Goal: Task Accomplishment & Management: Manage account settings

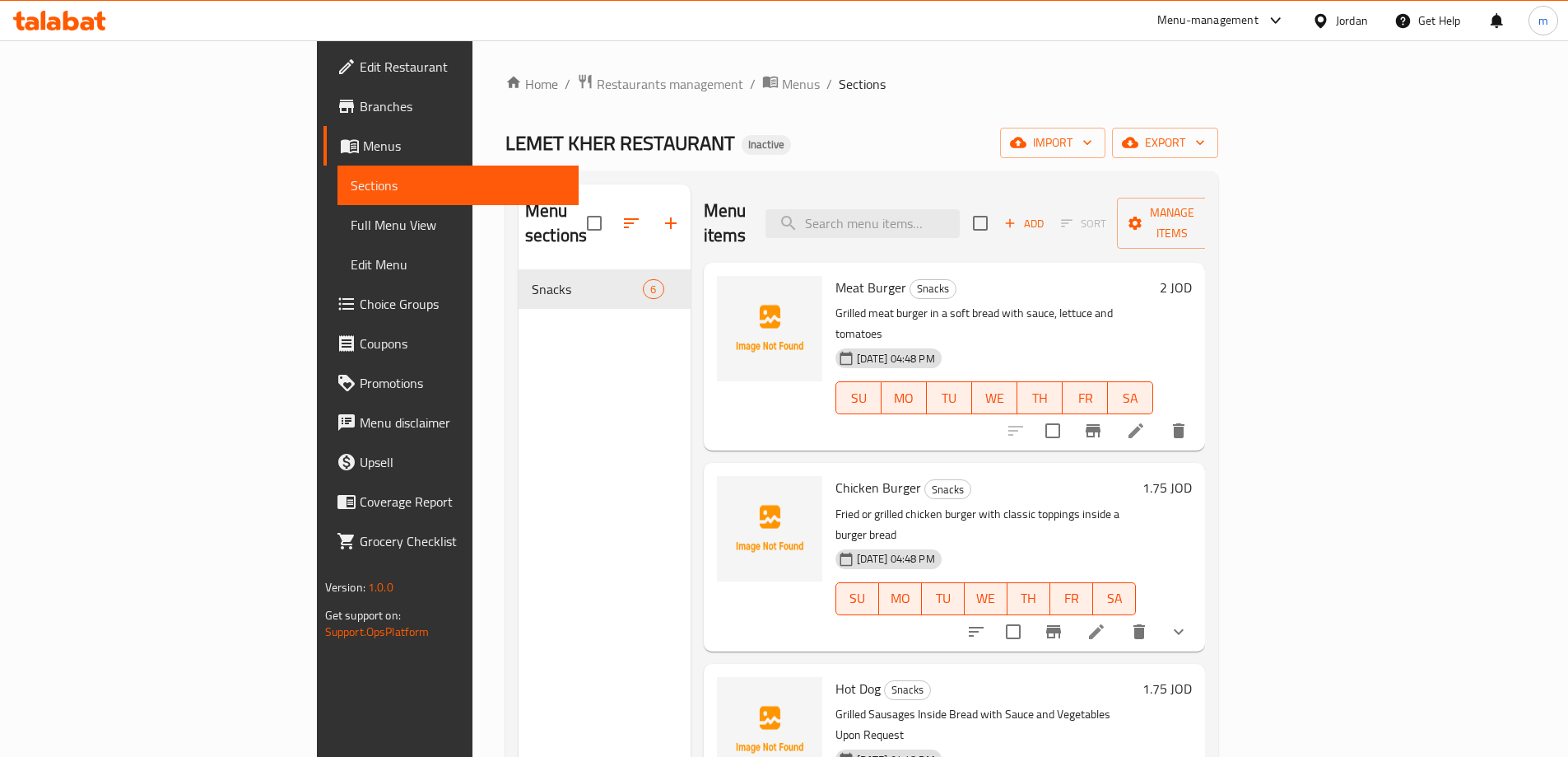
click at [1092, 143] on span "import" at bounding box center [1053, 142] width 79 height 20
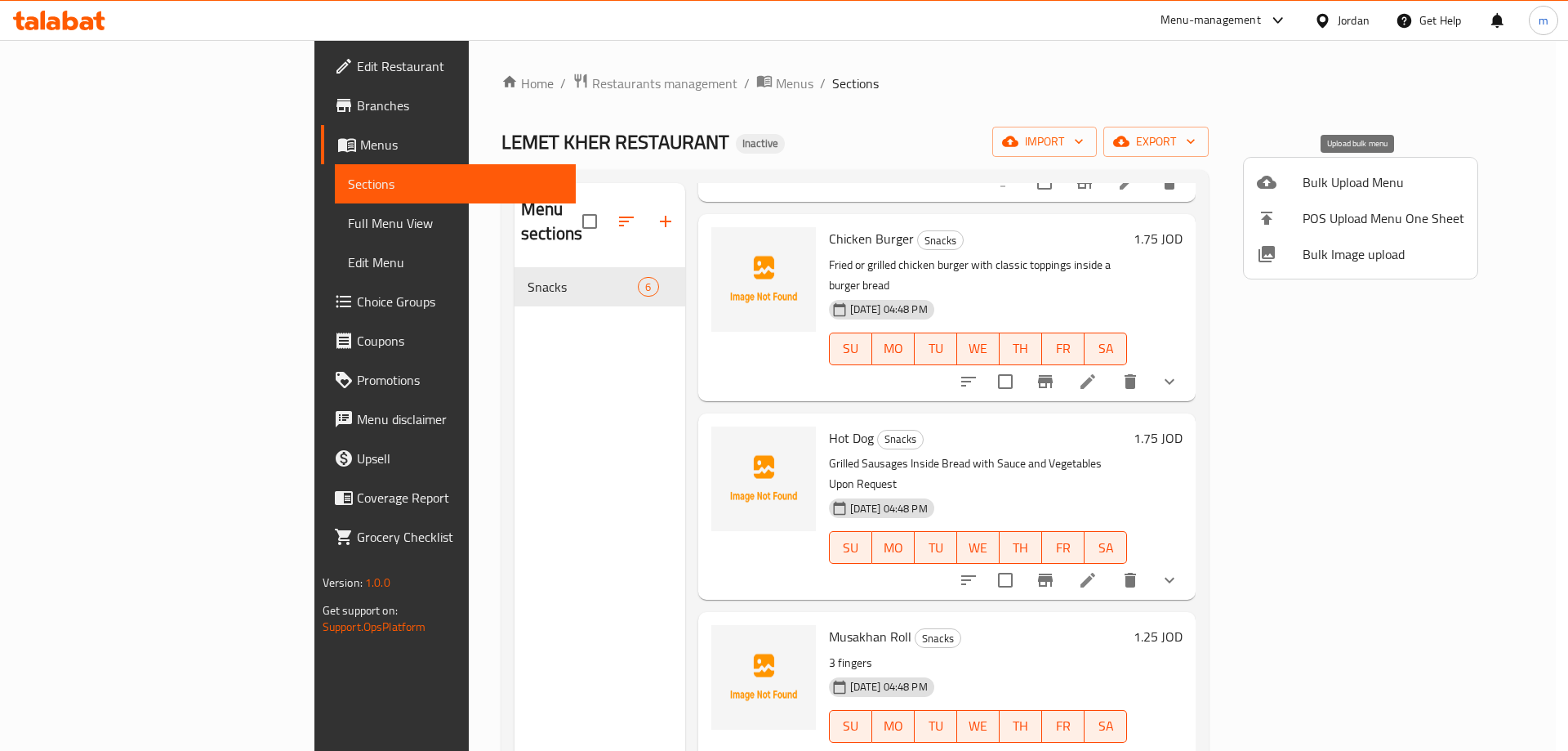
click at [1315, 176] on span "Bulk Upload Menu" at bounding box center [1384, 182] width 161 height 19
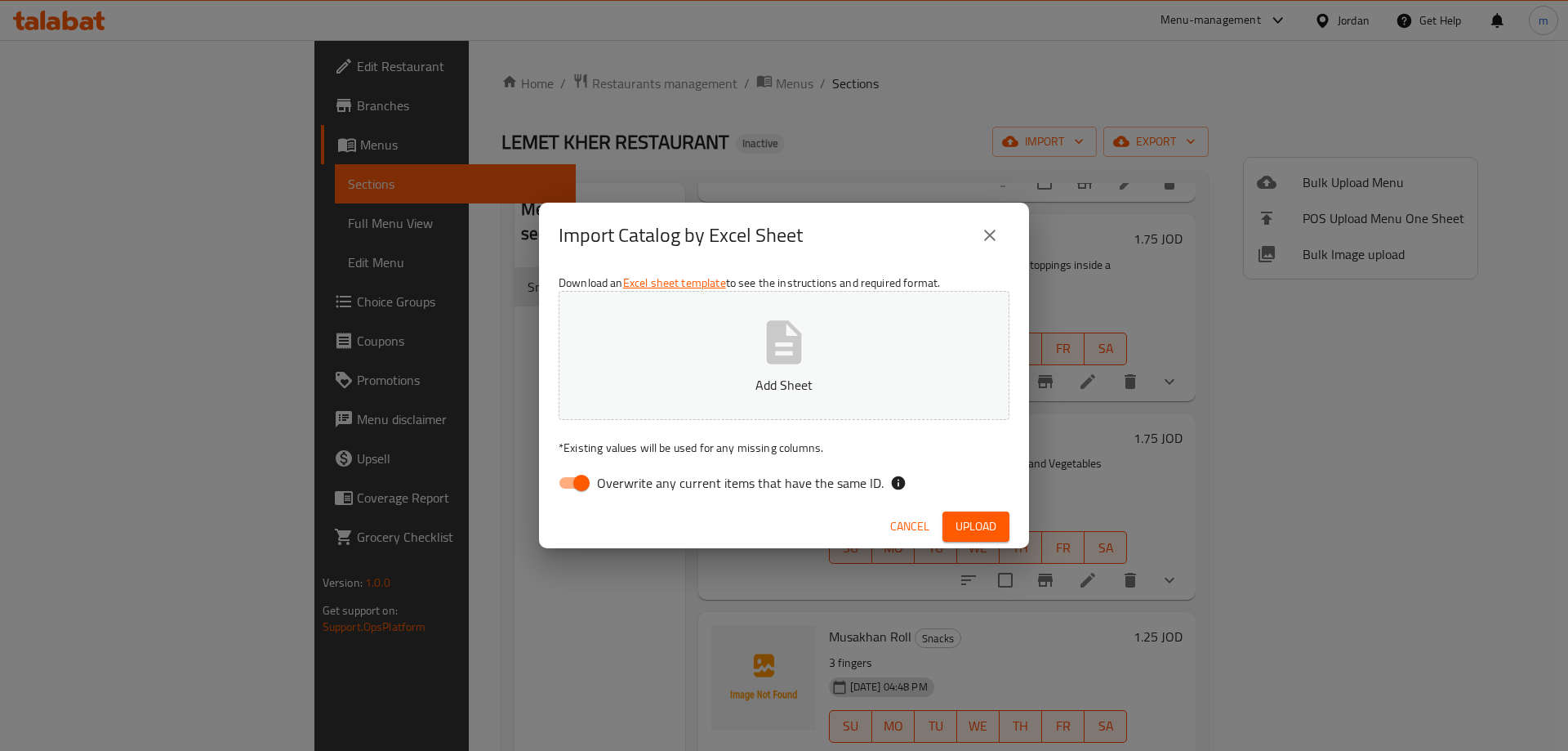
drag, startPoint x: 719, startPoint y: 474, endPoint x: 719, endPoint y: 488, distance: 14.0
click at [719, 481] on span "Overwrite any current items that have the same ID." at bounding box center [740, 483] width 287 height 19
click at [628, 481] on input "Overwrite any current items that have the same ID." at bounding box center [581, 483] width 93 height 31
checkbox input "false"
drag, startPoint x: 958, startPoint y: 511, endPoint x: 964, endPoint y: 518, distance: 9.2
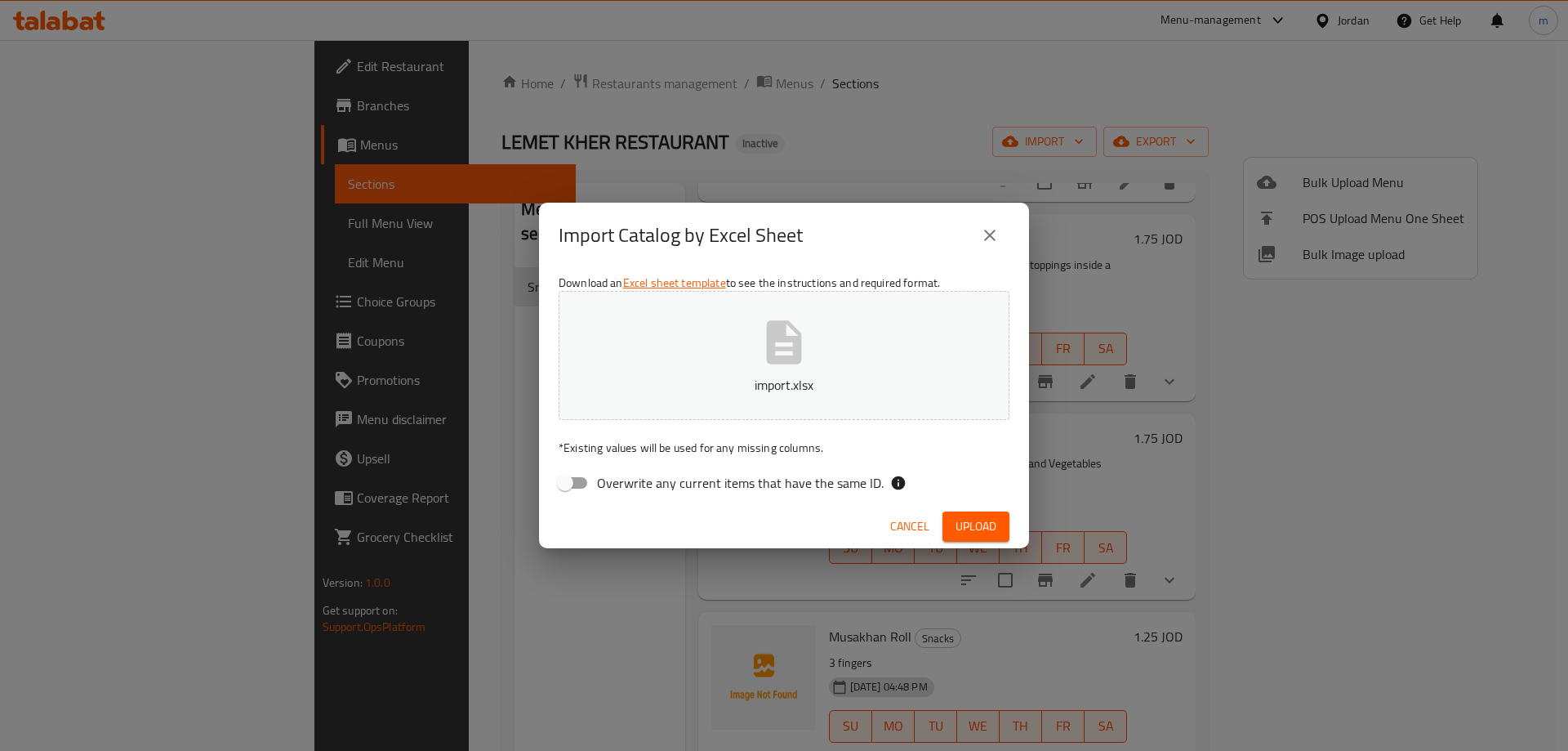
click at [961, 515] on div "Cancel Upload" at bounding box center [784, 526] width 490 height 43
click at [968, 519] on span "Upload" at bounding box center [976, 526] width 41 height 20
click at [985, 513] on button "Upload" at bounding box center [976, 526] width 67 height 30
click at [980, 525] on span "Upload" at bounding box center [976, 526] width 41 height 20
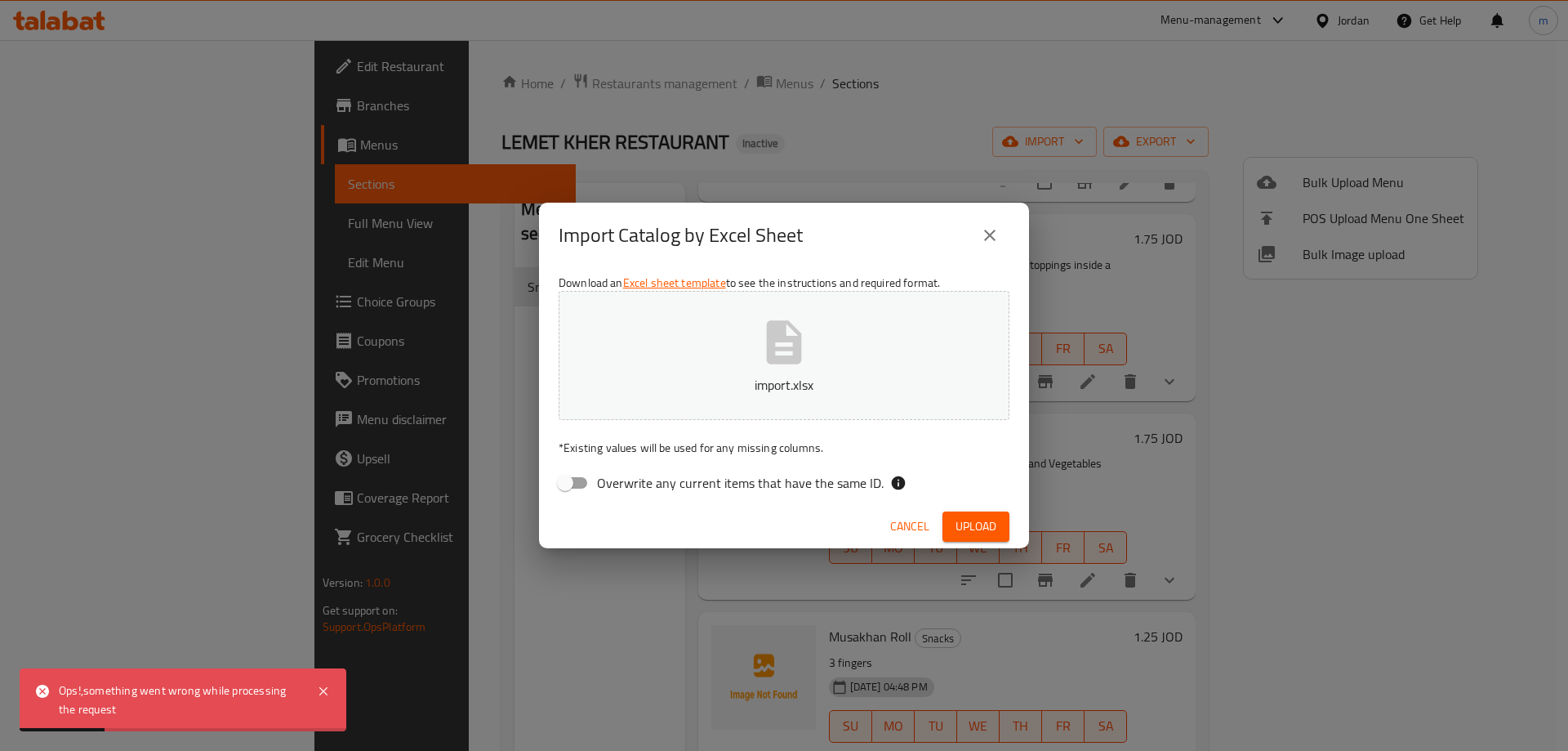
click at [989, 239] on icon "close" at bounding box center [990, 235] width 19 height 19
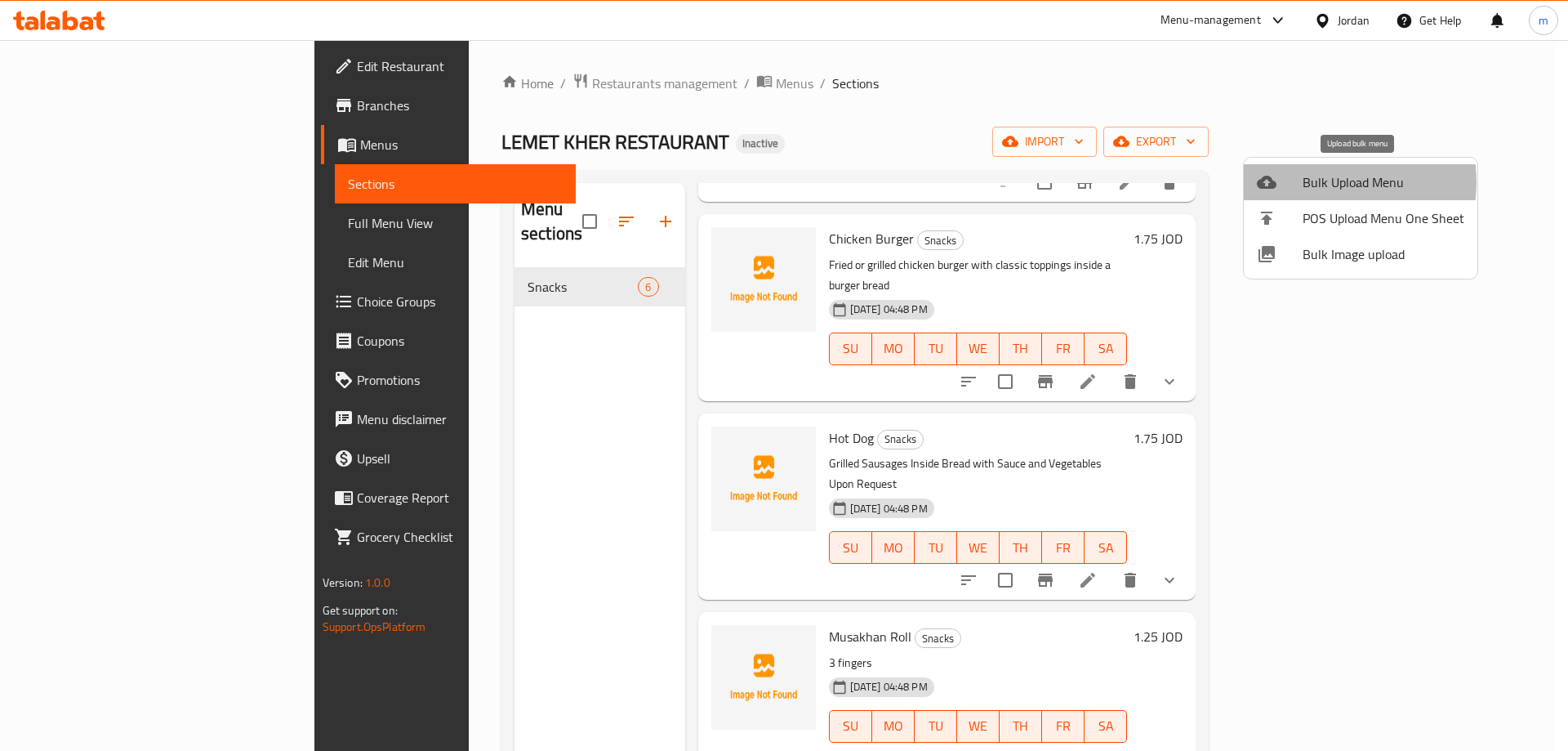
click at [1329, 182] on span "Bulk Upload Menu" at bounding box center [1384, 182] width 161 height 19
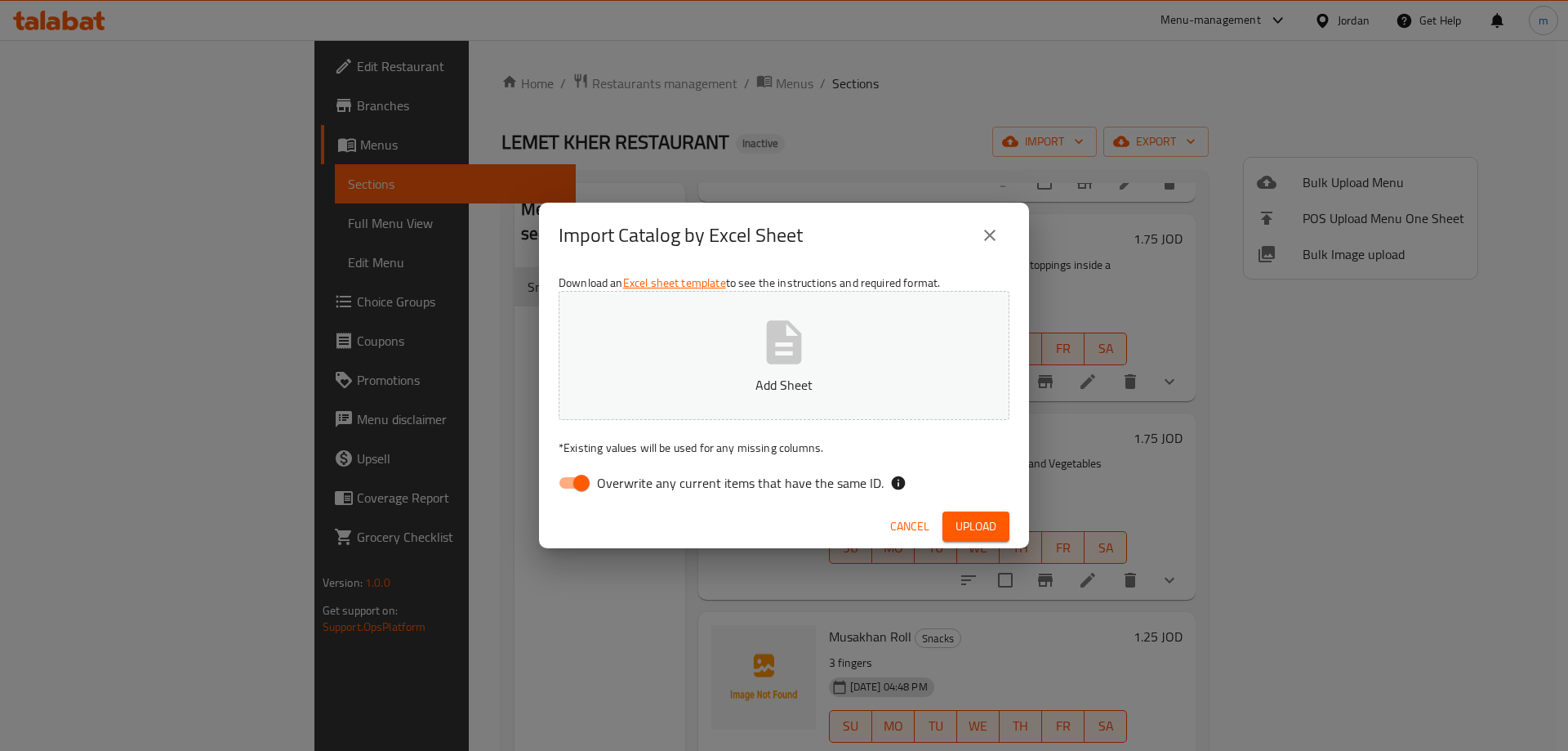
click at [830, 485] on span "Overwrite any current items that have the same ID." at bounding box center [740, 483] width 287 height 19
click at [628, 485] on input "Overwrite any current items that have the same ID." at bounding box center [581, 483] width 93 height 31
checkbox input "false"
click at [980, 521] on span "Upload" at bounding box center [976, 526] width 41 height 20
click at [954, 520] on button "Upload" at bounding box center [976, 526] width 67 height 30
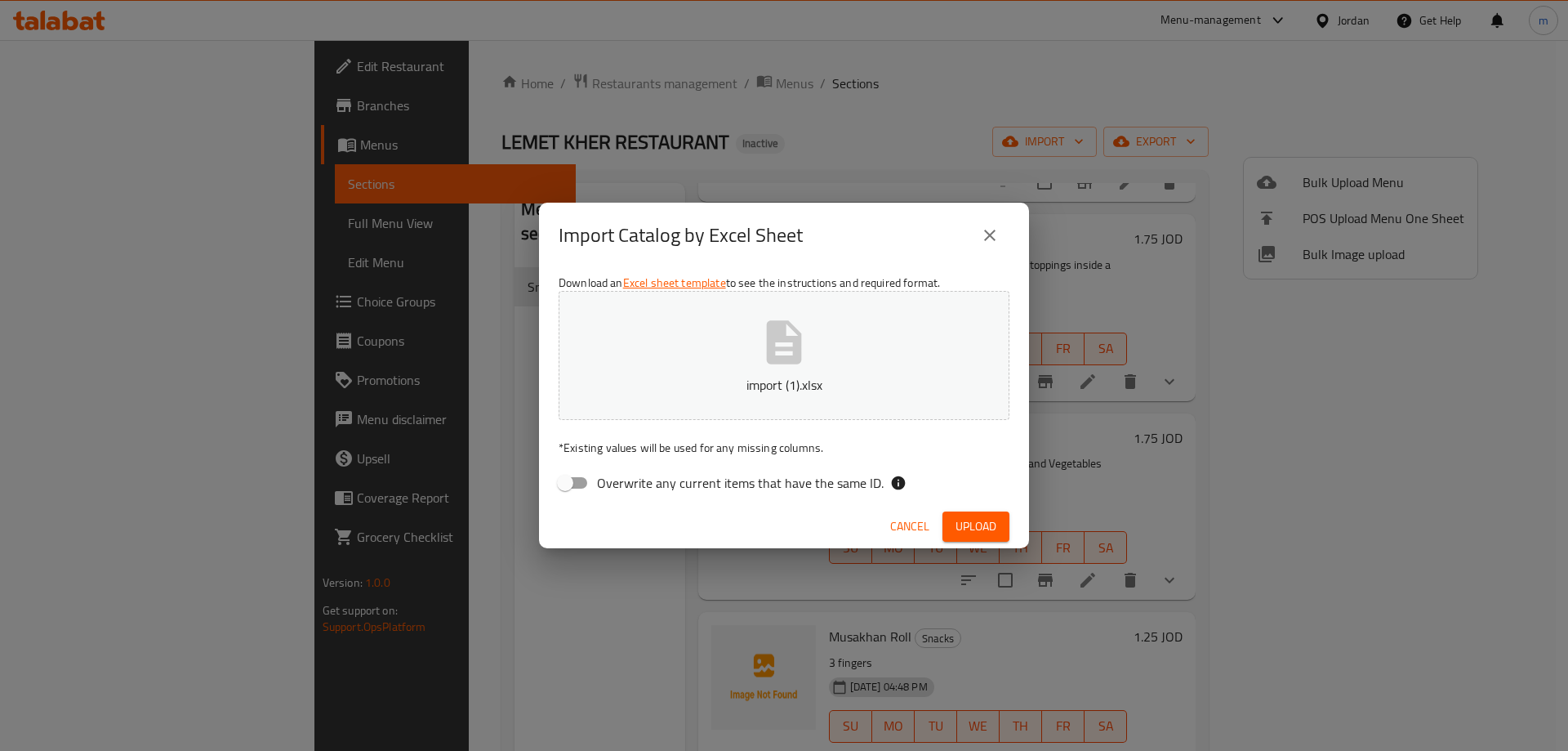
click at [755, 331] on button "import (1).xlsx" at bounding box center [784, 355] width 451 height 129
click at [974, 511] on button "Upload" at bounding box center [976, 526] width 67 height 30
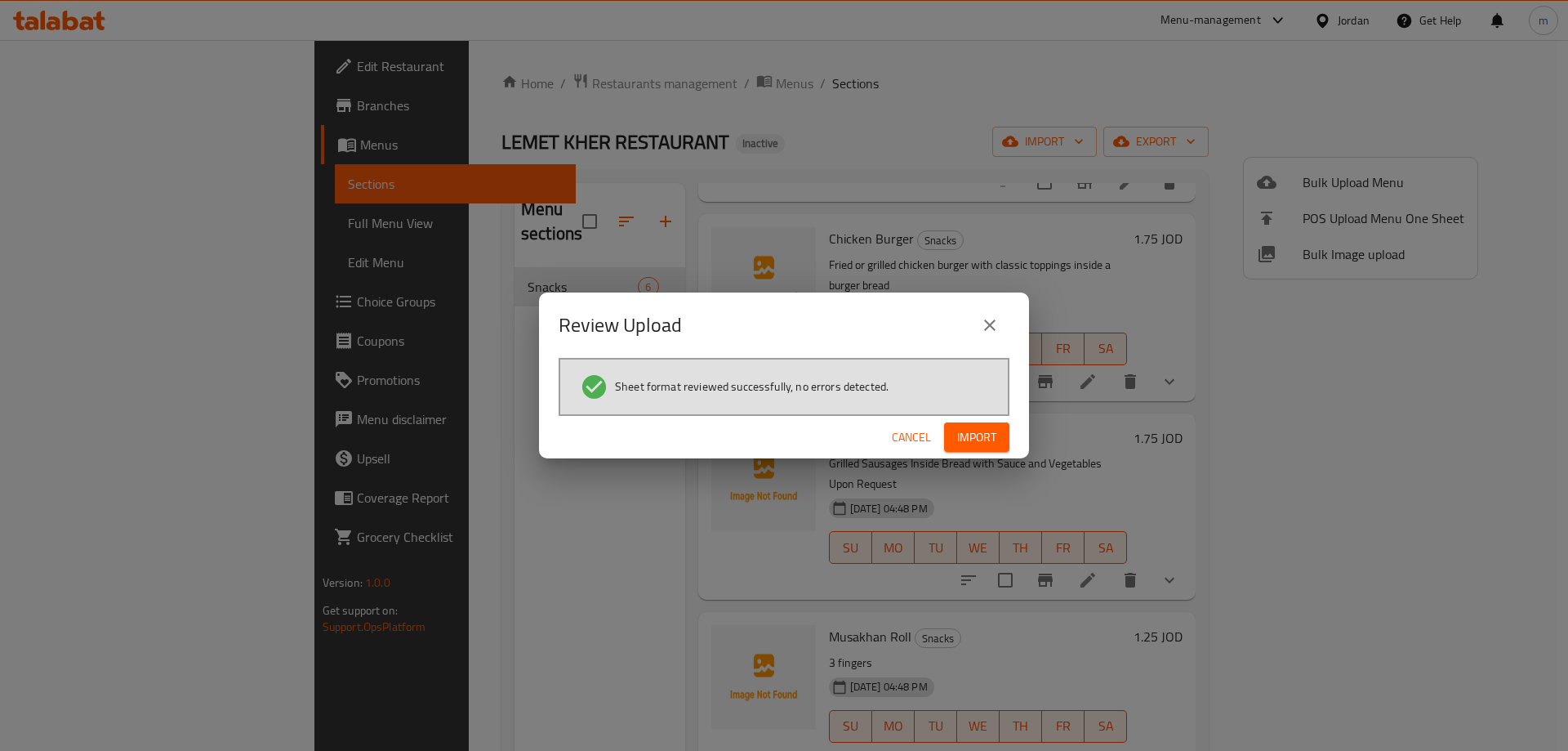
click at [987, 434] on span "Import" at bounding box center [977, 437] width 39 height 20
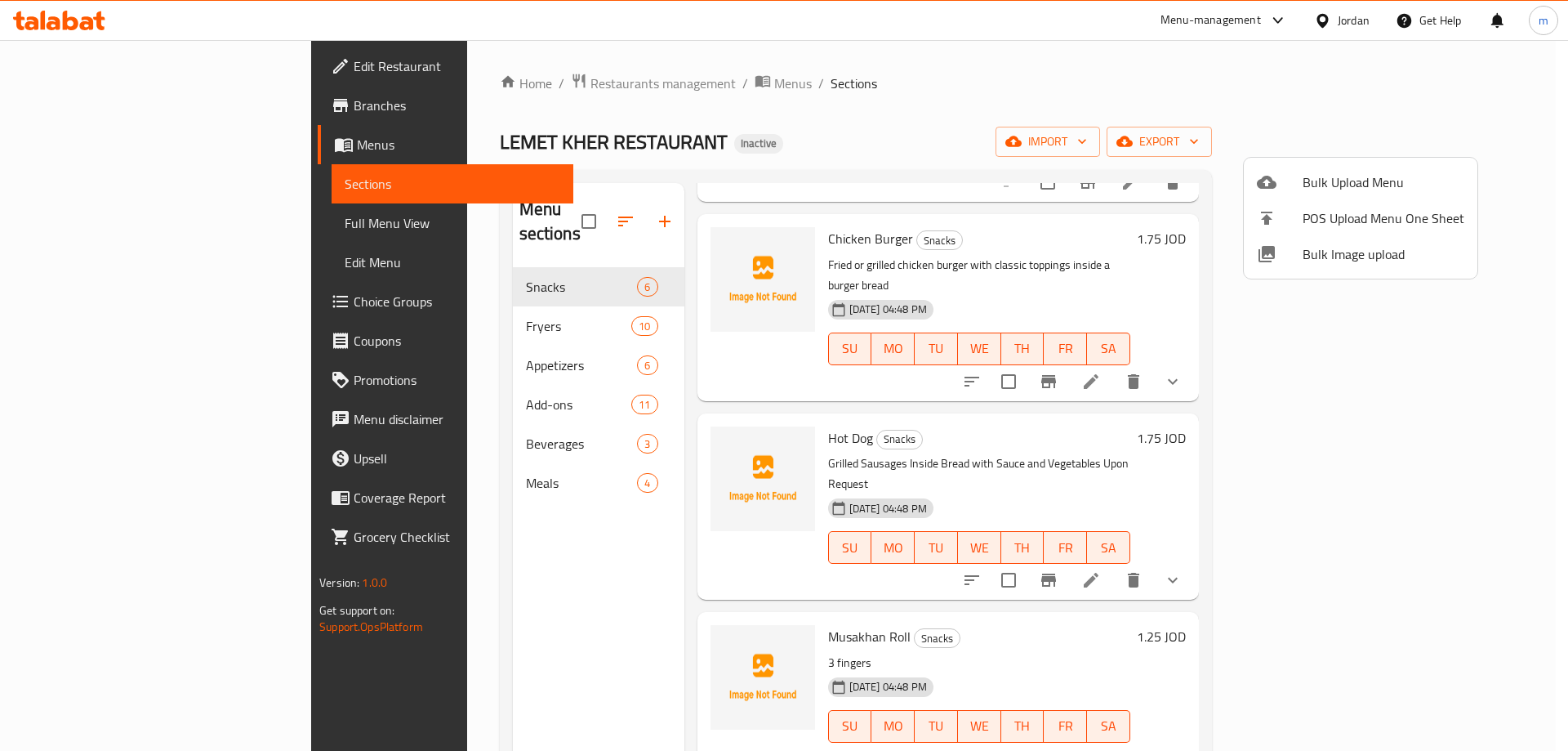
click at [512, 572] on div at bounding box center [784, 376] width 1568 height 751
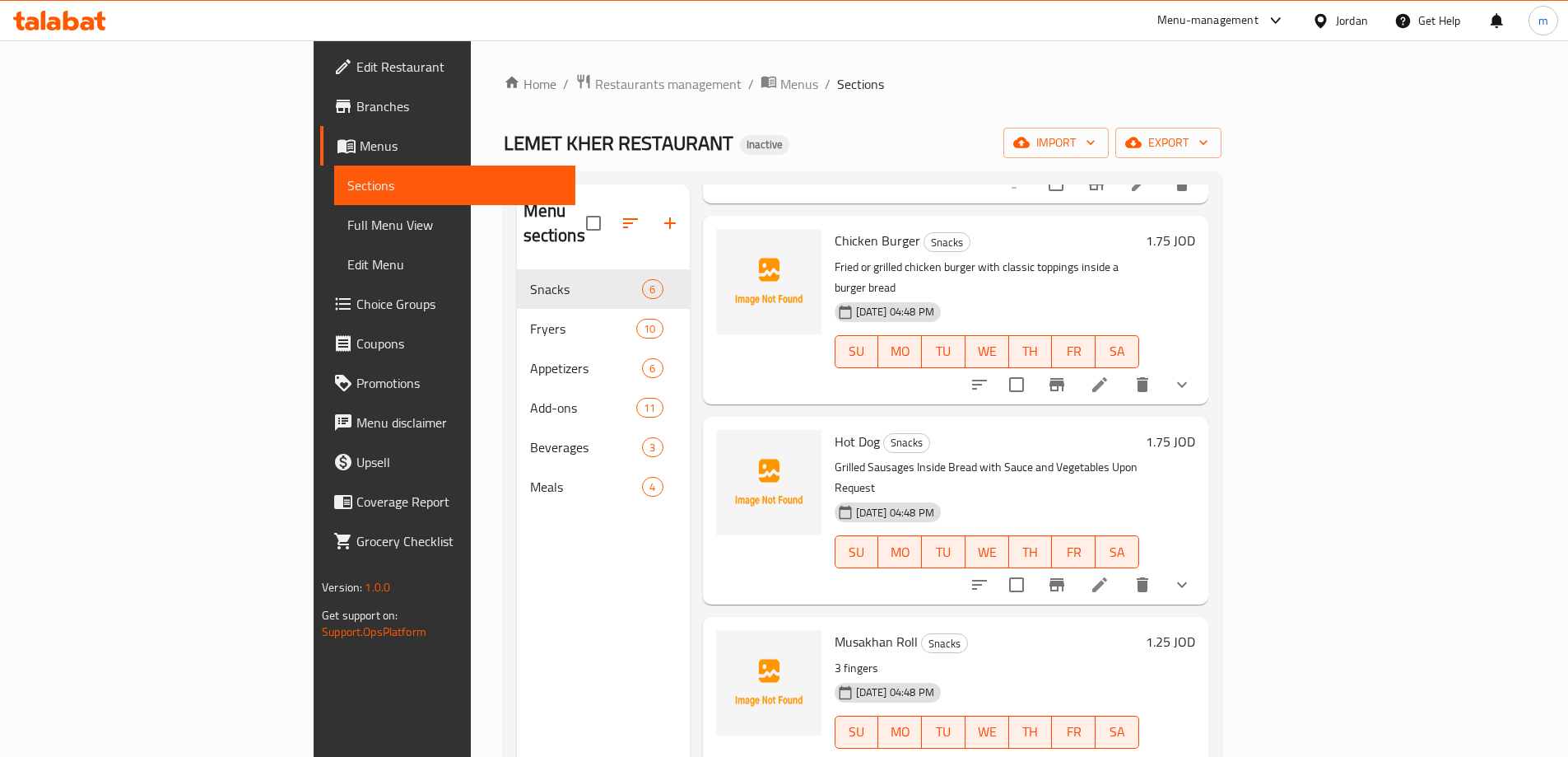
click at [356, 311] on span "Choice Groups" at bounding box center [459, 304] width 206 height 19
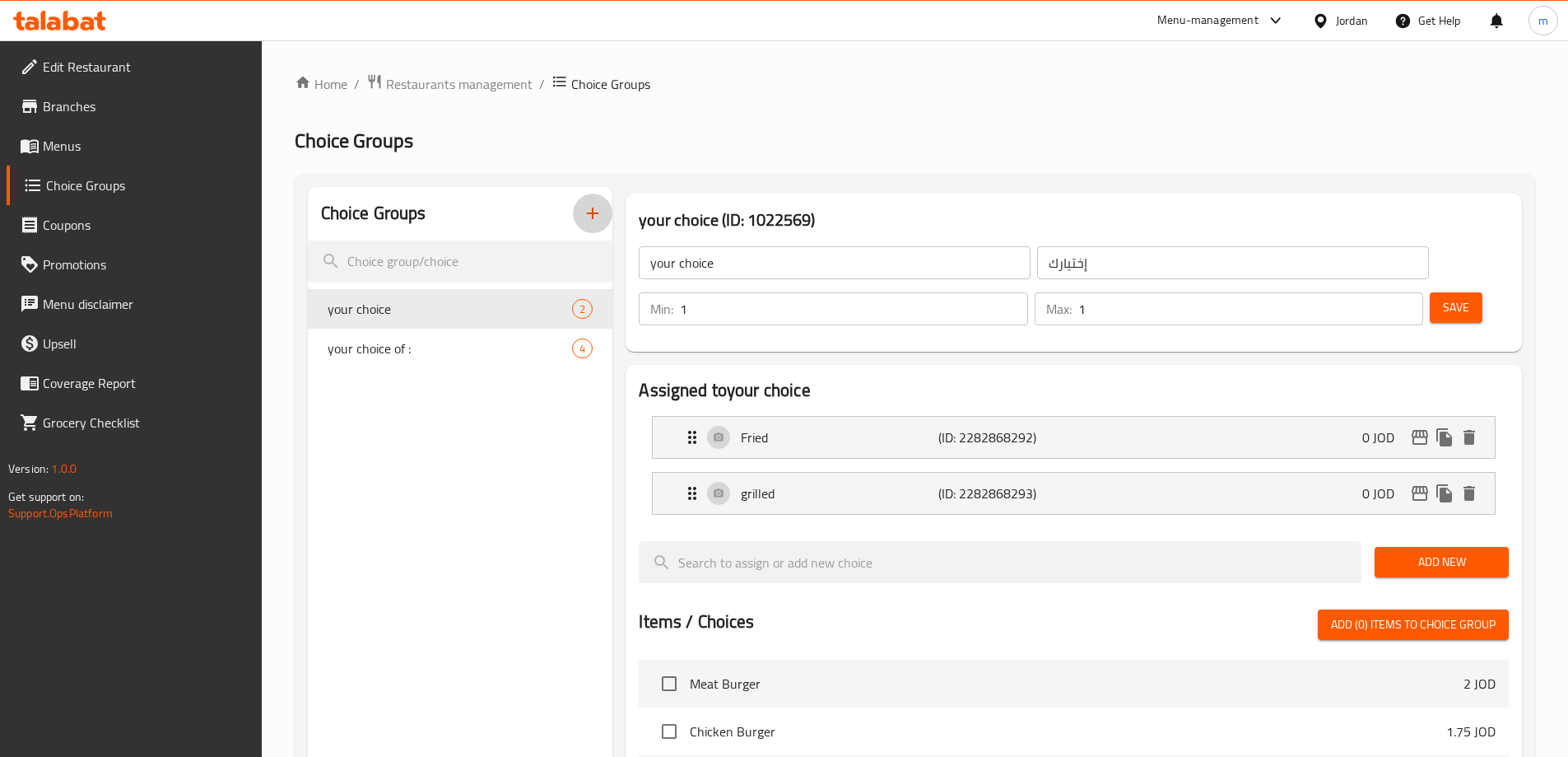
click at [598, 218] on icon "button" at bounding box center [592, 213] width 19 height 19
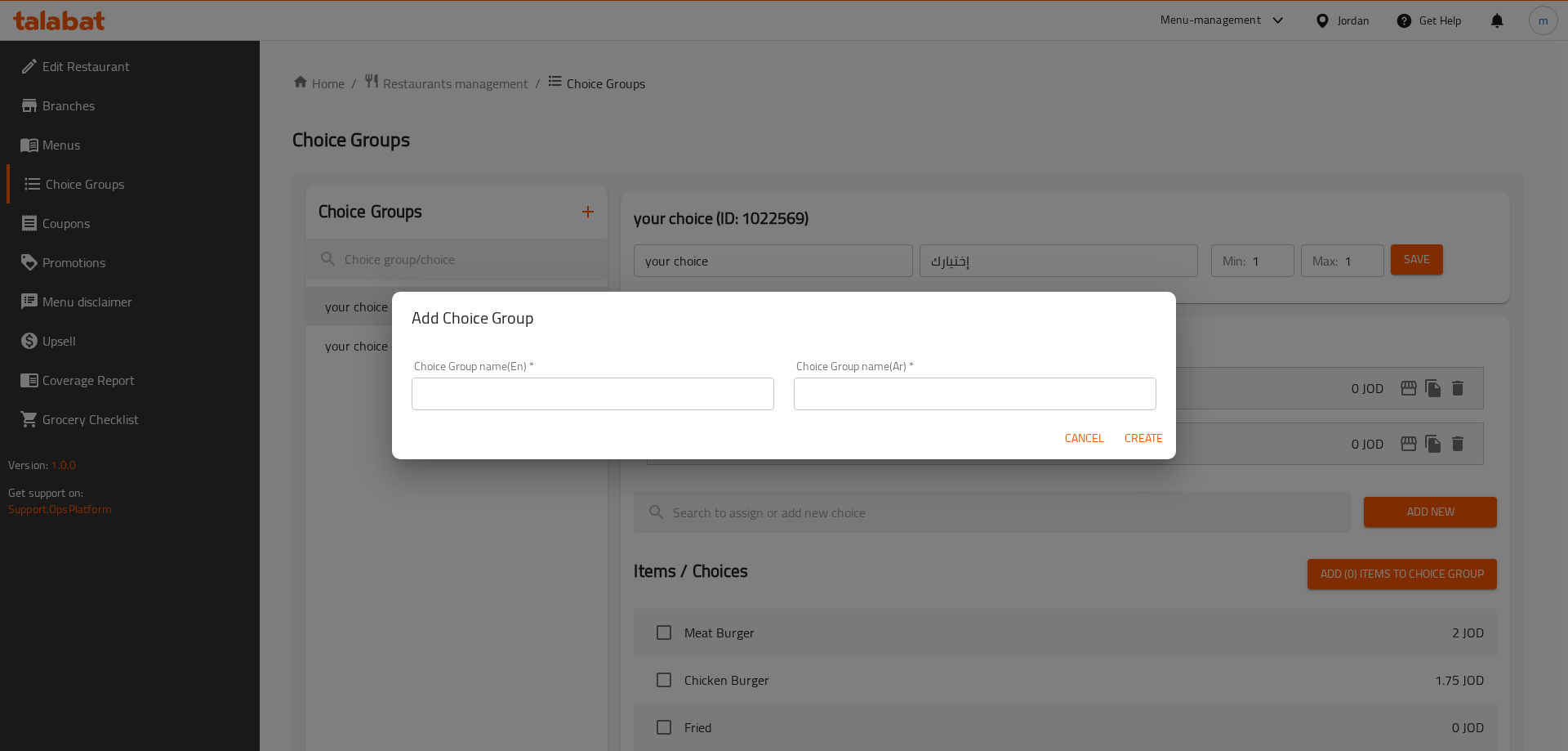
click at [559, 402] on input "text" at bounding box center [593, 393] width 363 height 32
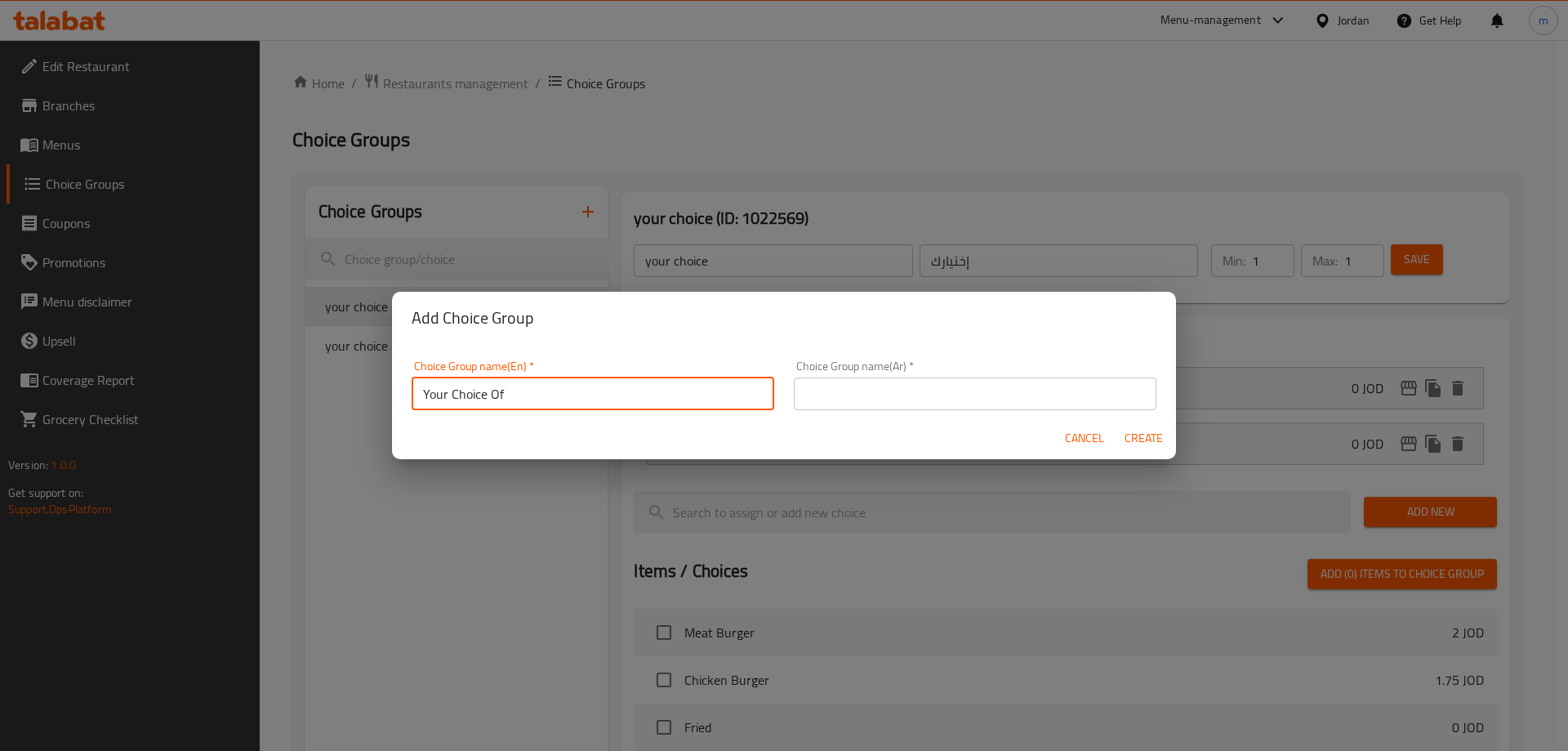
type input "Your Choice Of"
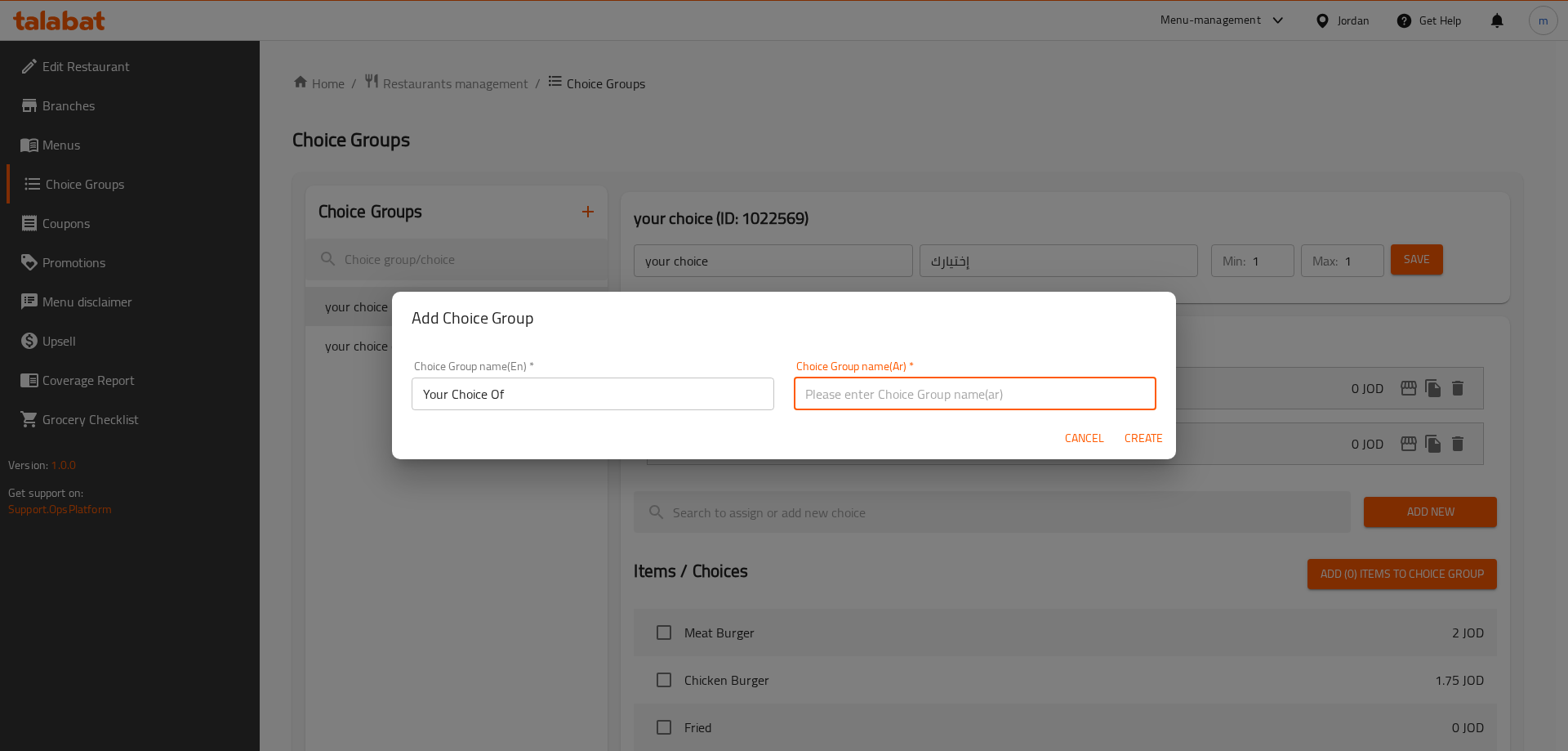
click at [949, 381] on input "text" at bounding box center [975, 393] width 363 height 32
type input "اختيارك من"
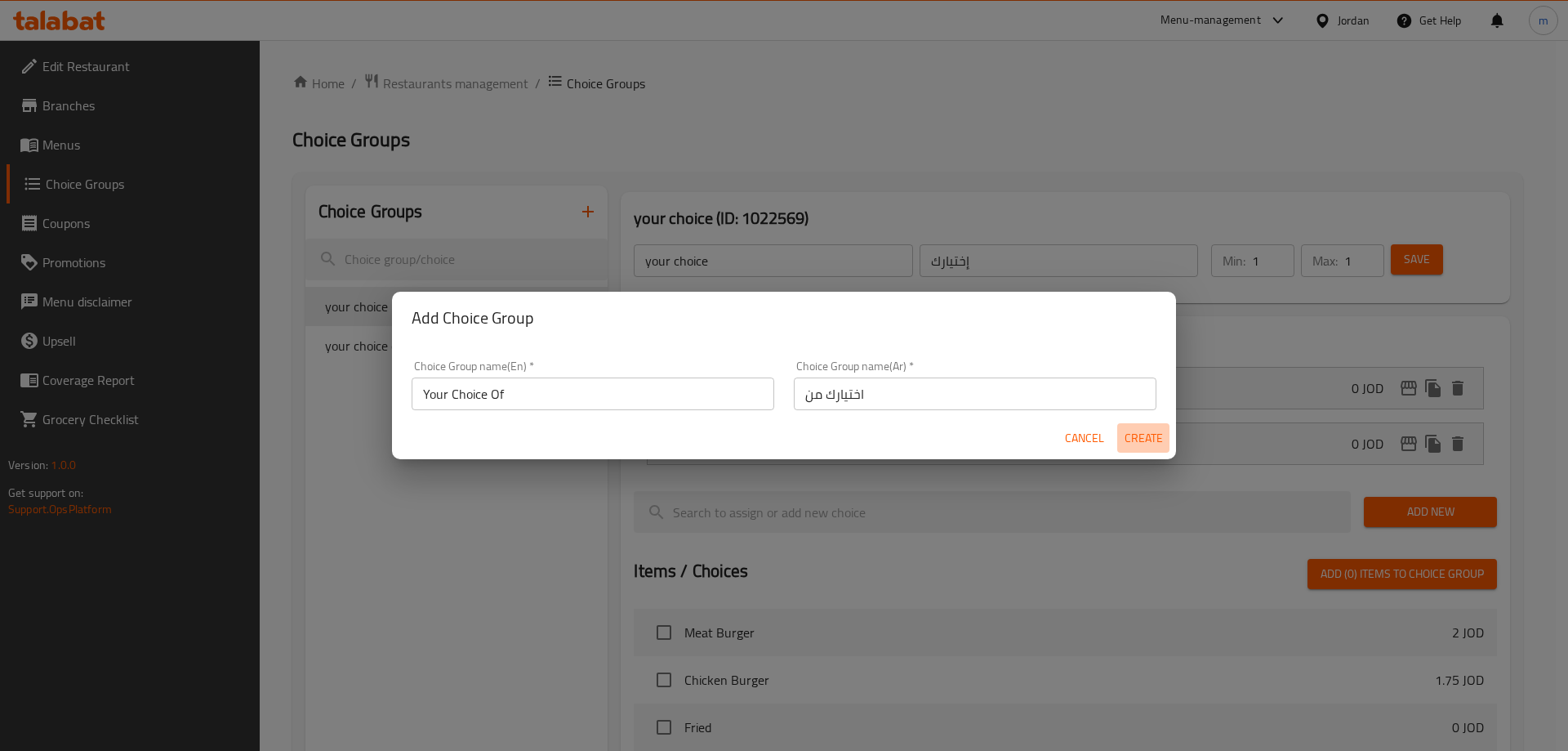
click at [1131, 434] on span "Create" at bounding box center [1144, 438] width 39 height 20
type input "Your Choice Of"
type input "اختيارك من"
type input "0"
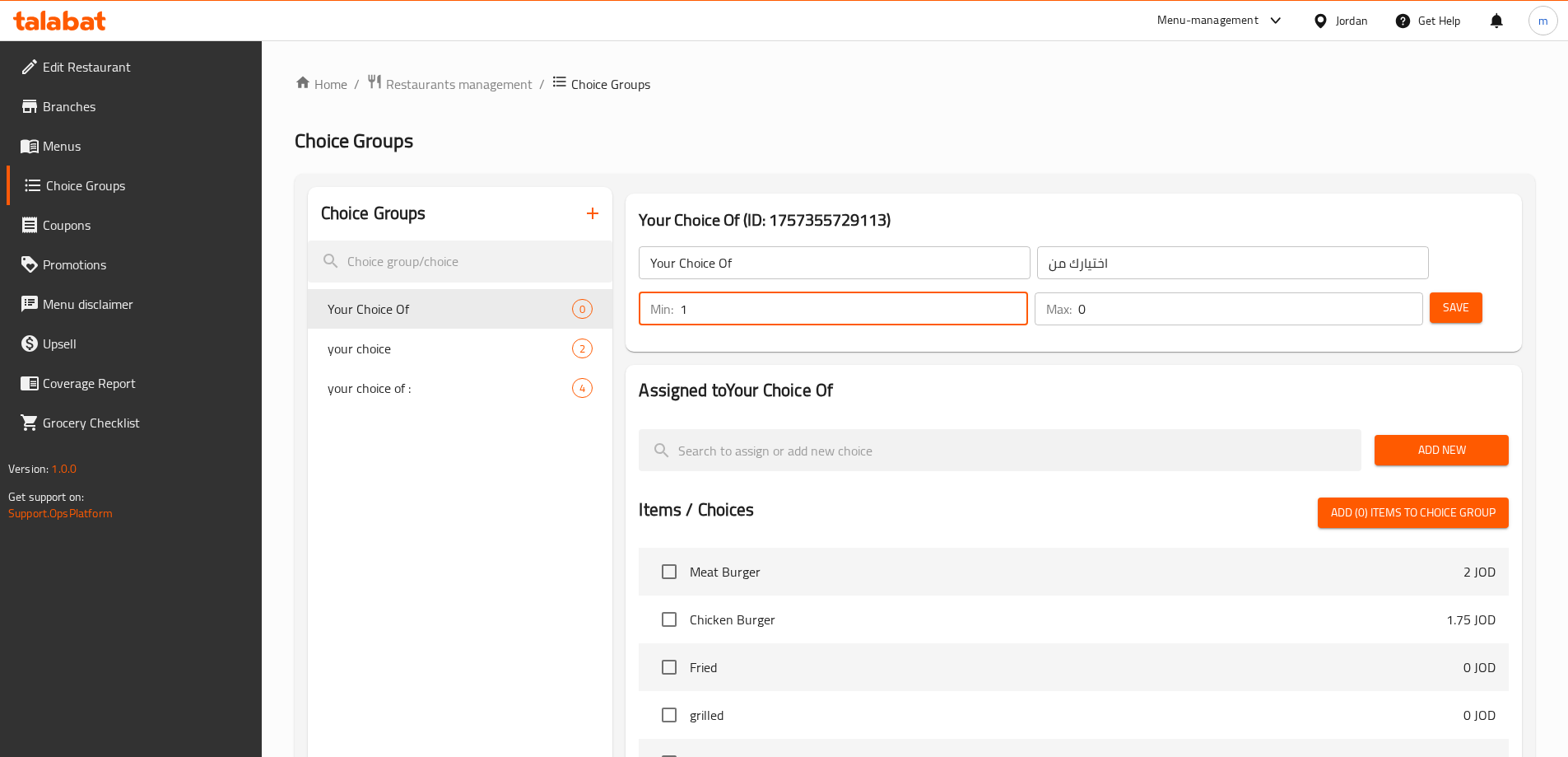
type input "1"
click at [1027, 293] on input "1" at bounding box center [853, 309] width 347 height 33
type input "1"
click at [1380, 293] on input "1" at bounding box center [1251, 309] width 345 height 33
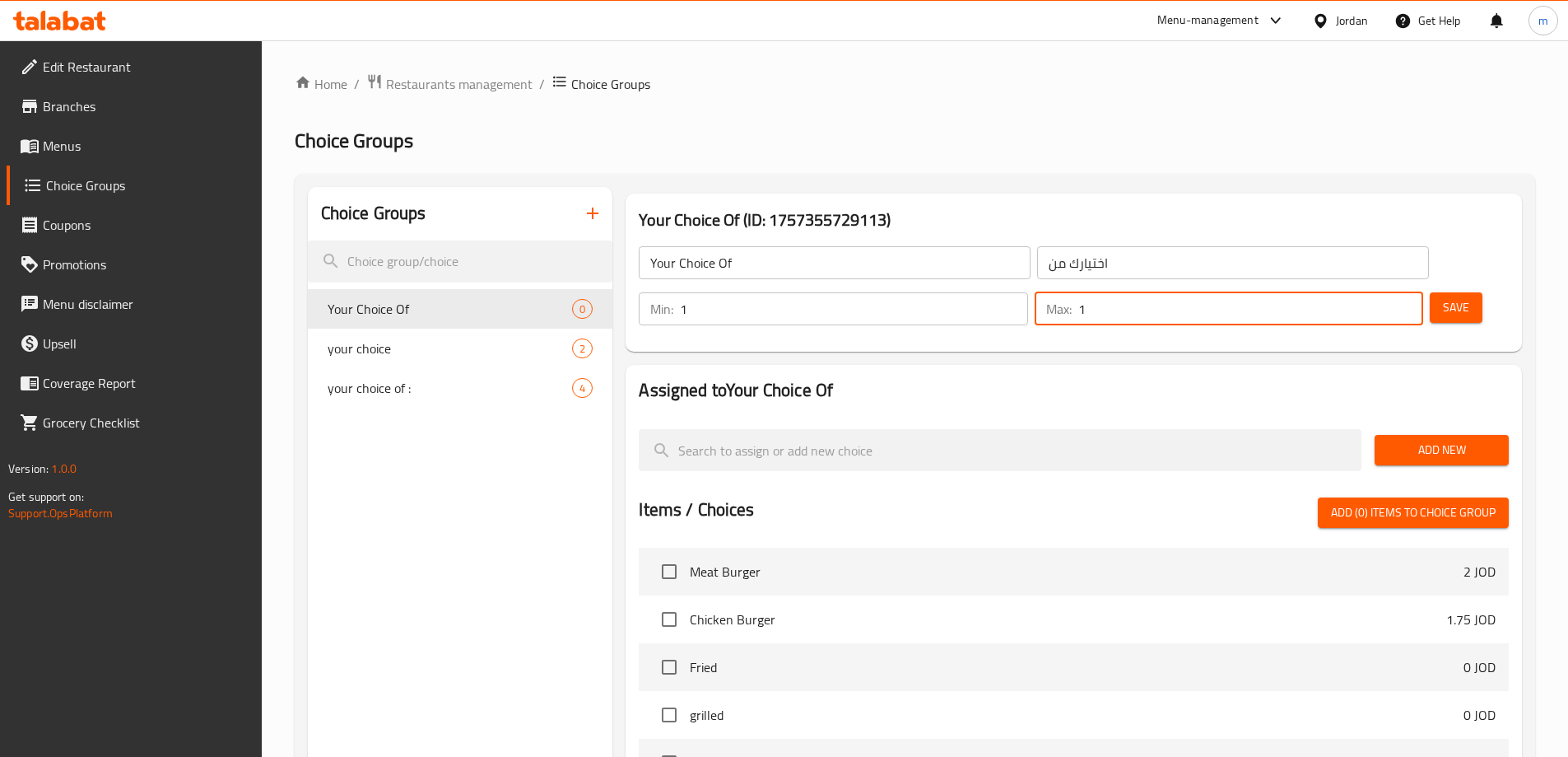
click at [1447, 440] on span "Add New" at bounding box center [1442, 449] width 108 height 20
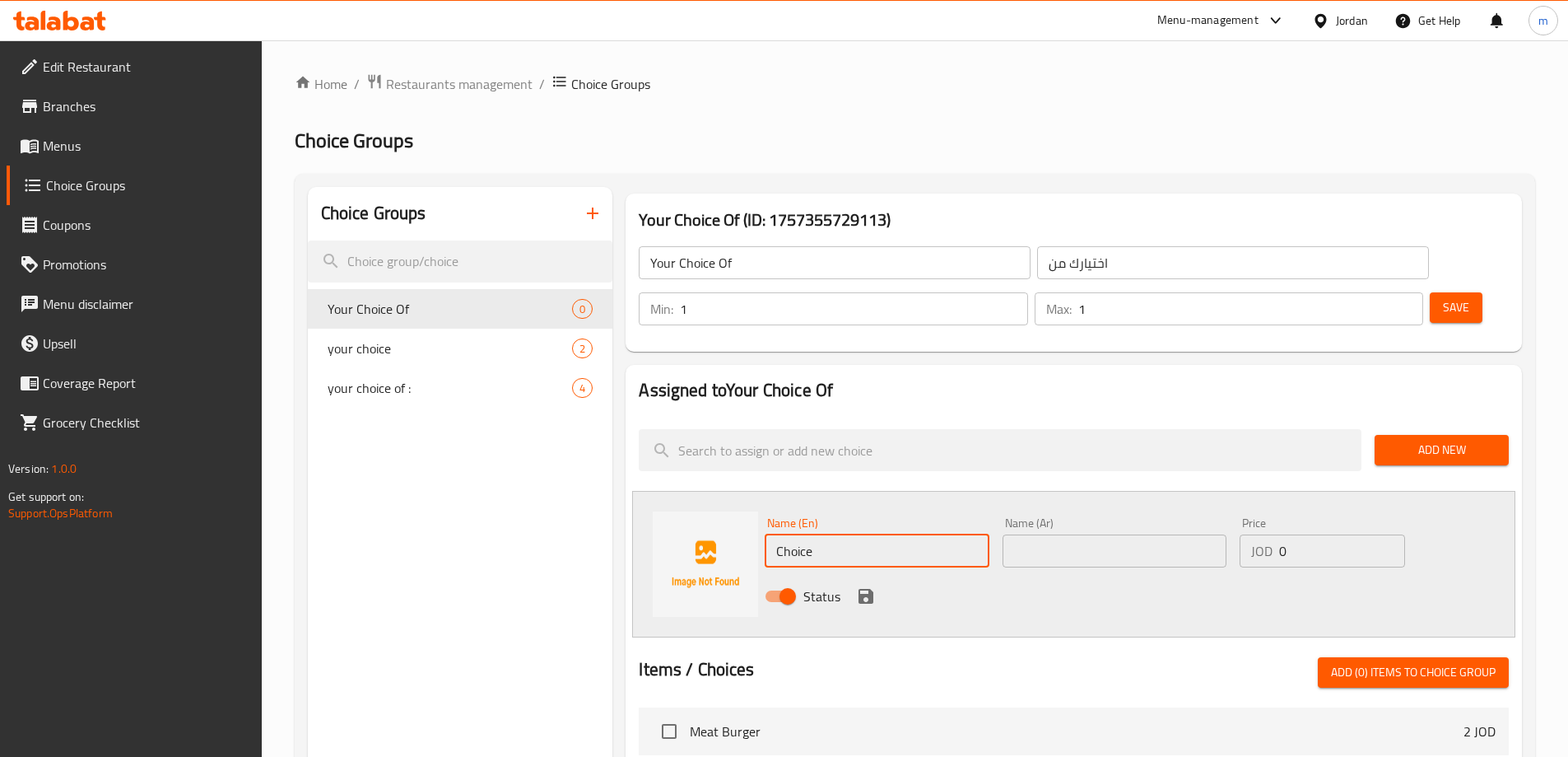
click at [847, 534] on input "Choice" at bounding box center [876, 550] width 224 height 33
paste input "Bread"
type input "Bread"
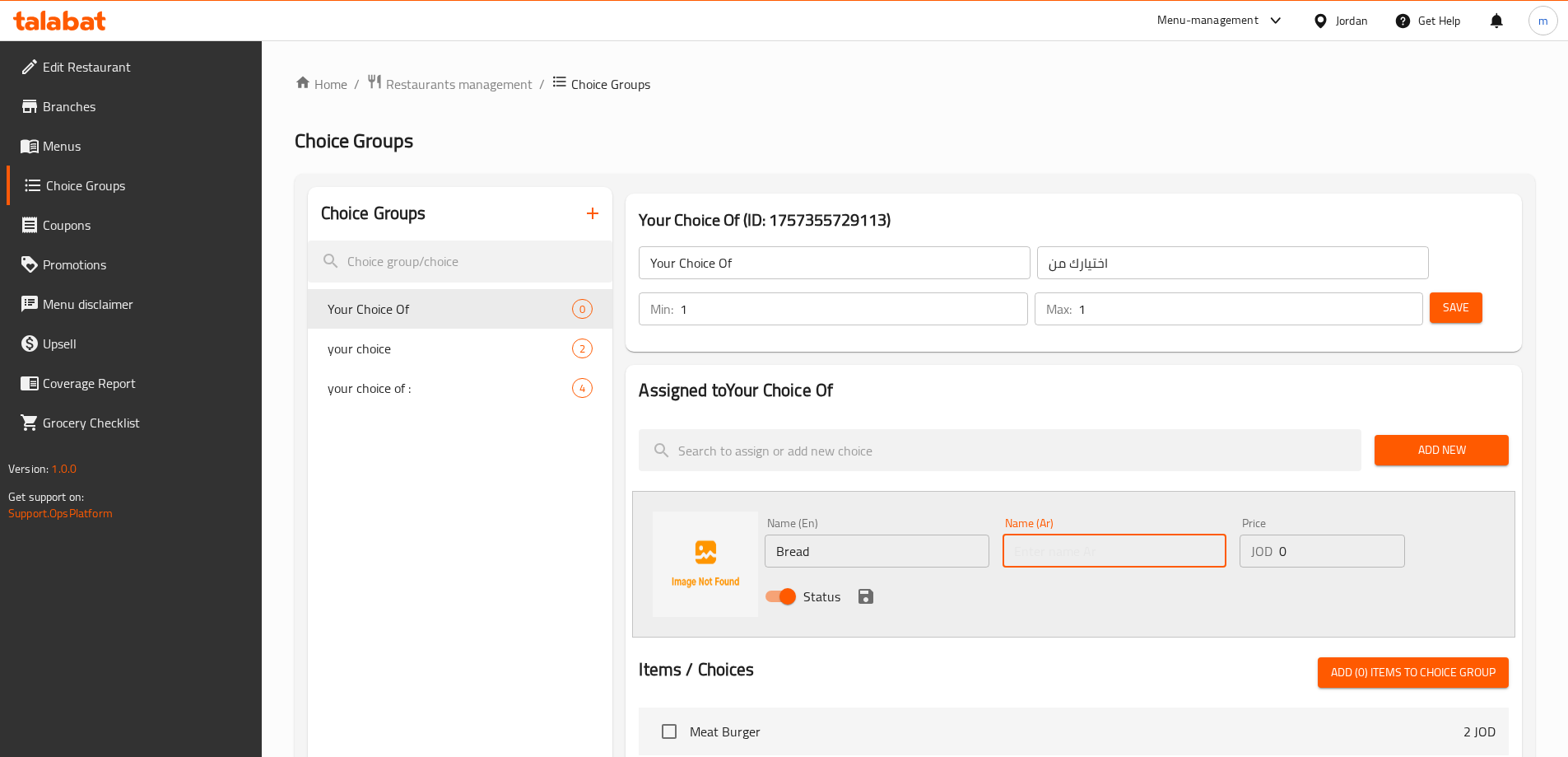
click at [1028, 534] on input "text" at bounding box center [1114, 550] width 224 height 33
type input "خبز"
click at [853, 574] on div "Status" at bounding box center [1115, 596] width 713 height 44
click at [862, 586] on icon "save" at bounding box center [866, 596] width 19 height 19
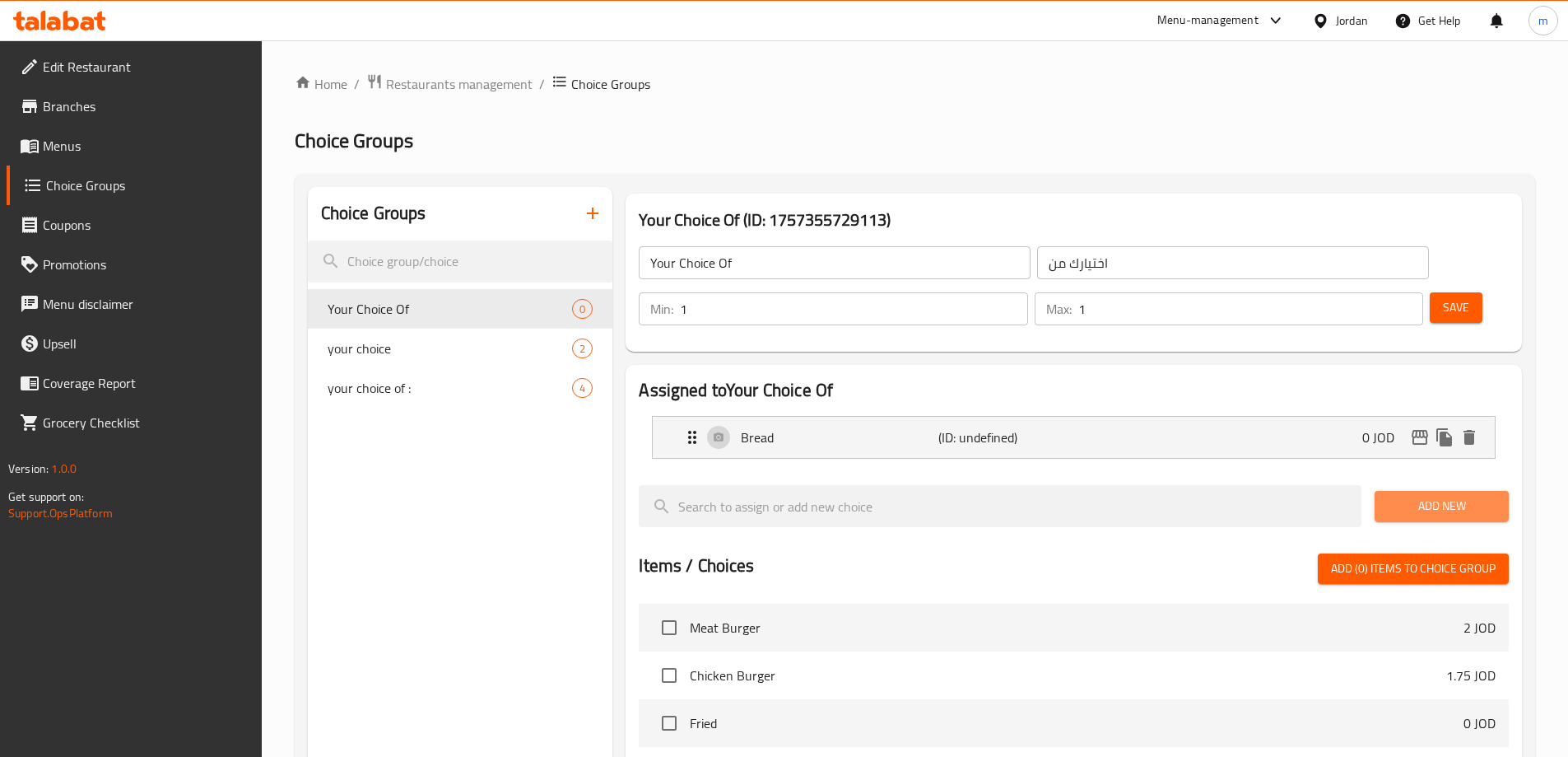
click at [1478, 496] on span "Add New" at bounding box center [1442, 506] width 108 height 20
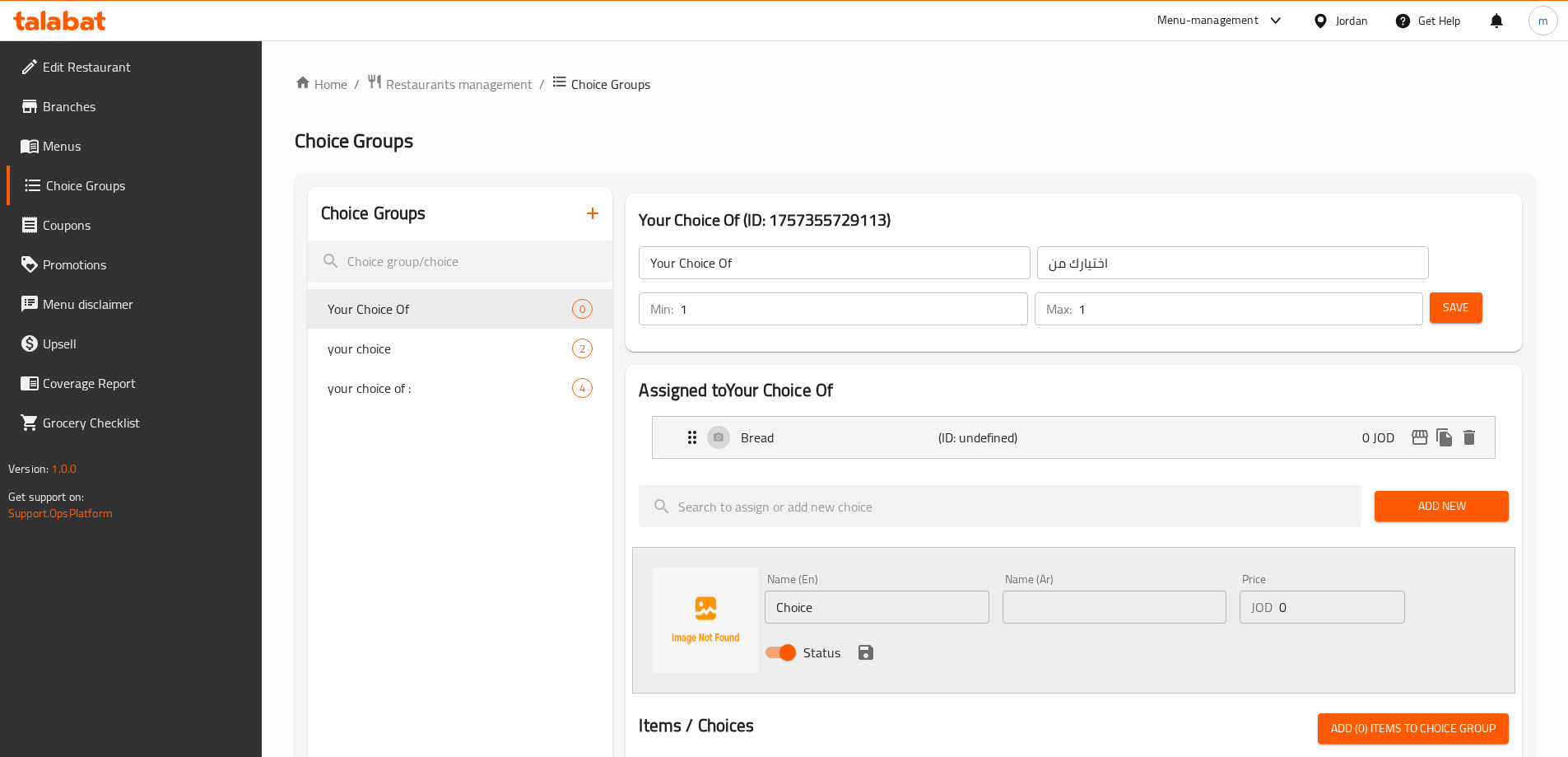
click at [884, 591] on input "Choice" at bounding box center [876, 607] width 224 height 33
click at [856, 591] on input "Choice" at bounding box center [876, 607] width 224 height 33
paste input "Vegetables"
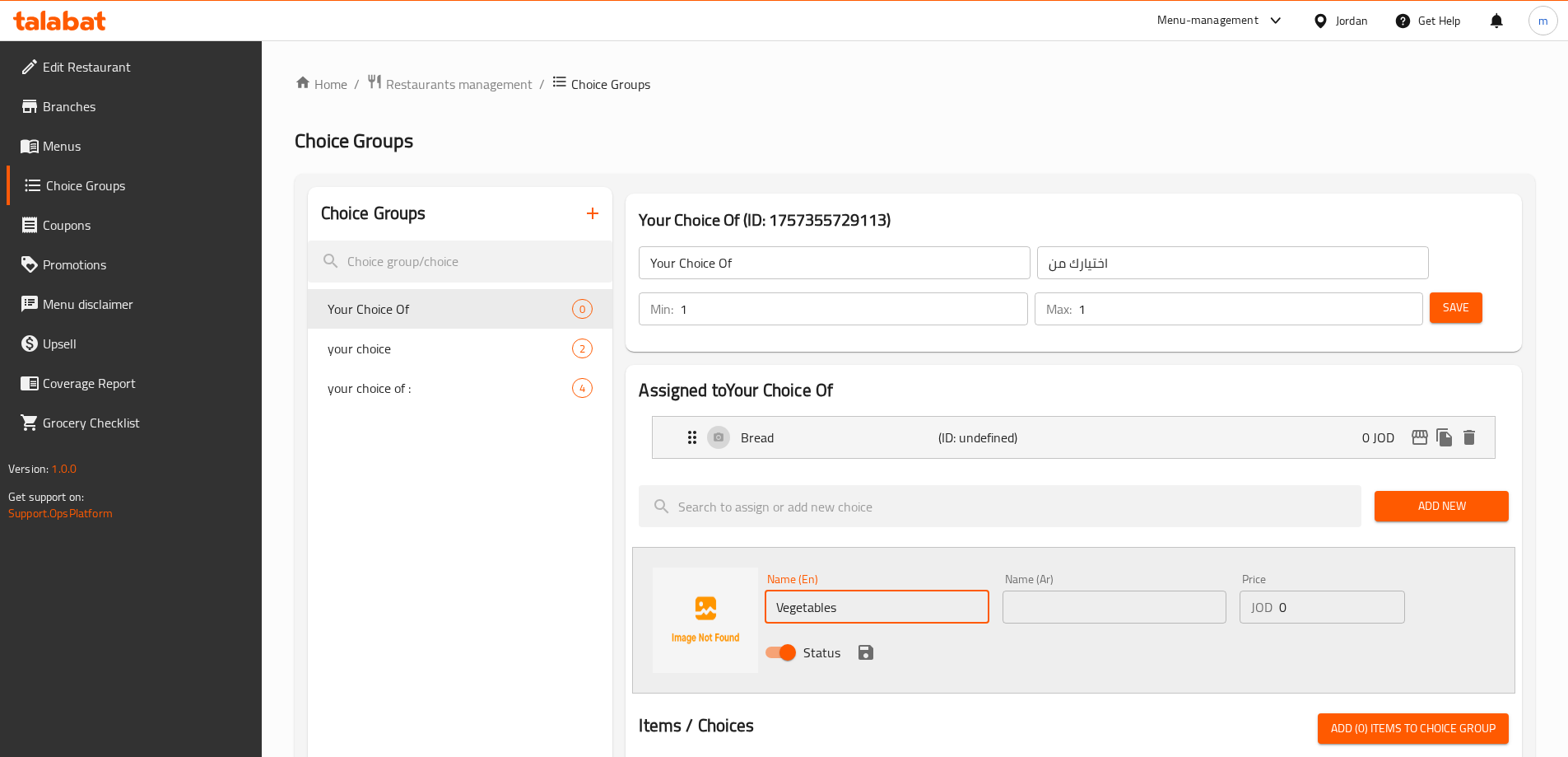
type input "Vegetables"
click at [1039, 591] on input "text" at bounding box center [1114, 607] width 224 height 33
type input "o"
type input "خضروات"
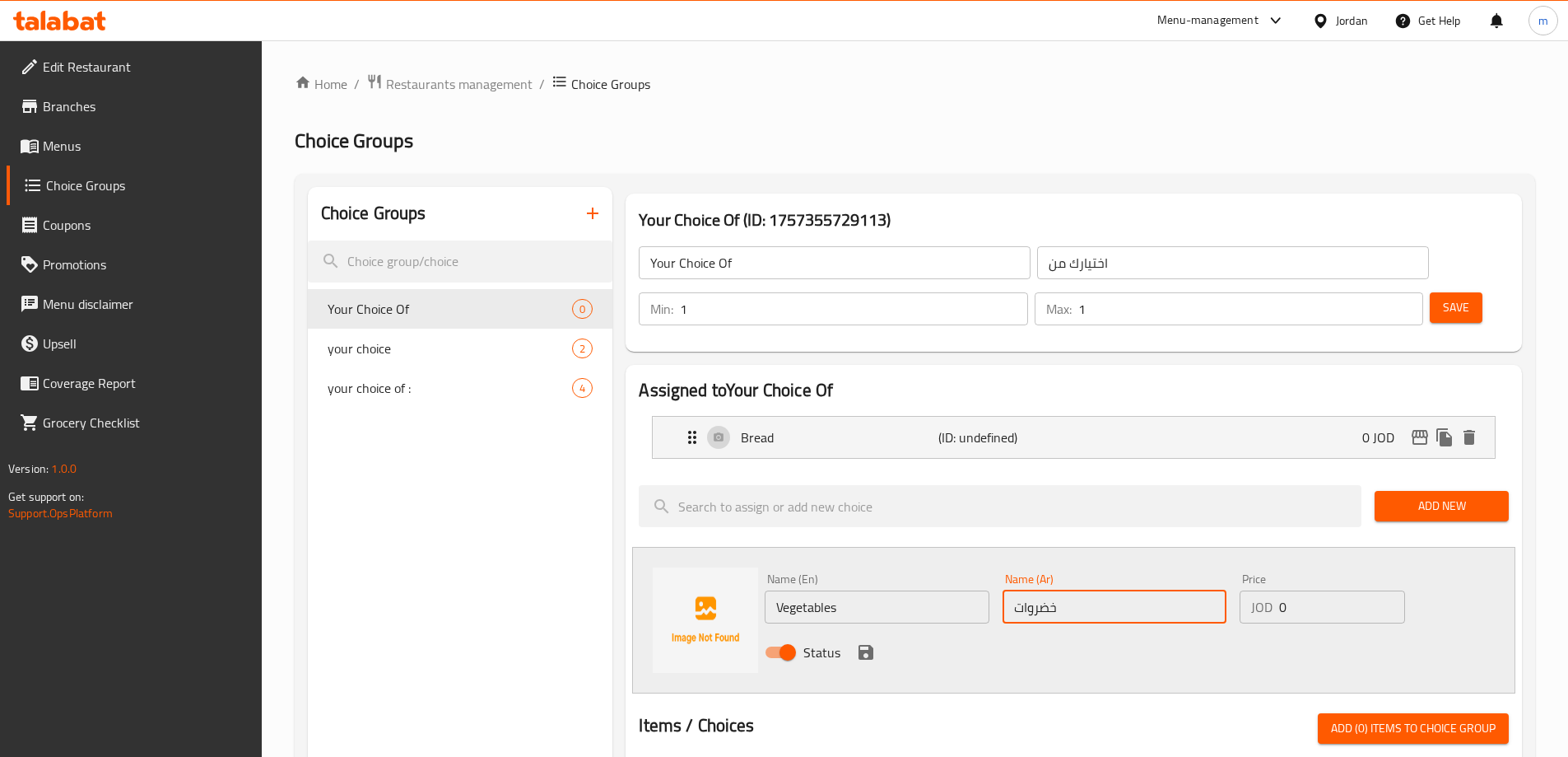
click at [872, 631] on div "Status" at bounding box center [1115, 653] width 713 height 44
click at [864, 640] on button "save" at bounding box center [866, 653] width 25 height 25
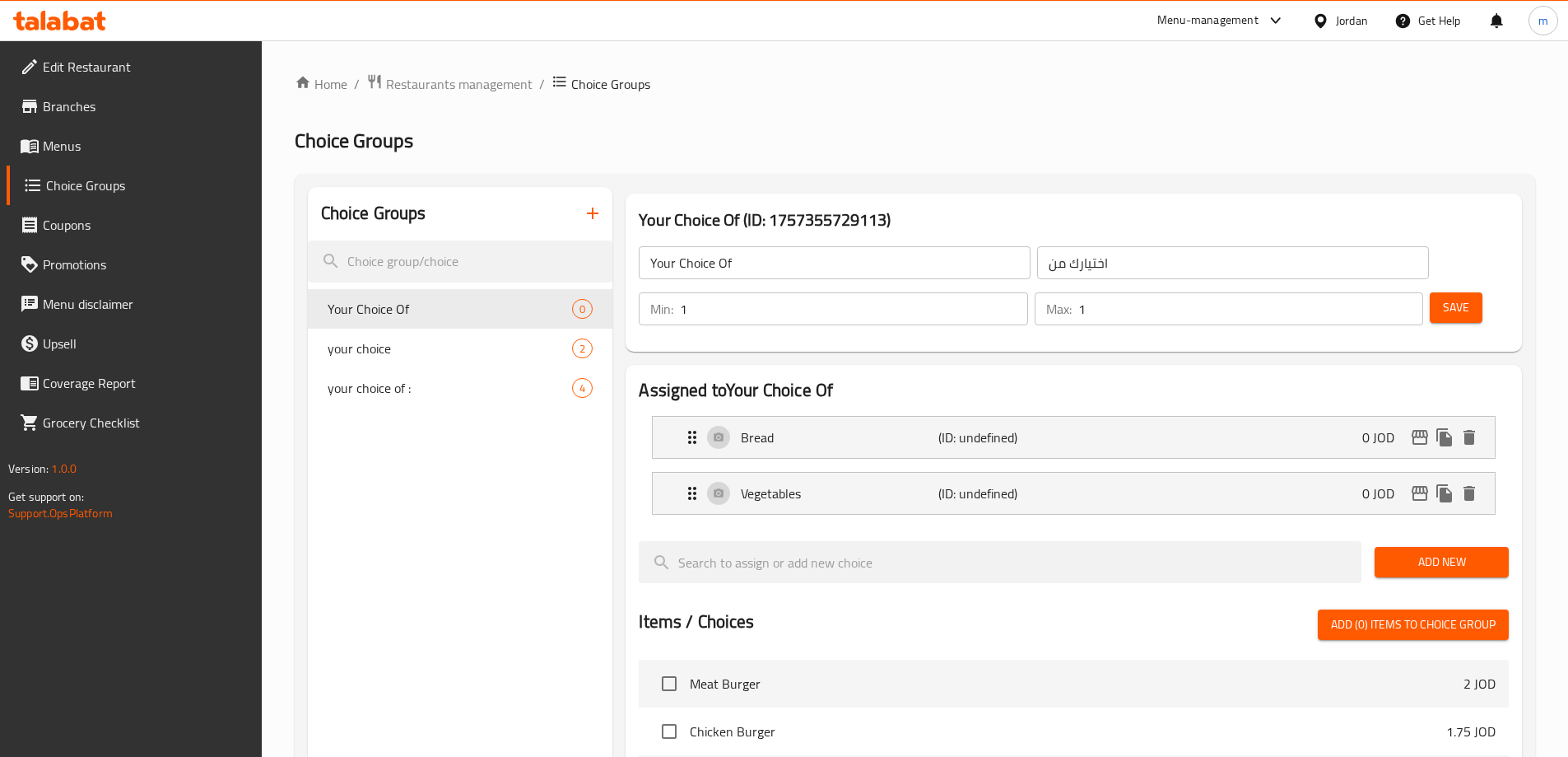
click at [864, 660] on li "Meat Burger 2 JOD" at bounding box center [1074, 684] width 871 height 48
click at [1443, 297] on span "Save" at bounding box center [1457, 307] width 27 height 20
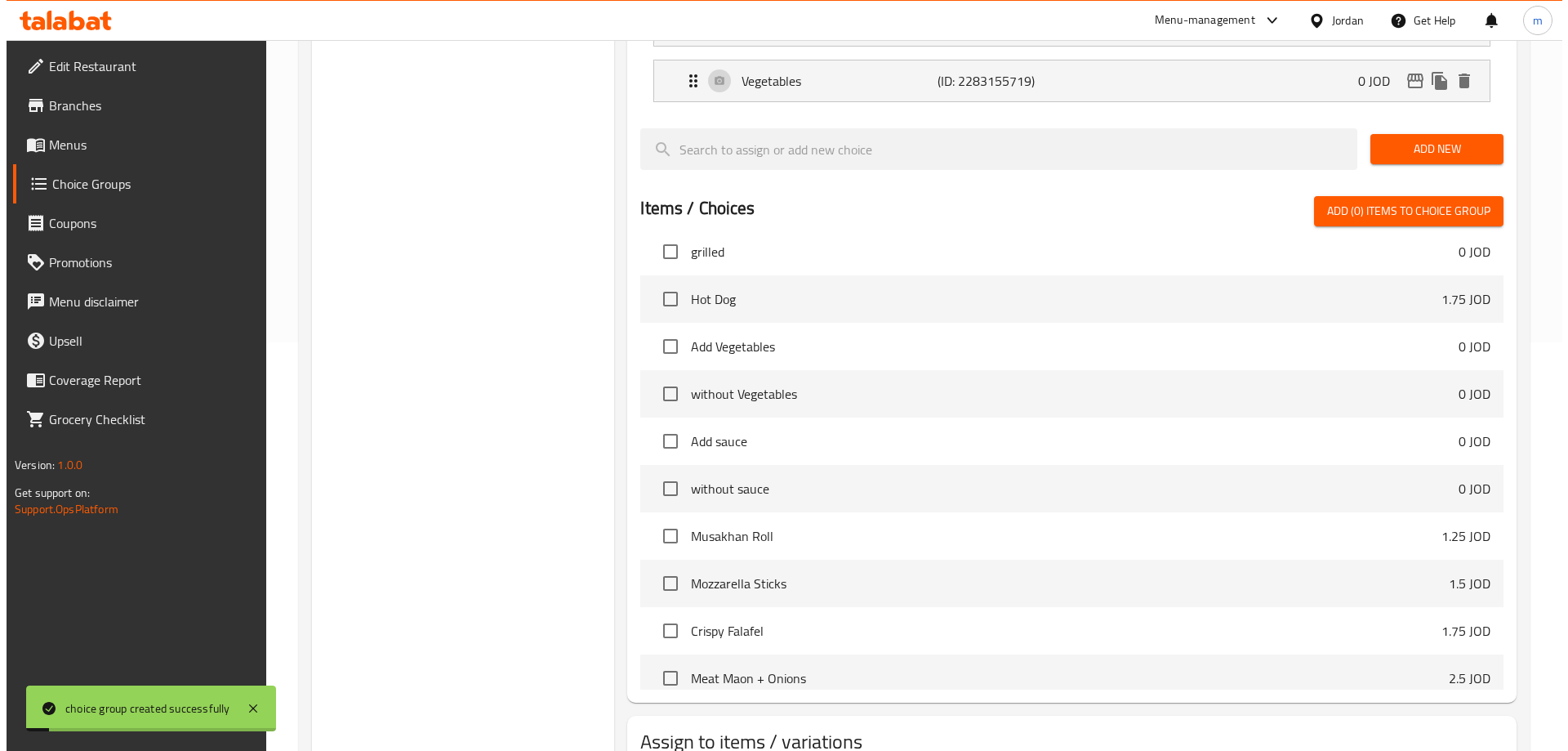
scroll to position [490, 0]
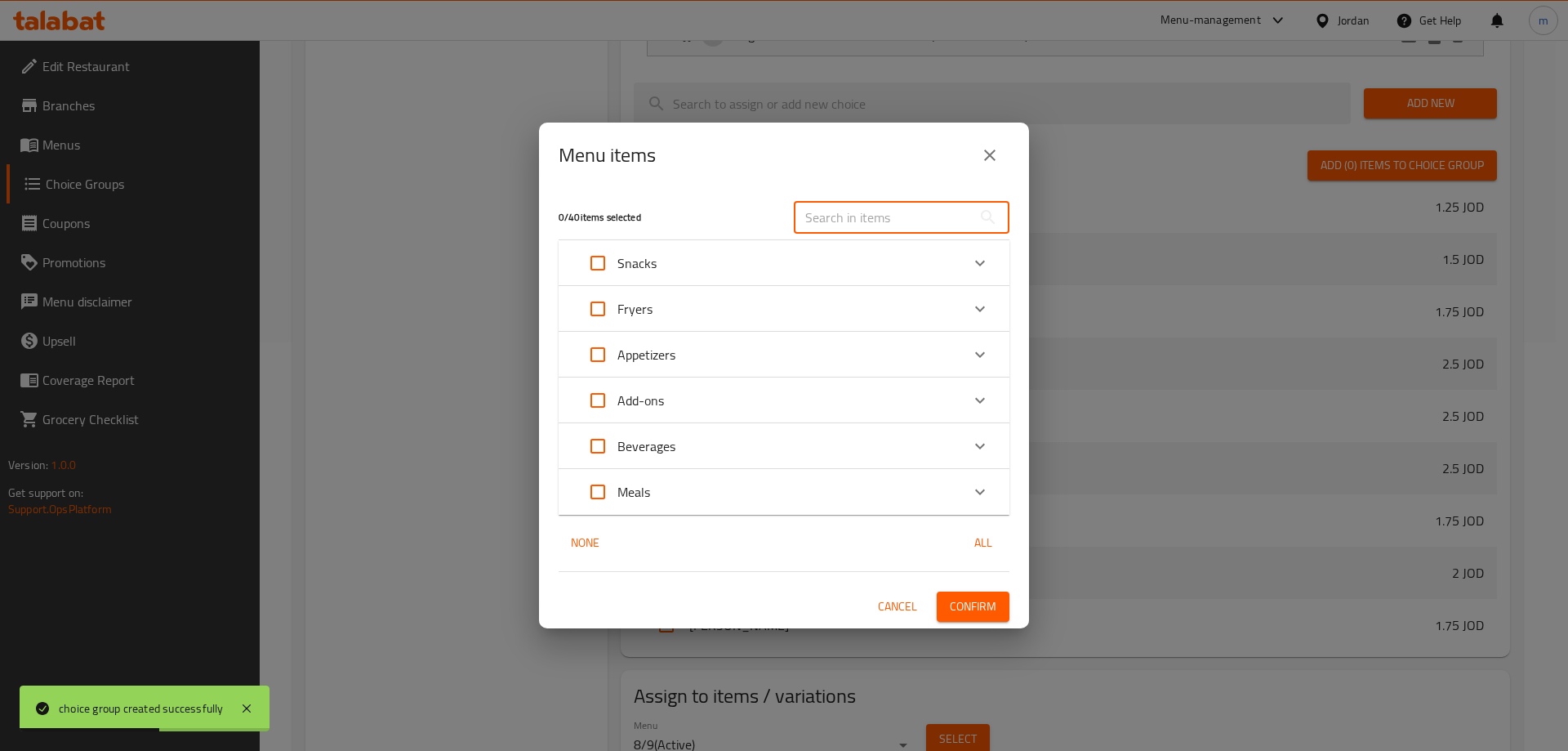
click at [875, 217] on input "text" at bounding box center [882, 217] width 178 height 32
paste input "Sunny Side up Eggs Maon"
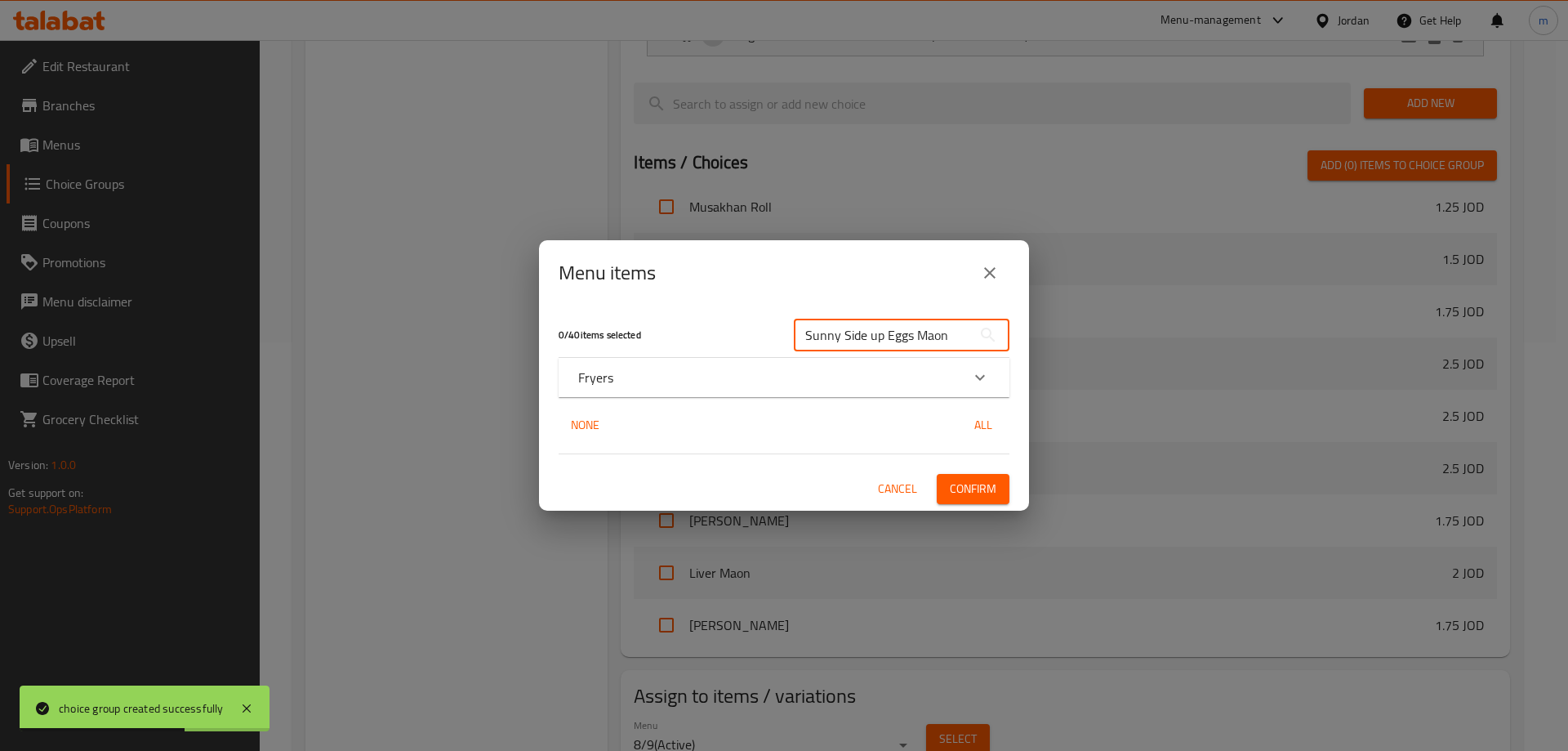
type input "Sunny Side up Eggs Maon"
click at [854, 391] on div "Fryers" at bounding box center [784, 377] width 451 height 39
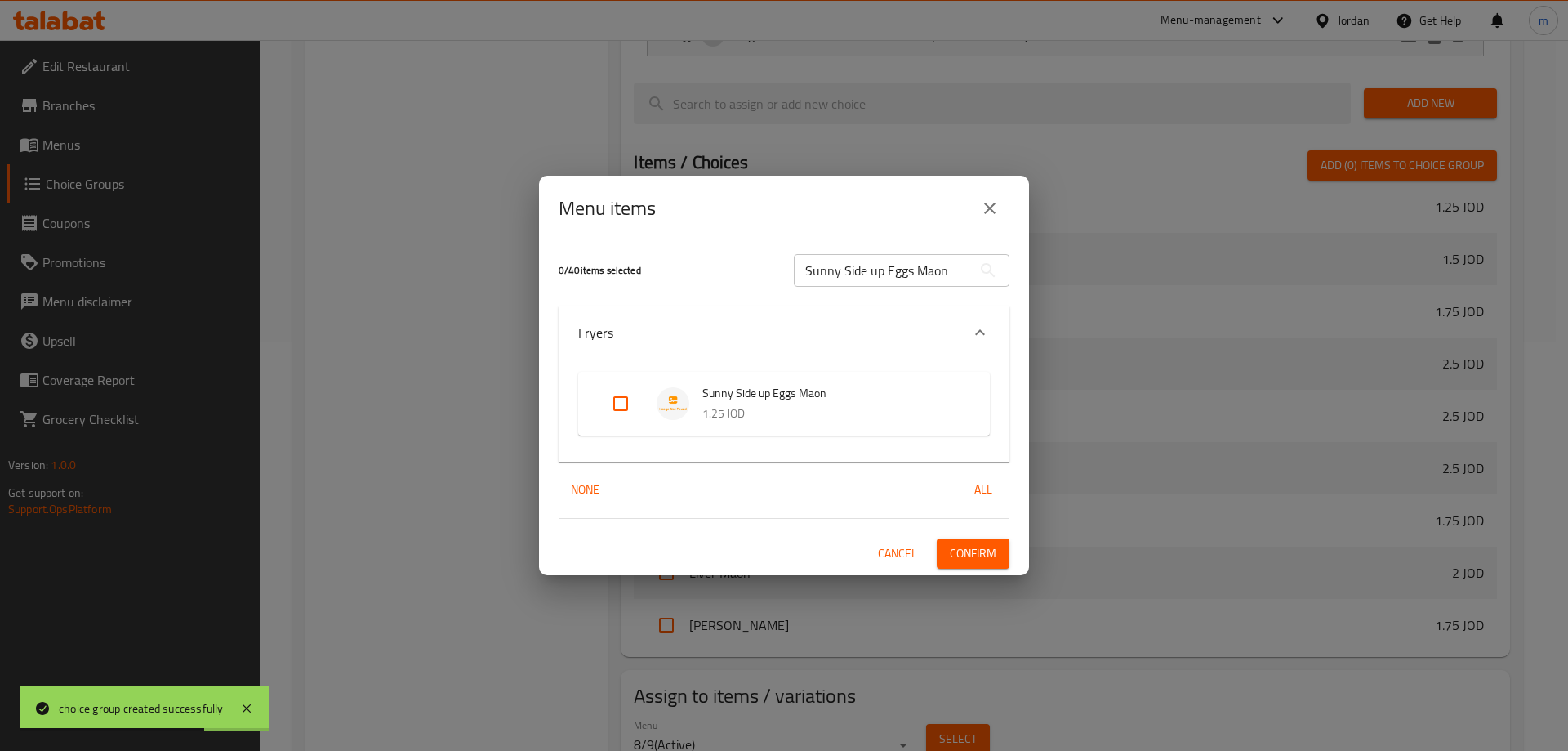
click at [617, 409] on input "Expand" at bounding box center [621, 404] width 39 height 39
checkbox input "true"
click at [986, 556] on span "Confirm" at bounding box center [973, 553] width 46 height 20
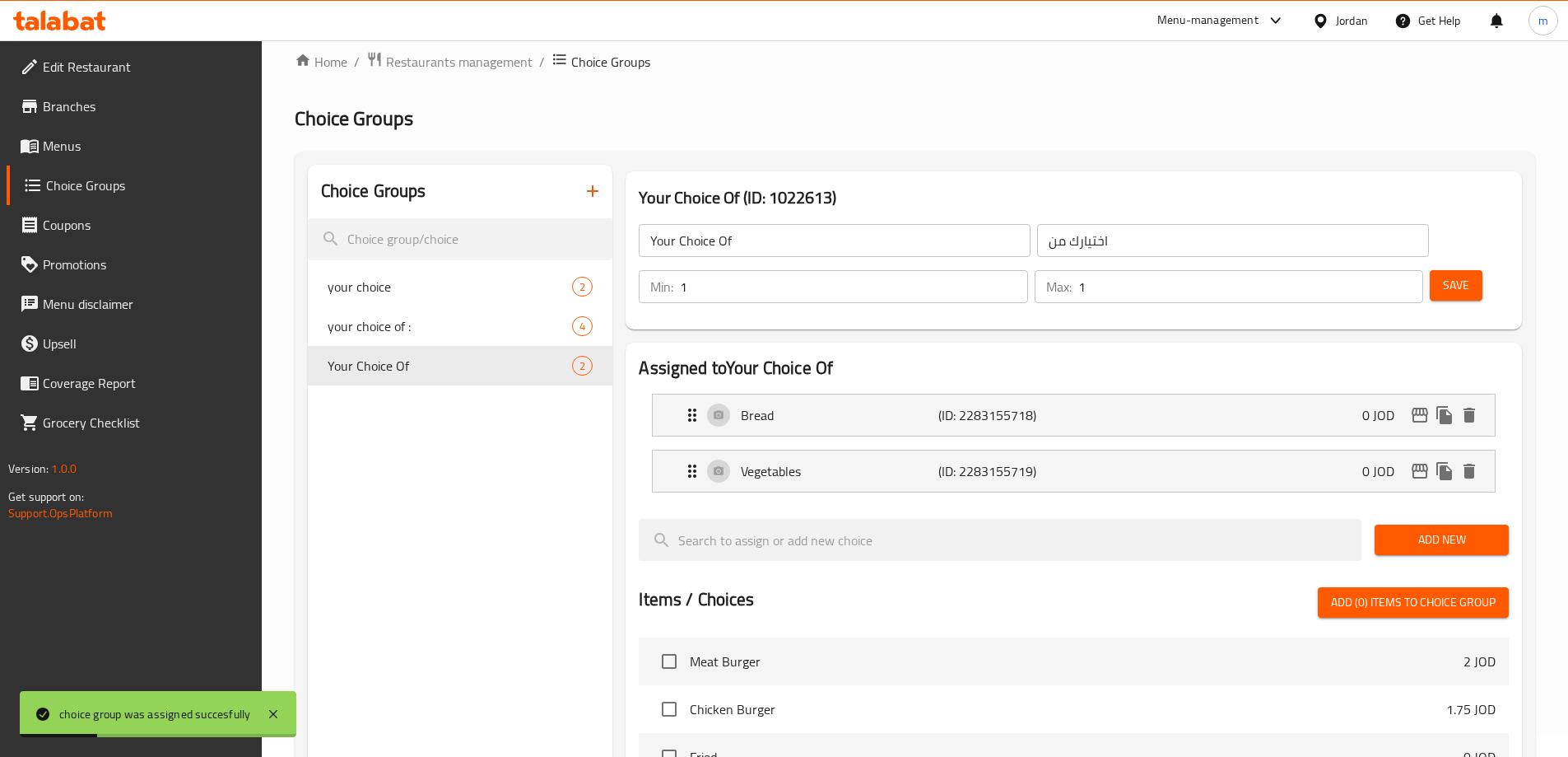
scroll to position [4, 0]
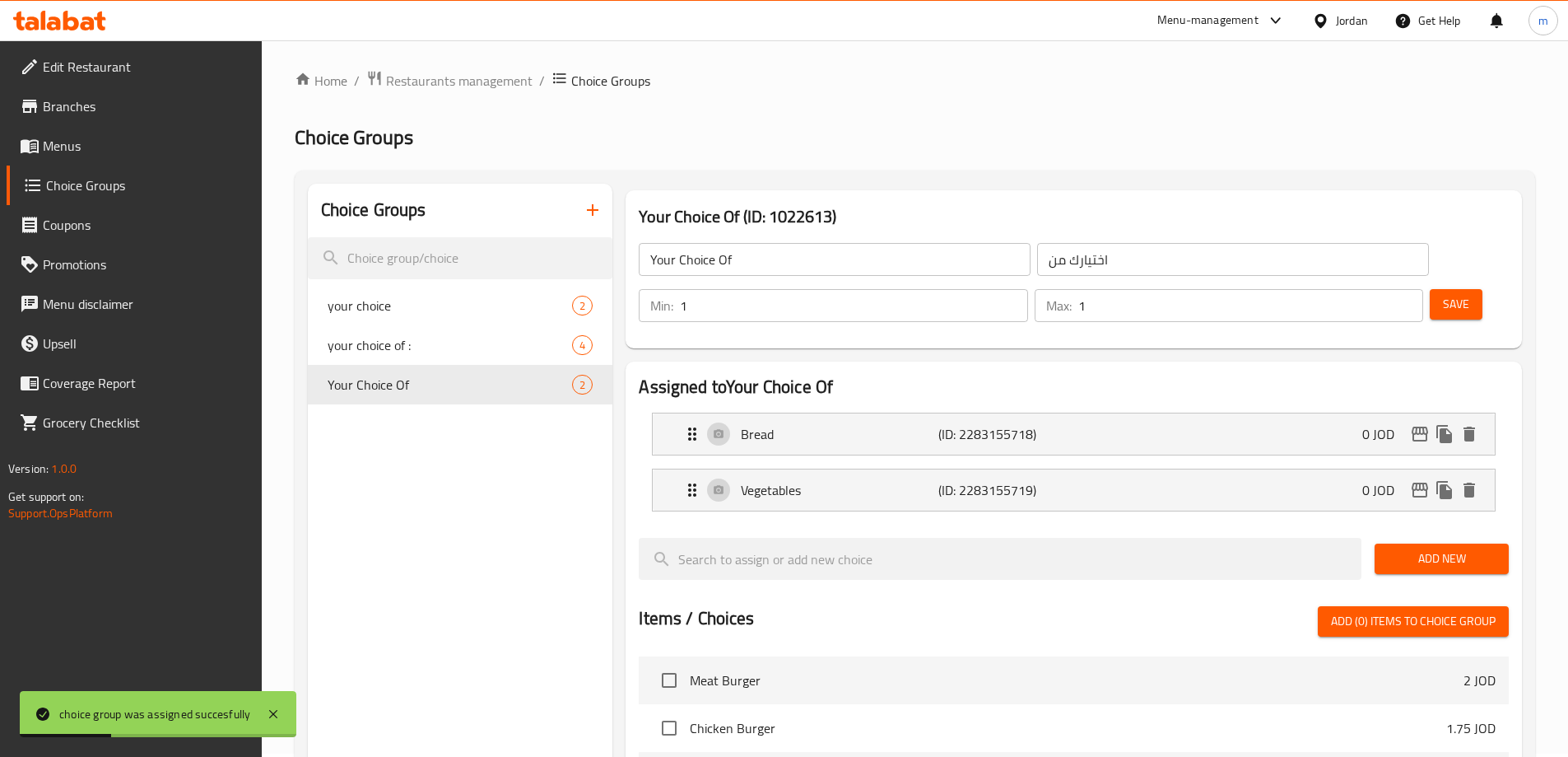
click at [583, 215] on icon "button" at bounding box center [592, 210] width 19 height 19
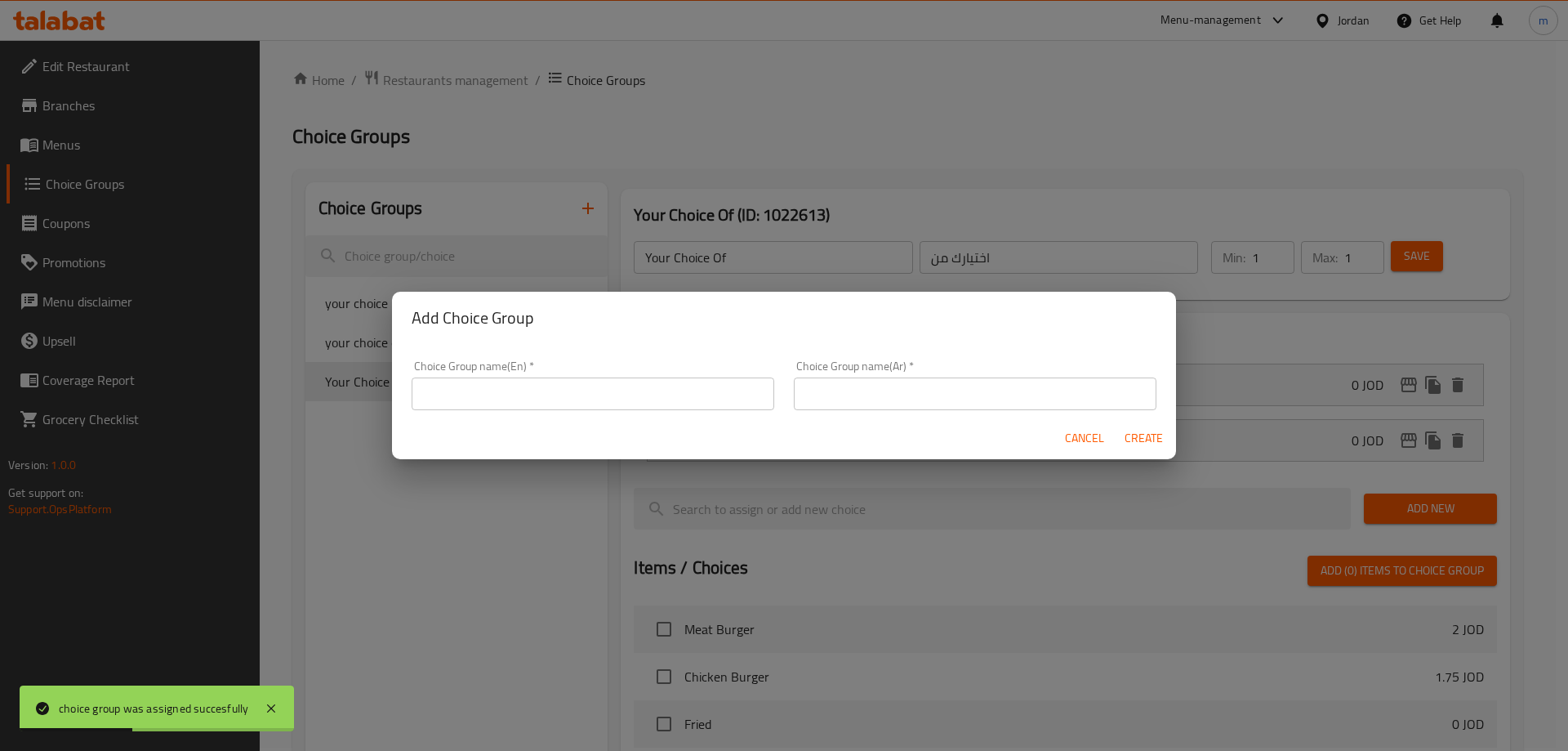
click at [588, 390] on input "text" at bounding box center [593, 393] width 363 height 32
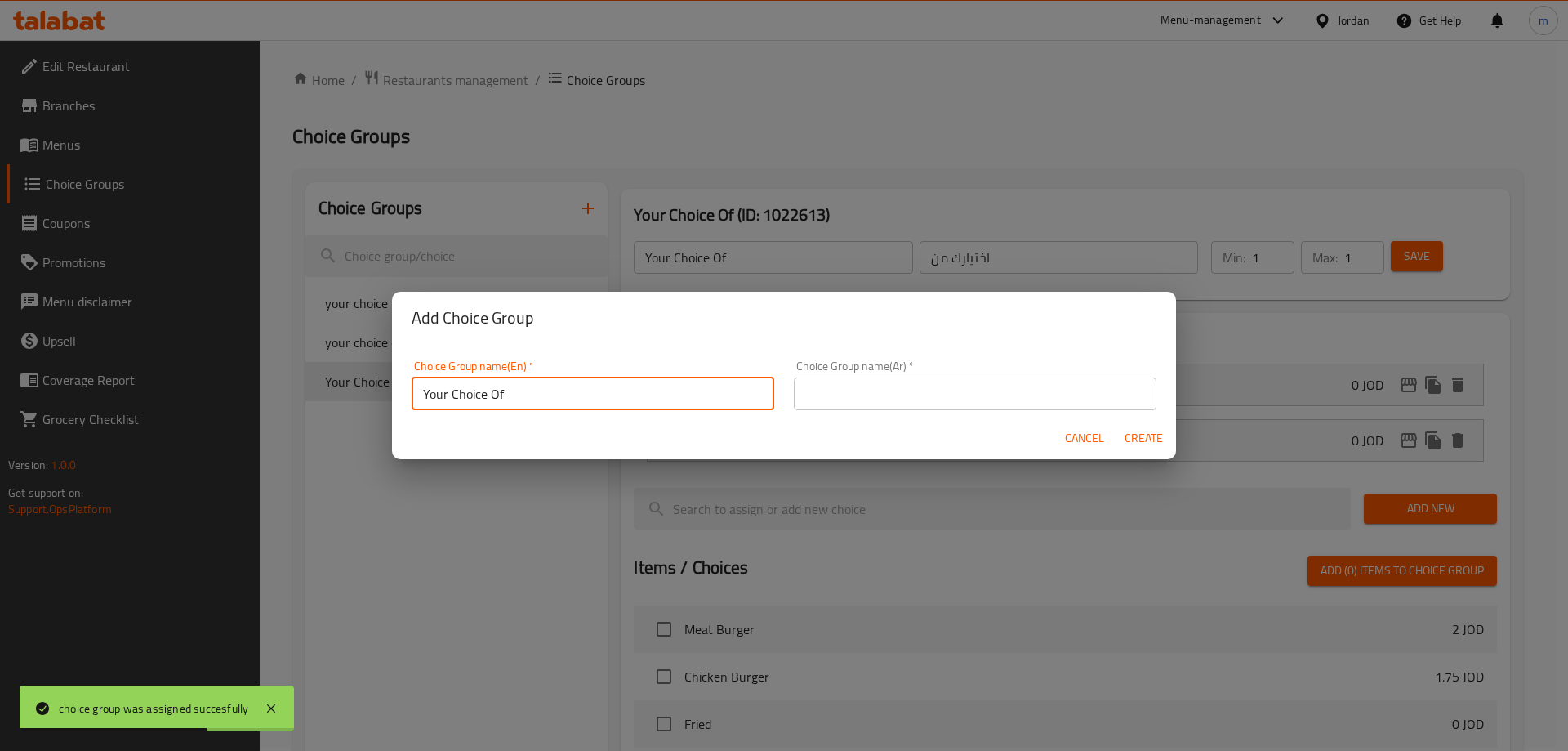
type input "Your Choice Of"
click at [829, 393] on input "text" at bounding box center [975, 393] width 363 height 32
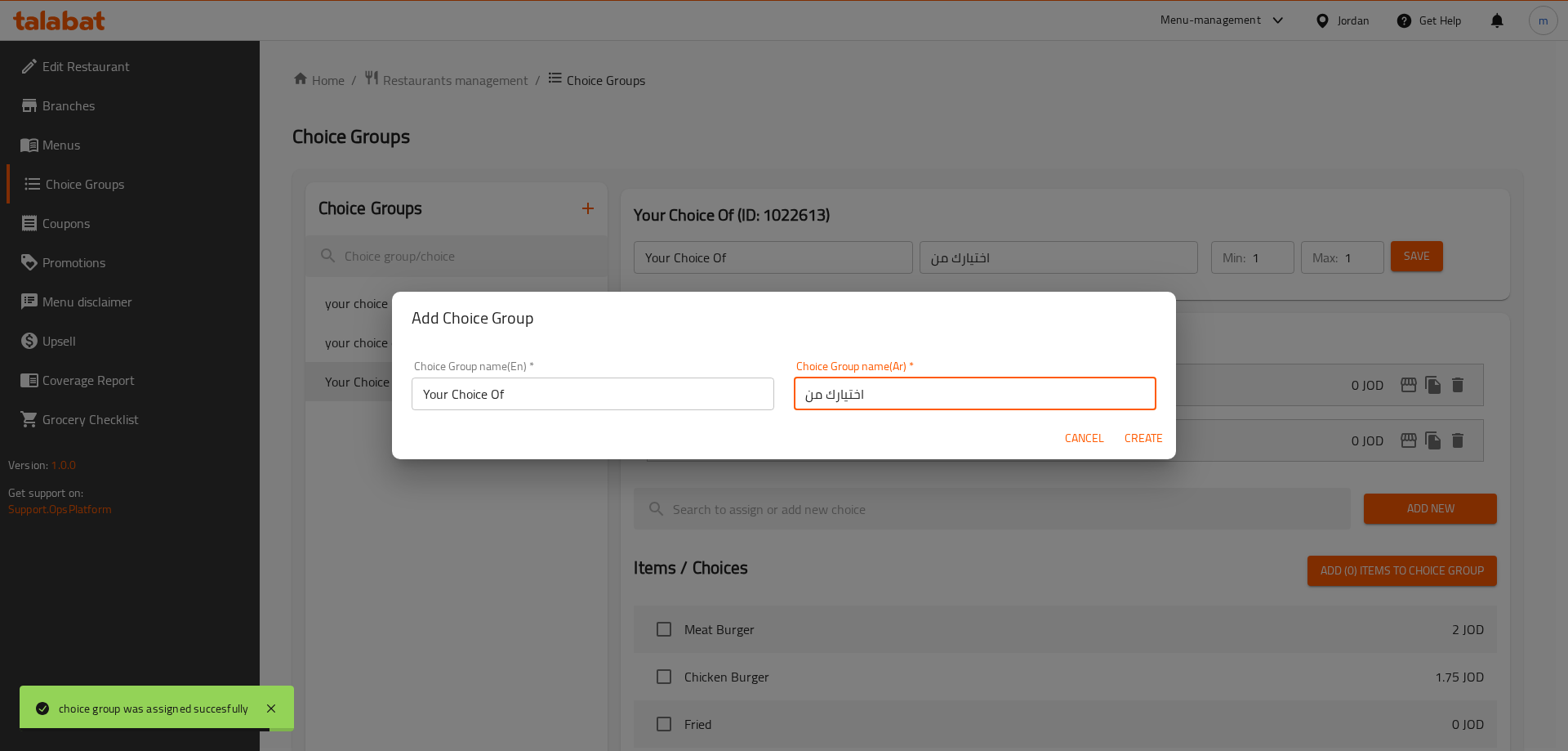
type input "اختيارك من"
click at [1122, 446] on button "Create" at bounding box center [1144, 438] width 53 height 30
type input "Your Choice Of"
type input "اختيارك من"
type input "0"
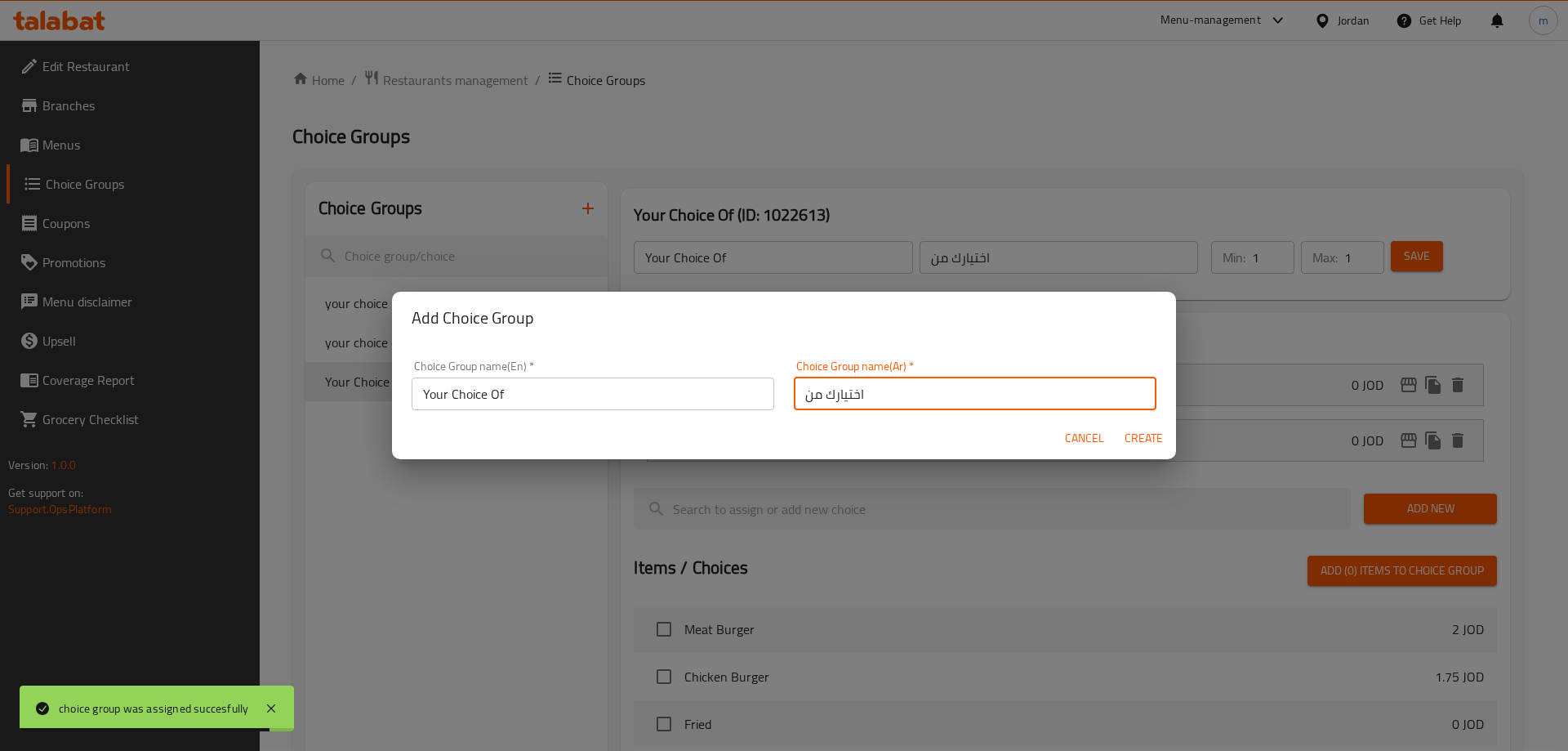
type input "0"
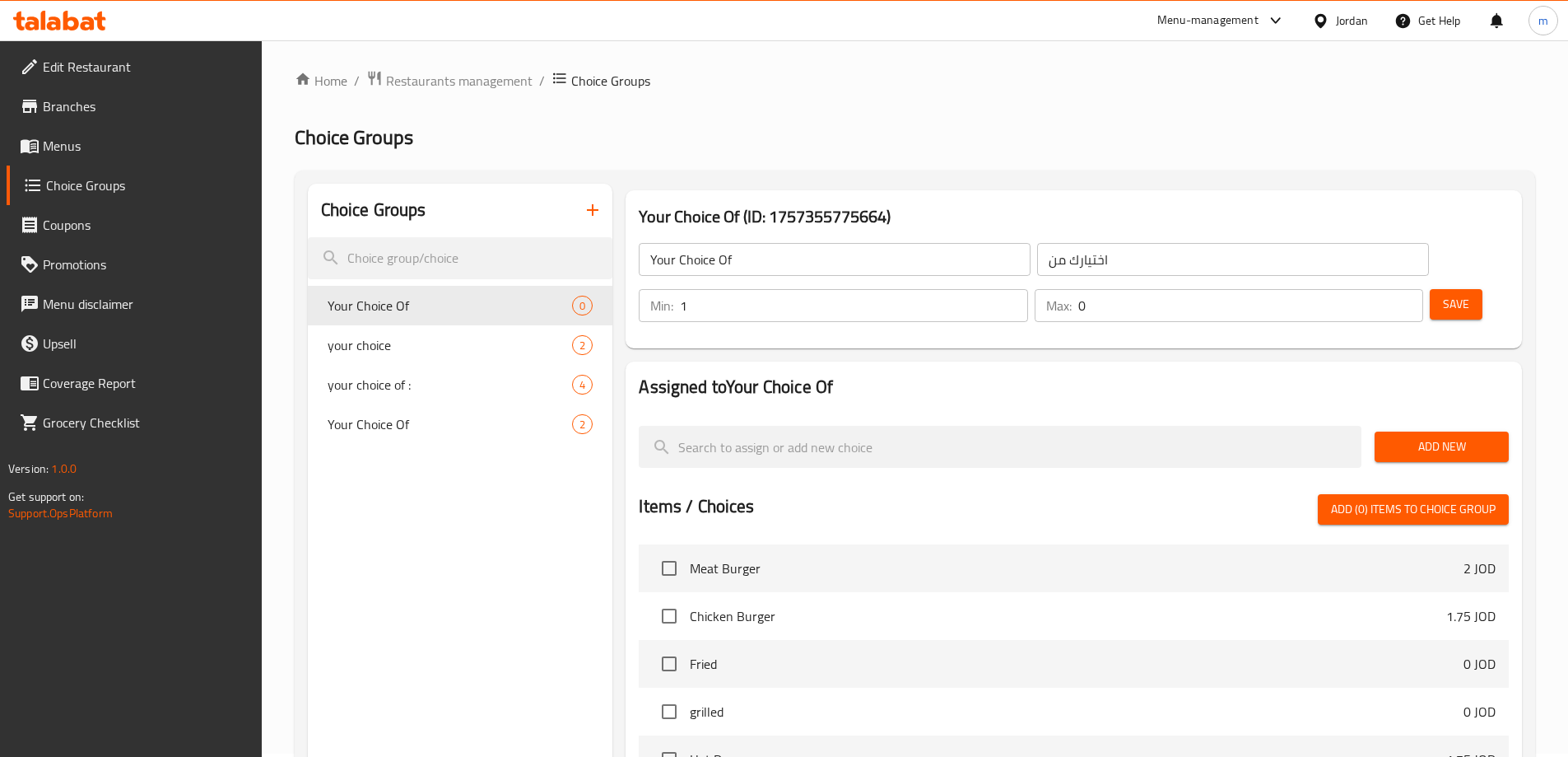
type input "1"
click at [1027, 289] on input "1" at bounding box center [853, 305] width 347 height 33
type input "1"
click at [1374, 289] on input "1" at bounding box center [1251, 305] width 345 height 33
click at [1427, 437] on span "Add New" at bounding box center [1442, 447] width 108 height 20
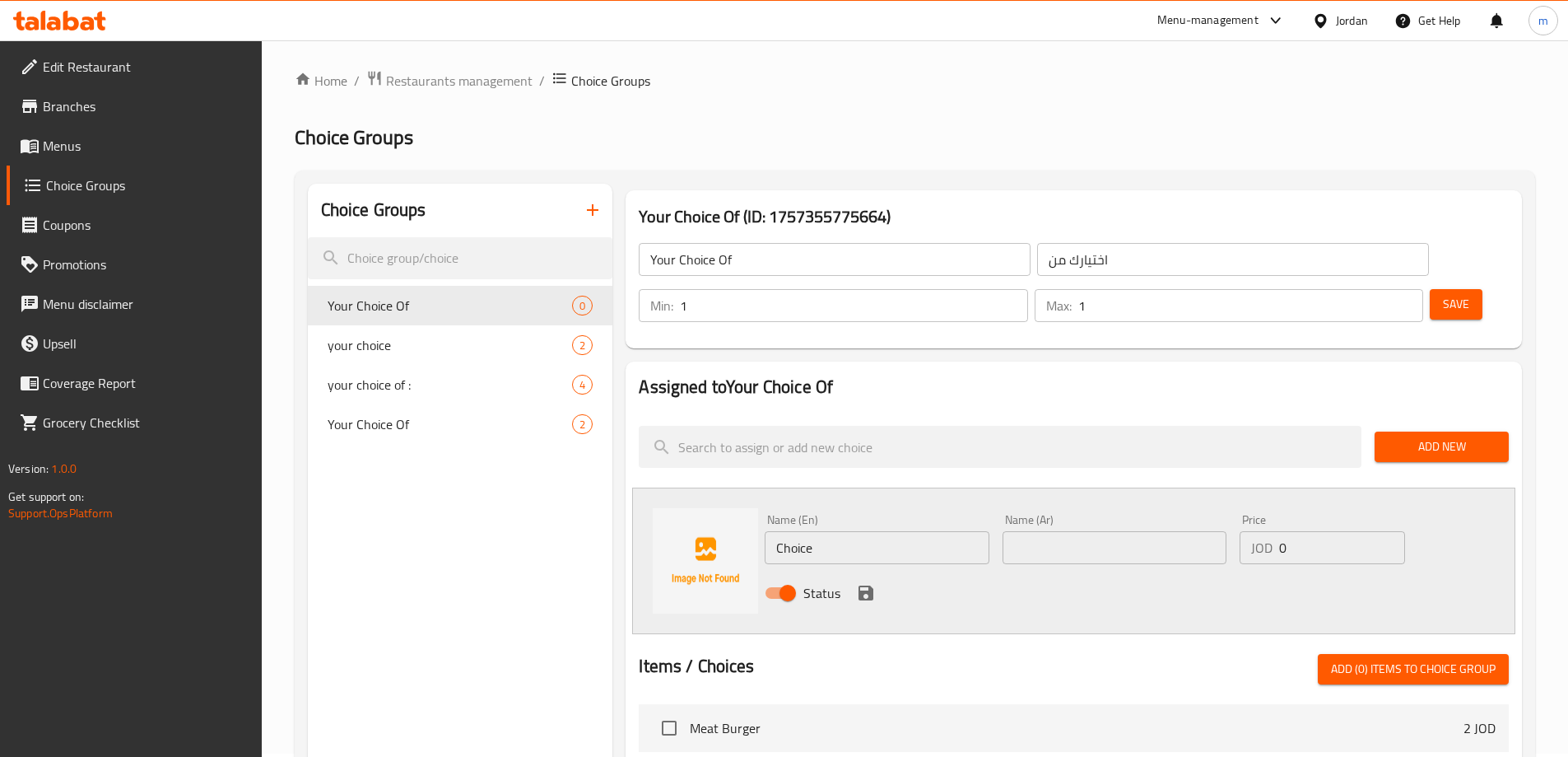
click at [1443, 432] on button "Add New" at bounding box center [1442, 447] width 134 height 30
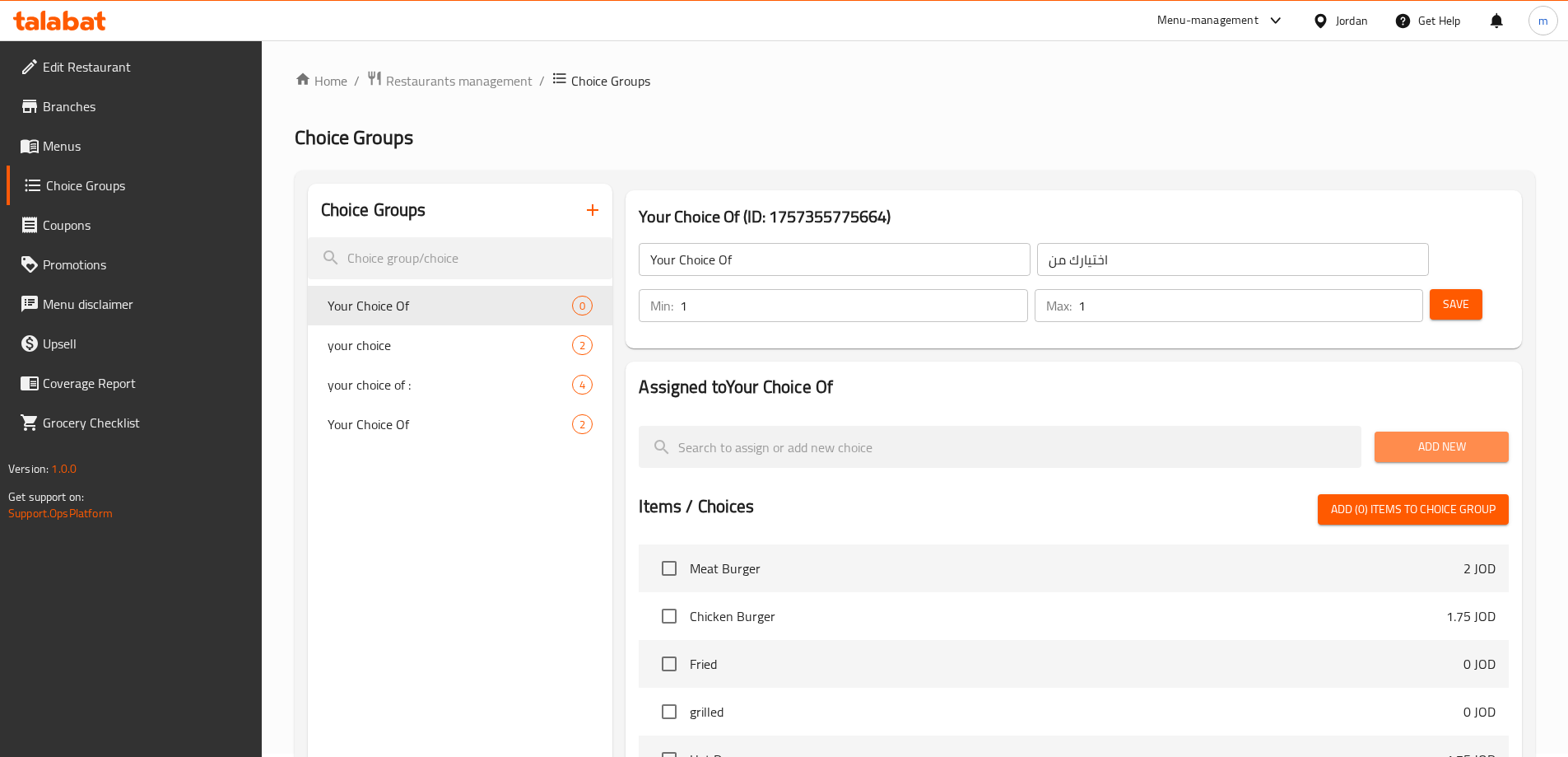
click at [1397, 437] on span "Add New" at bounding box center [1442, 447] width 108 height 20
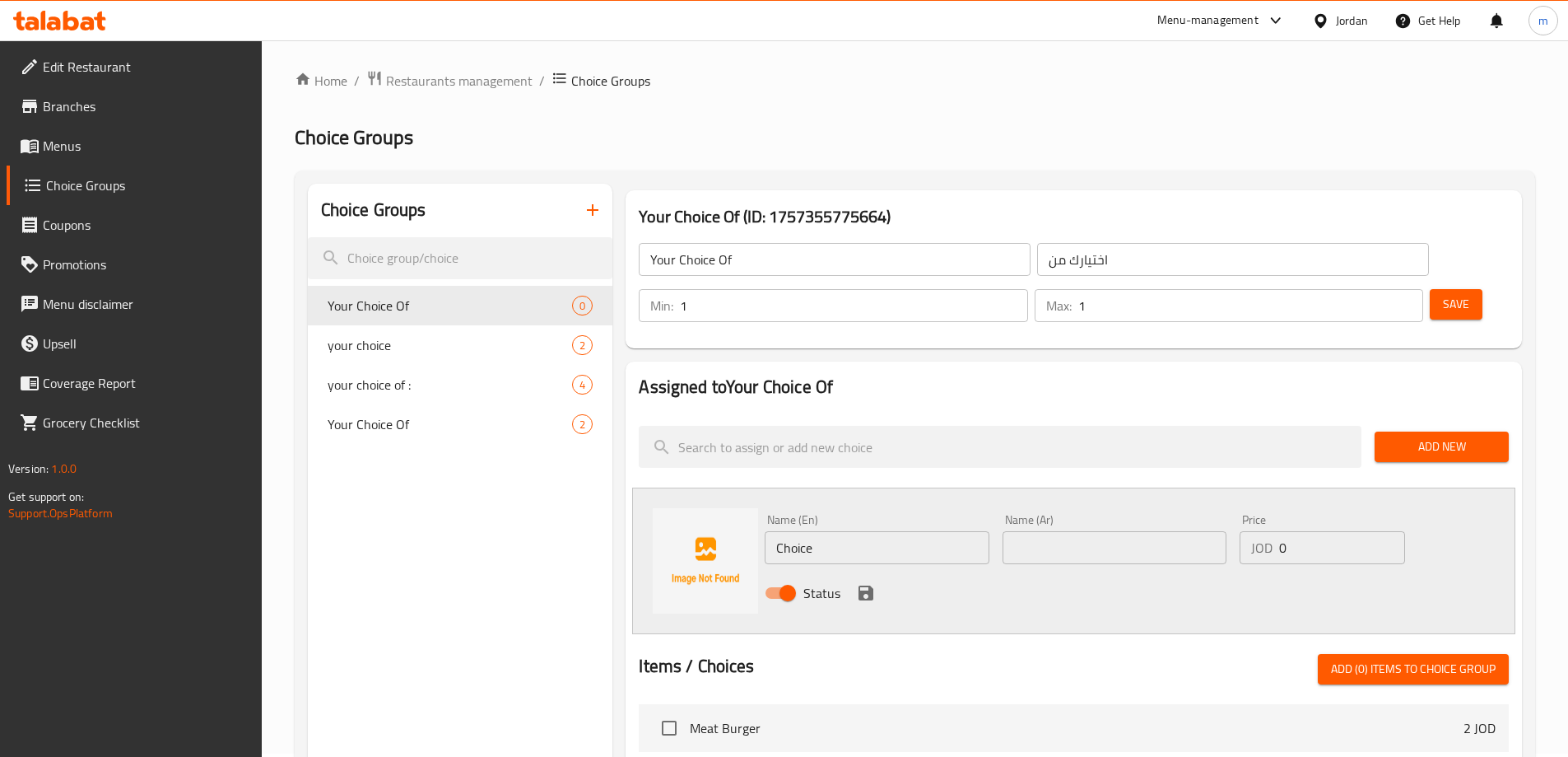
click at [921, 531] on input "Choice" at bounding box center [876, 547] width 224 height 33
click at [818, 531] on input "Choice" at bounding box center [876, 547] width 224 height 33
paste input "fried"
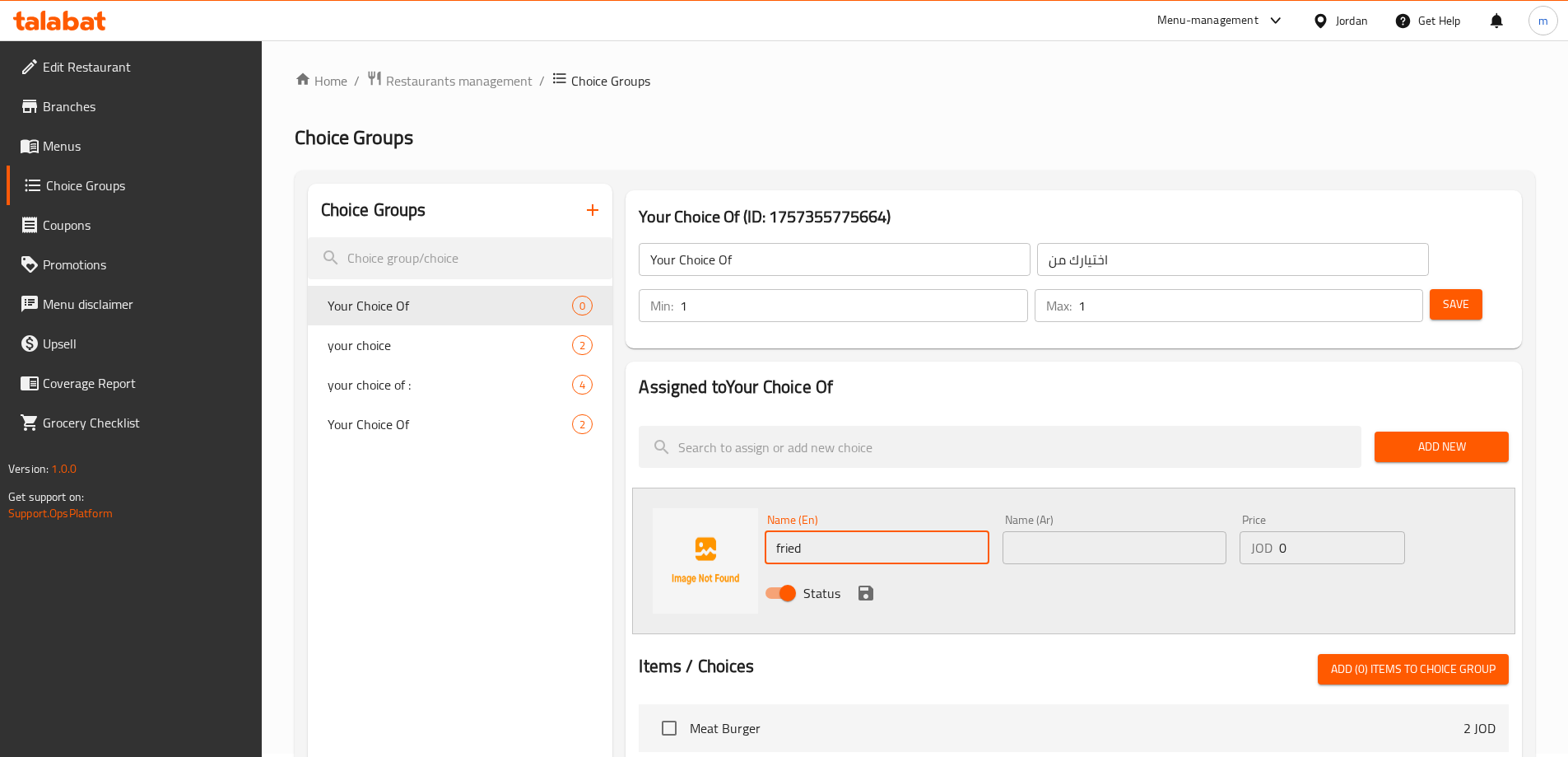
type input "fried"
click at [1196, 531] on input "text" at bounding box center [1114, 547] width 224 height 33
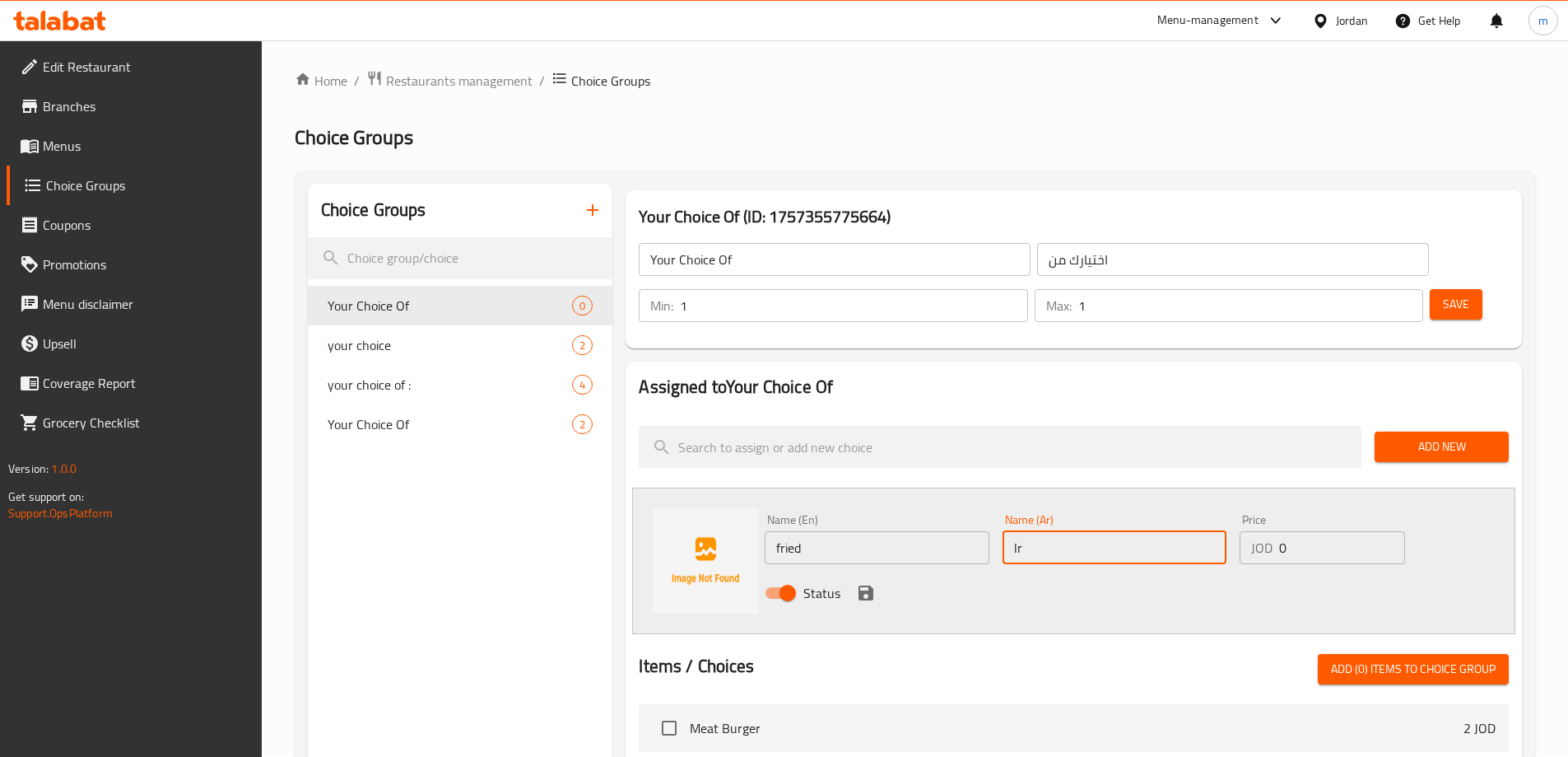
type input "l"
type input "مقلي"
click at [873, 583] on icon "save" at bounding box center [866, 593] width 19 height 19
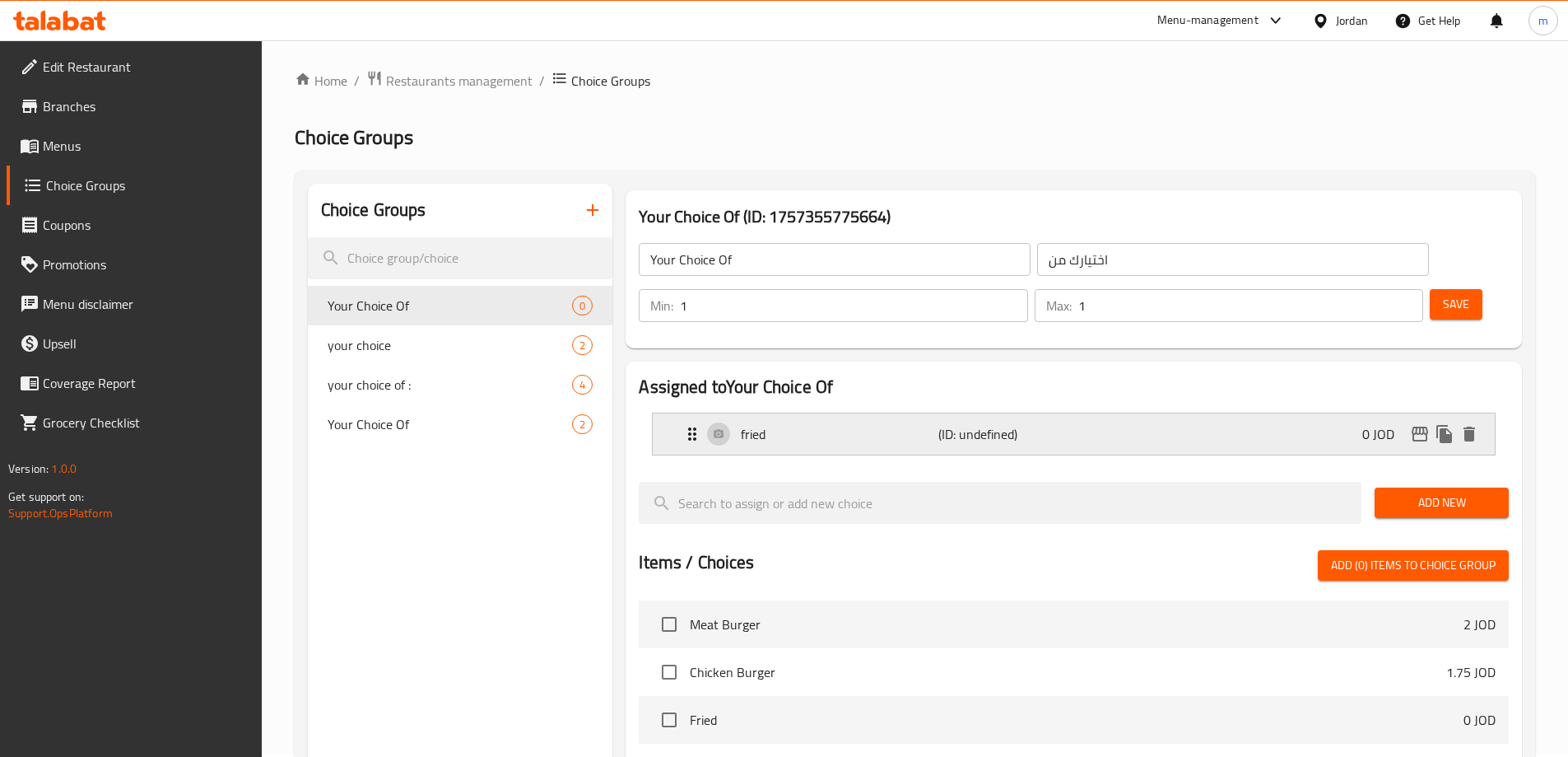
click at [939, 424] on p "(ID: undefined)" at bounding box center [1004, 434] width 132 height 19
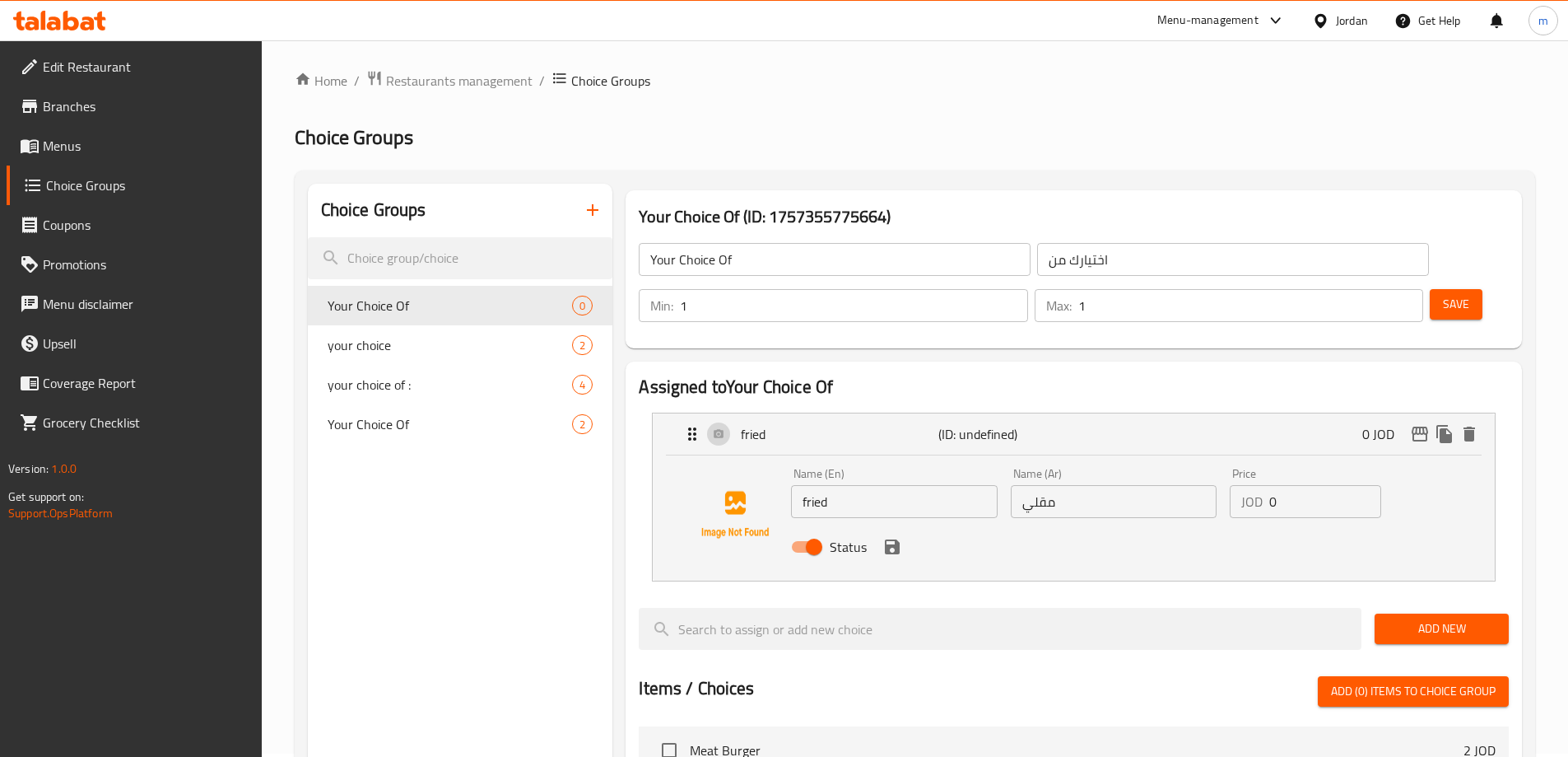
drag, startPoint x: 1024, startPoint y: 463, endPoint x: 1069, endPoint y: 486, distance: 50.5
click at [1024, 486] on input "مقلي" at bounding box center [1114, 501] width 206 height 33
click at [884, 537] on icon "save" at bounding box center [892, 547] width 19 height 19
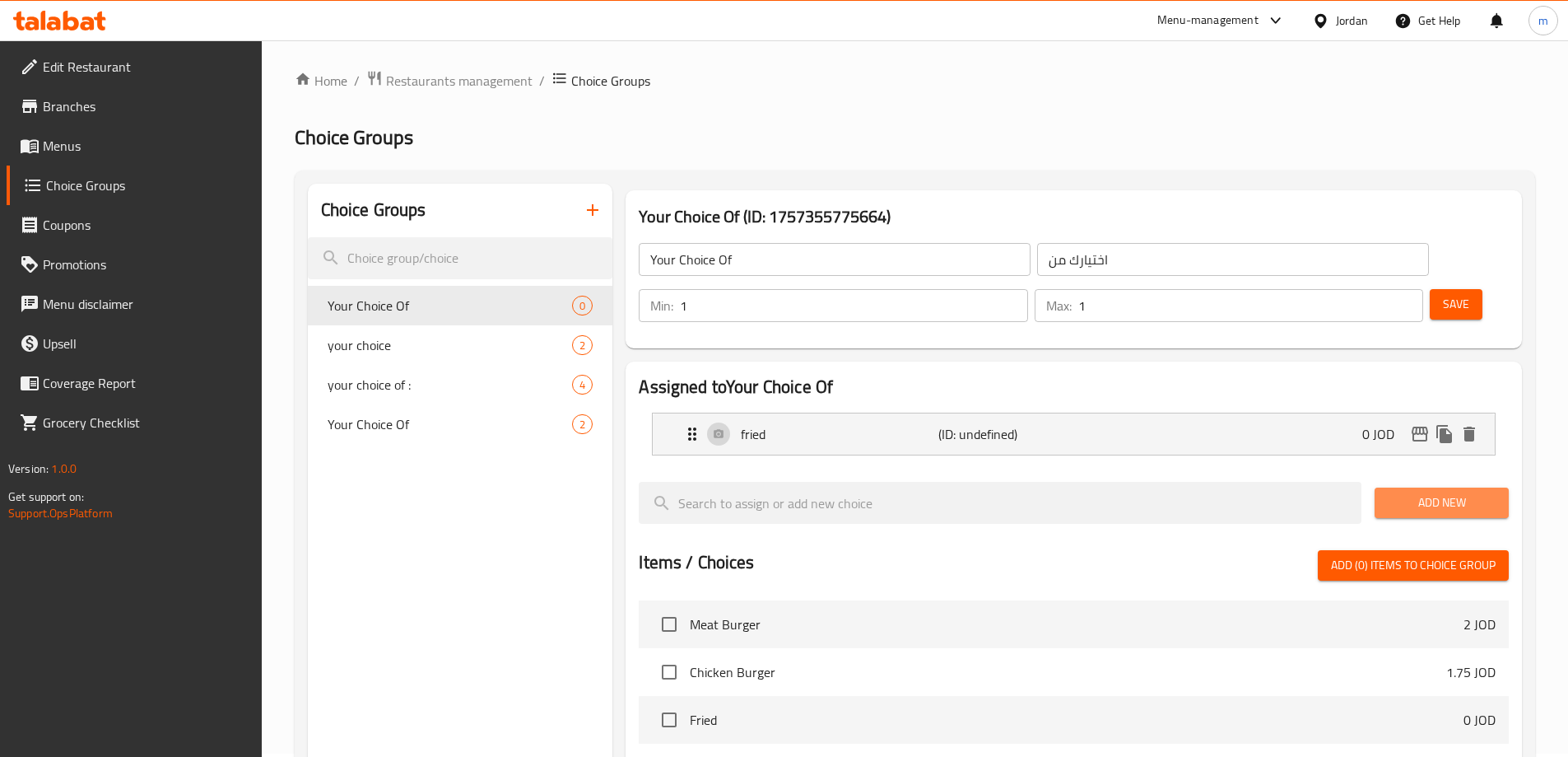
click at [1447, 493] on span "Add New" at bounding box center [1442, 502] width 108 height 20
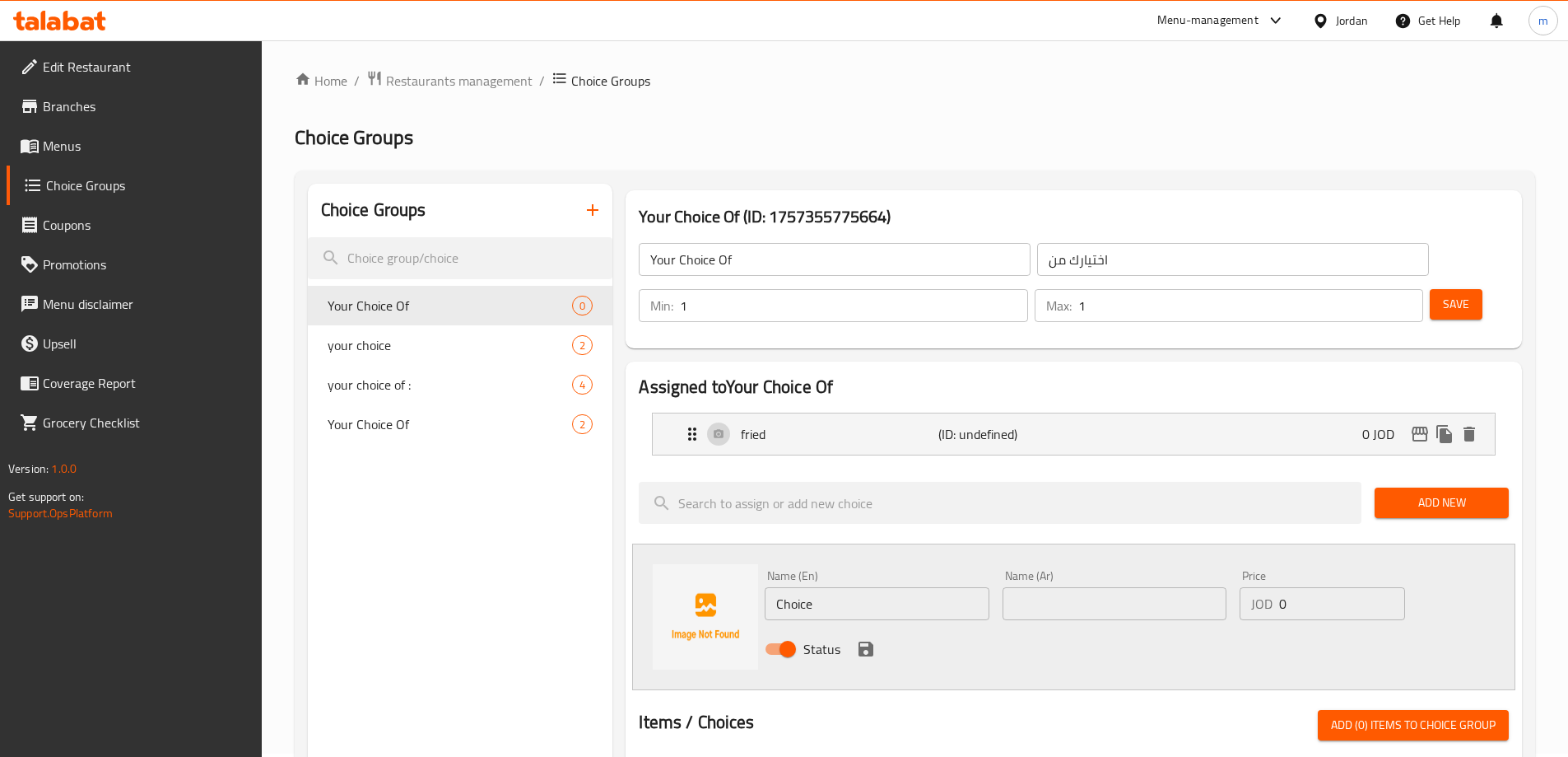
click at [879, 587] on input "Choice" at bounding box center [876, 603] width 224 height 33
click at [802, 587] on input "Choice" at bounding box center [876, 603] width 224 height 33
paste input "grilled"
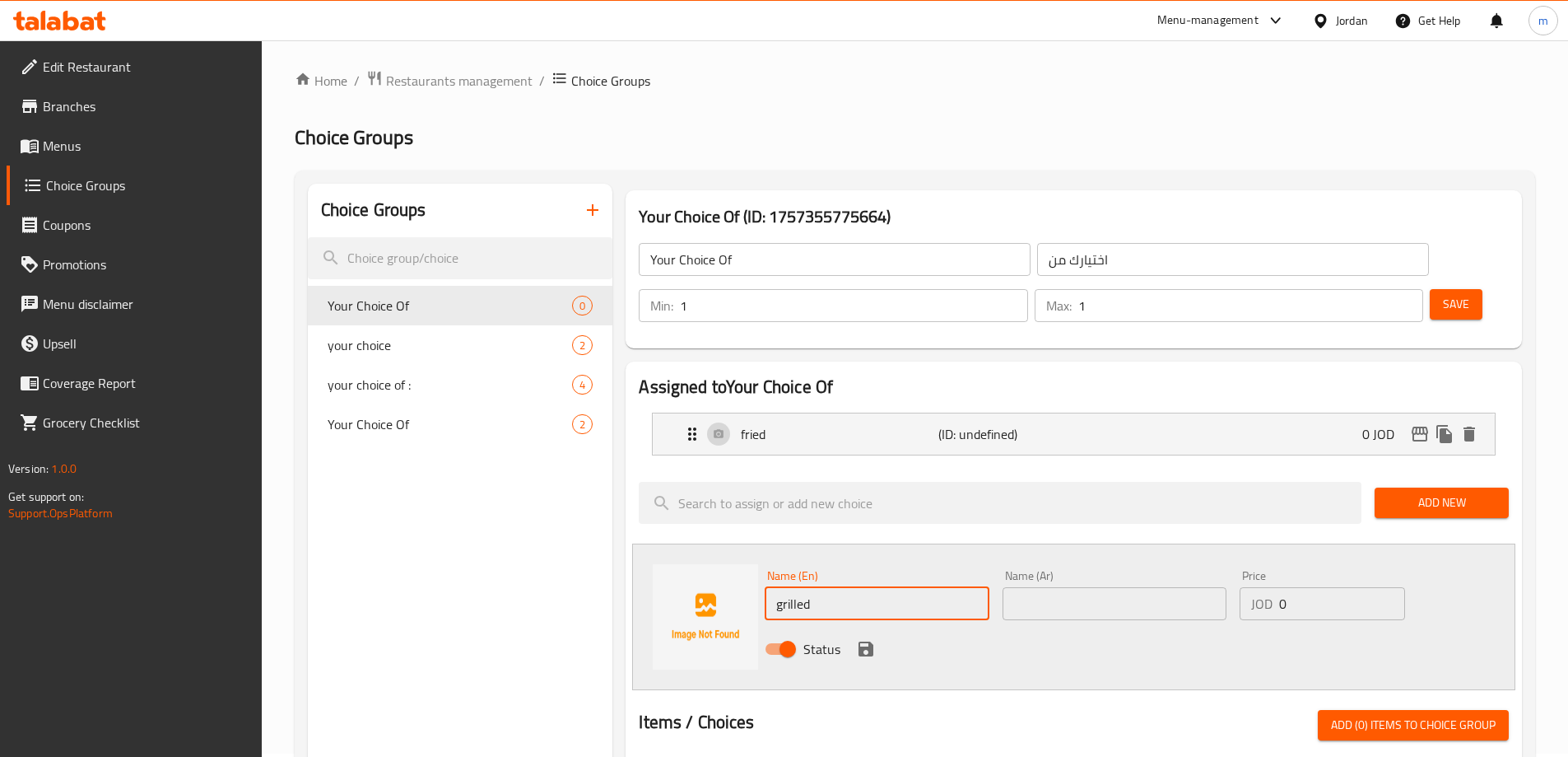
type input "grilled"
click at [1082, 587] on input "text" at bounding box center [1114, 603] width 224 height 33
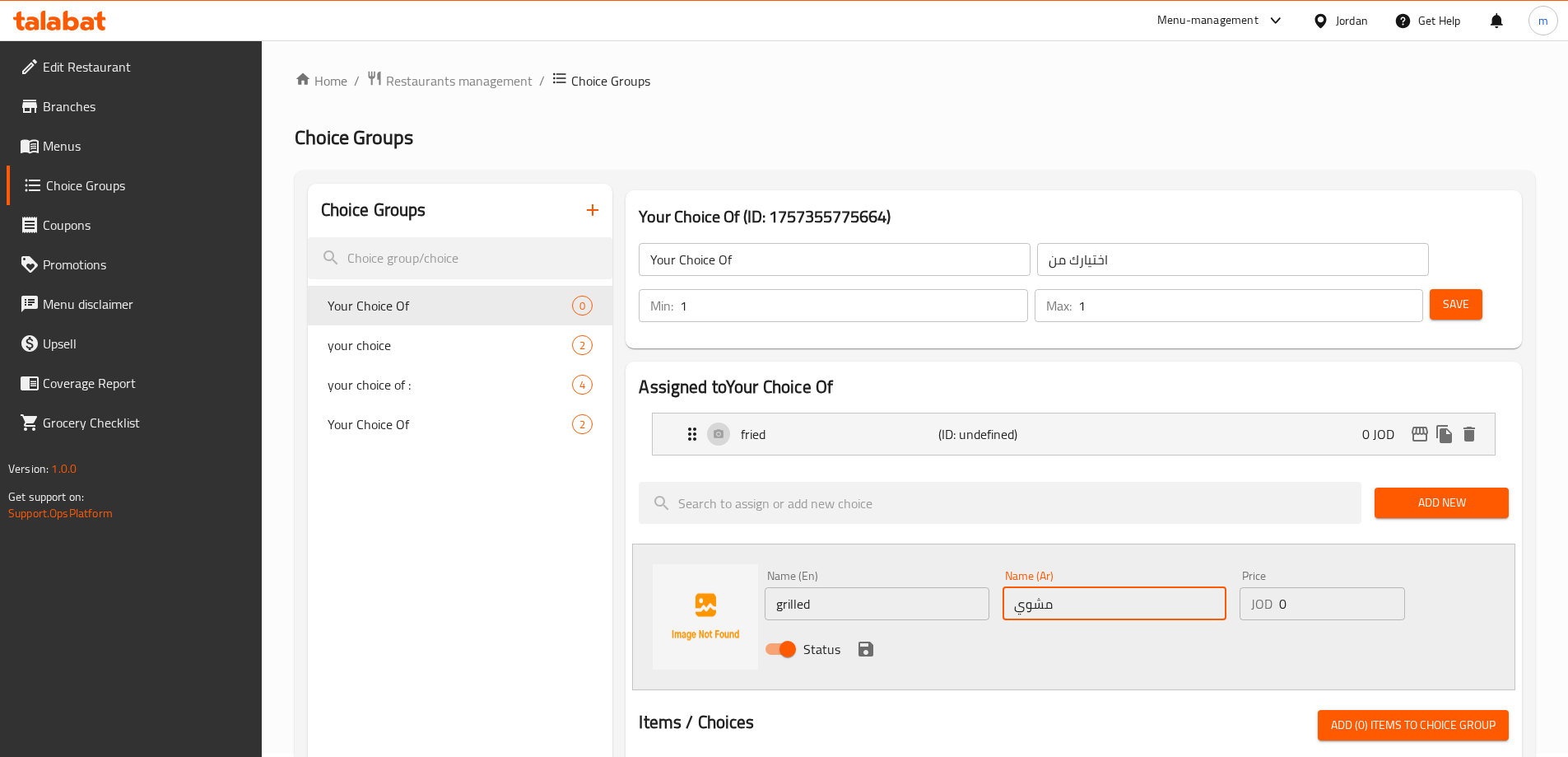
type input "مشوي"
drag, startPoint x: 506, startPoint y: 529, endPoint x: 516, endPoint y: 533, distance: 10.8
click at [506, 529] on div "Choice Groups Your Choice Of 0 your choice 2 your choice of : 4 Your Choice Of 2" at bounding box center [461, 763] width 306 height 1159
click at [872, 642] on icon "save" at bounding box center [865, 649] width 15 height 15
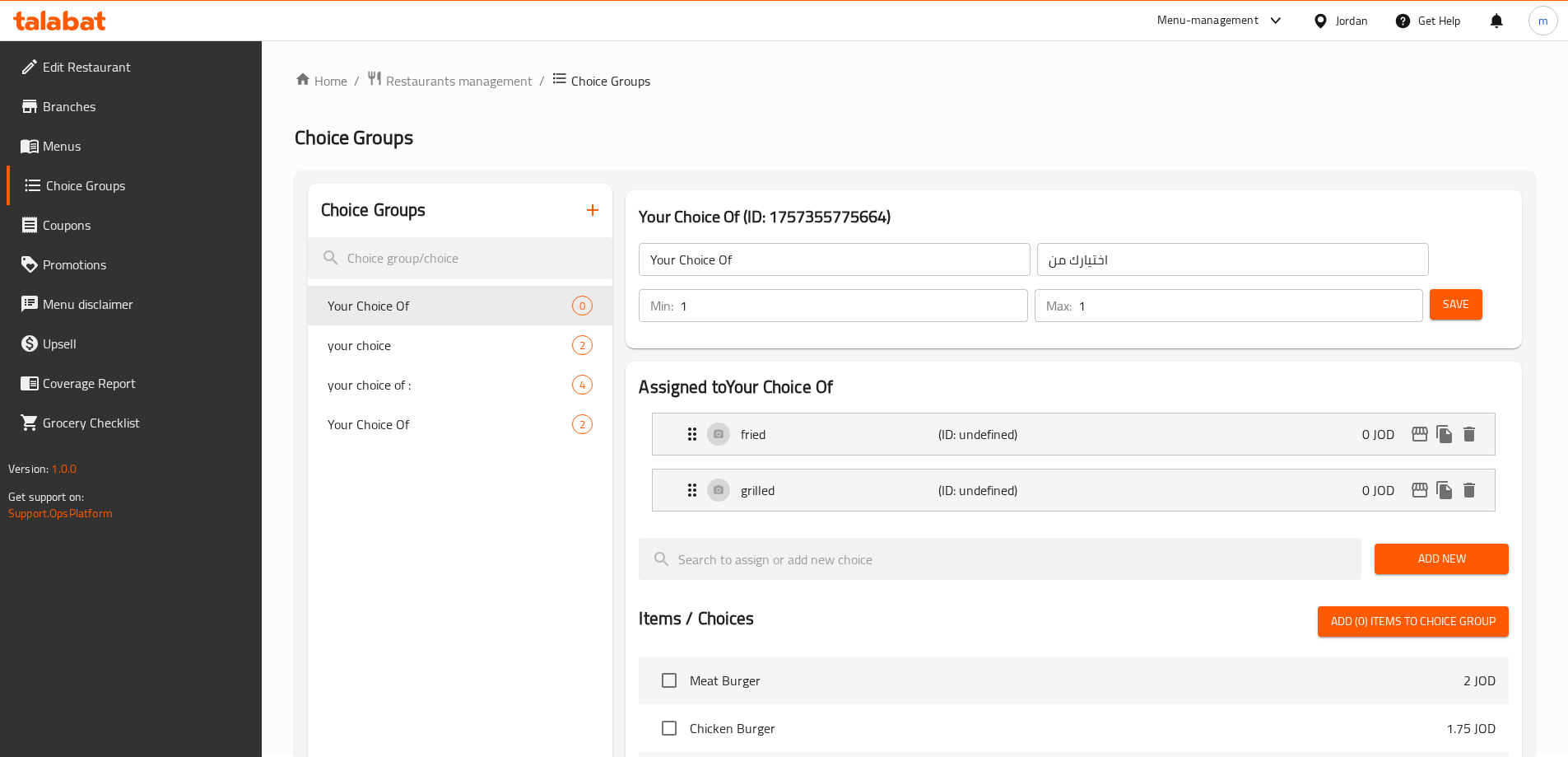
click at [1443, 294] on span "Save" at bounding box center [1457, 304] width 27 height 20
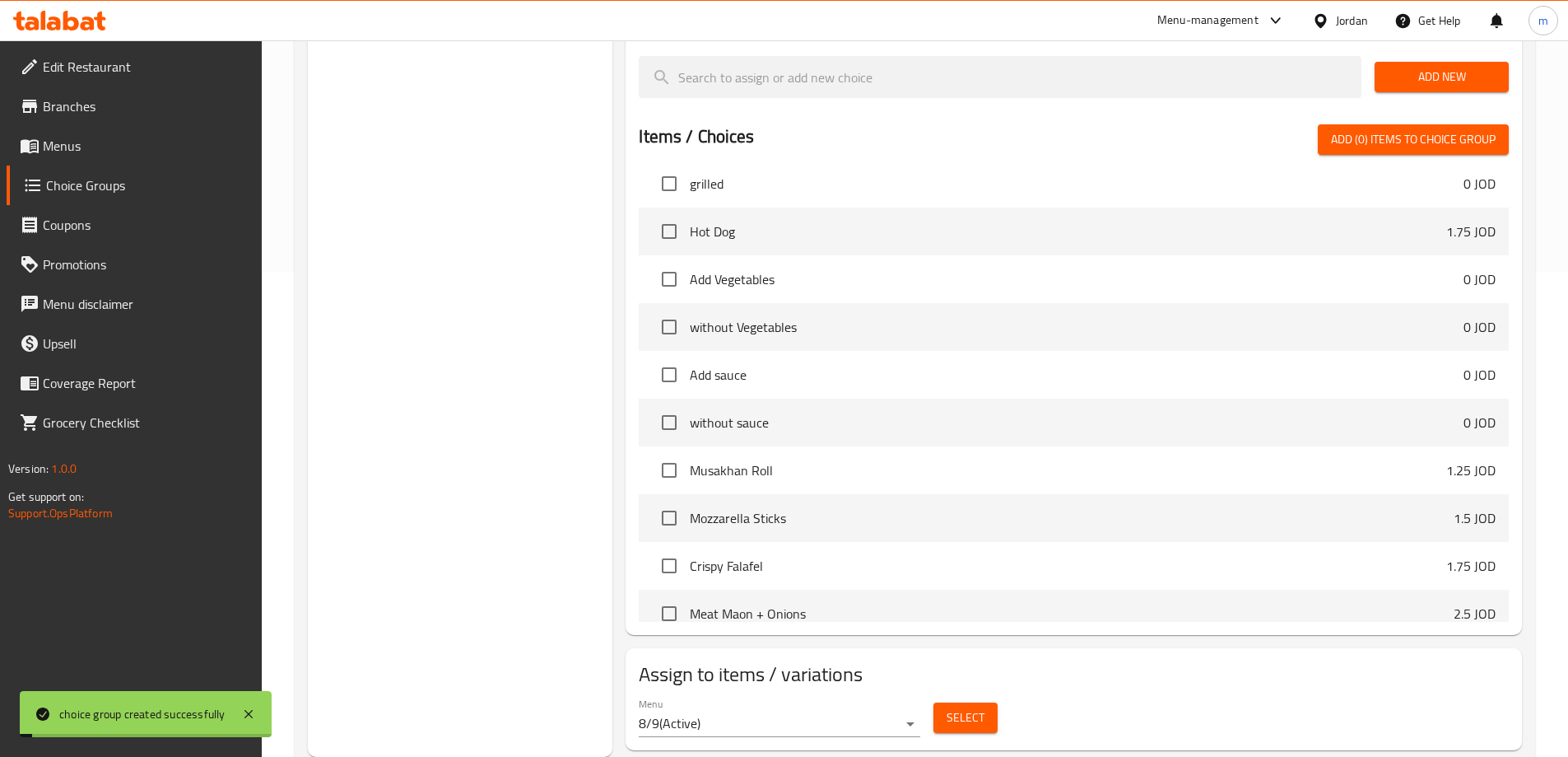
scroll to position [247, 0]
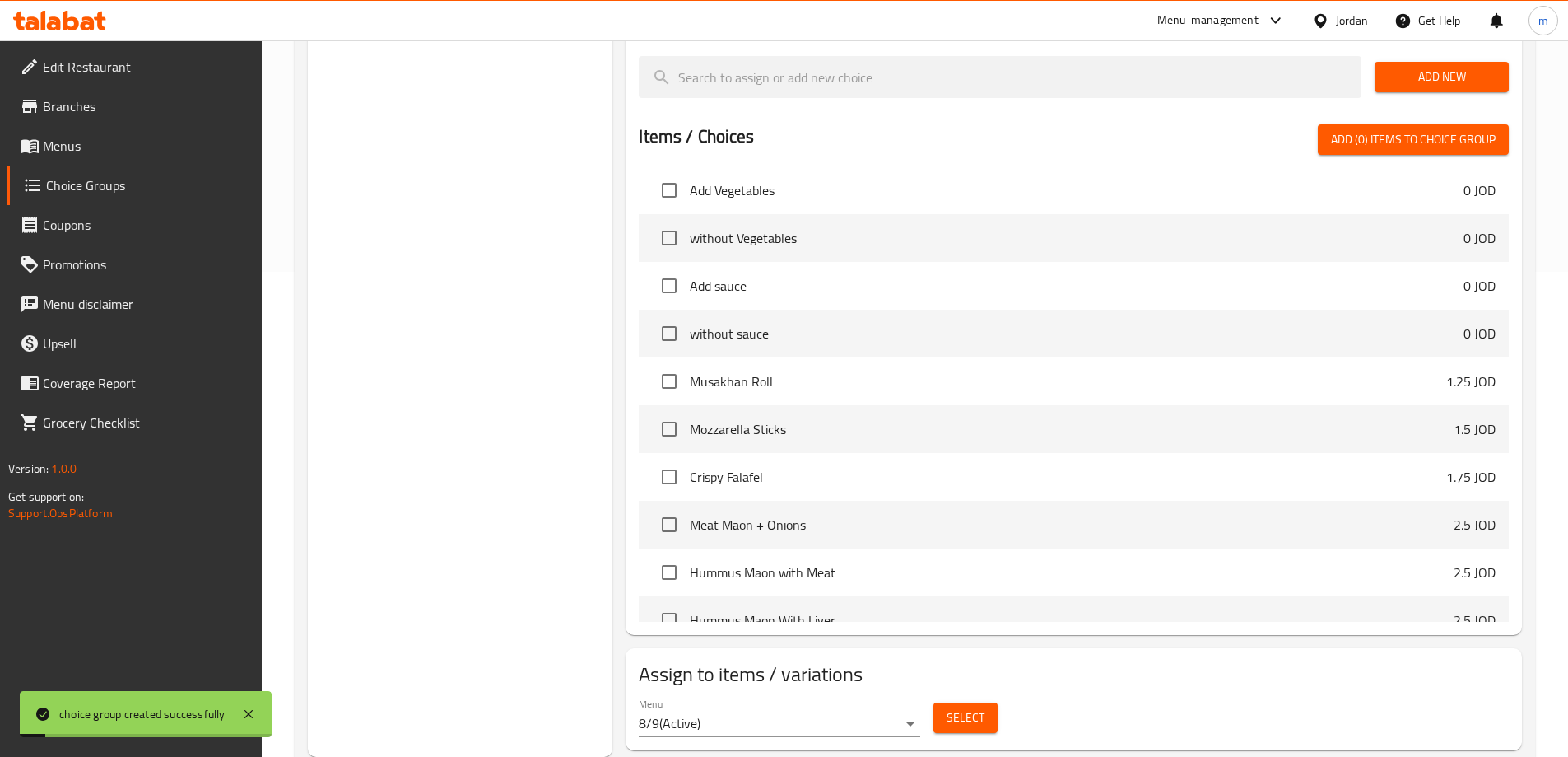
click at [978, 707] on span "Select" at bounding box center [965, 717] width 38 height 20
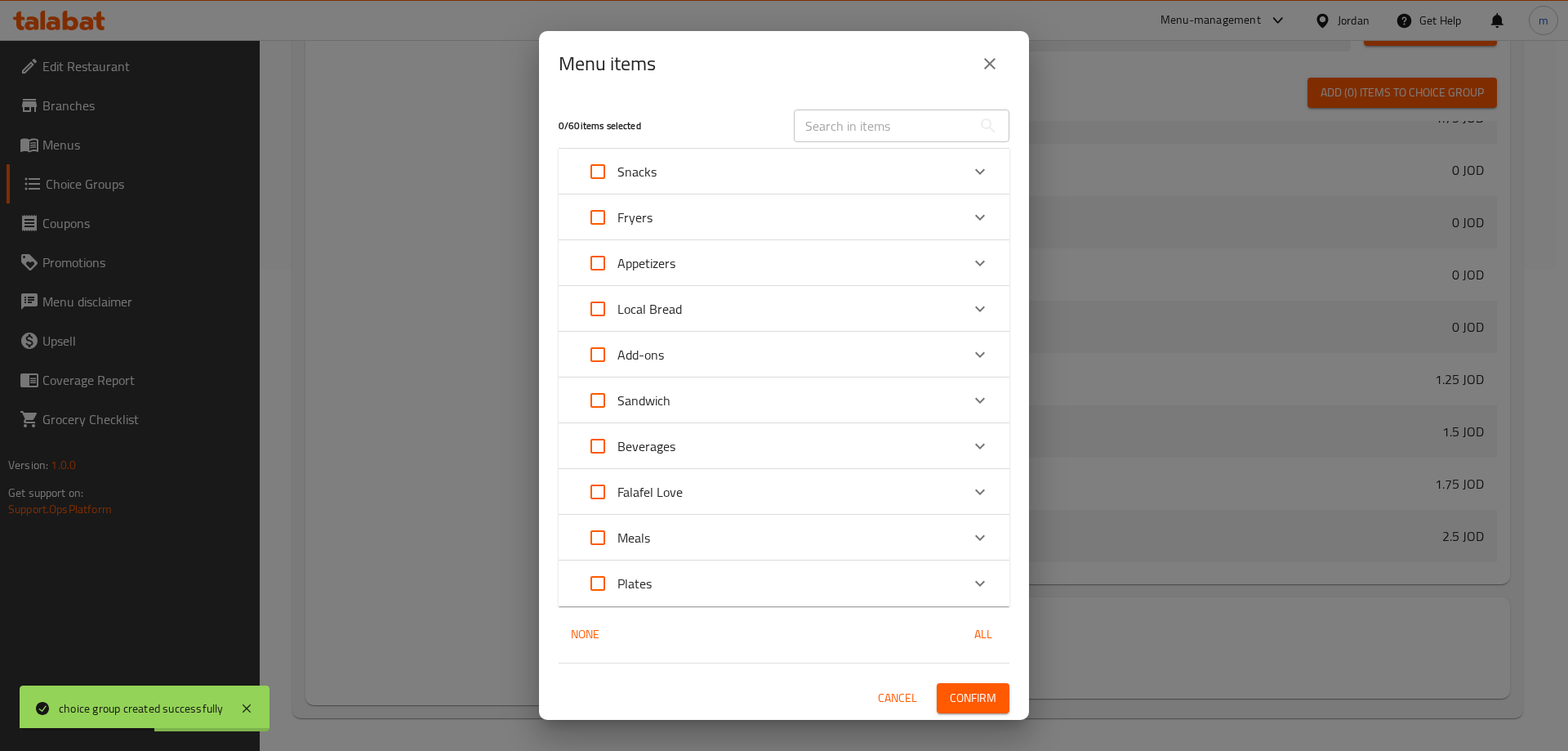
click at [857, 104] on div "​" at bounding box center [902, 126] width 235 height 53
drag, startPoint x: 859, startPoint y: 112, endPoint x: 861, endPoint y: 121, distance: 9.2
click at [859, 112] on input "text" at bounding box center [882, 125] width 178 height 32
paste input "Boneless Chicken Maon"
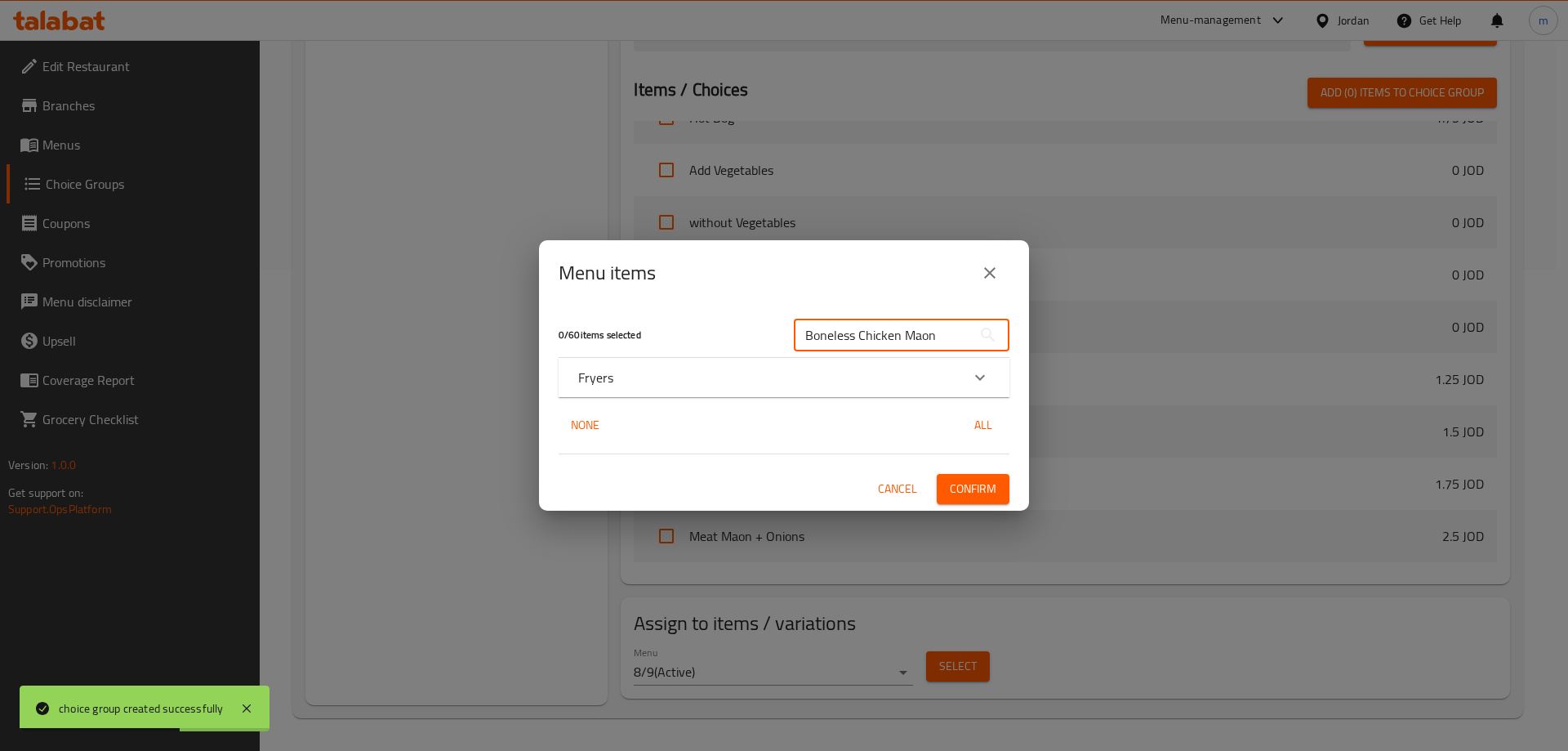
type input "Boneless Chicken Maon"
click at [775, 387] on div "Fryers" at bounding box center [784, 377] width 451 height 39
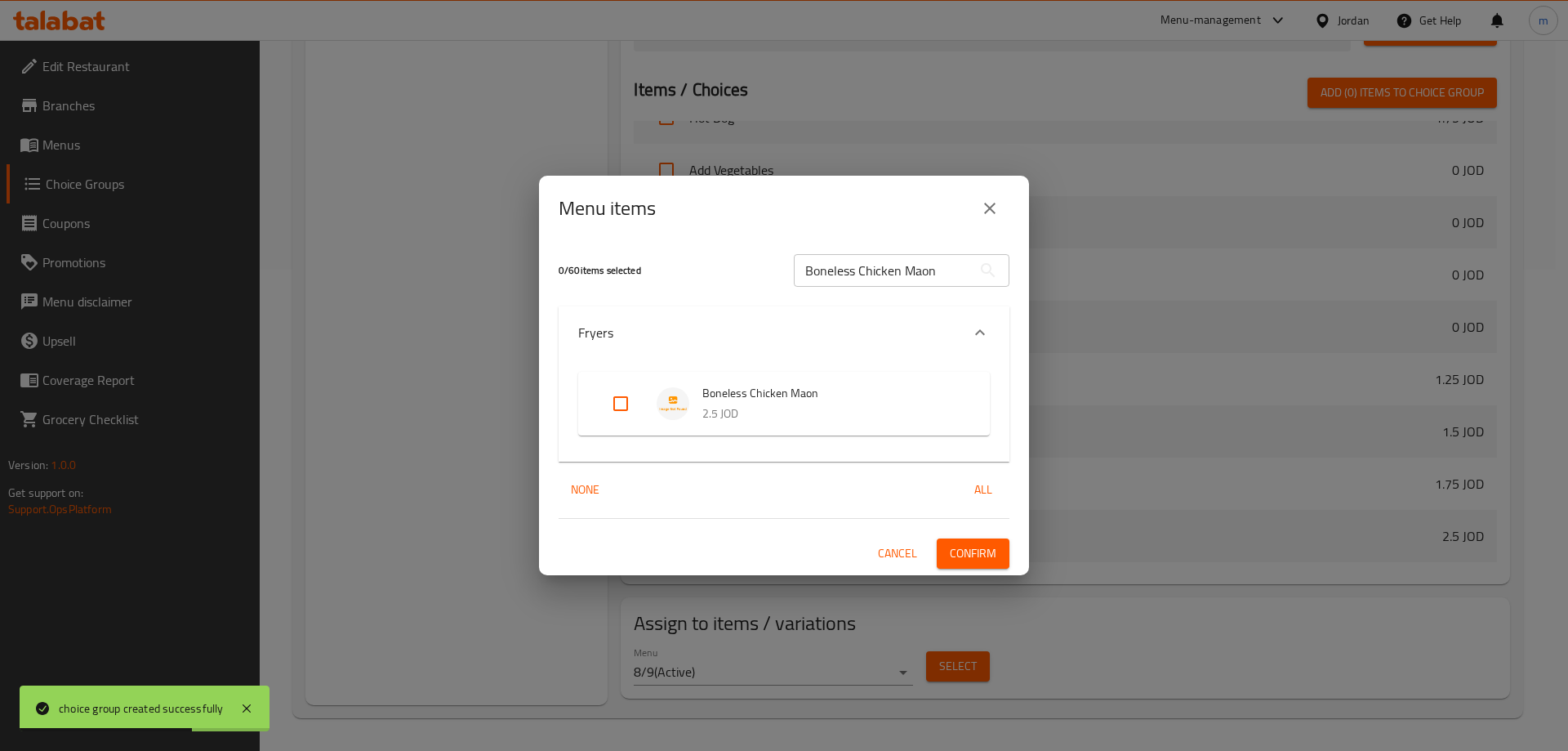
click at [662, 414] on img "Expand" at bounding box center [673, 403] width 32 height 32
click at [610, 406] on input "Expand" at bounding box center [621, 404] width 39 height 39
checkbox input "true"
click at [952, 550] on span "Confirm" at bounding box center [973, 553] width 46 height 20
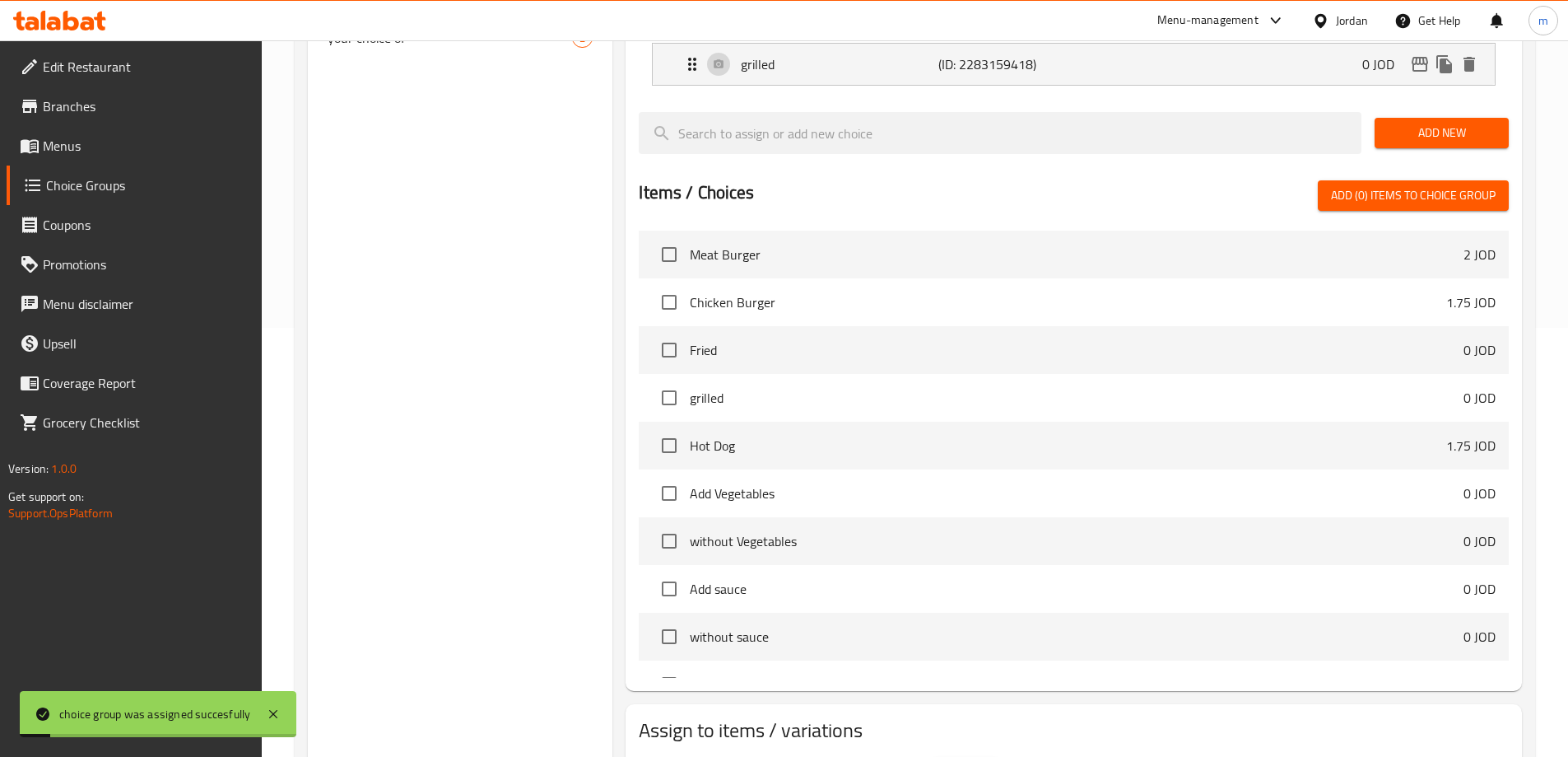
scroll to position [73, 0]
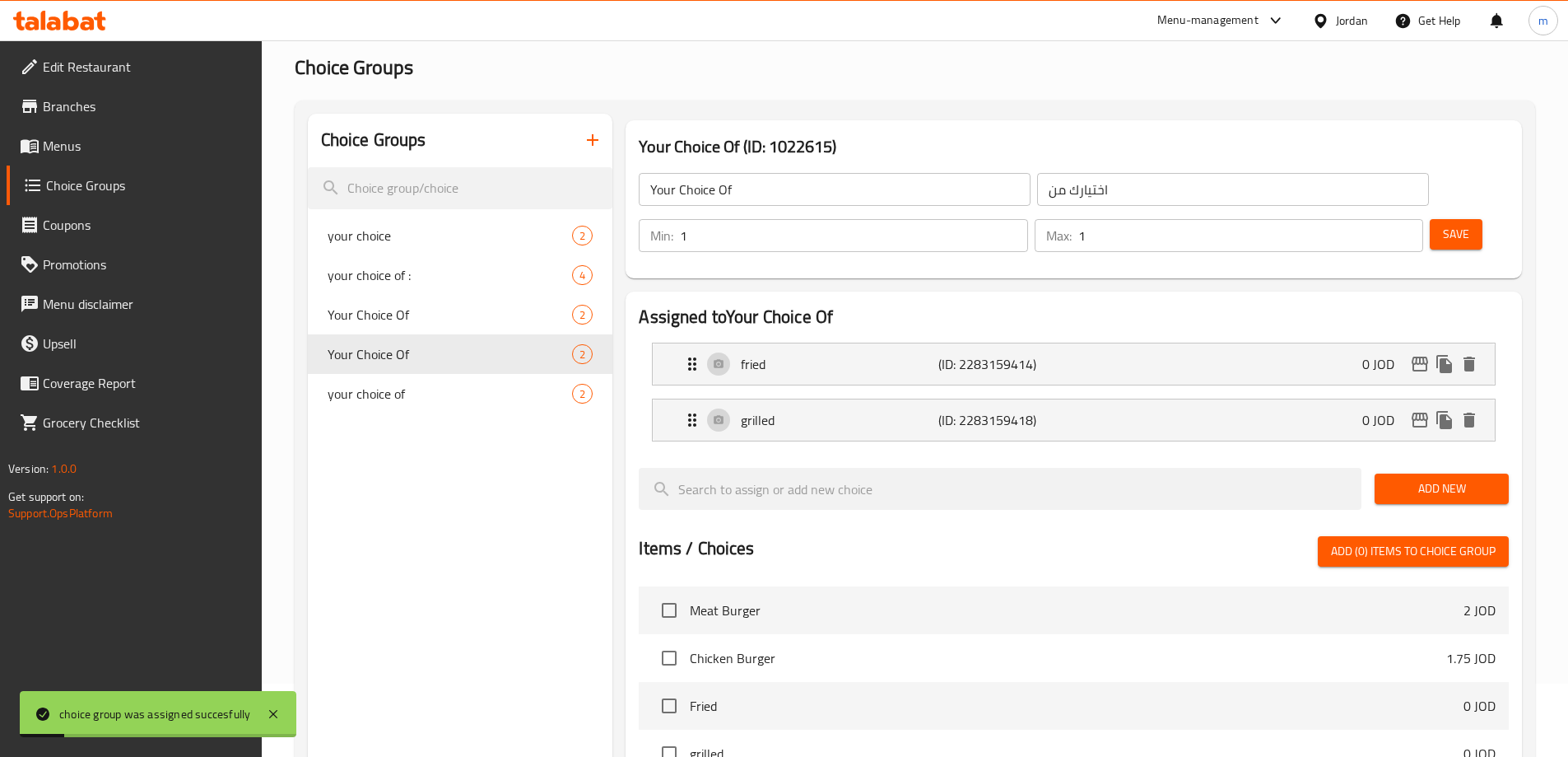
click at [593, 147] on icon "button" at bounding box center [592, 140] width 19 height 19
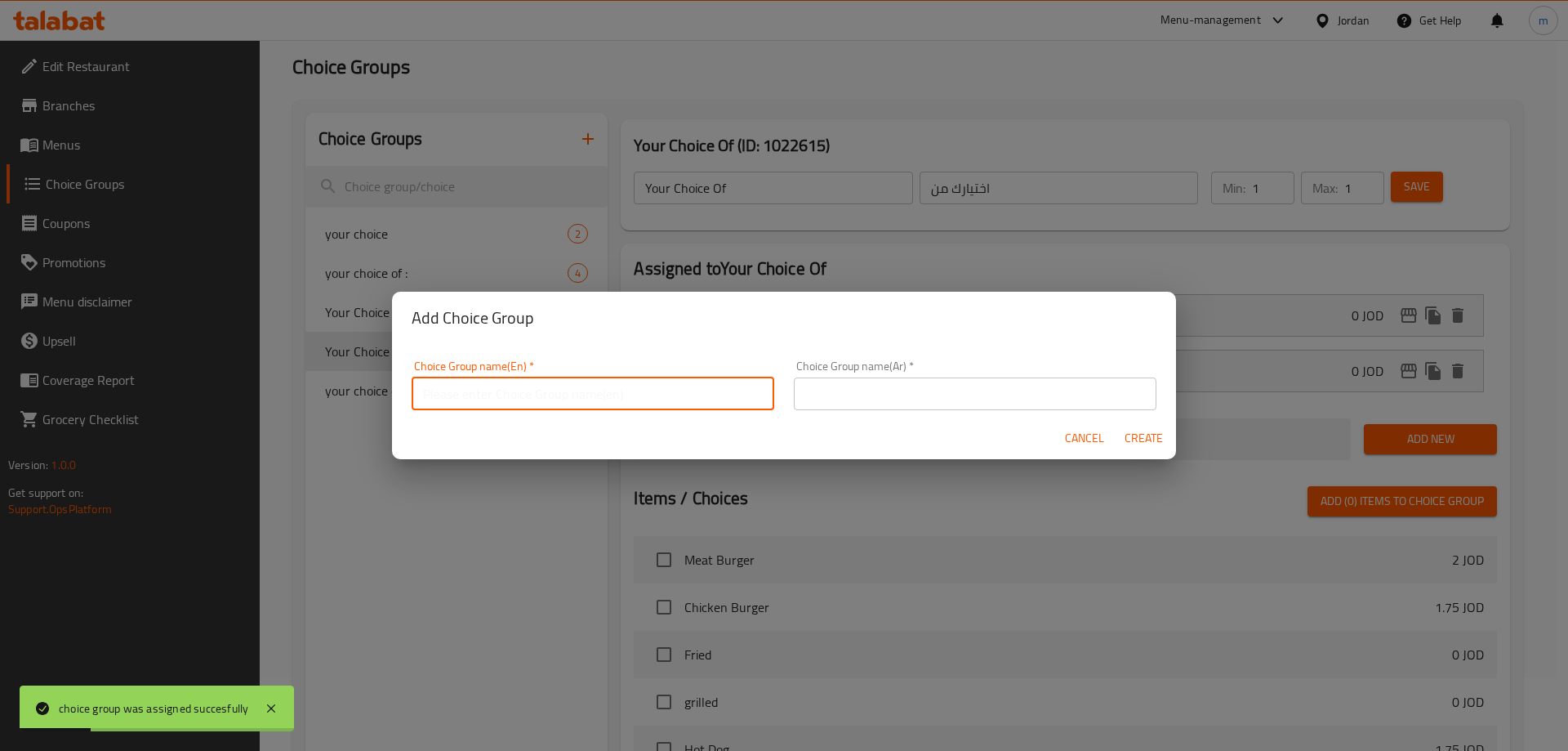
click at [553, 395] on input "text" at bounding box center [593, 393] width 363 height 32
click at [752, 399] on input "Your Choice Of:" at bounding box center [593, 393] width 363 height 32
type input "Your Choice Of:"
click at [794, 397] on input "text" at bounding box center [975, 393] width 363 height 32
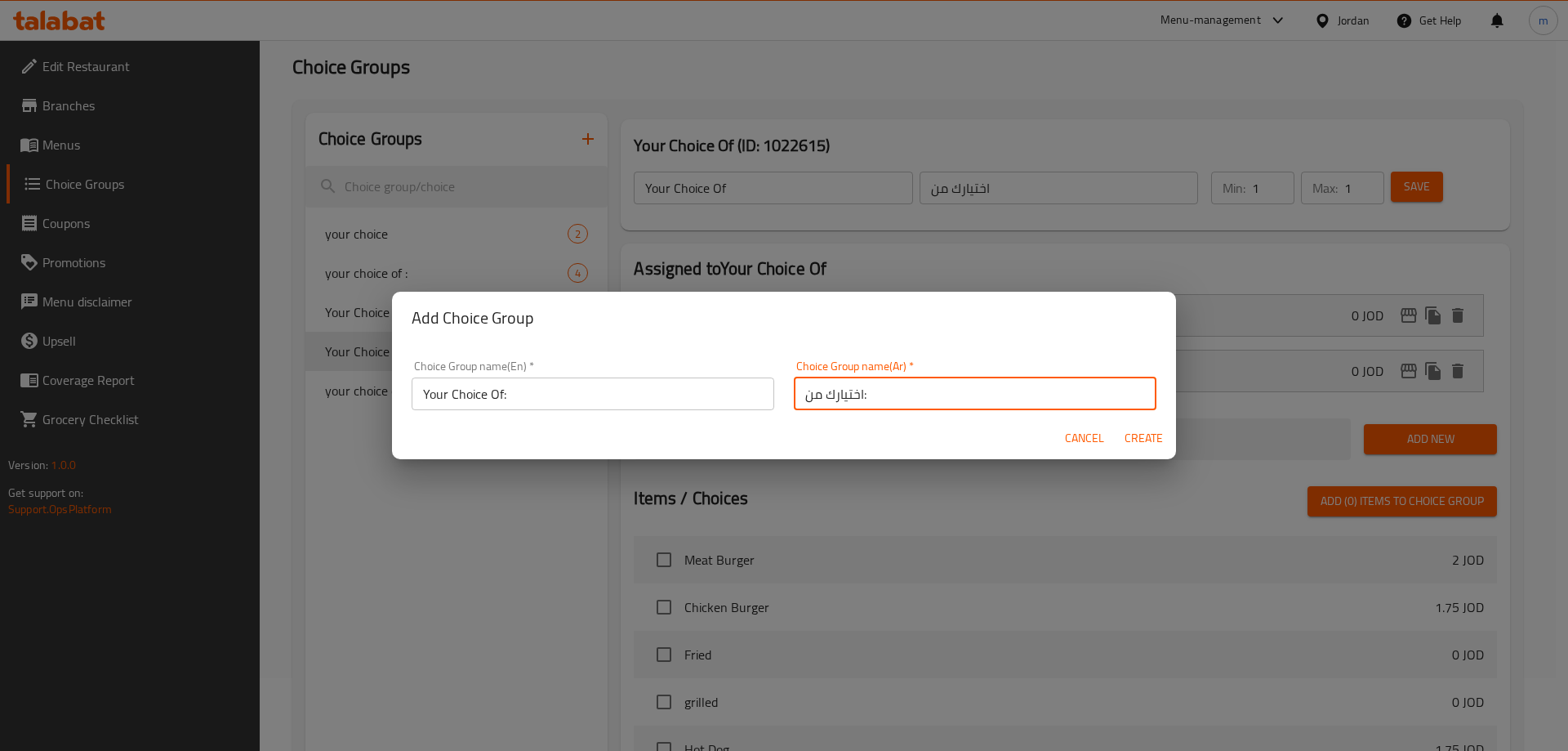
type input "اختيارك من:"
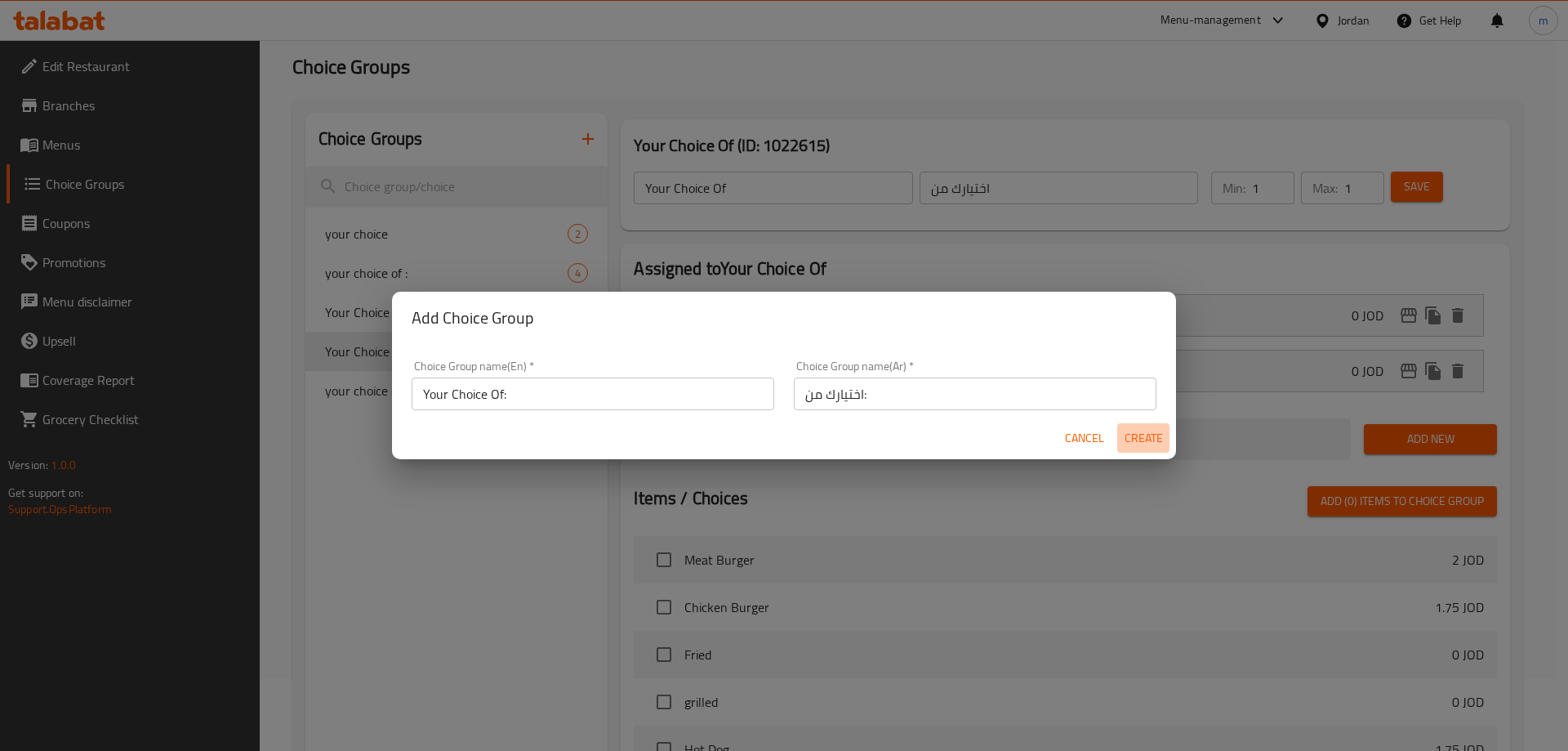
click at [1136, 438] on span "Create" at bounding box center [1144, 438] width 39 height 20
type input "Your Choice Of:"
type input "اختيارك من:"
type input "0"
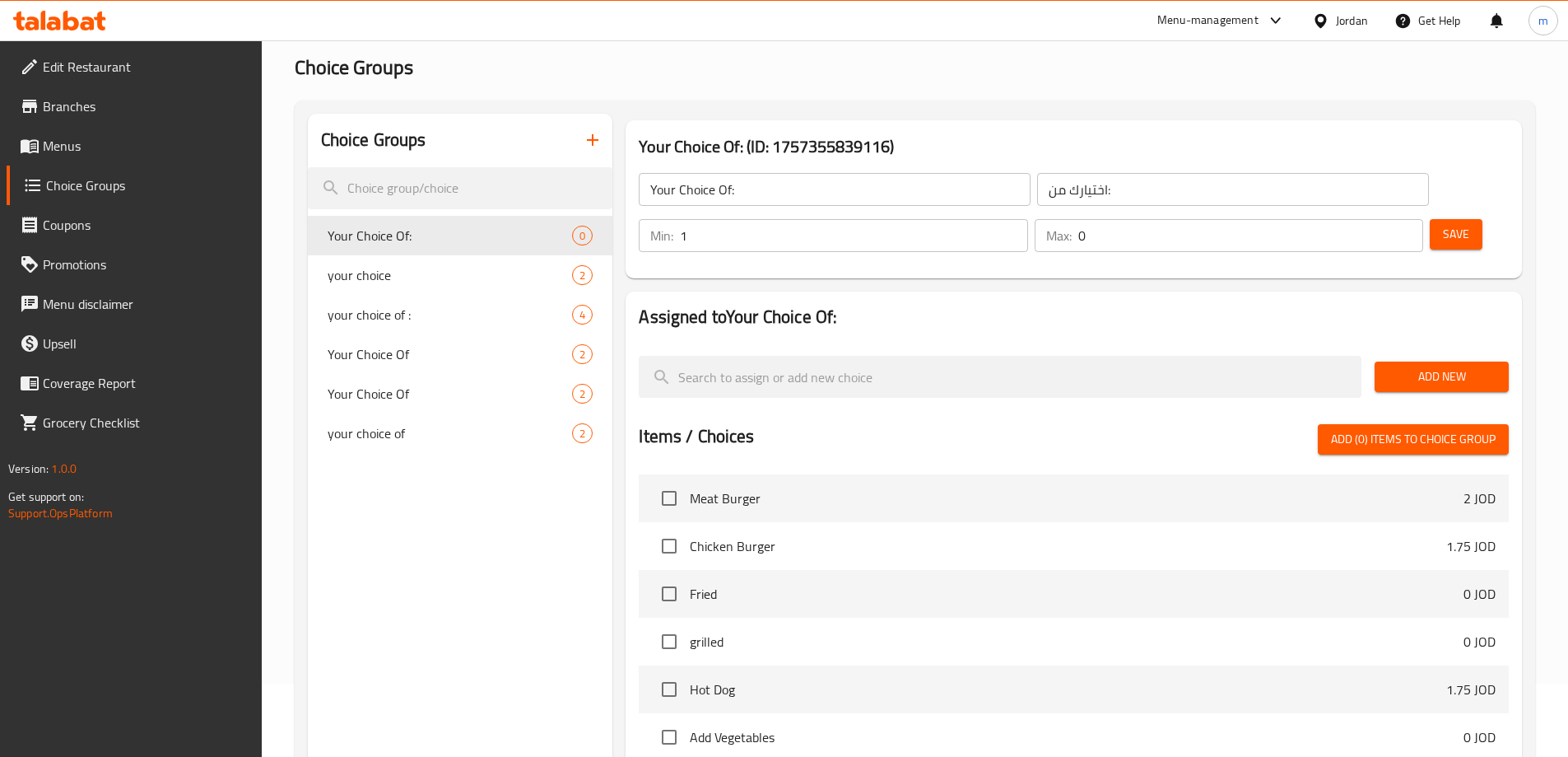
type input "1"
click at [1027, 219] on input "1" at bounding box center [853, 235] width 347 height 33
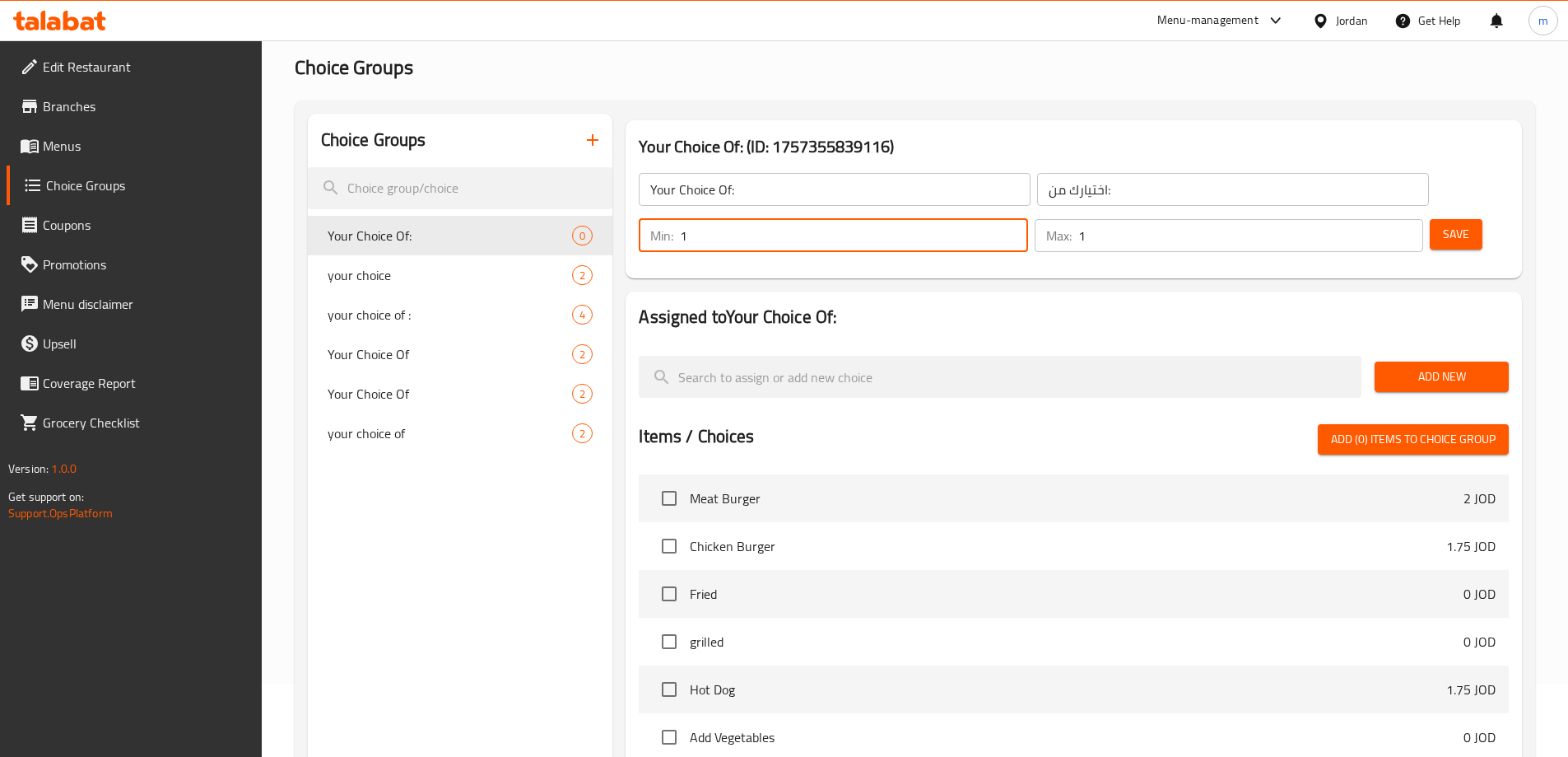
type input "1"
click at [1378, 219] on input "1" at bounding box center [1251, 235] width 345 height 33
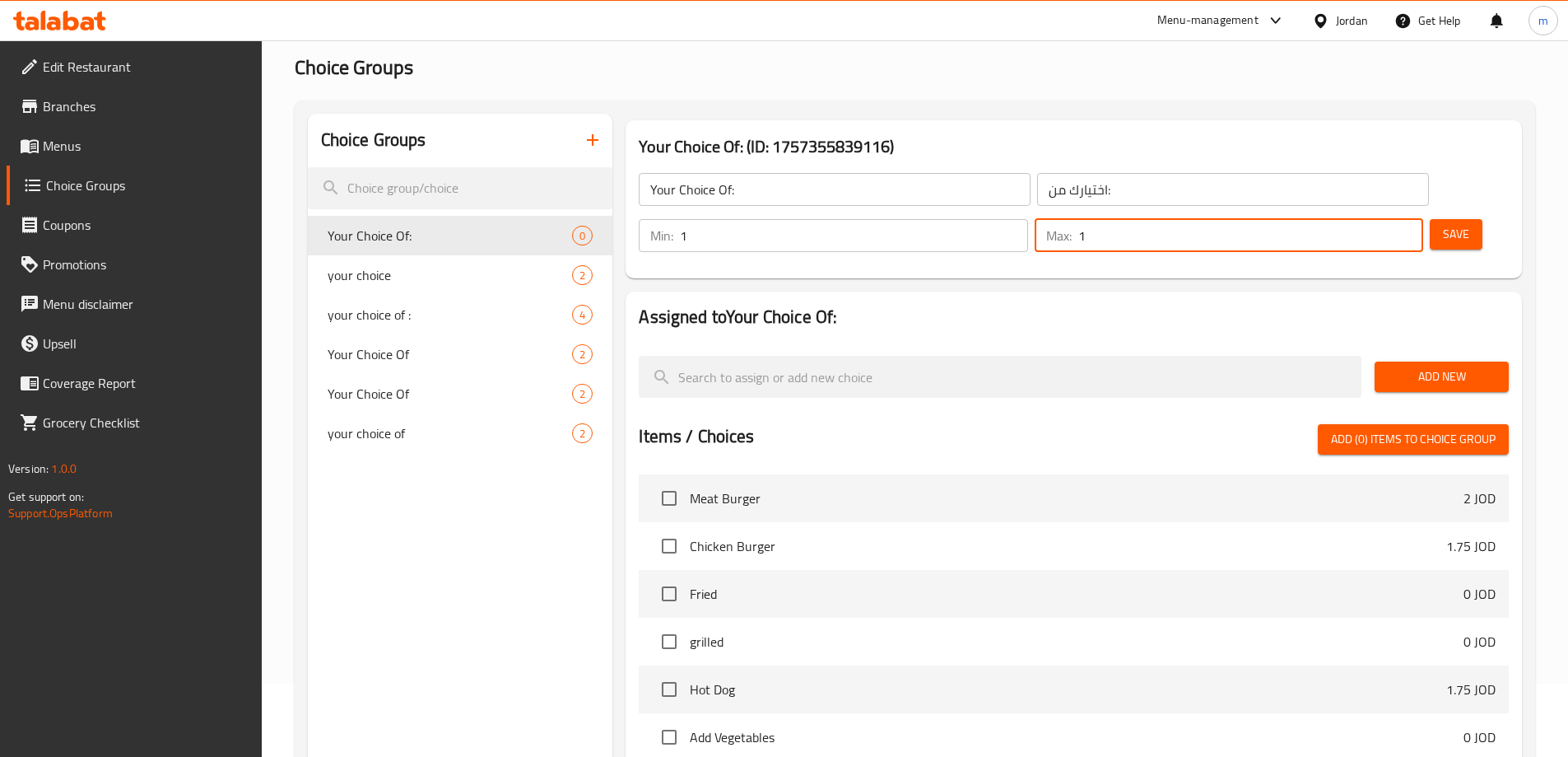
click at [1435, 366] on span "Add New" at bounding box center [1442, 376] width 108 height 20
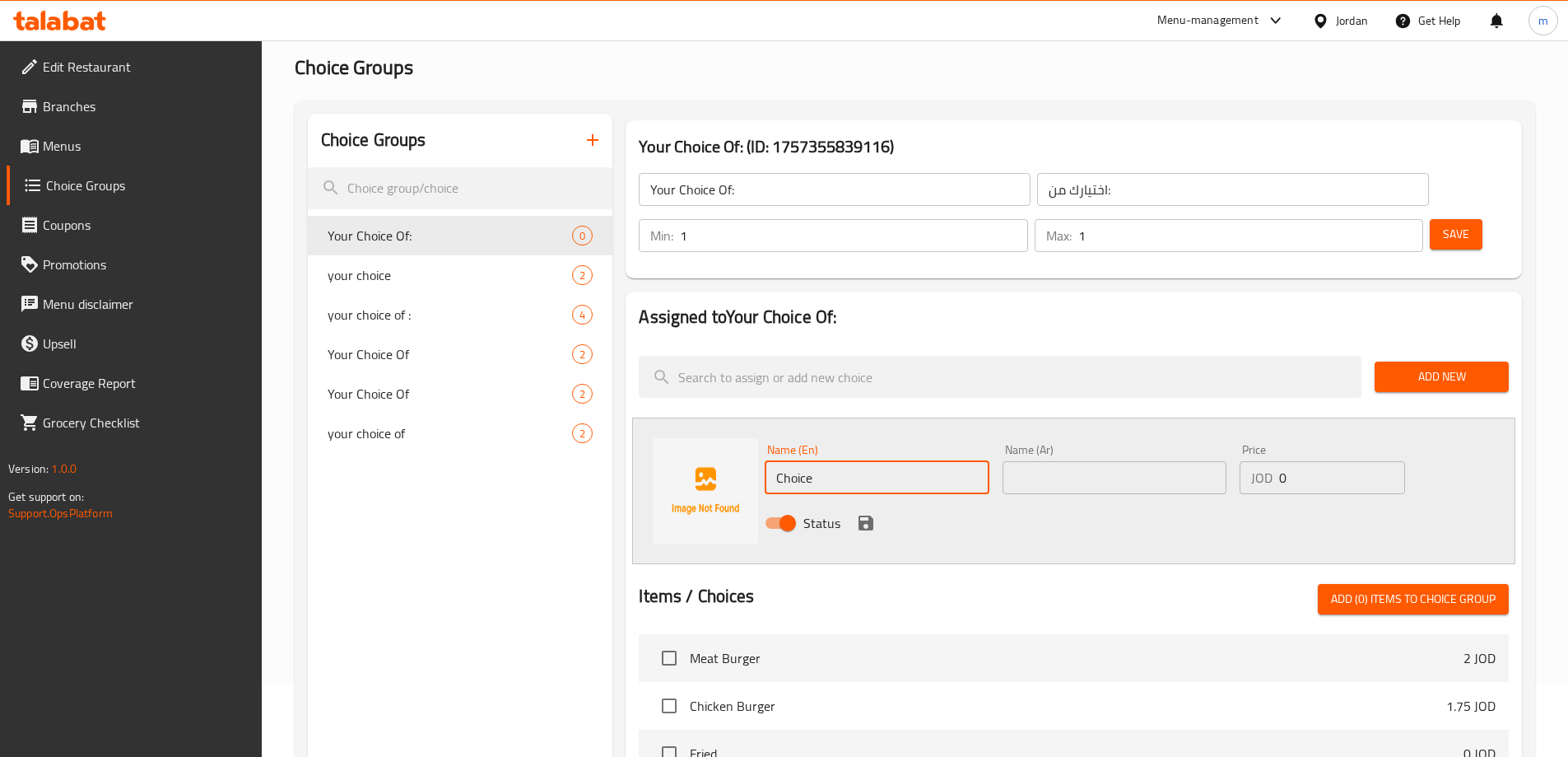
click at [833, 462] on input "Choice" at bounding box center [876, 478] width 224 height 33
paste input "pomegranate molasses"
type input "pomegranate molasses"
click at [1100, 462] on input "text" at bounding box center [1114, 478] width 224 height 33
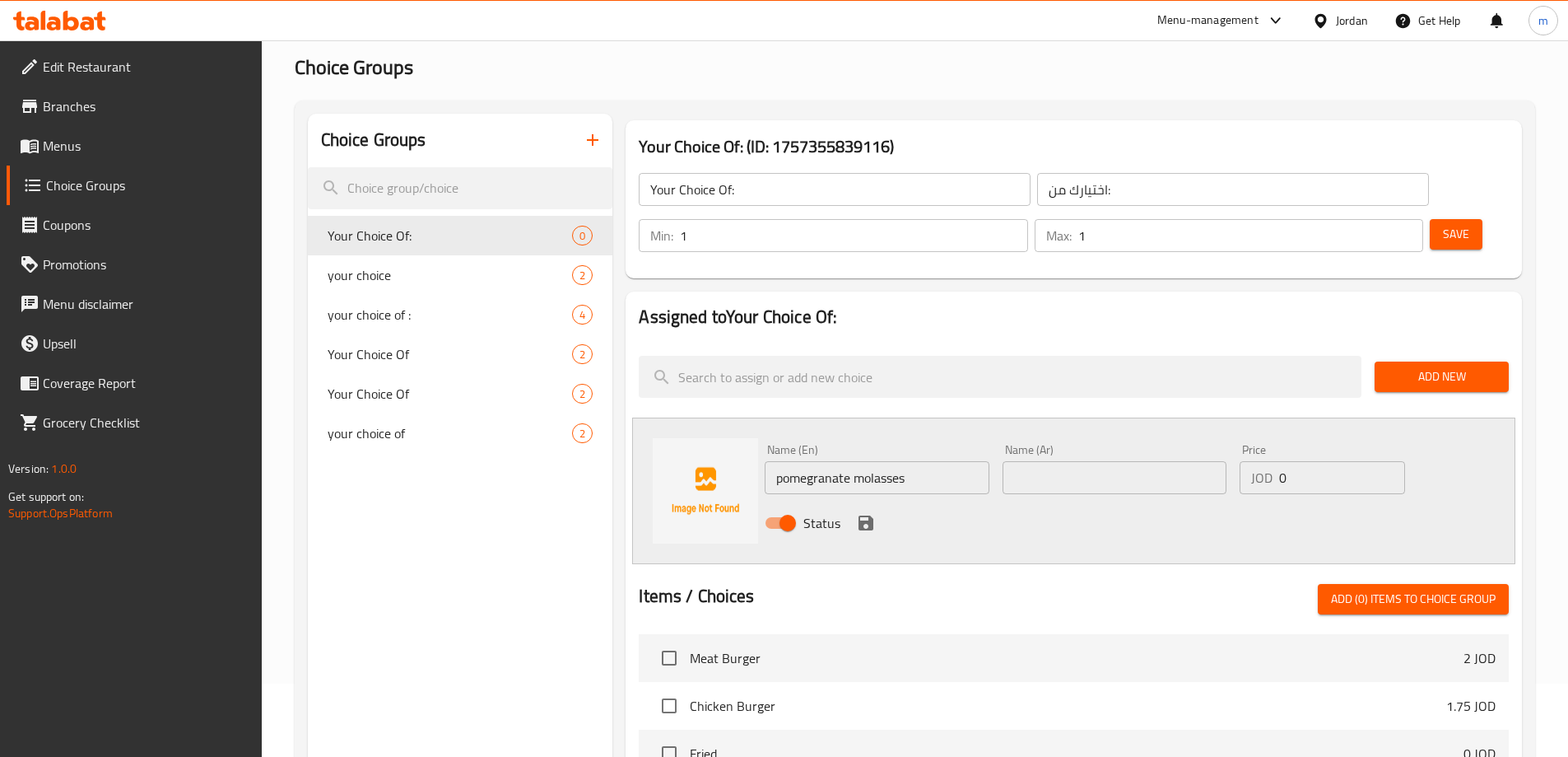
click at [1013, 462] on input "text" at bounding box center [1114, 478] width 224 height 33
paste input "دبس رمان"
type input "دبس رمان"
click at [976, 501] on div "Status" at bounding box center [1115, 523] width 713 height 44
click at [858, 516] on icon "save" at bounding box center [865, 523] width 15 height 15
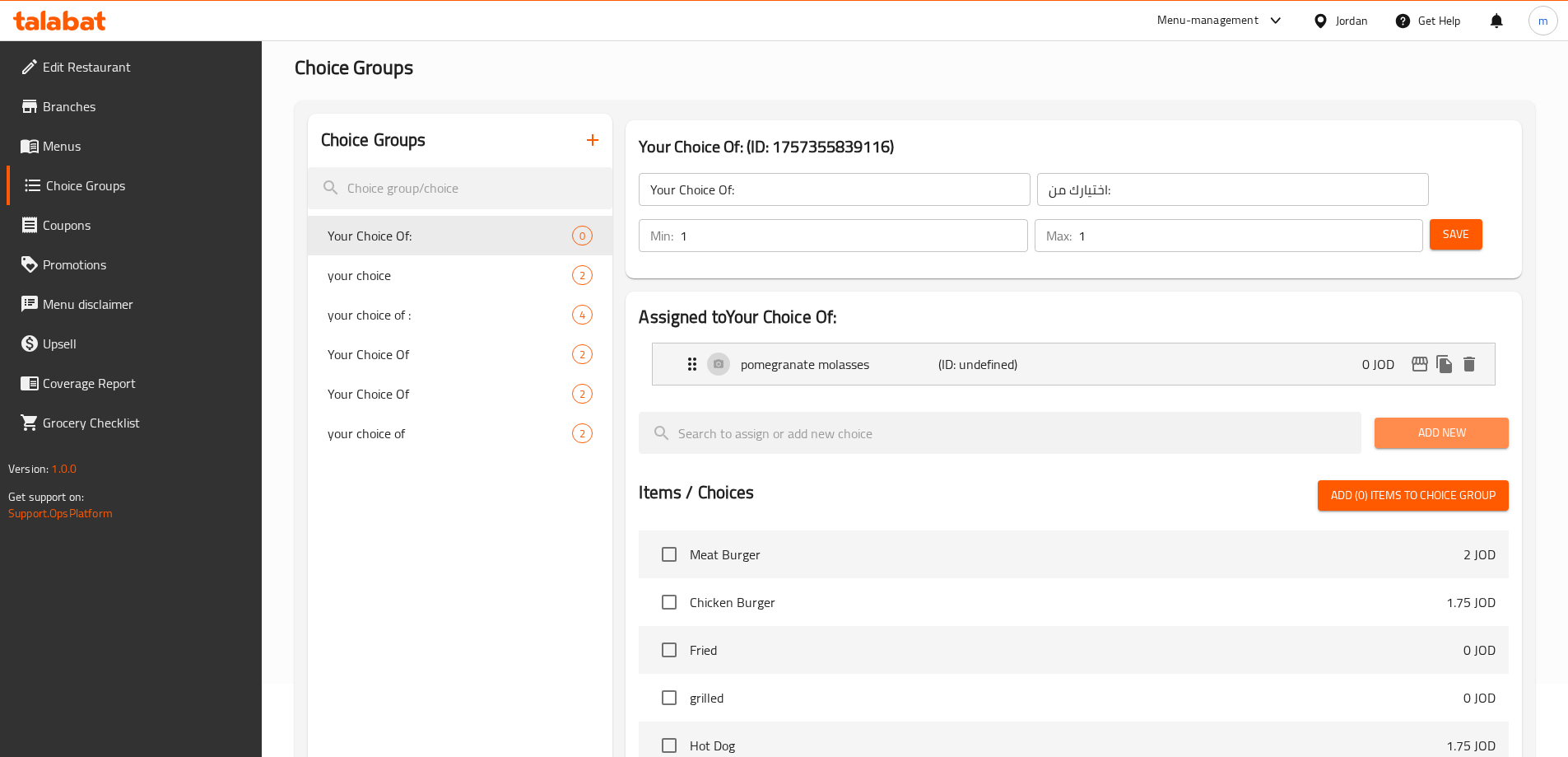
click at [1412, 423] on span "Add New" at bounding box center [1442, 432] width 108 height 20
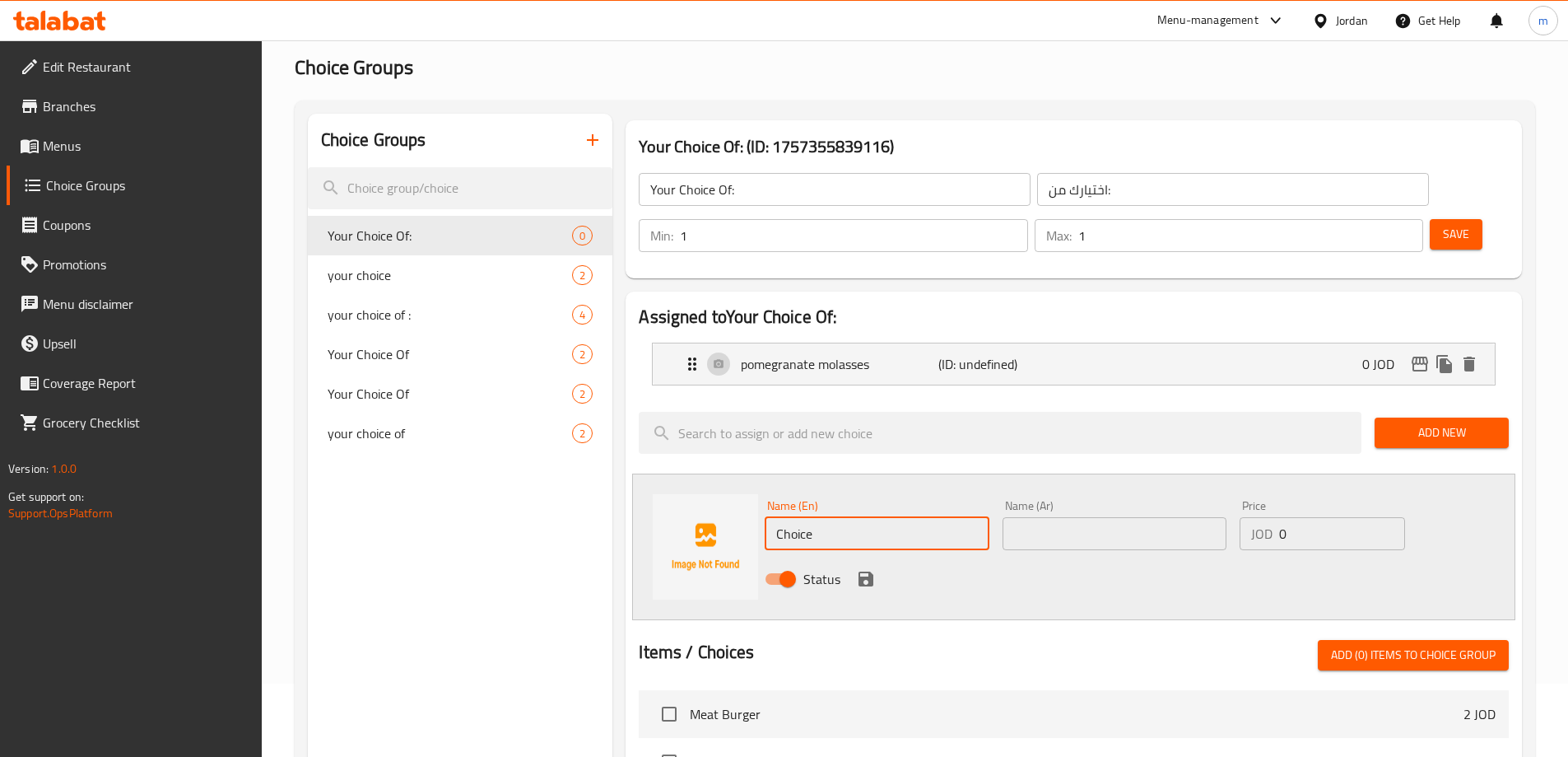
click at [821, 517] on input "Choice" at bounding box center [876, 533] width 224 height 33
paste input "light sau"
type input "light sauce"
click at [1055, 517] on input "text" at bounding box center [1114, 533] width 224 height 33
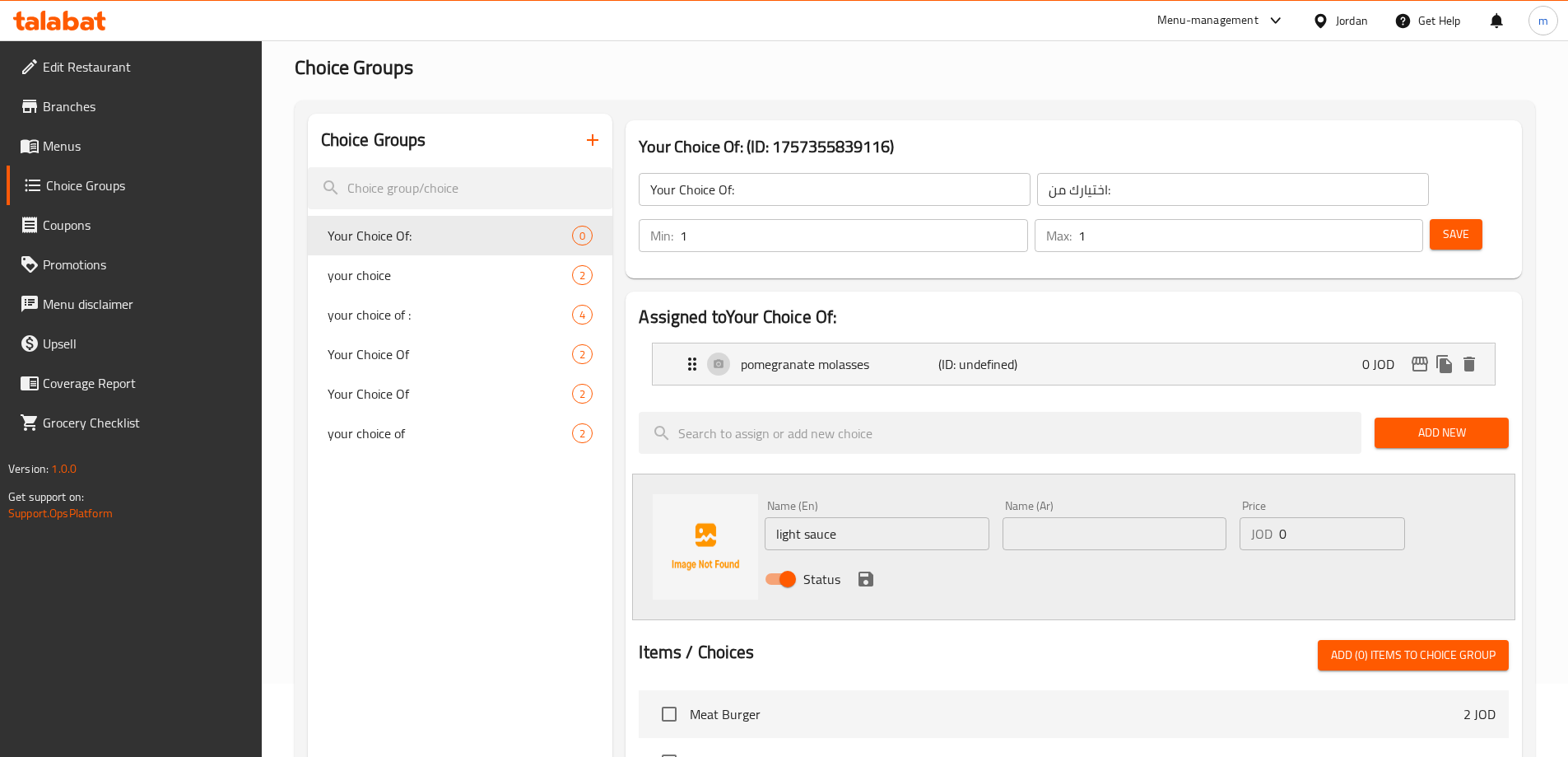
click at [1042, 517] on input "text" at bounding box center [1114, 533] width 224 height 33
paste input "صوص خفيف"
type input "صوص خفيف"
click at [1014, 557] on div "Status" at bounding box center [1115, 579] width 713 height 44
click at [862, 571] on icon "save" at bounding box center [865, 578] width 15 height 15
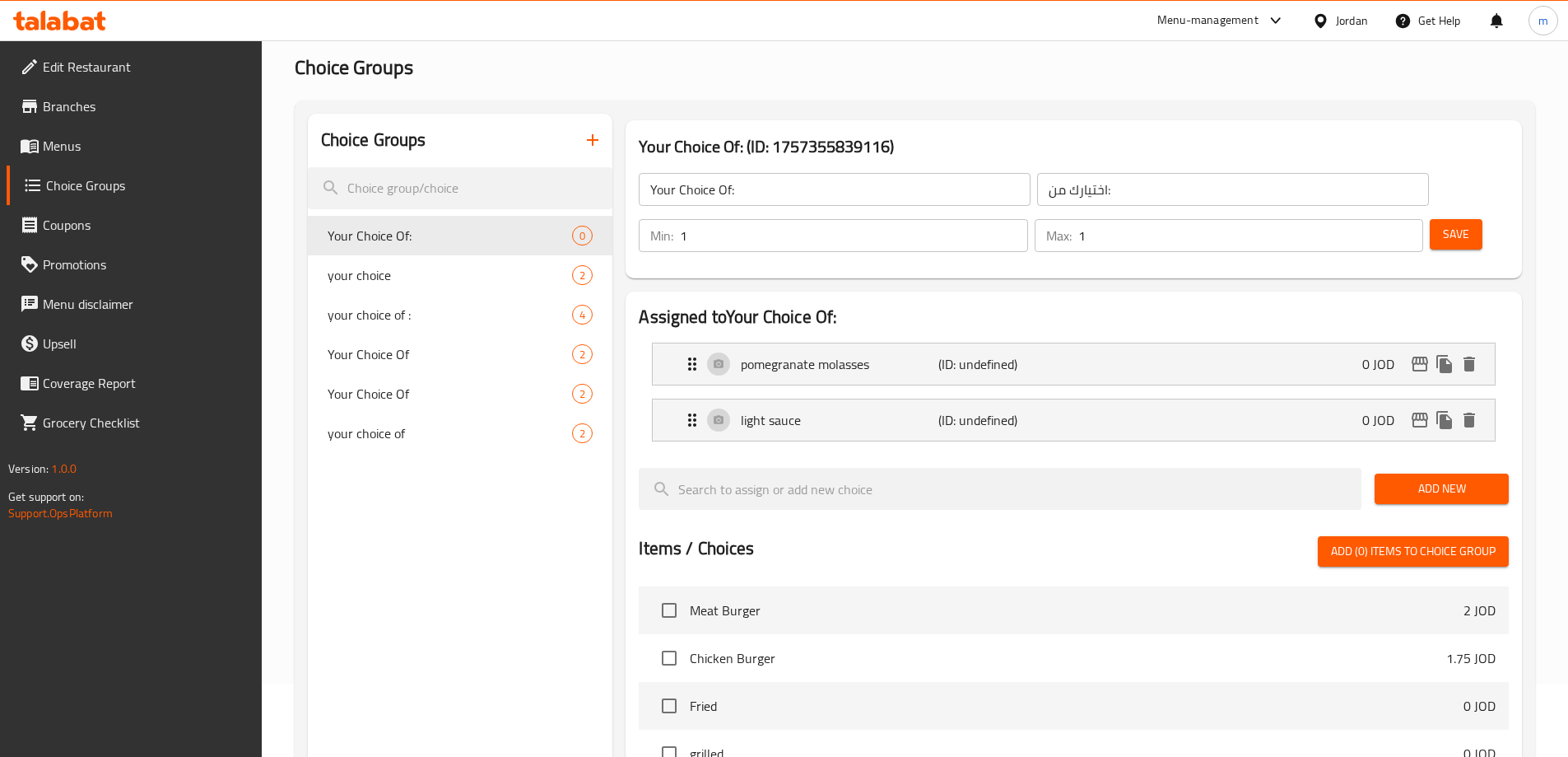
click at [1443, 224] on span "Save" at bounding box center [1457, 233] width 27 height 20
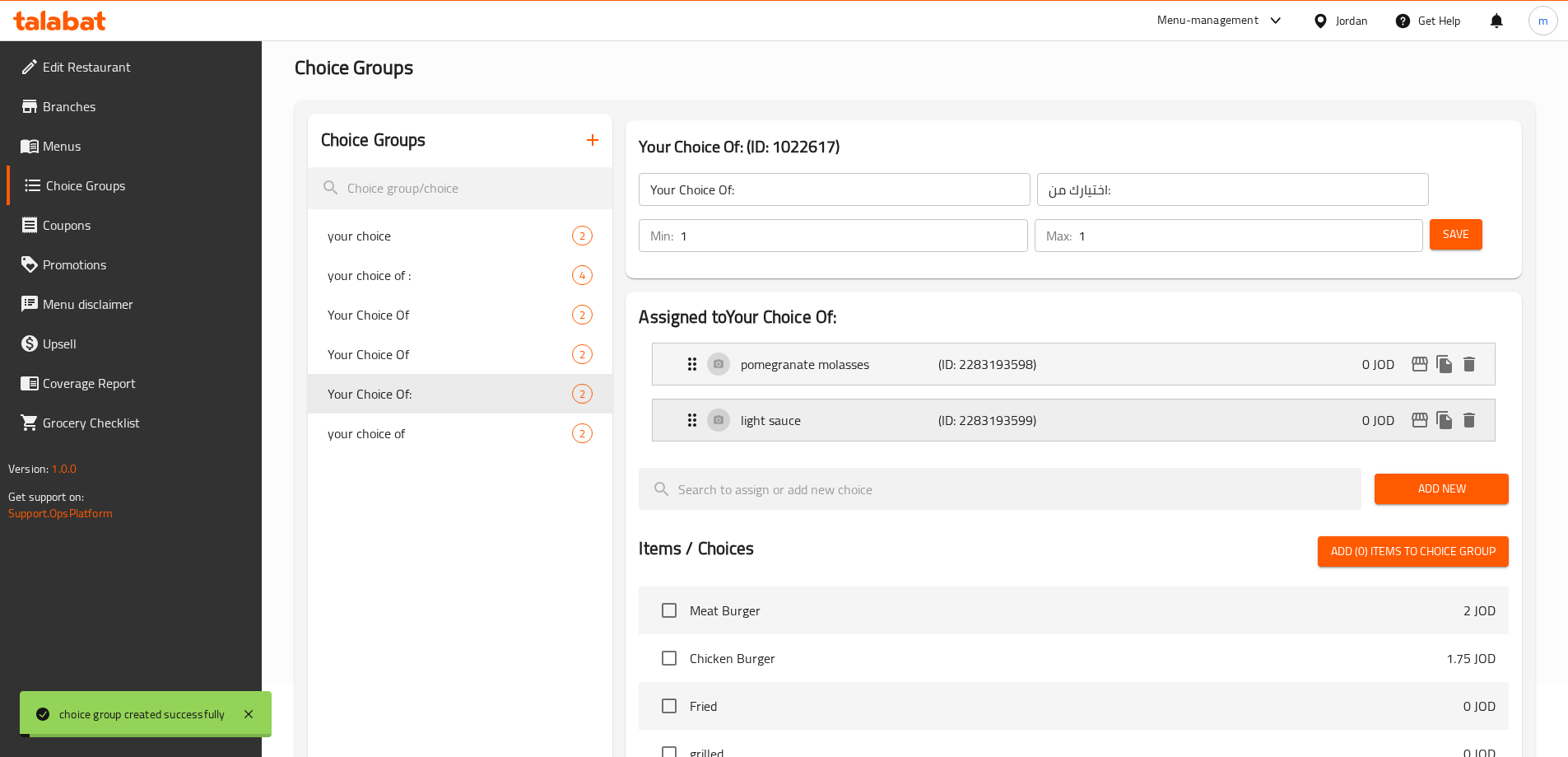
click at [1051, 410] on p "(ID: 2283193599)" at bounding box center [1004, 420] width 132 height 19
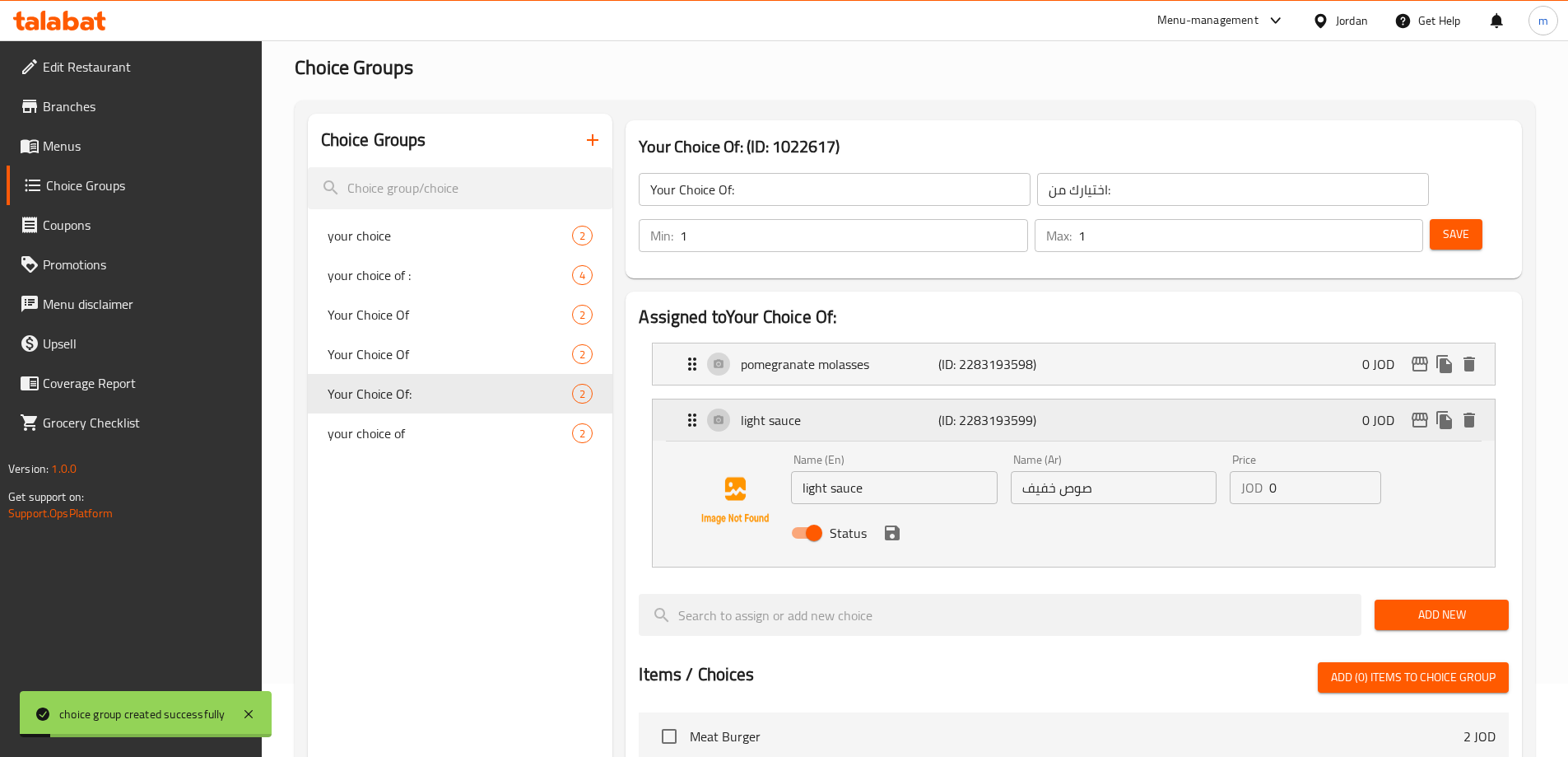
click at [1085, 400] on div "light sauce (ID: 2283193599) 0 JOD" at bounding box center [1078, 420] width 793 height 42
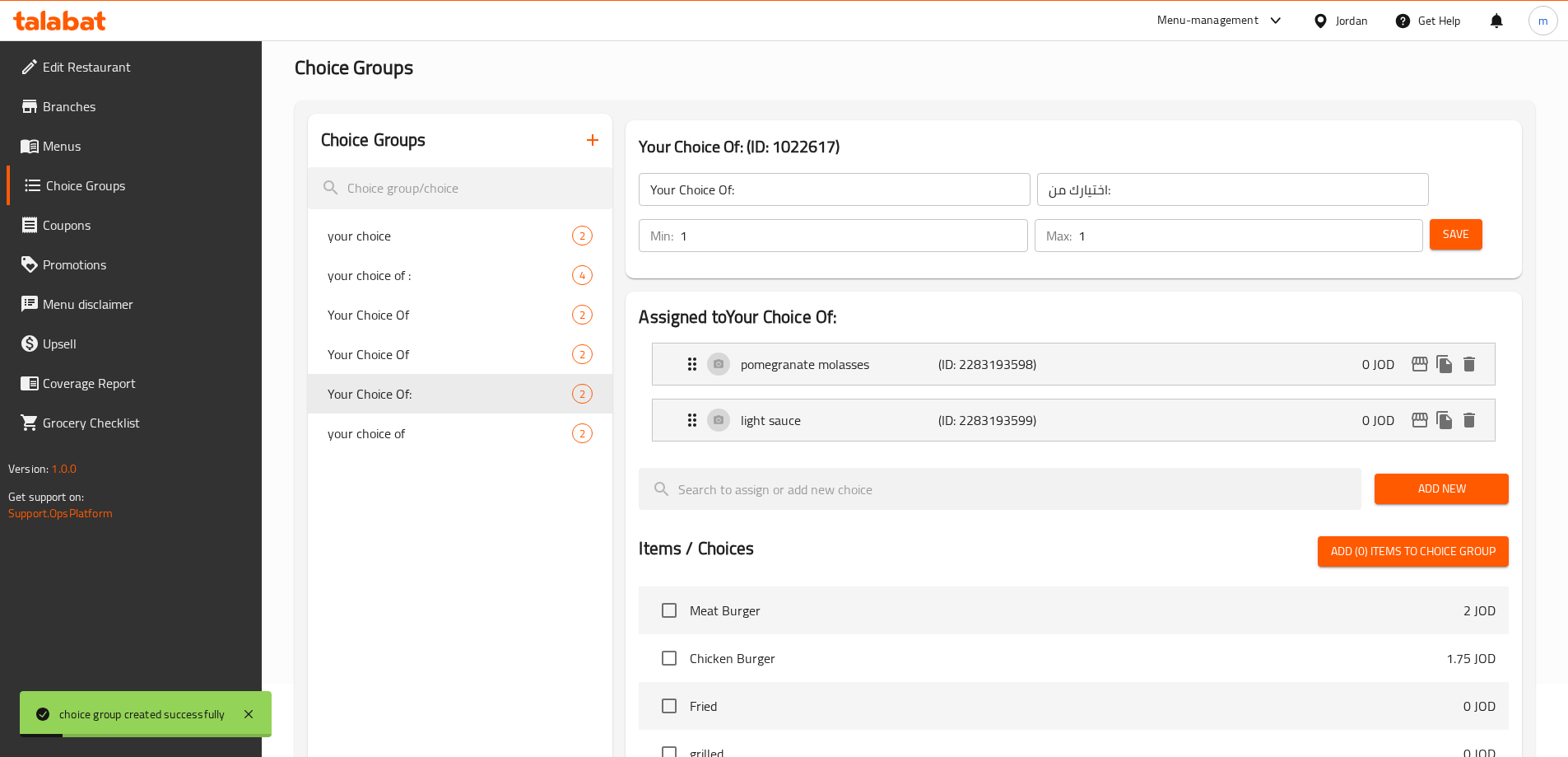
click at [1080, 336] on li "pomegranate molasses (ID: 2283193598) 0 JOD Name (En) pomegranate molasses Name…" at bounding box center [1074, 363] width 871 height 56
click at [1080, 305] on h2 "Assigned to Your Choice Of:" at bounding box center [1074, 317] width 871 height 25
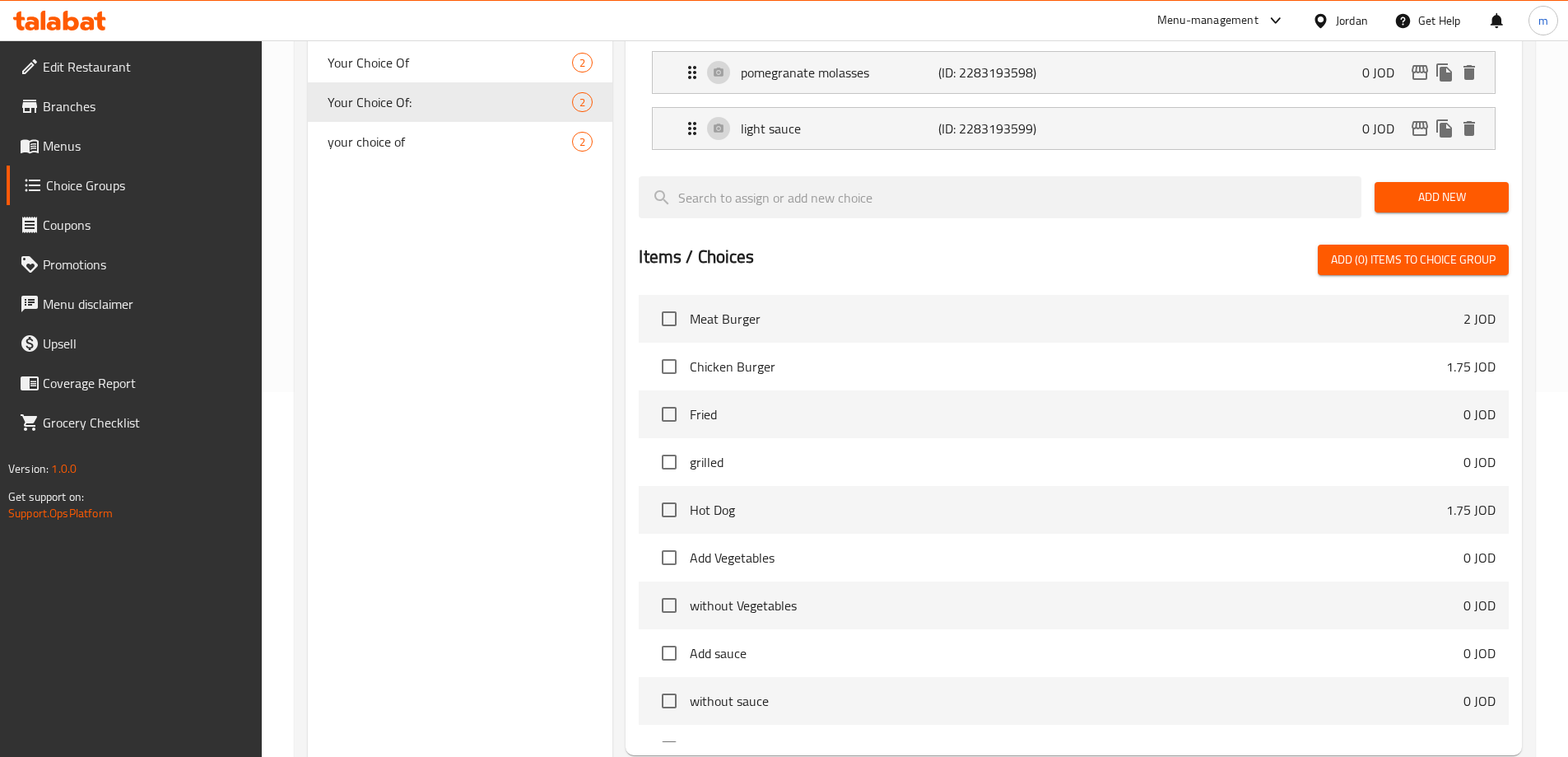
scroll to position [486, 0]
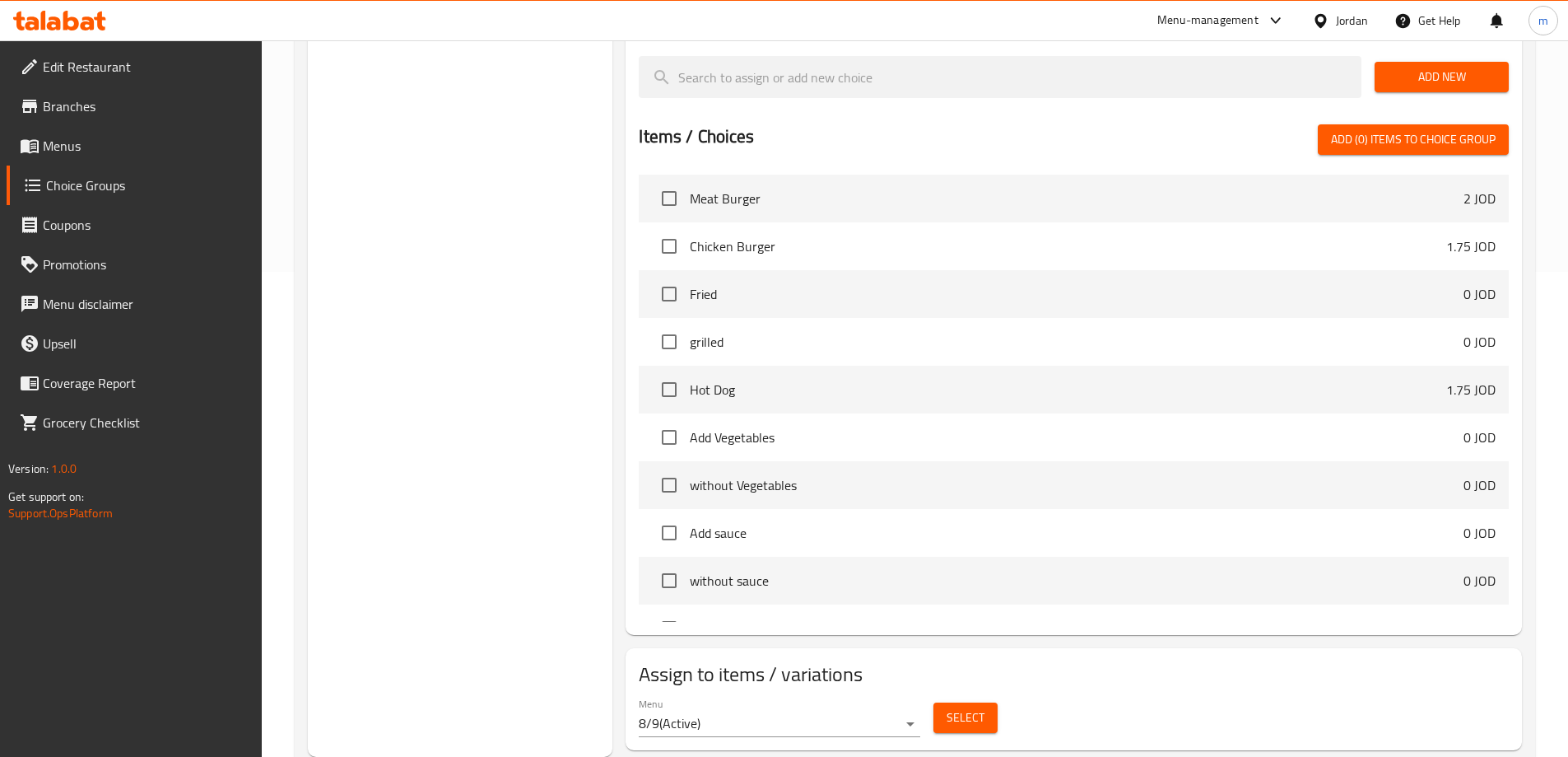
click at [987, 703] on button "Select" at bounding box center [965, 718] width 65 height 30
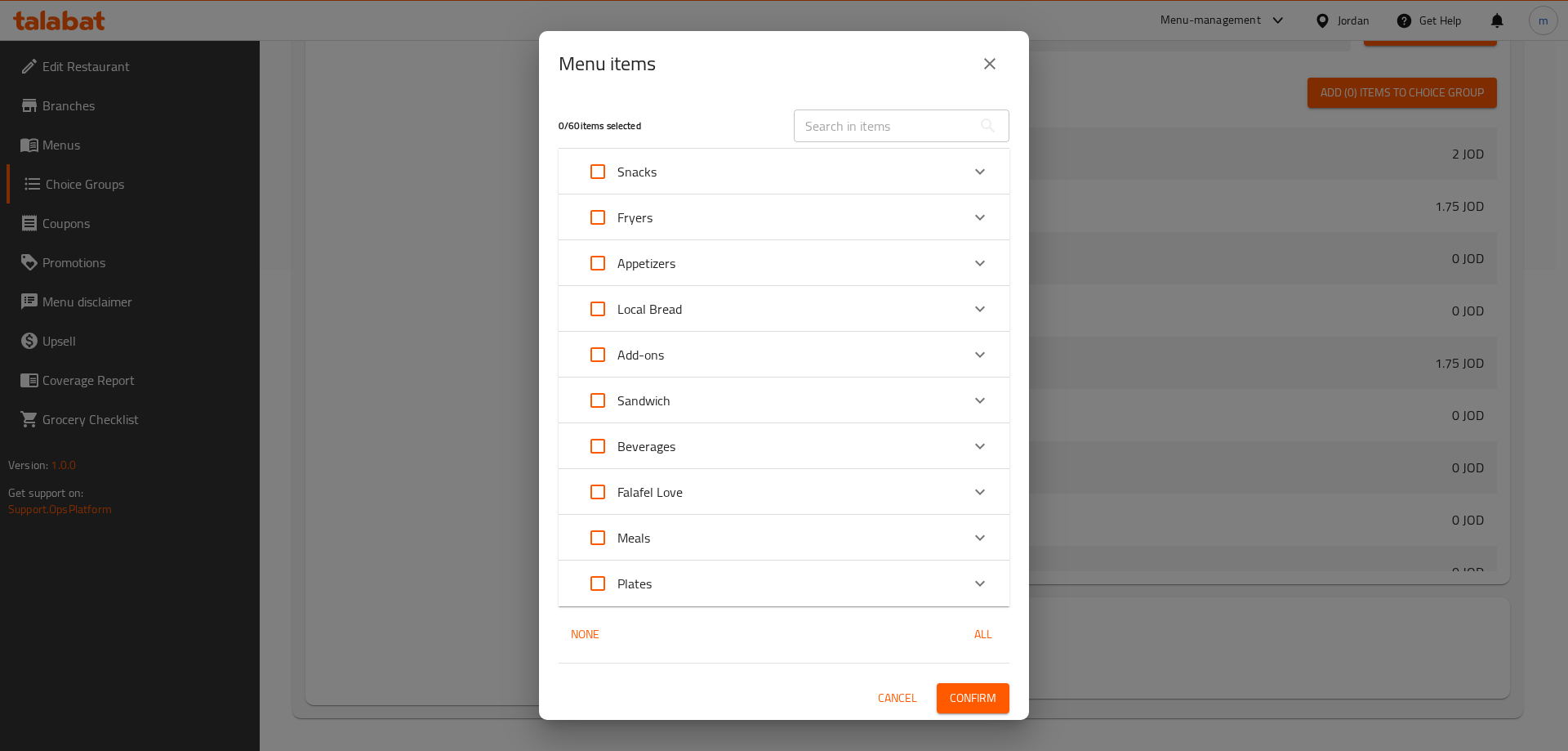
click at [905, 122] on input "text" at bounding box center [882, 125] width 178 height 32
paste input "Fresh Arugula Salad"
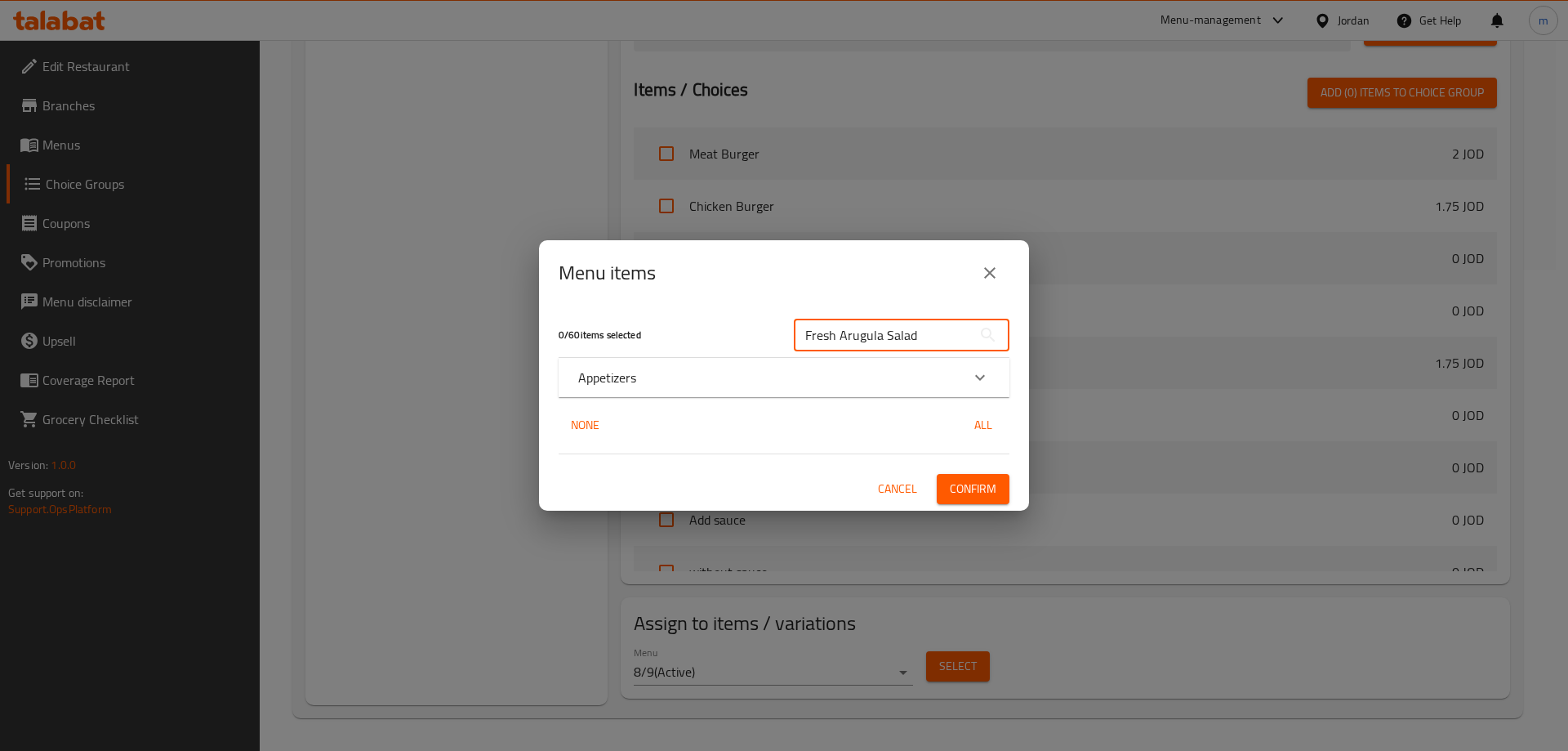
type input "Fresh Arugula Salad"
click at [729, 376] on div "Appetizers" at bounding box center [769, 377] width 382 height 19
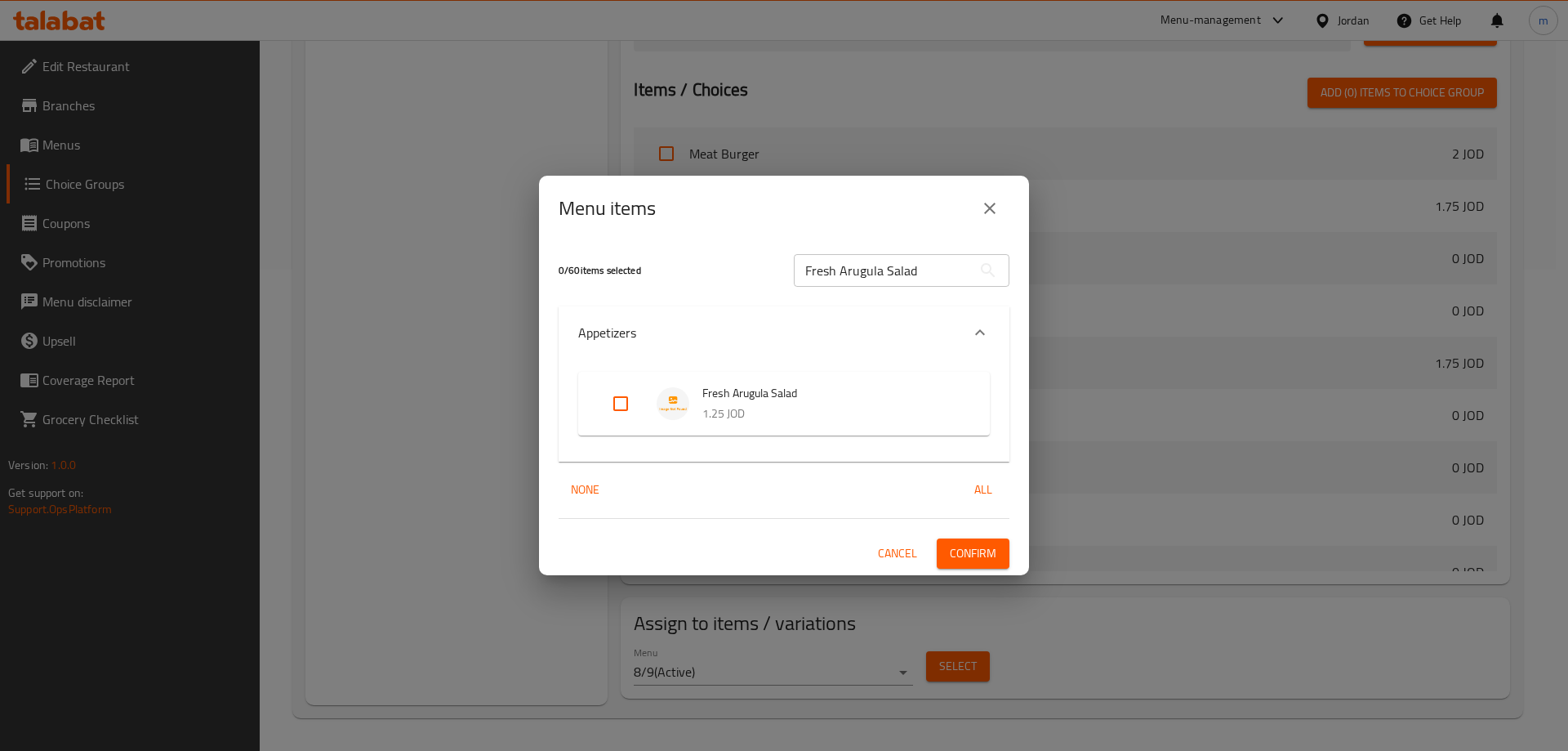
click at [638, 426] on li "Fresh Arugula Salad 1.25 JOD" at bounding box center [784, 404] width 373 height 57
click at [622, 417] on input "Expand" at bounding box center [621, 404] width 39 height 39
checkbox input "true"
click at [990, 561] on span "Confirm" at bounding box center [973, 553] width 46 height 20
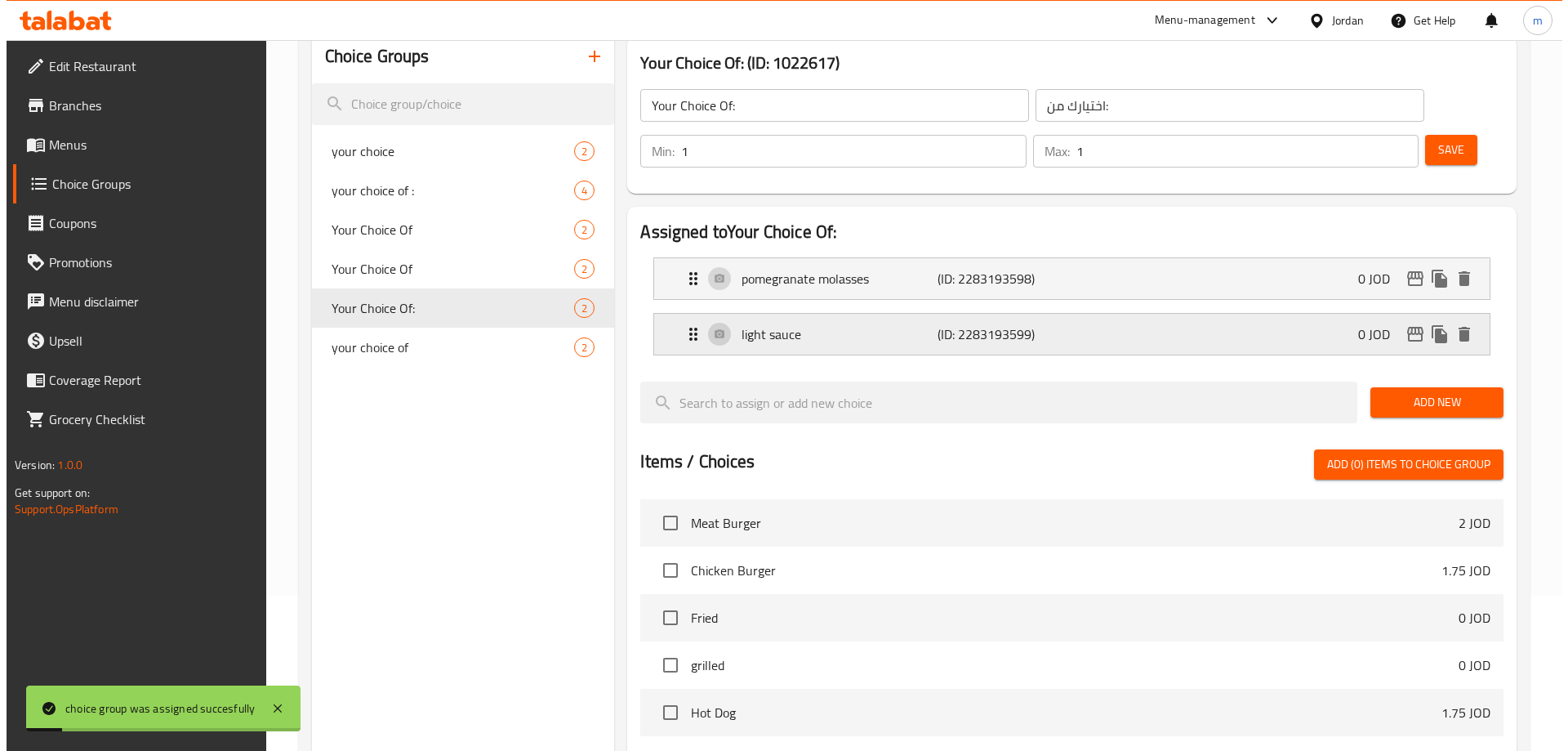
scroll to position [154, 0]
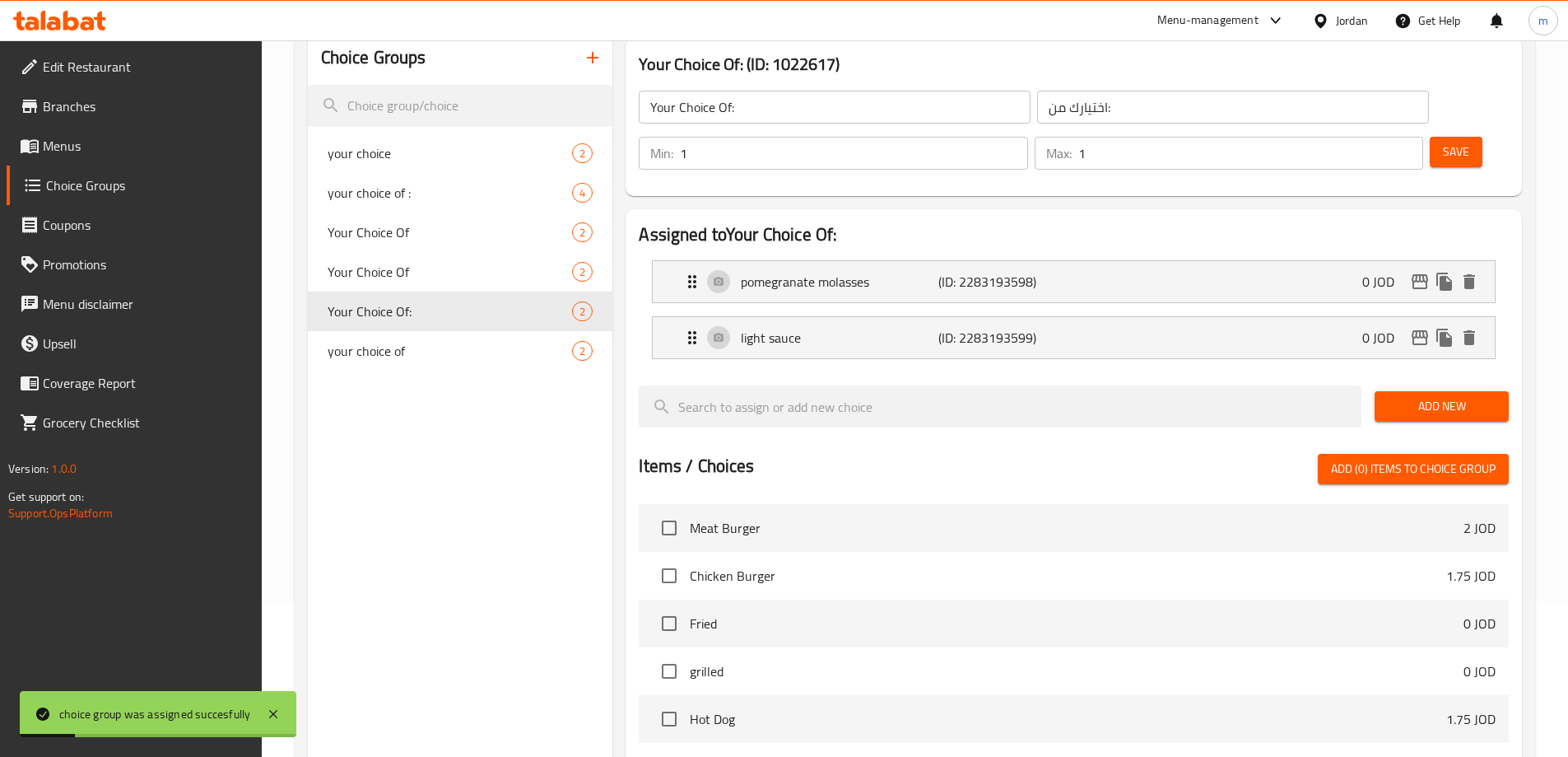
click at [591, 67] on icon "button" at bounding box center [592, 57] width 19 height 19
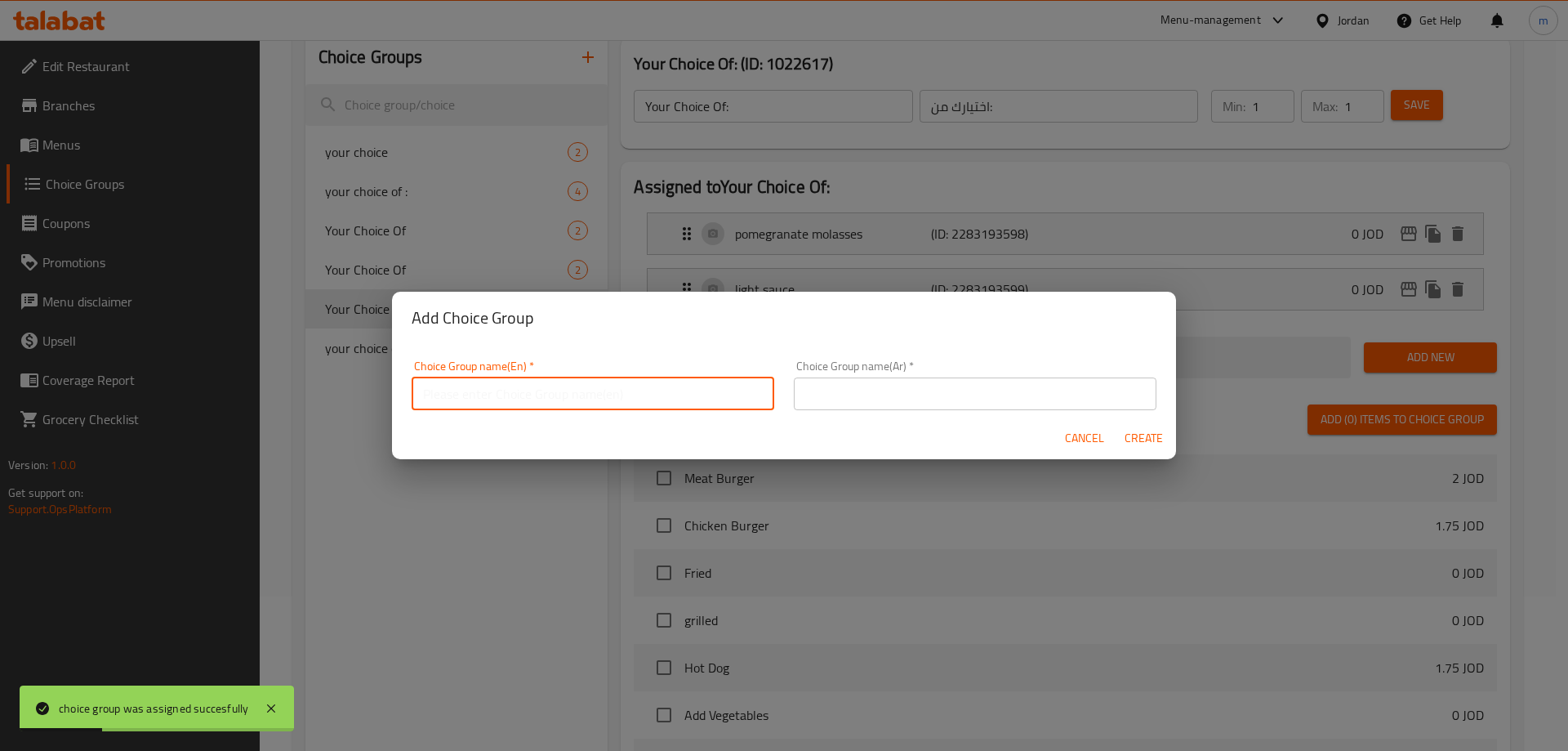
click at [538, 383] on input "text" at bounding box center [593, 393] width 363 height 32
type input "Your Choice Of:"
click at [856, 399] on input "text" at bounding box center [975, 393] width 363 height 32
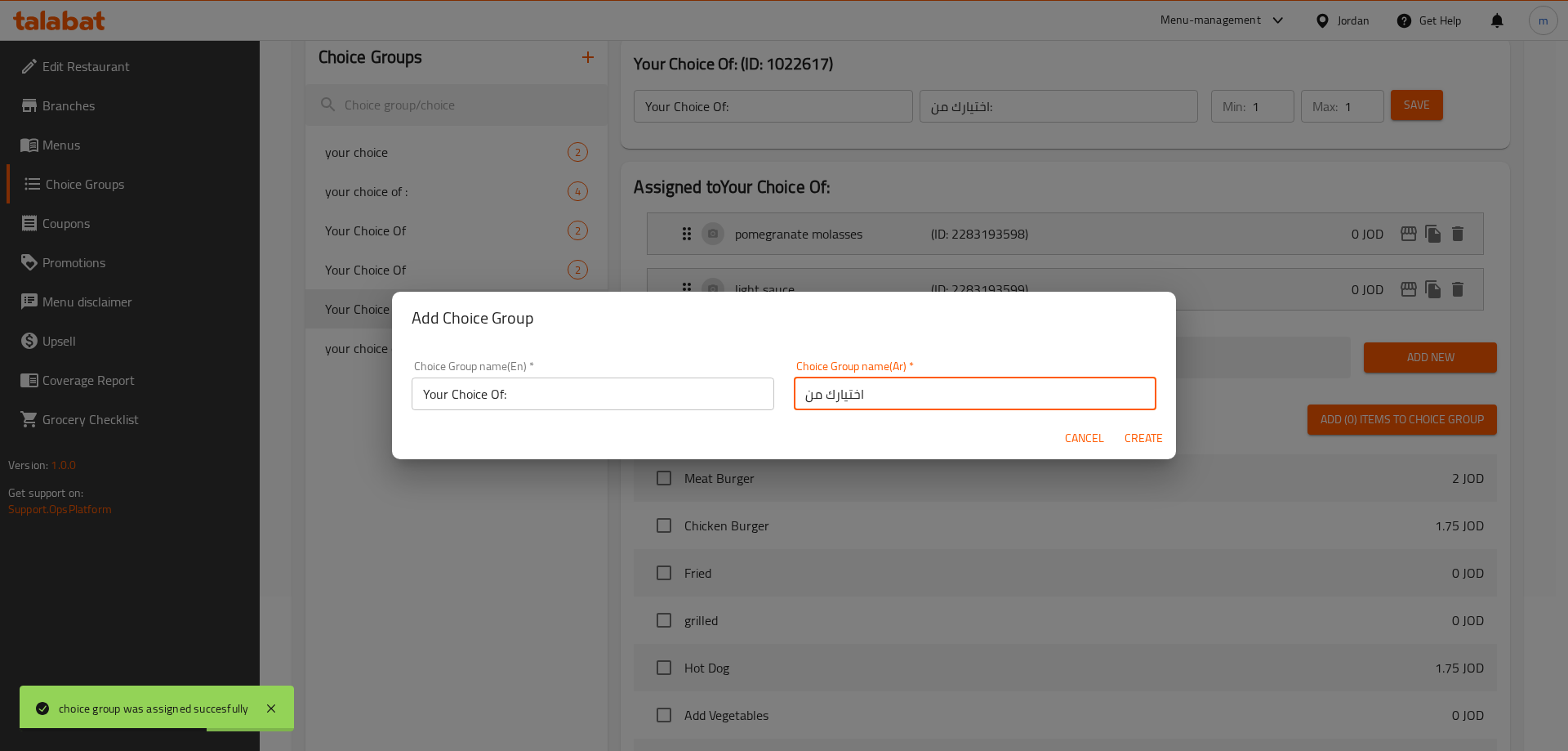
click at [918, 411] on div "Choice Group name(Ar)   * اختيارك من Choice Group name(Ar) *" at bounding box center [975, 385] width 382 height 69
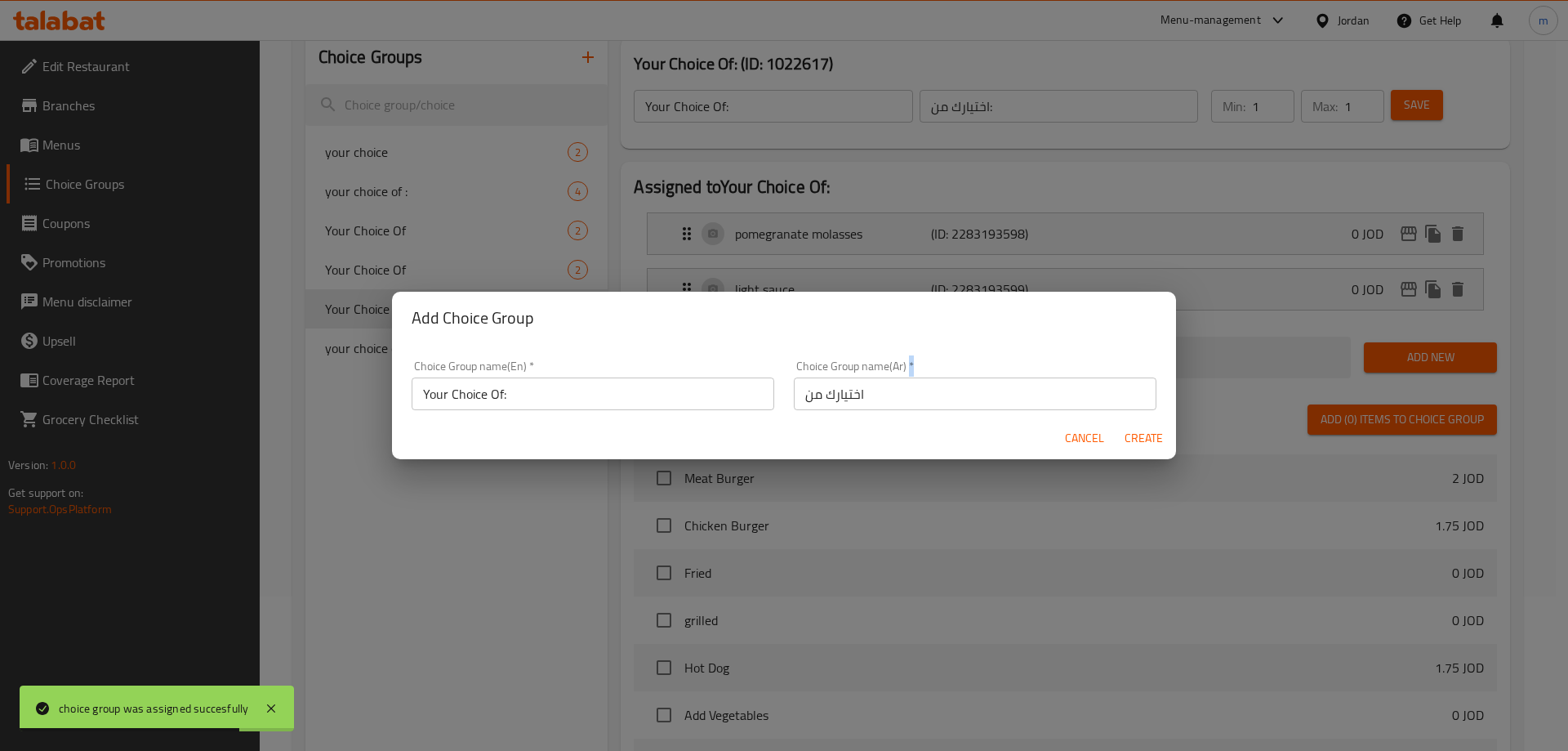
click at [946, 403] on input "اختيارك من" at bounding box center [975, 393] width 363 height 32
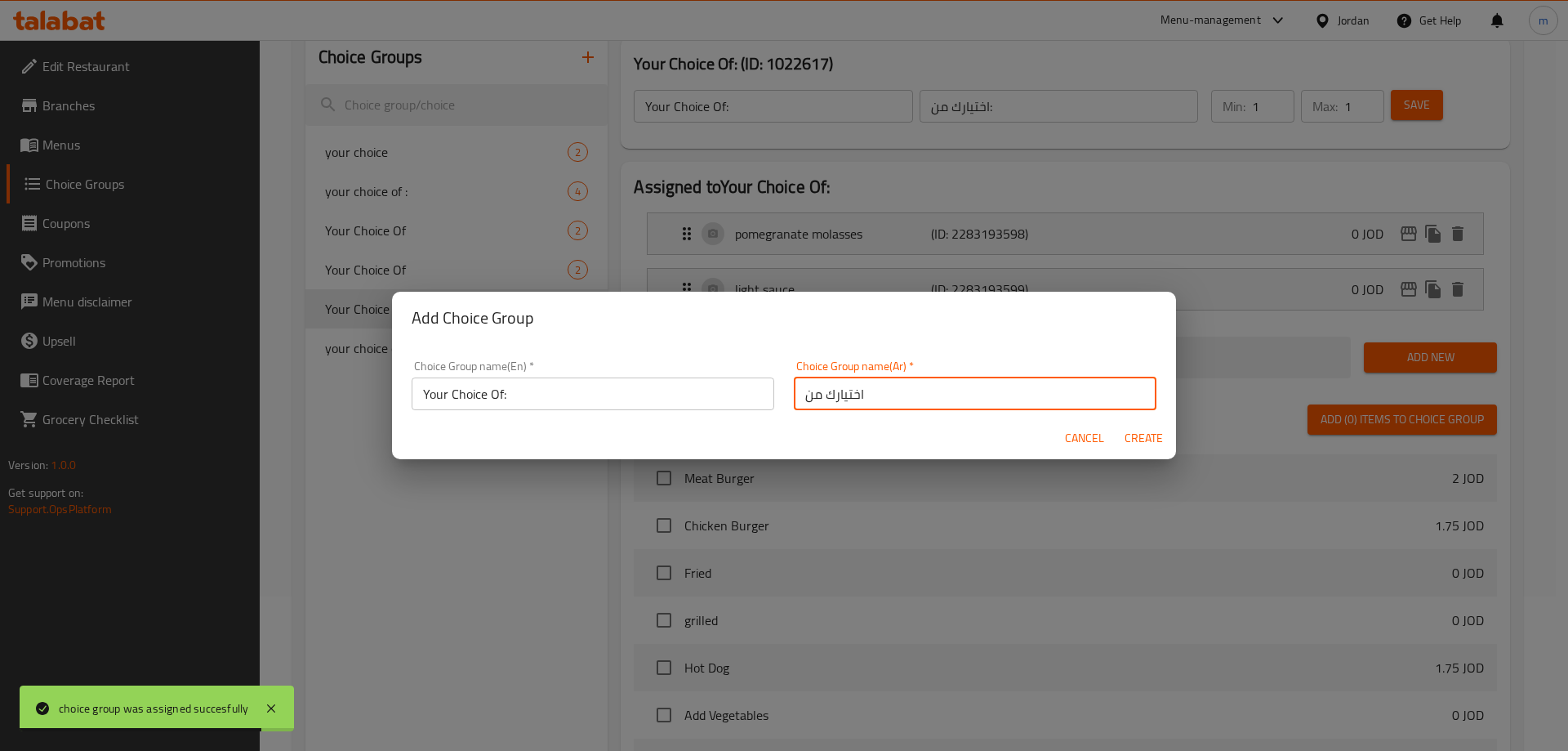
click at [947, 403] on input "اختيارك من" at bounding box center [975, 393] width 363 height 32
type input "اختيارك"
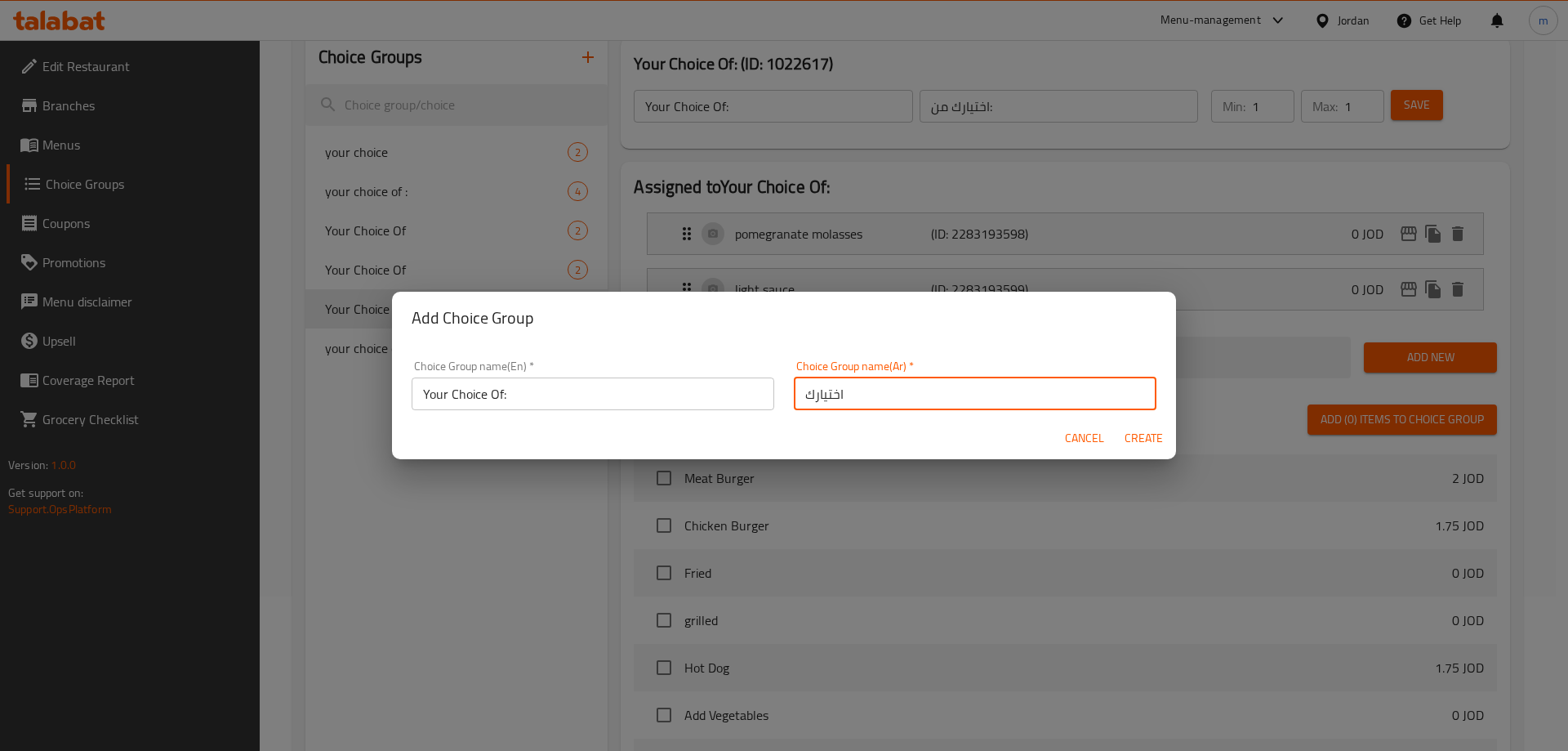
click at [947, 403] on input "اختيارك" at bounding box center [975, 393] width 363 height 32
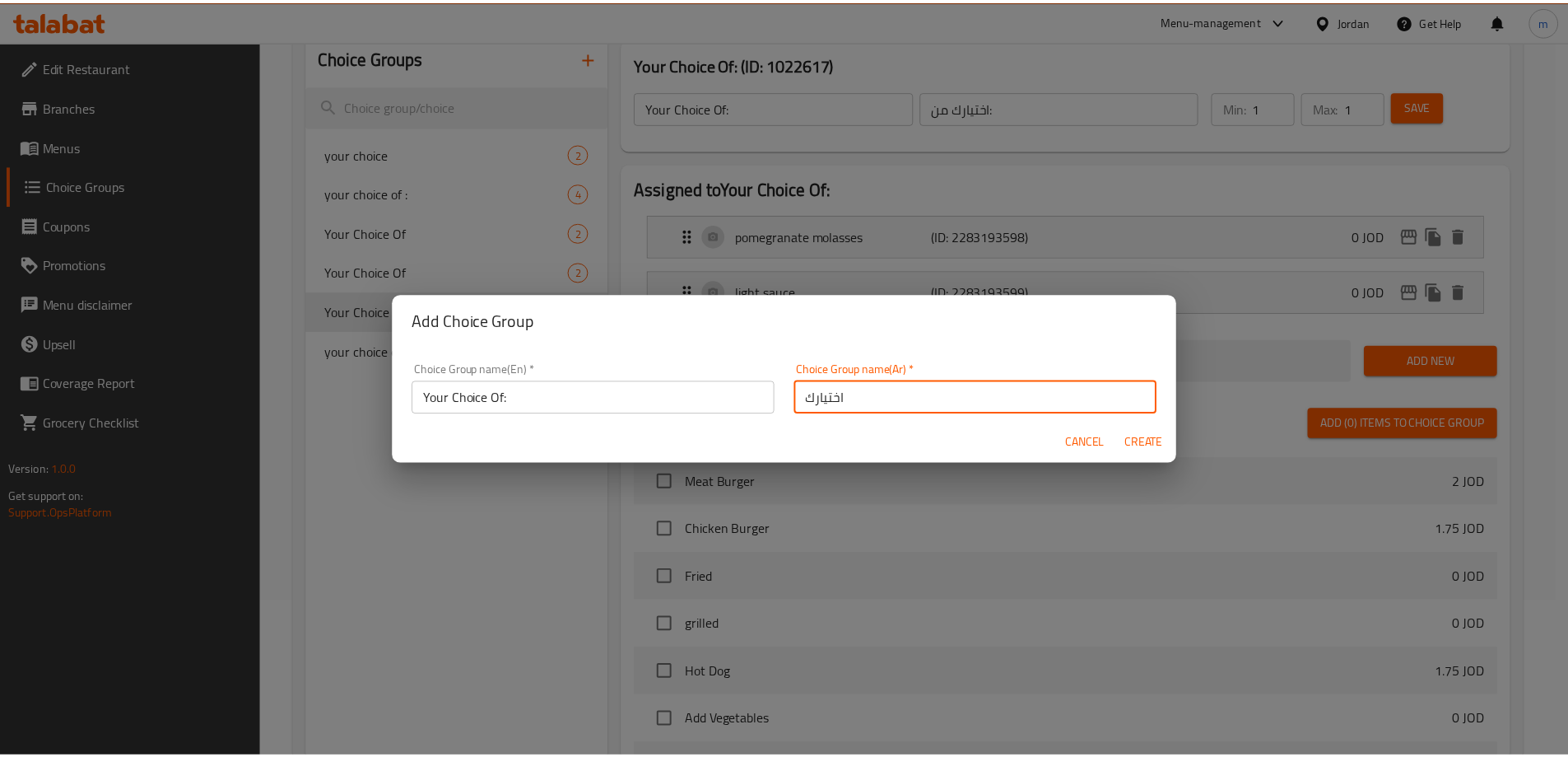
scroll to position [5, 0]
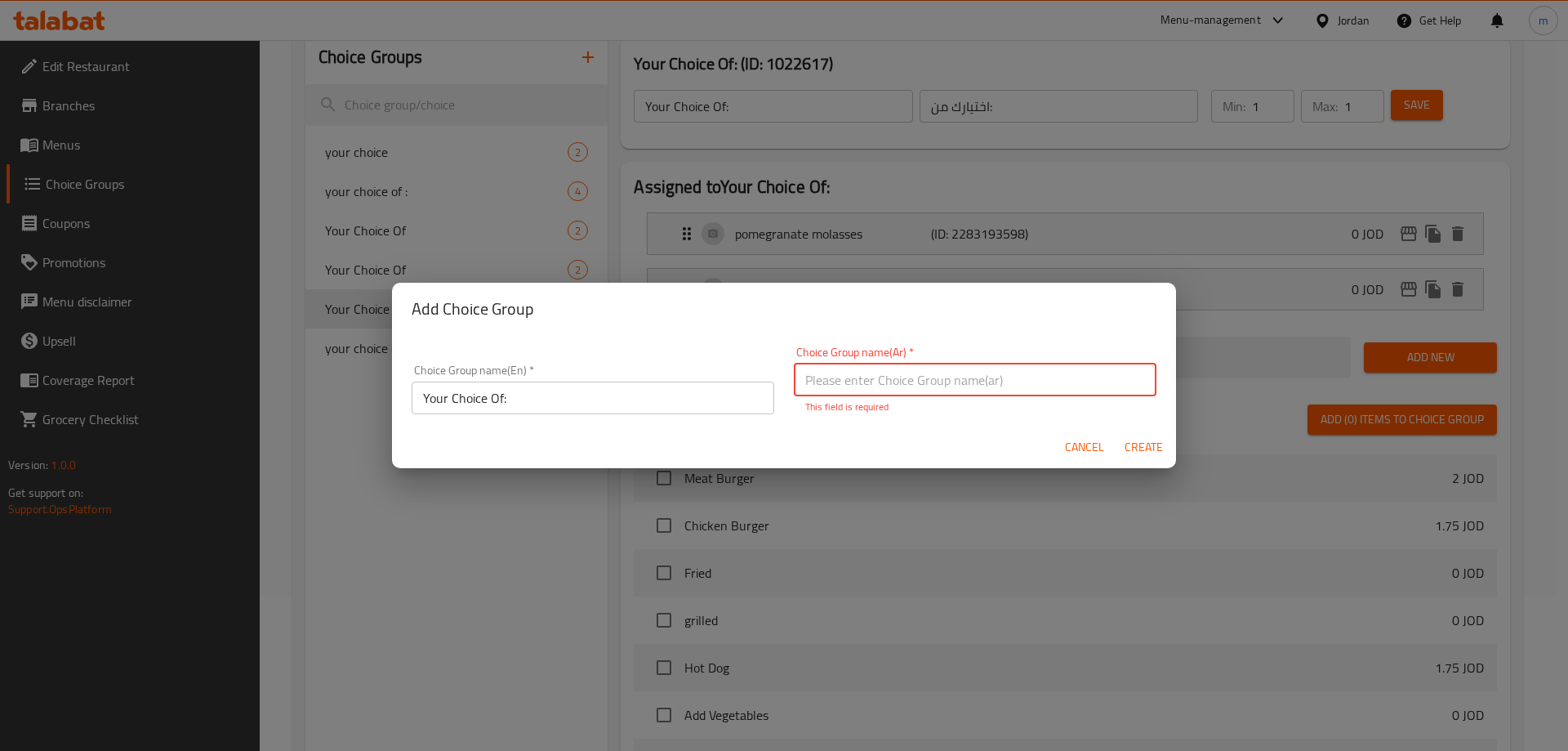
click at [933, 381] on input "text" at bounding box center [975, 379] width 363 height 32
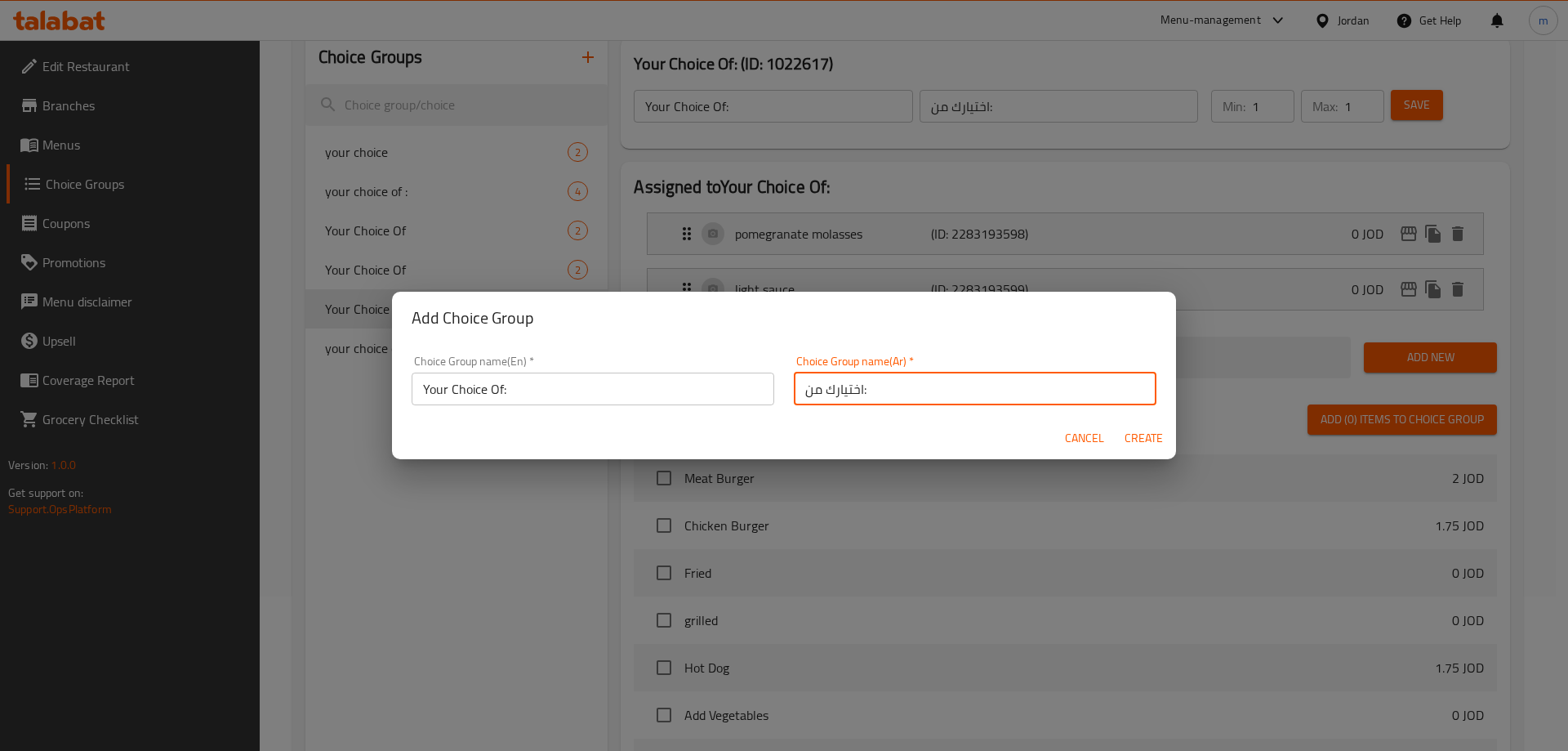
type input "اختيارك من:"
click at [1137, 438] on span "Create" at bounding box center [1144, 438] width 39 height 20
type input "Your Choice Of:"
type input "اختيارك من:"
type input "0"
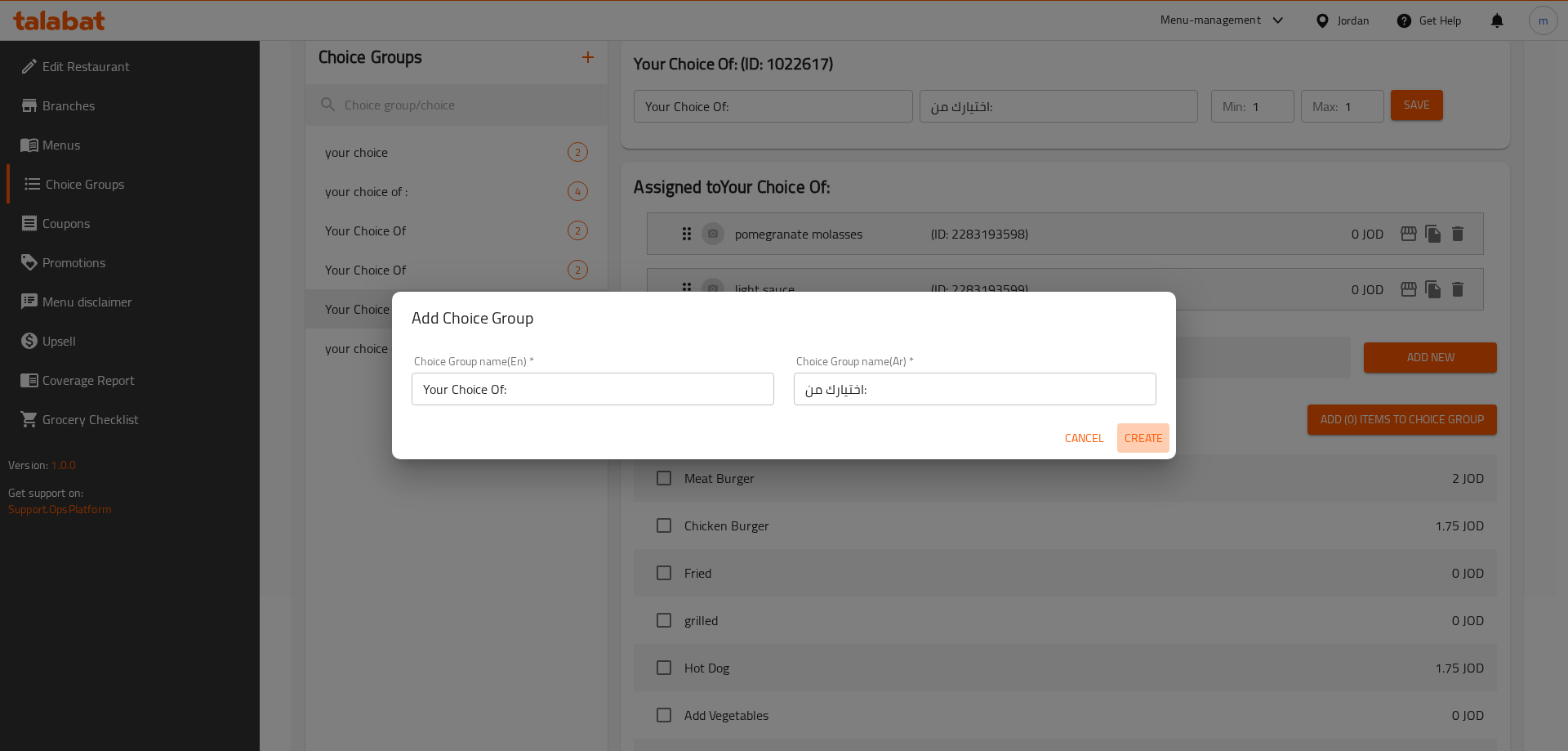
type input "0"
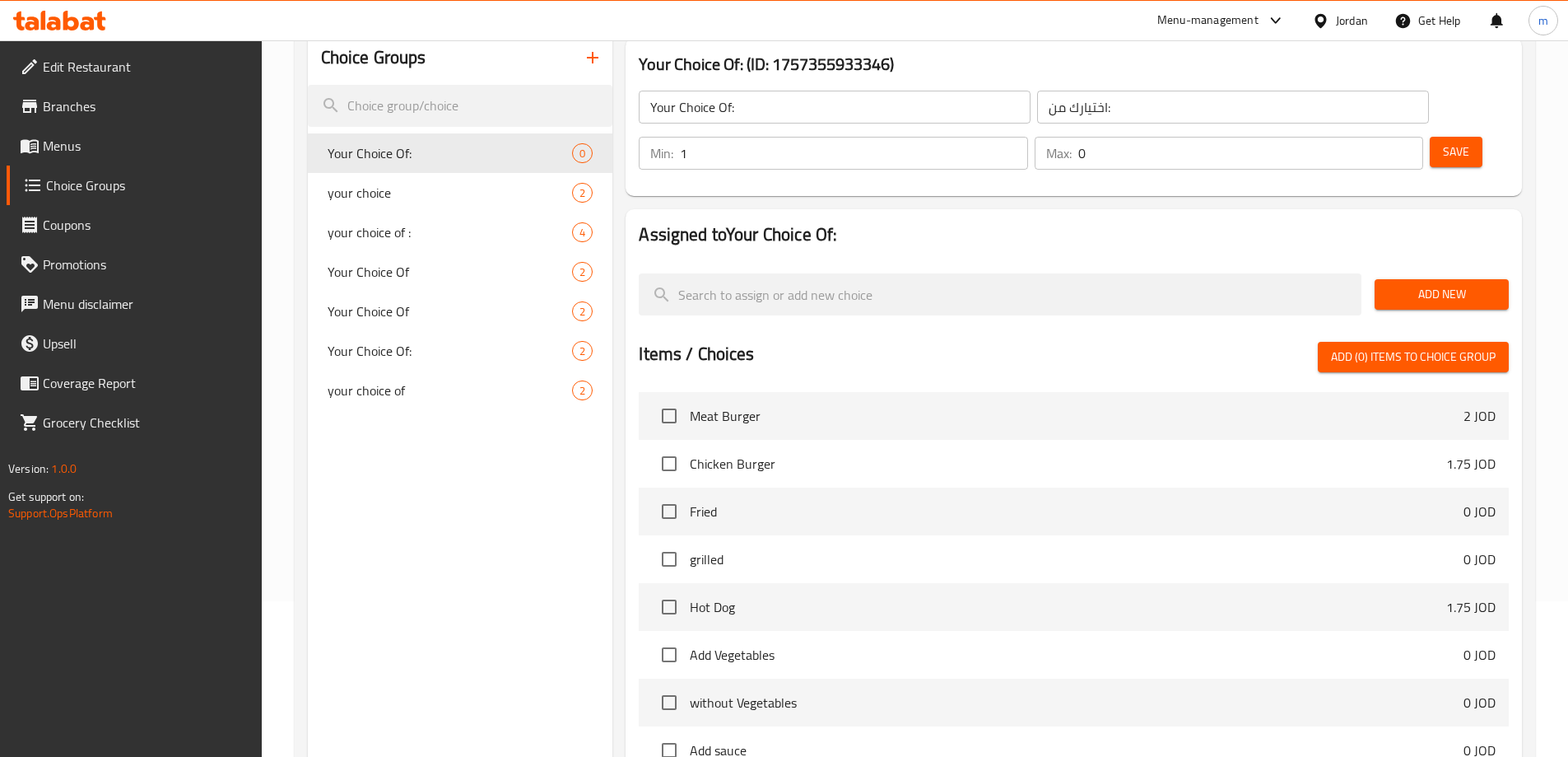
type input "1"
click at [1027, 137] on input "1" at bounding box center [853, 153] width 347 height 33
type input "1"
click at [1379, 137] on input "1" at bounding box center [1251, 153] width 345 height 33
click at [1435, 284] on span "Add New" at bounding box center [1442, 294] width 108 height 20
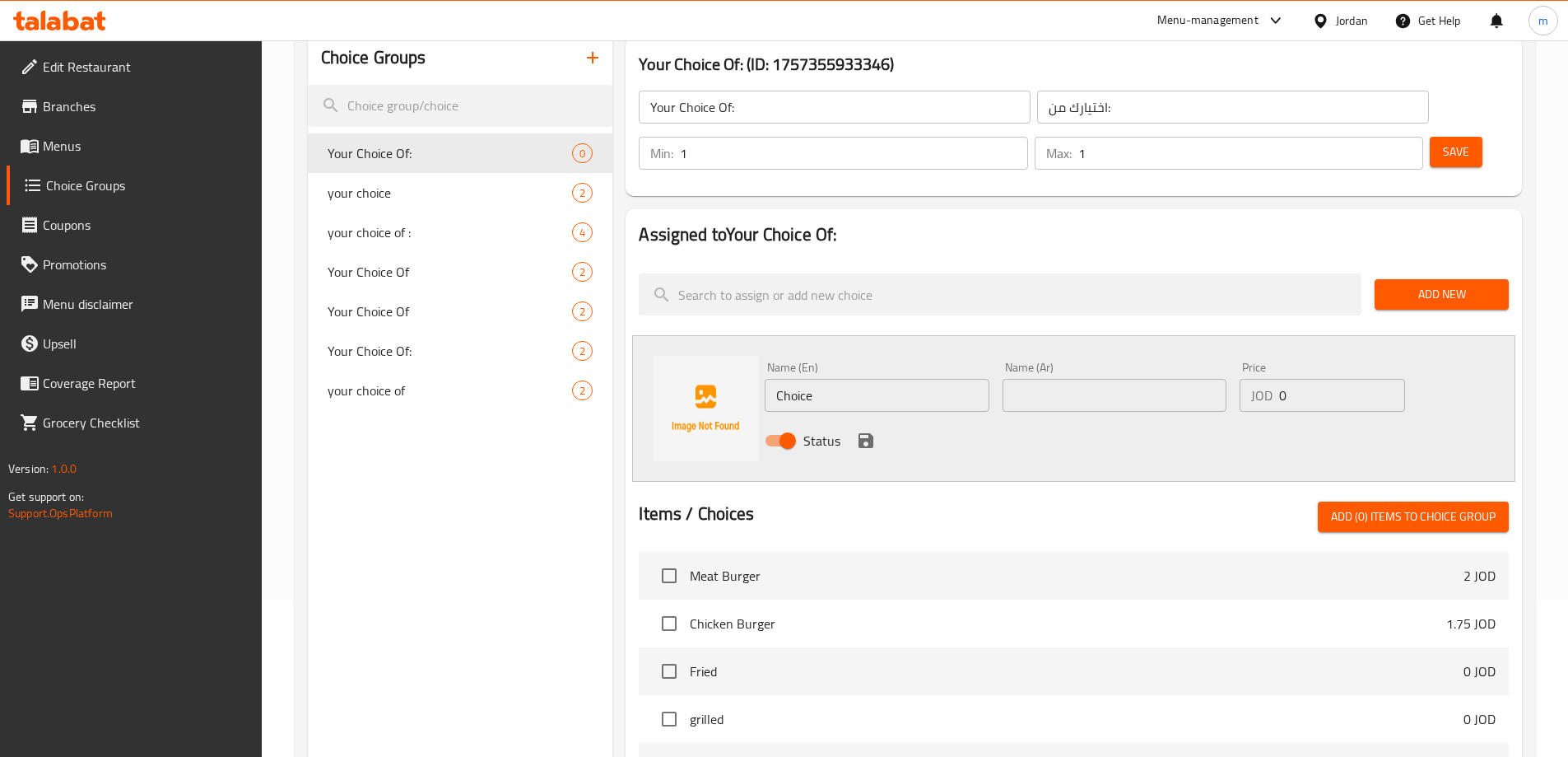
click at [833, 378] on input "Choice" at bounding box center [876, 394] width 224 height 33
paste input "salads"
type input "salads"
click at [1107, 378] on input "text" at bounding box center [1114, 394] width 224 height 33
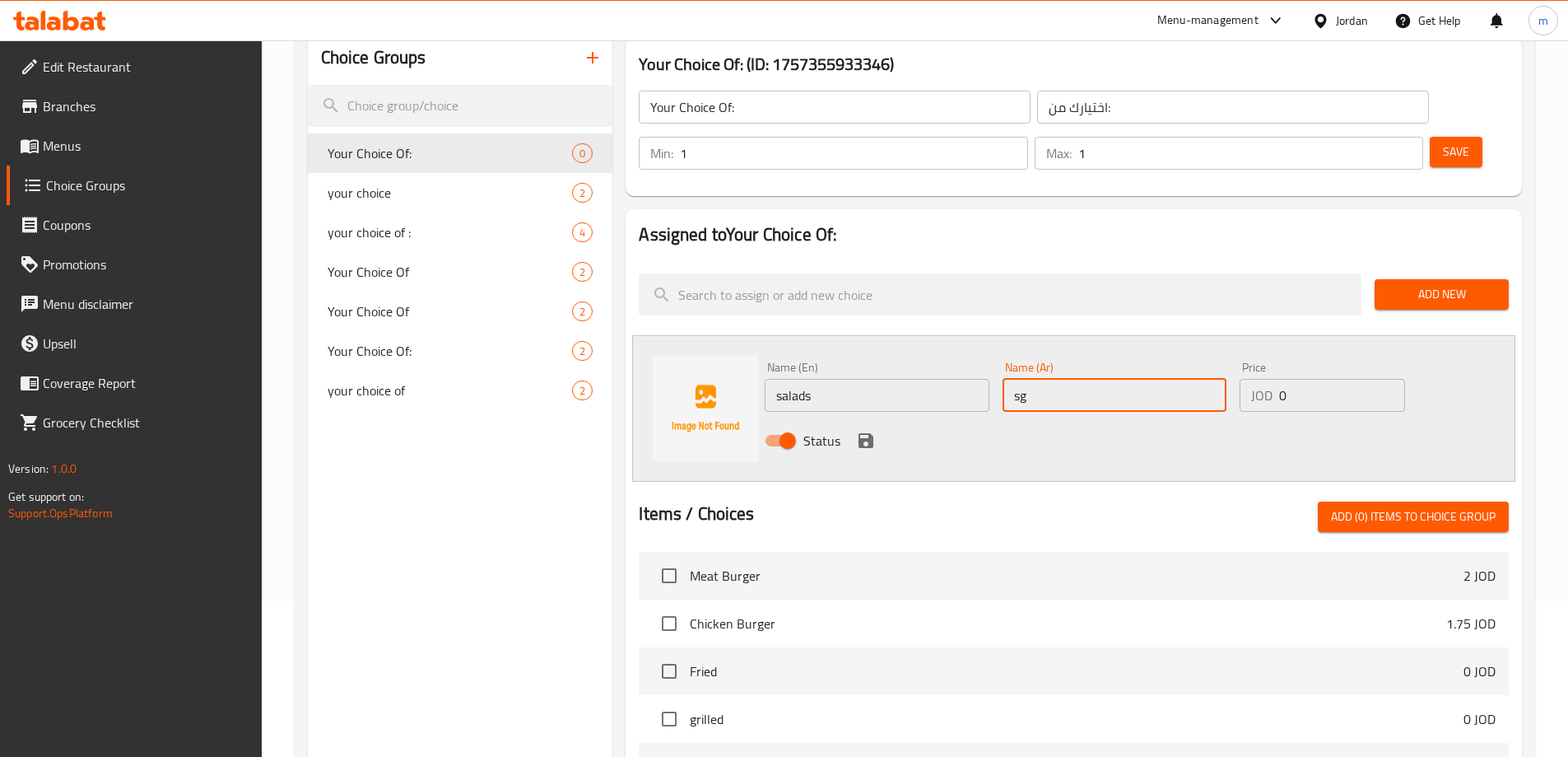
type input "s"
type input "سلطات"
click at [869, 433] on icon "save" at bounding box center [865, 440] width 15 height 15
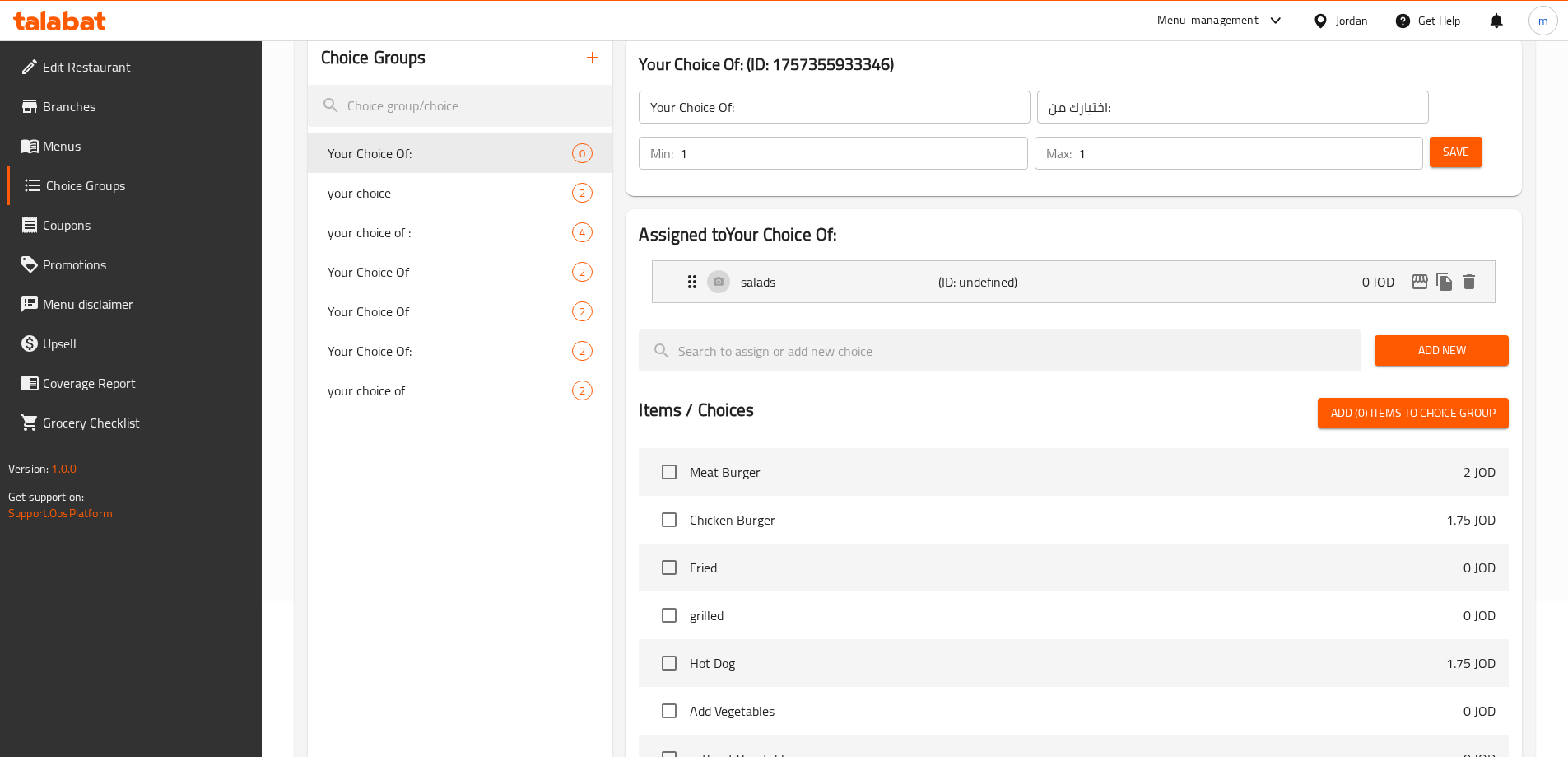
click at [1455, 340] on span "Add New" at bounding box center [1442, 350] width 108 height 20
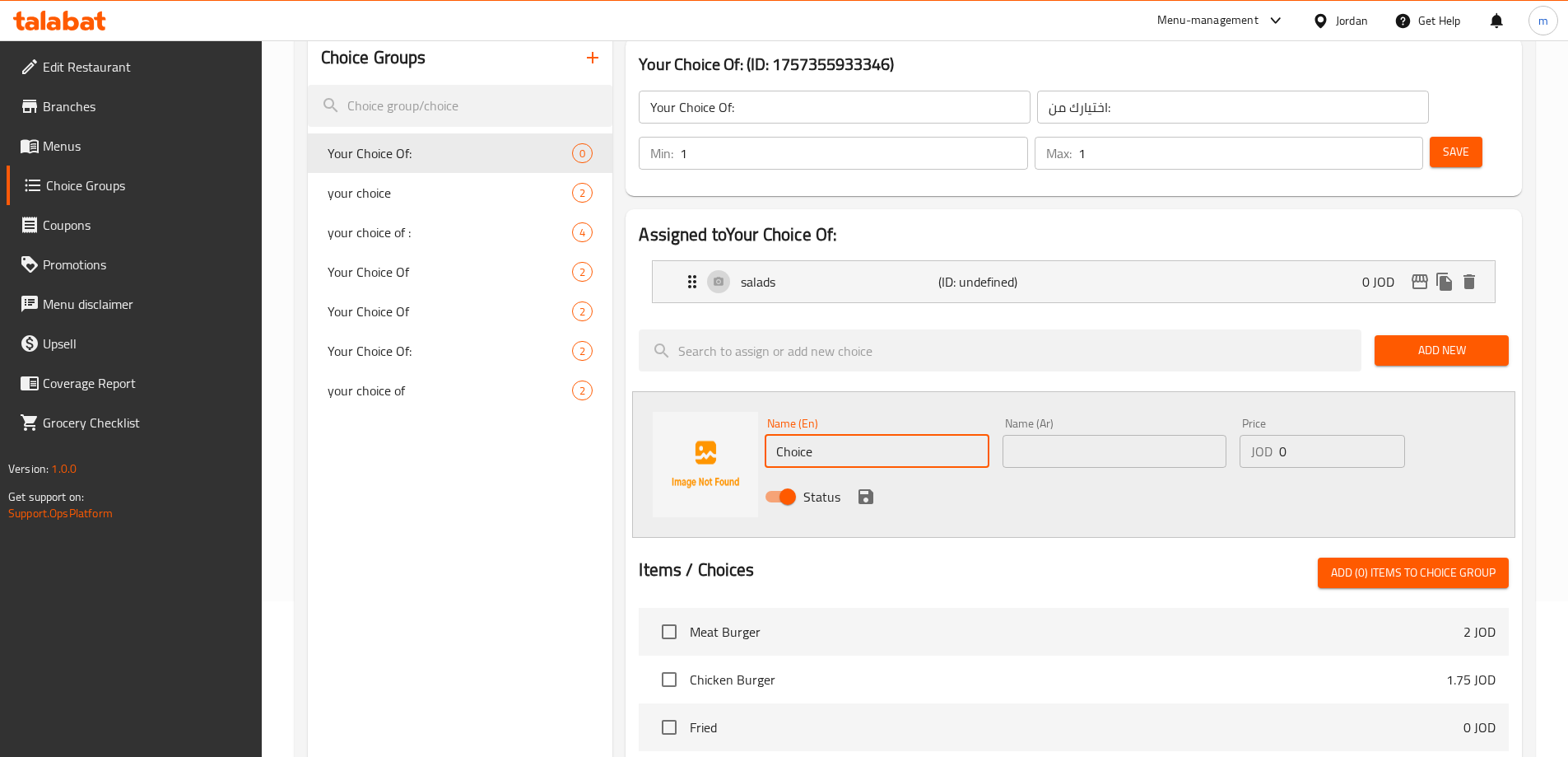
click at [864, 435] on input "Choice" at bounding box center [876, 451] width 224 height 33
paste input "falafel"
type input "falafel"
click at [1115, 435] on input "text" at bounding box center [1114, 451] width 224 height 33
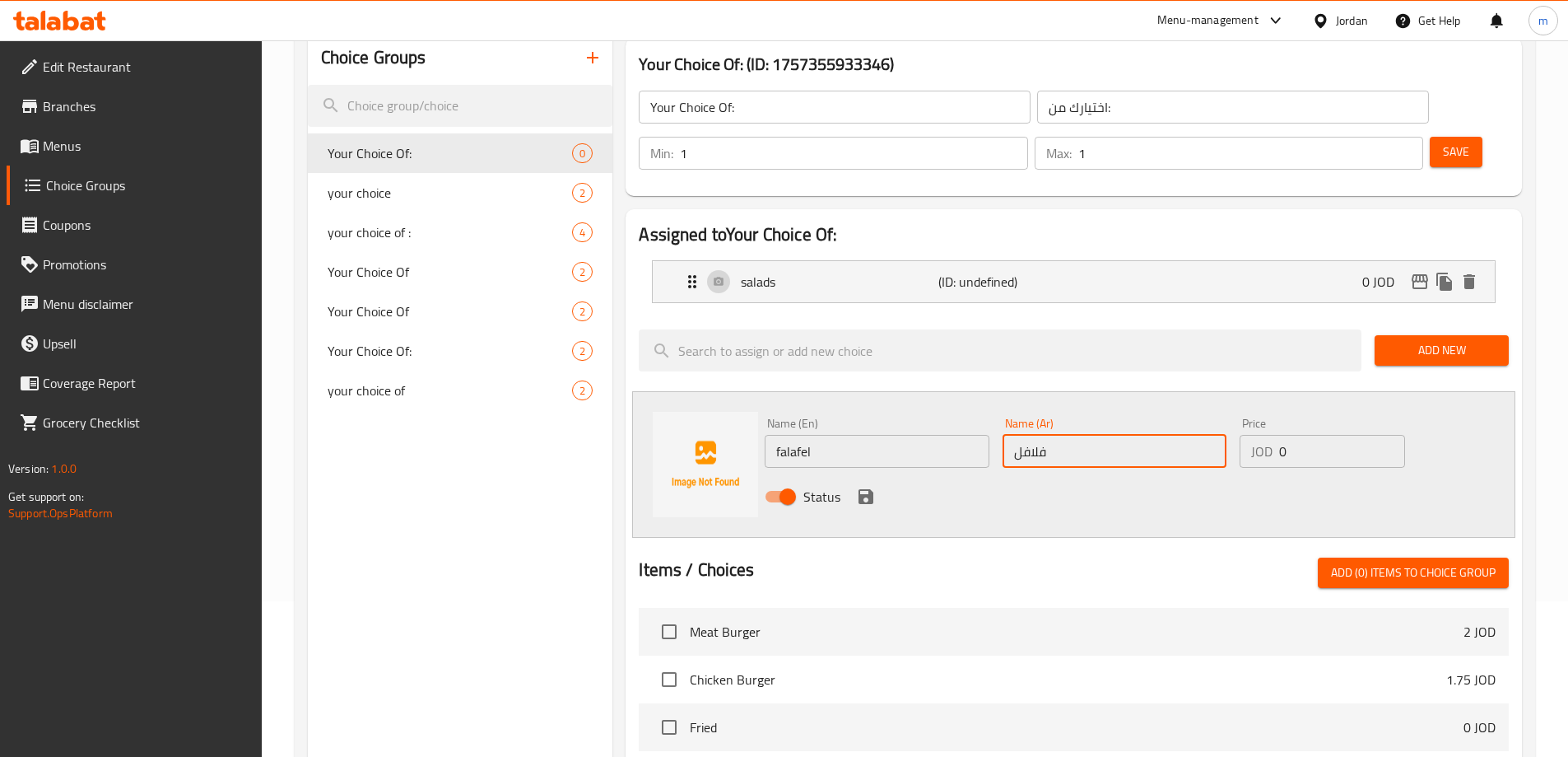
type input "فلافل"
click at [1009, 475] on div "Status" at bounding box center [1115, 497] width 713 height 44
click at [872, 486] on icon "save" at bounding box center [866, 496] width 19 height 19
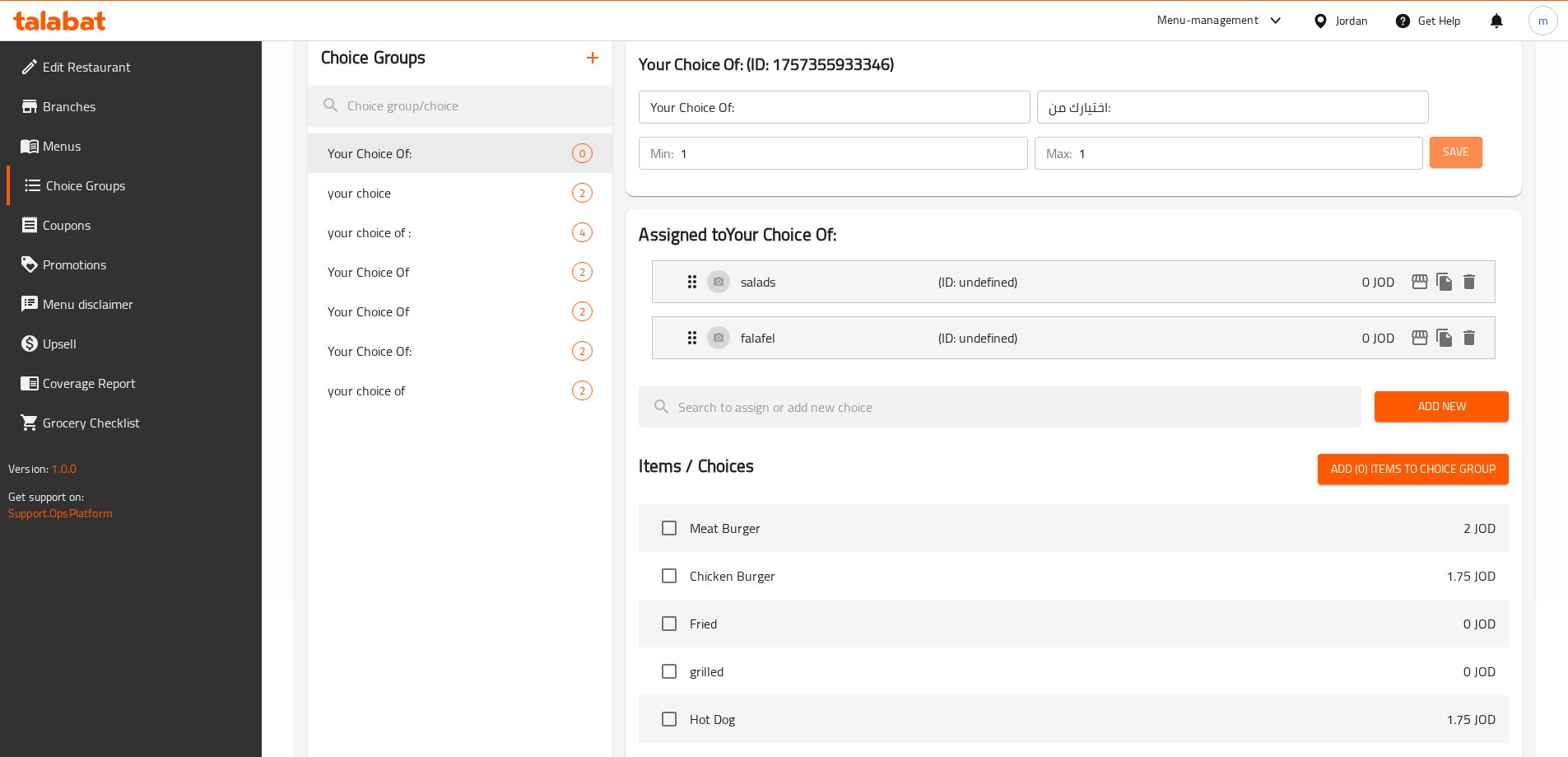
click at [1443, 141] on span "Save" at bounding box center [1457, 151] width 27 height 20
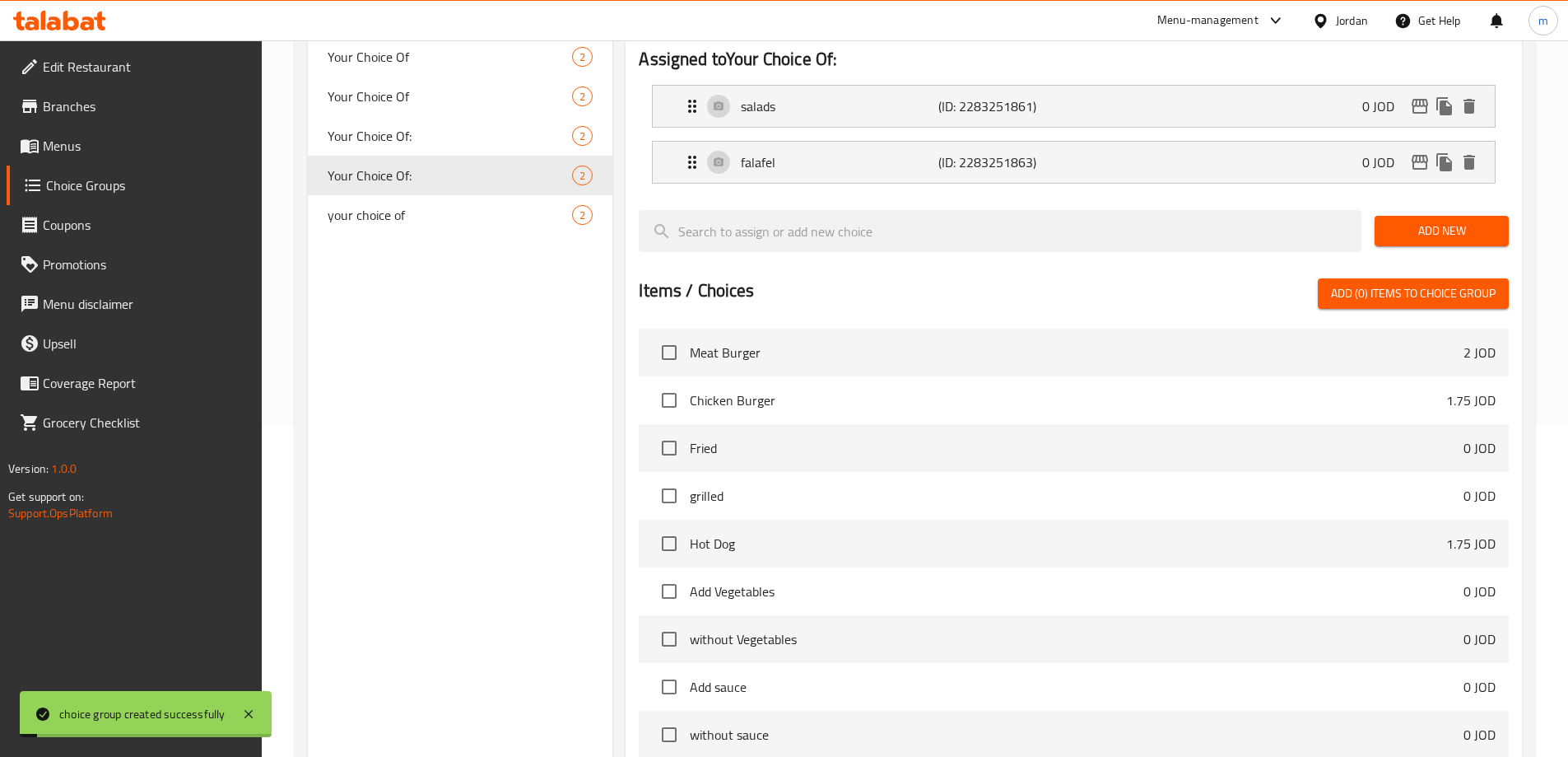
scroll to position [486, 0]
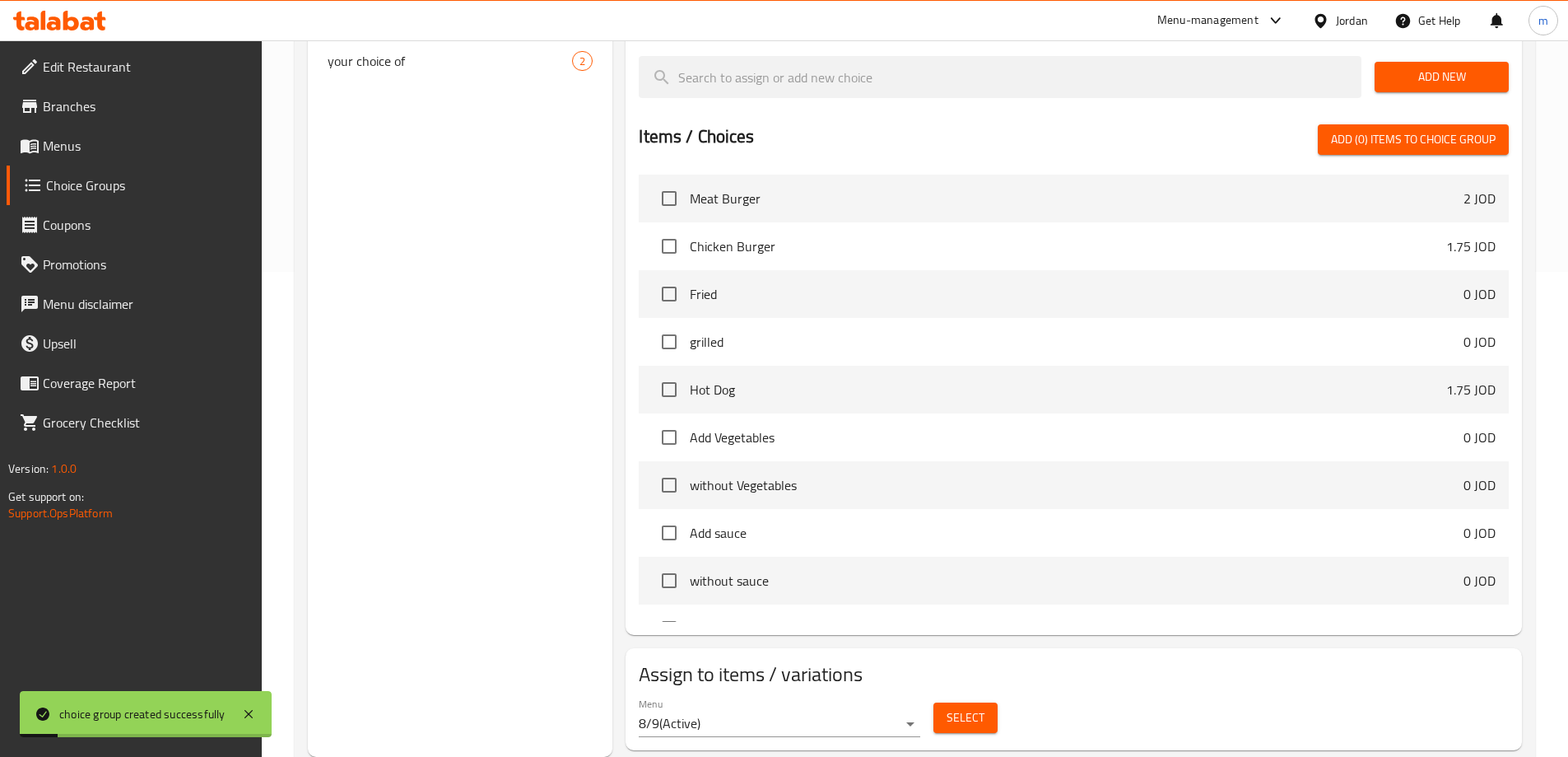
click at [973, 707] on span "Select" at bounding box center [965, 717] width 38 height 20
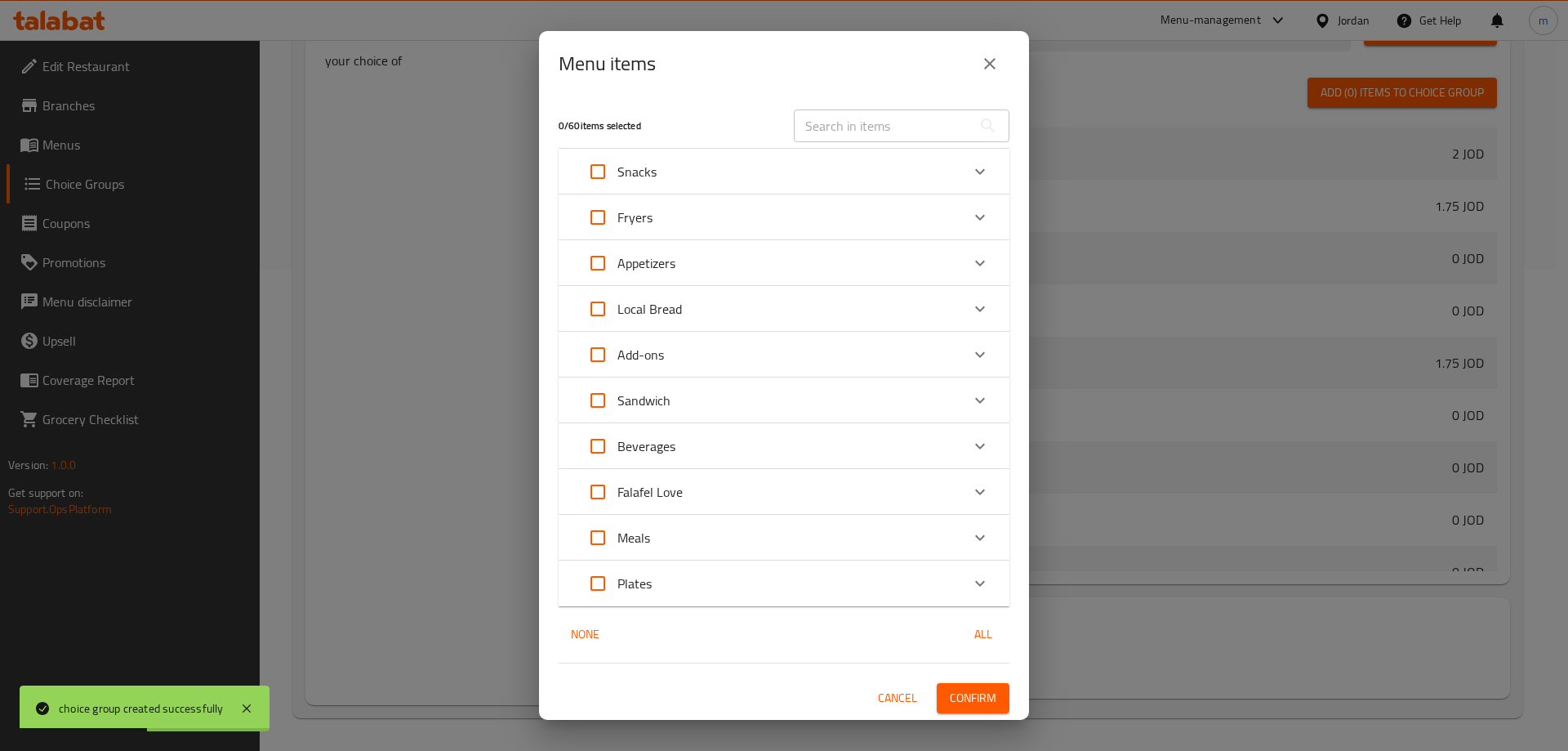
click at [845, 124] on input "text" at bounding box center [882, 125] width 178 height 32
paste input "Lime Marinade"
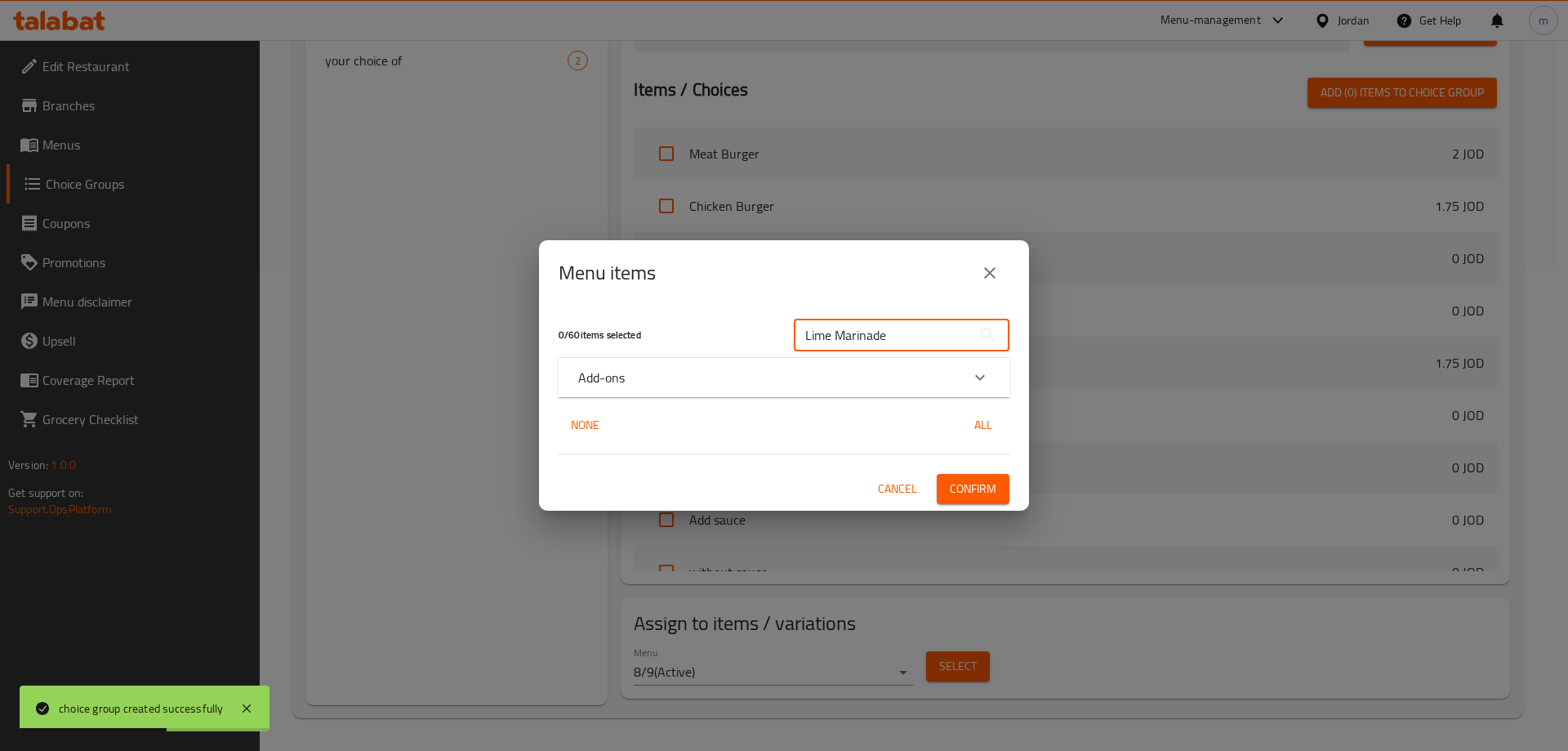
type input "Lime Marinade"
click at [731, 371] on div "Add-ons" at bounding box center [769, 377] width 382 height 19
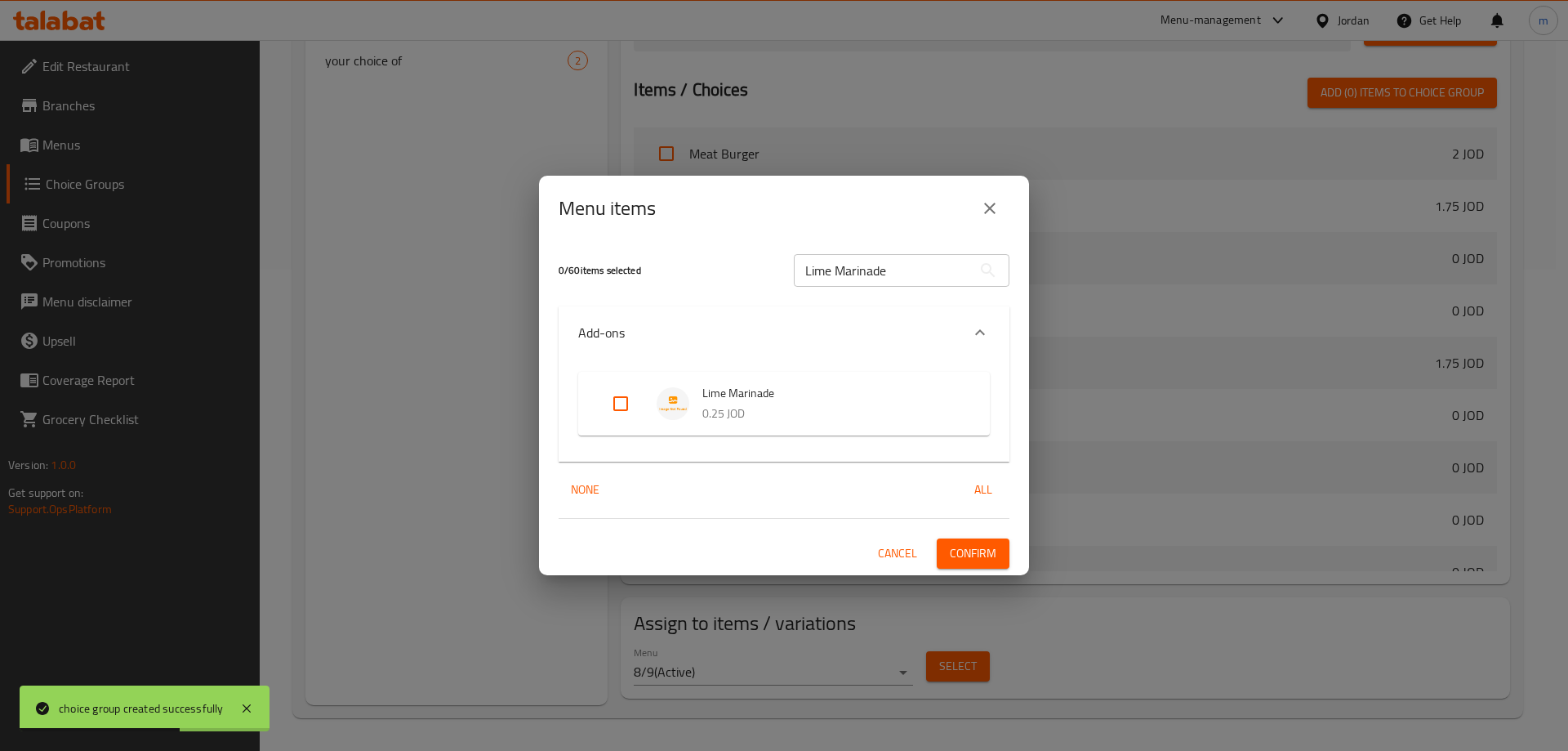
click at [687, 415] on div "Expand" at bounding box center [680, 403] width 46 height 32
click at [607, 400] on input "Expand" at bounding box center [621, 404] width 39 height 39
checkbox input "true"
click at [965, 545] on span "Confirm" at bounding box center [973, 553] width 46 height 20
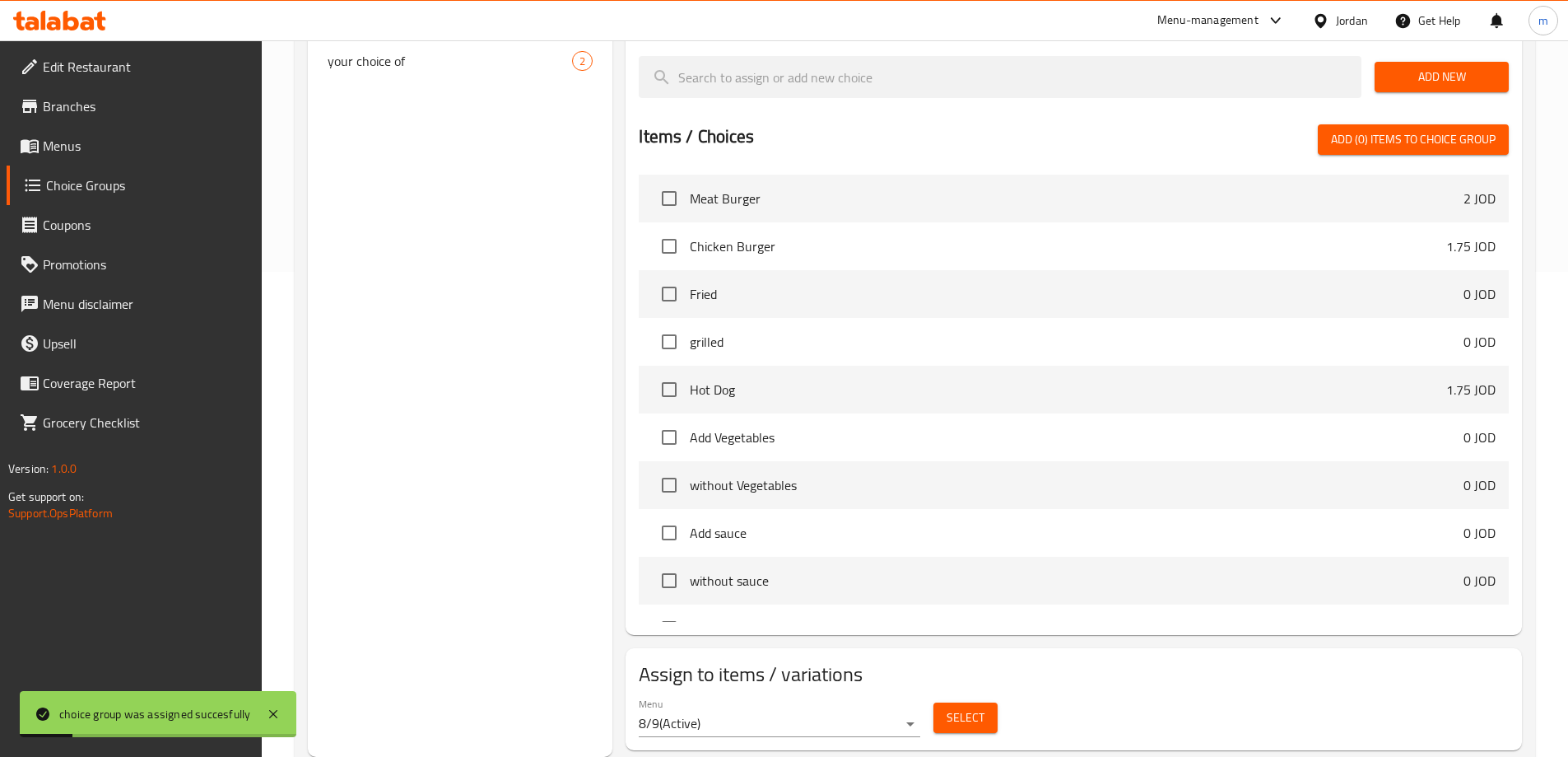
scroll to position [156, 0]
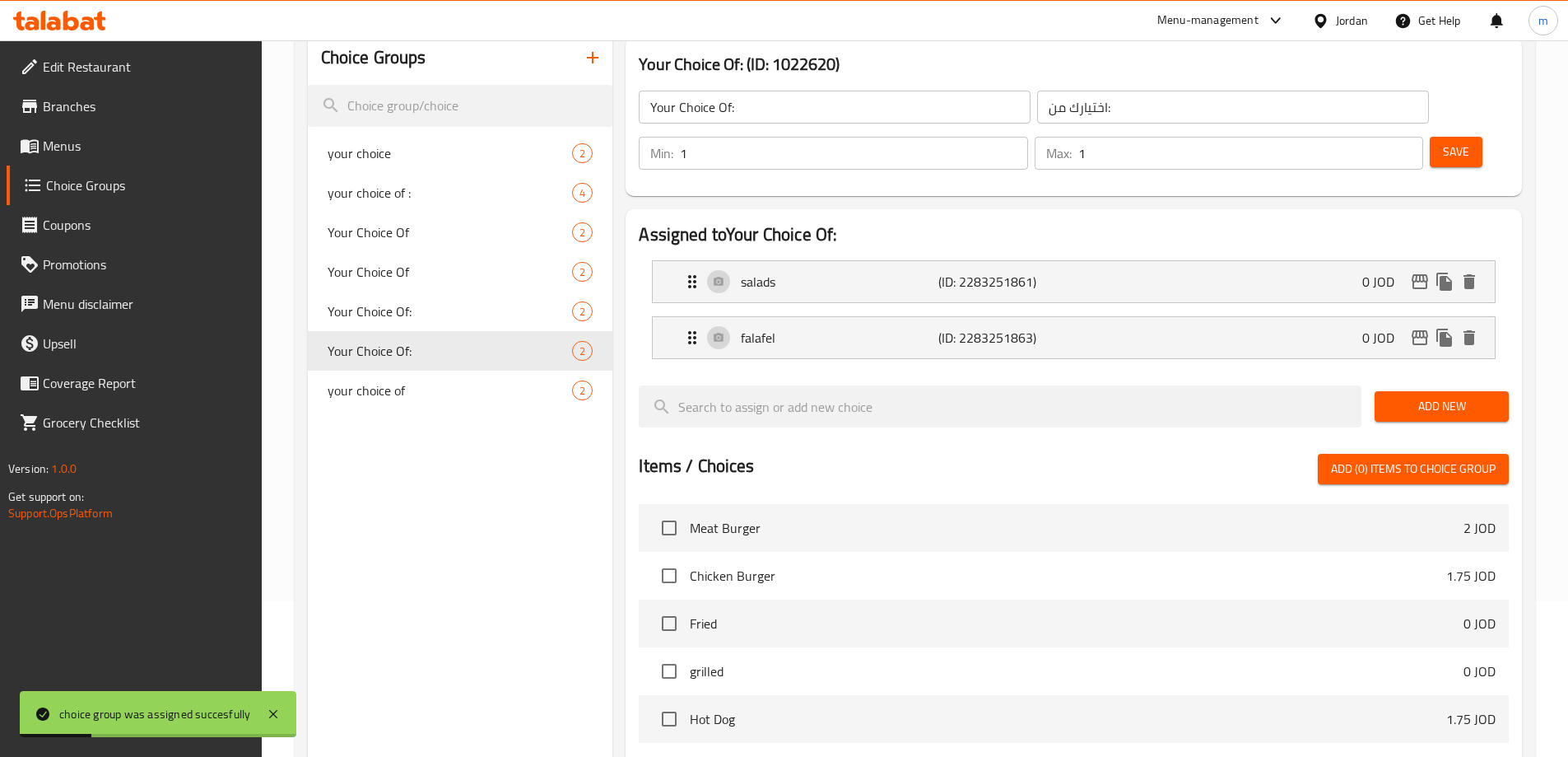
click at [587, 74] on button "button" at bounding box center [592, 57] width 40 height 40
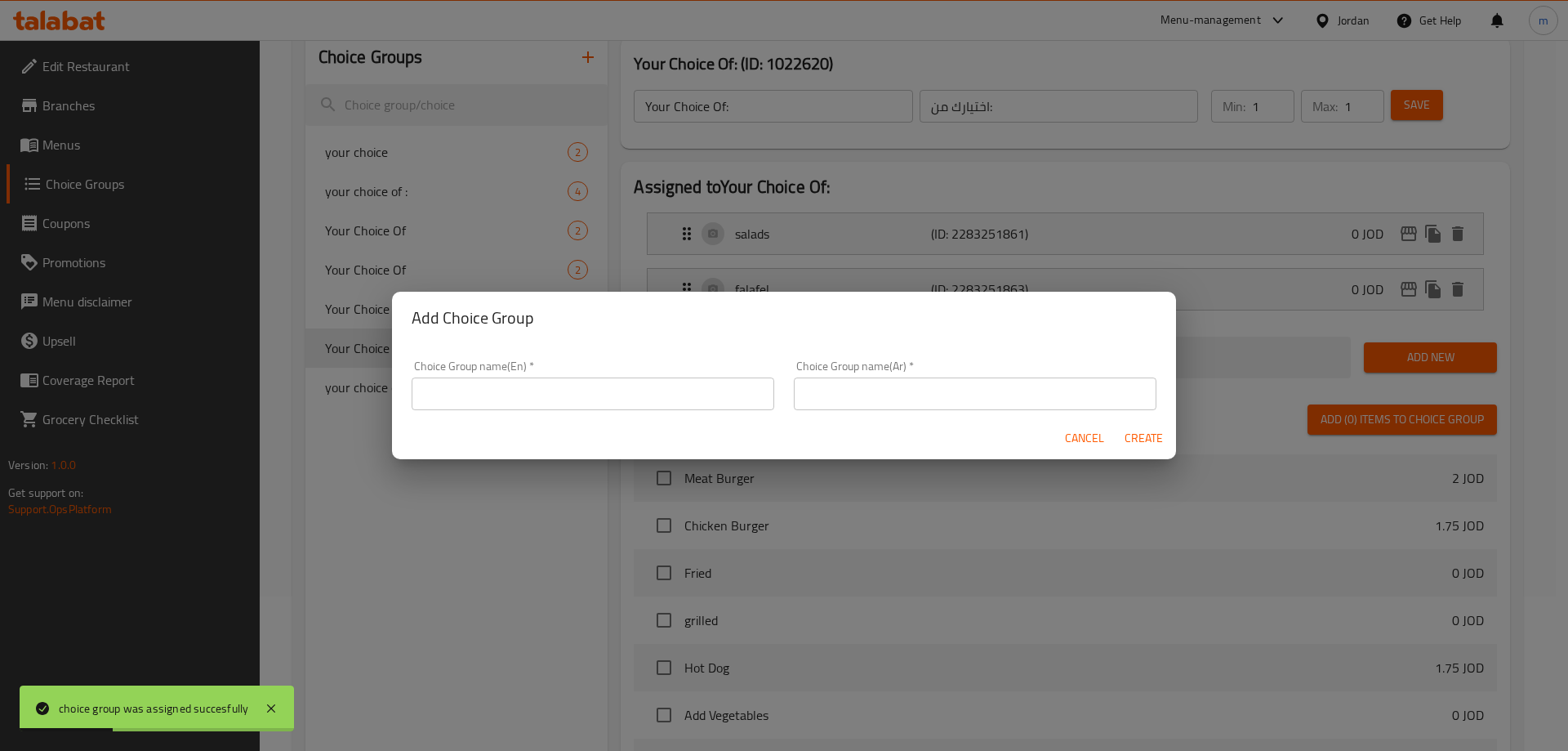
click at [595, 390] on input "text" at bounding box center [593, 393] width 363 height 32
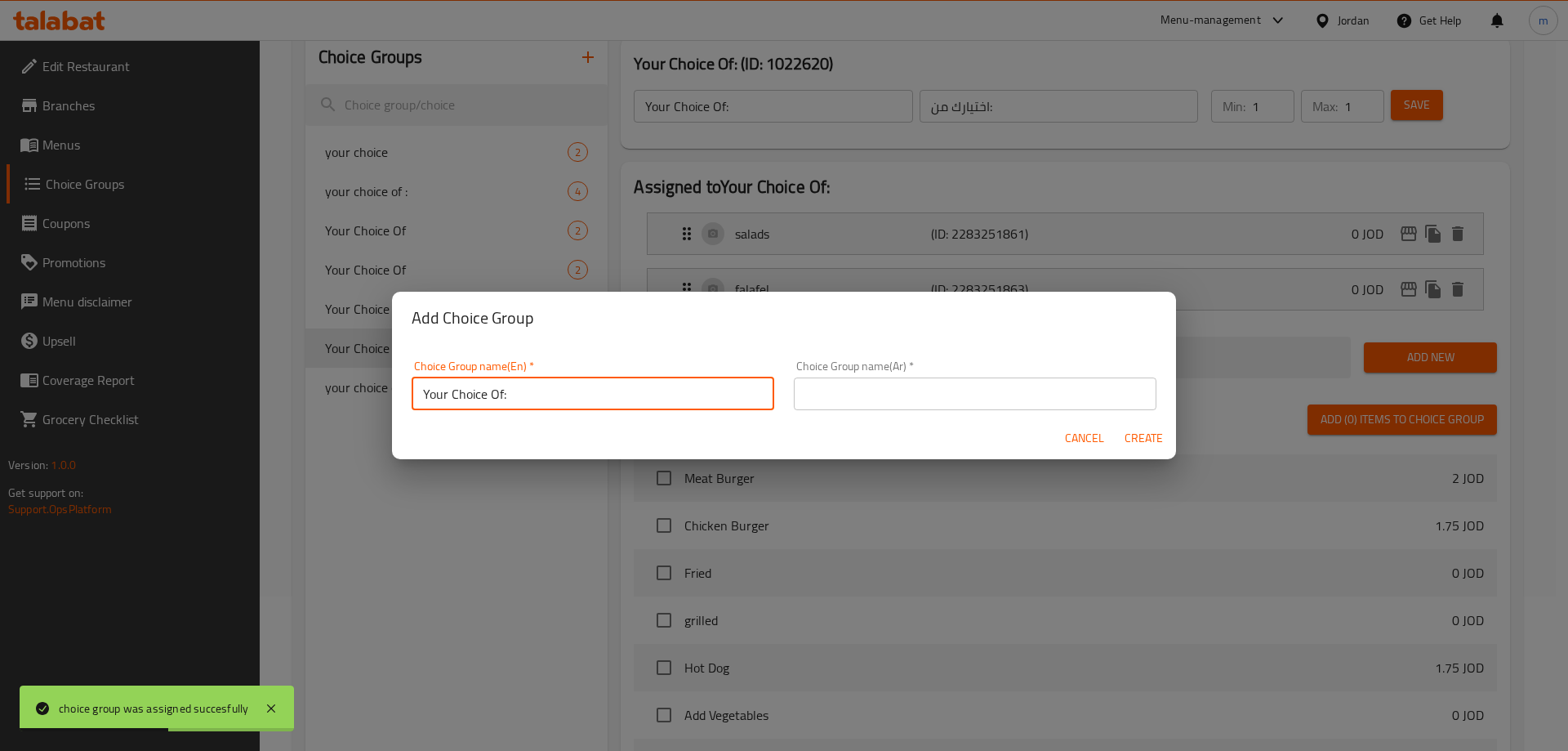
type input "Your Choice Of:"
click at [858, 401] on input "text" at bounding box center [975, 393] width 363 height 32
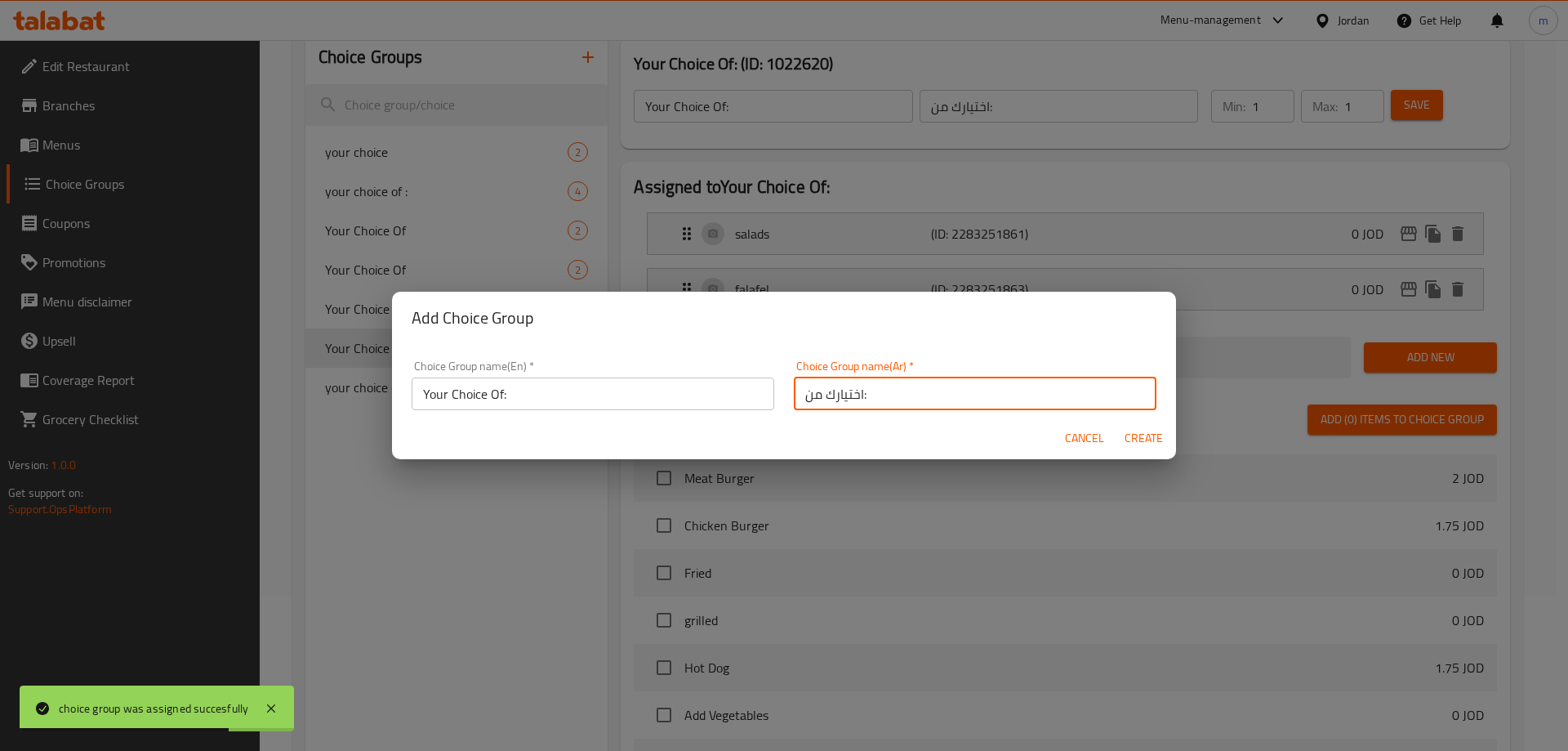
type input "اختيارك من:"
click at [1150, 444] on span "Create" at bounding box center [1144, 438] width 39 height 20
type input "Your Choice Of:"
type input "اختيارك من:"
type input "0"
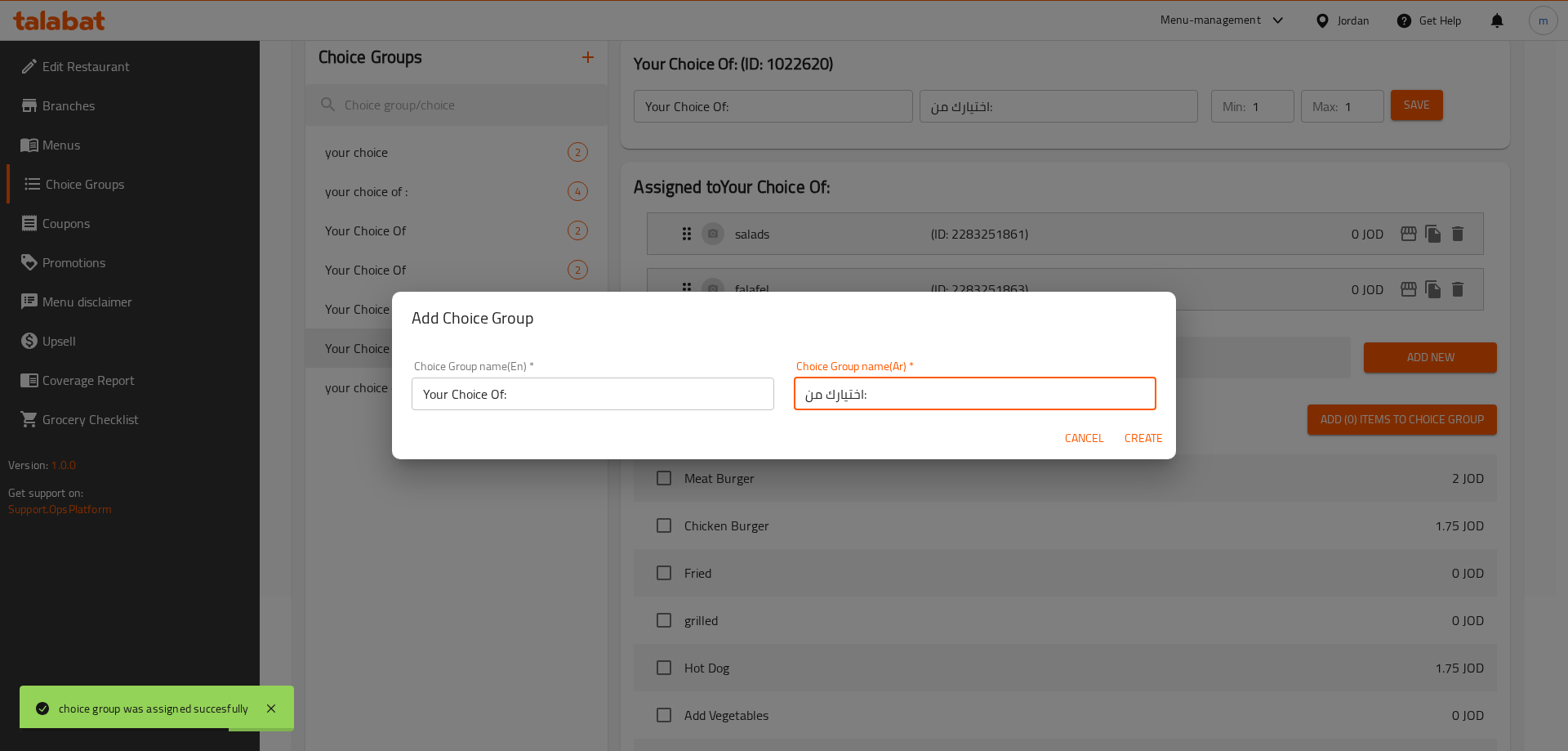
type input "0"
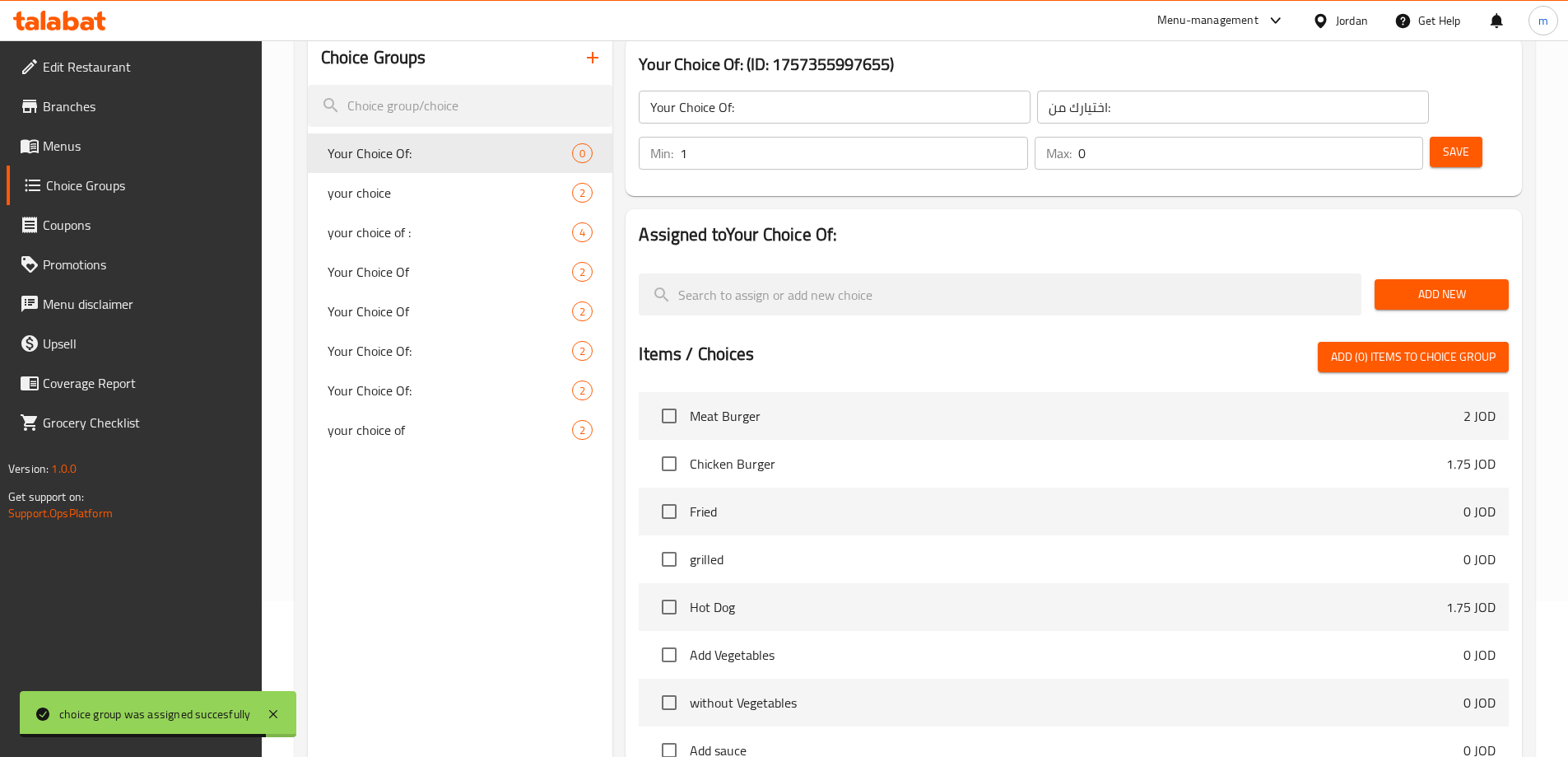
type input "1"
click at [1027, 137] on input "1" at bounding box center [853, 153] width 347 height 33
type input "1"
click at [1374, 137] on input "1" at bounding box center [1251, 153] width 345 height 33
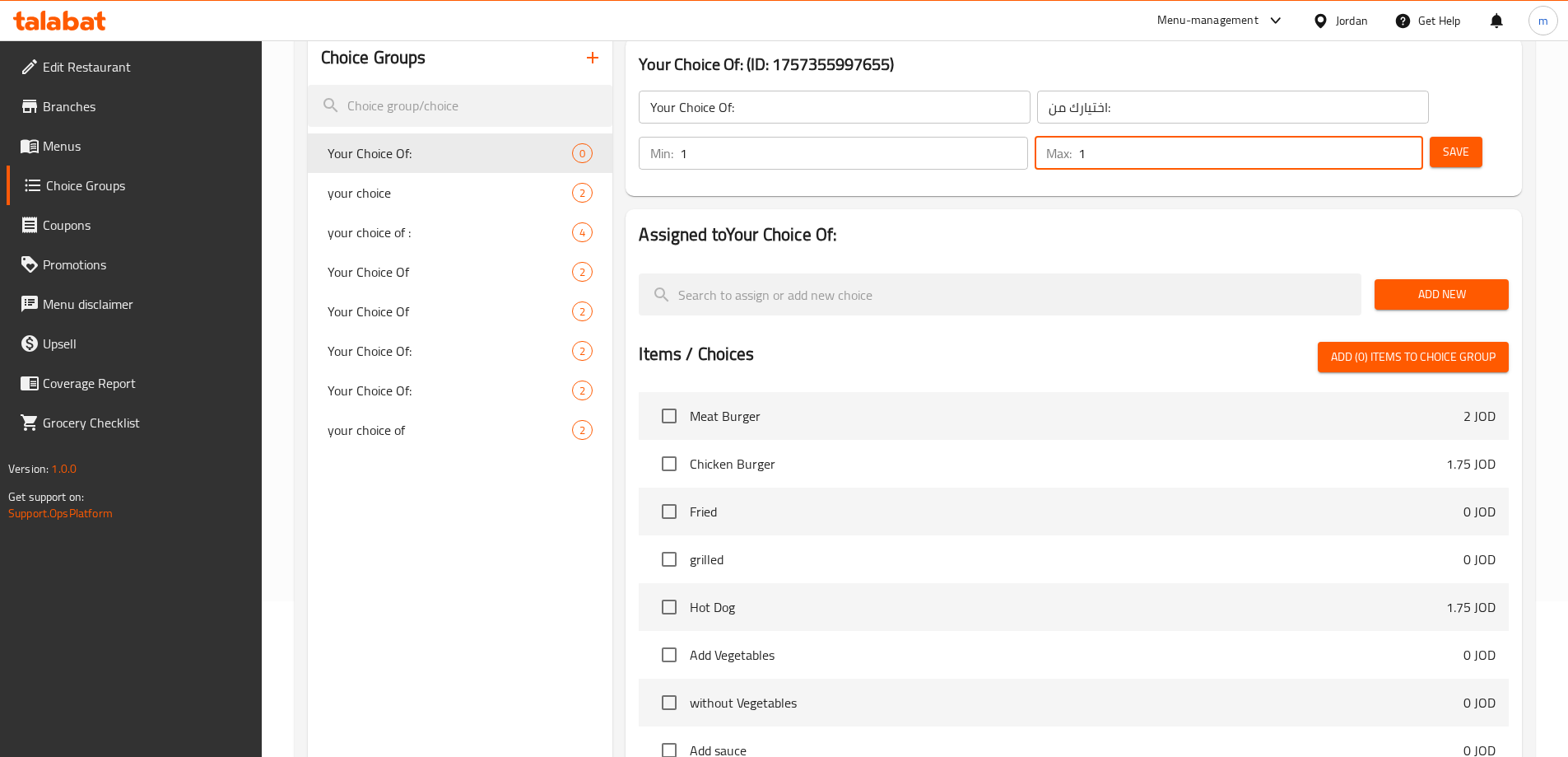
click at [1421, 284] on span "Add New" at bounding box center [1442, 294] width 108 height 20
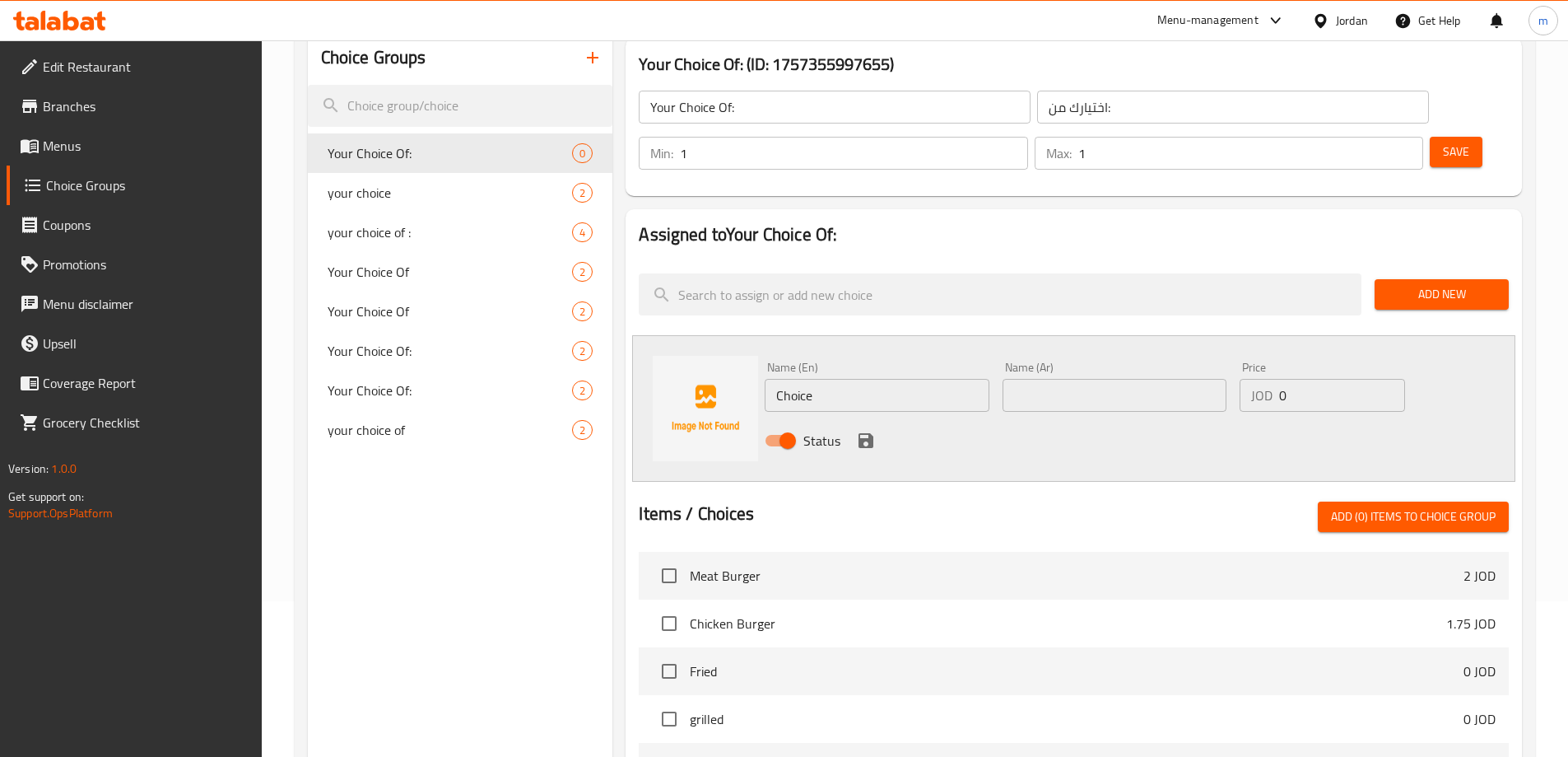
click at [848, 378] on input "Choice" at bounding box center [876, 394] width 224 height 33
paste input "salads"
type input "salads"
click at [1104, 362] on div "Name (Ar) Name (Ar)" at bounding box center [1114, 386] width 224 height 50
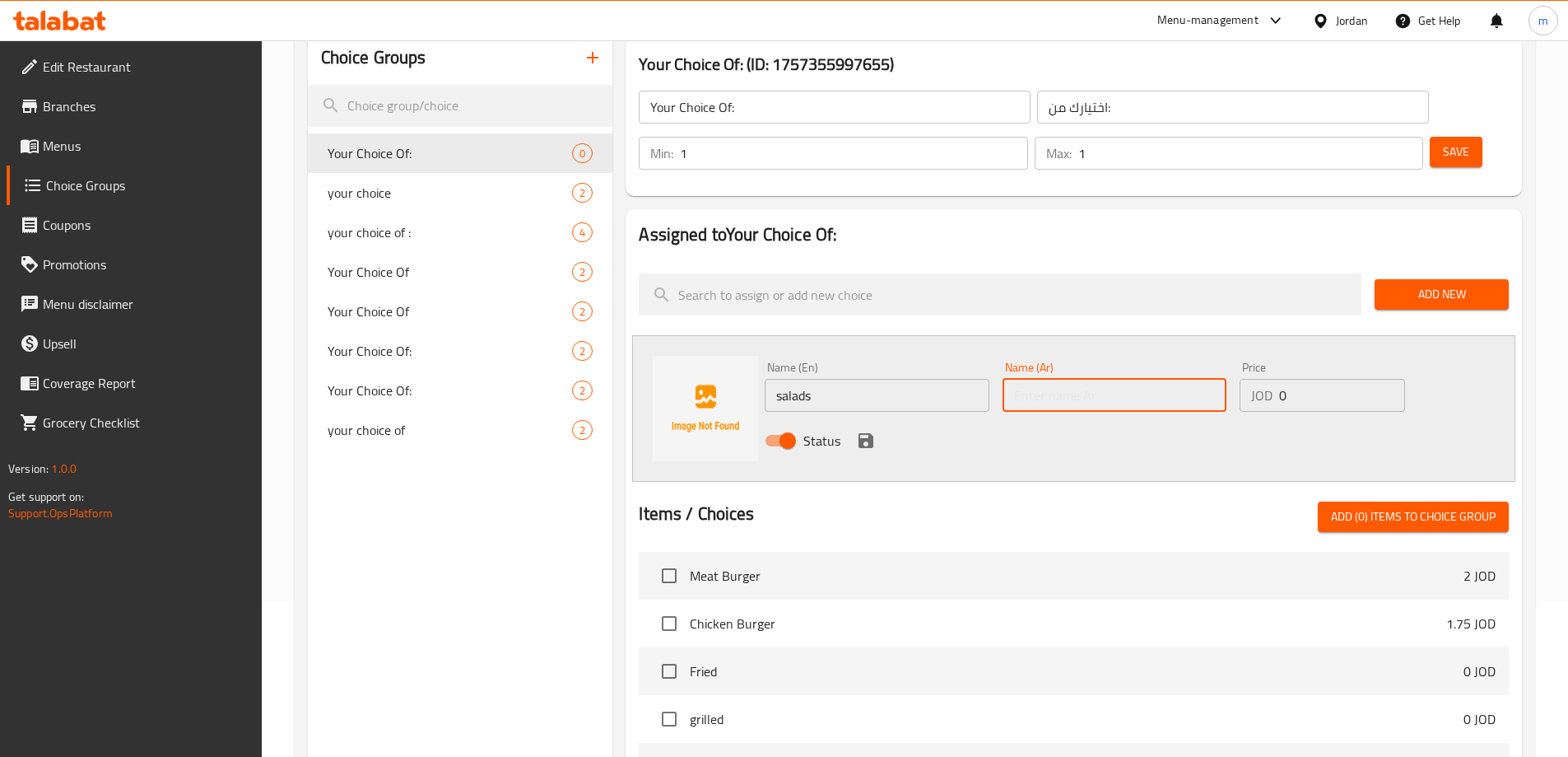
click at [1025, 378] on input "text" at bounding box center [1114, 394] width 224 height 33
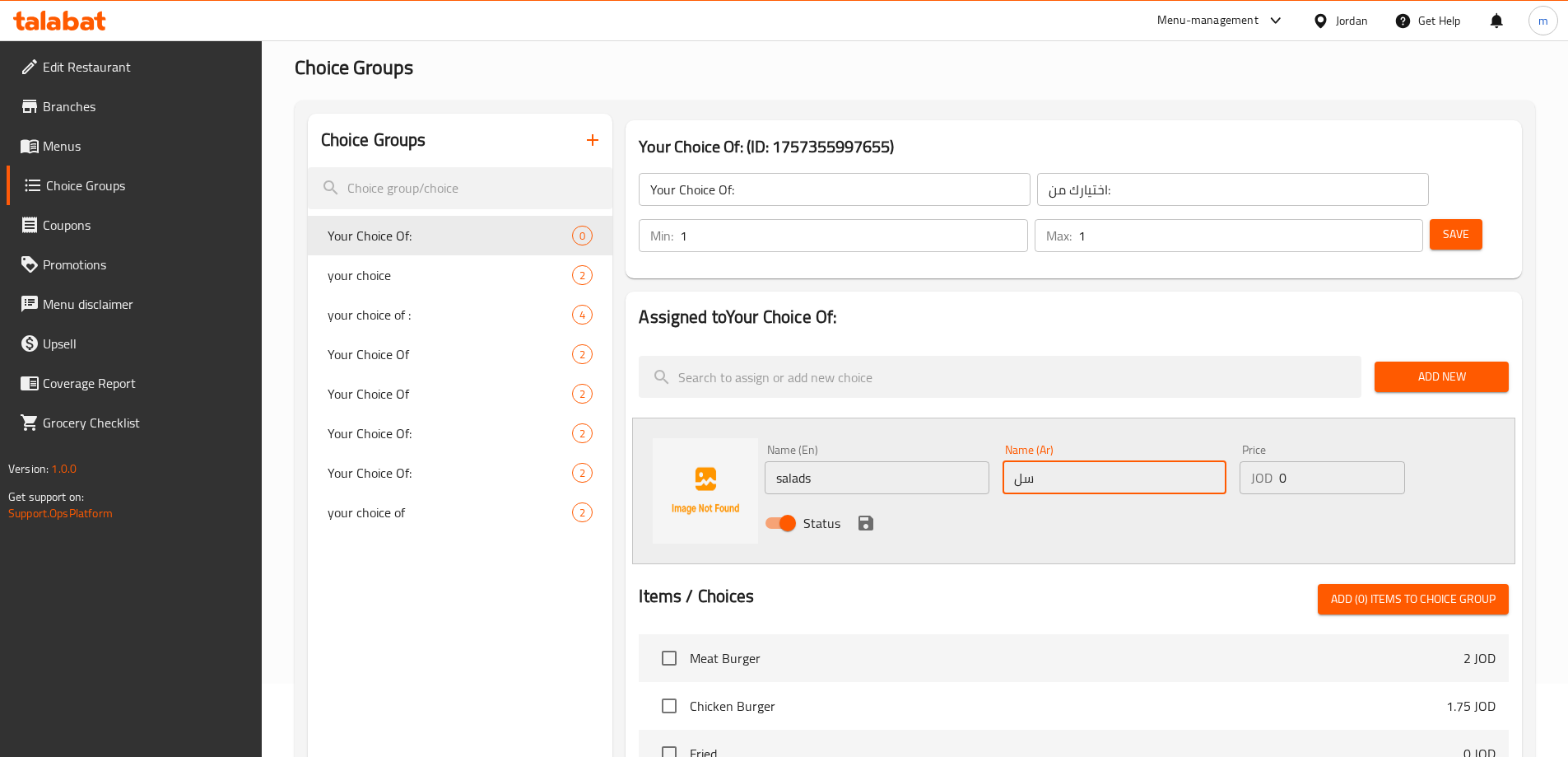
click at [1079, 462] on input "سل" at bounding box center [1114, 478] width 224 height 33
click at [1069, 462] on input "سل" at bounding box center [1114, 478] width 224 height 33
type input "سلطات"
click at [859, 516] on icon "save" at bounding box center [865, 523] width 15 height 15
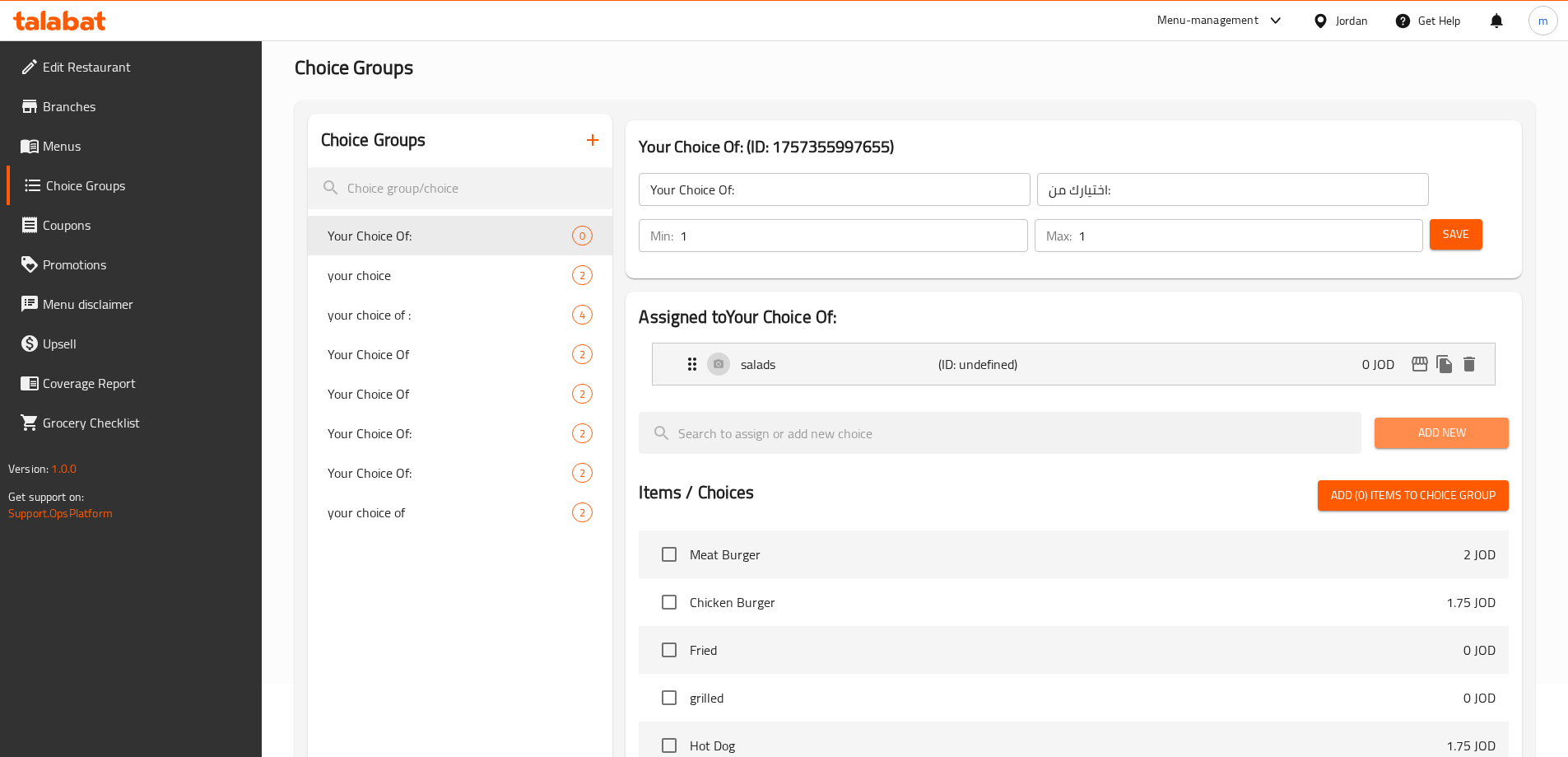
click at [1442, 423] on span "Add New" at bounding box center [1442, 432] width 108 height 20
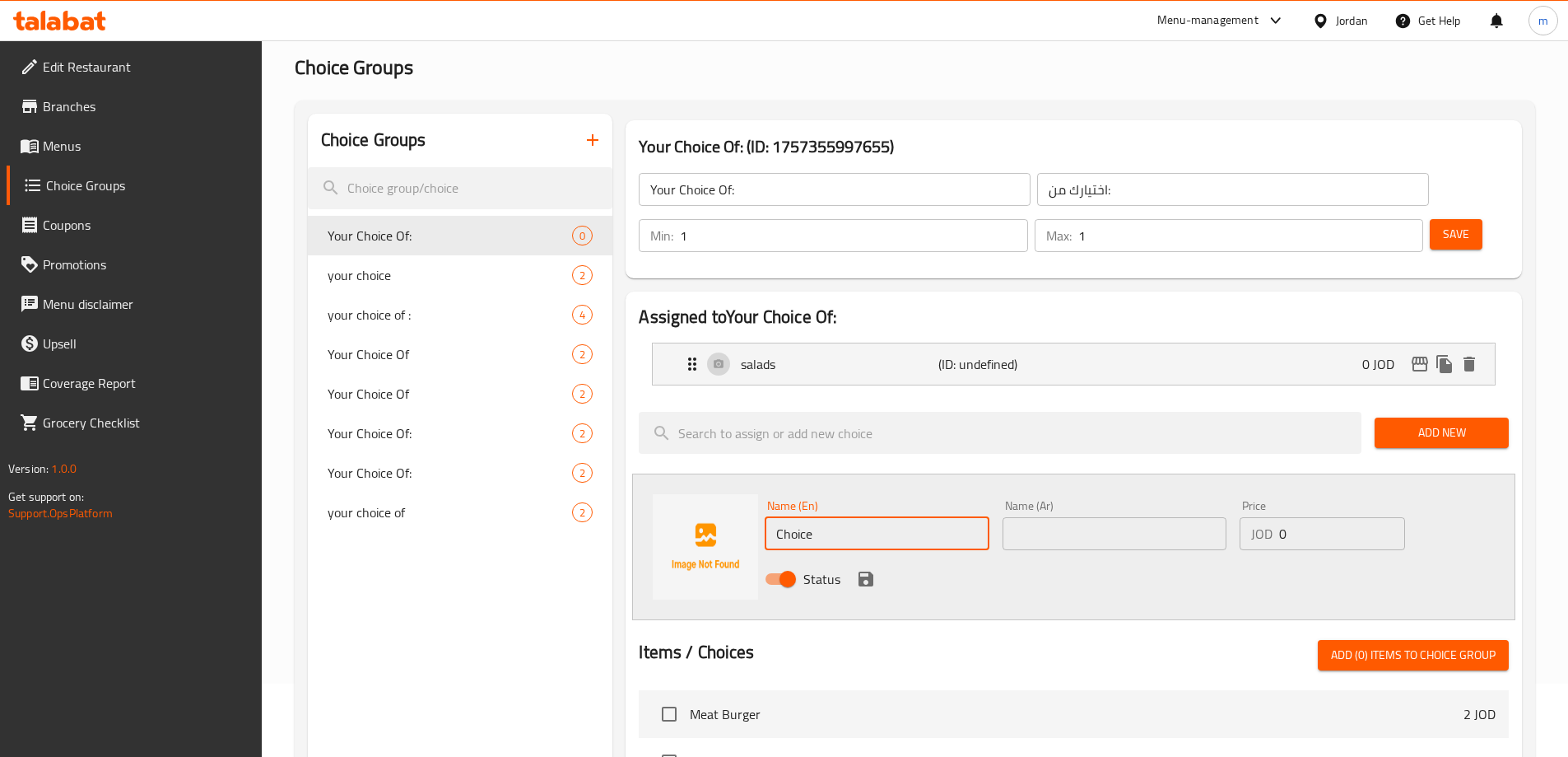
click at [901, 517] on input "Choice" at bounding box center [876, 533] width 224 height 33
paste input "appetizers"
type input "appetizers"
click at [1026, 517] on input "text" at bounding box center [1114, 533] width 224 height 33
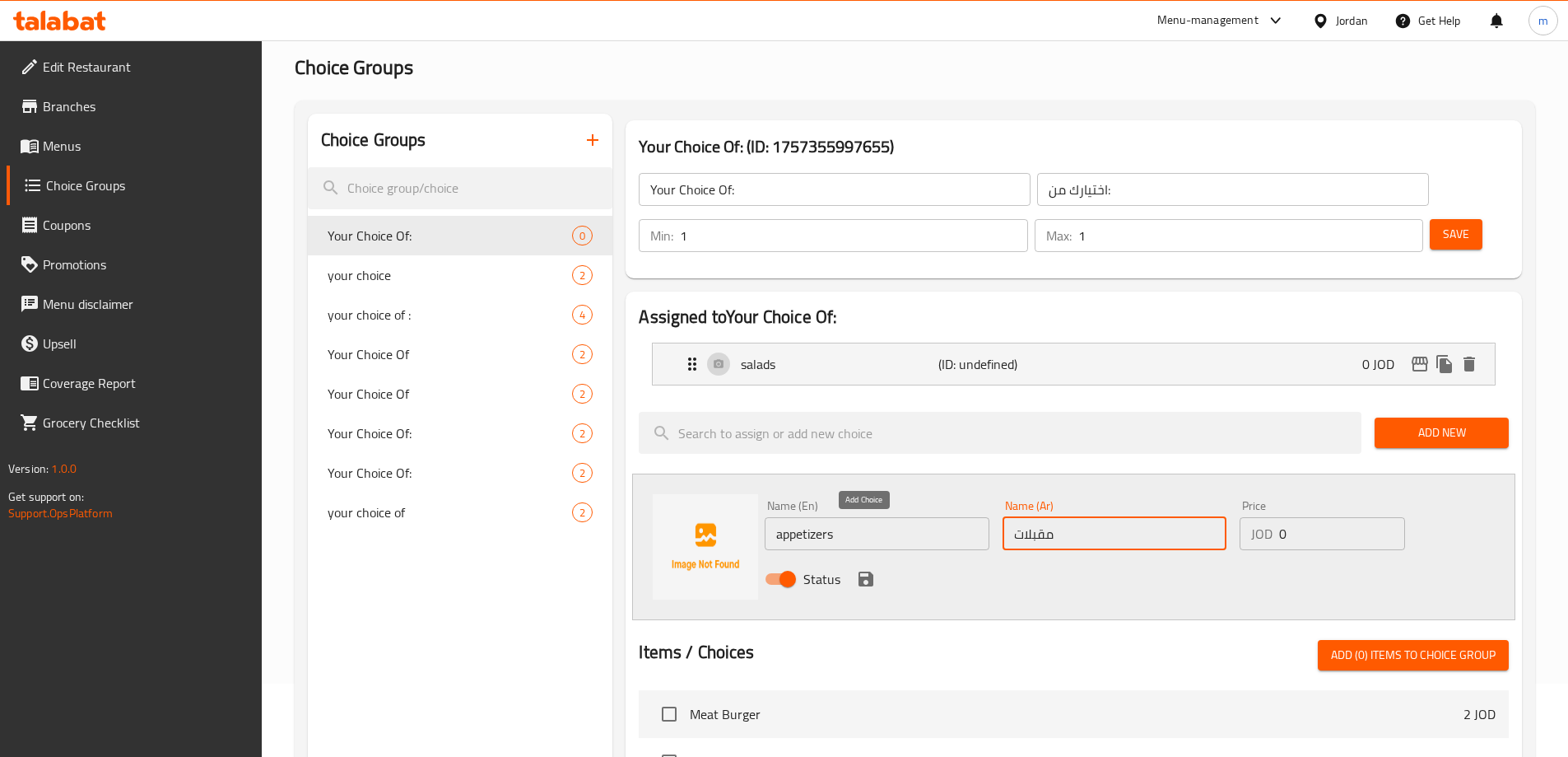
type input "مقبلات"
click at [868, 571] on icon "save" at bounding box center [865, 578] width 15 height 15
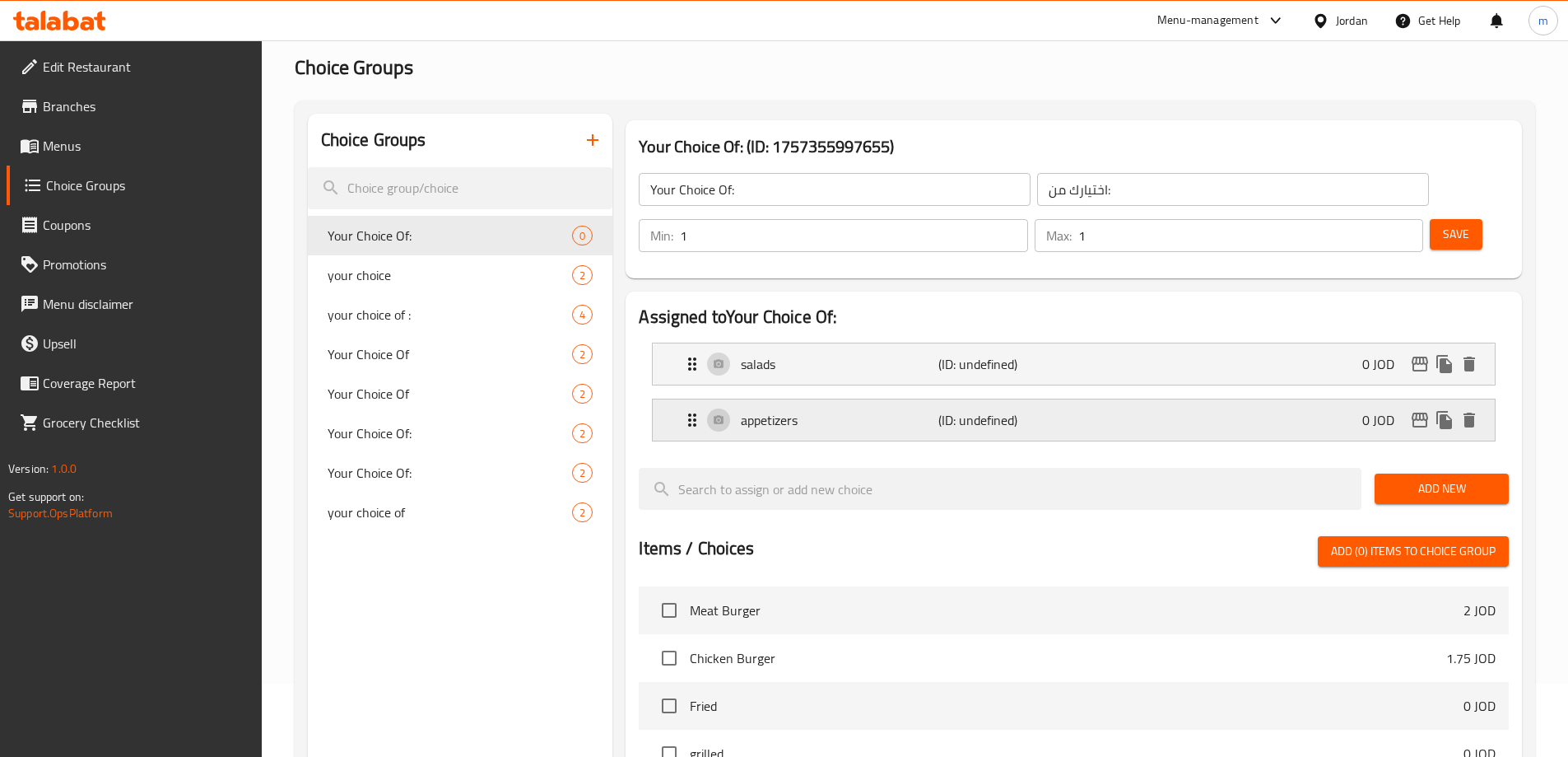
click at [1146, 400] on div "appetizers (ID: undefined) 0 JOD" at bounding box center [1078, 420] width 793 height 42
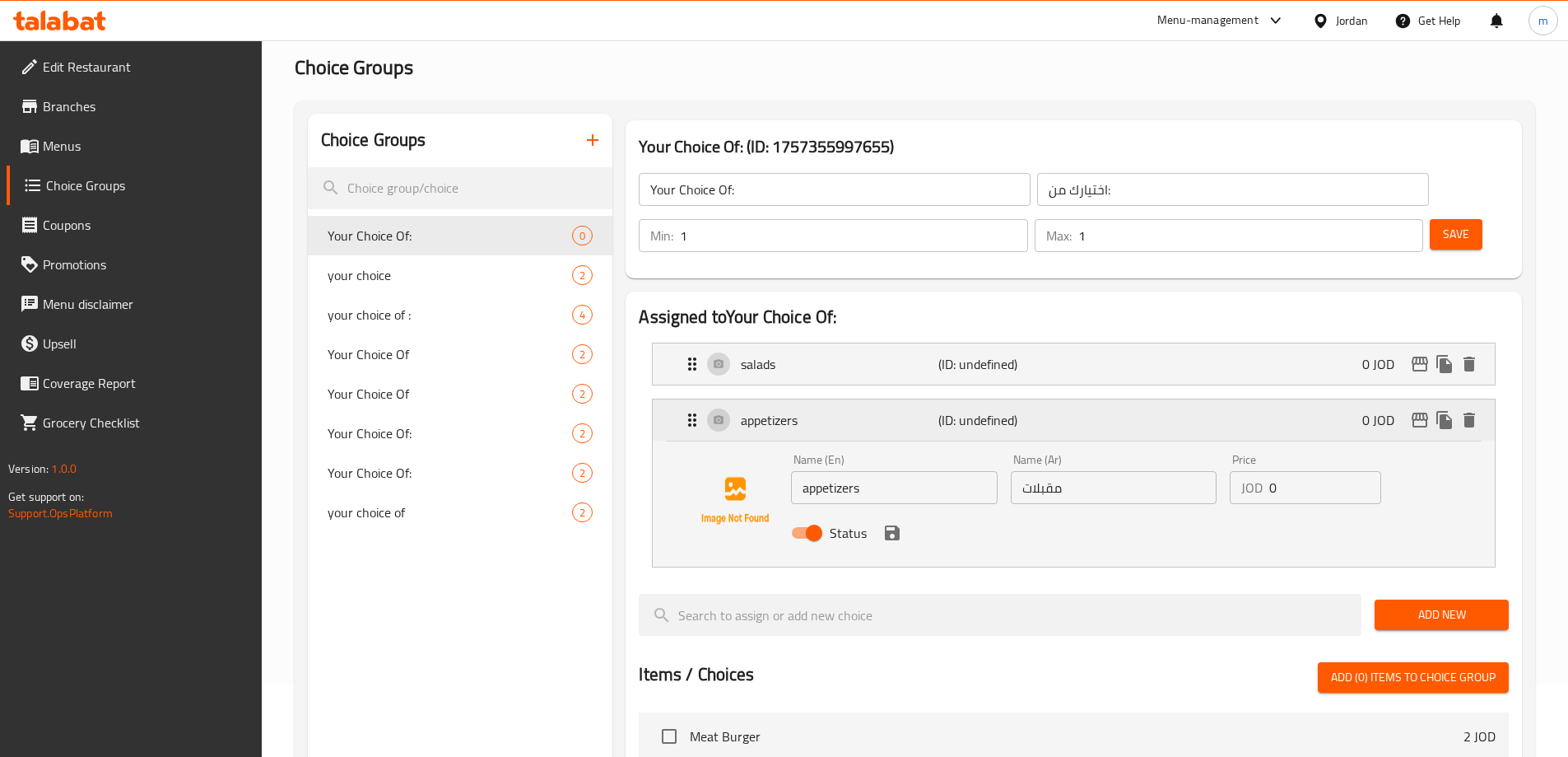
click at [1054, 400] on div "appetizers (ID: undefined) 0 JOD" at bounding box center [1078, 420] width 793 height 42
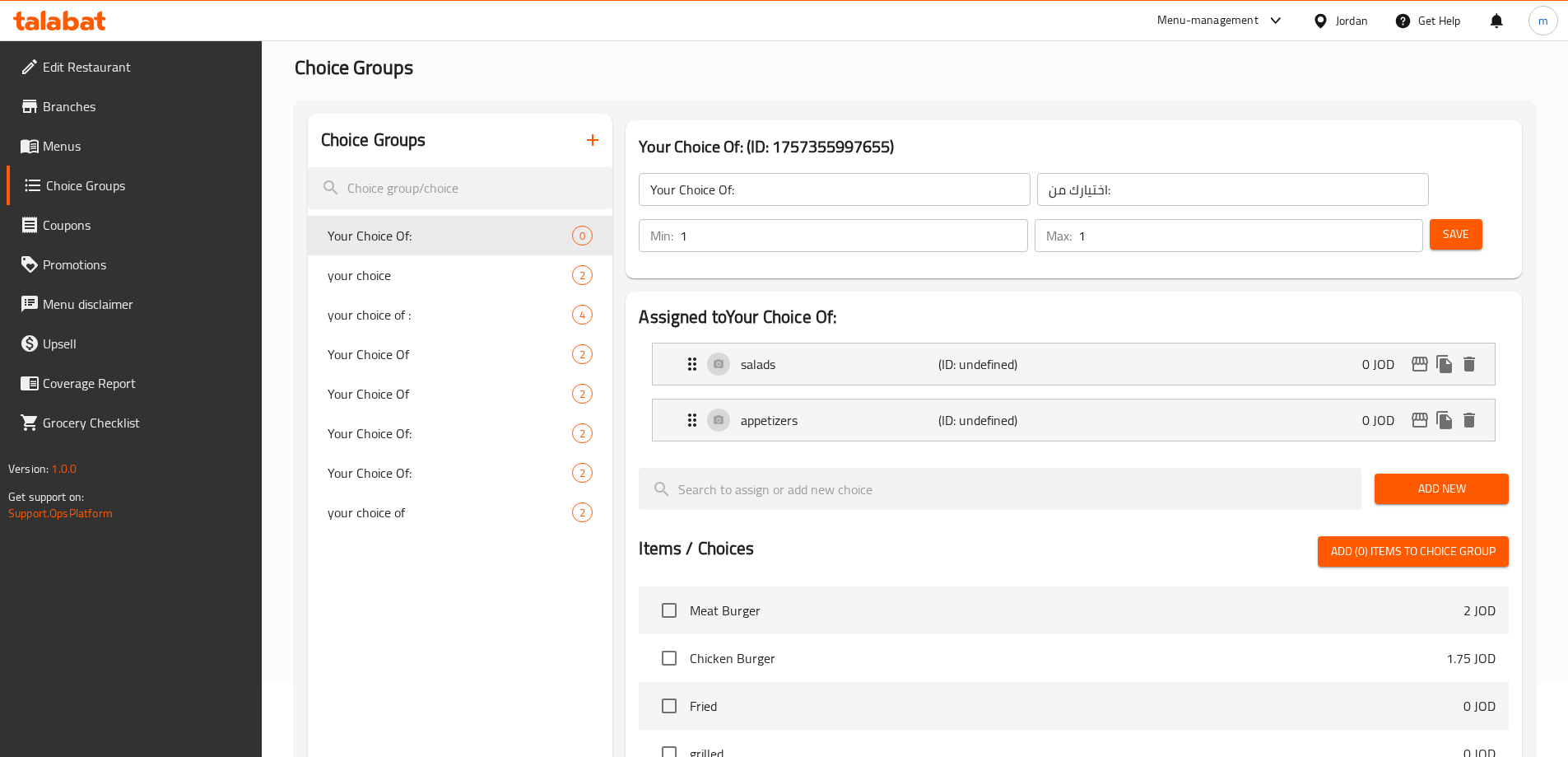
click at [1430, 219] on button "Save" at bounding box center [1457, 234] width 53 height 30
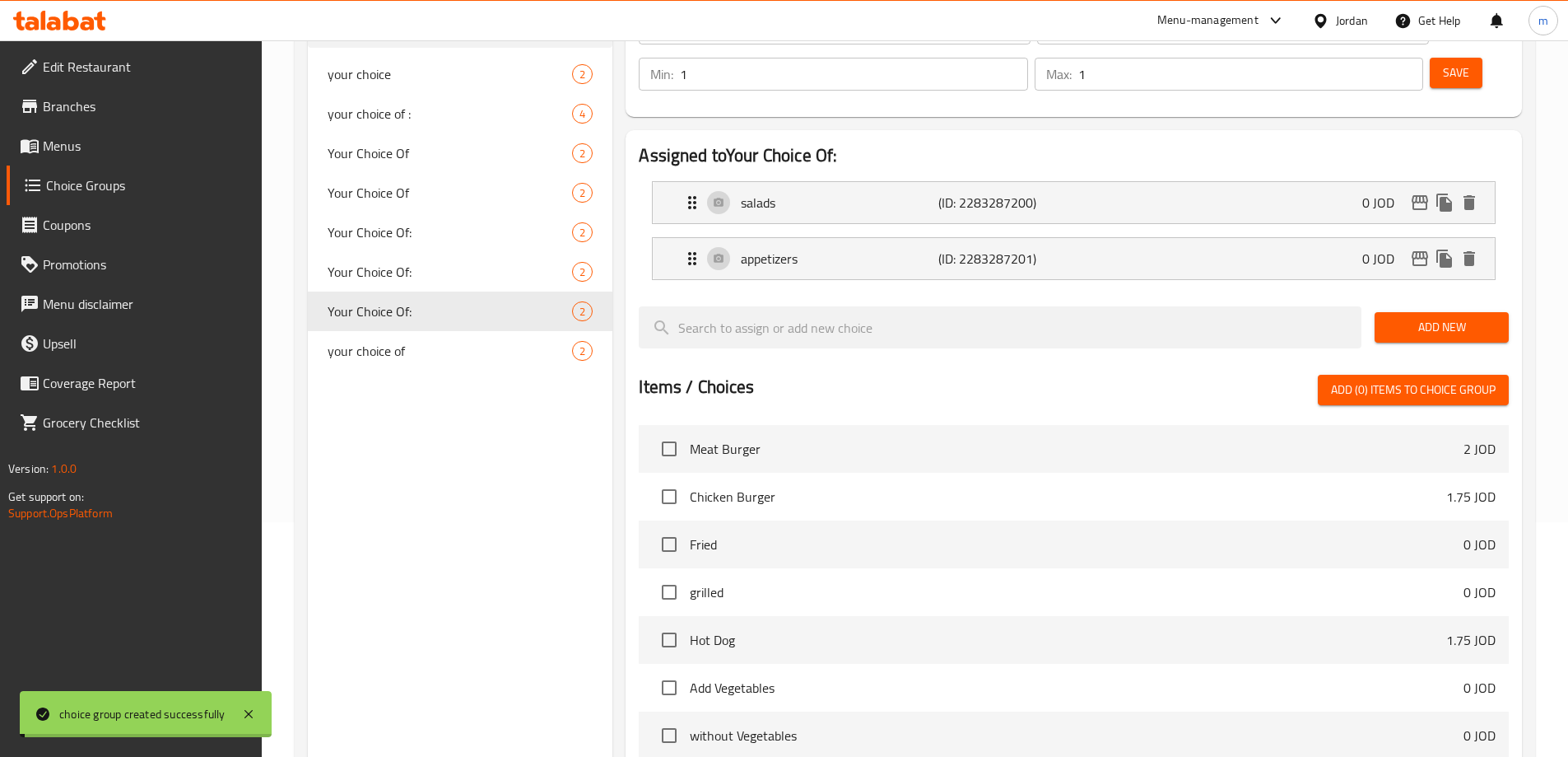
scroll to position [486, 0]
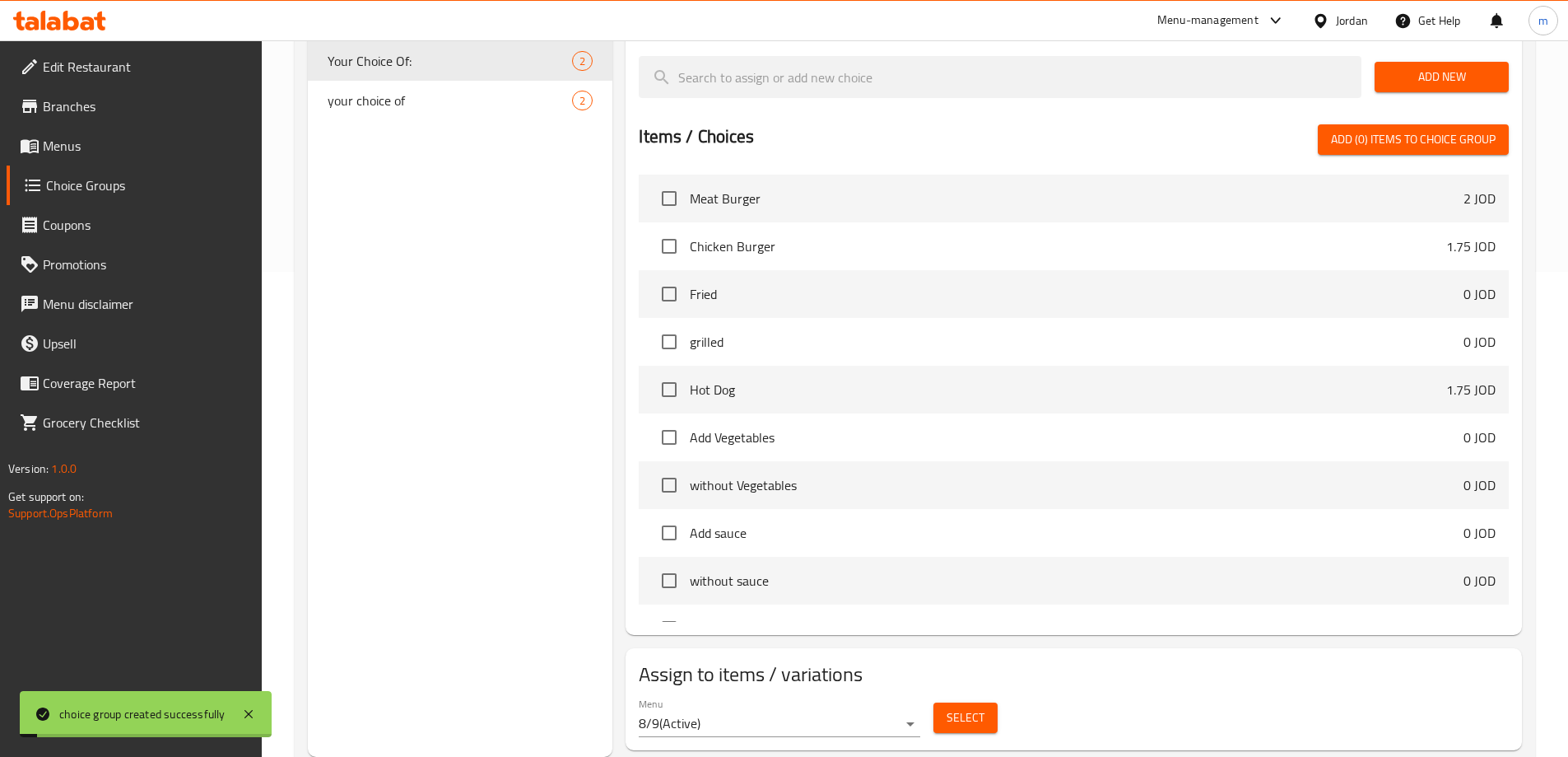
click at [972, 707] on span "Select" at bounding box center [965, 717] width 38 height 20
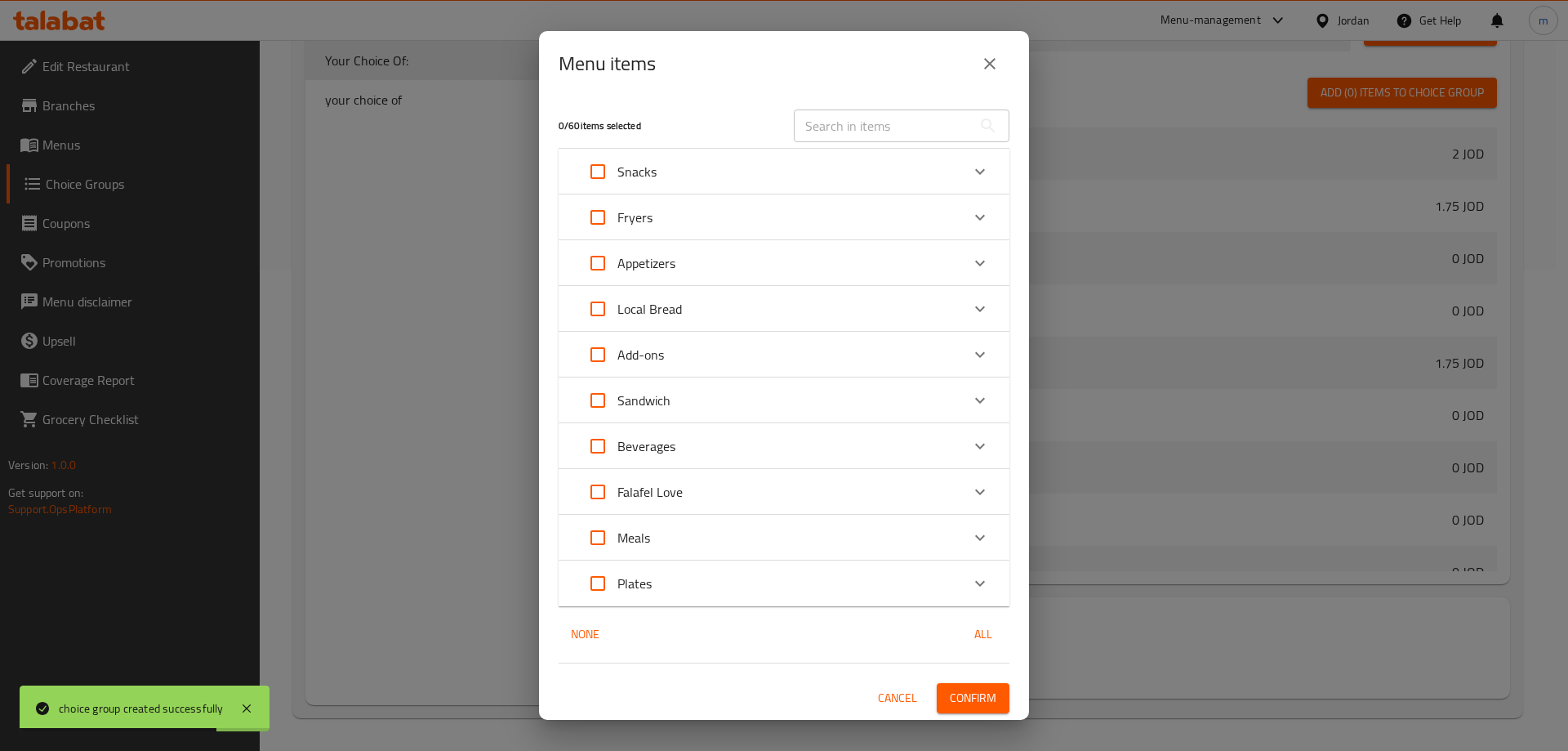
click at [939, 125] on input "text" at bounding box center [882, 125] width 178 height 32
paste input "Pomegranate Molasses"
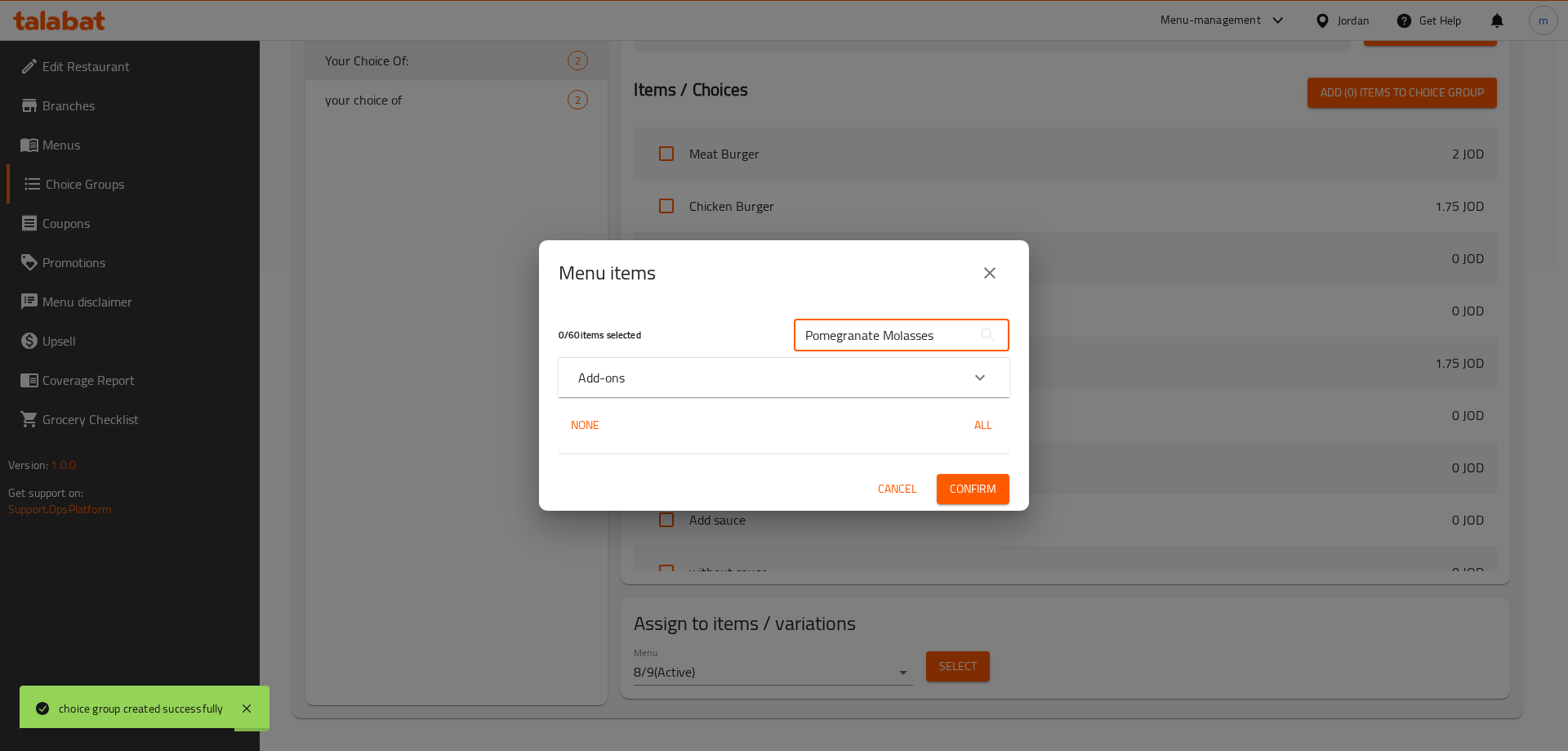
type input "Pomegranate Molasses"
click at [683, 372] on div "Add-ons" at bounding box center [769, 377] width 382 height 19
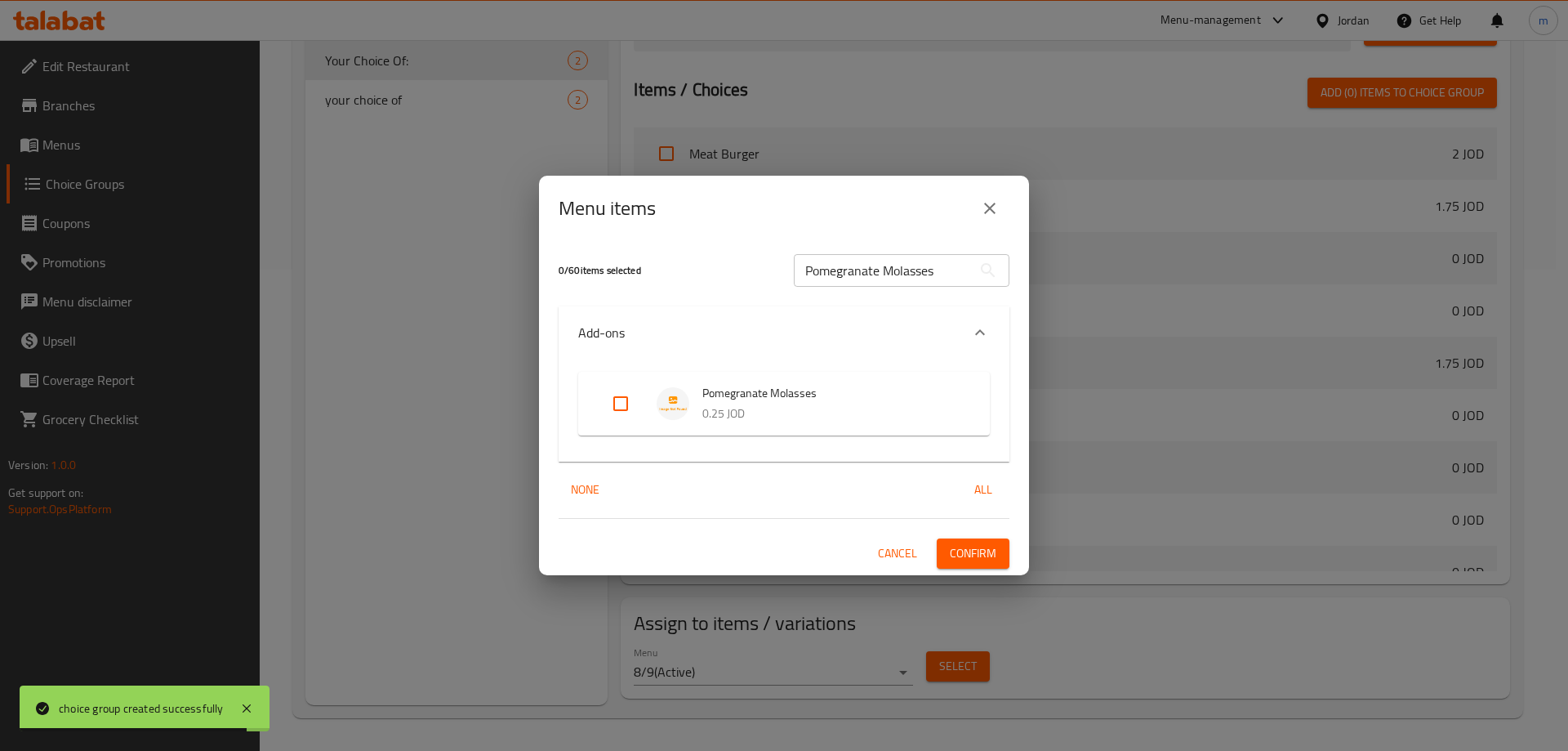
click at [620, 407] on input "Expand" at bounding box center [621, 404] width 39 height 39
checkbox input "true"
click at [999, 565] on button "Confirm" at bounding box center [973, 554] width 73 height 30
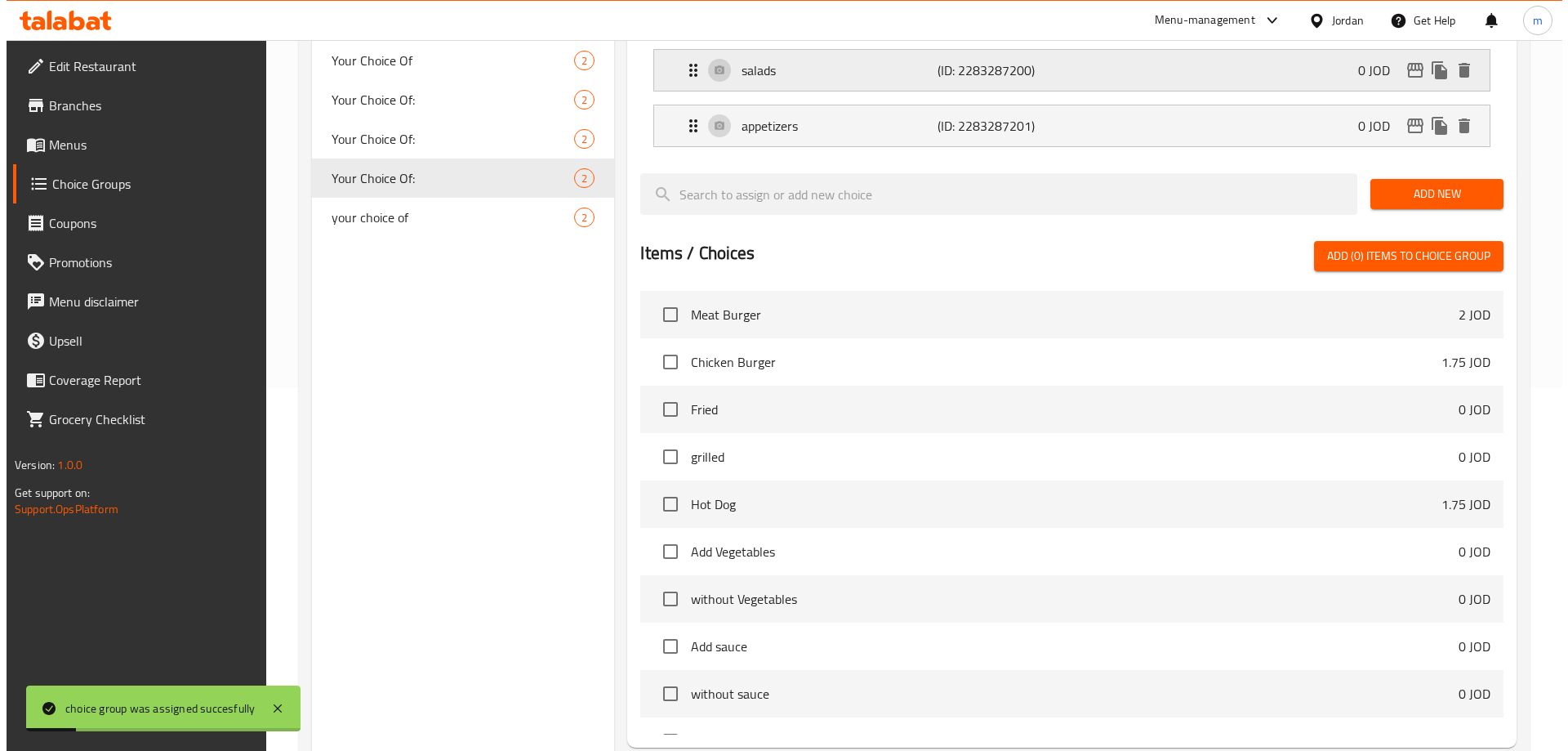
scroll to position [154, 0]
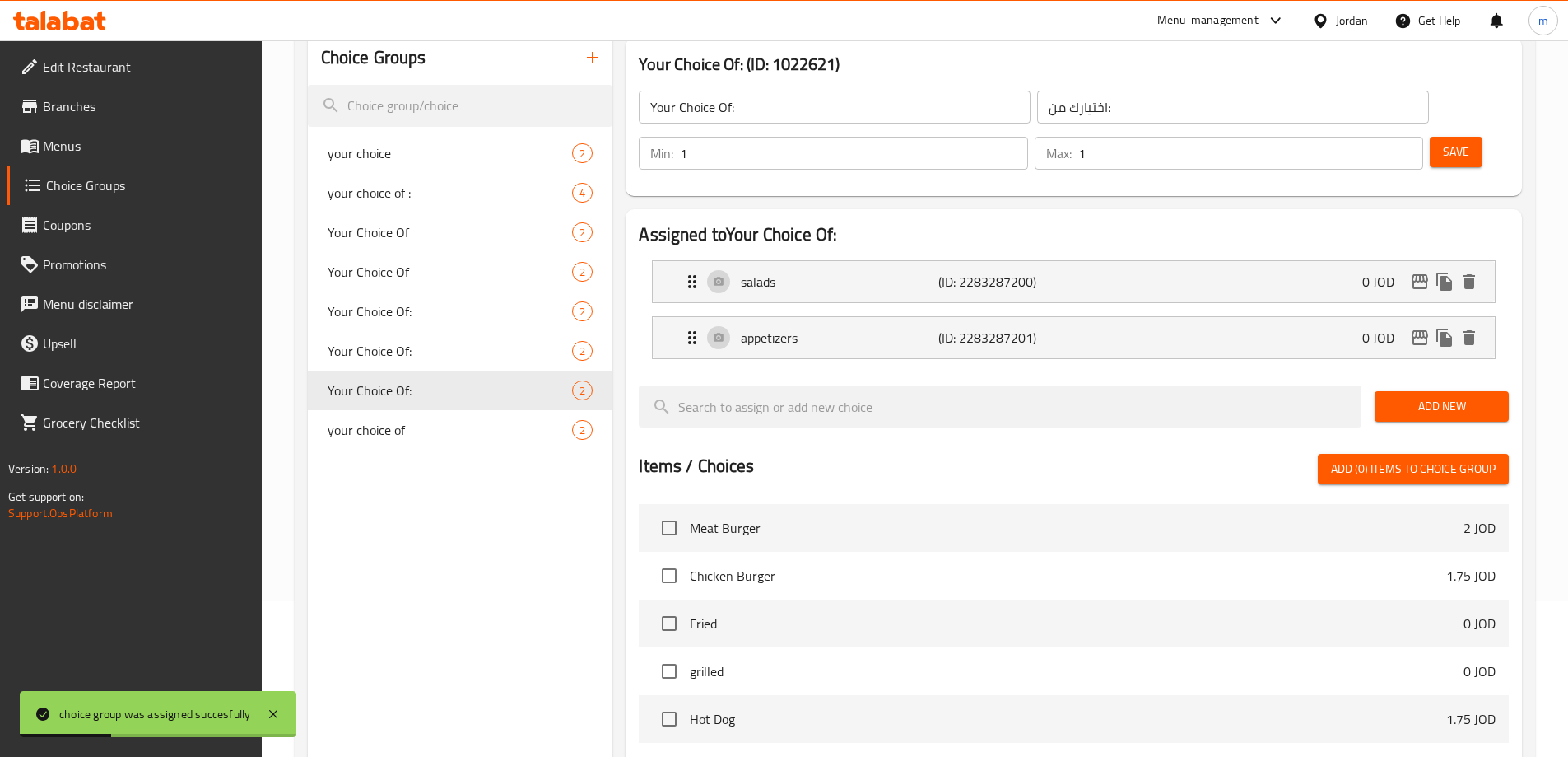
click at [583, 69] on button "button" at bounding box center [592, 57] width 40 height 40
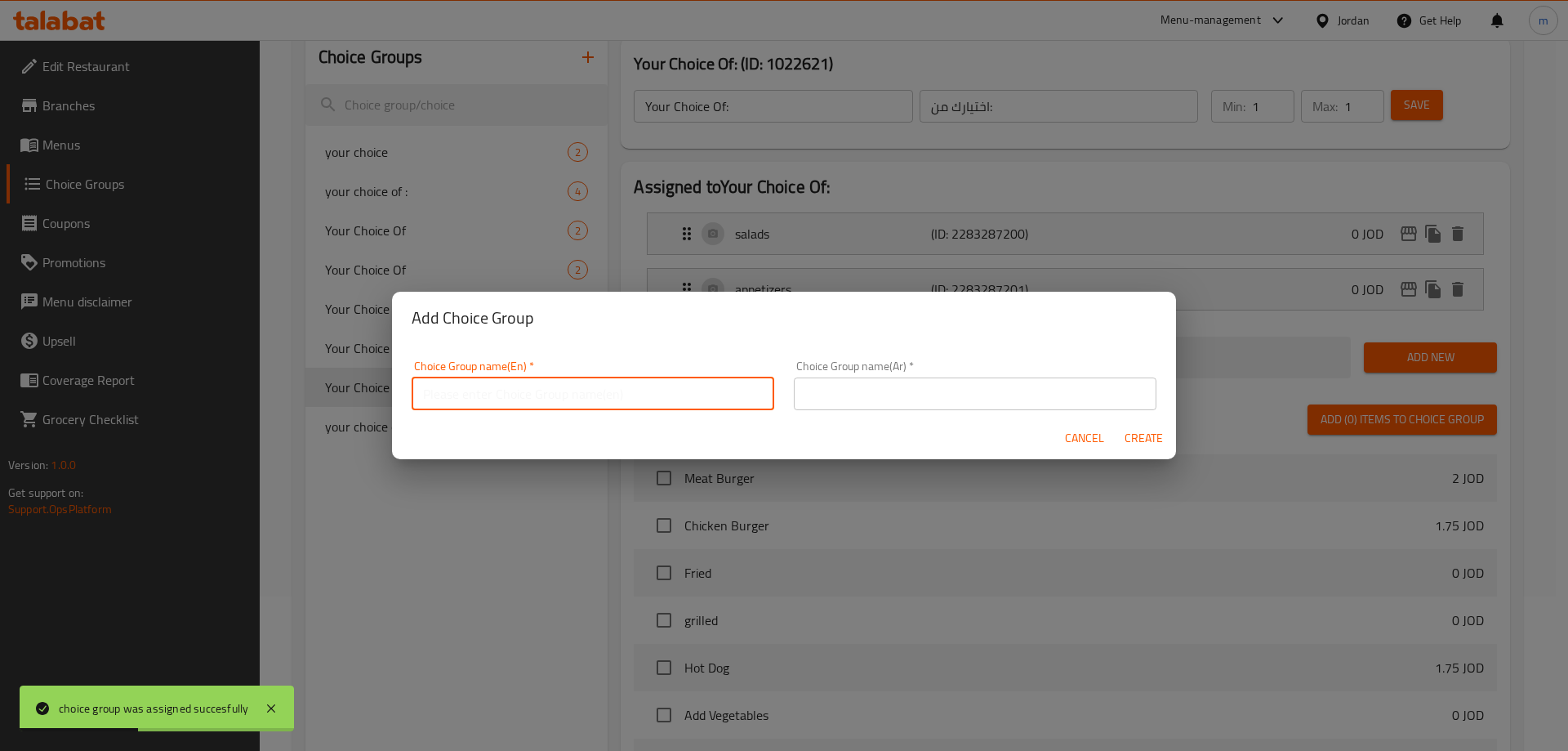
click at [542, 401] on input "text" at bounding box center [593, 393] width 363 height 32
type input "Your Choice Of:"
click at [928, 404] on input "text" at bounding box center [975, 393] width 363 height 32
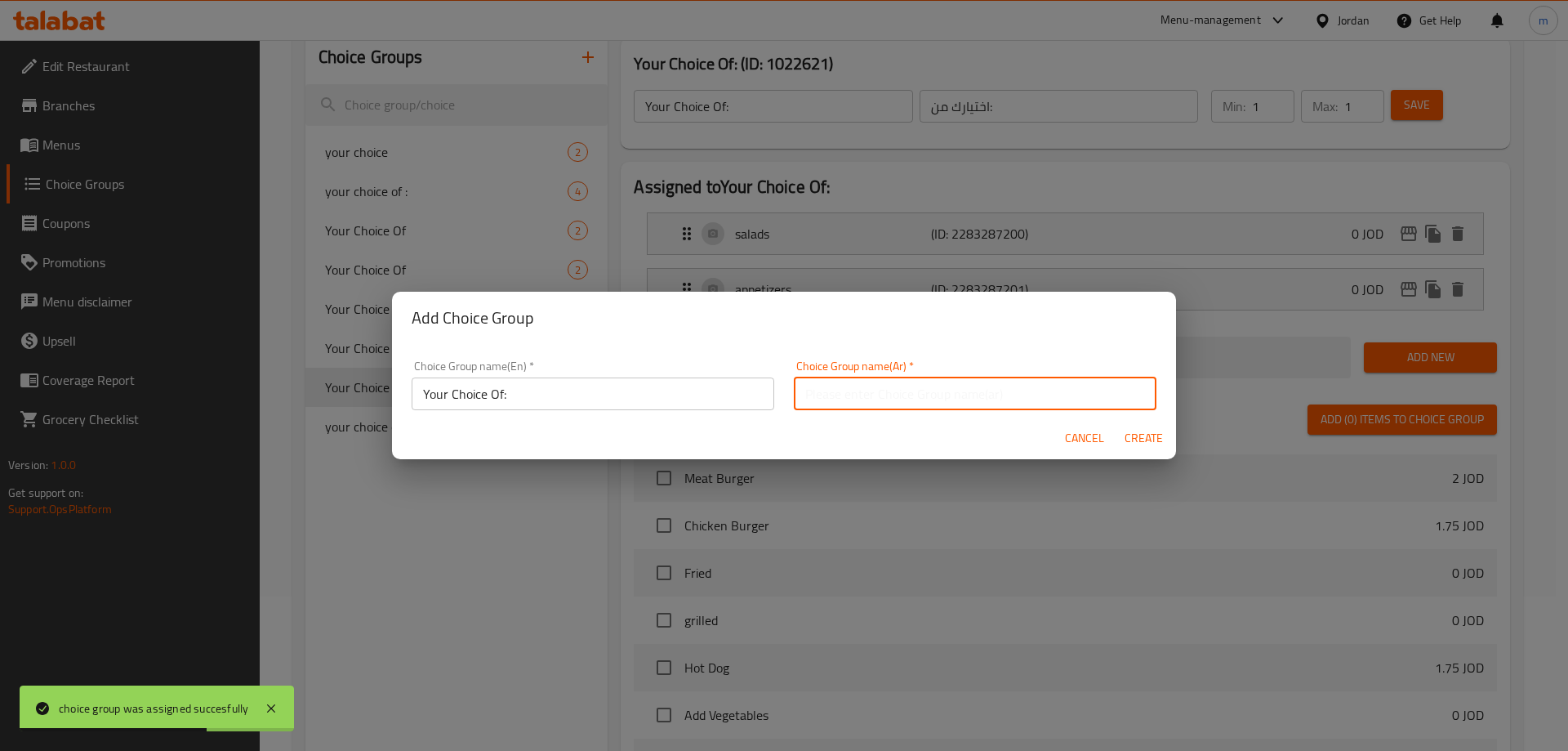
type input "اختيارك من"
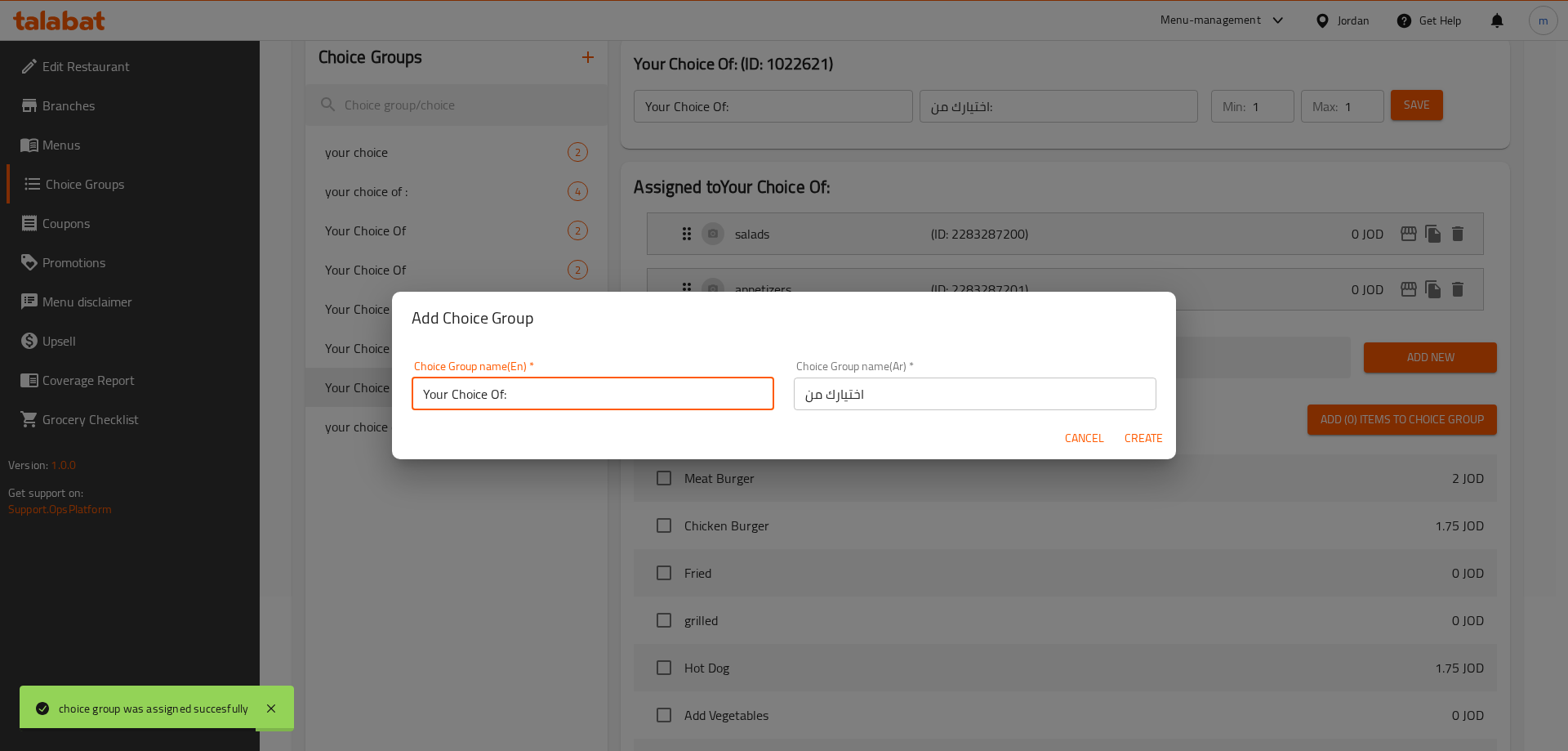
type input "Your Choice Of:"
click at [935, 408] on input "اختيارك من" at bounding box center [975, 393] width 363 height 32
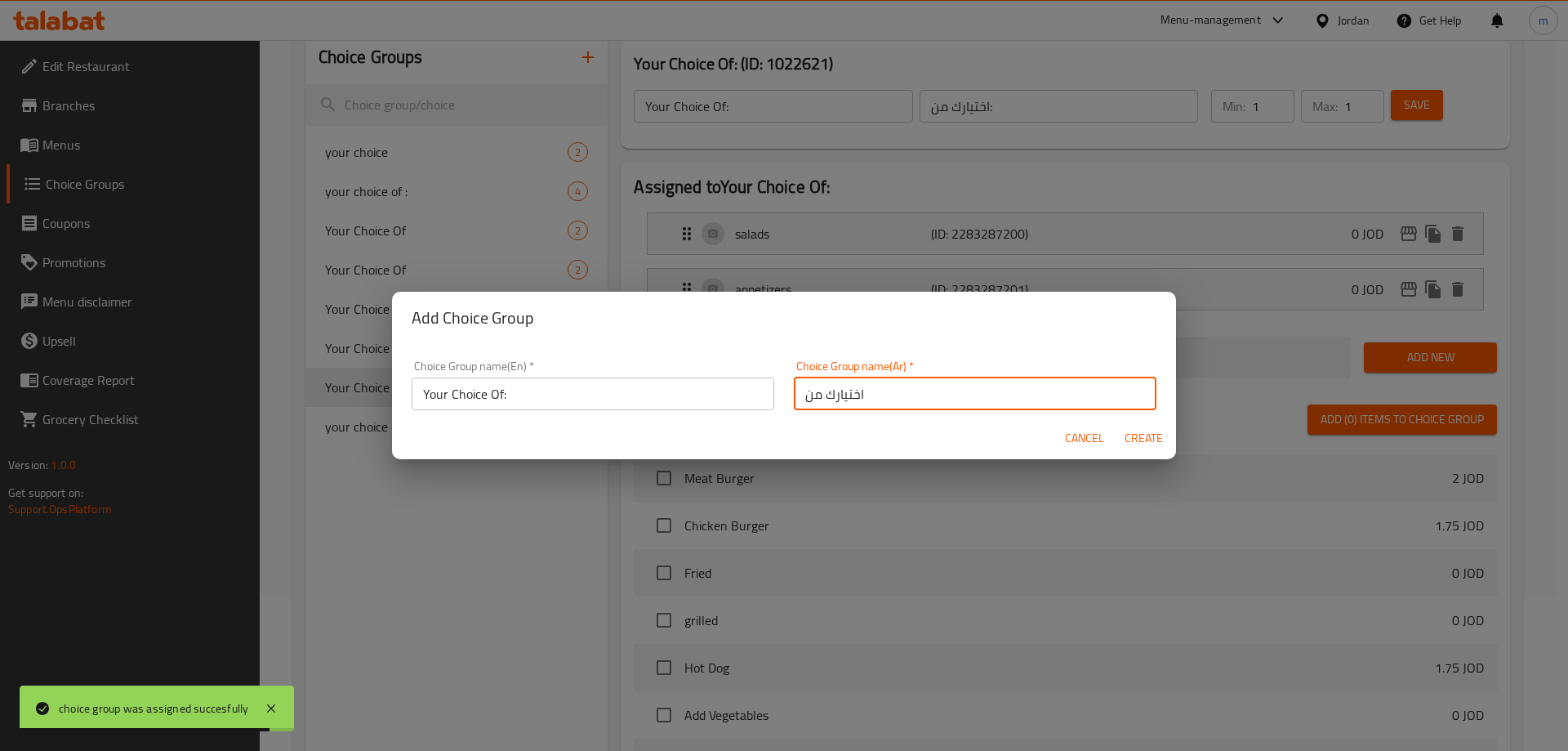
click at [935, 408] on div "Choice Group name(Ar)   * اختيارك من Choice Group name(Ar) *" at bounding box center [975, 385] width 382 height 69
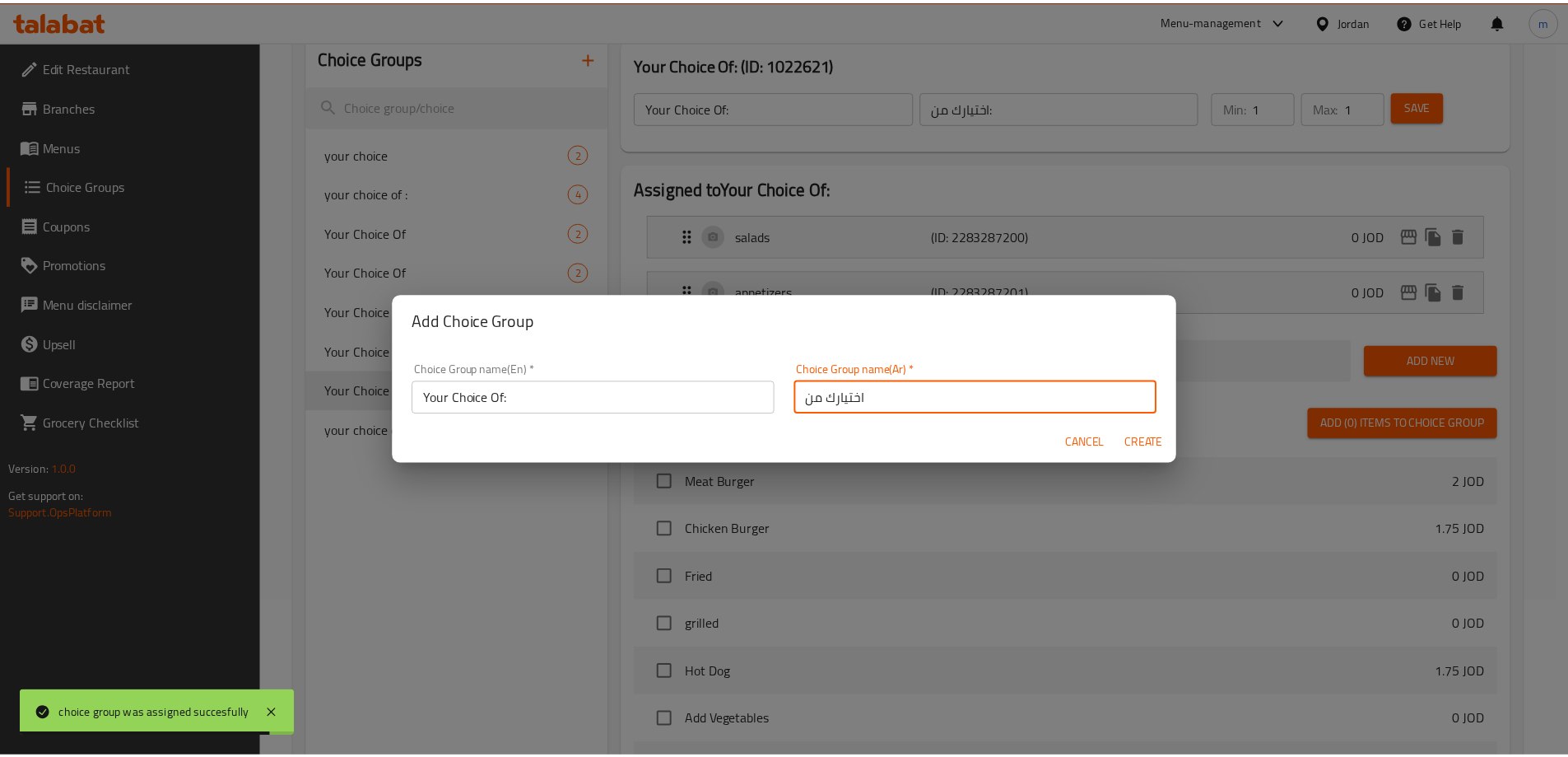
scroll to position [5, 0]
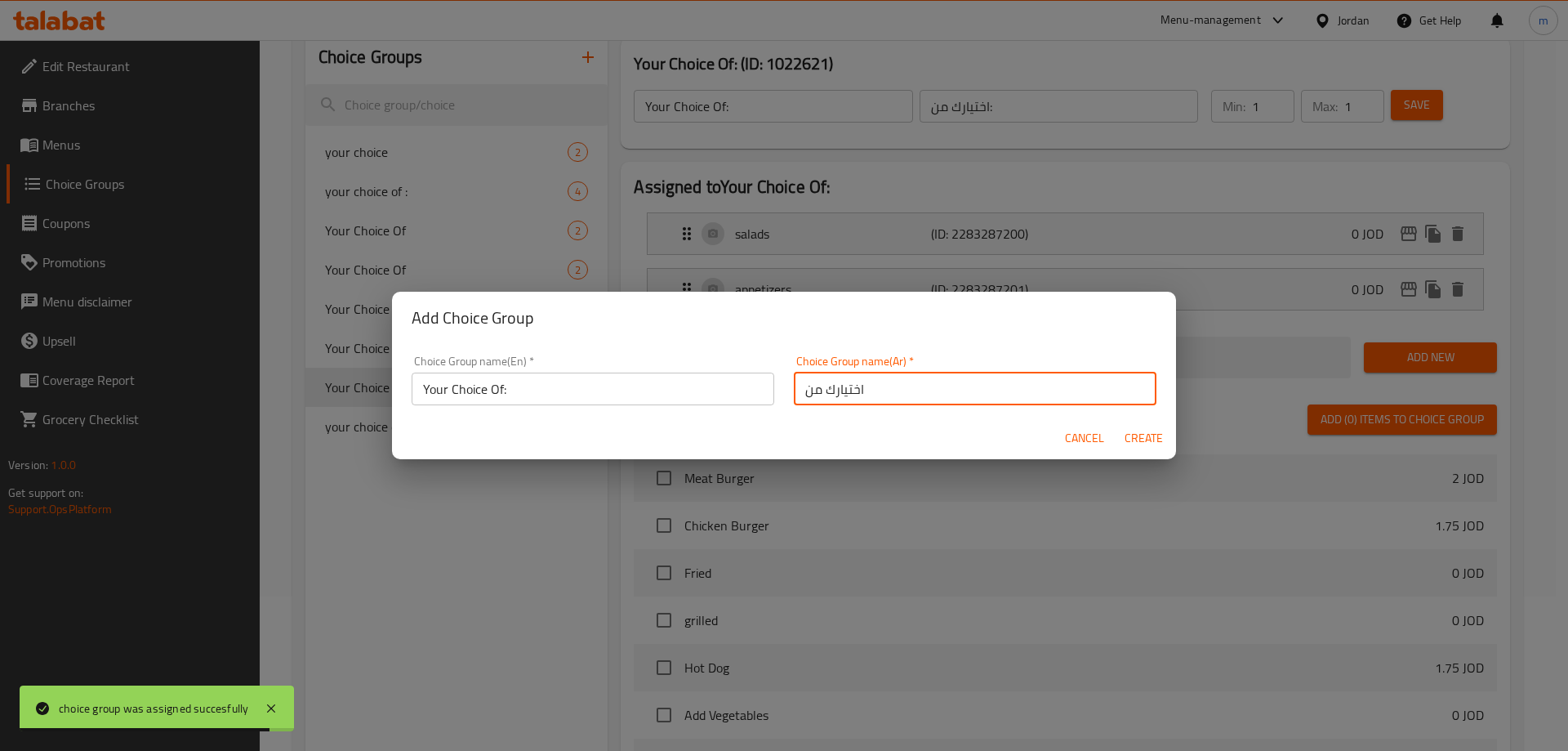
click at [935, 408] on div "Choice Group name(Ar)   * اختيارك من Choice Group name(Ar) *" at bounding box center [975, 380] width 382 height 69
click at [933, 401] on input "اختيارك من" at bounding box center [975, 389] width 363 height 32
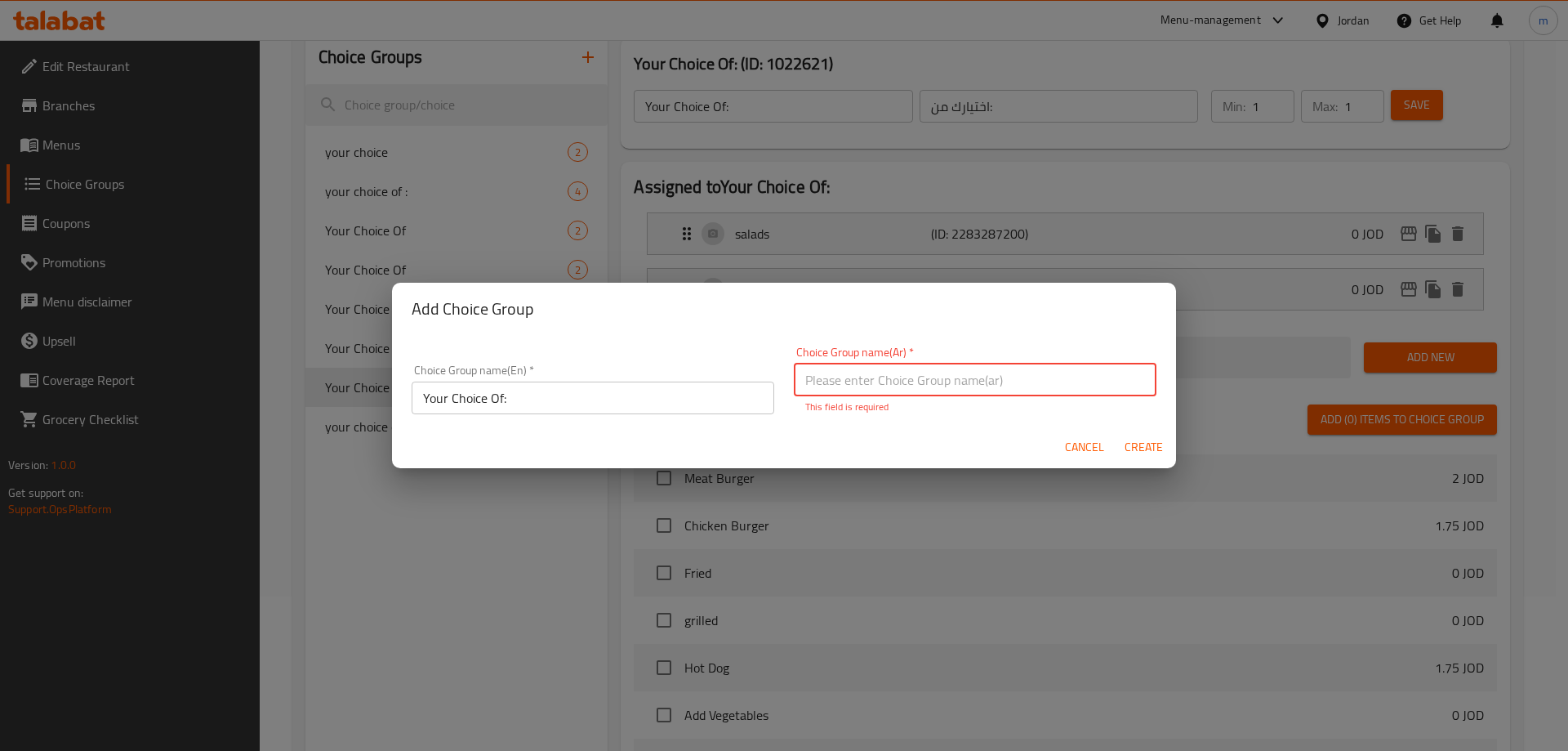
click at [928, 383] on input "text" at bounding box center [975, 379] width 363 height 32
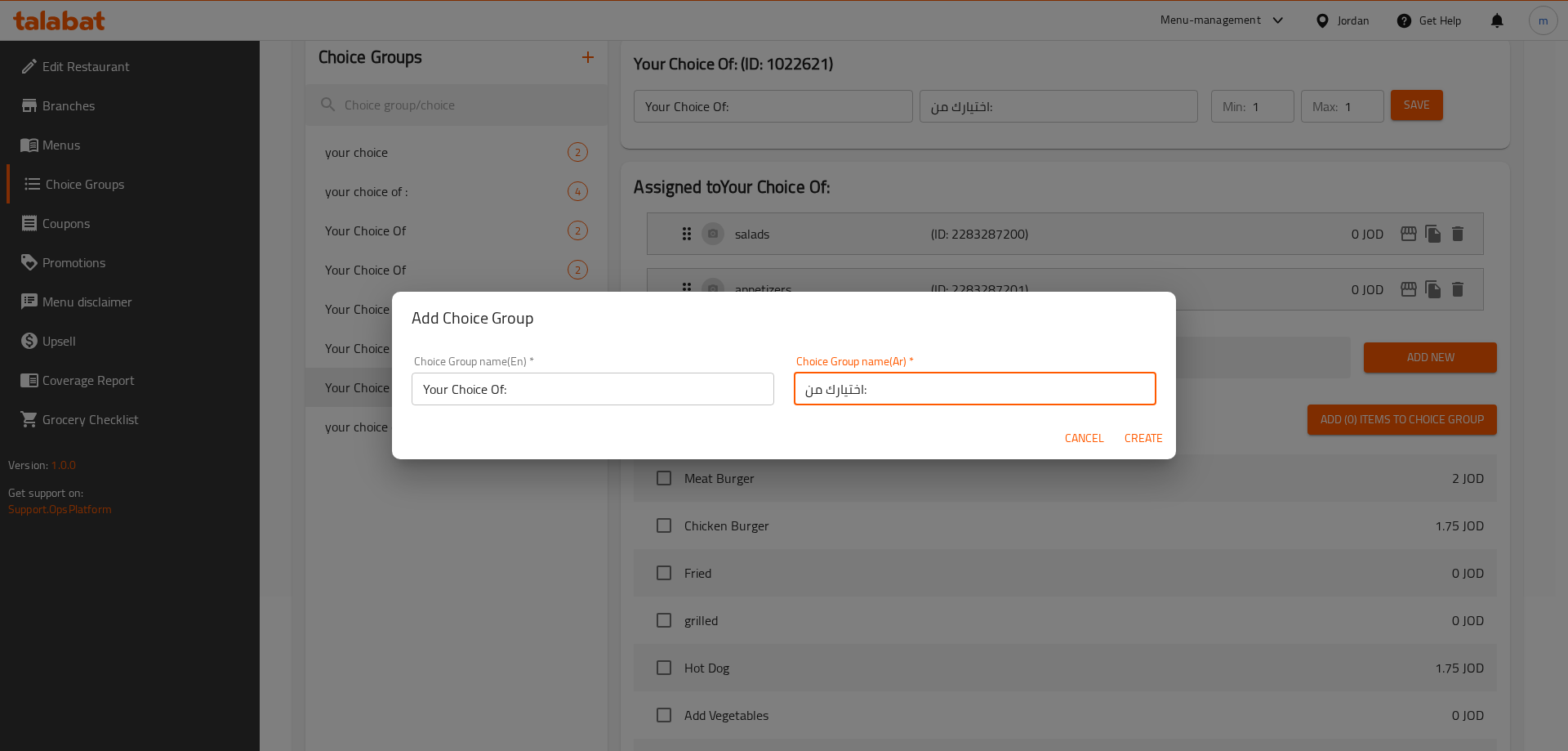
type input "اختيارك من:"
click at [1139, 439] on span "Create" at bounding box center [1144, 438] width 39 height 20
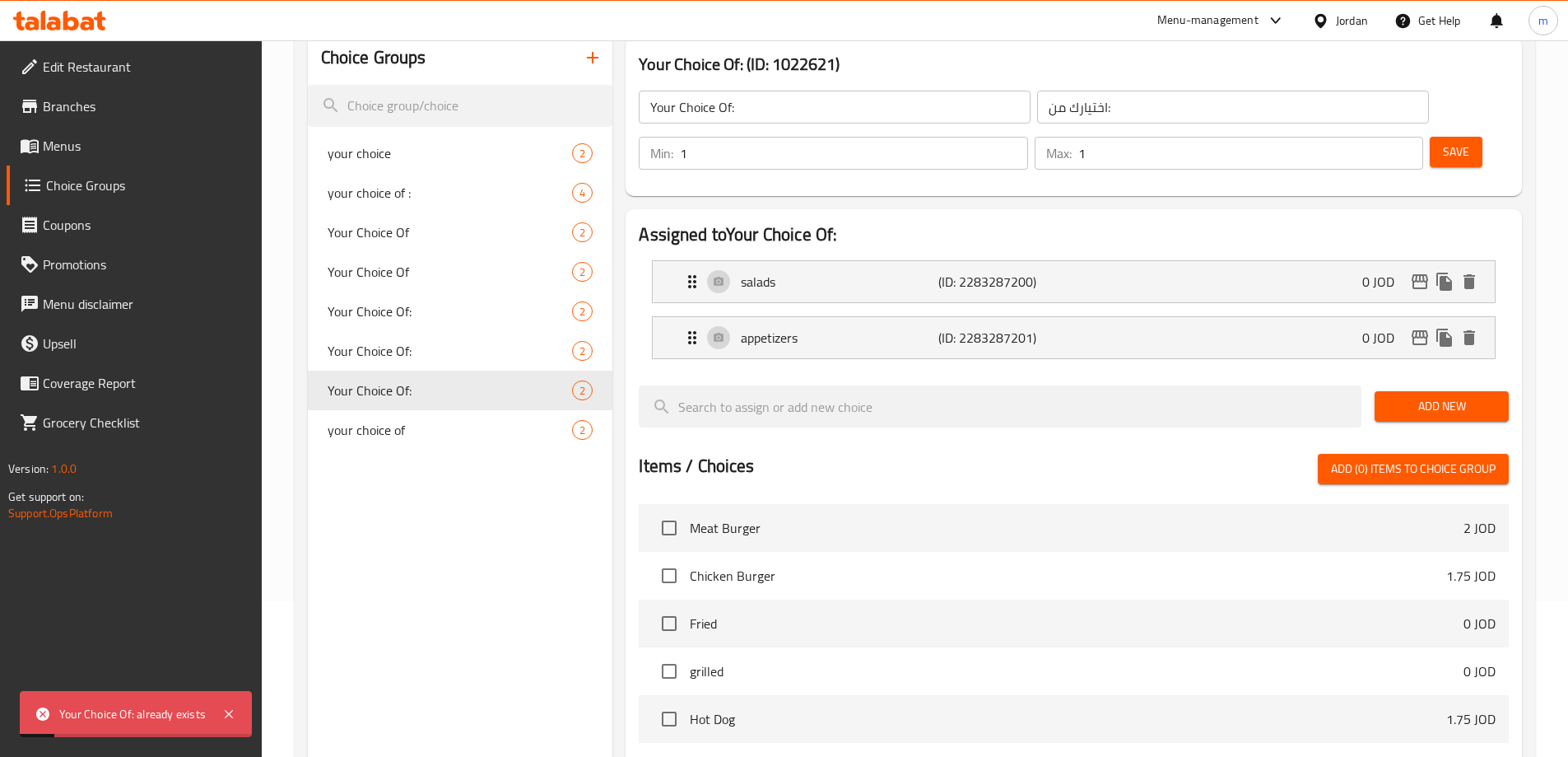
click at [594, 60] on icon "button" at bounding box center [592, 57] width 11 height 11
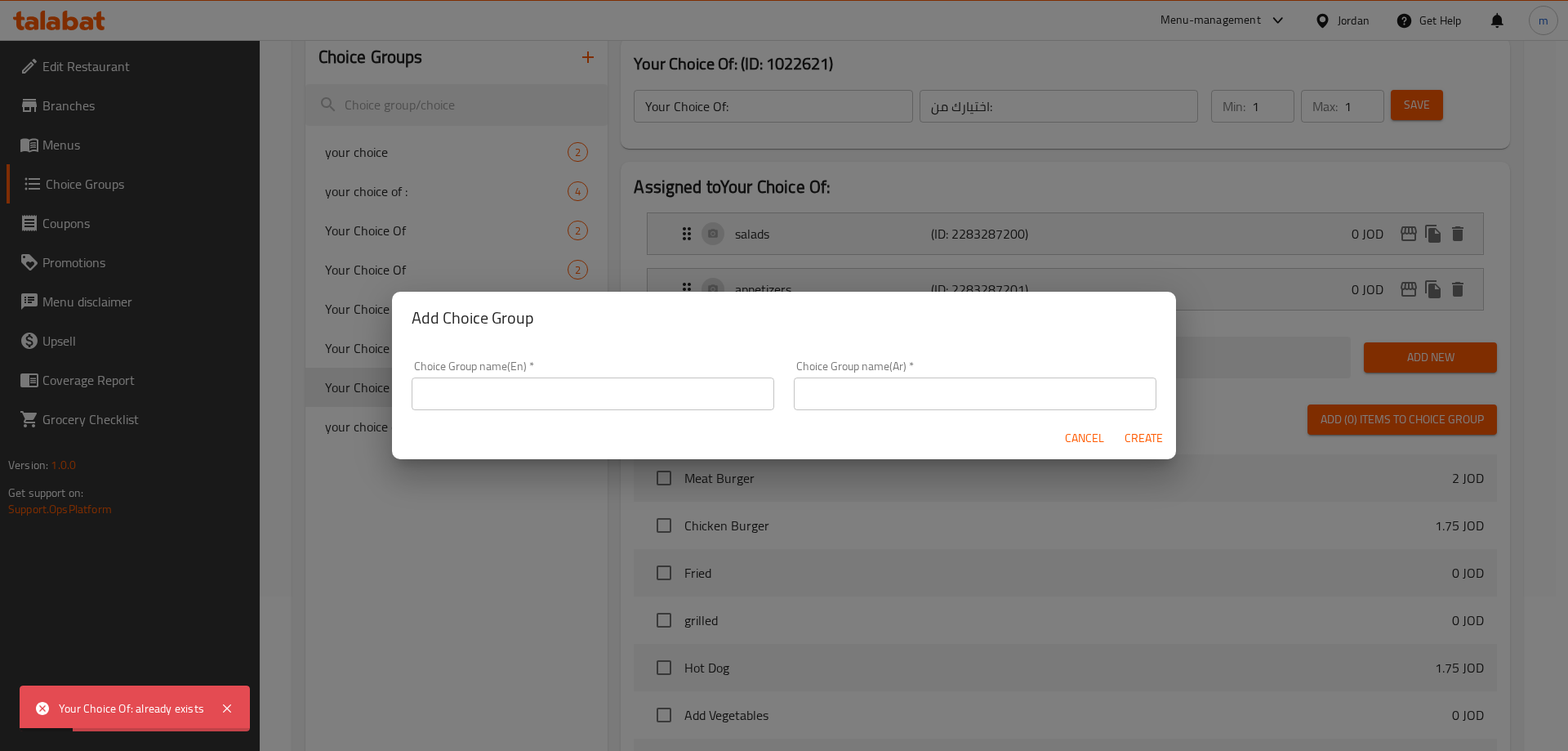
click at [632, 387] on input "text" at bounding box center [593, 393] width 363 height 32
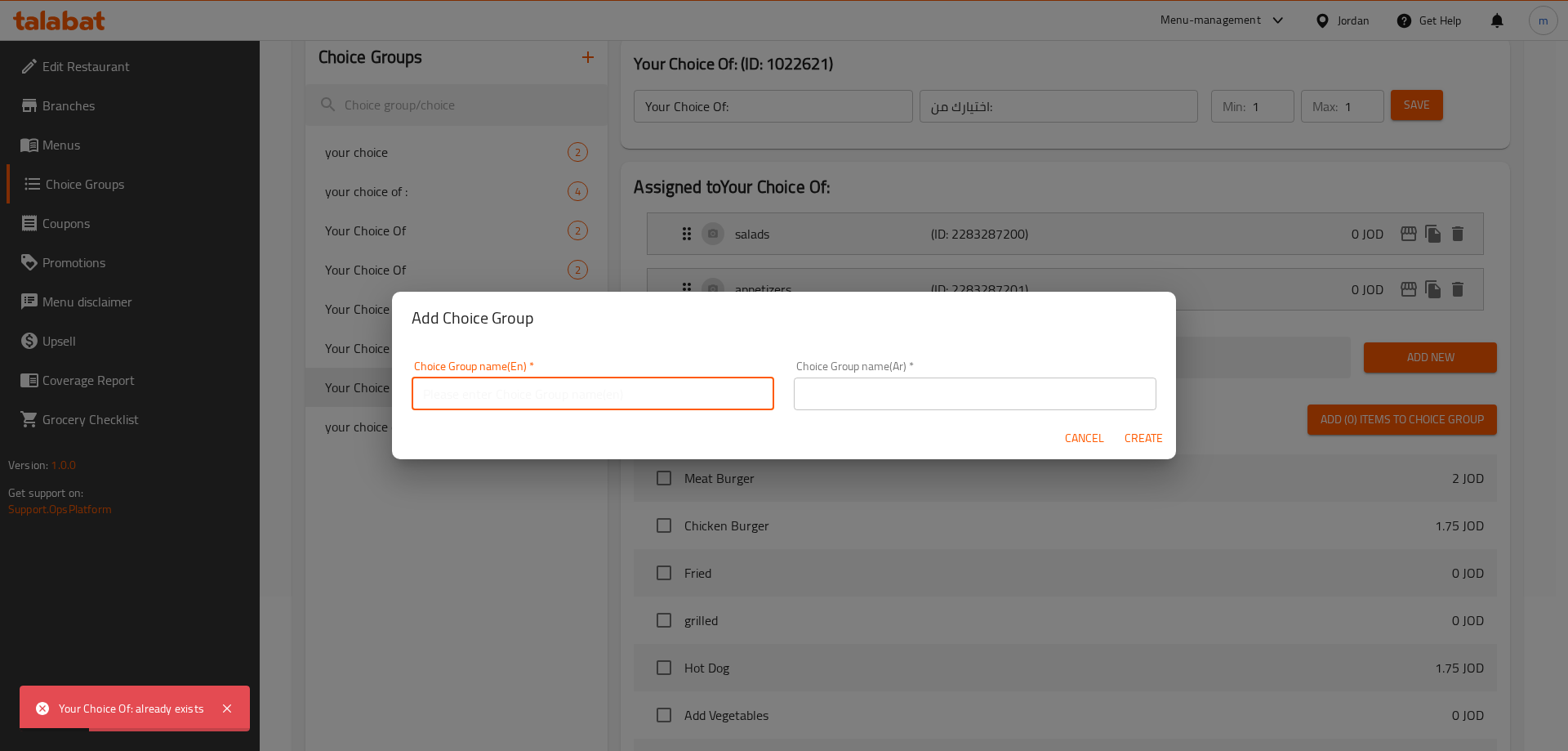
type input "Your Choice Of:"
click at [900, 415] on div "Choice Group name(Ar)   * Choice Group name(Ar) *" at bounding box center [975, 385] width 382 height 69
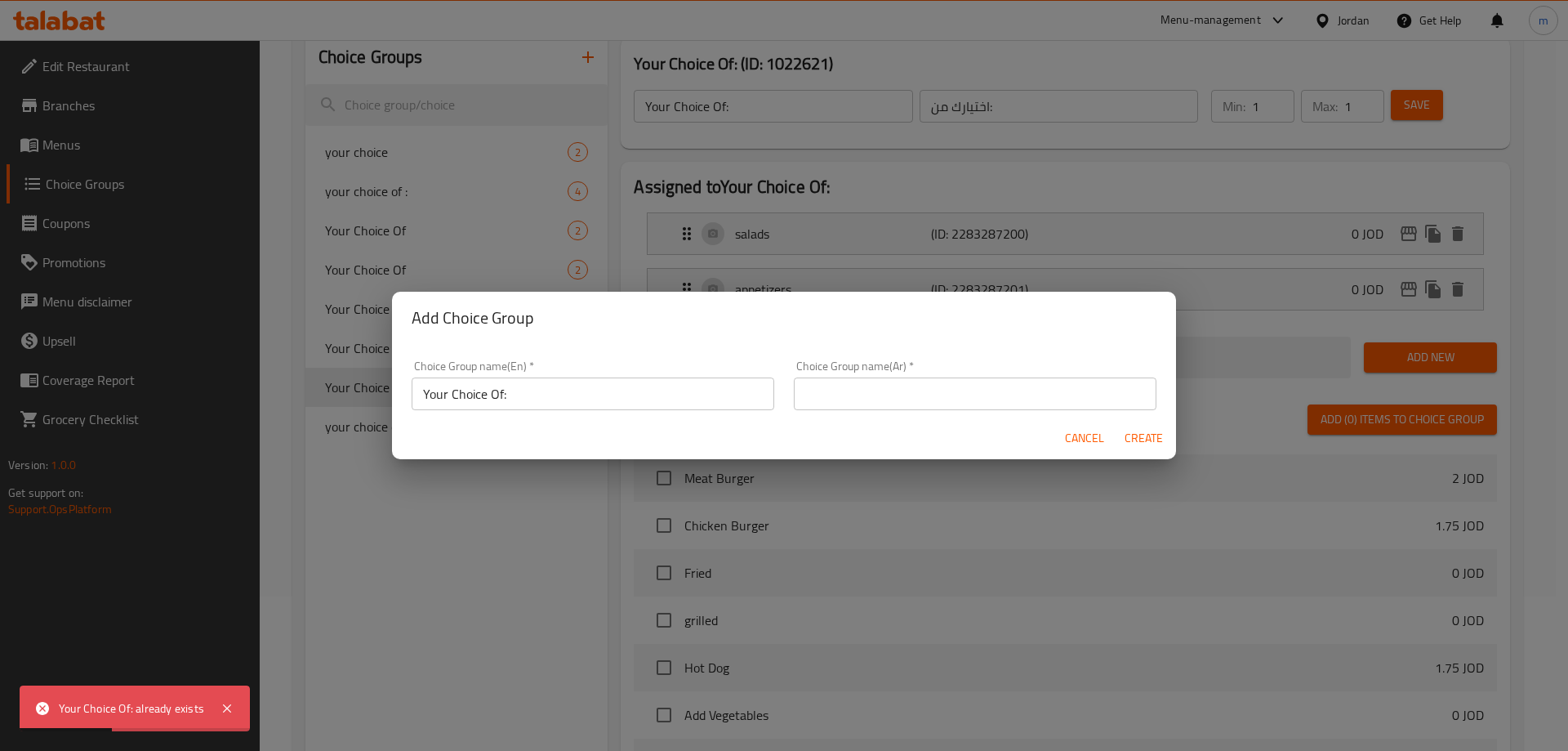
click at [888, 400] on input "text" at bounding box center [975, 393] width 363 height 32
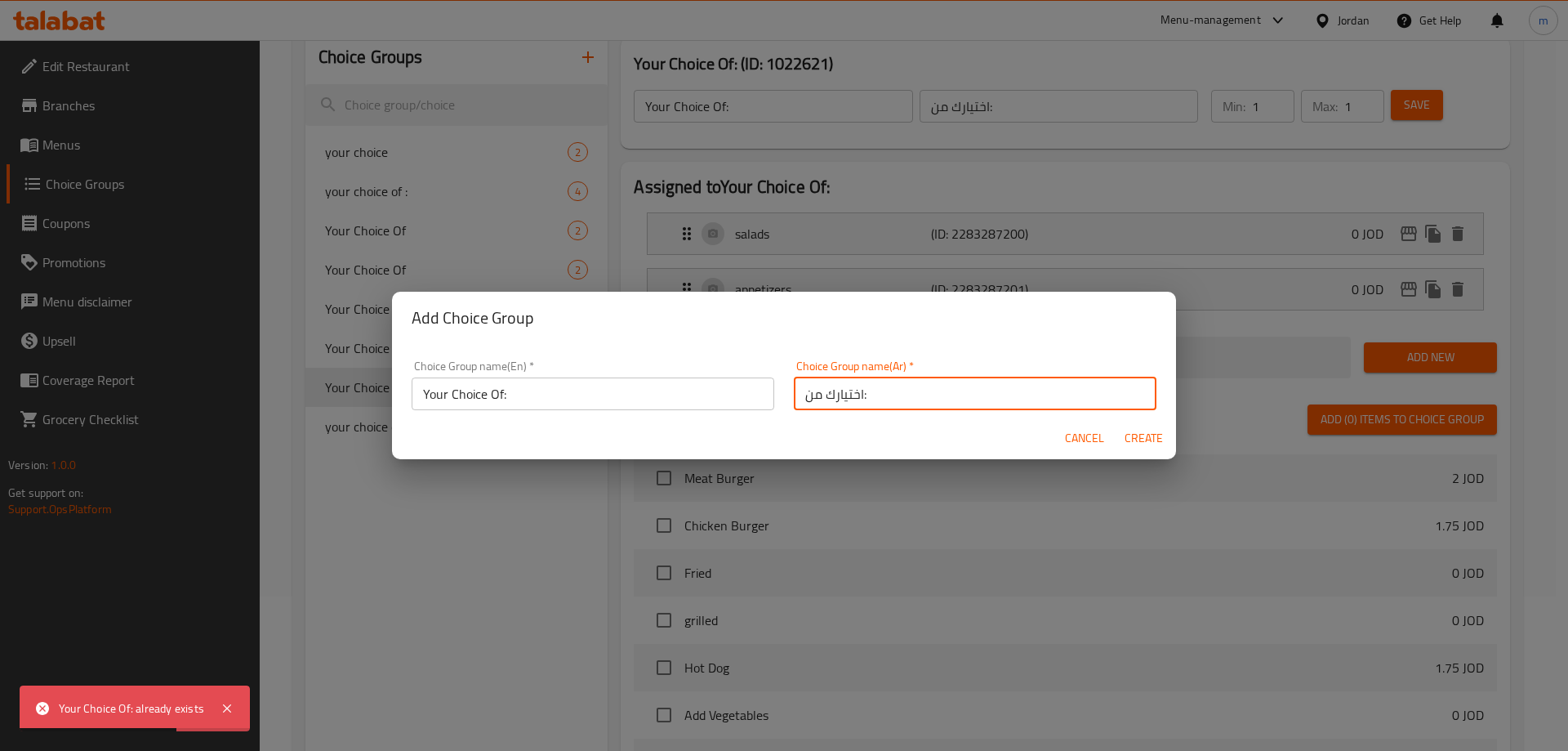
type input "اختيارك من:"
click at [1127, 435] on span "Create" at bounding box center [1144, 438] width 39 height 20
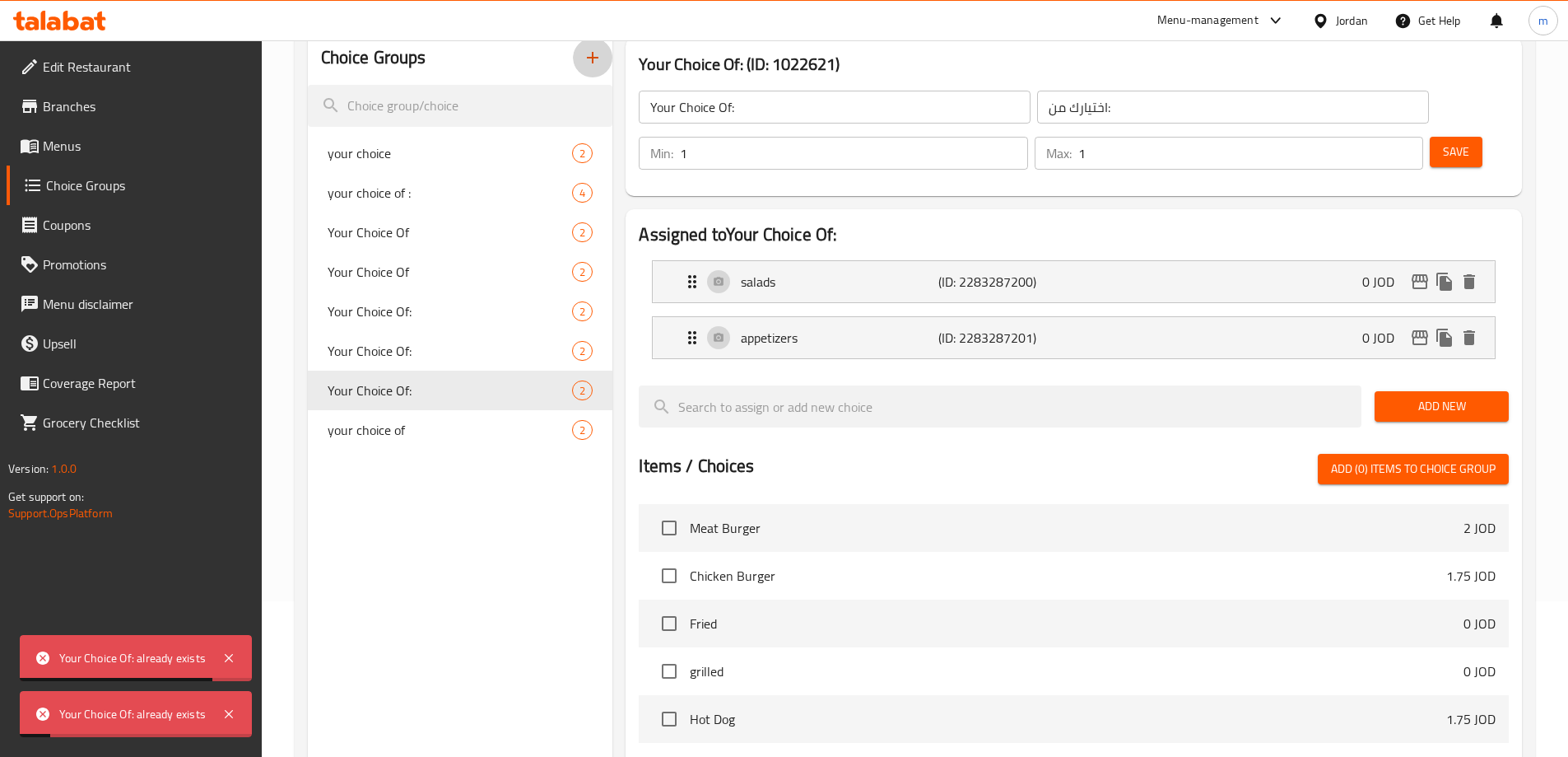
click at [603, 65] on icon "button" at bounding box center [592, 57] width 19 height 19
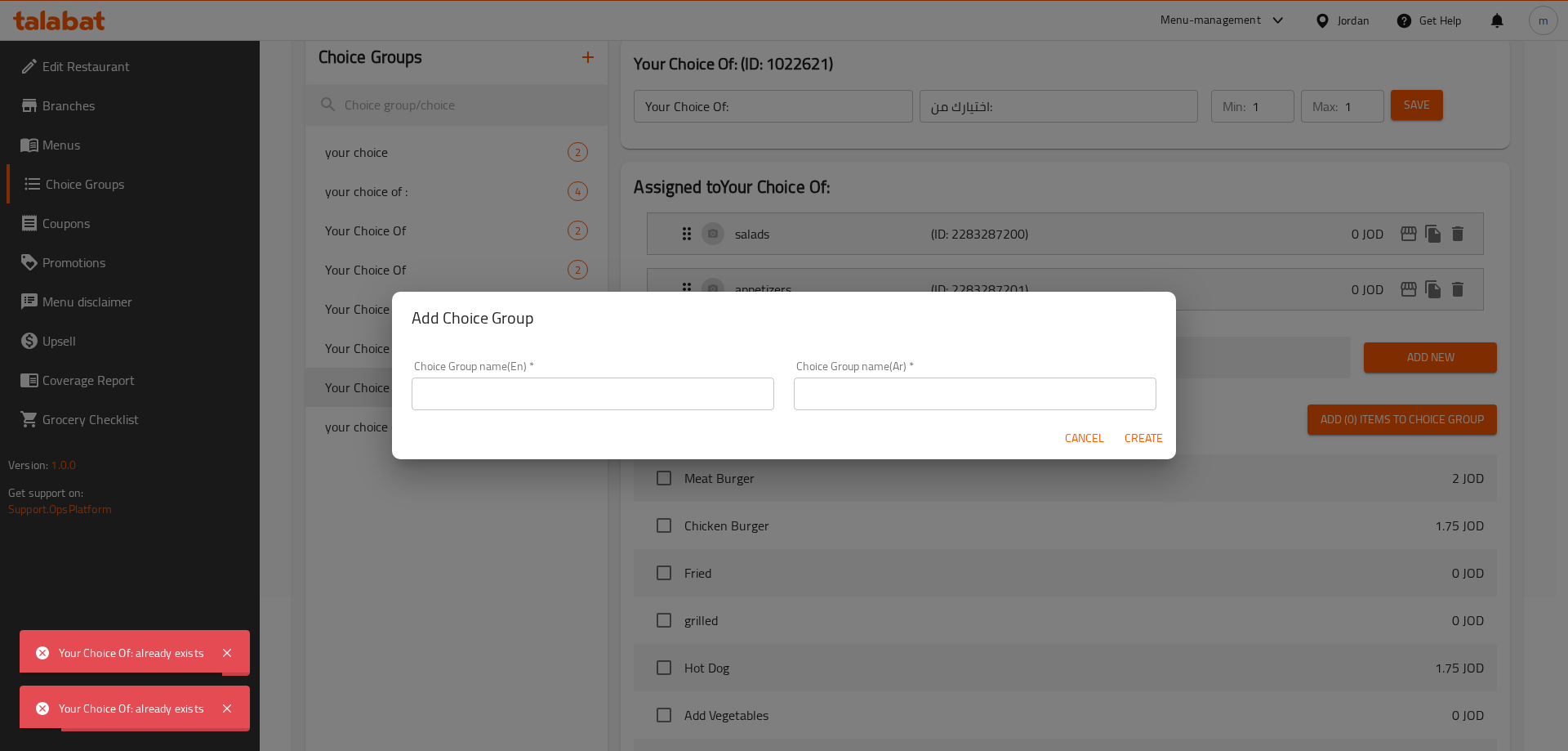
click at [674, 415] on div "Choice Group name(En)   * Choice Group name(En) *" at bounding box center [593, 385] width 382 height 69
click at [662, 387] on input "text" at bounding box center [593, 393] width 363 height 32
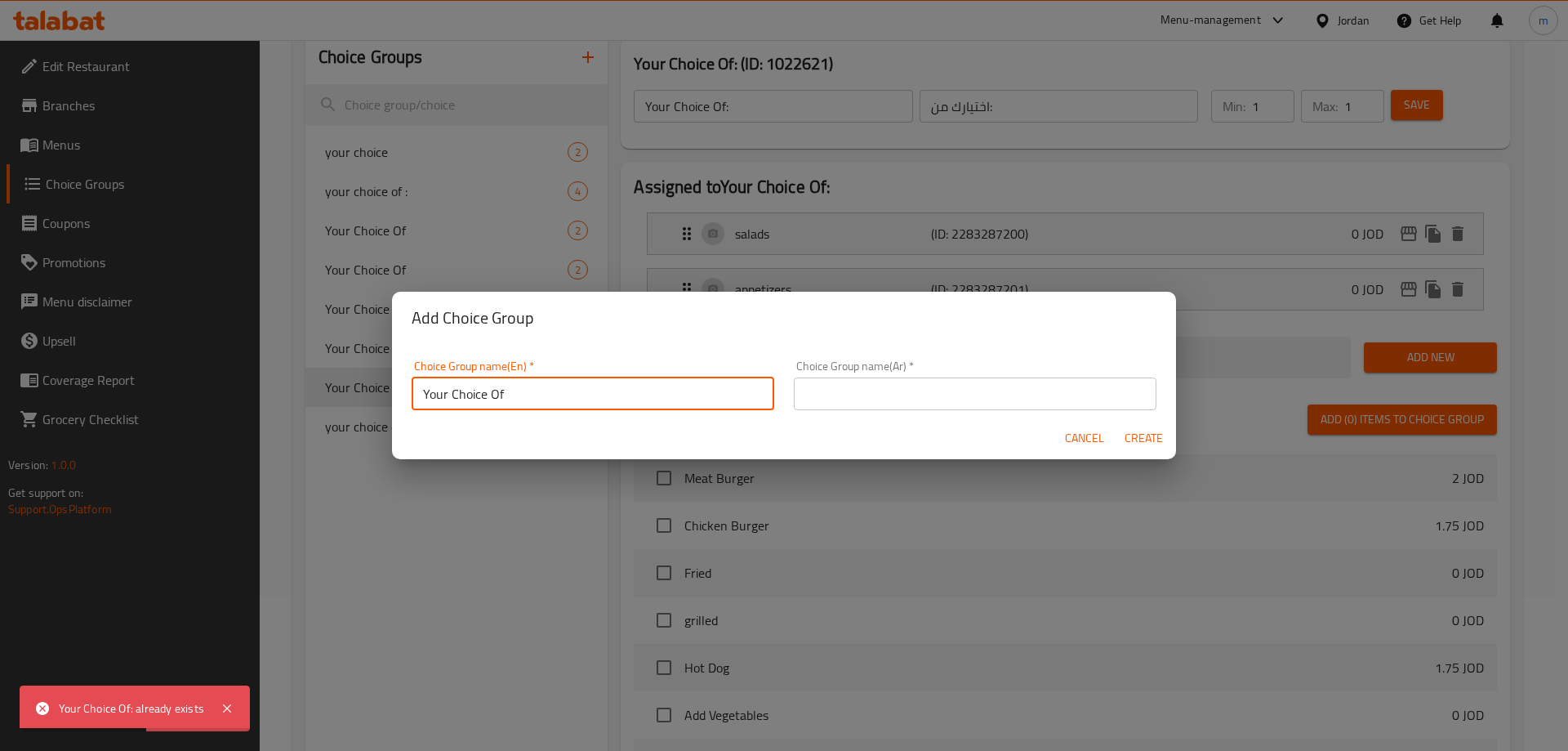
type input "Your Choice Of"
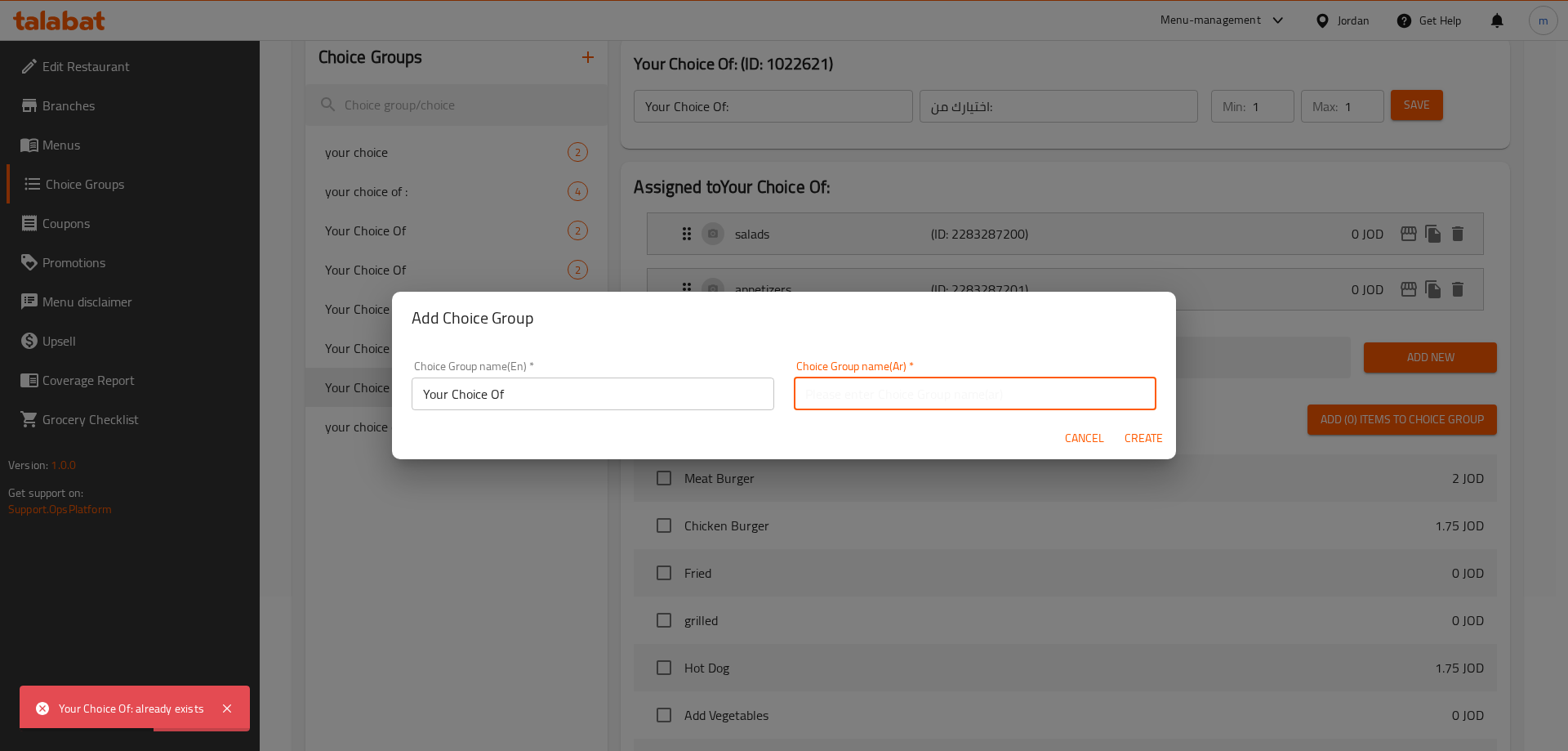
click at [998, 406] on input "text" at bounding box center [975, 393] width 363 height 32
type input "اختيارك من"
click at [1132, 445] on span "Create" at bounding box center [1144, 438] width 39 height 20
type input "Your Choice Of"
type input "اختيارك من"
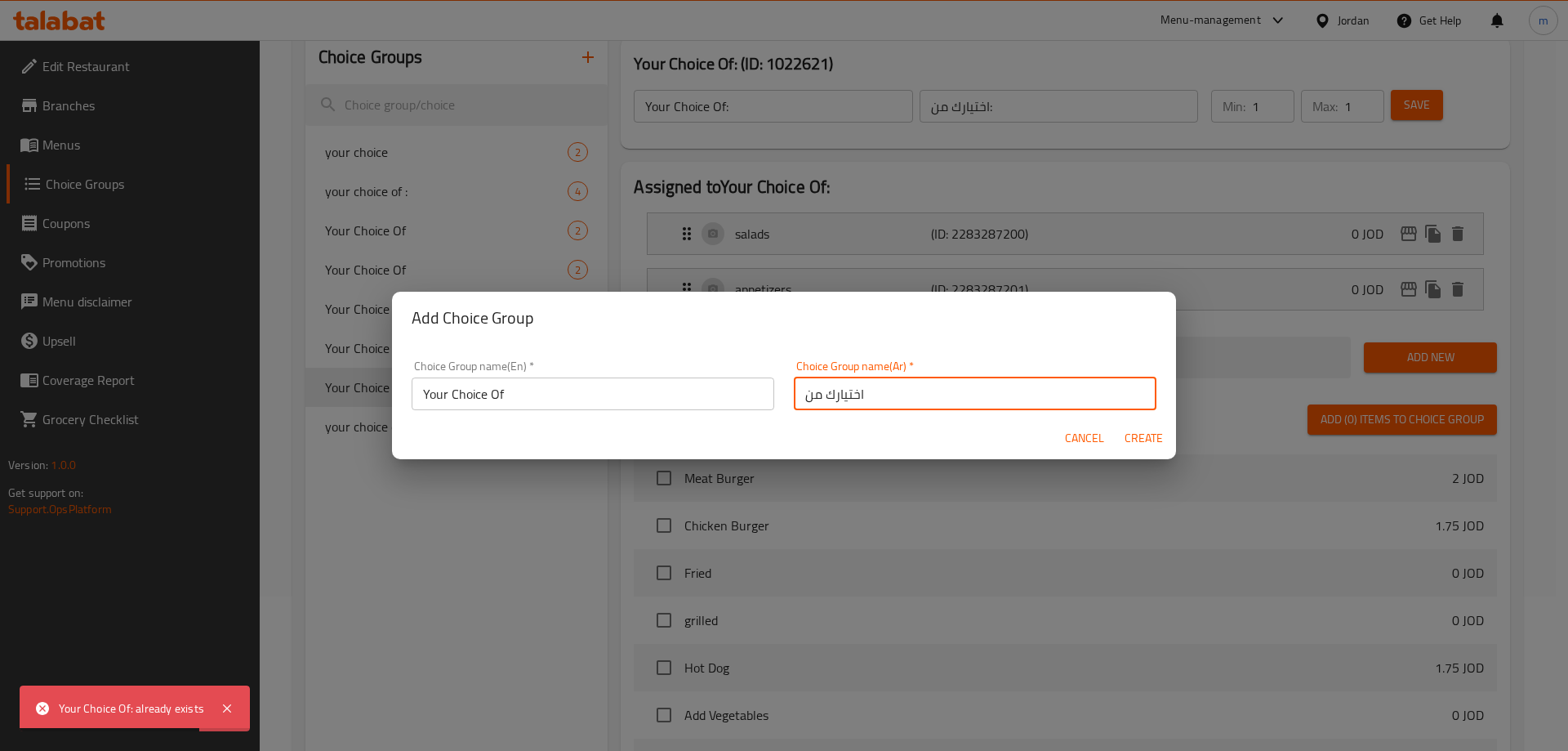
type input "0"
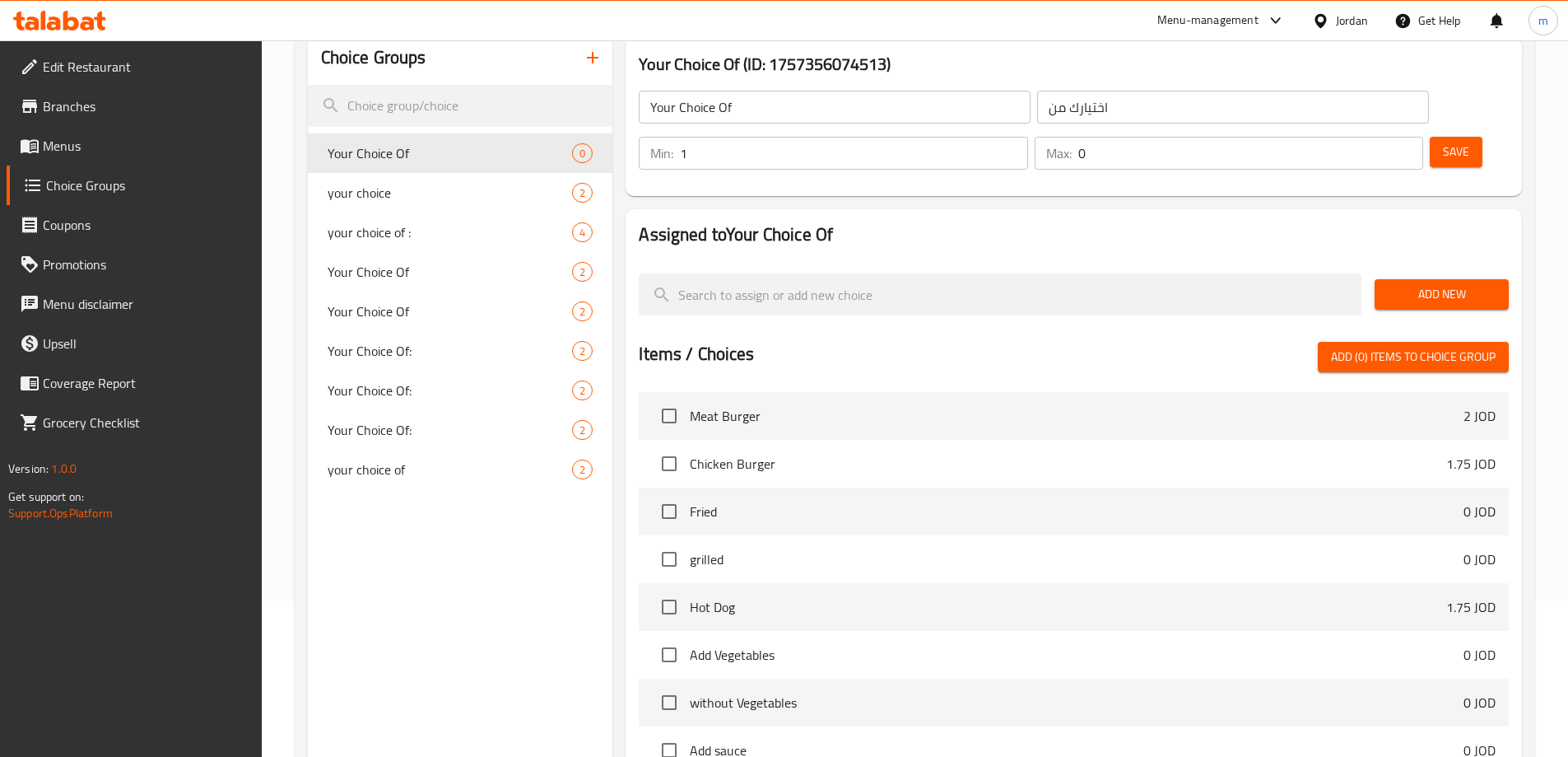
type input "1"
click at [1027, 137] on input "1" at bounding box center [853, 153] width 347 height 33
type input "1"
click at [1381, 137] on input "1" at bounding box center [1251, 153] width 345 height 33
click at [1439, 267] on div "Add New" at bounding box center [1442, 294] width 148 height 55
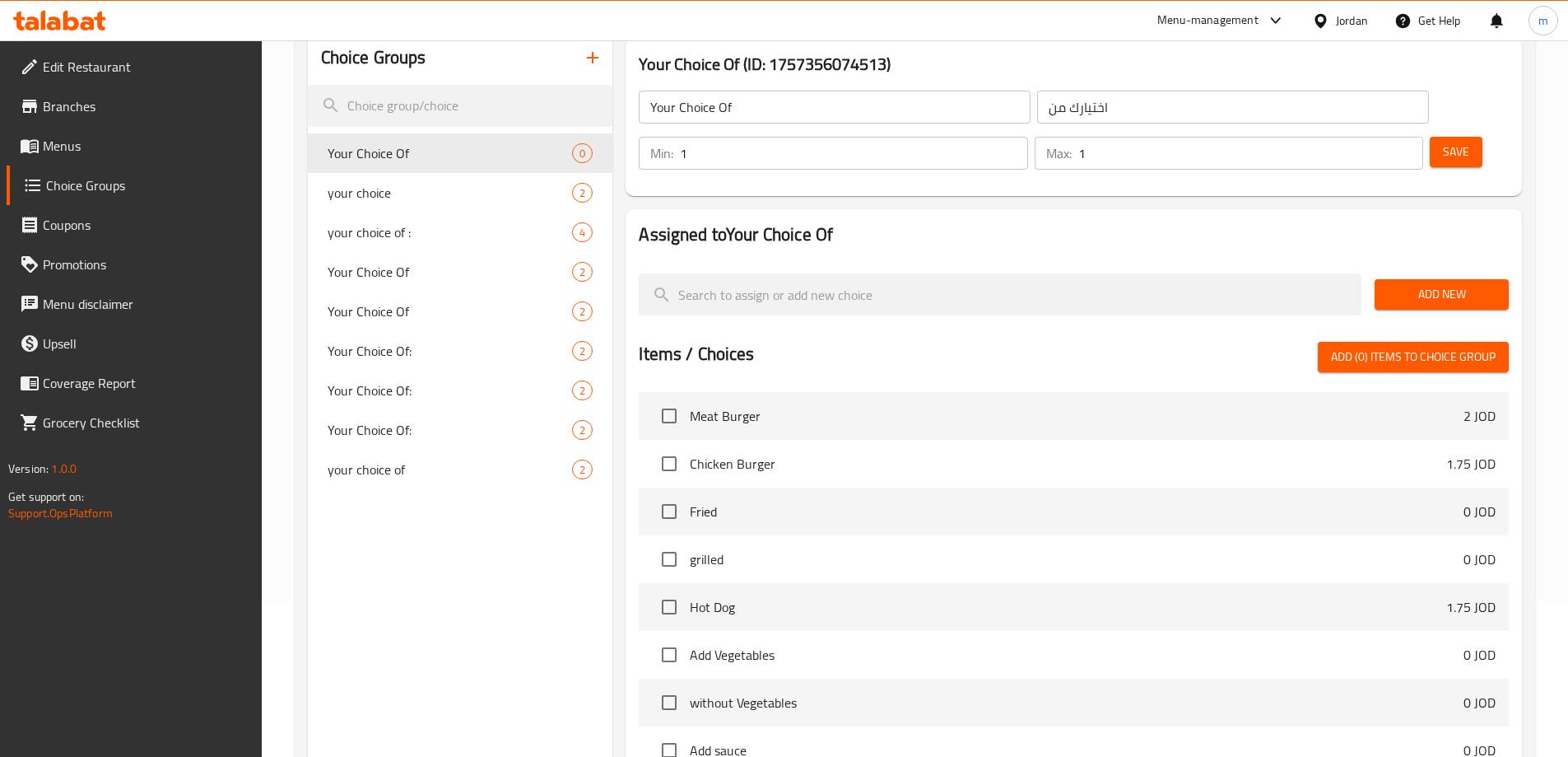
click at [1450, 284] on span "Add New" at bounding box center [1442, 294] width 108 height 20
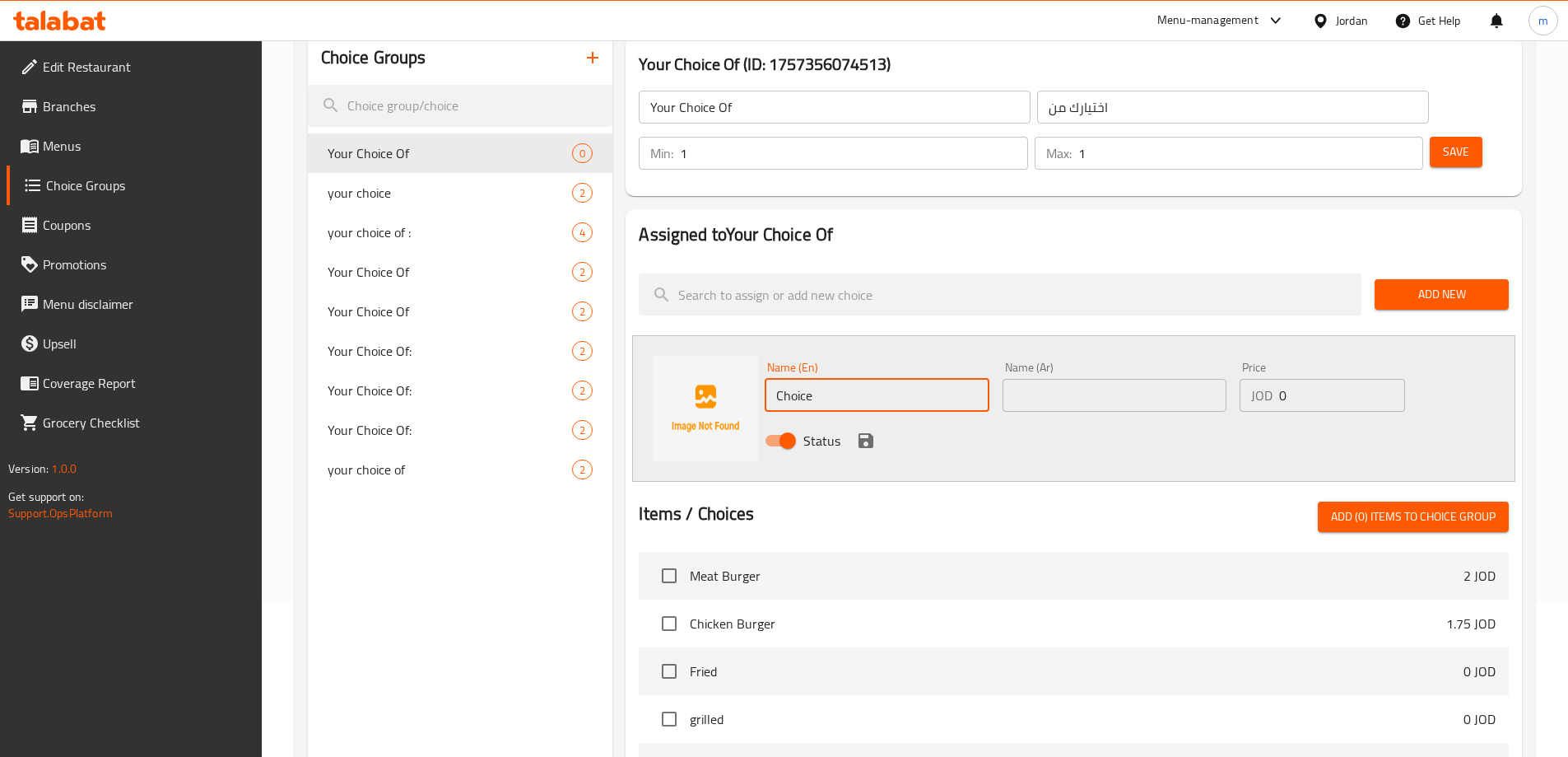
click at [856, 378] on input "Choice" at bounding box center [876, 394] width 224 height 33
paste input "breakfast"
type input "breakfast"
click at [1005, 488] on div at bounding box center [1074, 494] width 871 height 13
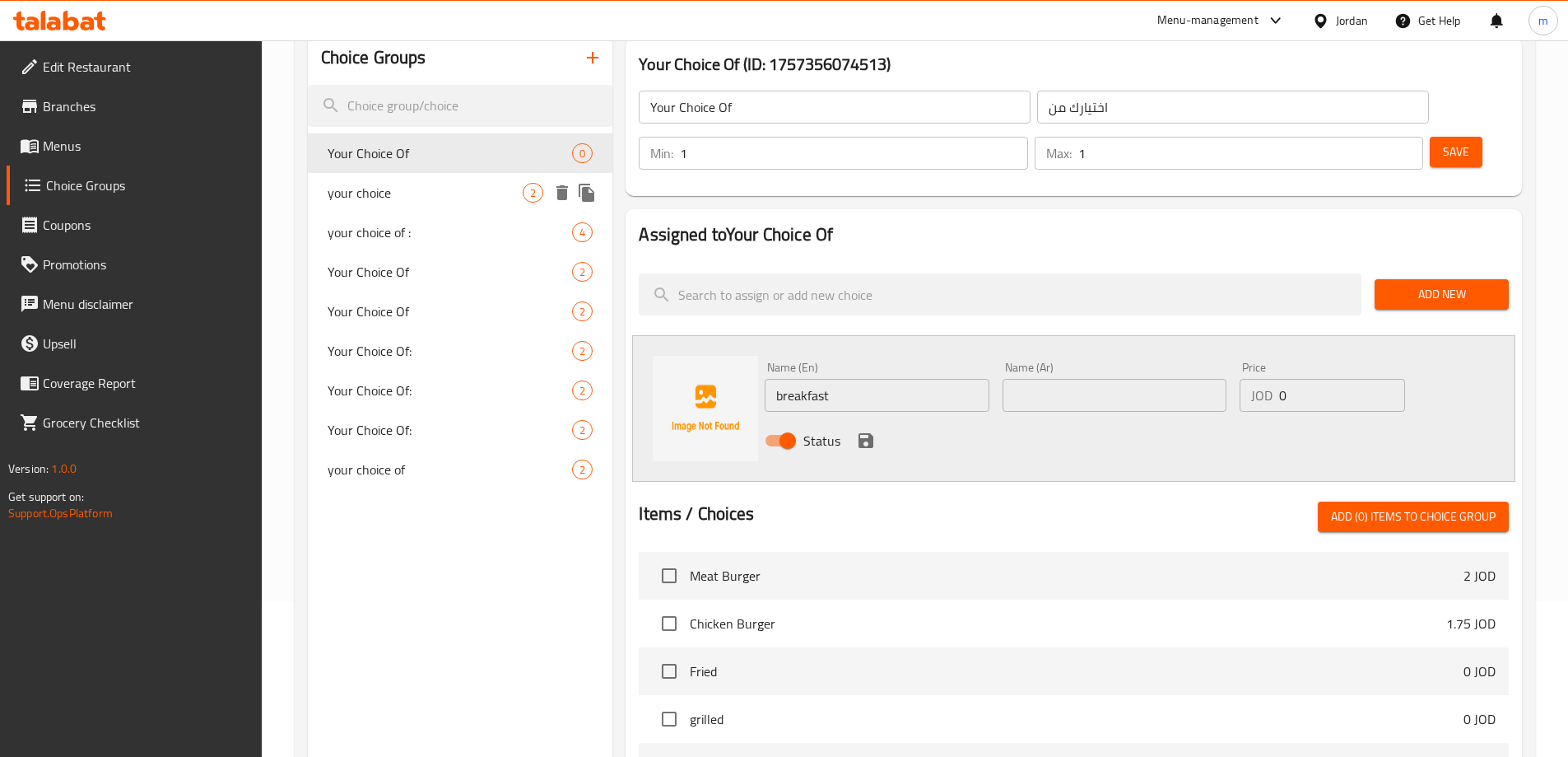
click at [429, 199] on span "your choice" at bounding box center [426, 193] width 196 height 19
type input "your choice"
type input "إختيارك"
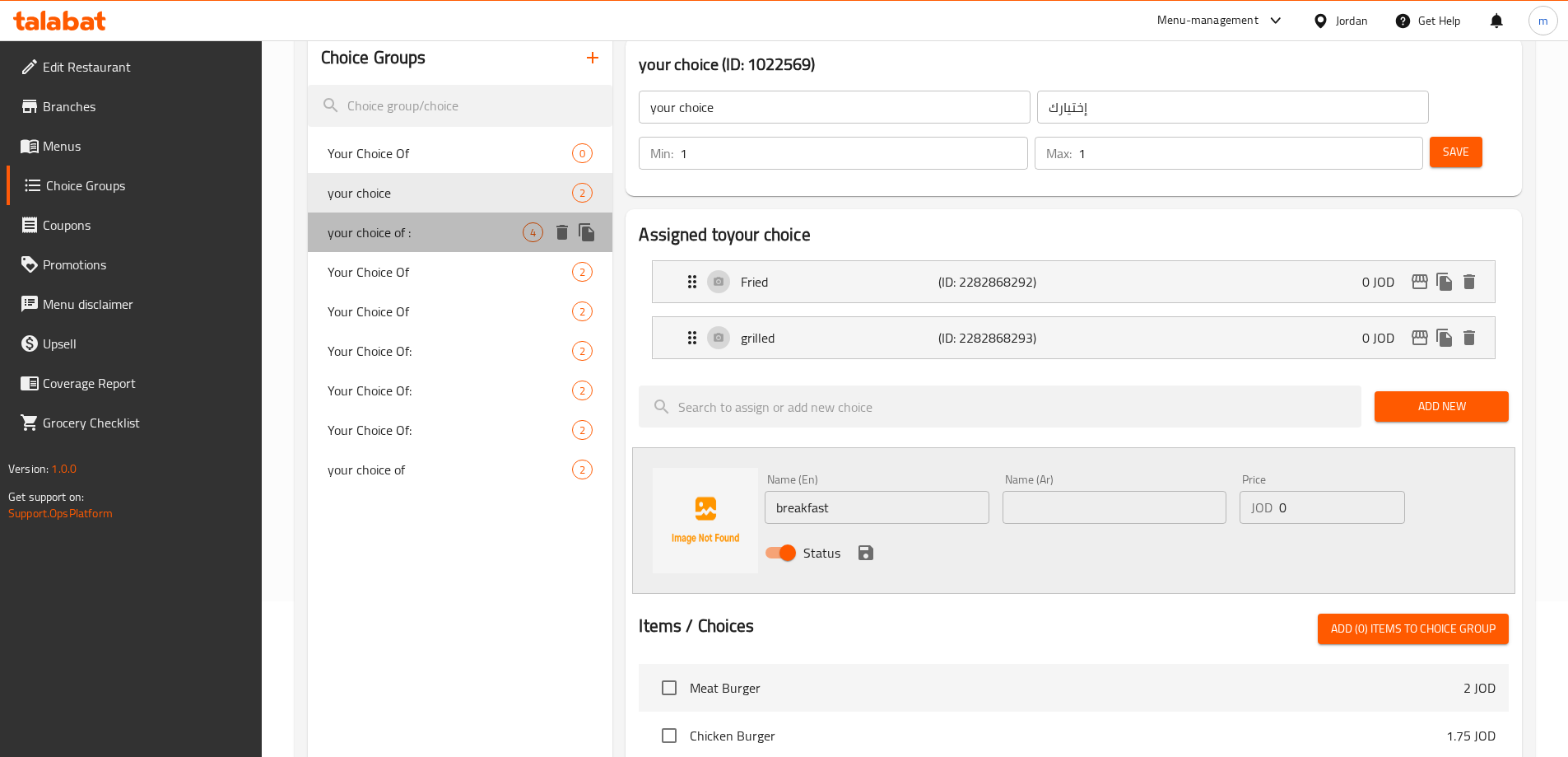
click at [413, 237] on span "your choice of :" at bounding box center [426, 232] width 196 height 19
type input "your choice of :"
type input "إختيارك من :"
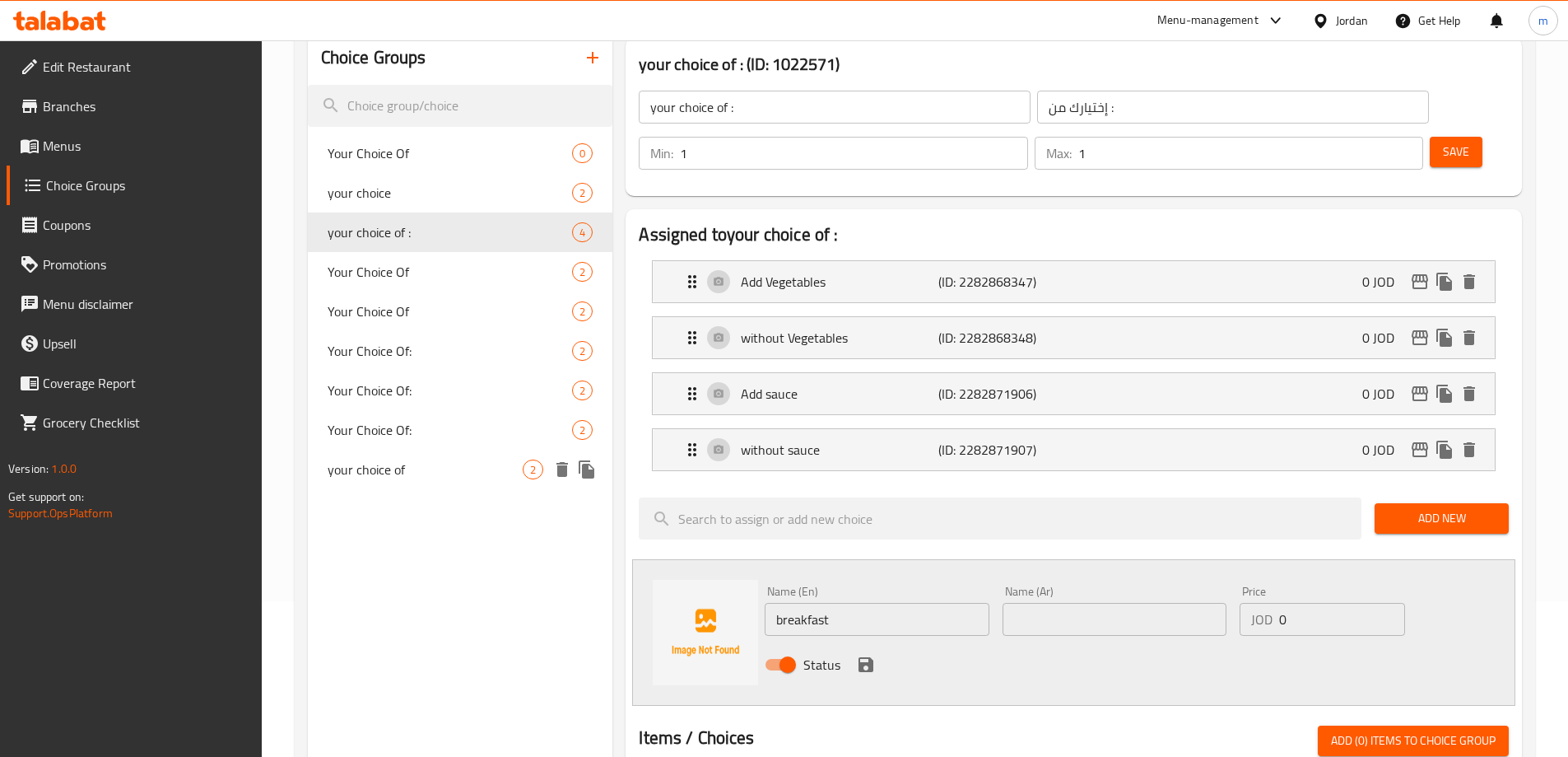
click at [420, 483] on div "your choice of 2" at bounding box center [461, 470] width 306 height 40
type input "your choice of"
type input "اختيارك من"
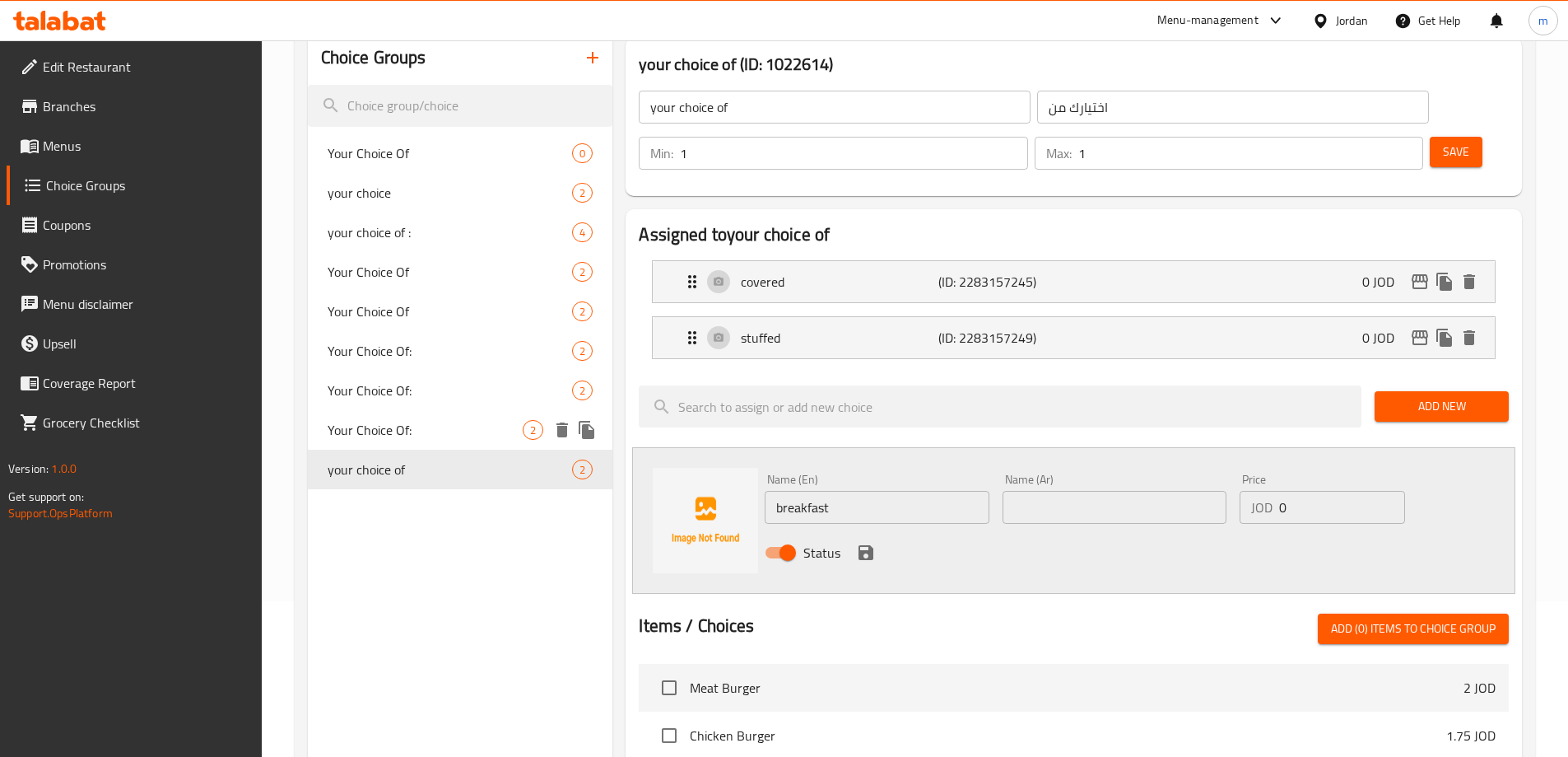
click at [418, 440] on div "Your Choice Of: 2" at bounding box center [461, 430] width 306 height 40
type input "Your Choice Of:"
type input "اختيارك من:"
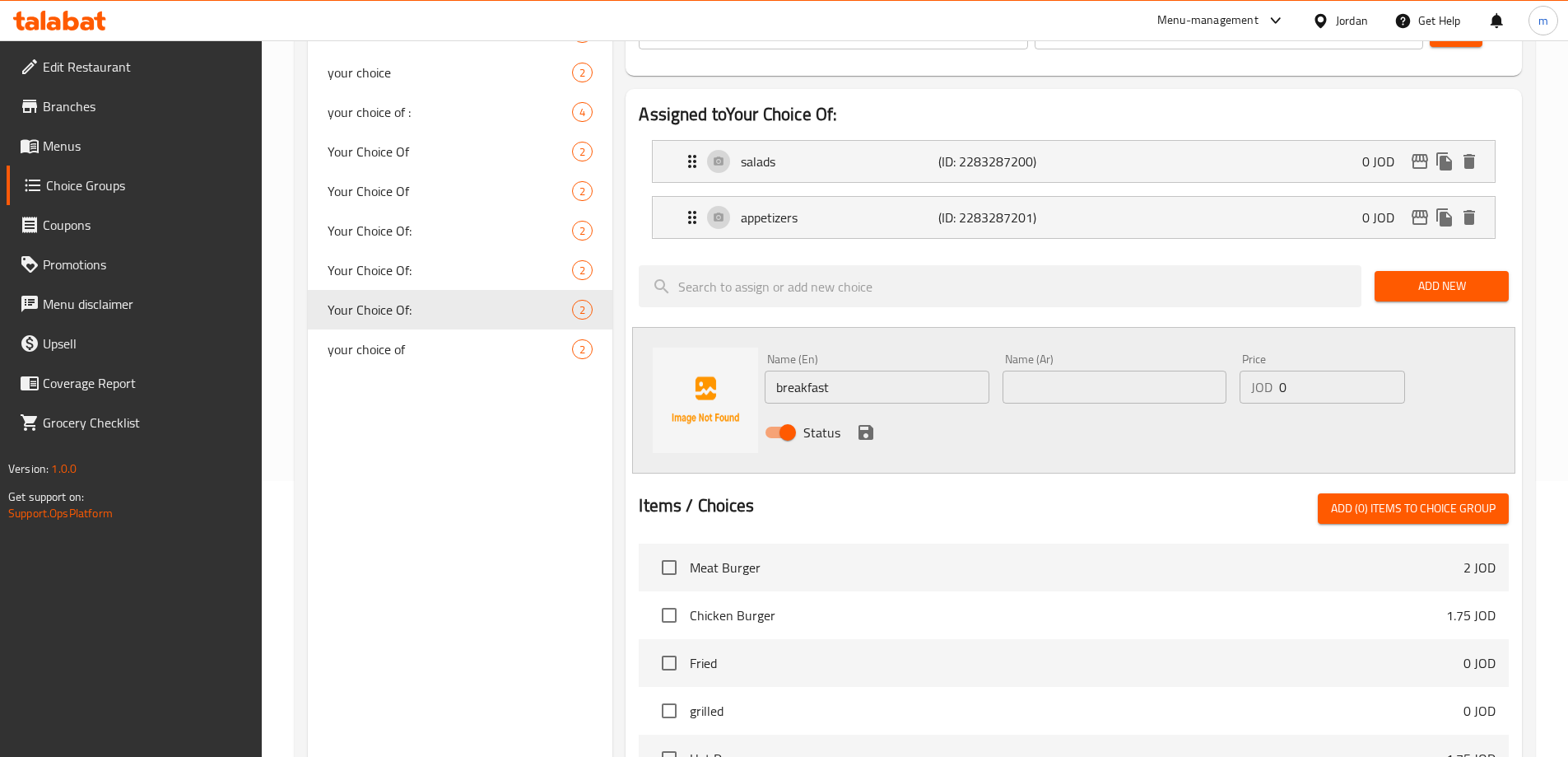
scroll to position [238, 0]
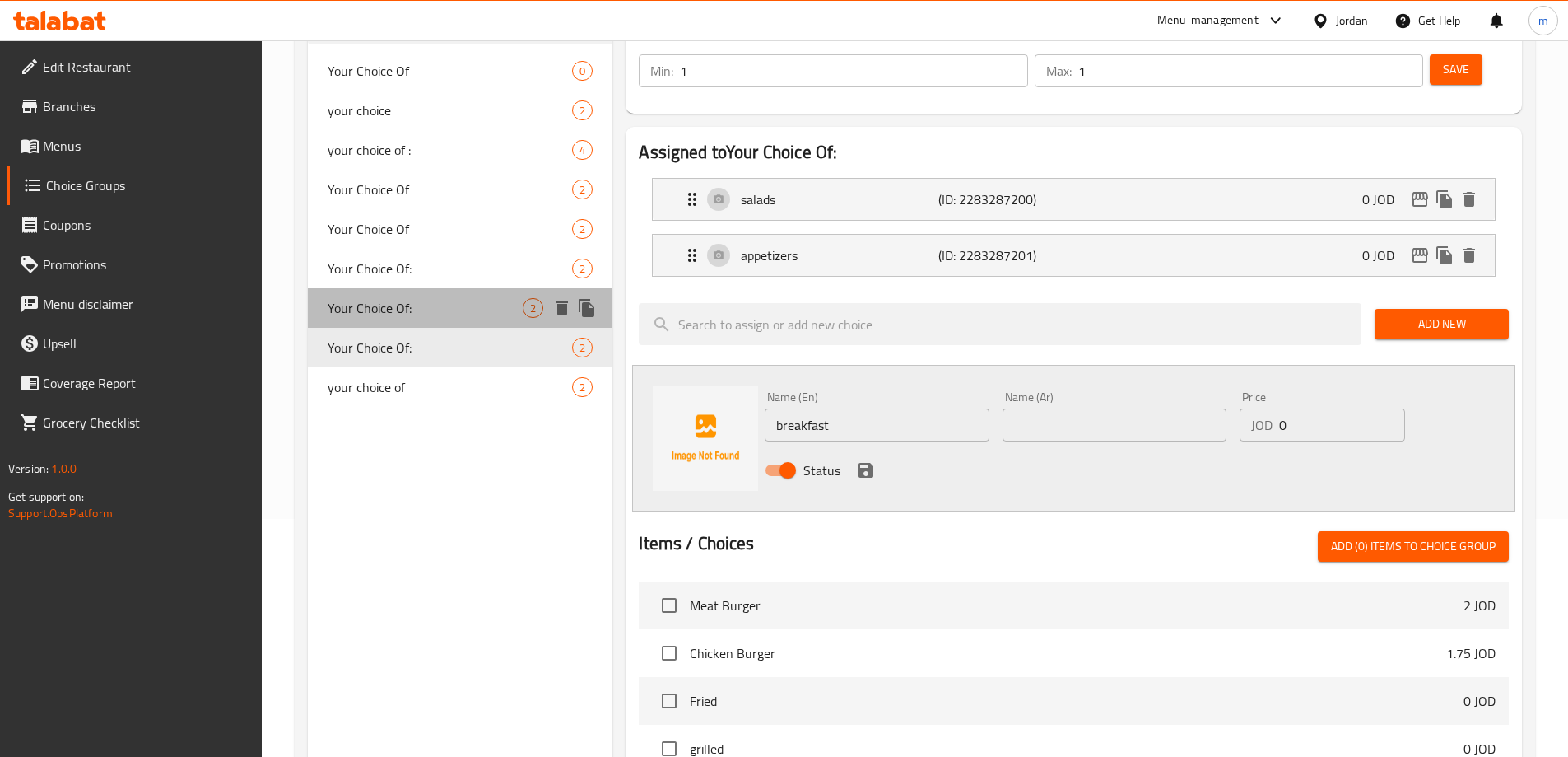
click at [398, 294] on div "Your Choice Of: 2" at bounding box center [461, 308] width 306 height 40
type input "Your Choice Of:"
type input "اختيارك من:"
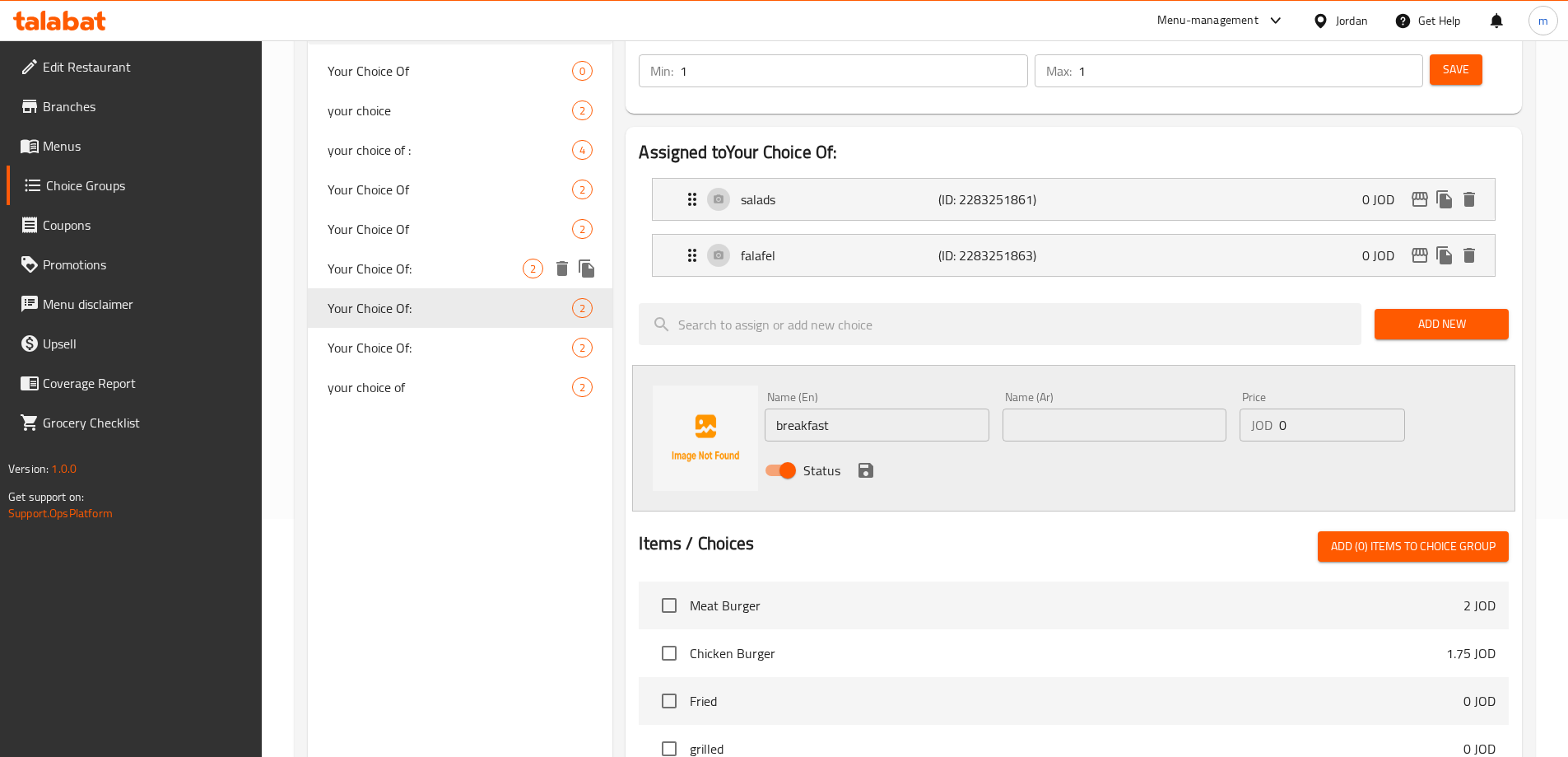
click at [422, 270] on span "Your Choice Of:" at bounding box center [426, 268] width 196 height 19
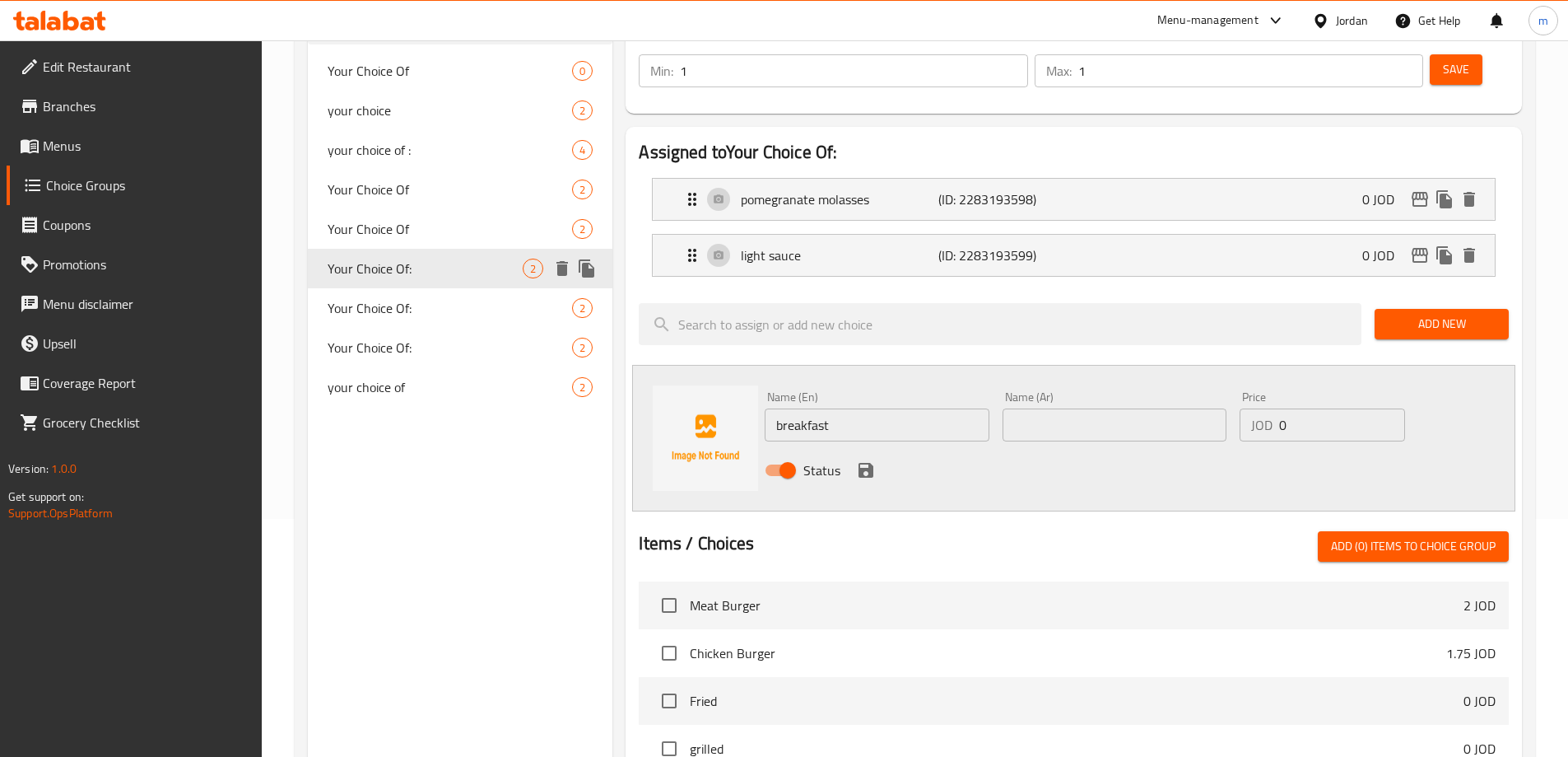
type input "Your Choice Of:"
type input "اختيارك من:"
click at [114, 132] on link "Menus" at bounding box center [133, 146] width 255 height 40
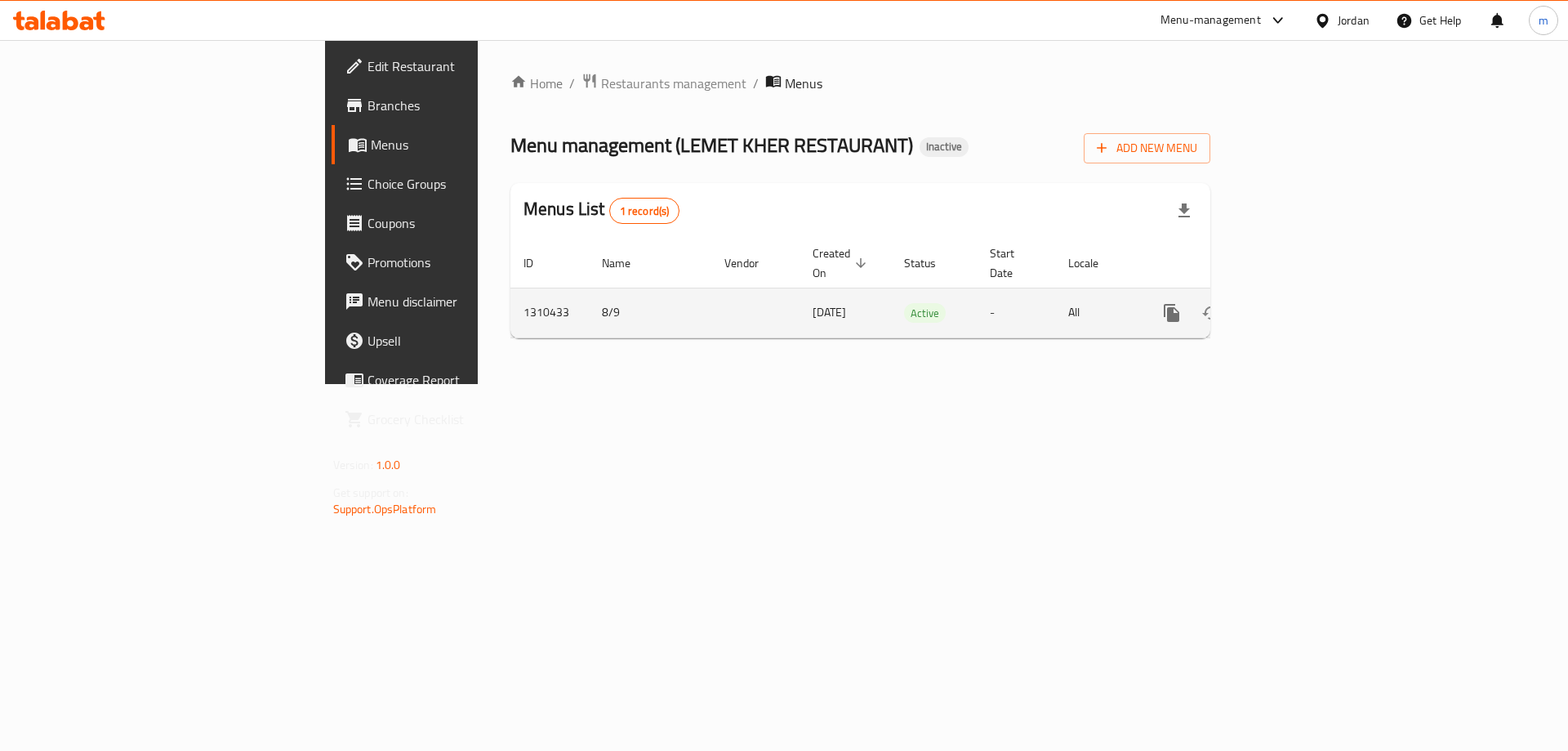
click at [1300, 304] on icon "enhanced table" at bounding box center [1290, 313] width 19 height 19
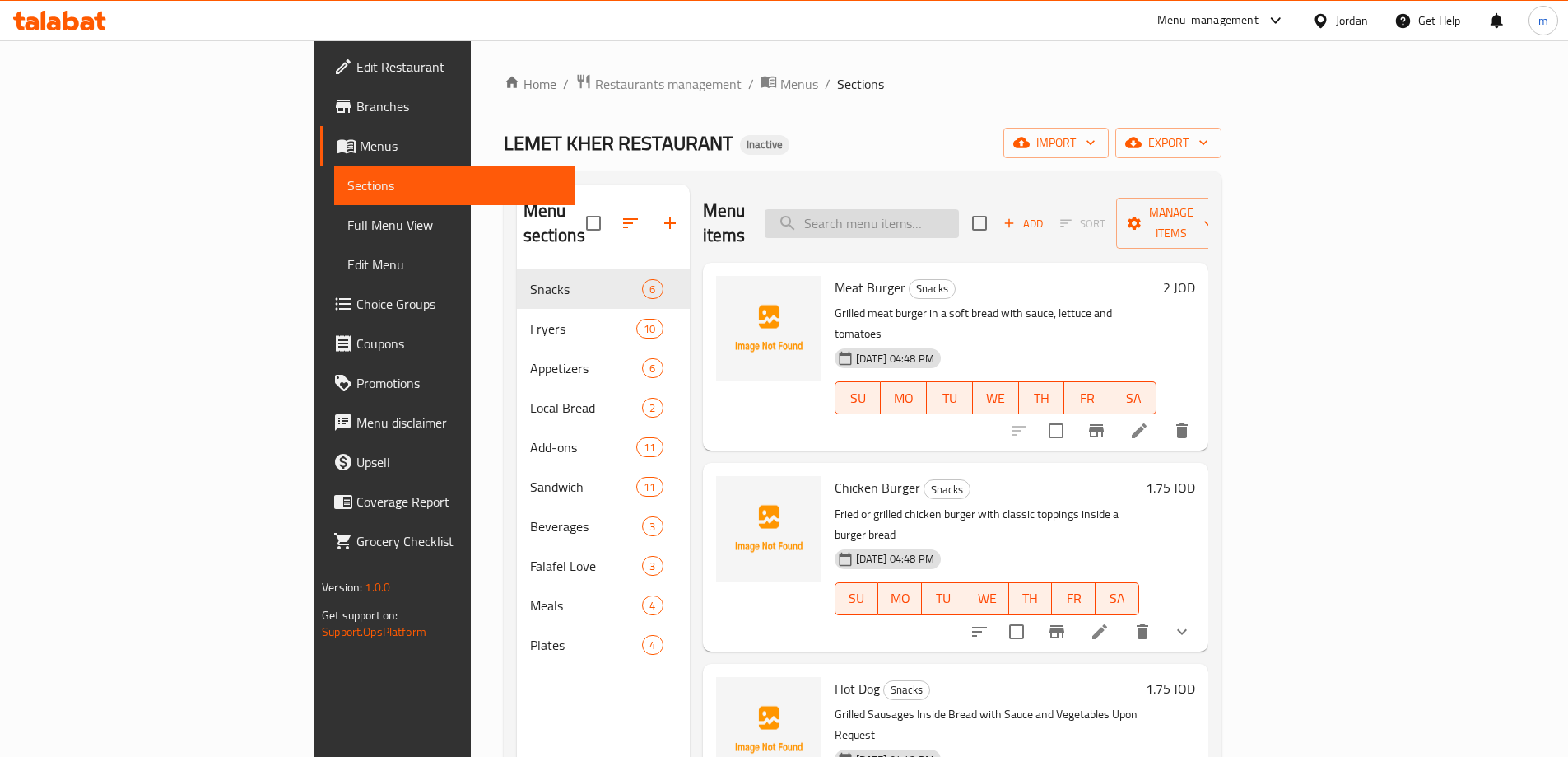
click at [959, 210] on input "search" at bounding box center [862, 224] width 194 height 29
click at [959, 210] on input "ر" at bounding box center [862, 224] width 194 height 29
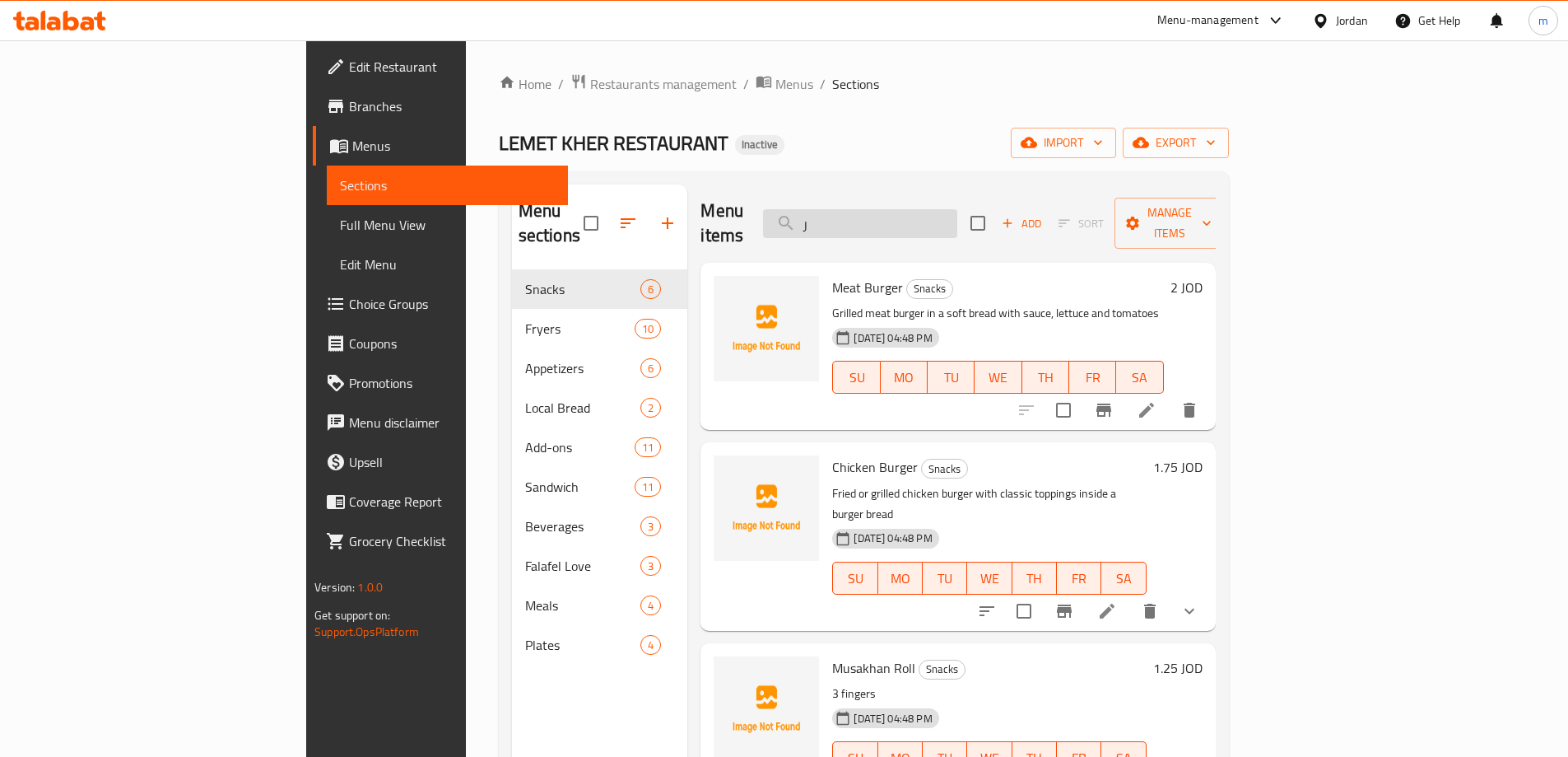
paste input "Pomegranate Molasses"
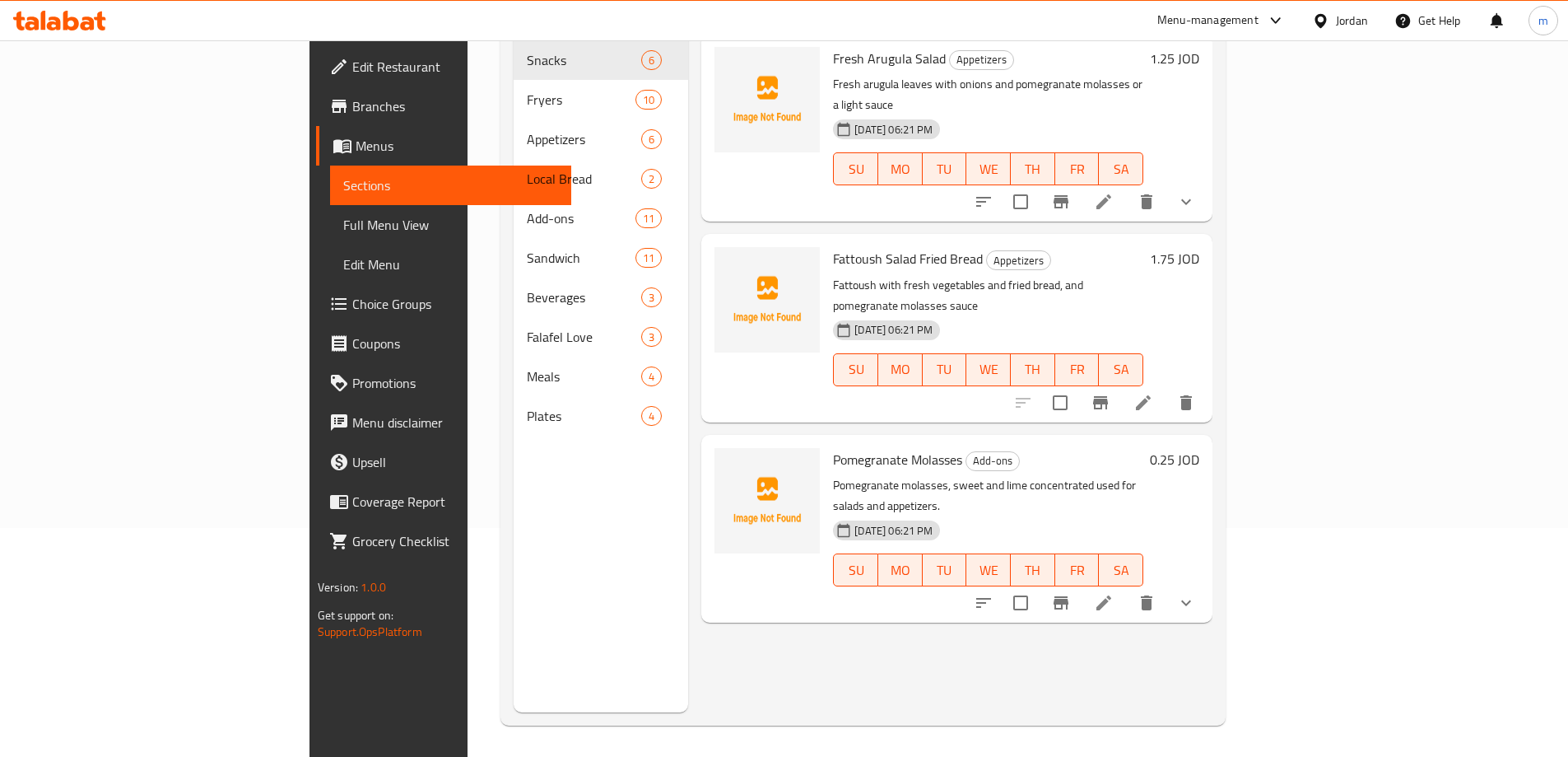
scroll to position [231, 0]
type input "Pomegranate Molasses"
click at [1114, 592] on icon at bounding box center [1104, 601] width 19 height 19
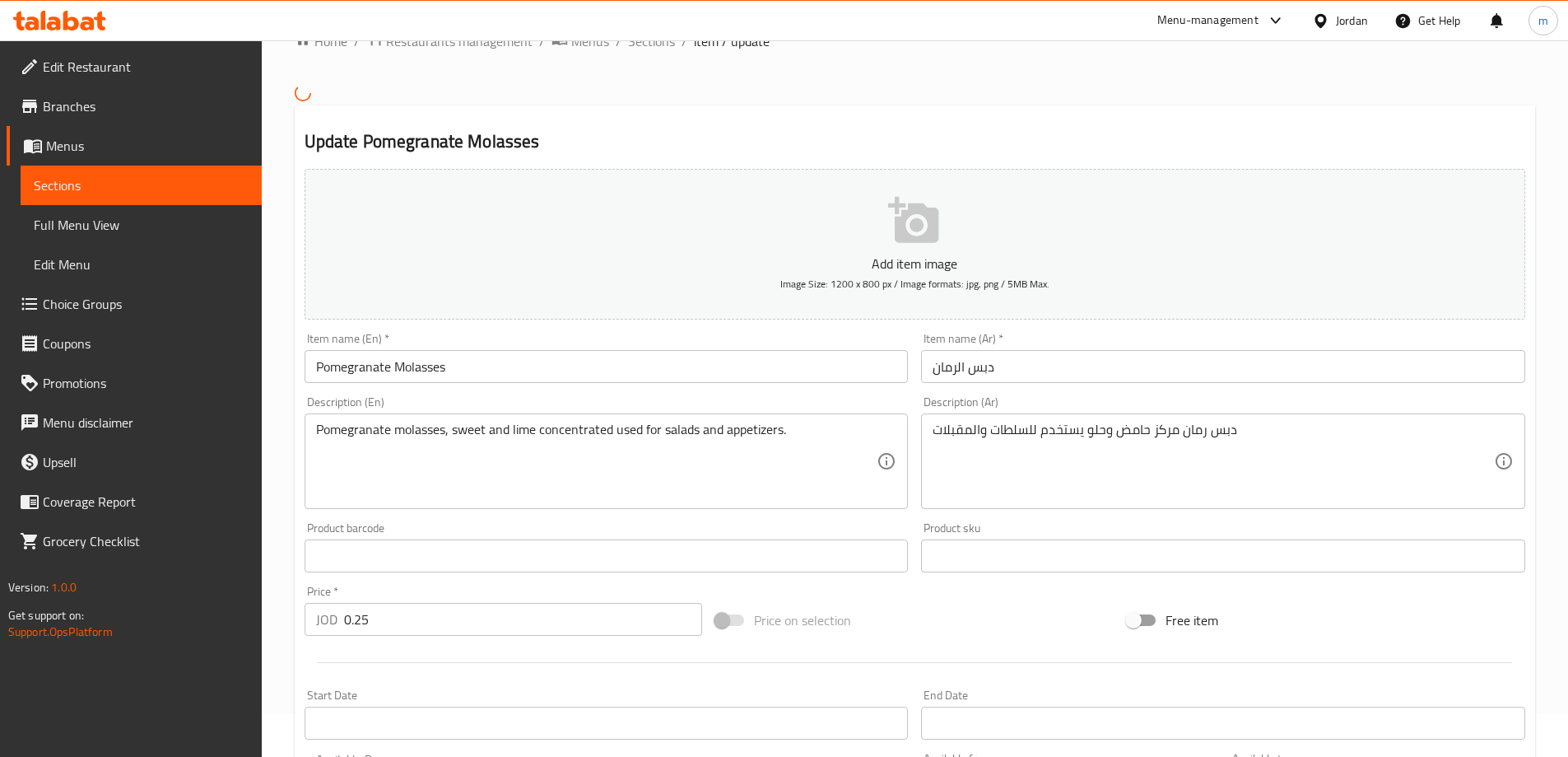
scroll to position [412, 0]
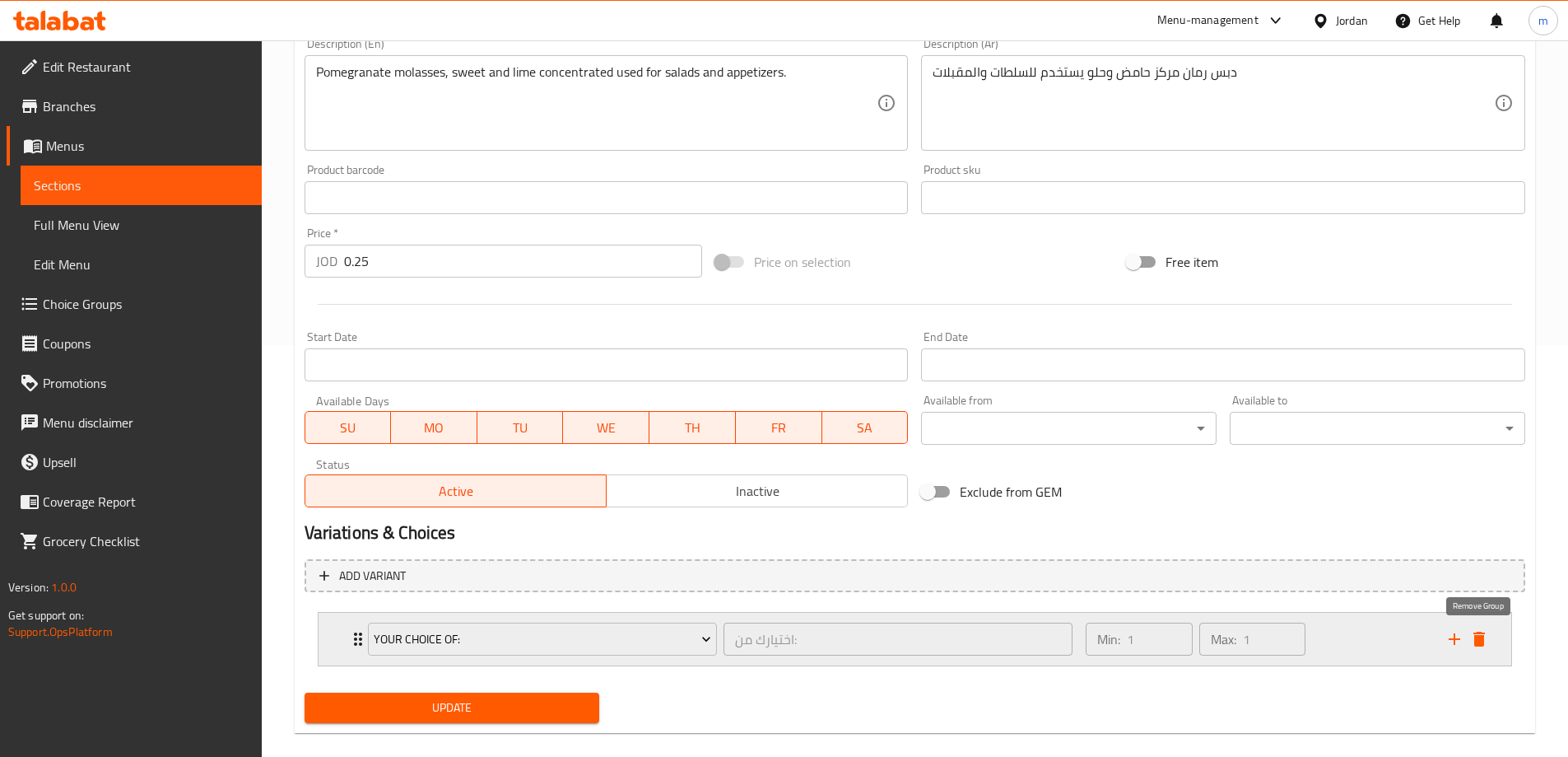
click at [1481, 647] on icon "delete" at bounding box center [1480, 639] width 19 height 19
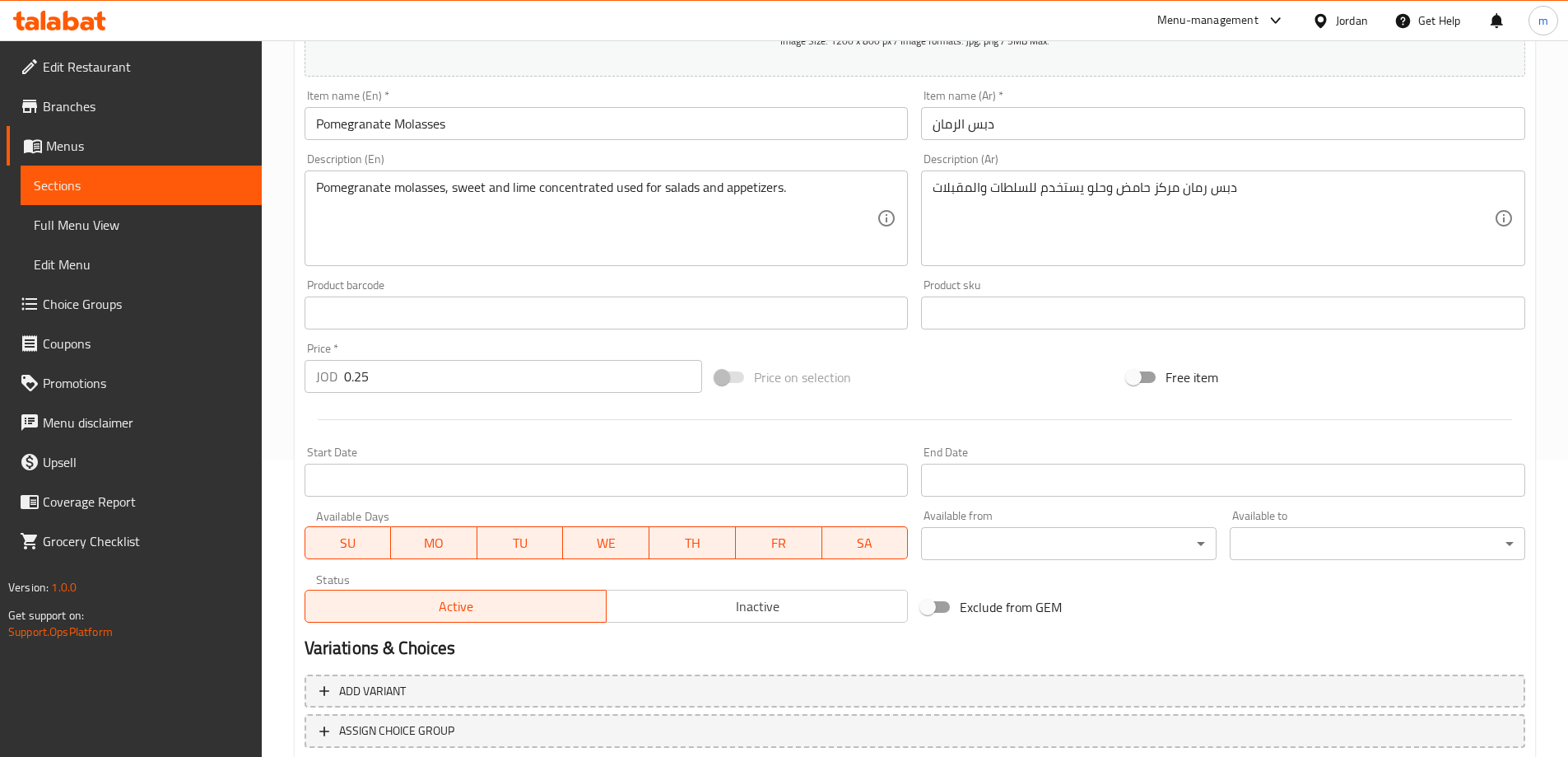
scroll to position [407, 0]
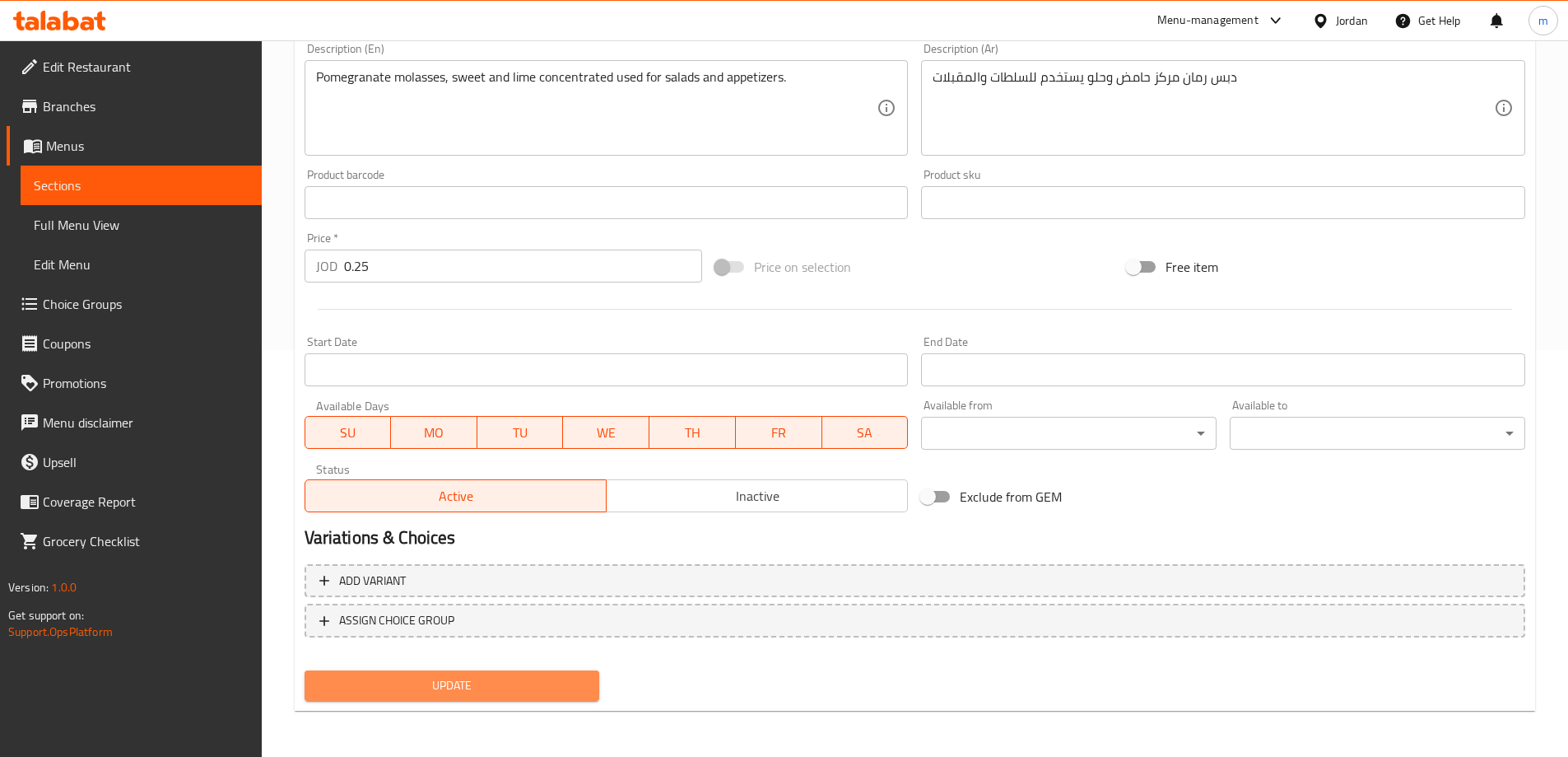
click at [532, 682] on span "Update" at bounding box center [453, 685] width 270 height 20
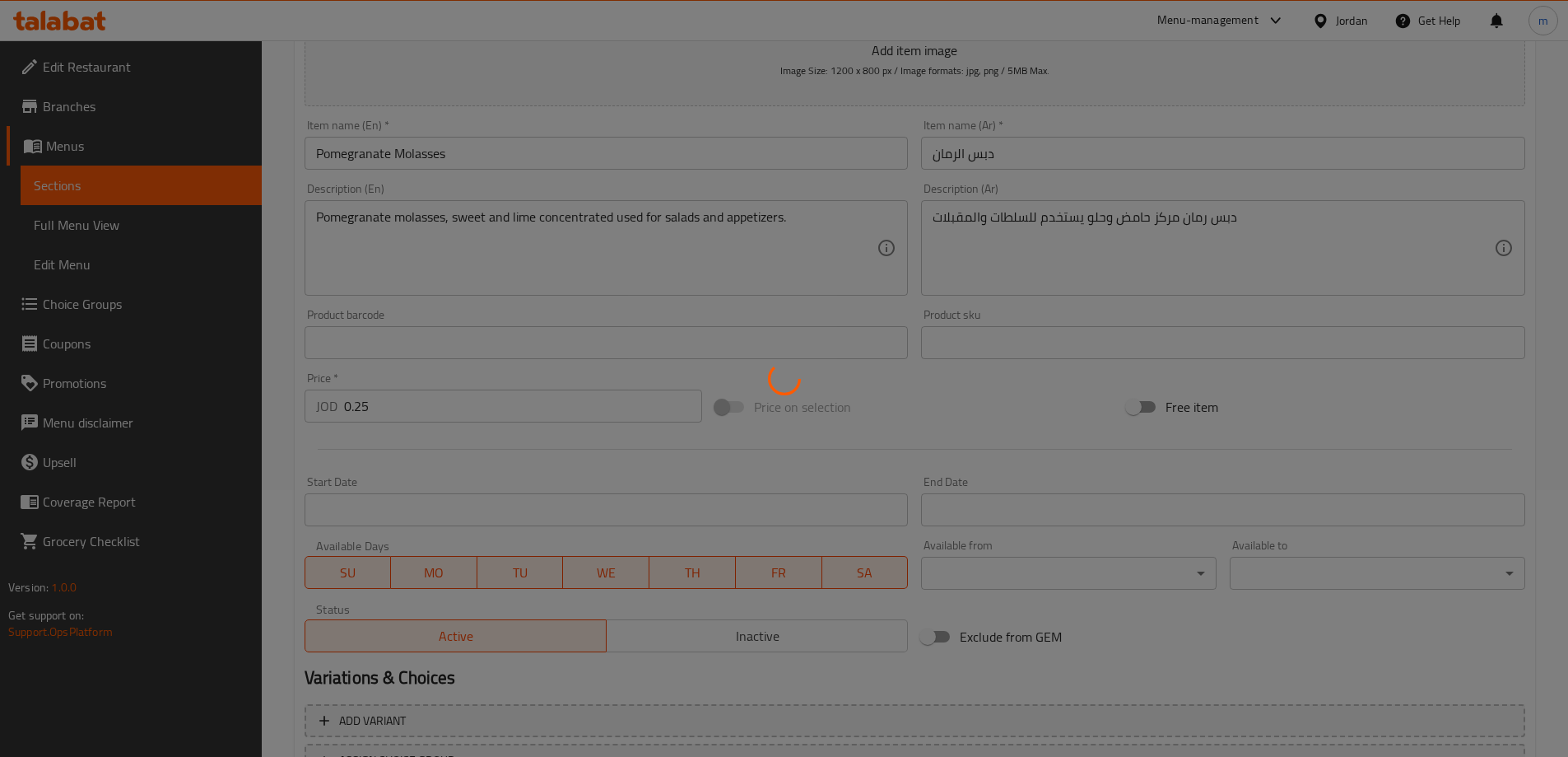
scroll to position [0, 0]
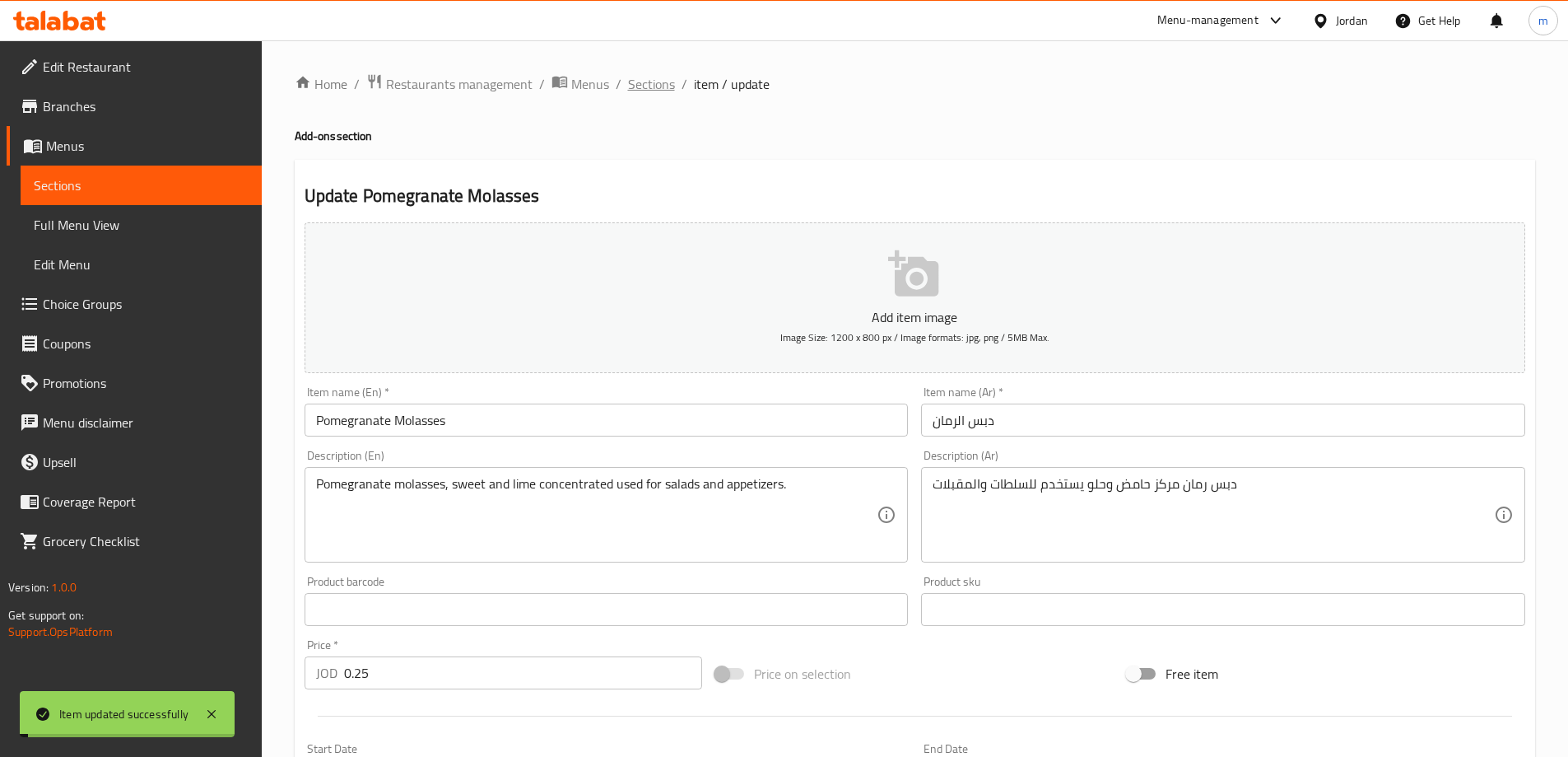
click at [642, 83] on span "Sections" at bounding box center [651, 84] width 47 height 19
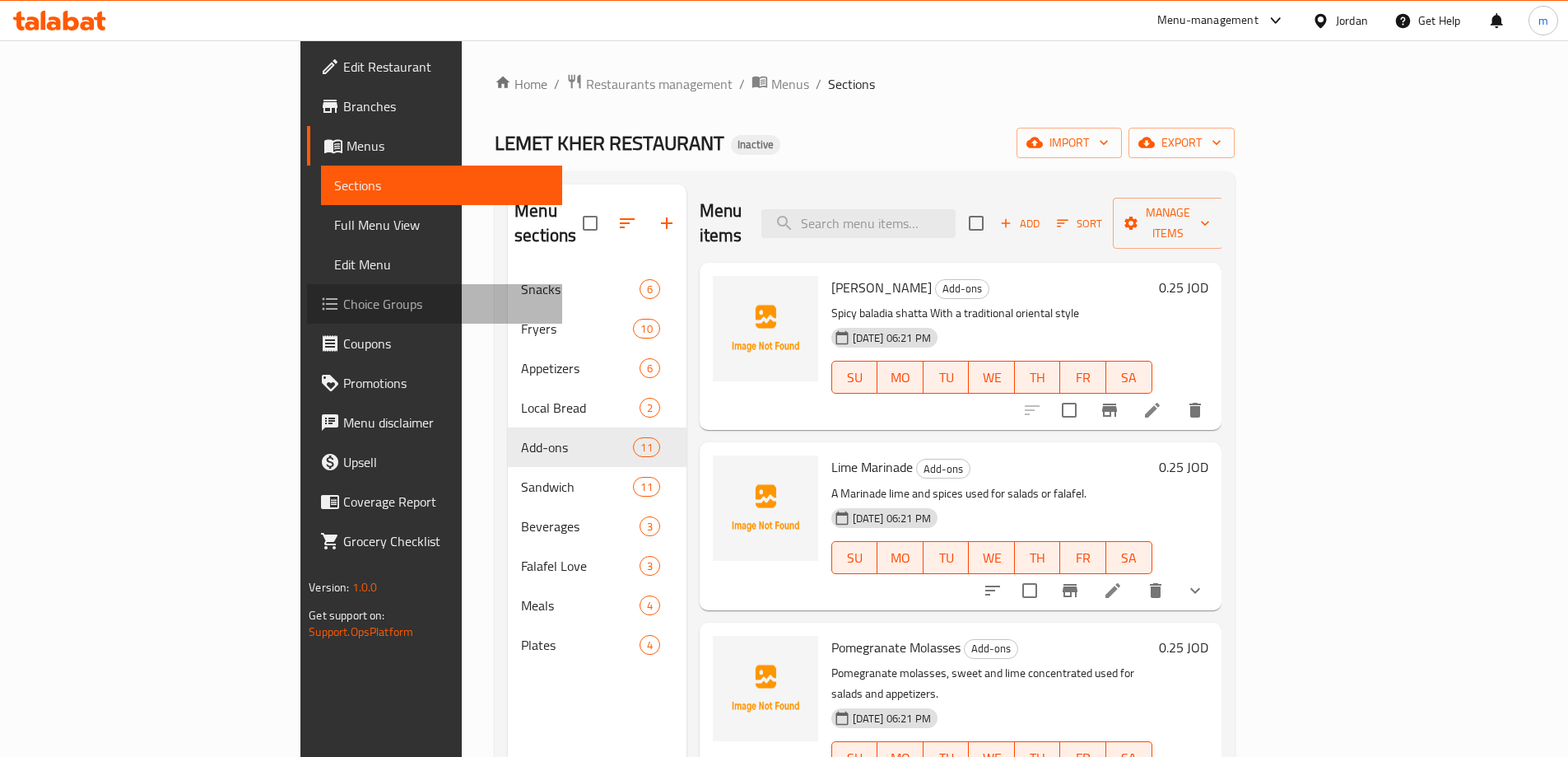
click at [343, 294] on span "Choice Groups" at bounding box center [445, 304] width 206 height 19
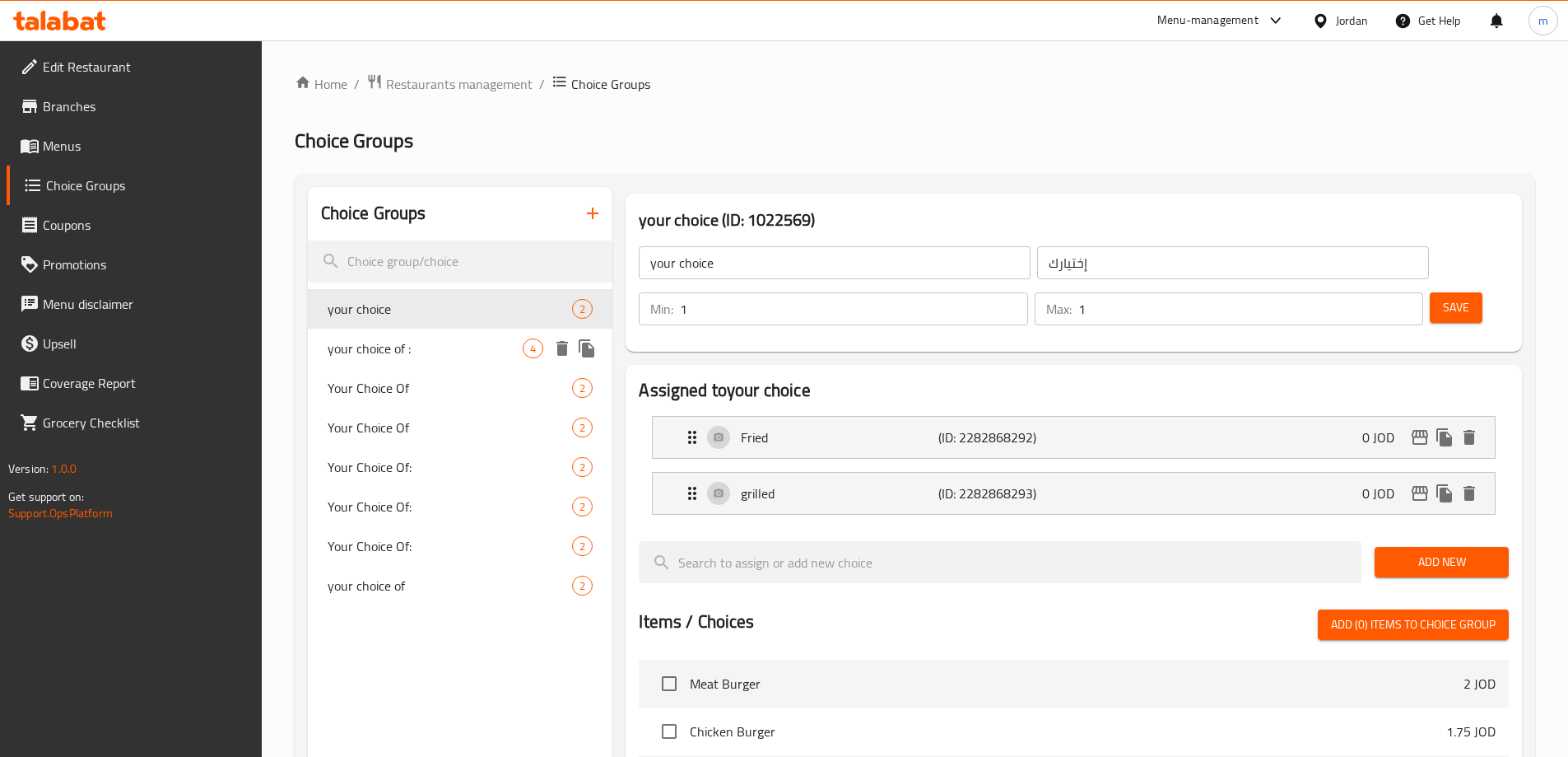
click at [354, 358] on span "your choice of :" at bounding box center [426, 348] width 196 height 19
type input "your choice of :"
type input "إختيارك من :"
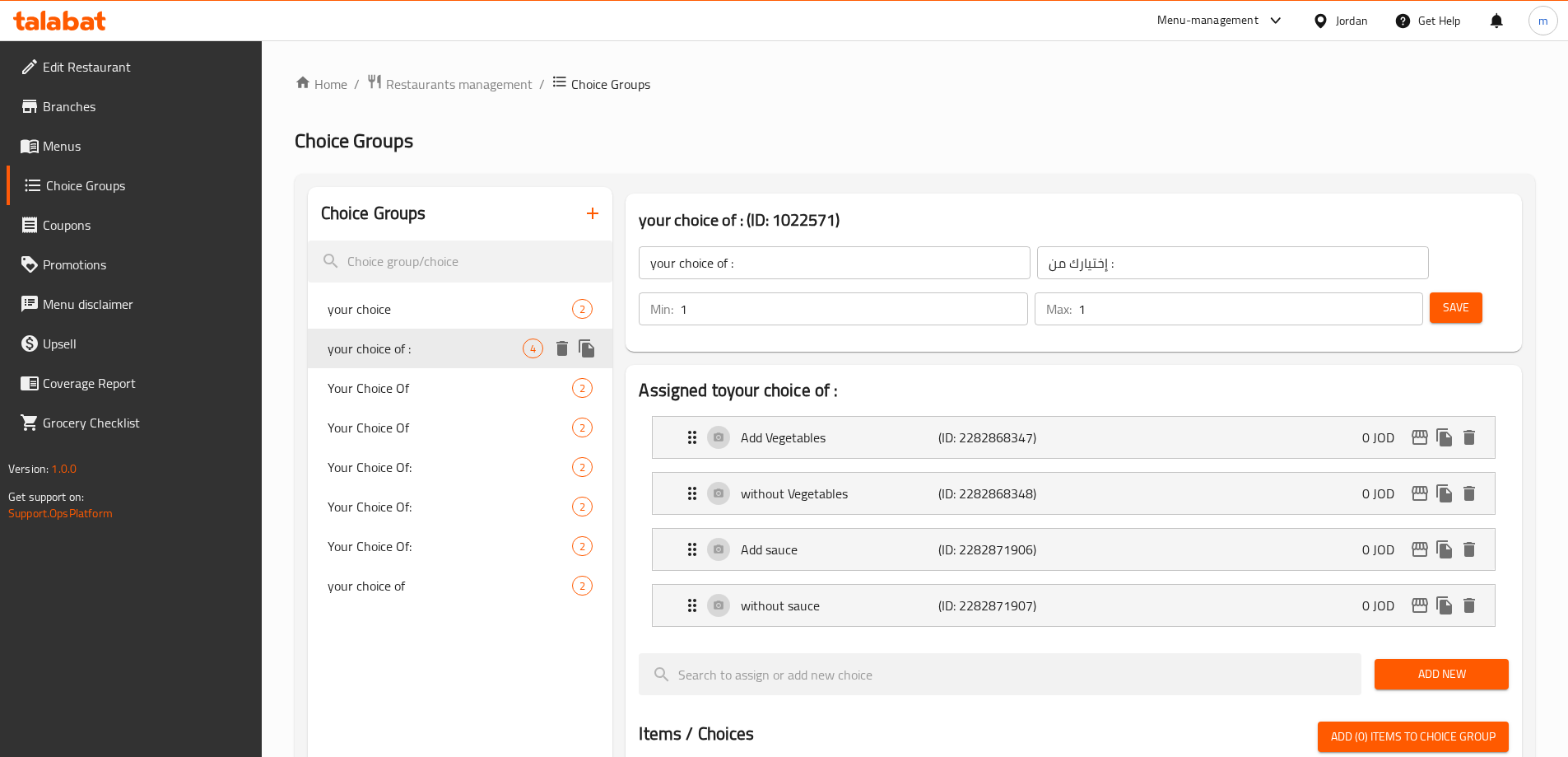
click at [391, 363] on div "your choice of : 4" at bounding box center [461, 348] width 306 height 40
click at [407, 391] on span "Your Choice Of" at bounding box center [426, 388] width 196 height 19
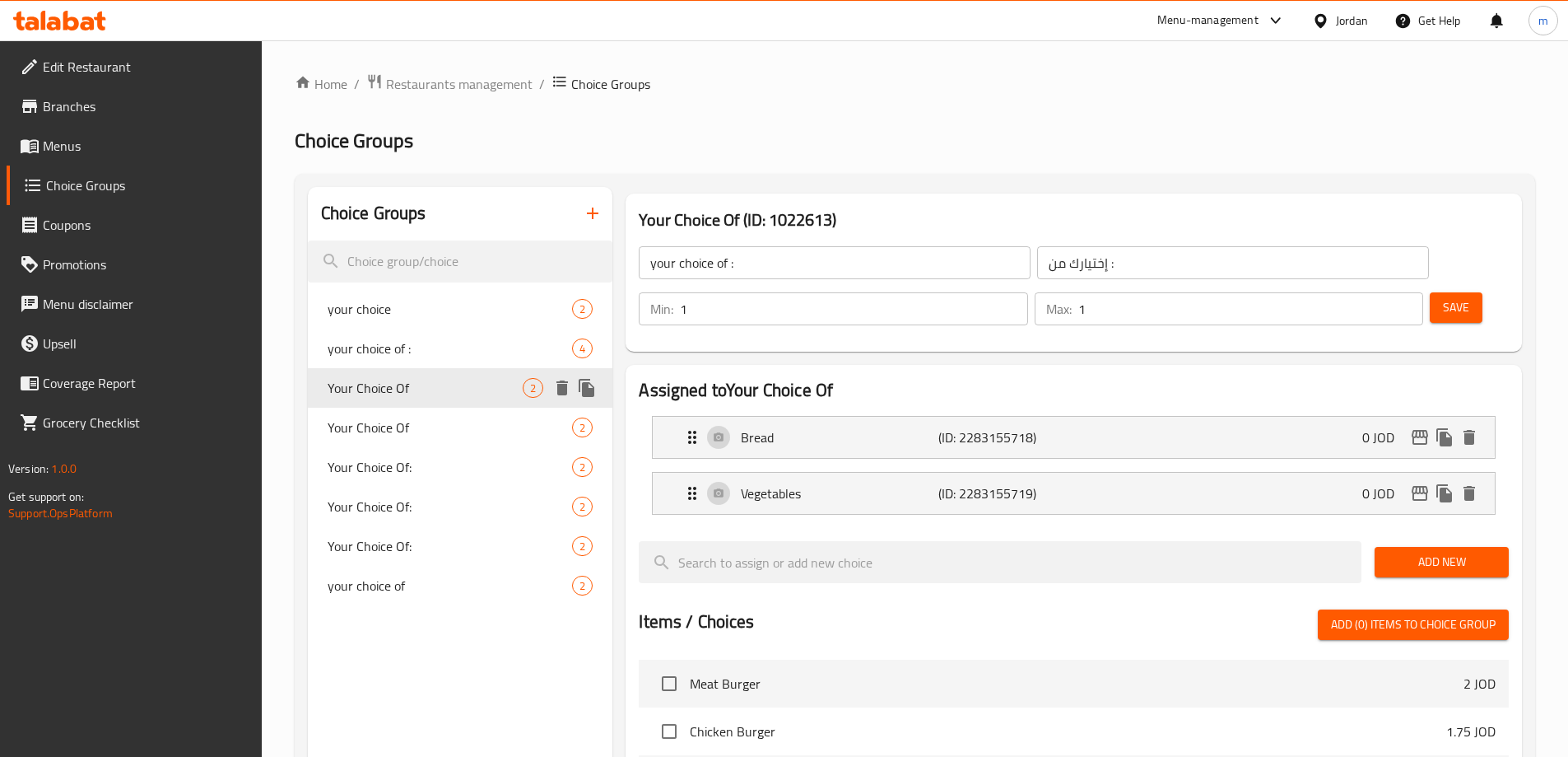
type input "Your Choice Of"
type input "اختيارك من"
click at [454, 434] on span "Your Choice Of" at bounding box center [426, 427] width 196 height 19
type input "Your Choice Of"
type input "اختيارك من"
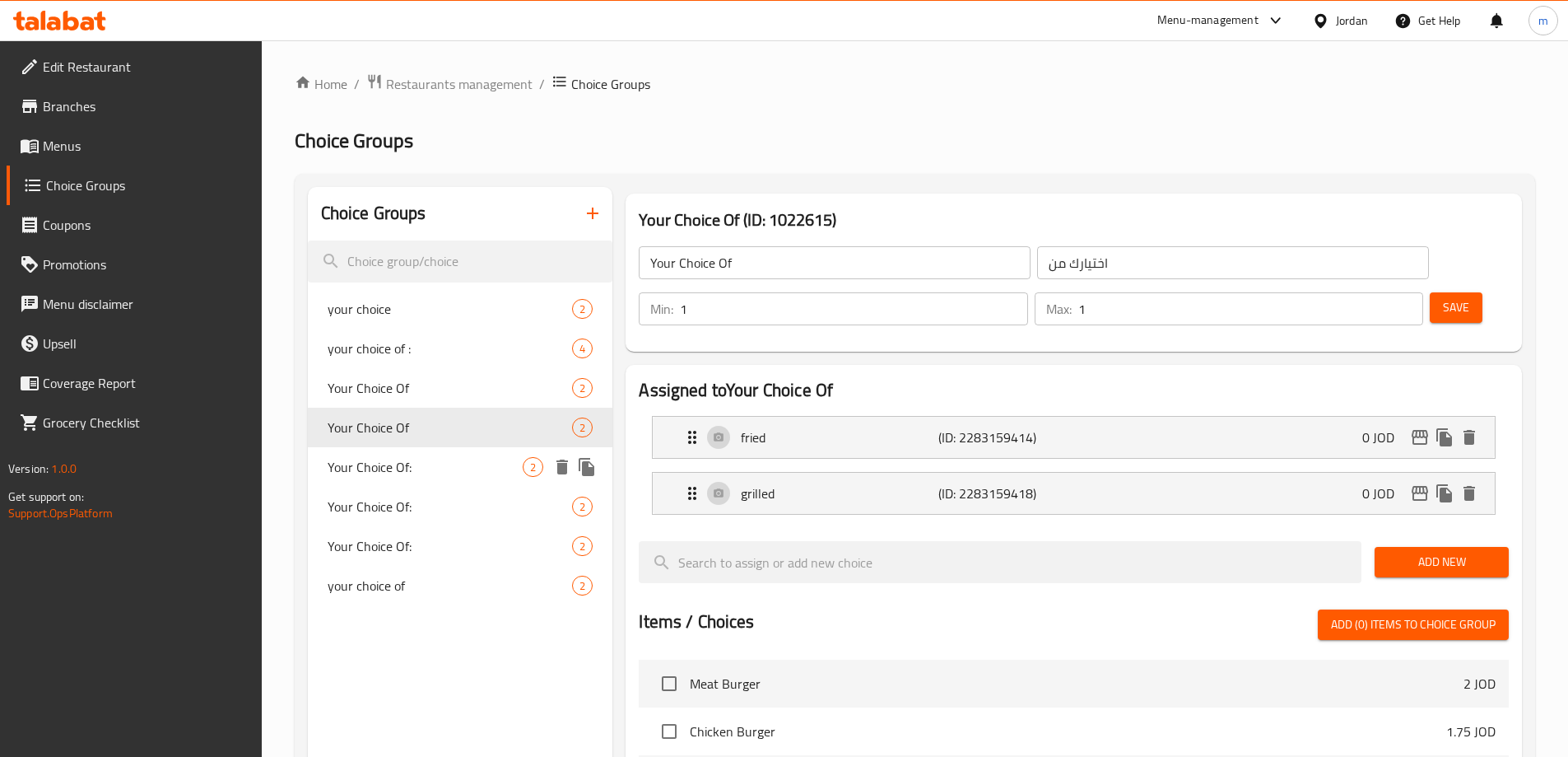
click at [419, 457] on span "Your Choice Of:" at bounding box center [426, 467] width 196 height 19
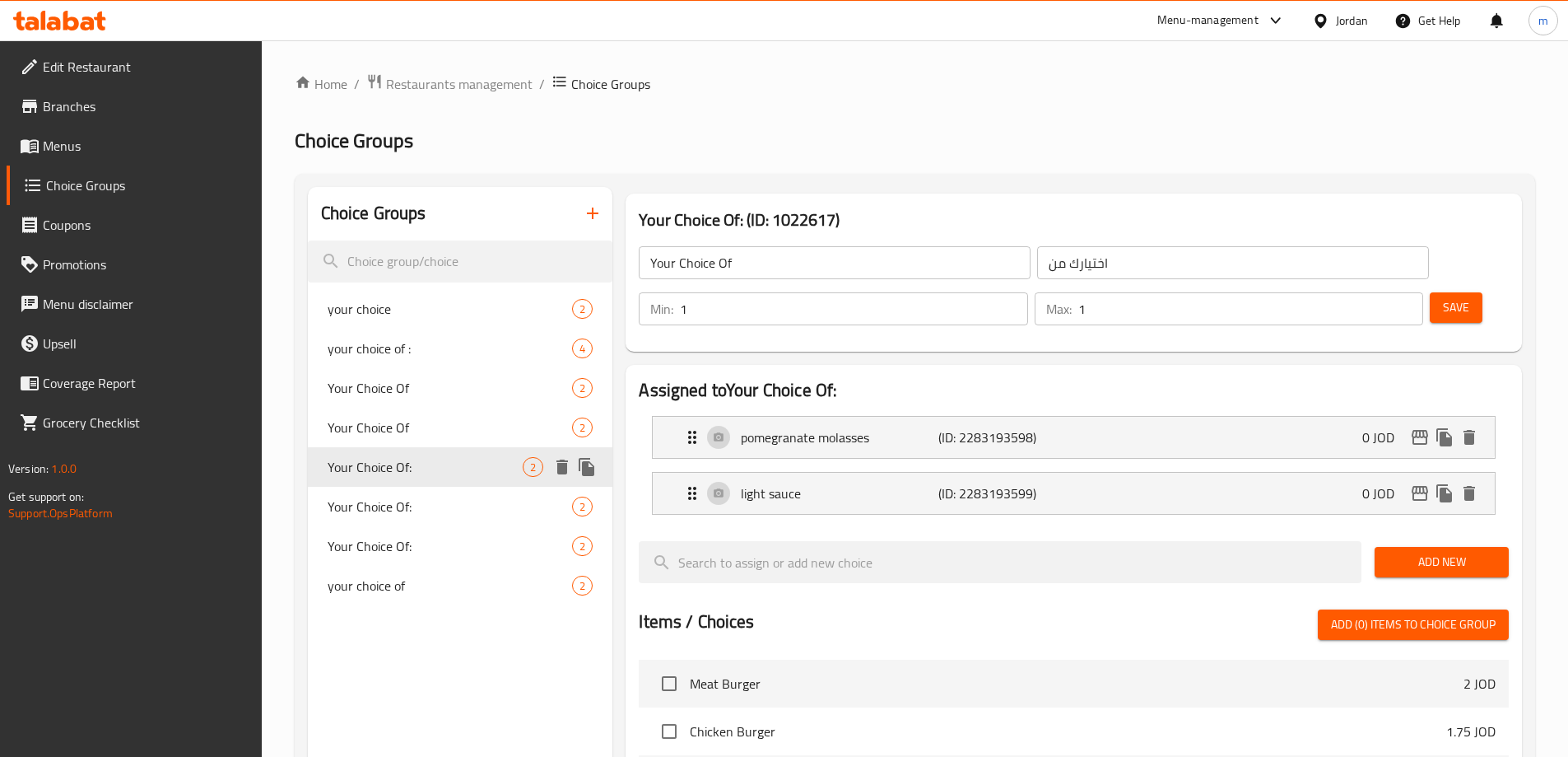
type input "Your Choice Of:"
type input "اختيارك من:"
click at [404, 499] on span "Your Choice Of:" at bounding box center [426, 507] width 196 height 19
type input "Your Choice Of:"
type input "اختيارك من:"
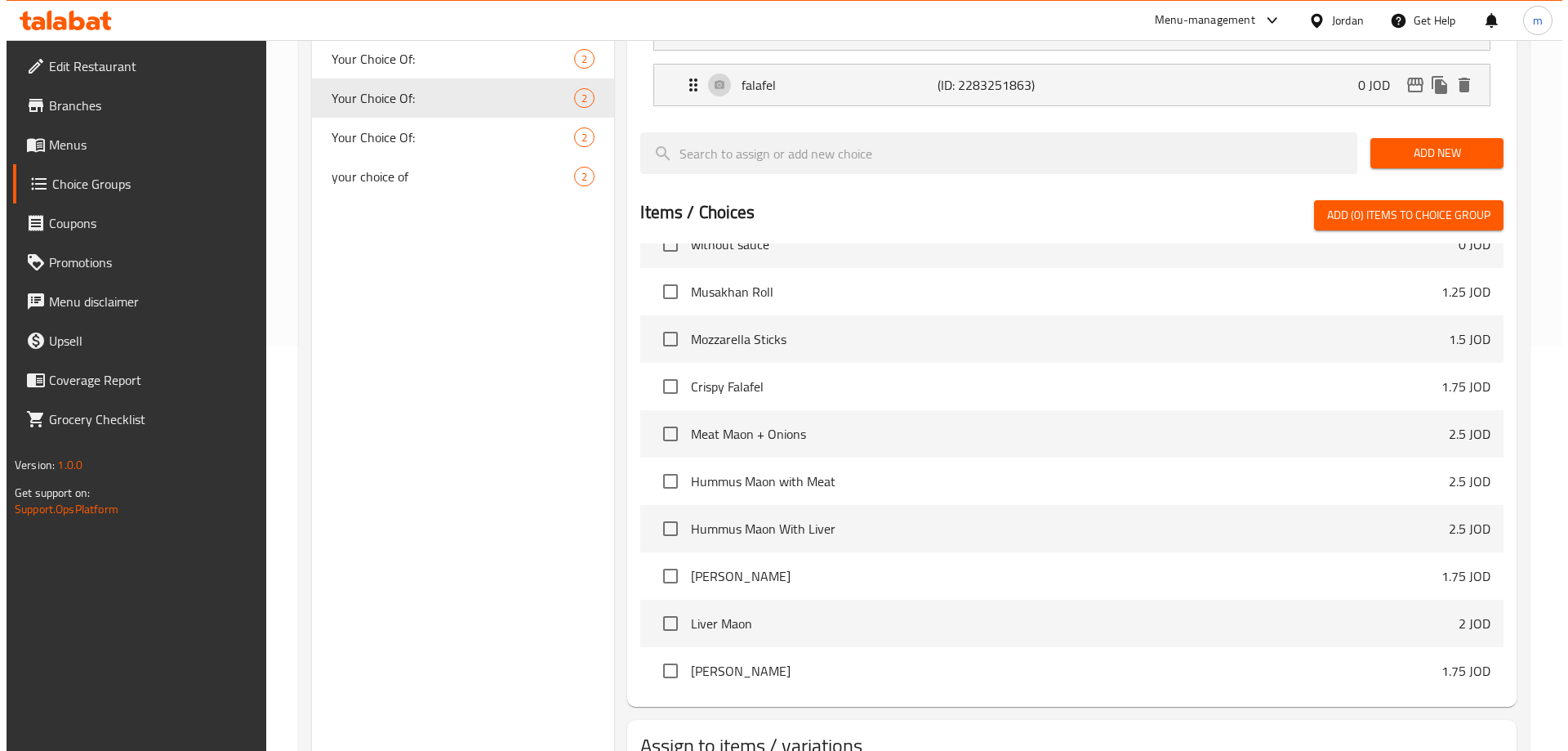
scroll to position [482, 0]
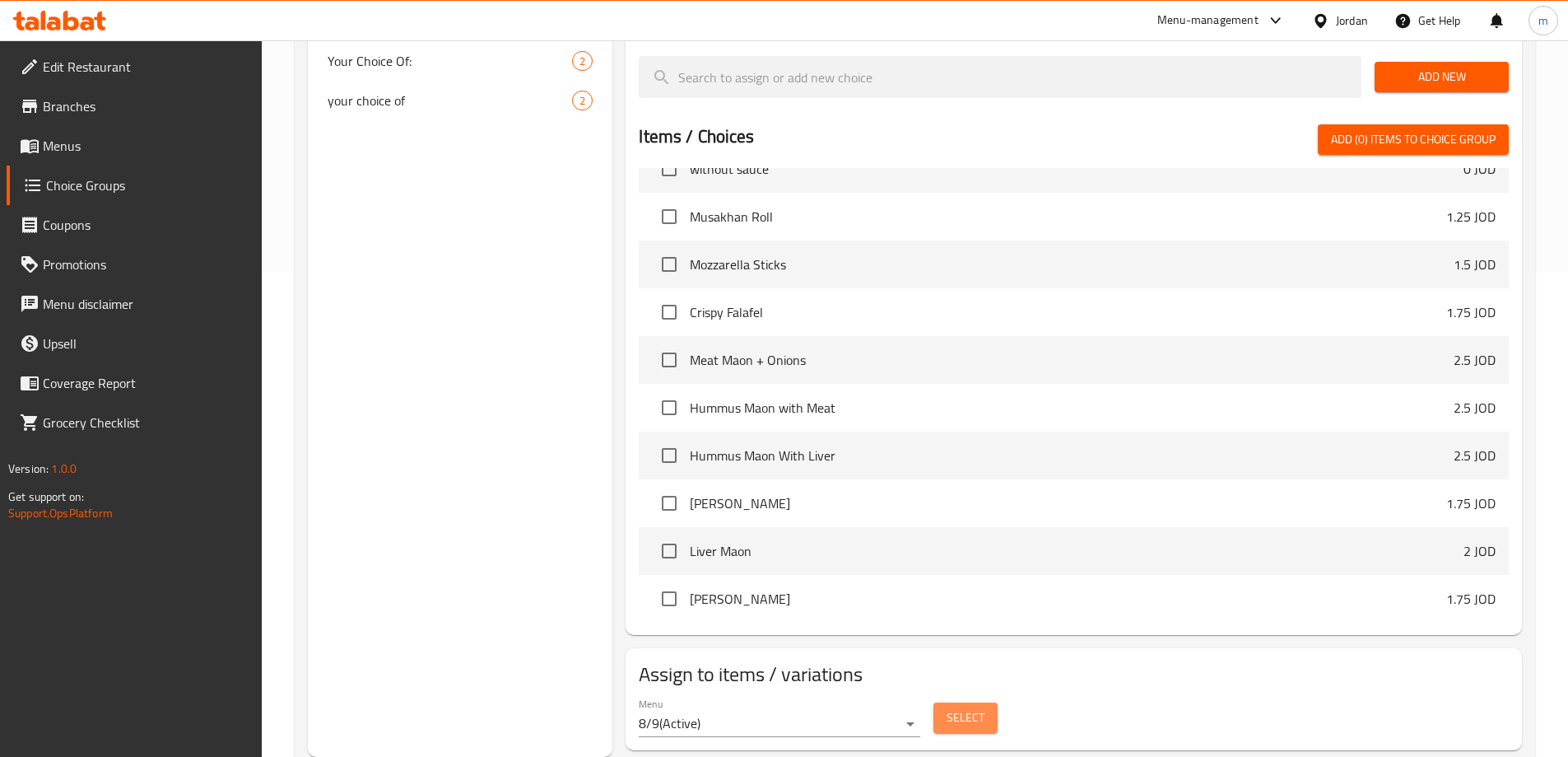
click at [974, 707] on span "Select" at bounding box center [965, 717] width 38 height 20
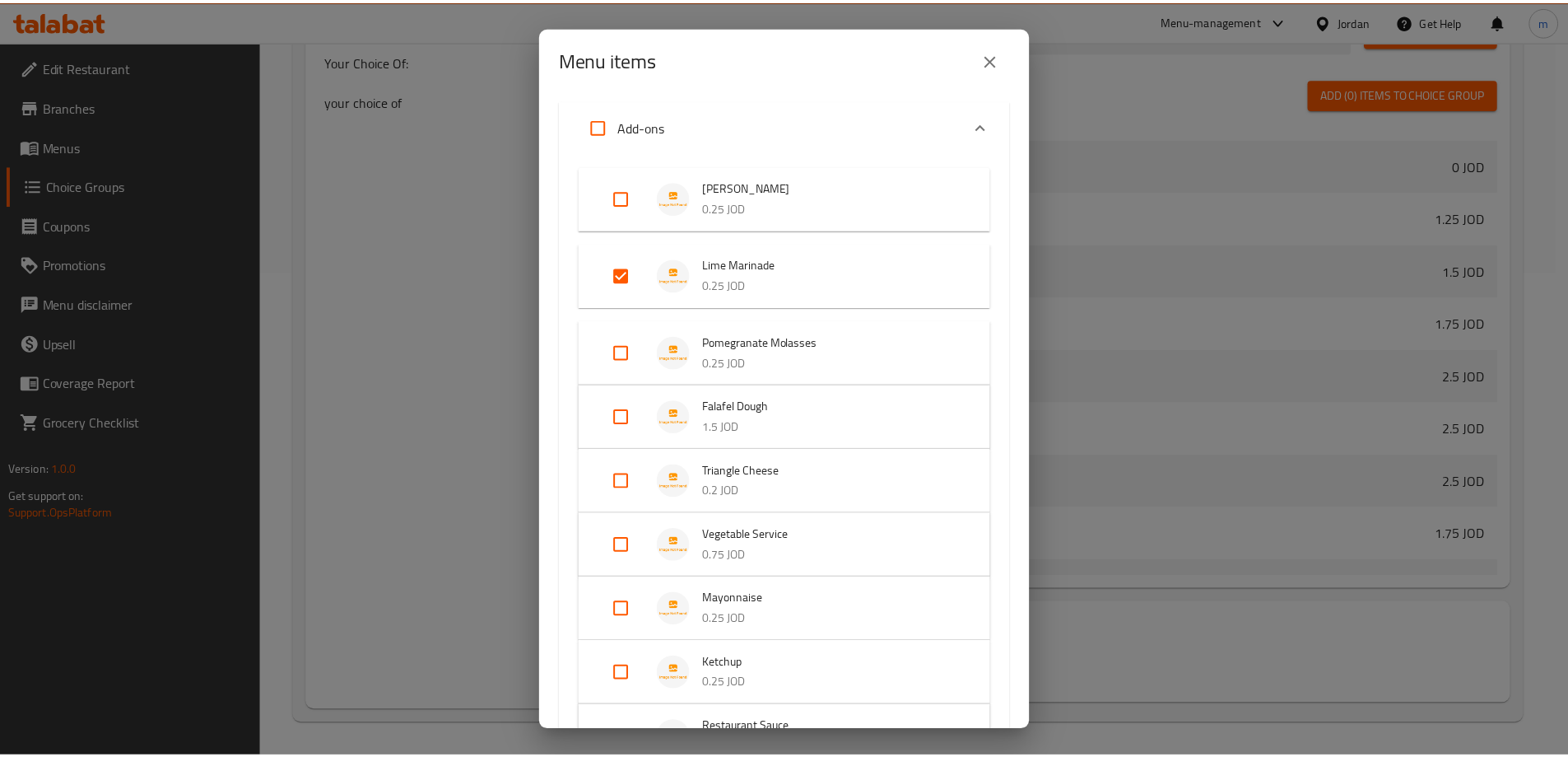
scroll to position [247, 0]
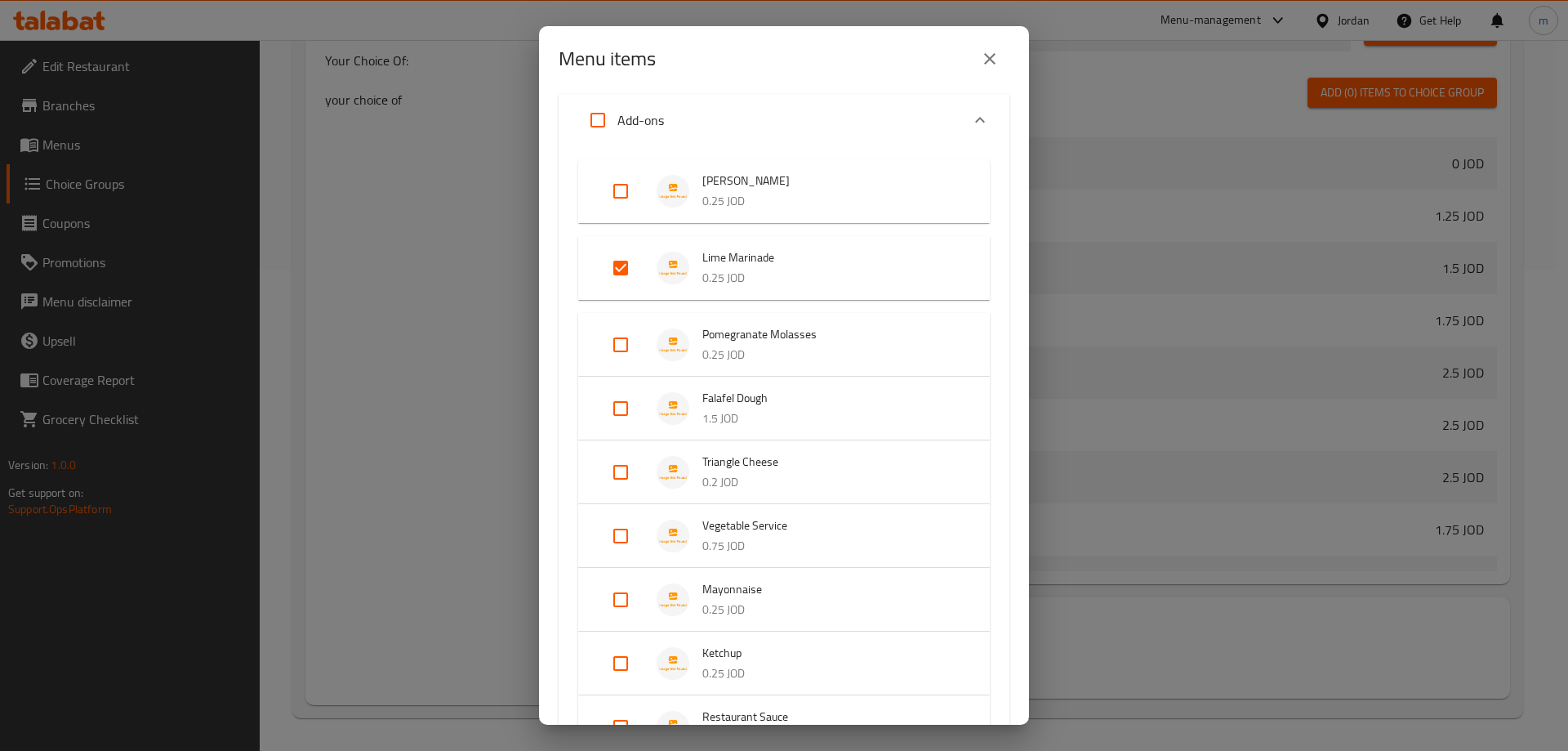
click at [987, 50] on icon "close" at bounding box center [990, 59] width 19 height 19
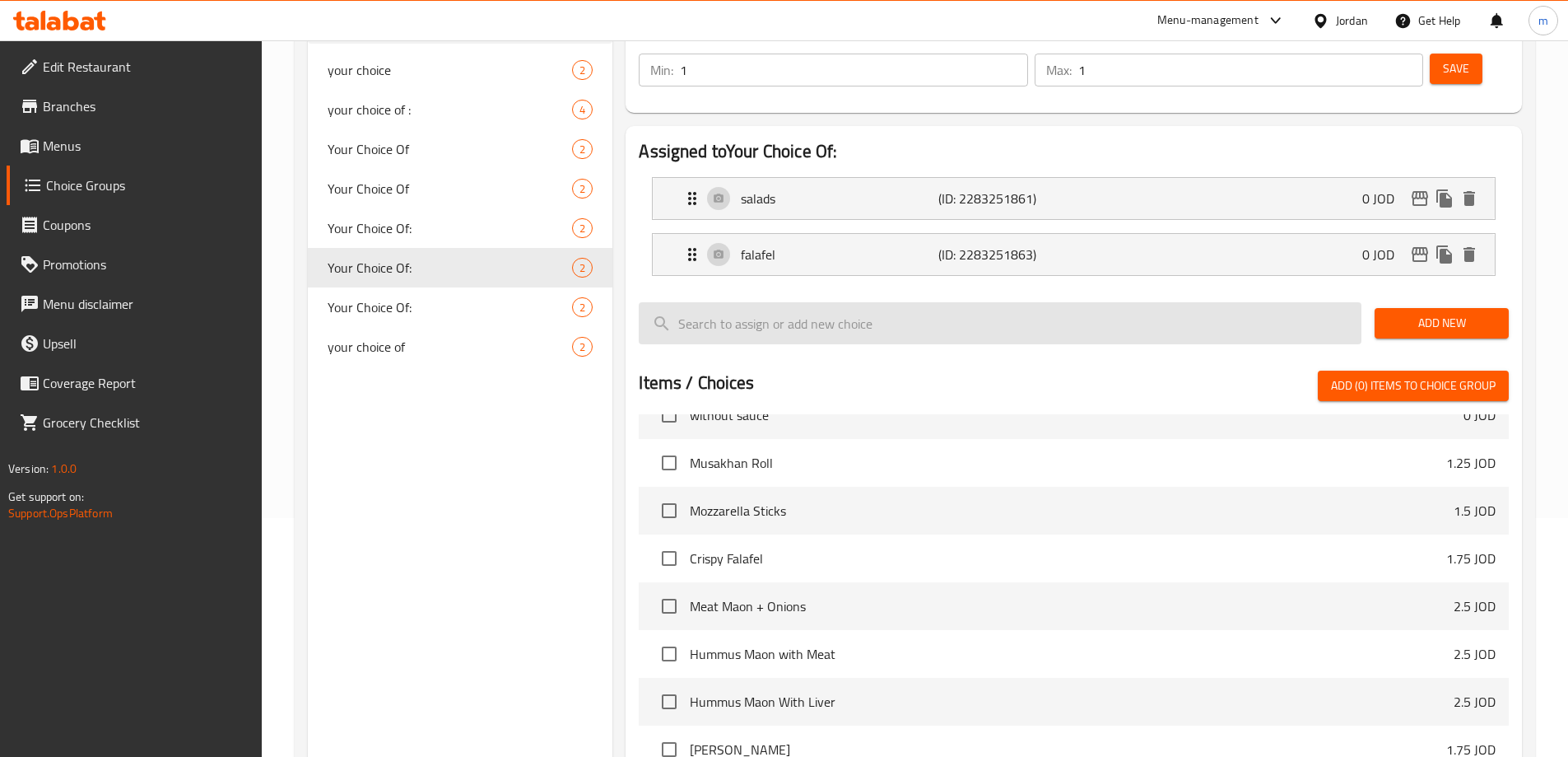
scroll to position [238, 0]
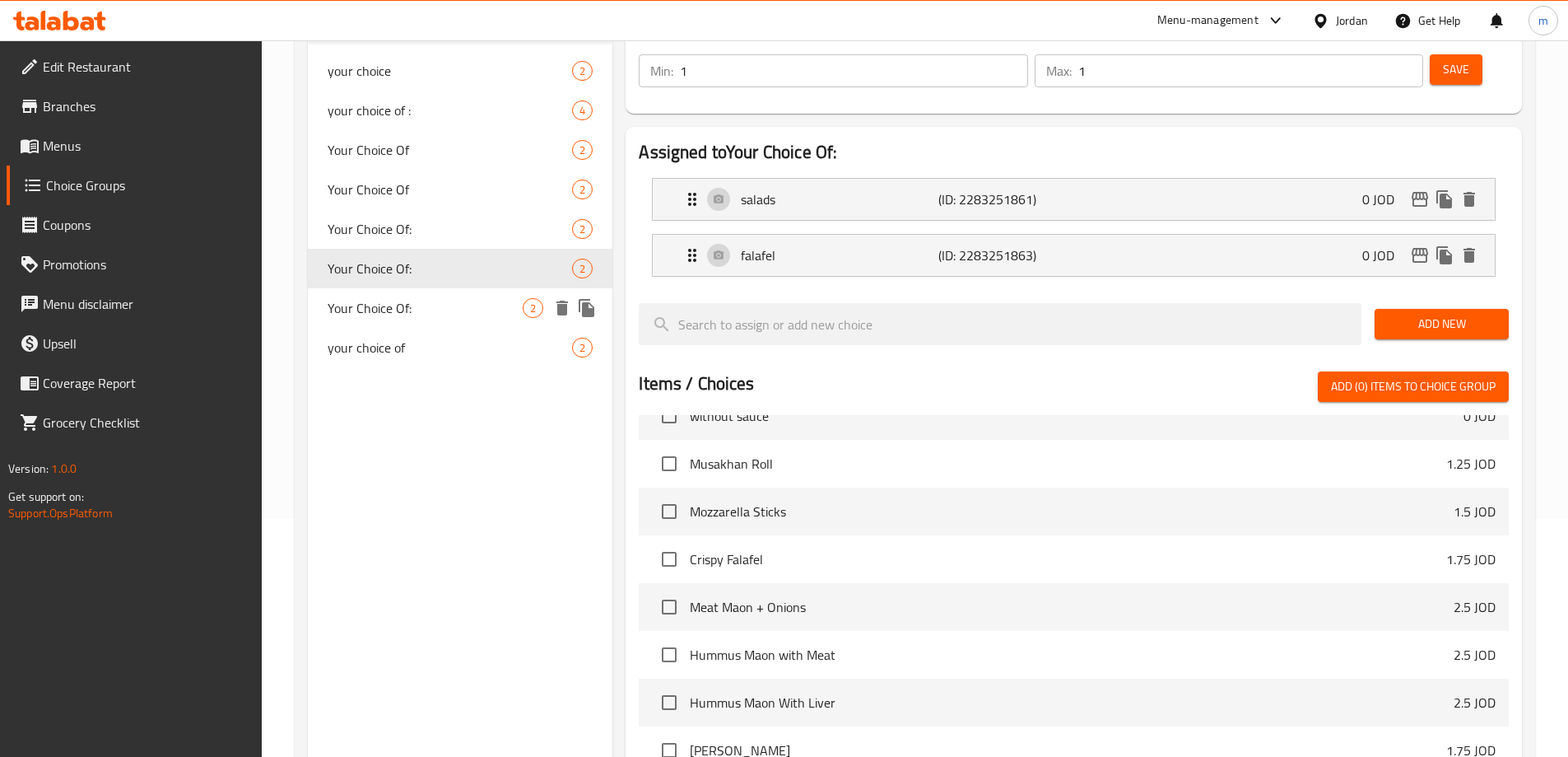
click at [405, 307] on span "Your Choice Of:" at bounding box center [426, 308] width 196 height 19
type input "Your Choice Of:"
type input "اختيارك من:"
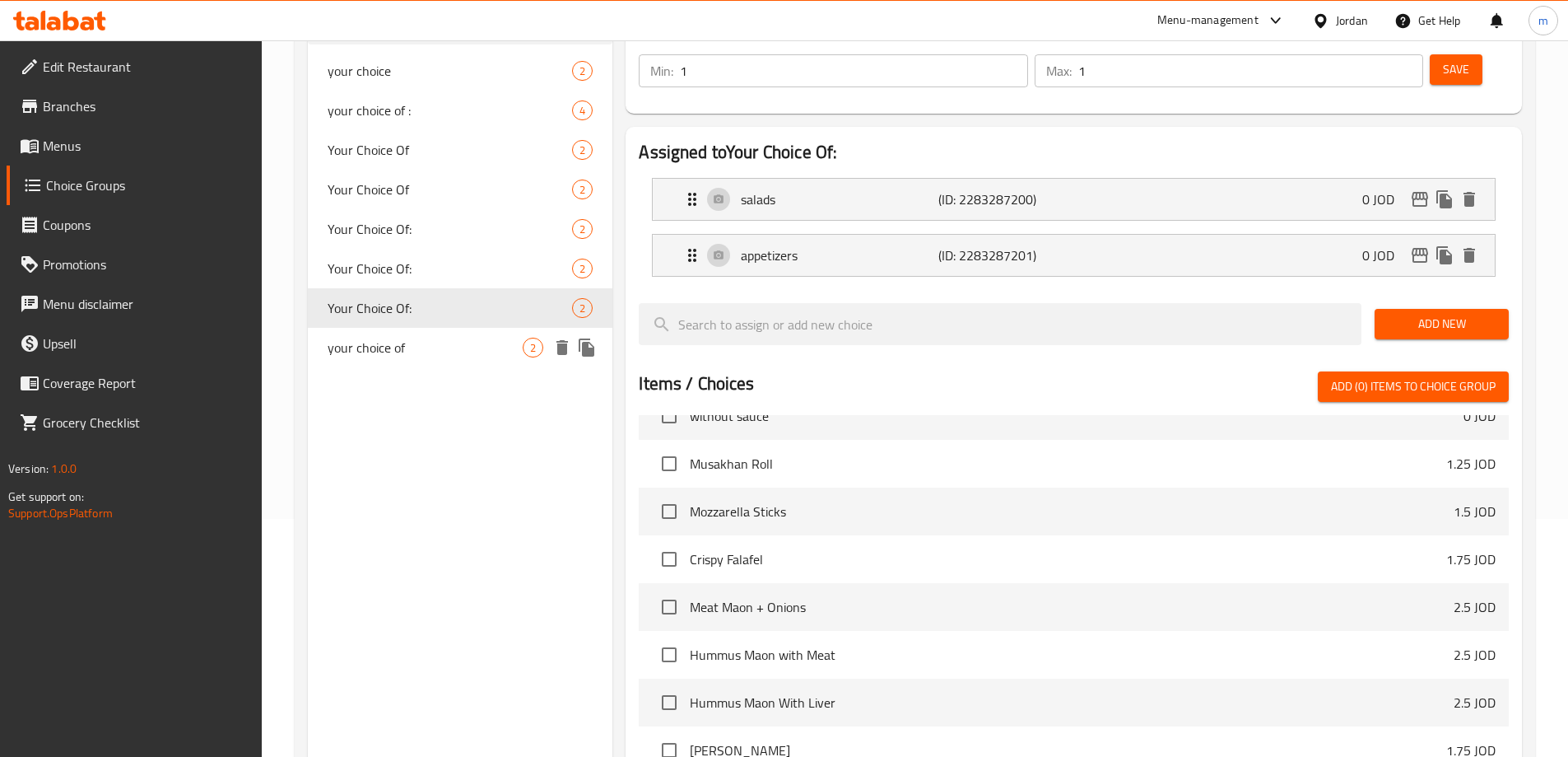
click at [390, 340] on span "your choice of" at bounding box center [426, 348] width 196 height 19
type input "your choice of"
type input "اختيارك من"
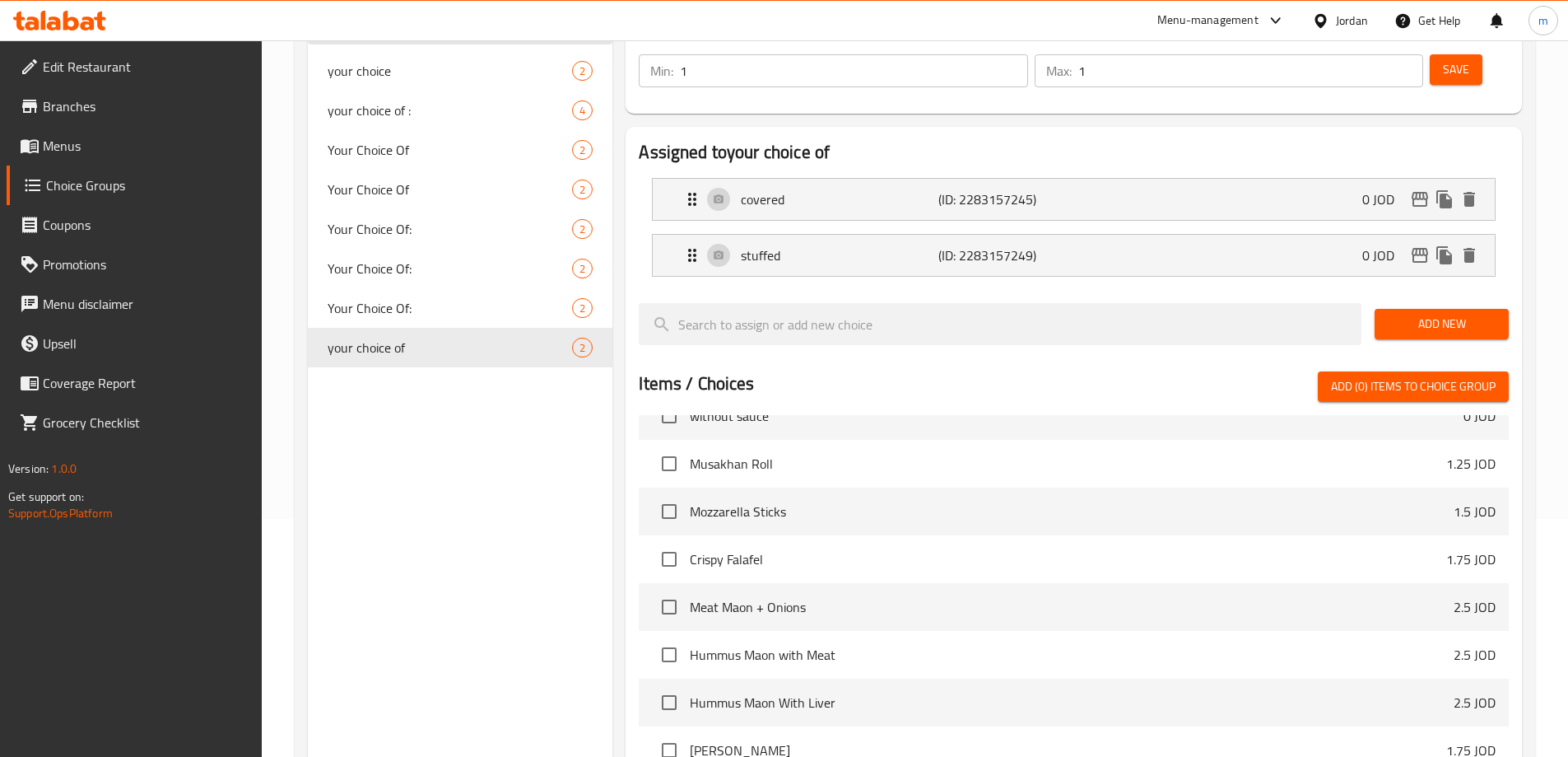
scroll to position [156, 0]
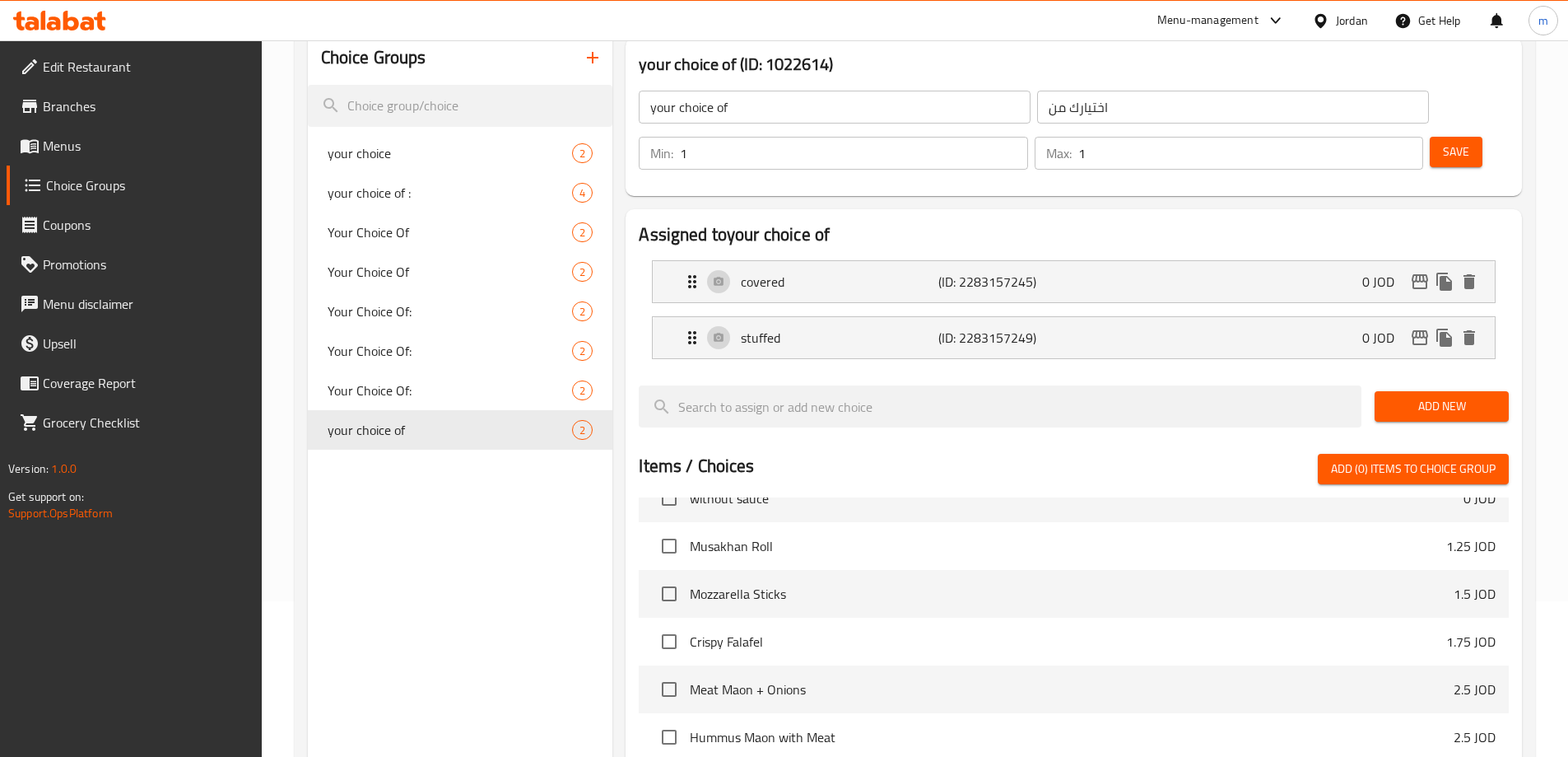
click at [588, 58] on icon "button" at bounding box center [592, 57] width 11 height 11
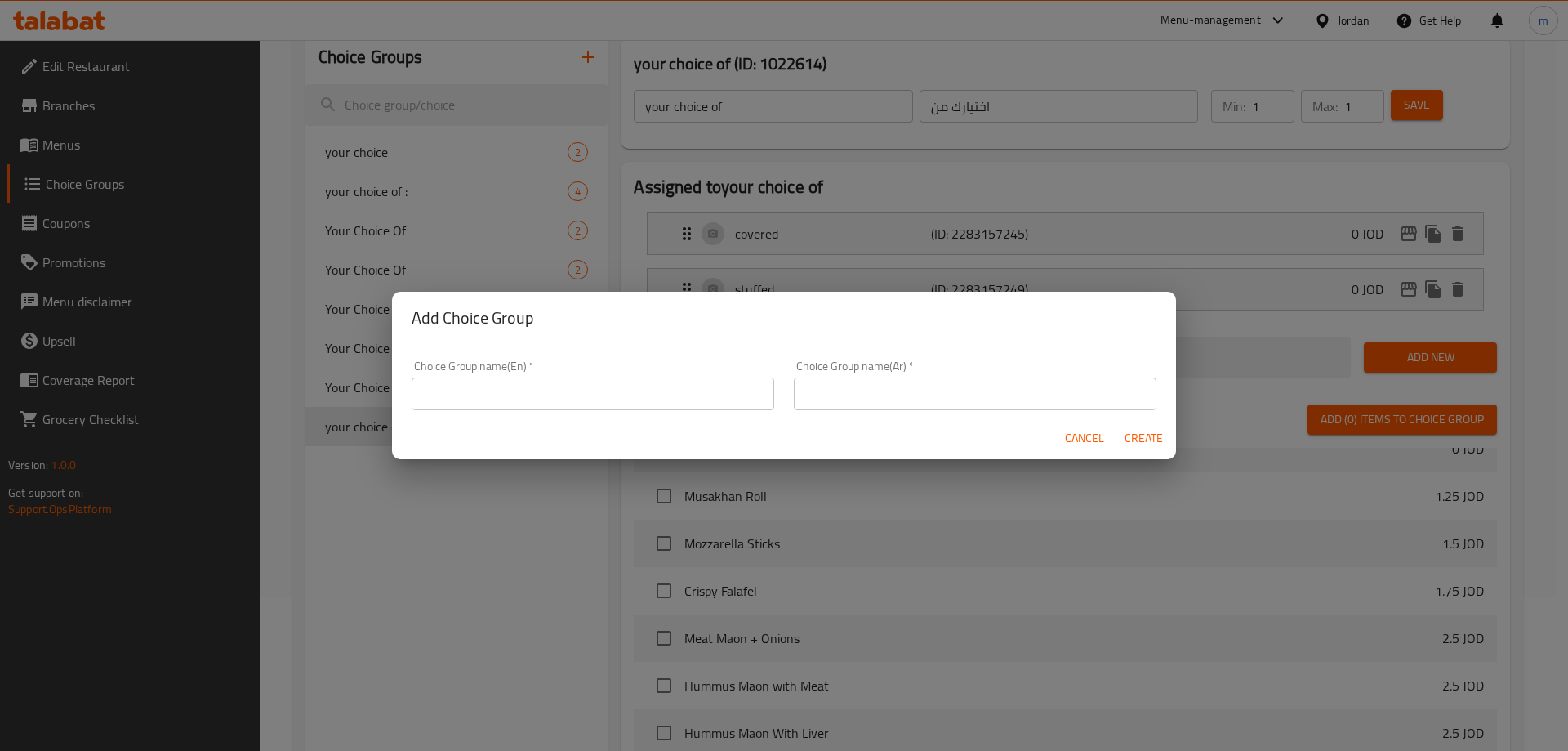
click at [572, 404] on input "text" at bounding box center [593, 393] width 363 height 32
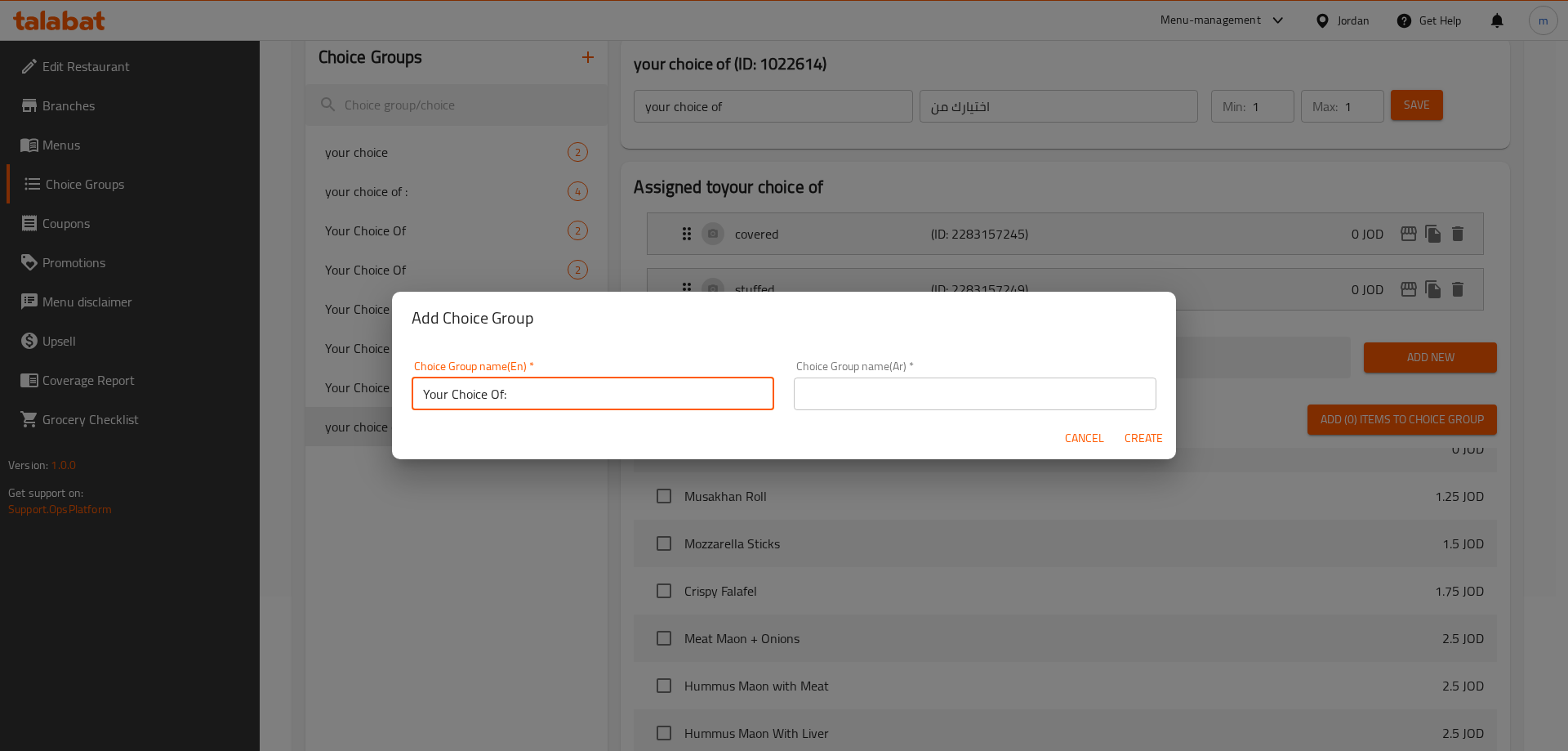
type input "Your Choice Of:"
click at [831, 397] on input "text" at bounding box center [975, 393] width 363 height 32
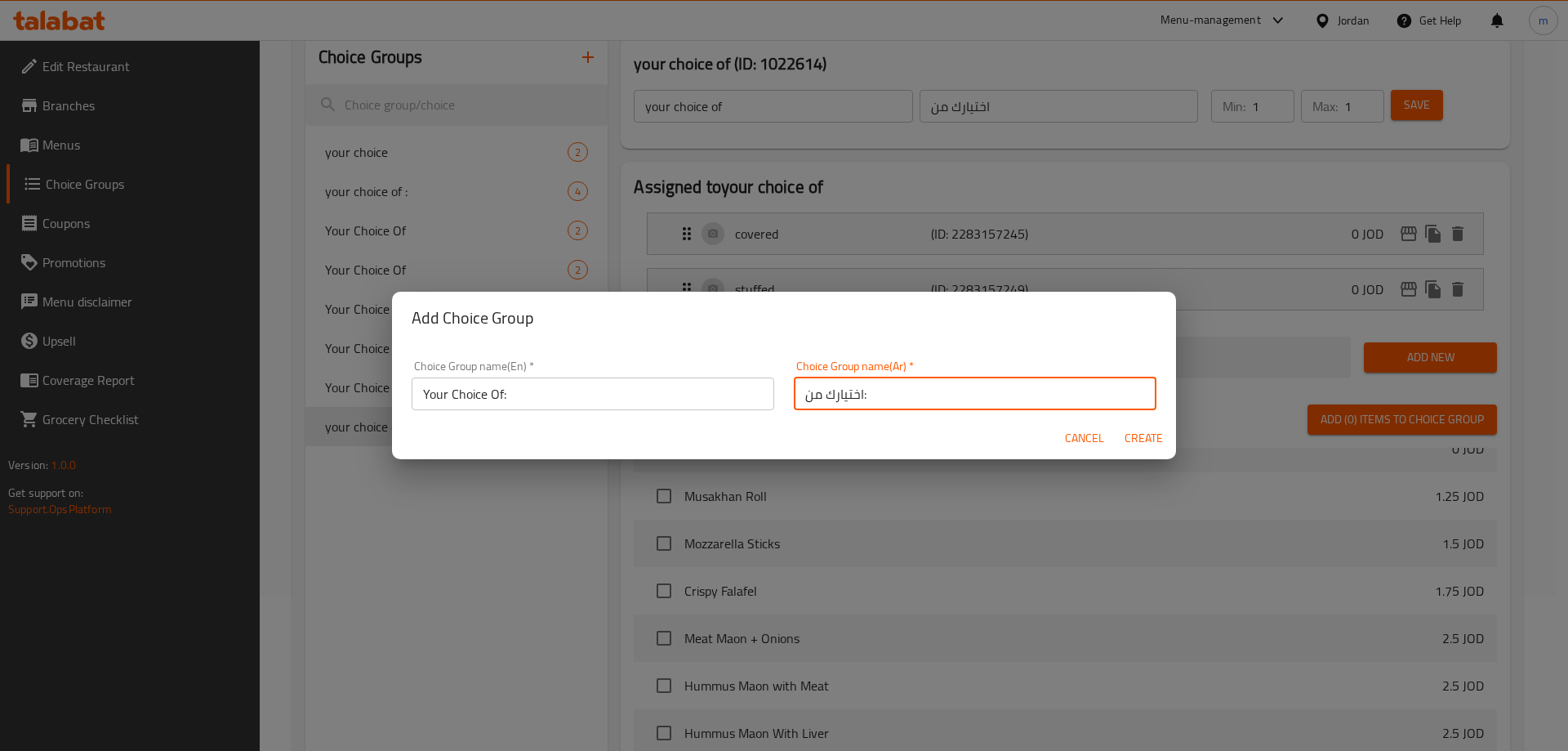
type input "اختيارك من:"
click at [1147, 447] on span "Create" at bounding box center [1144, 438] width 39 height 20
type input "Your Choice Of:"
type input "اختيارك من:"
type input "0"
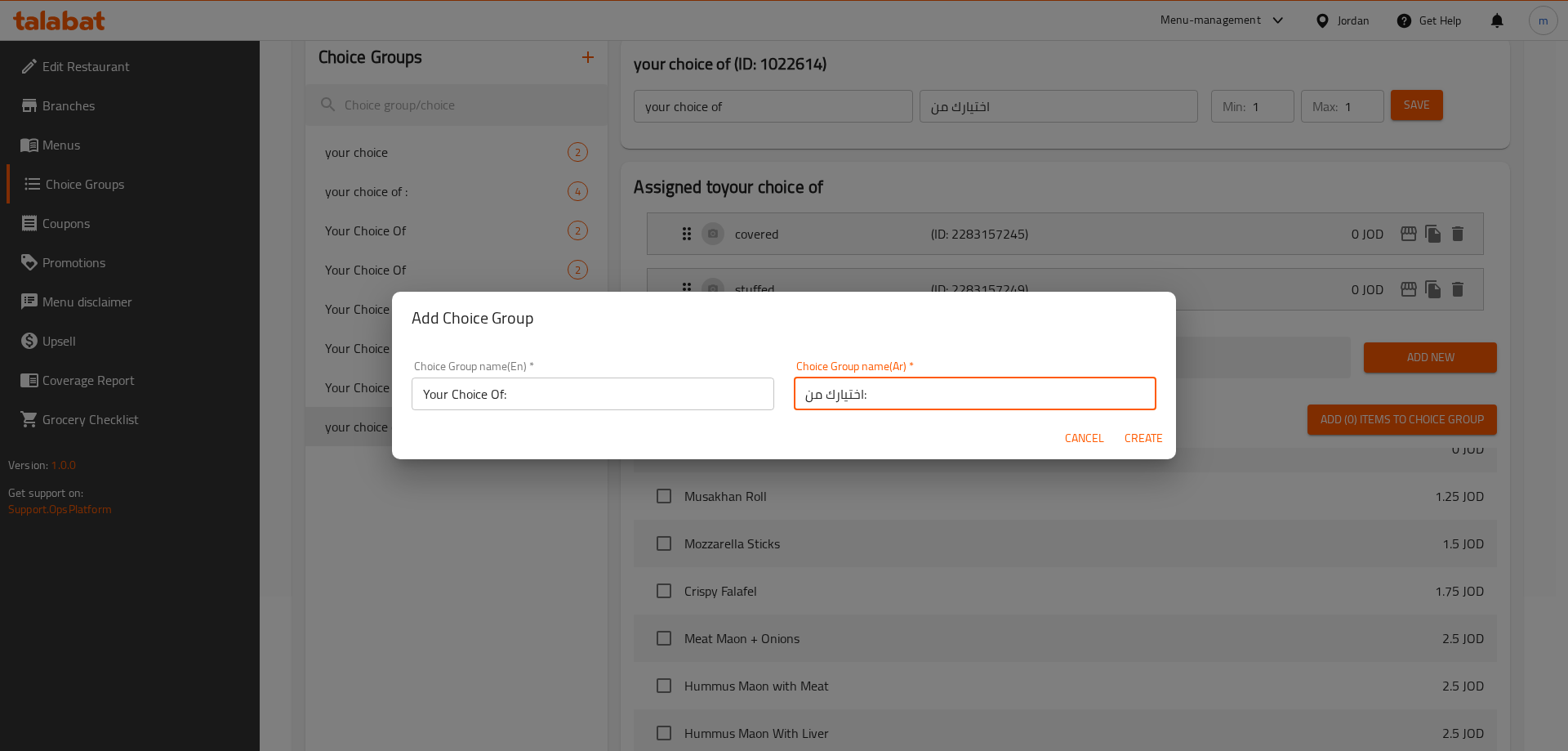
type input "0"
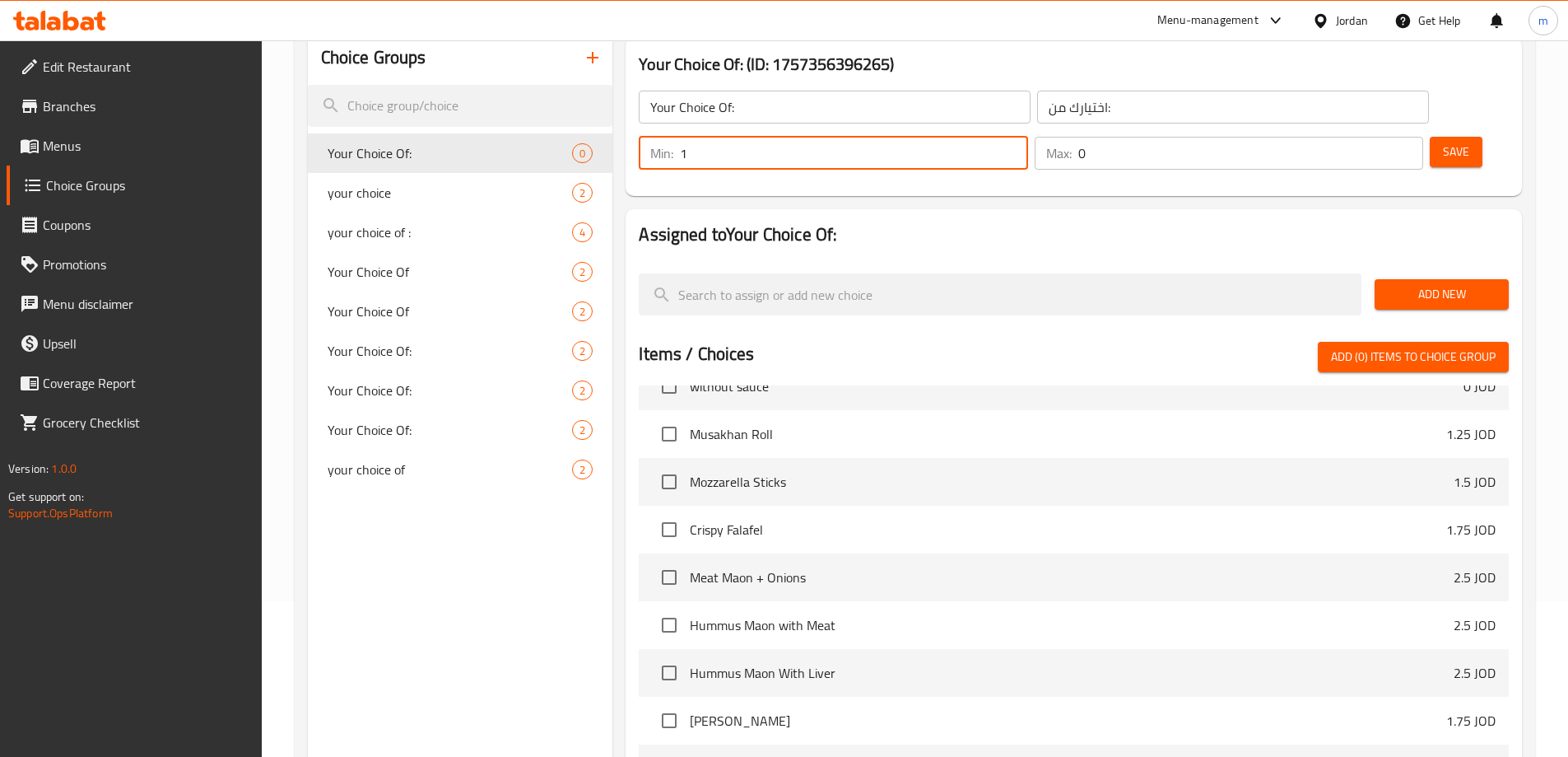
type input "1"
click at [1027, 137] on input "1" at bounding box center [853, 153] width 347 height 33
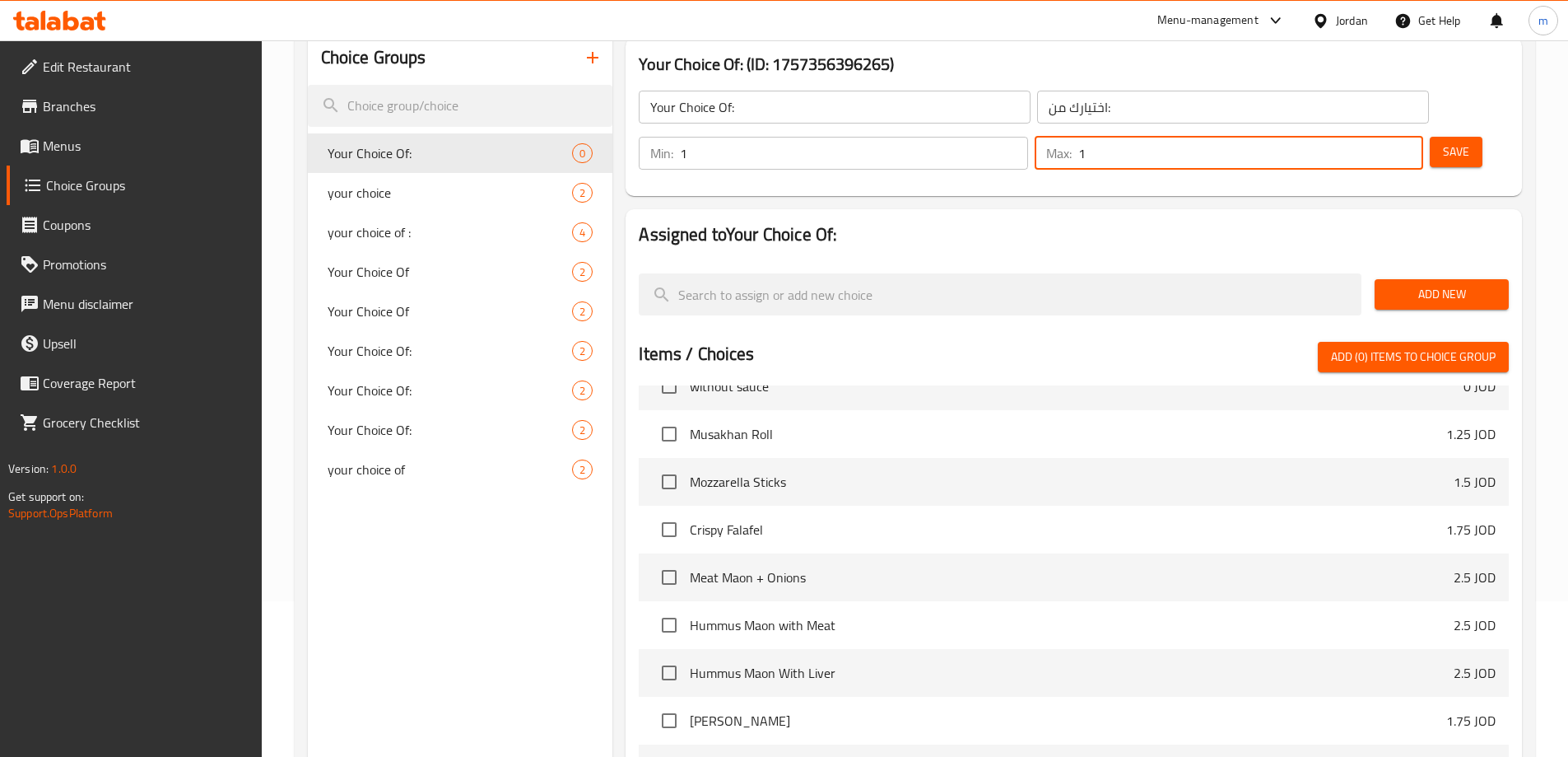
type input "1"
click at [1379, 137] on input "1" at bounding box center [1251, 153] width 345 height 33
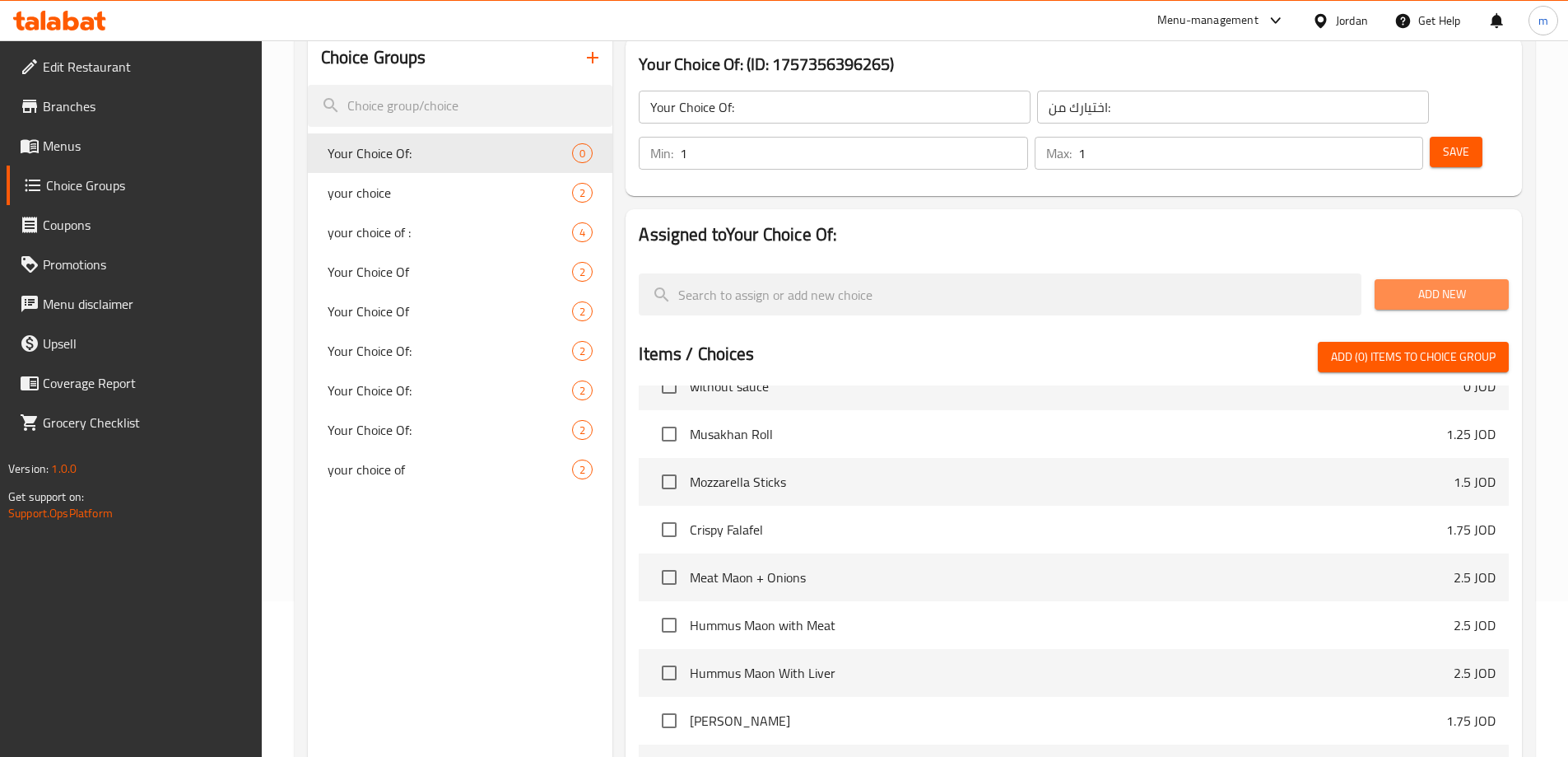
click at [1427, 279] on button "Add New" at bounding box center [1442, 294] width 134 height 30
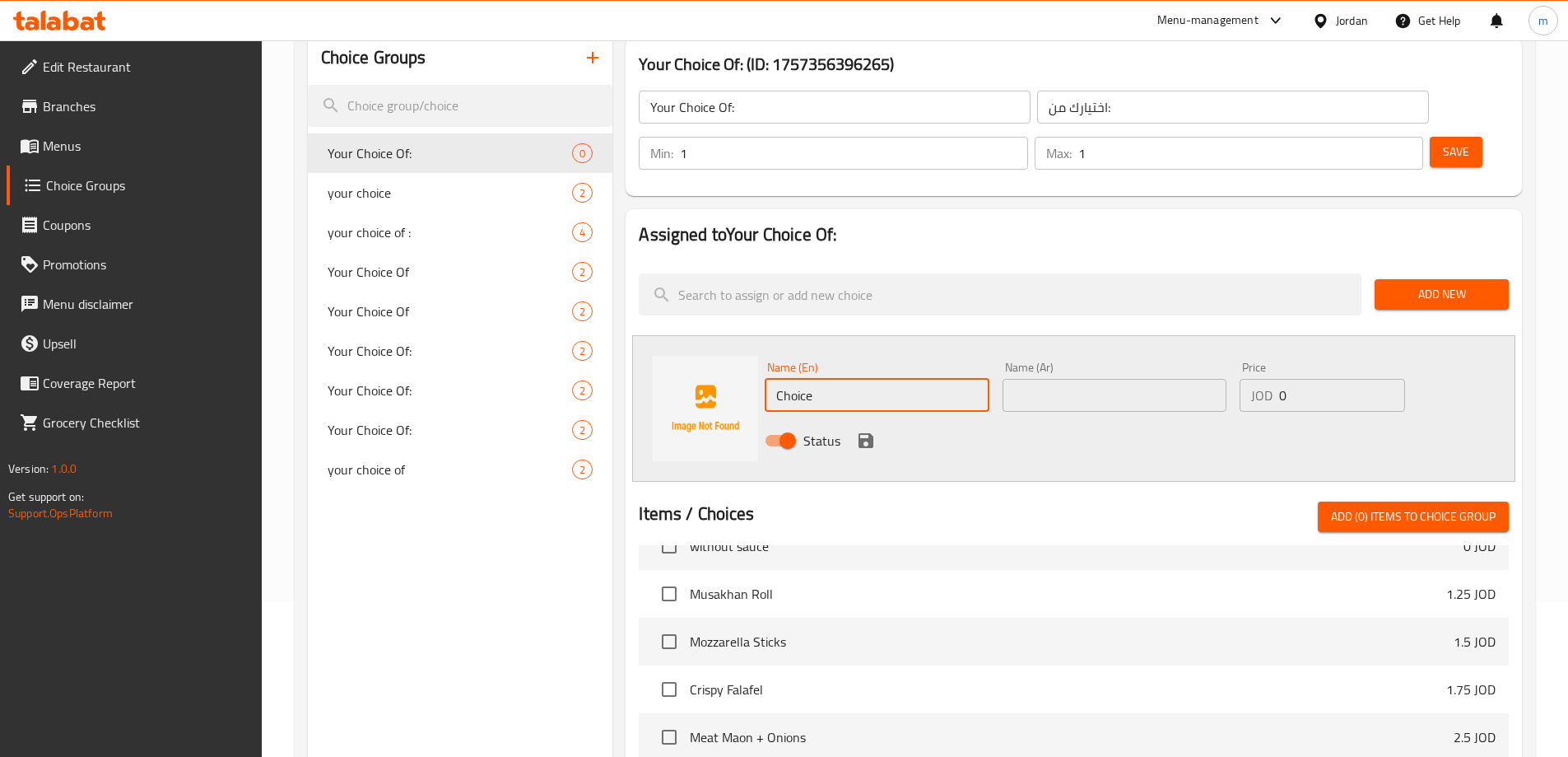
click at [811, 378] on input "Choice" at bounding box center [876, 394] width 224 height 33
paste input "serving"
type input "serving"
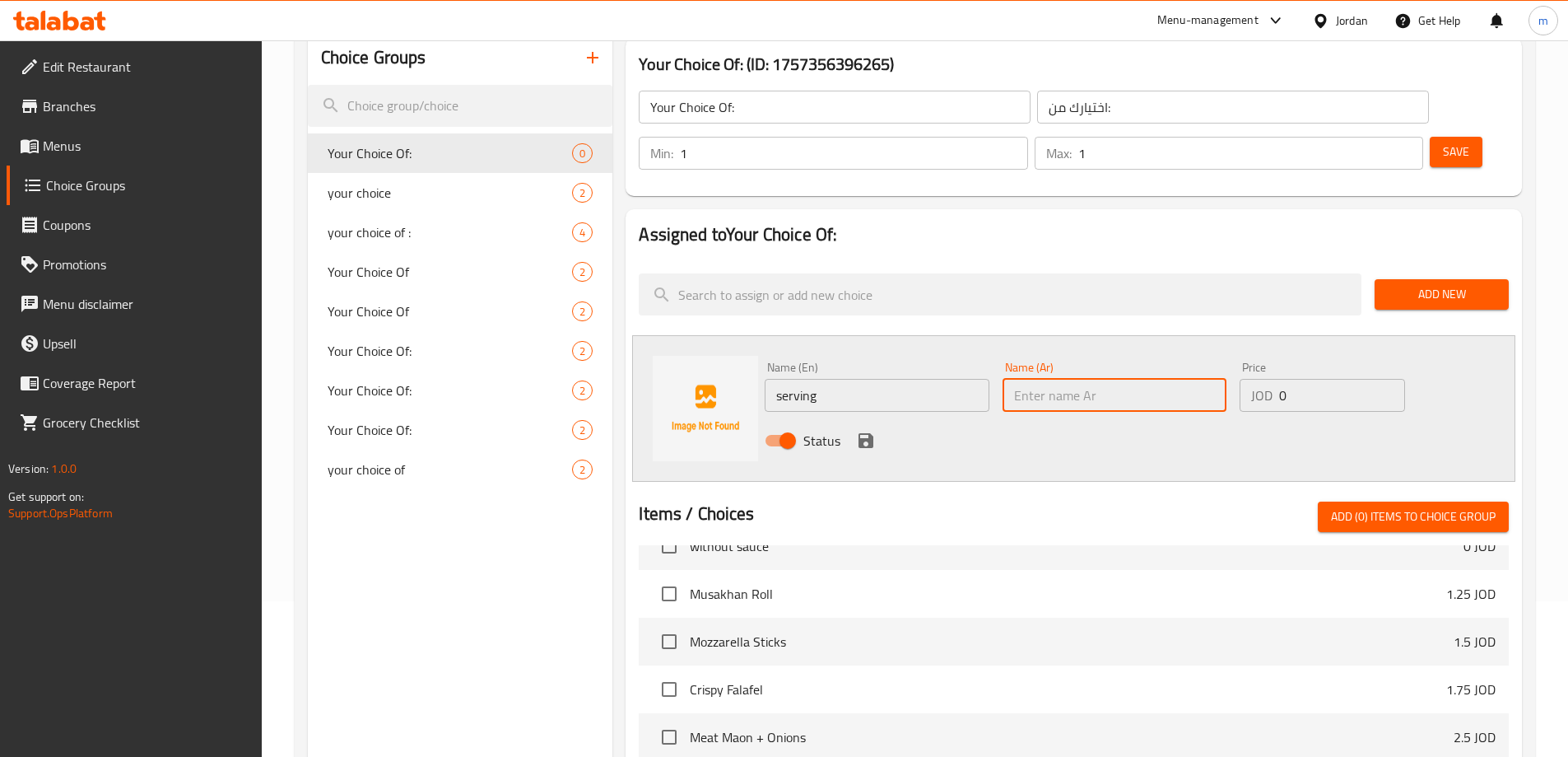
click at [1066, 378] on input "text" at bounding box center [1114, 394] width 224 height 33
type input "g"
type input "للتقديم"
click at [862, 433] on icon "save" at bounding box center [865, 440] width 15 height 15
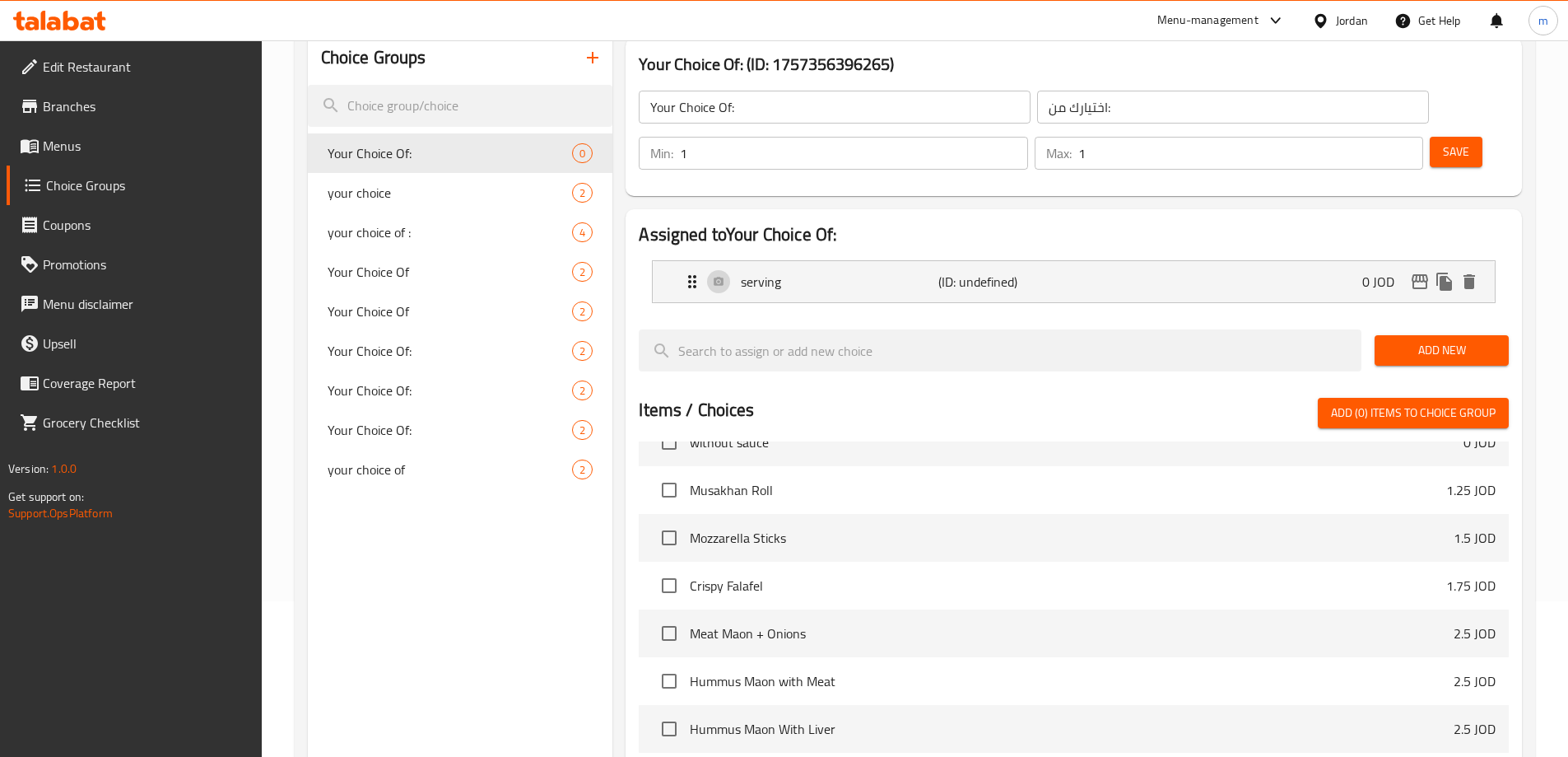
click at [1400, 340] on span "Add New" at bounding box center [1442, 350] width 108 height 20
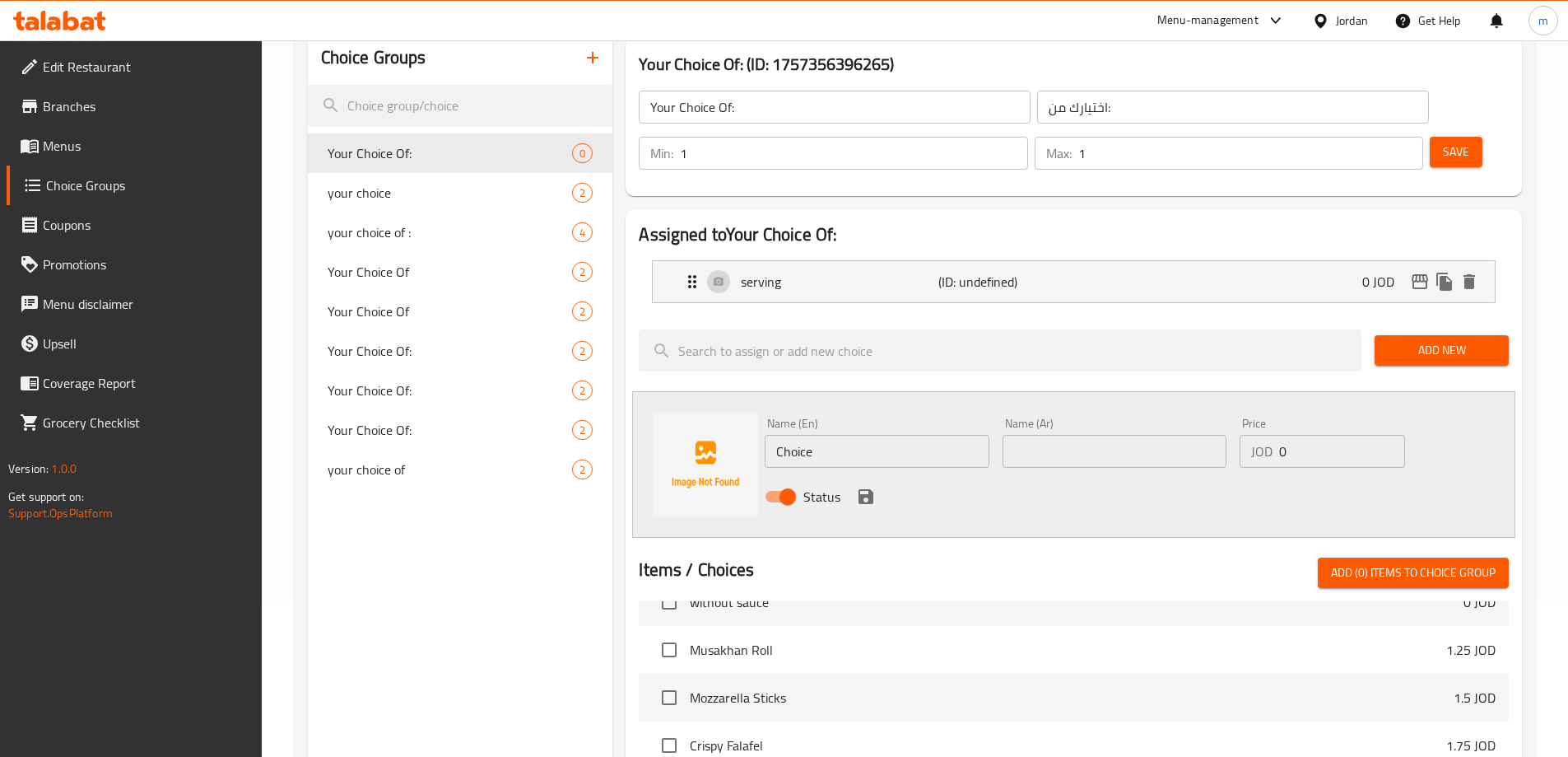
click at [844, 435] on input "Choice" at bounding box center [876, 451] width 224 height 33
paste input "stuffing"
type input "stuffing"
click at [1017, 435] on input "text" at bounding box center [1114, 451] width 224 height 33
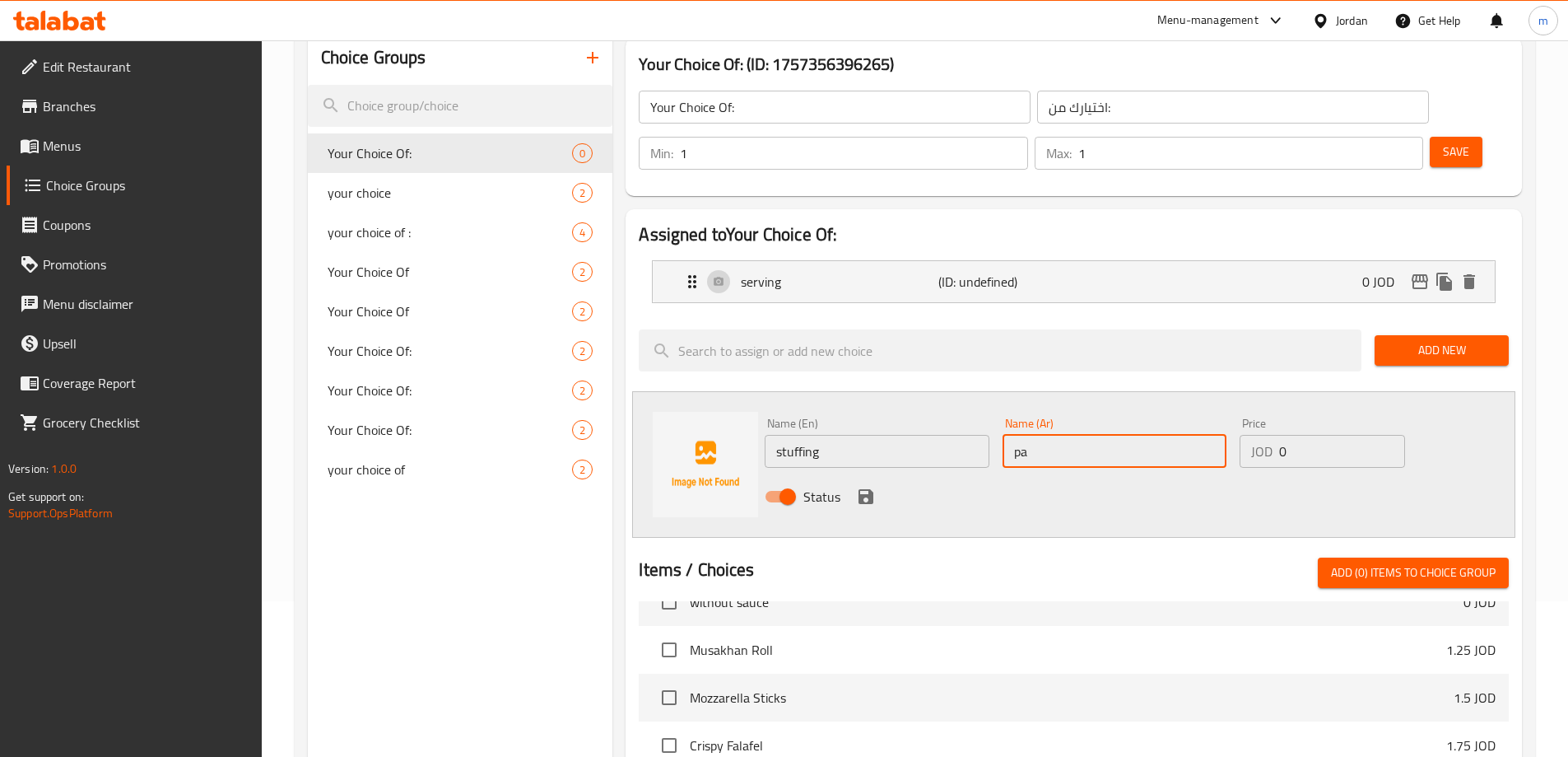
type input "p"
type input "للحشو"
click at [872, 489] on icon "save" at bounding box center [865, 496] width 15 height 15
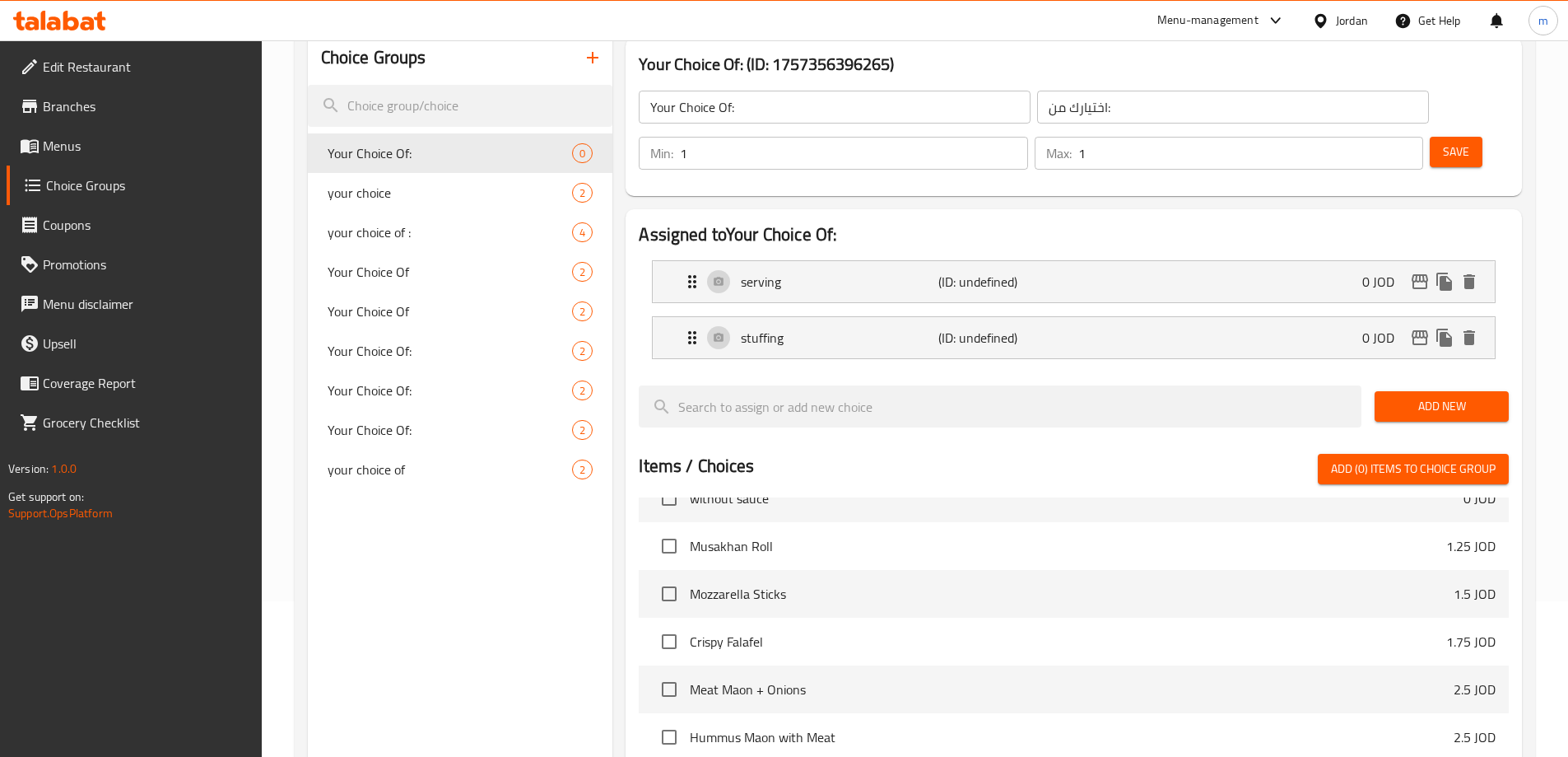
click at [1443, 141] on span "Save" at bounding box center [1457, 151] width 27 height 20
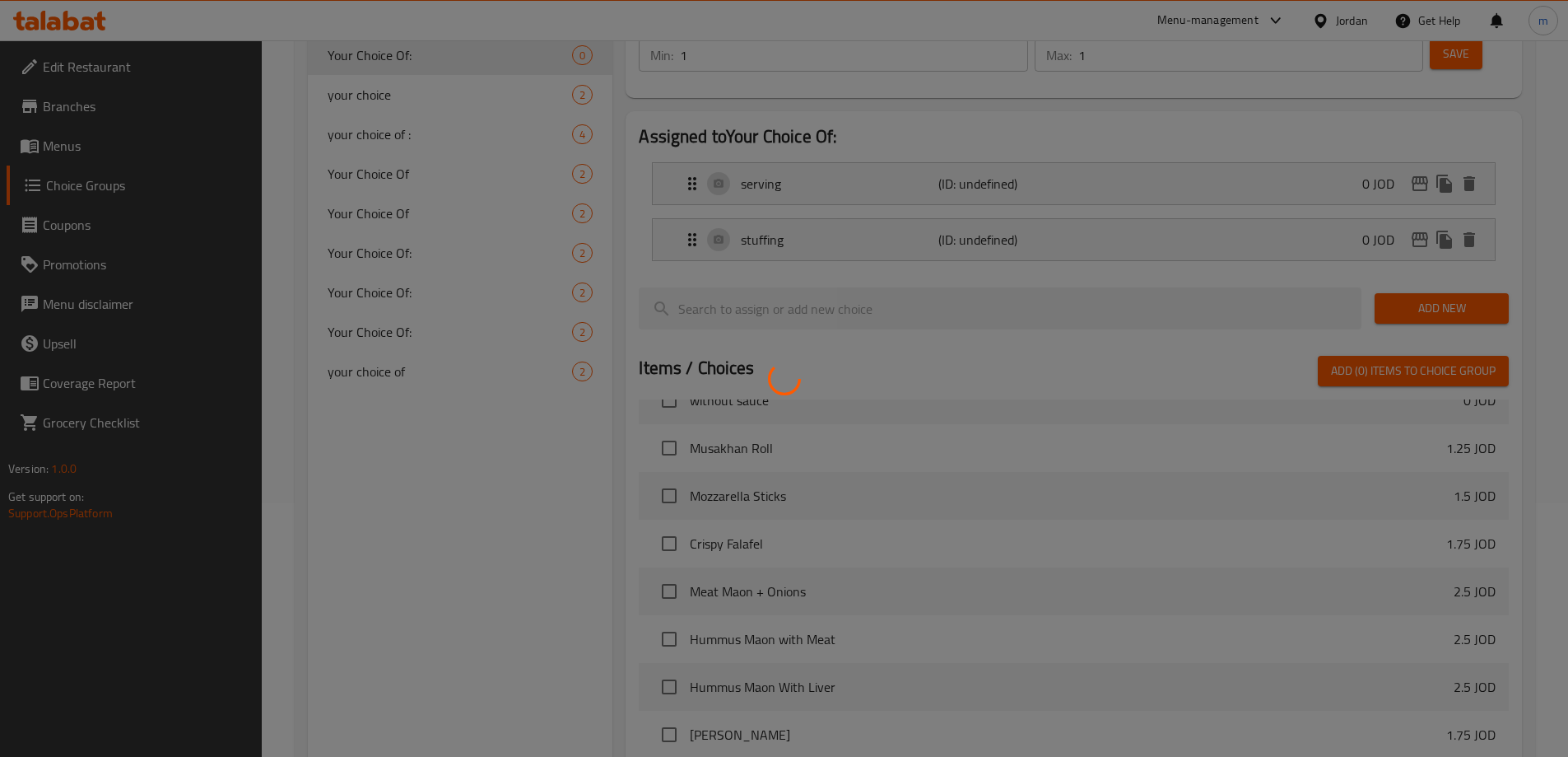
scroll to position [486, 0]
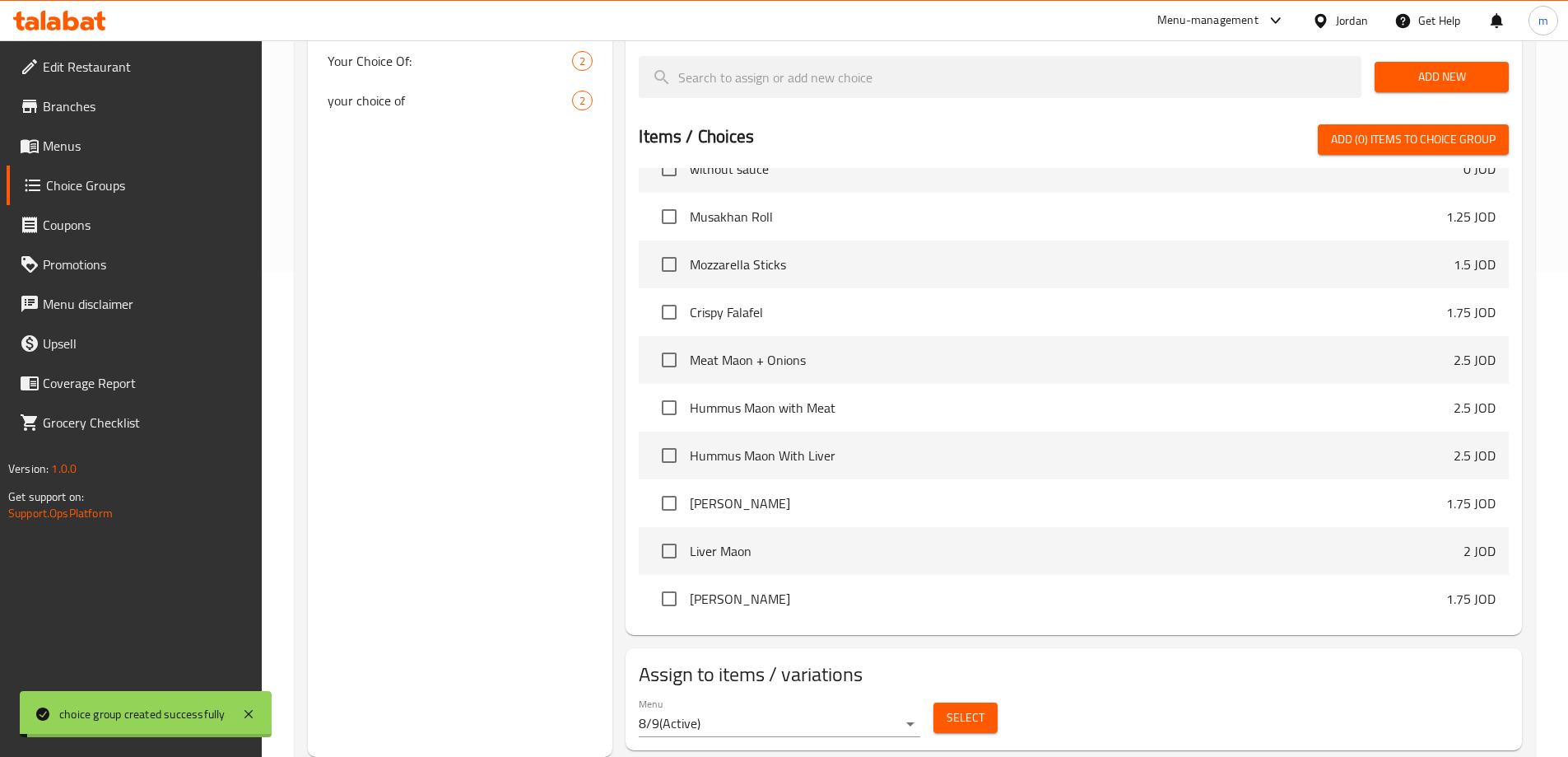
click at [955, 707] on span "Select" at bounding box center [965, 717] width 38 height 20
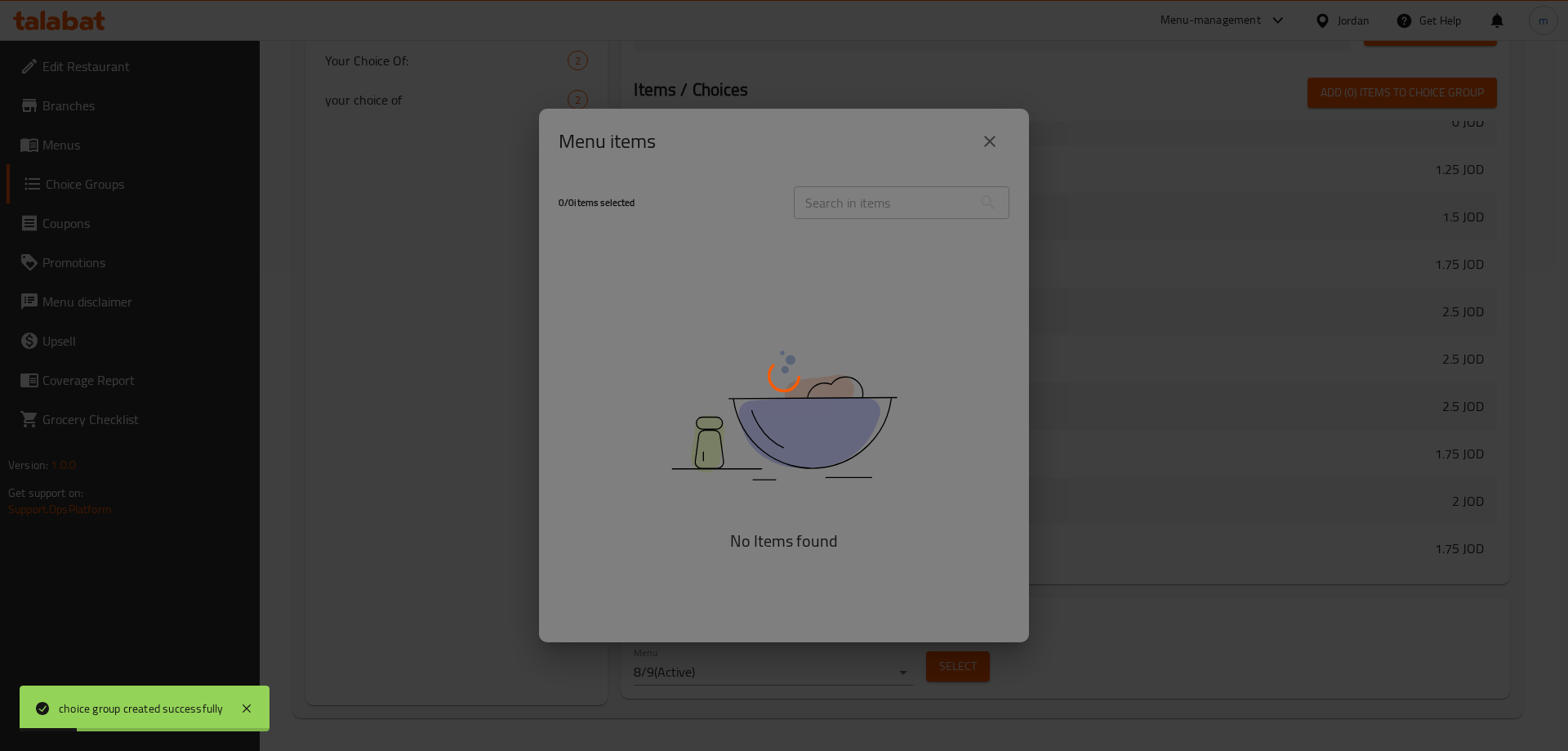
click at [852, 209] on div at bounding box center [784, 376] width 1568 height 751
click at [874, 218] on div at bounding box center [784, 376] width 1568 height 751
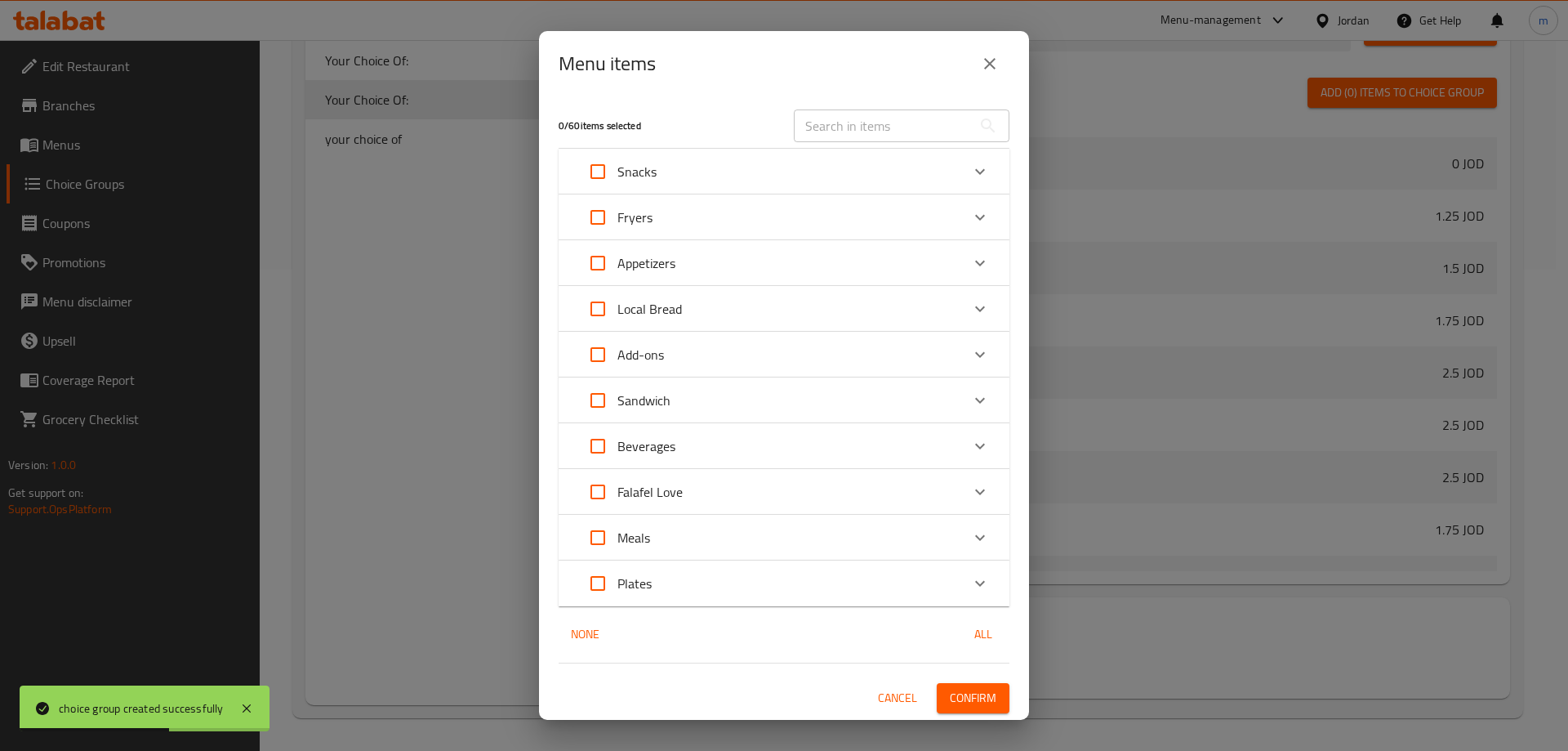
click at [837, 125] on input "text" at bounding box center [882, 125] width 178 height 32
paste input "Vegetable Service"
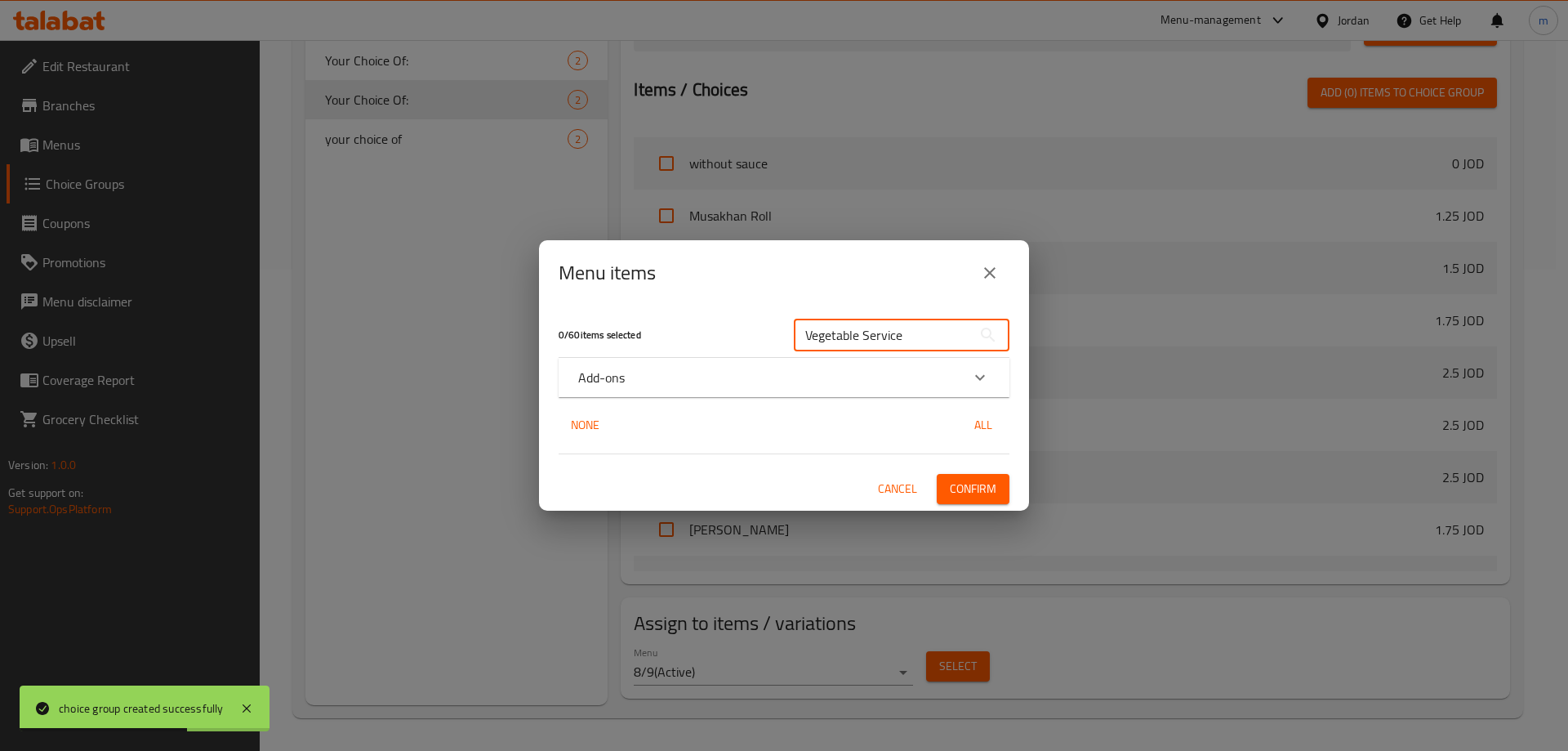
type input "Vegetable Service"
click at [769, 368] on div "Add-ons" at bounding box center [769, 377] width 382 height 19
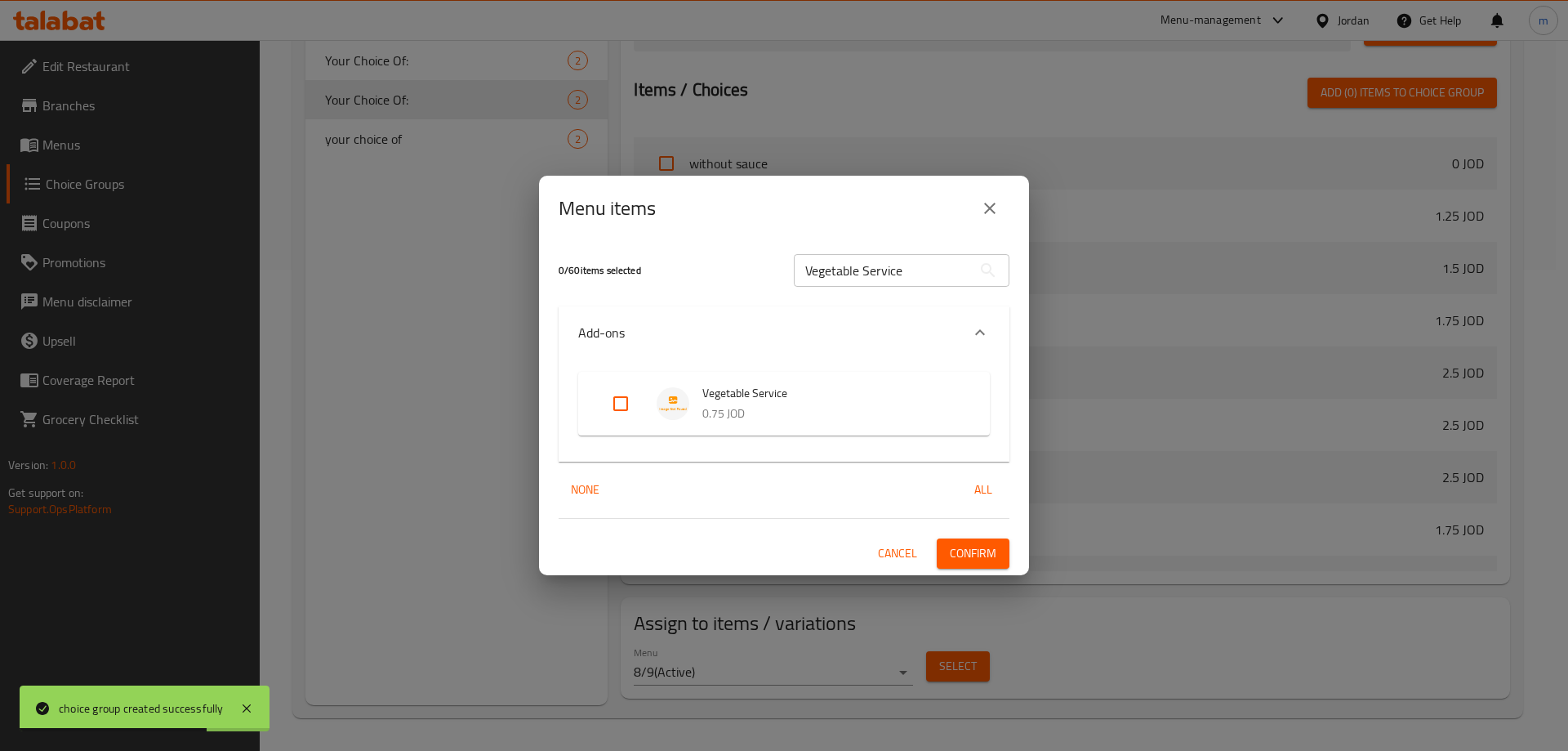
click at [721, 399] on span "Vegetable Service" at bounding box center [830, 393] width 255 height 20
click at [628, 410] on input "Expand" at bounding box center [621, 404] width 39 height 39
checkbox input "true"
click at [958, 546] on span "Confirm" at bounding box center [973, 553] width 46 height 20
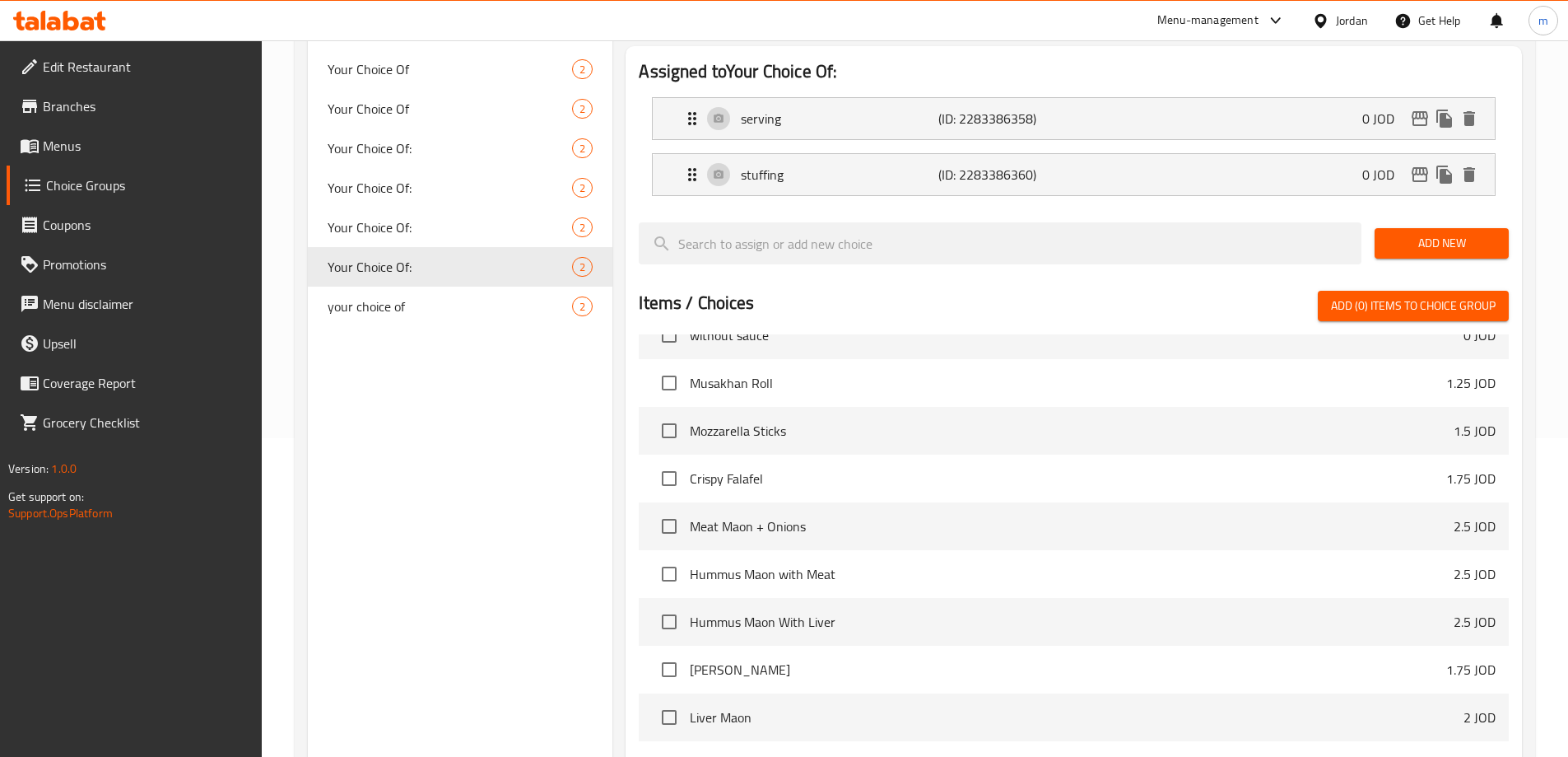
scroll to position [156, 0]
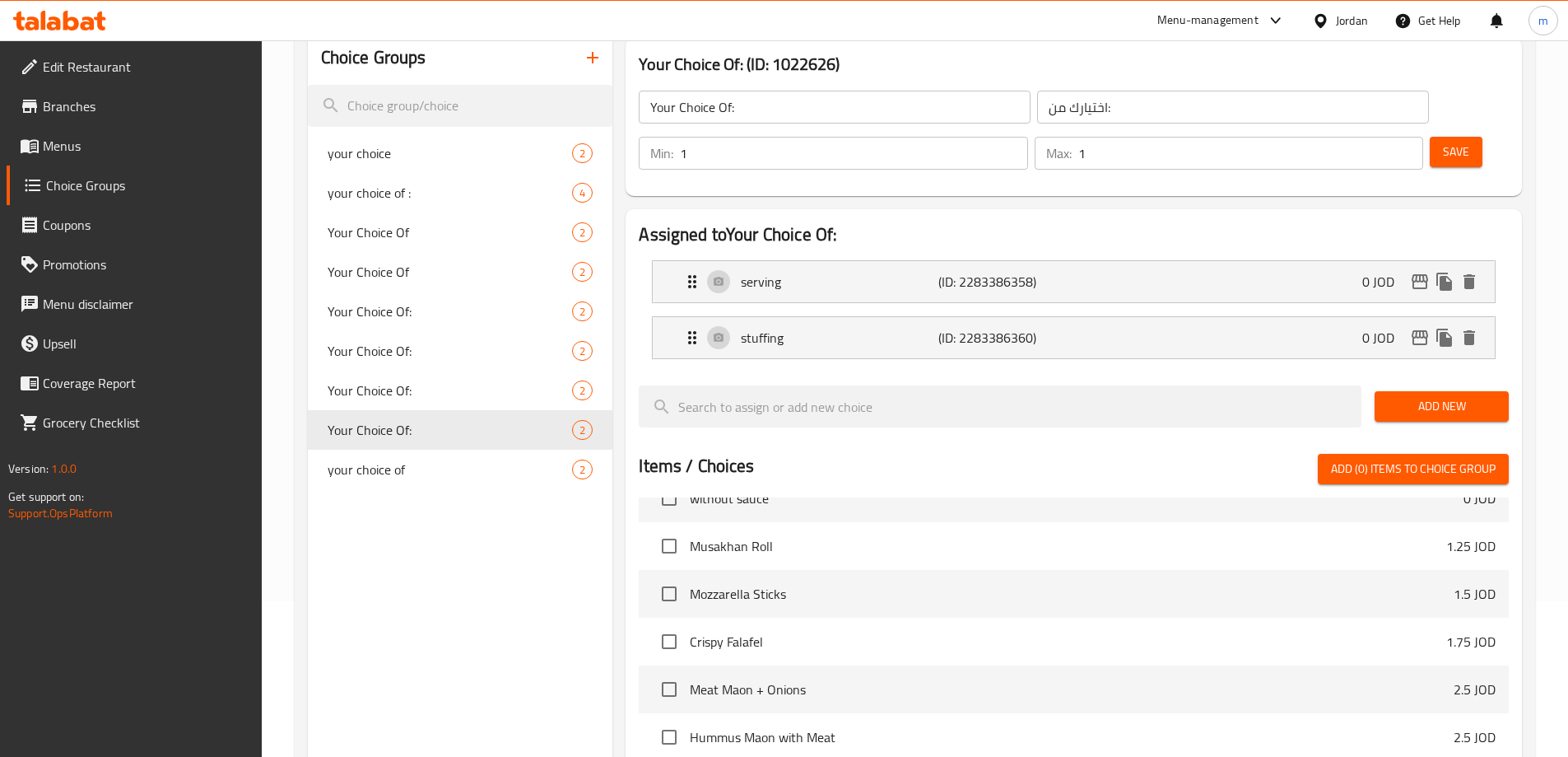
drag, startPoint x: 114, startPoint y: 139, endPoint x: 133, endPoint y: 165, distance: 32.2
click at [114, 139] on span "Menus" at bounding box center [145, 146] width 206 height 19
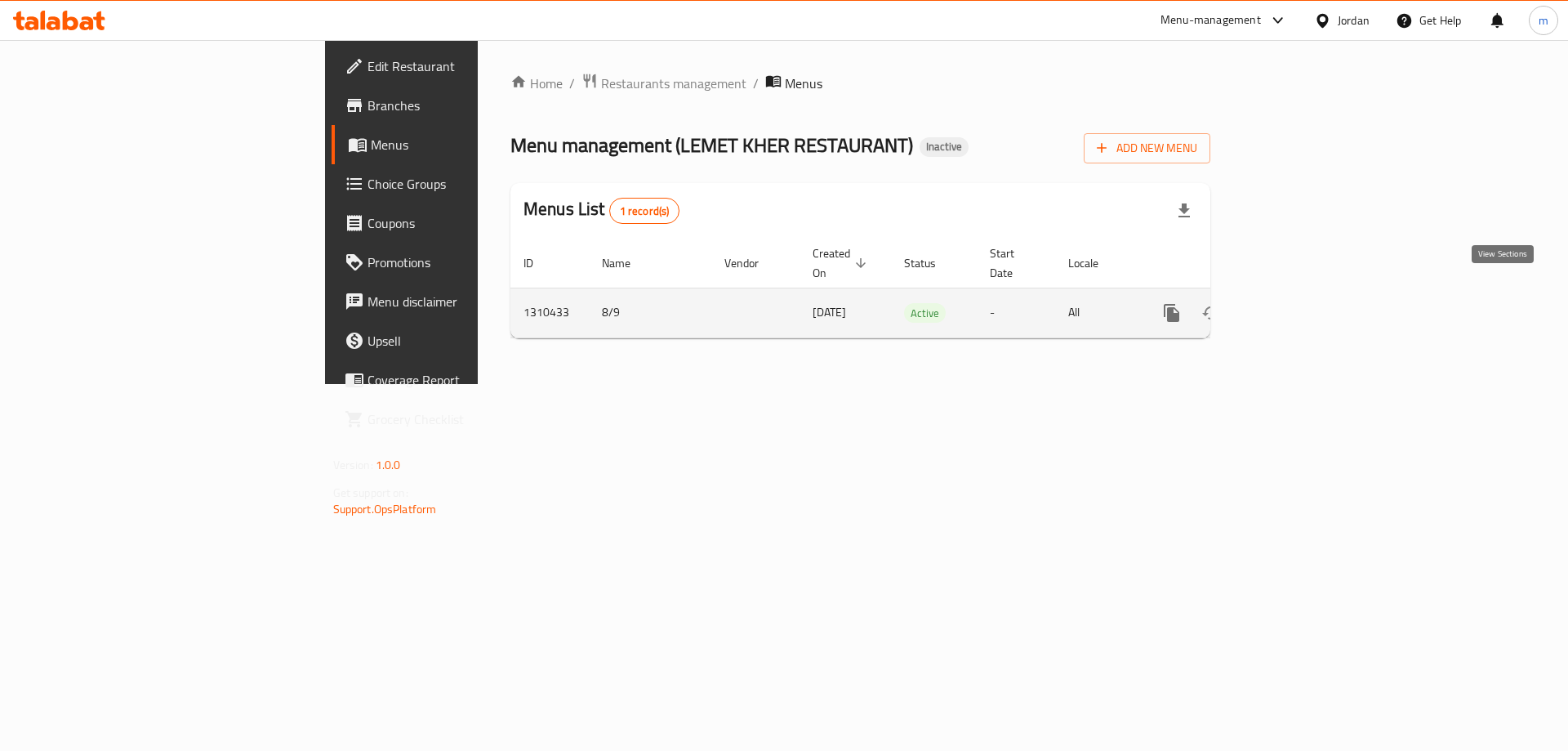
click at [1297, 305] on icon "enhanced table" at bounding box center [1289, 312] width 15 height 15
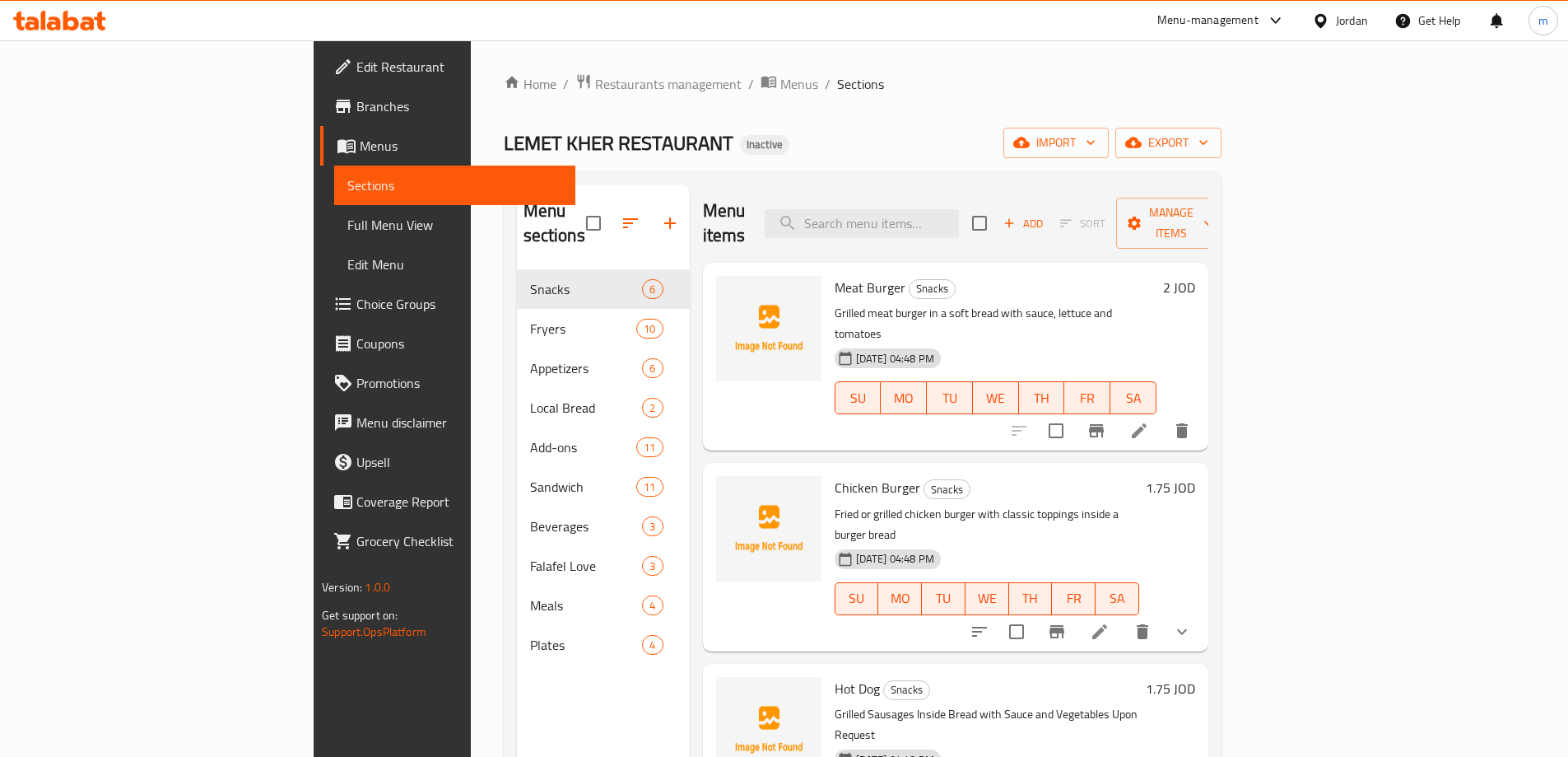
click at [347, 233] on span "Full Menu View" at bounding box center [454, 225] width 215 height 19
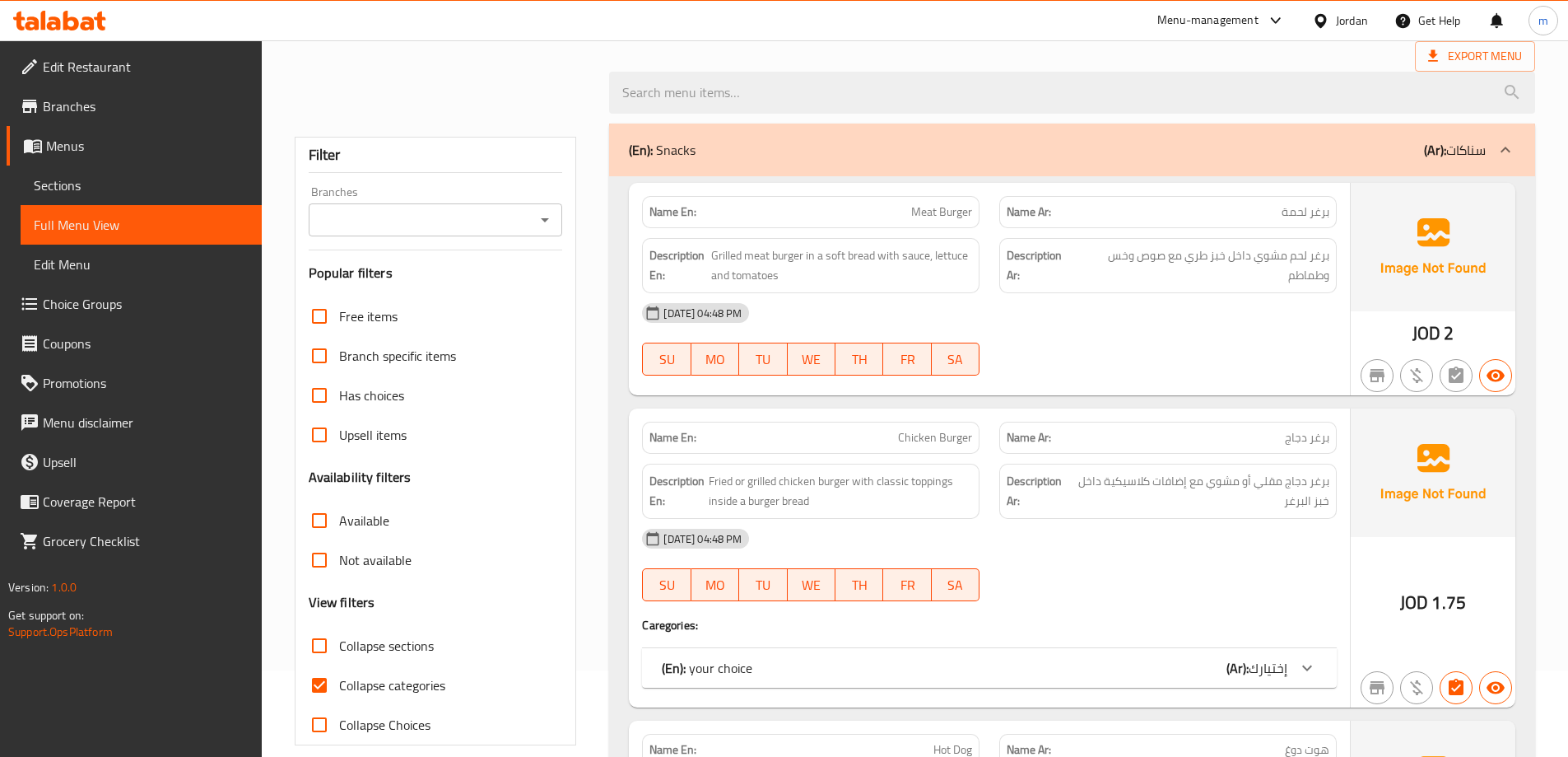
scroll to position [247, 0]
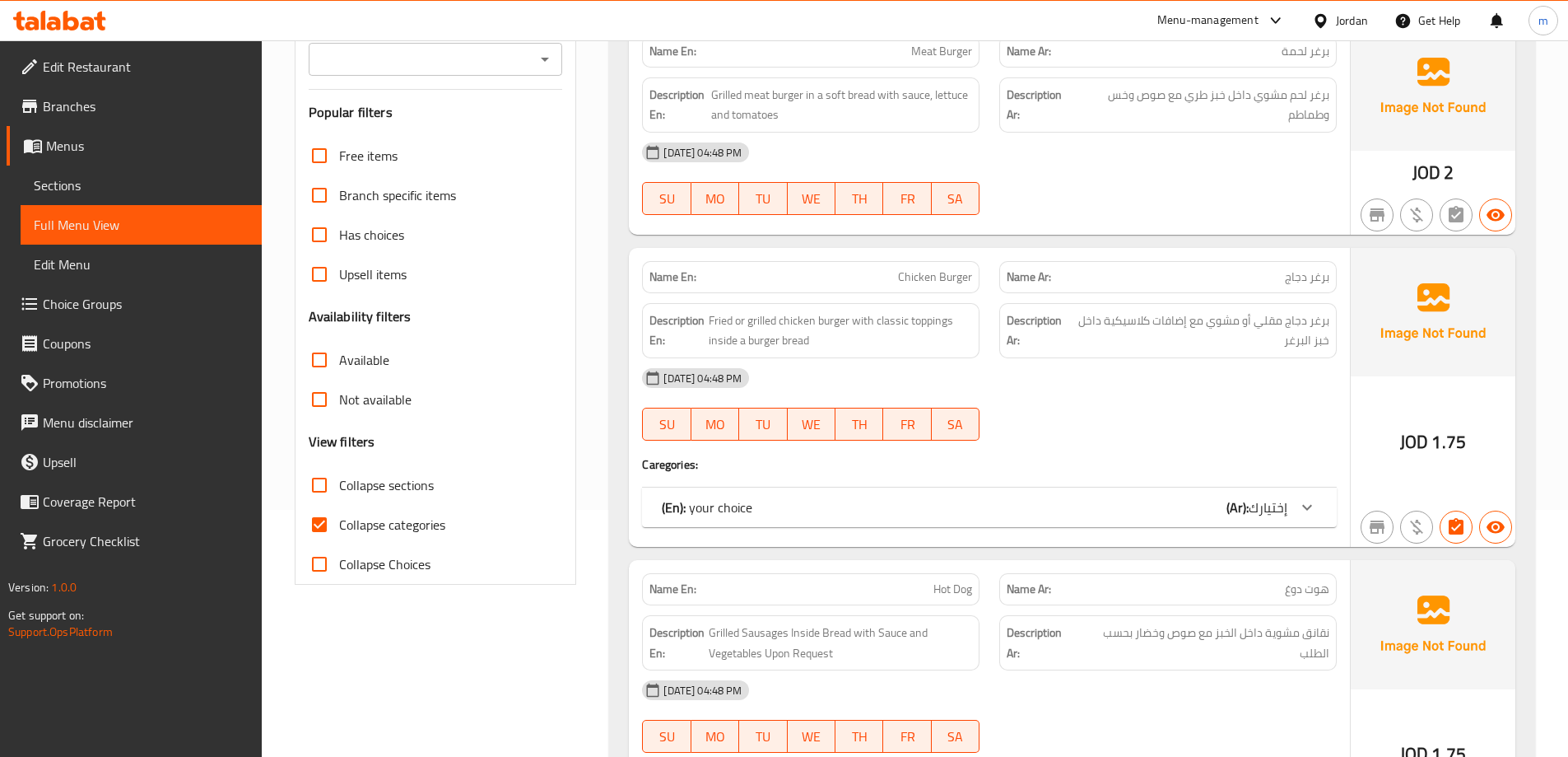
click at [364, 515] on span "Collapse categories" at bounding box center [392, 524] width 106 height 19
click at [339, 513] on input "Collapse categories" at bounding box center [319, 524] width 40 height 40
checkbox input "false"
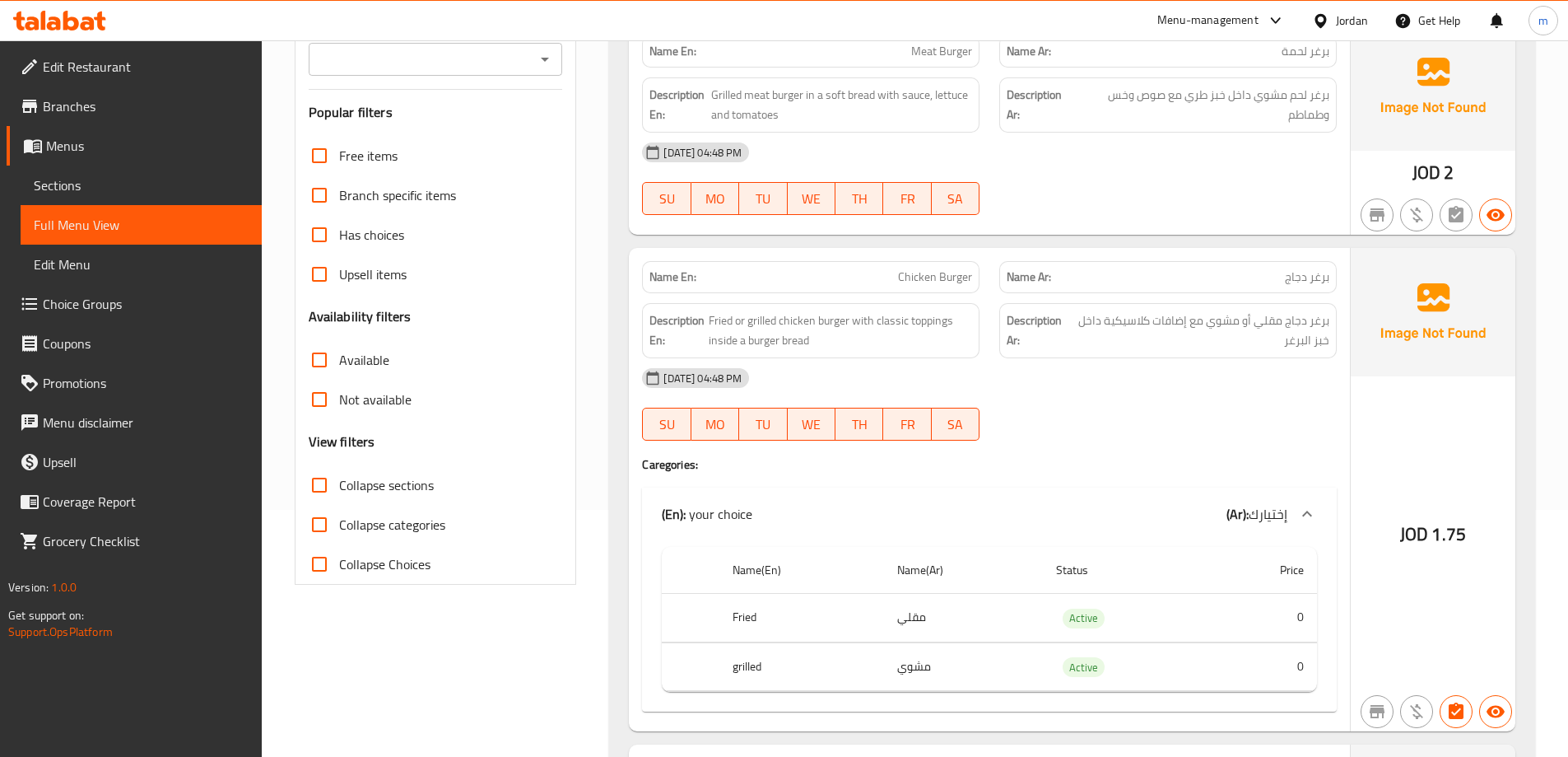
click at [370, 479] on span "Collapse sections" at bounding box center [386, 485] width 95 height 19
click at [339, 479] on input "Collapse sections" at bounding box center [319, 485] width 40 height 40
checkbox input "true"
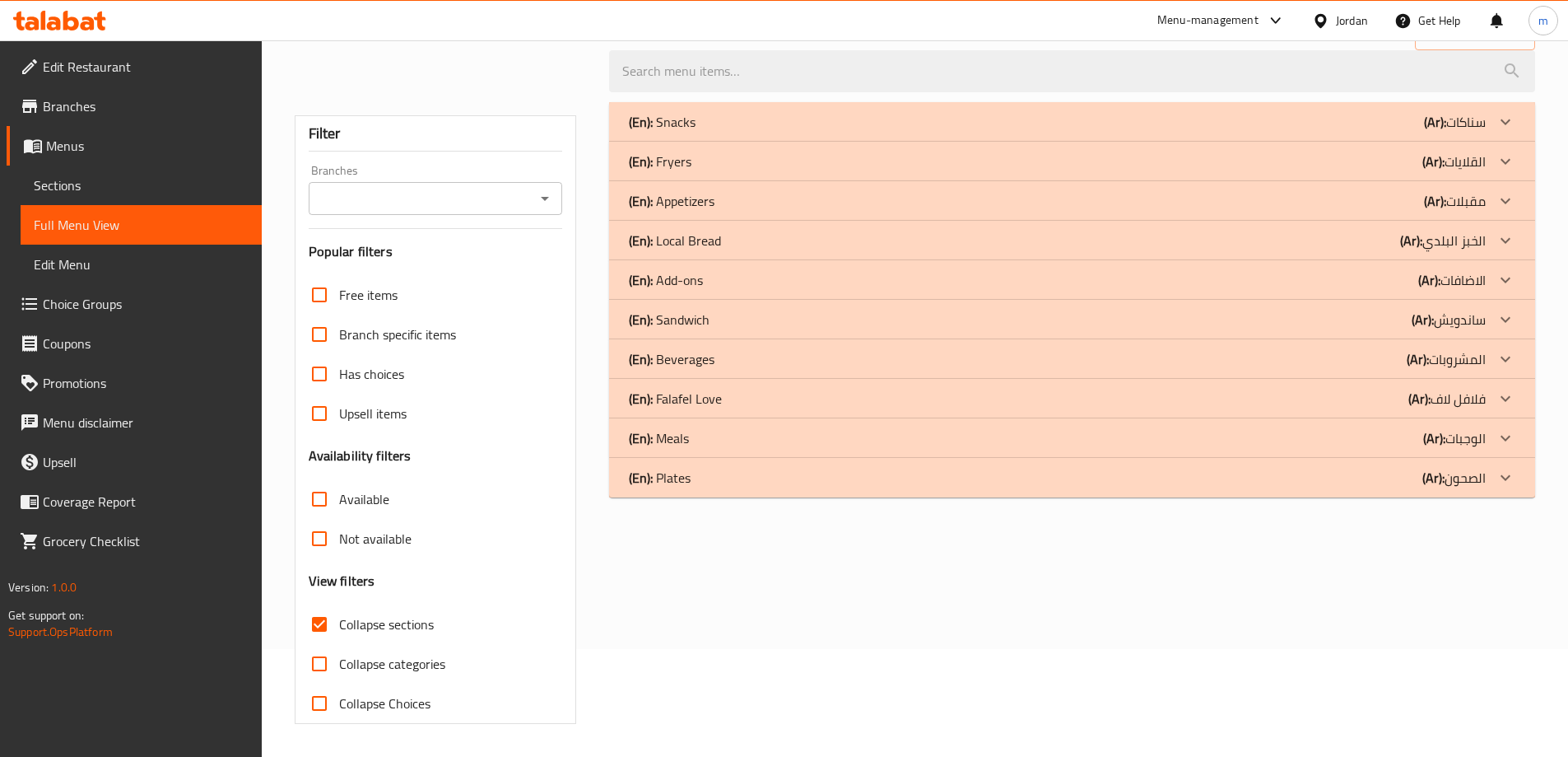
scroll to position [108, 0]
click at [806, 440] on div "(En): Meals (Ar): الوجبات" at bounding box center [1058, 438] width 857 height 19
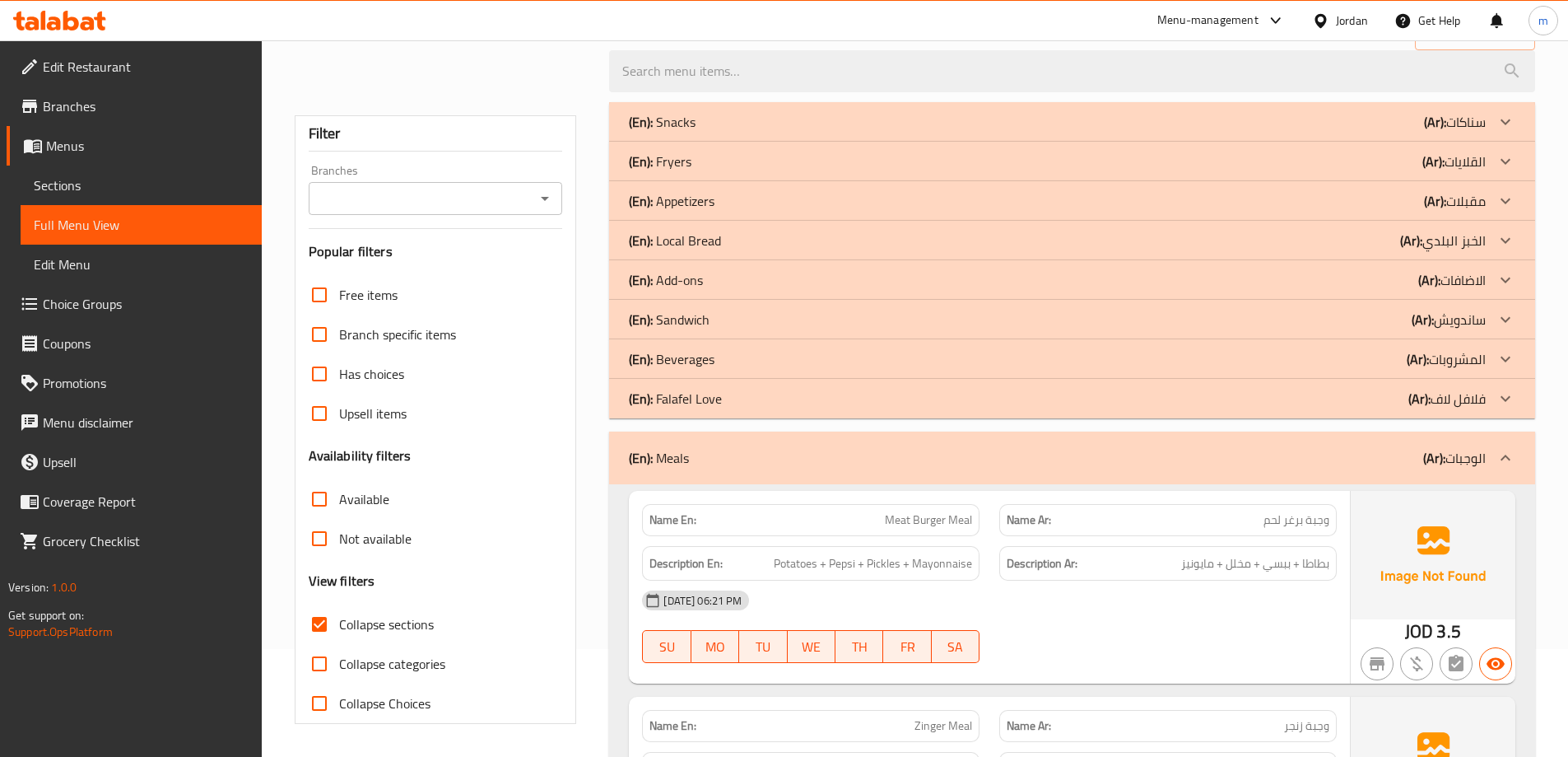
click at [807, 355] on div "(En): Beverages (Ar): المشروبات" at bounding box center [1058, 359] width 857 height 19
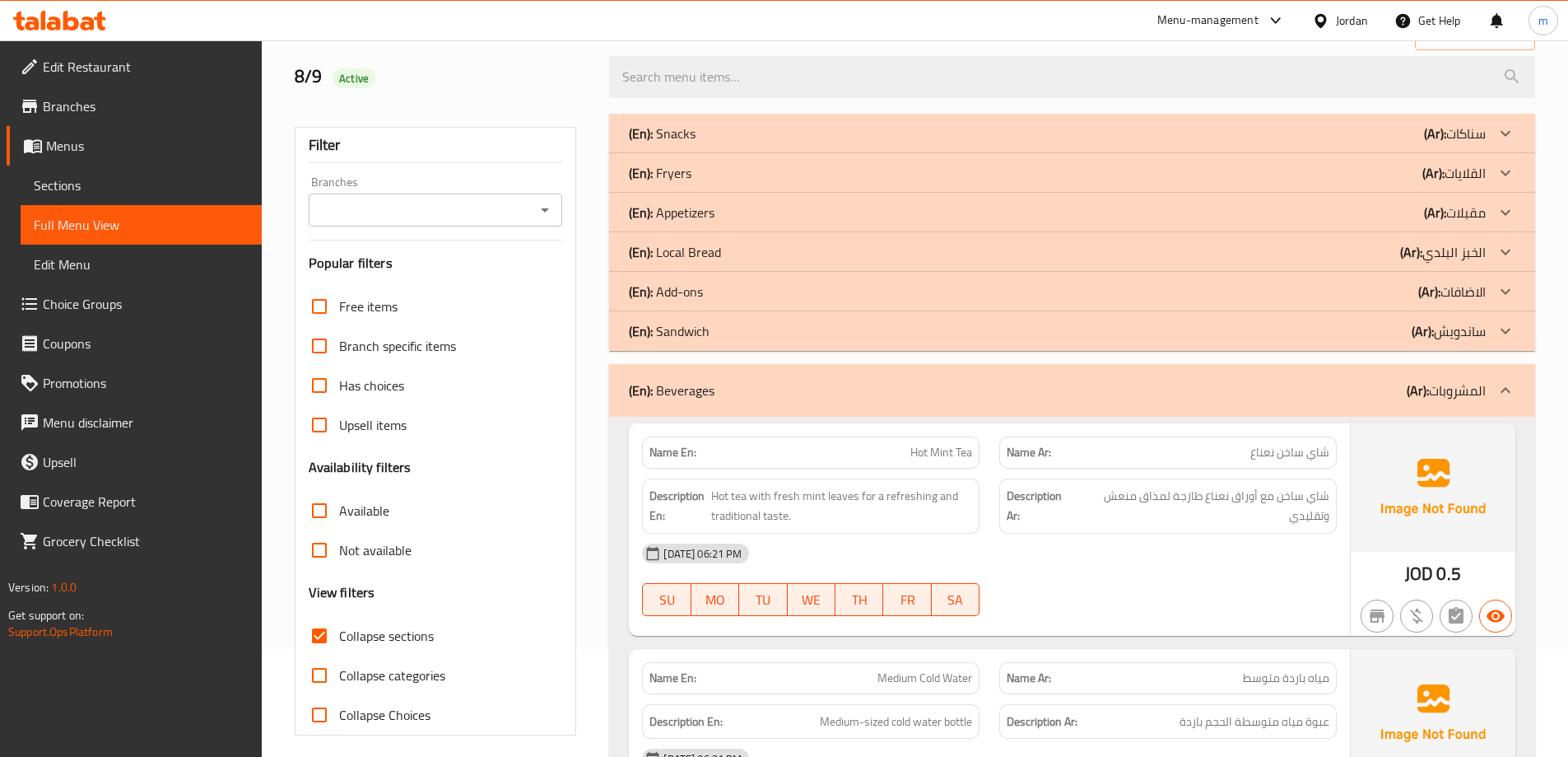
click at [770, 289] on div "(En): Add-ons (Ar): الاضافات" at bounding box center [1058, 292] width 857 height 19
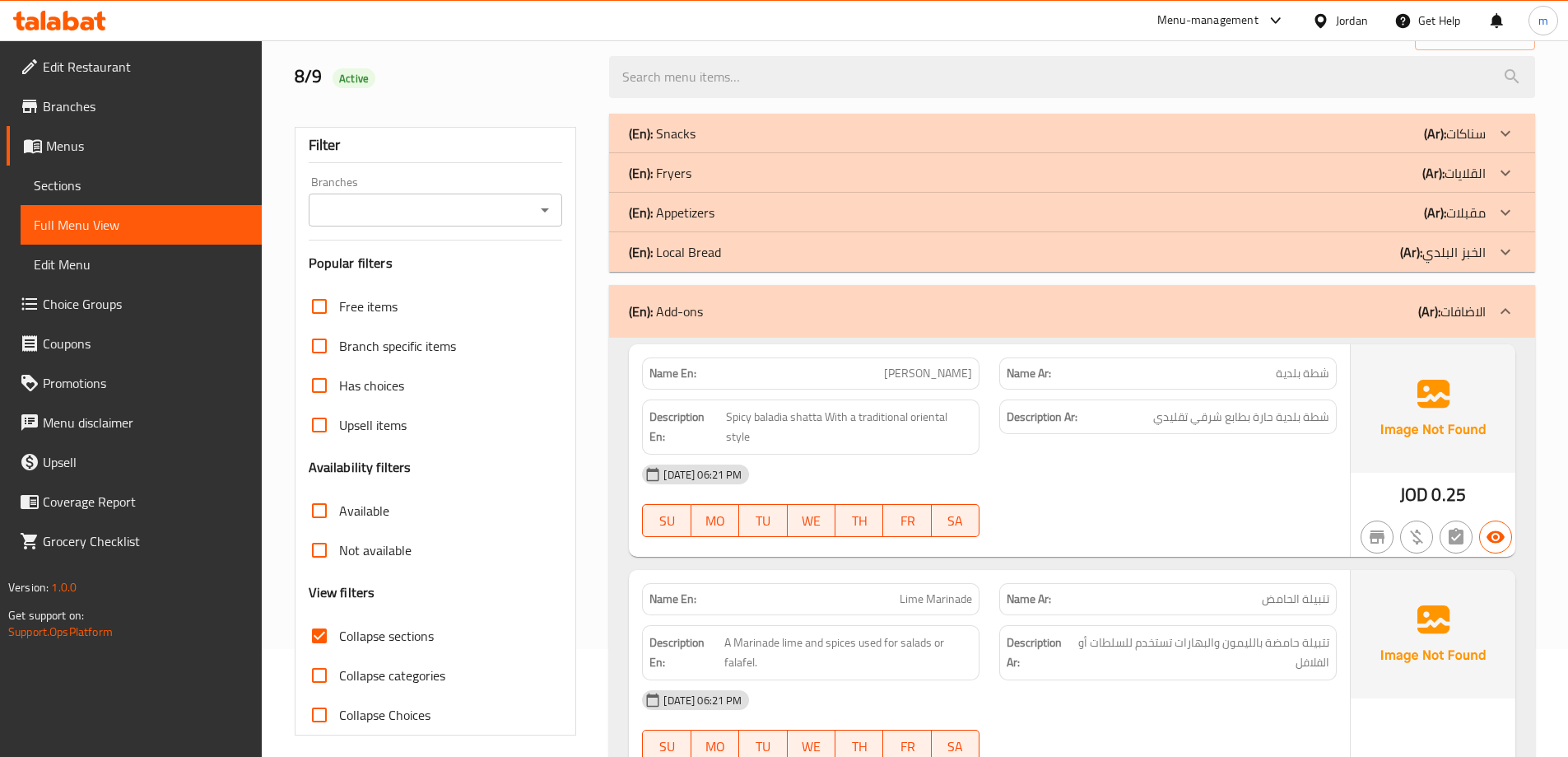
click at [773, 214] on div "(En): Appetizers (Ar): مقبلات" at bounding box center [1058, 212] width 857 height 19
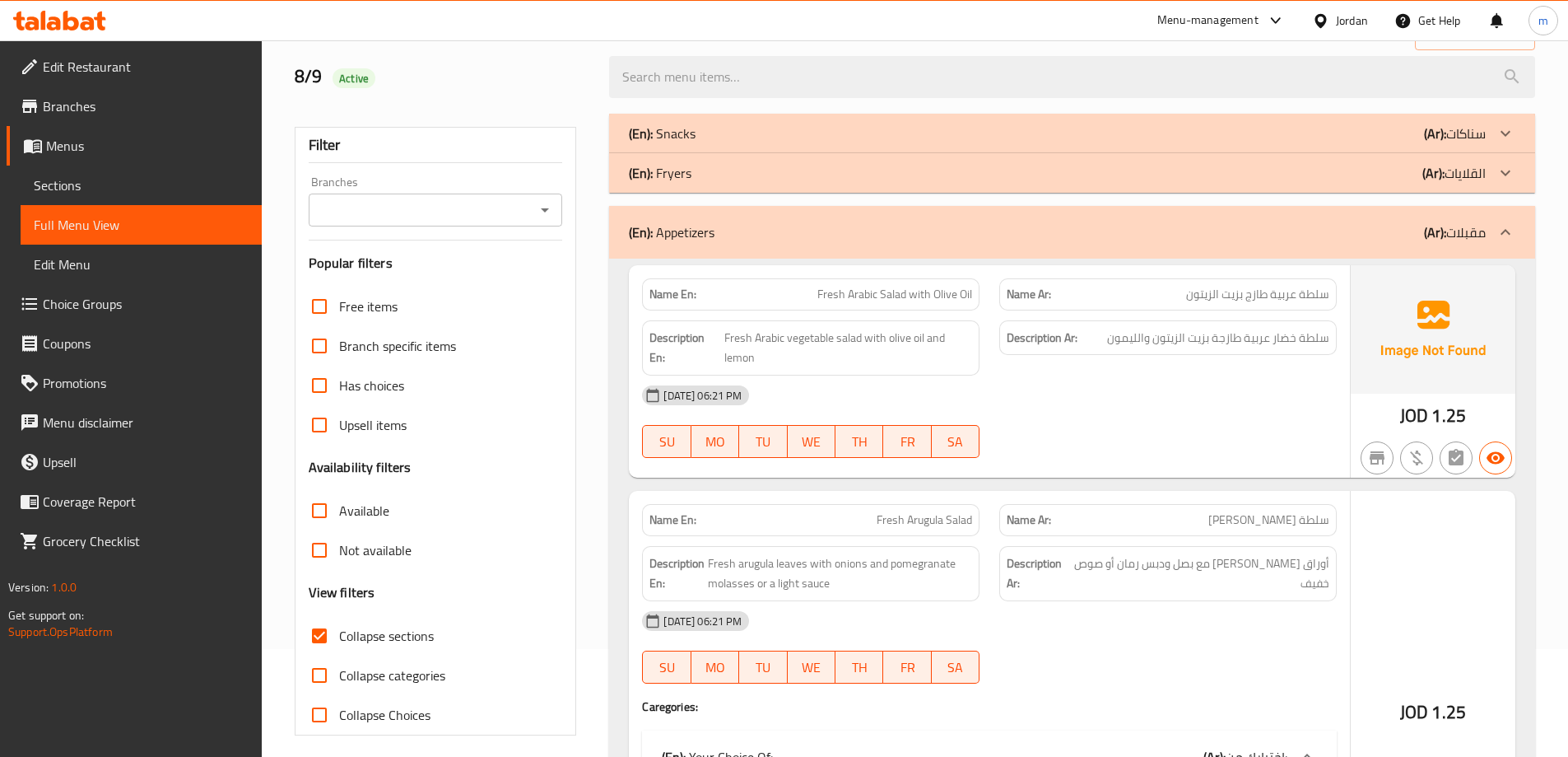
click at [755, 173] on div "(En): Fryers (Ar): القلايات" at bounding box center [1058, 172] width 857 height 19
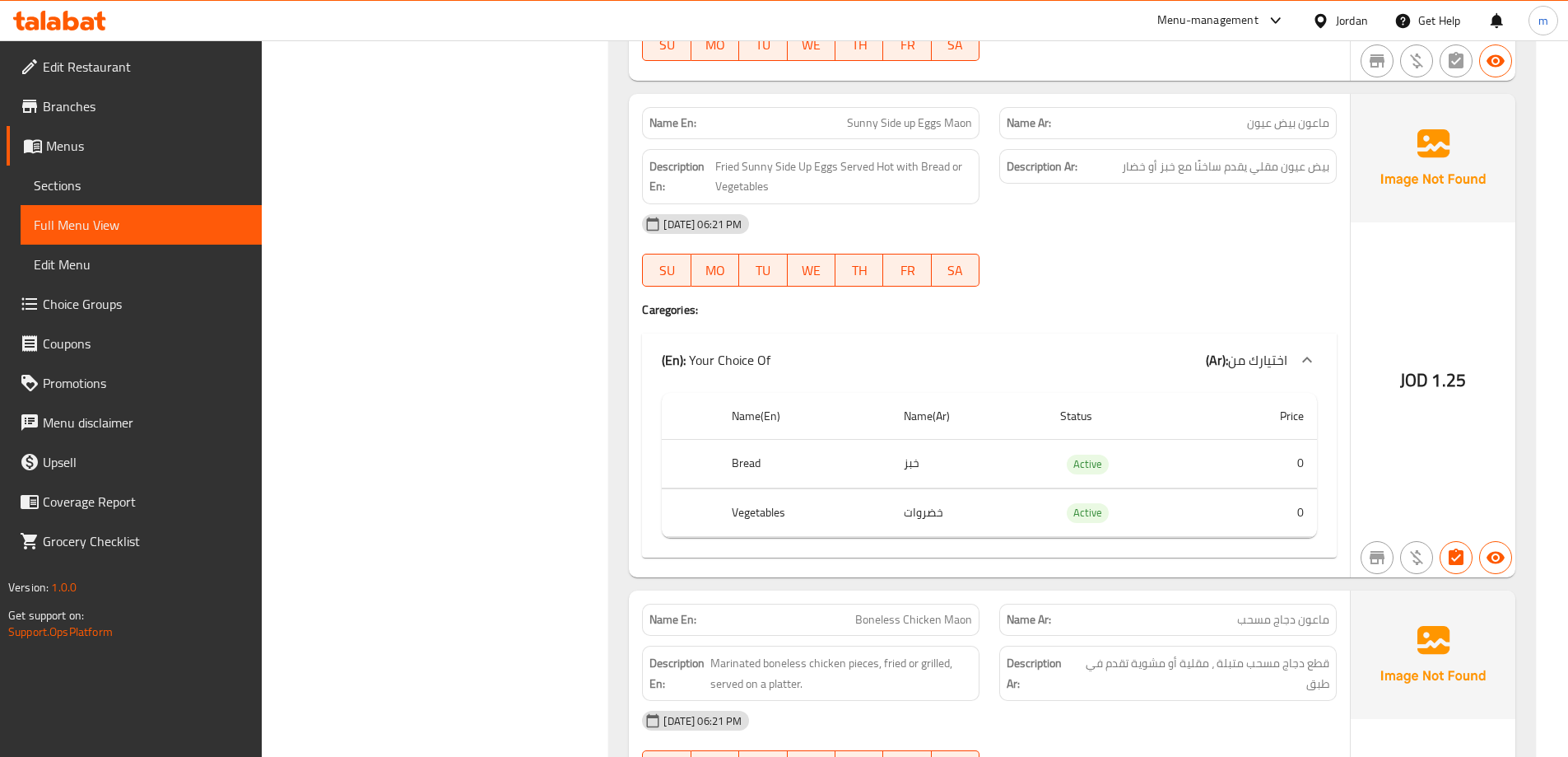
scroll to position [1591, 0]
click at [885, 119] on span "Sunny Side up Eggs Maon" at bounding box center [910, 126] width 126 height 18
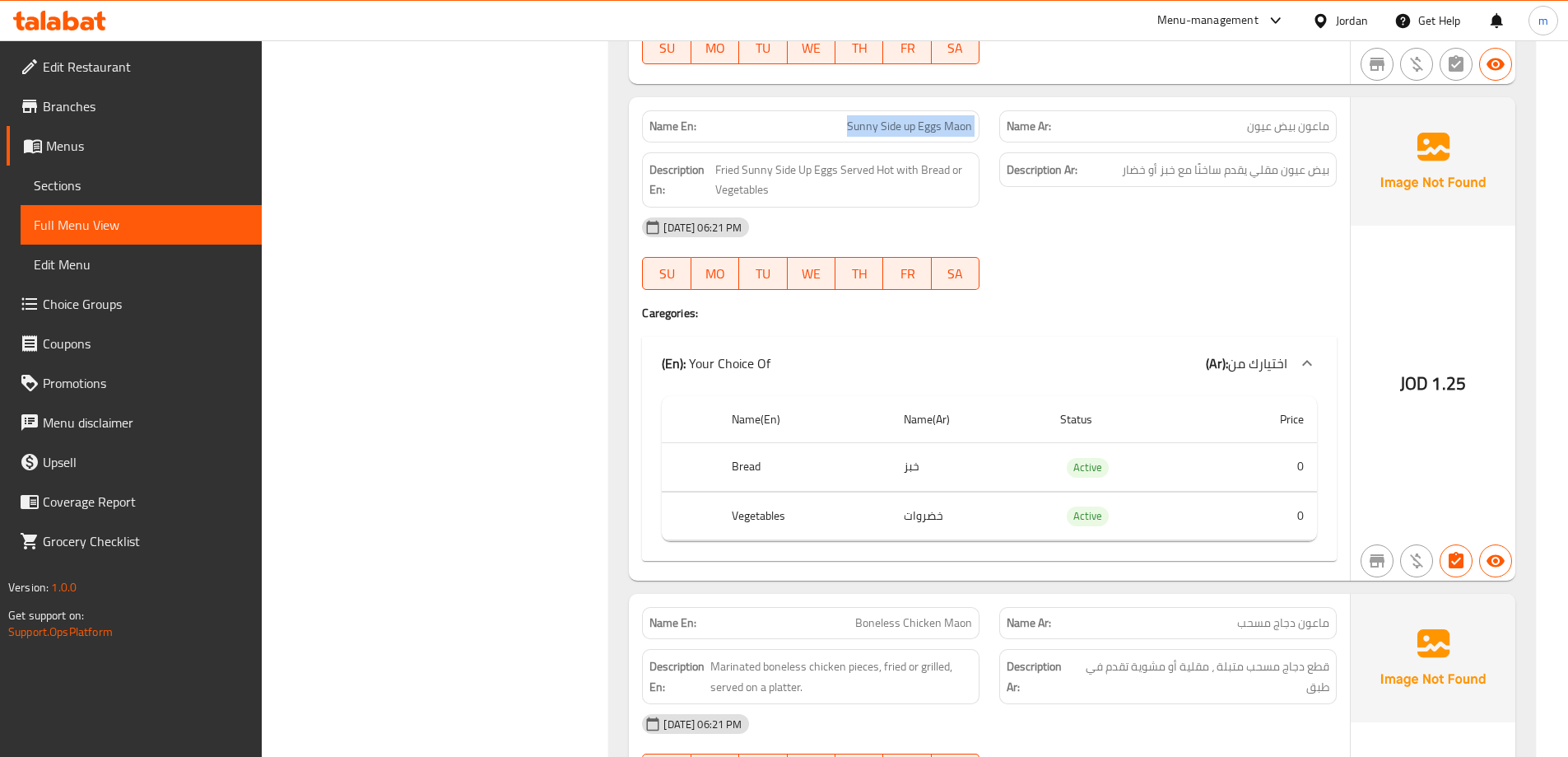
click at [885, 119] on span "Sunny Side up Eggs Maon" at bounding box center [910, 126] width 126 height 18
copy span "Sunny Side up Eggs Maon"
click at [117, 308] on span "Choice Groups" at bounding box center [145, 304] width 206 height 19
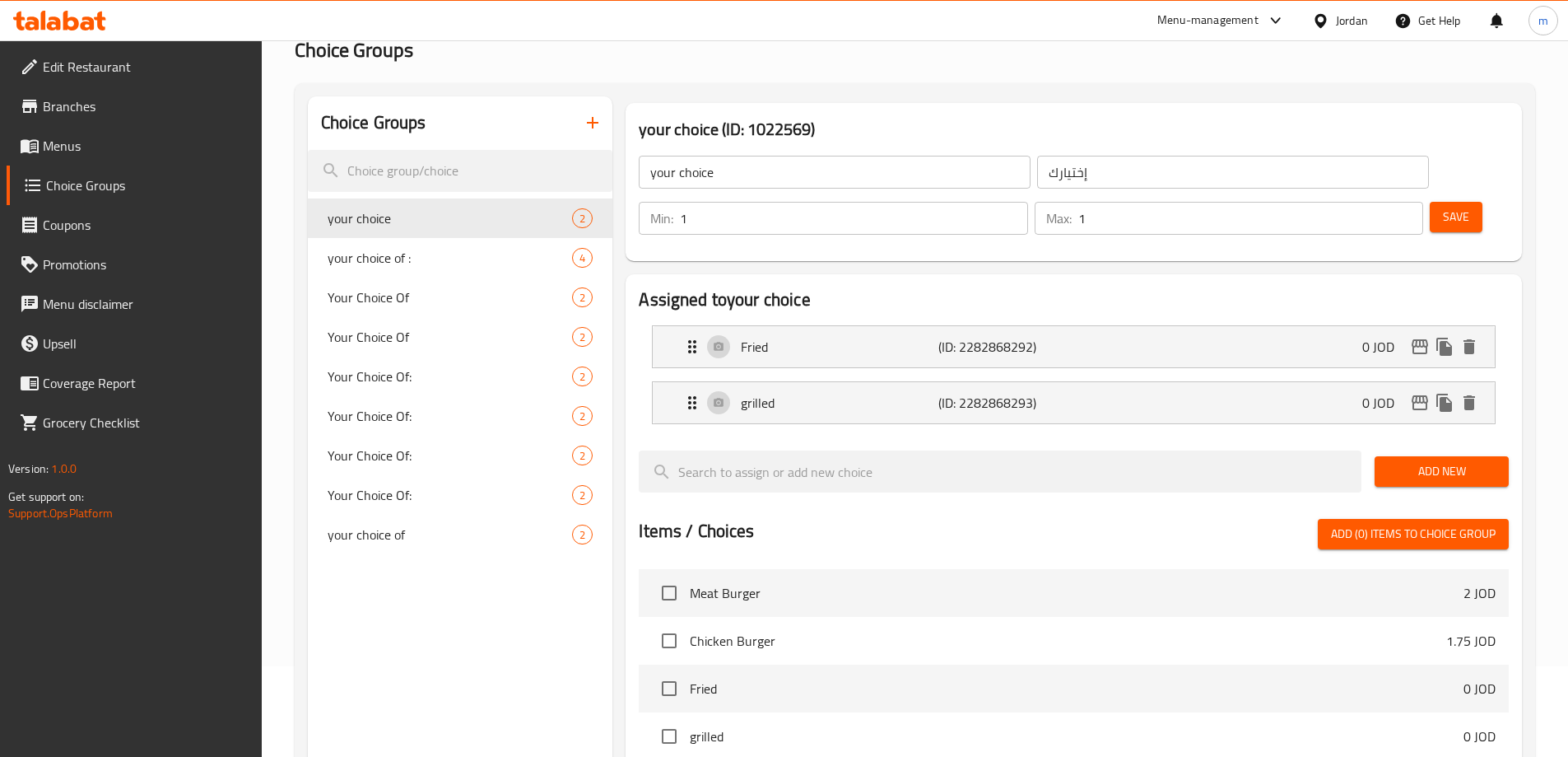
scroll to position [68, 0]
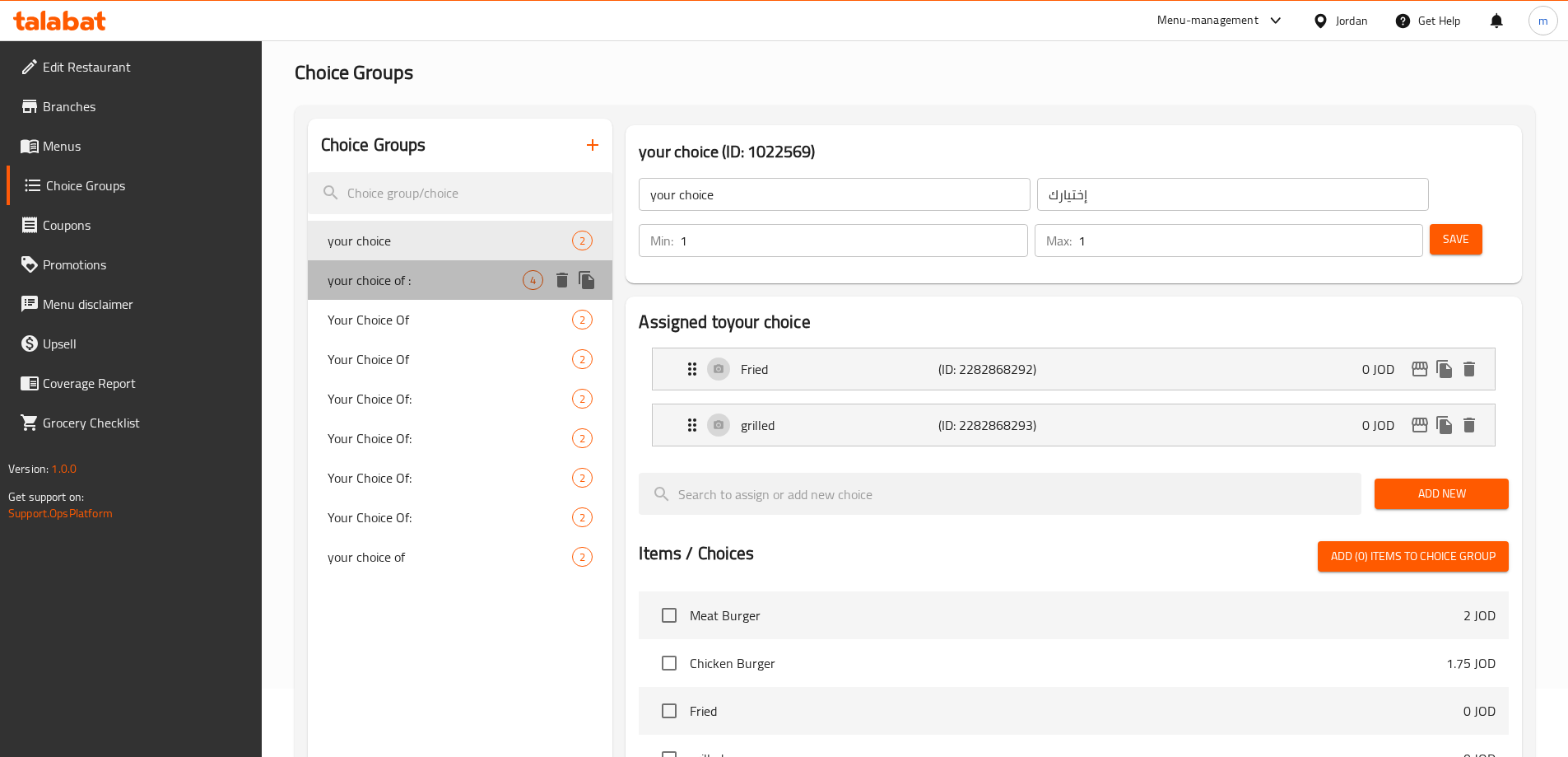
click at [407, 273] on span "your choice of :" at bounding box center [426, 280] width 196 height 19
type input "your choice of :"
type input "إختيارك من :"
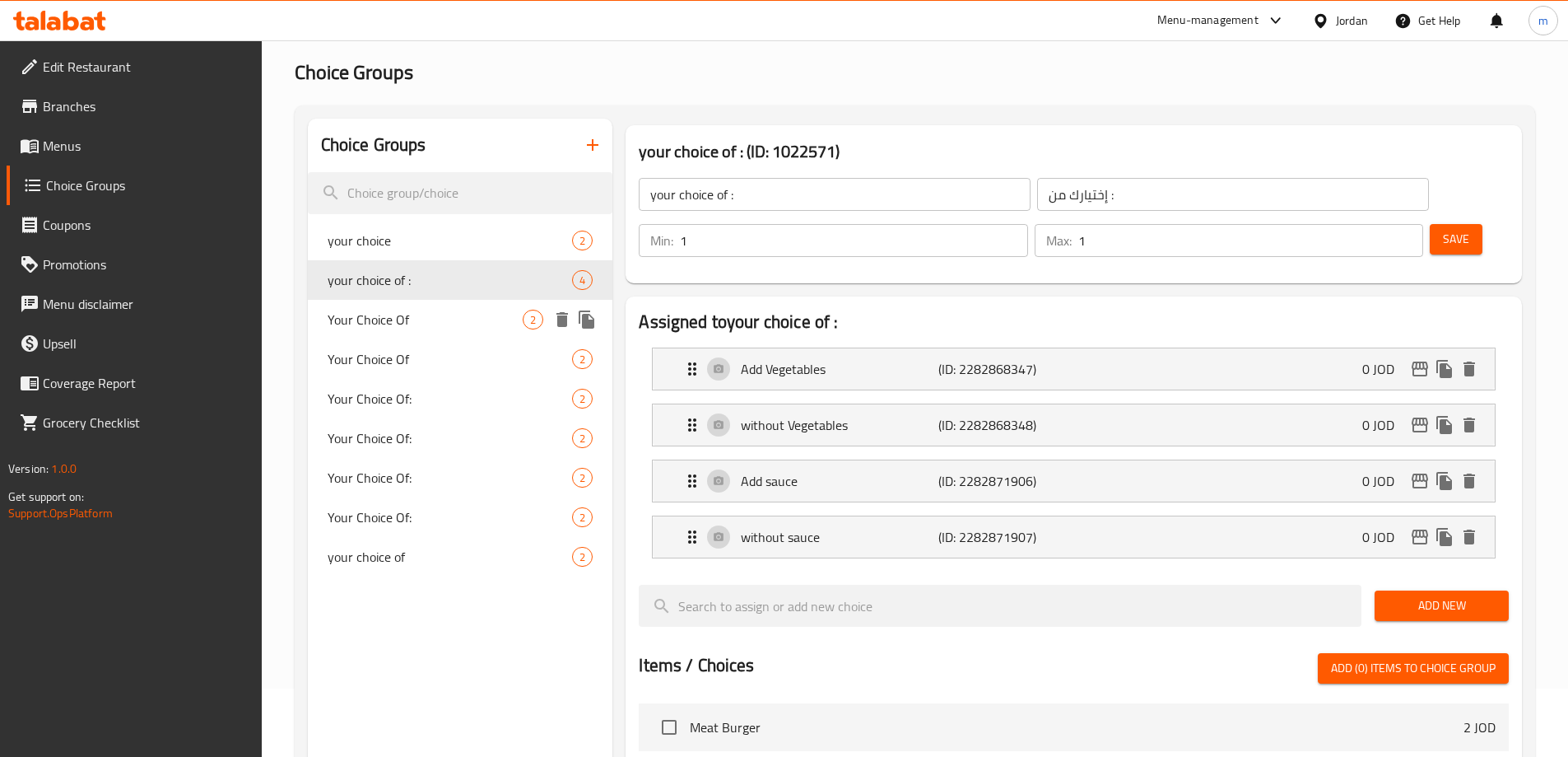
click at [400, 310] on span "Your Choice Of" at bounding box center [426, 319] width 196 height 19
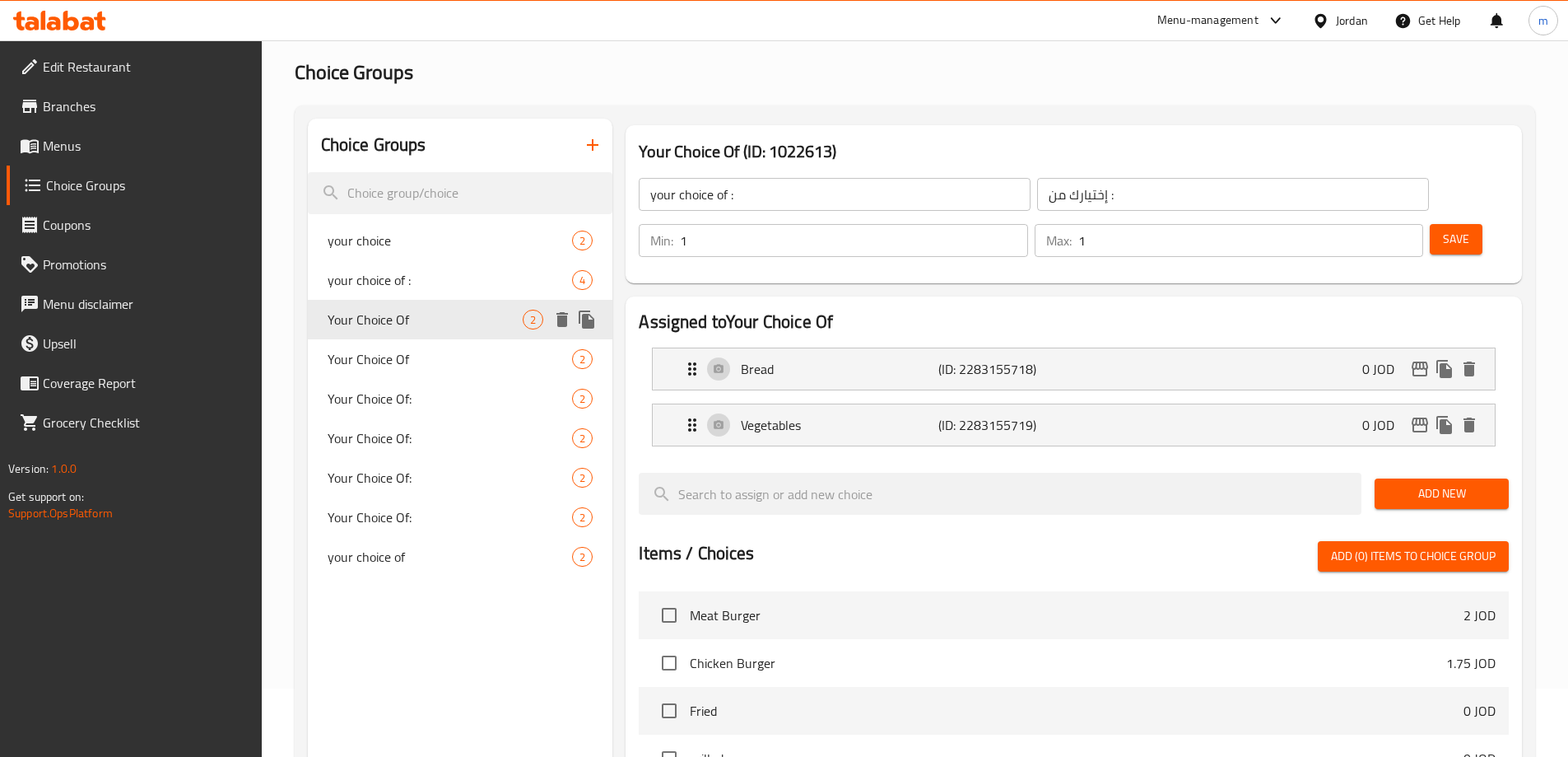
type input "Your Choice Of"
type input "اختيارك من"
click at [991, 404] on div "Vegetables (ID: 2283155719) 0 JOD" at bounding box center [1078, 424] width 793 height 42
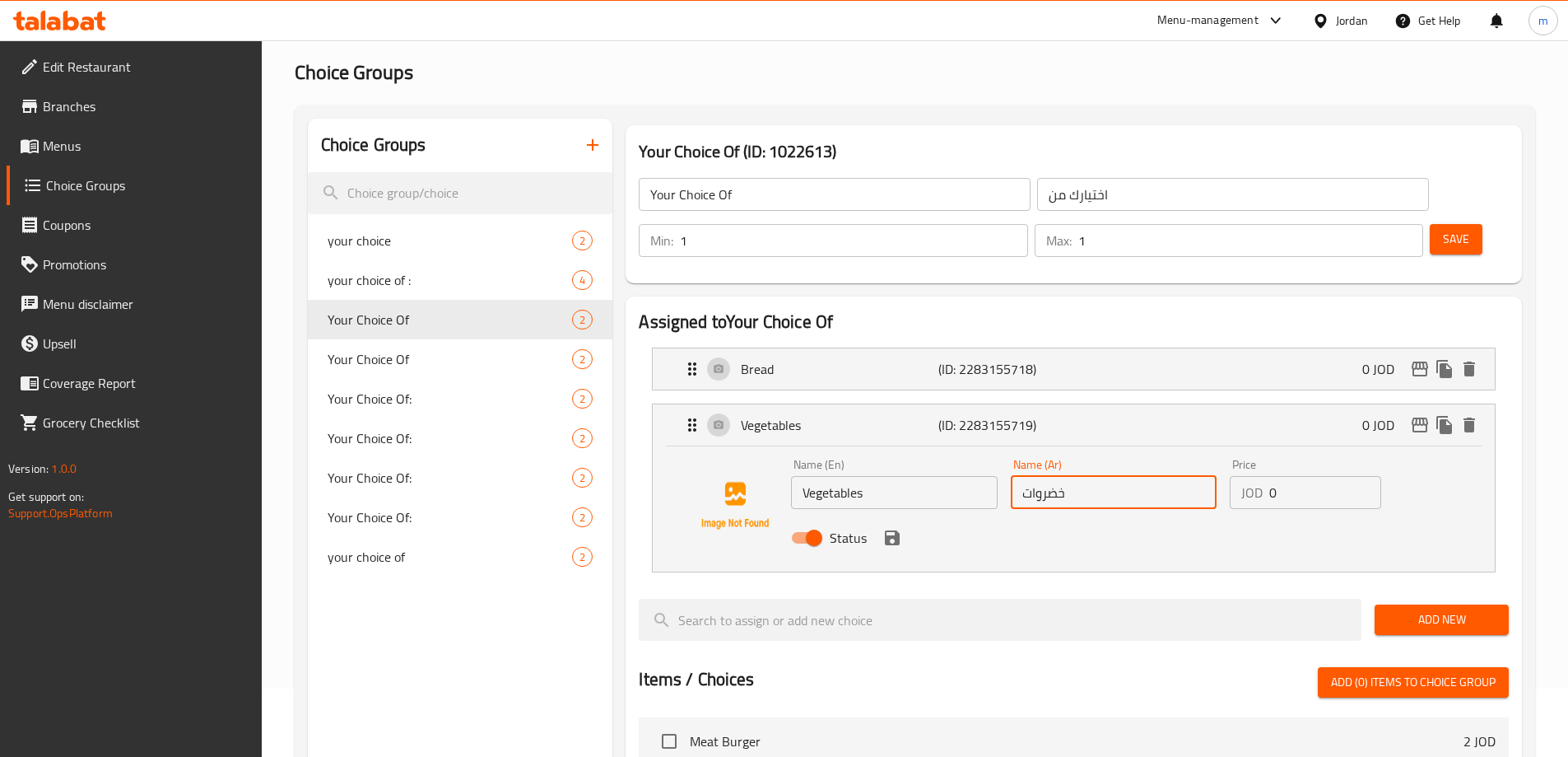
click at [1090, 476] on input "خضروات" at bounding box center [1114, 492] width 206 height 33
click at [891, 531] on icon "save" at bounding box center [892, 538] width 15 height 15
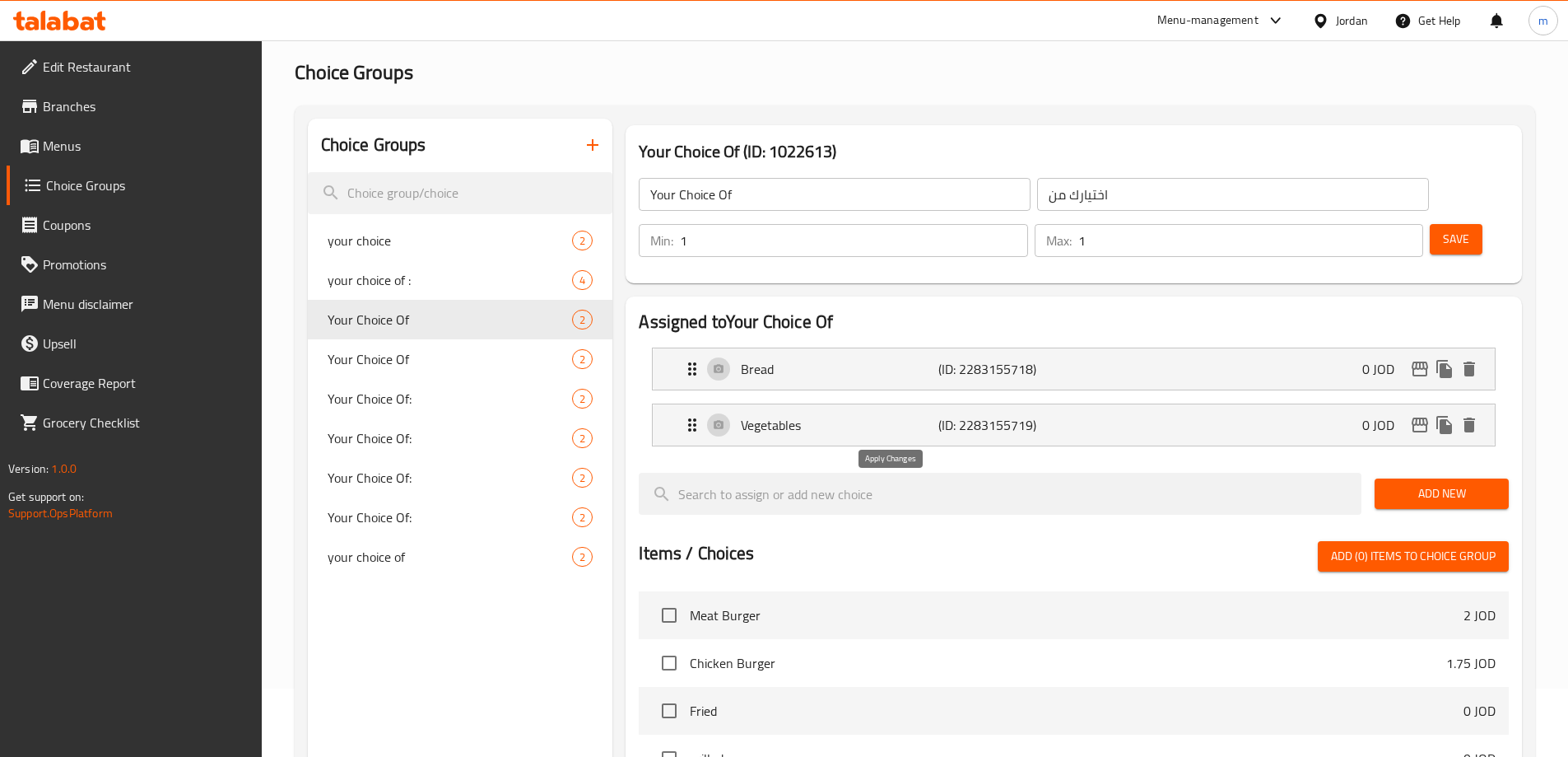
type input "خضار"
click at [1424, 219] on div "Min: 1 ​ Max: 1 ​ Save" at bounding box center [1070, 241] width 883 height 53
click at [1443, 229] on span "Save" at bounding box center [1457, 239] width 27 height 20
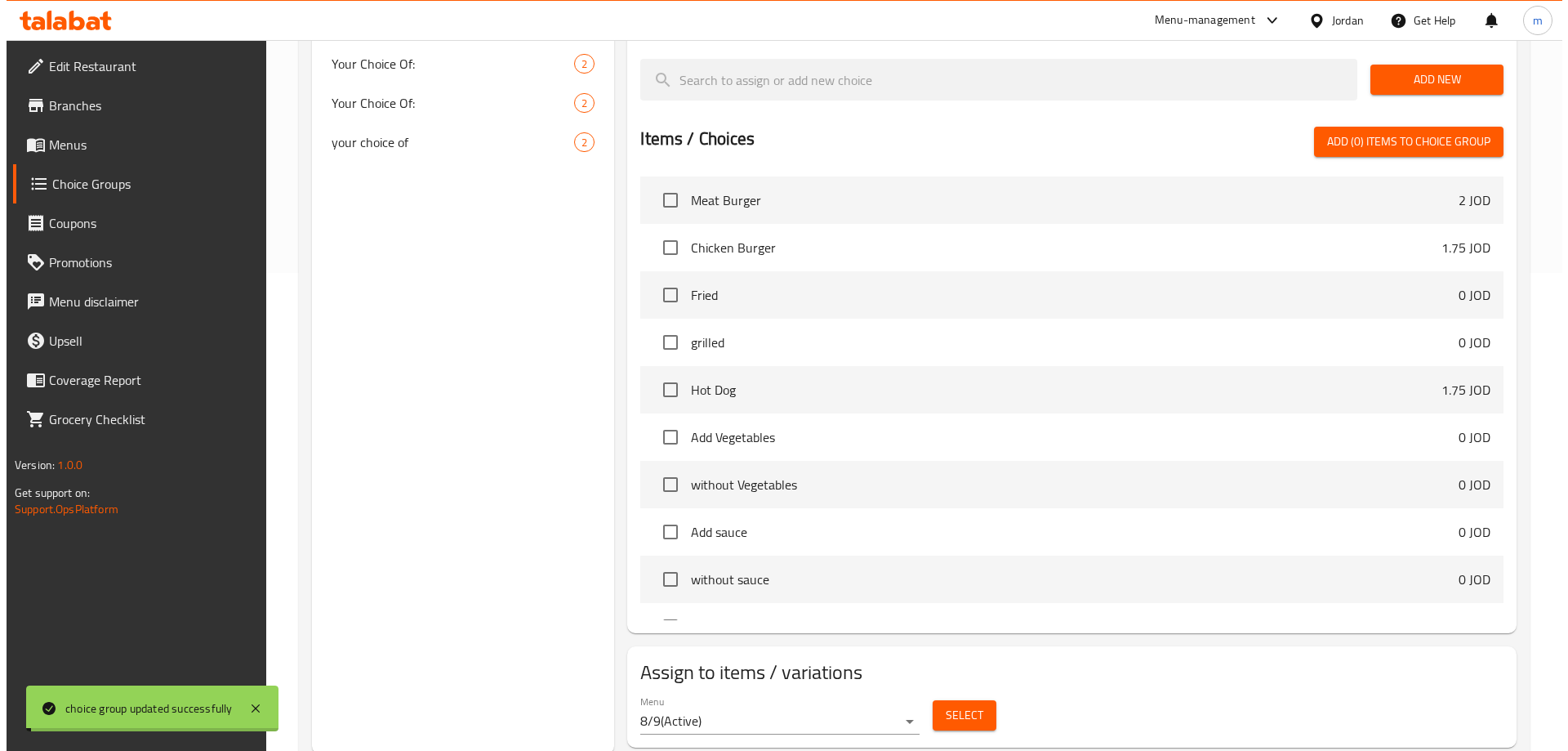
scroll to position [482, 0]
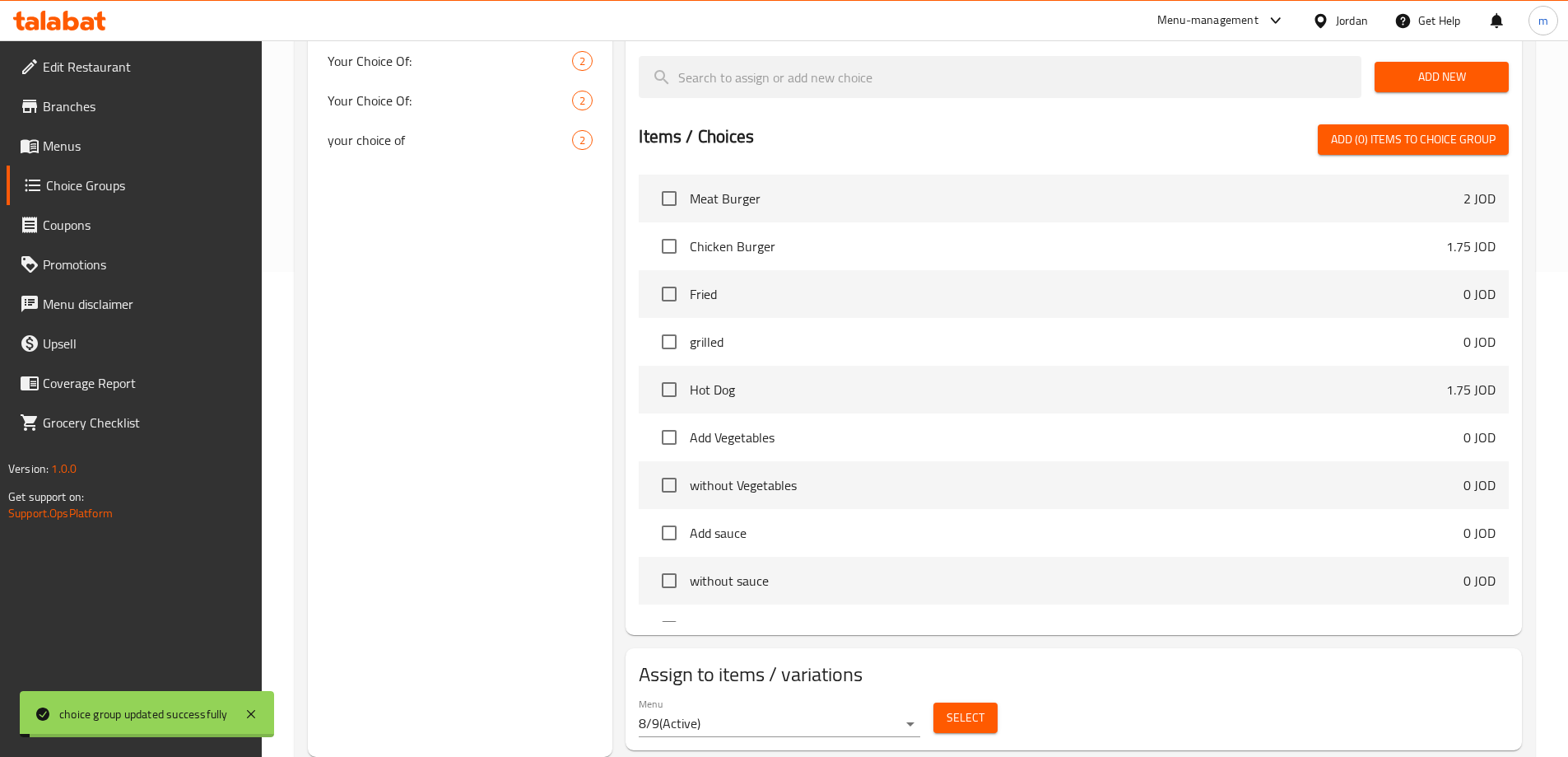
click at [978, 707] on span "Select" at bounding box center [965, 717] width 38 height 20
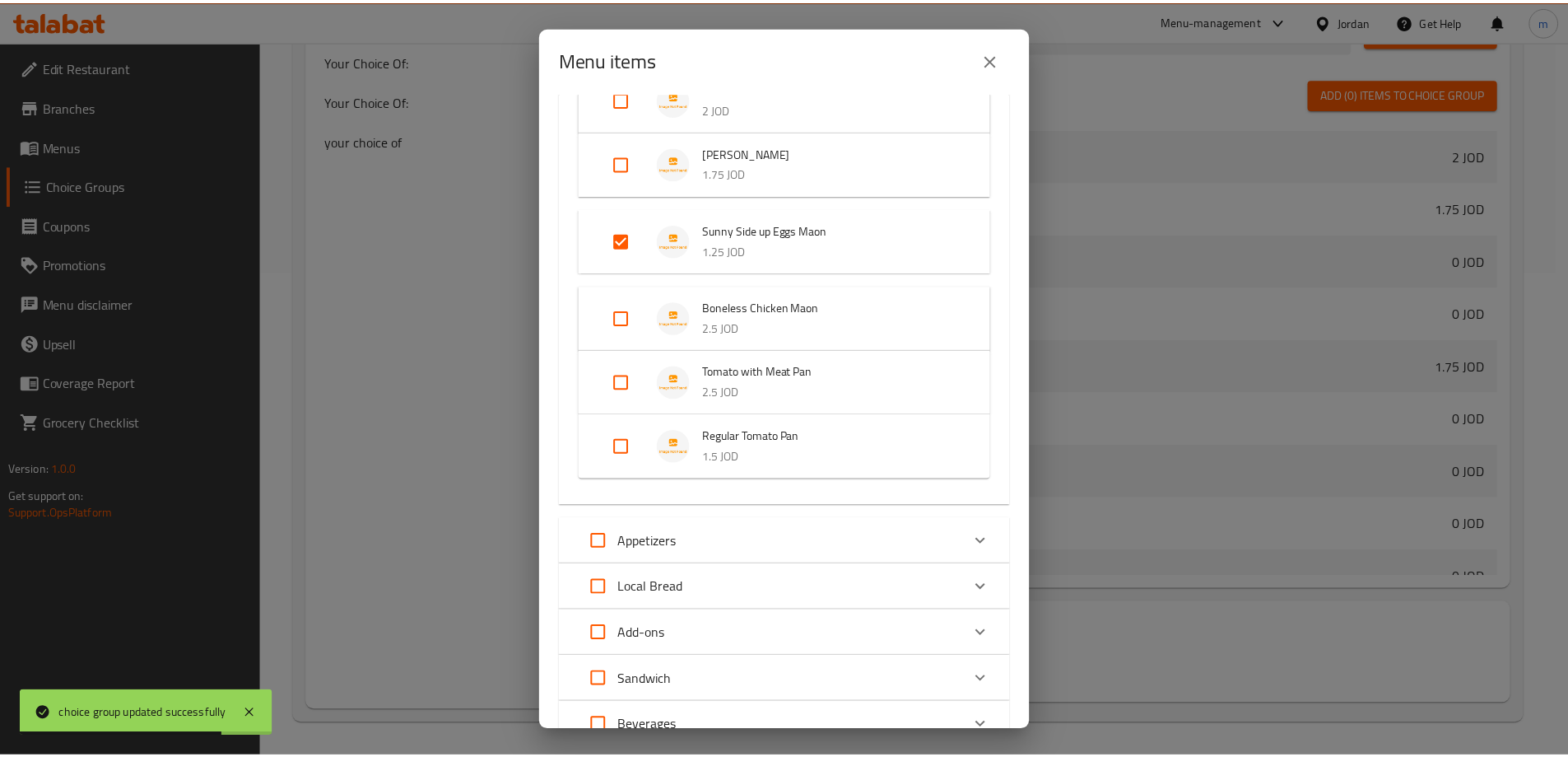
scroll to position [730, 0]
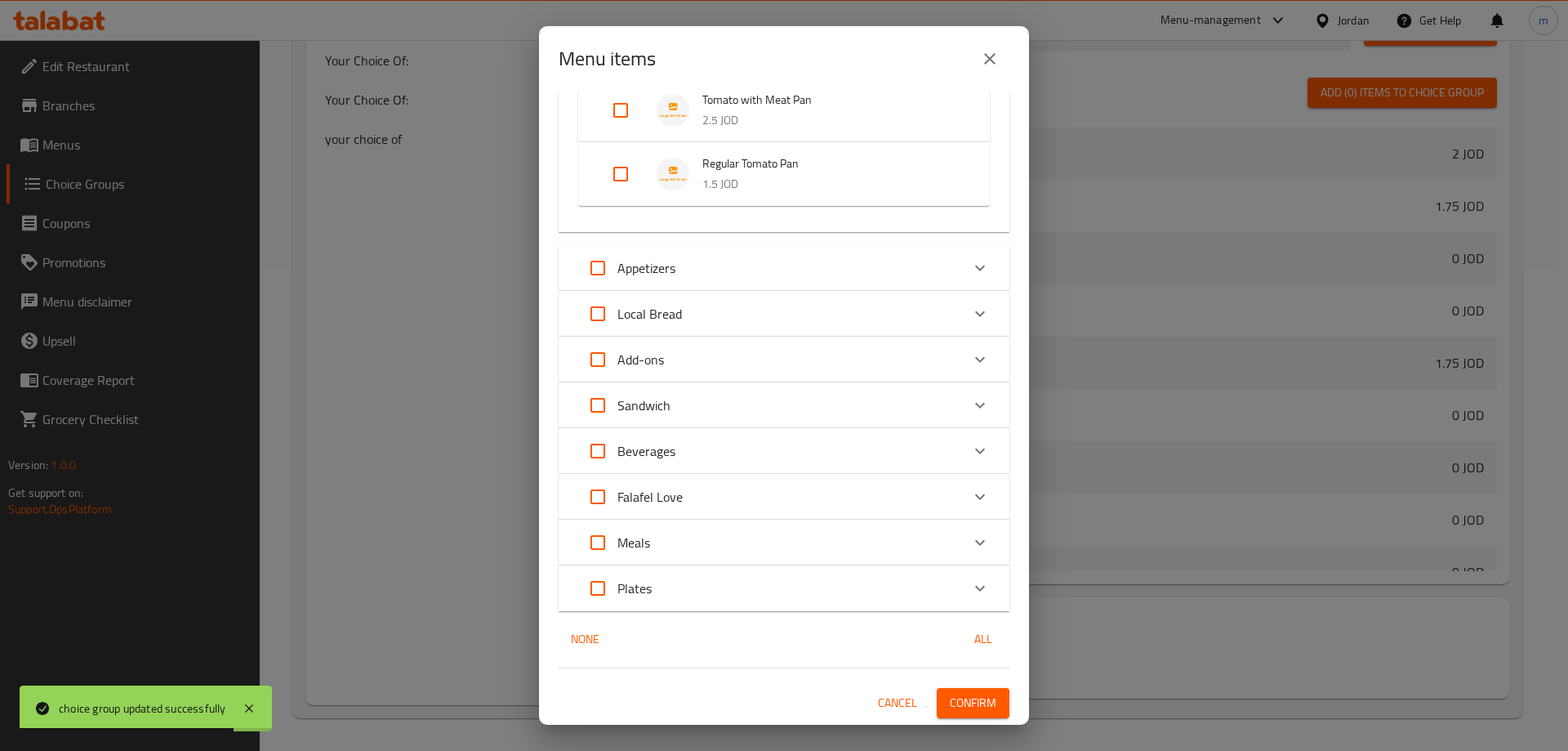
click at [974, 702] on span "Confirm" at bounding box center [973, 703] width 46 height 20
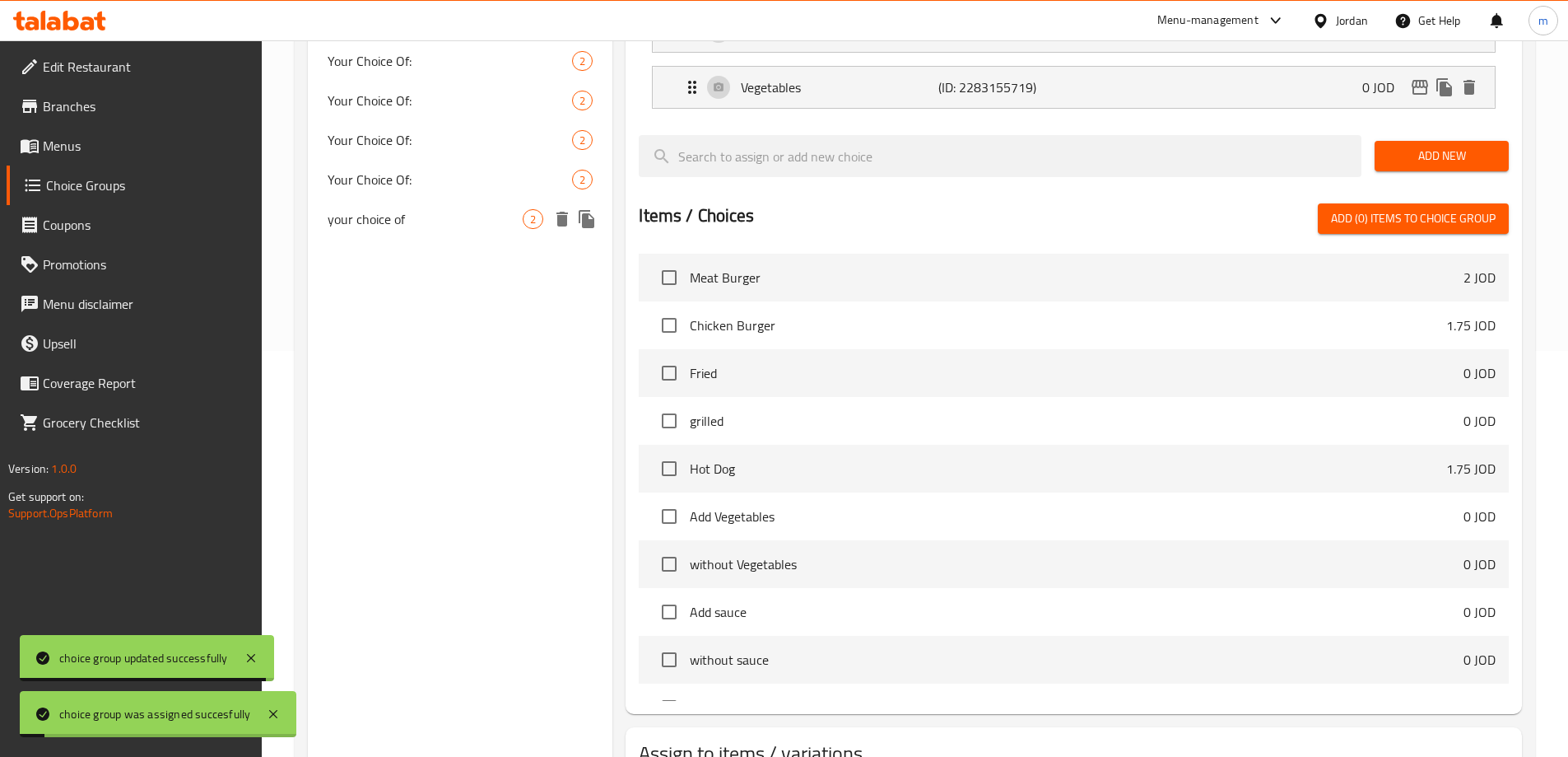
scroll to position [320, 0]
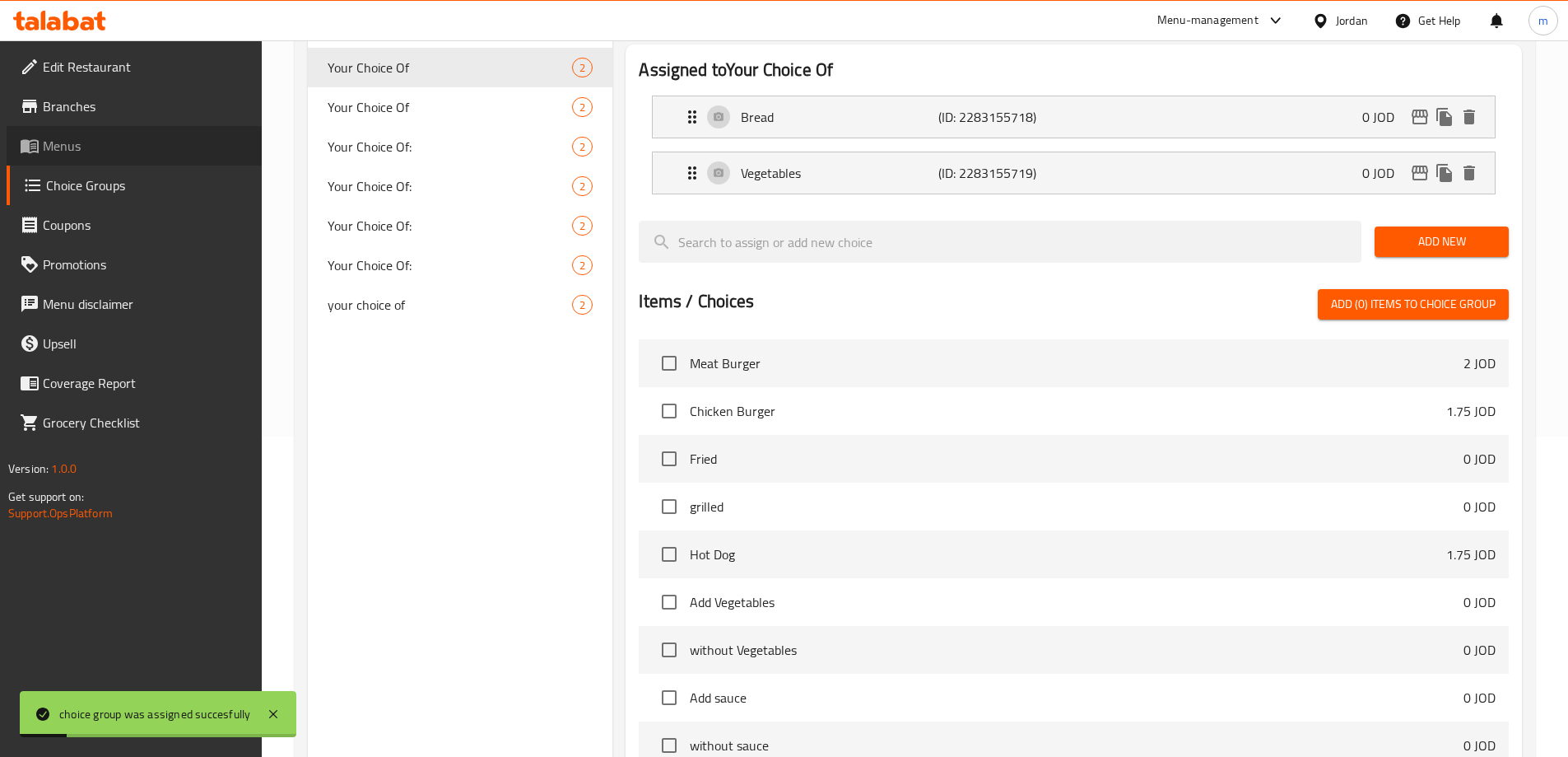
click at [89, 162] on link "Menus" at bounding box center [133, 146] width 255 height 40
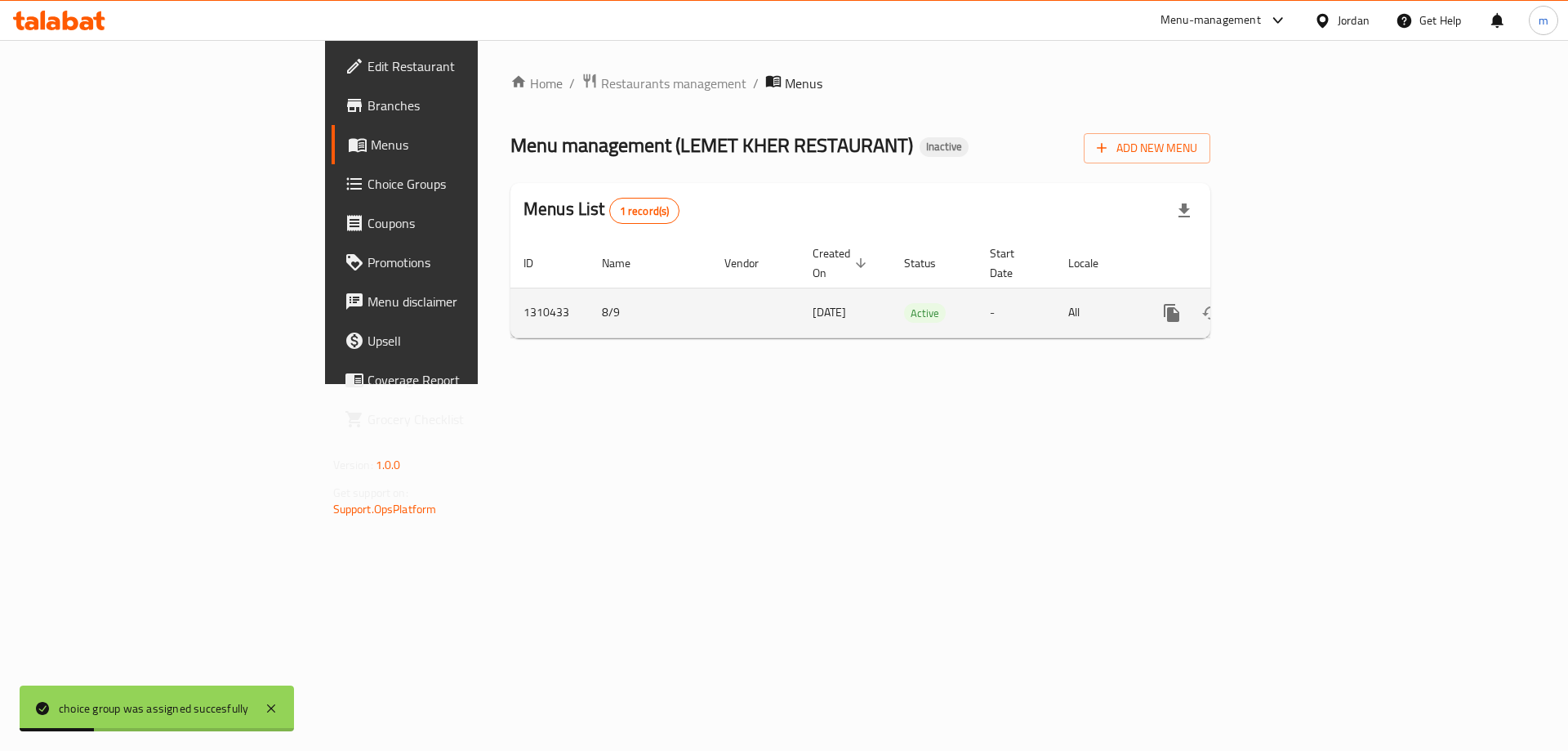
click at [1300, 304] on icon "enhanced table" at bounding box center [1290, 313] width 19 height 19
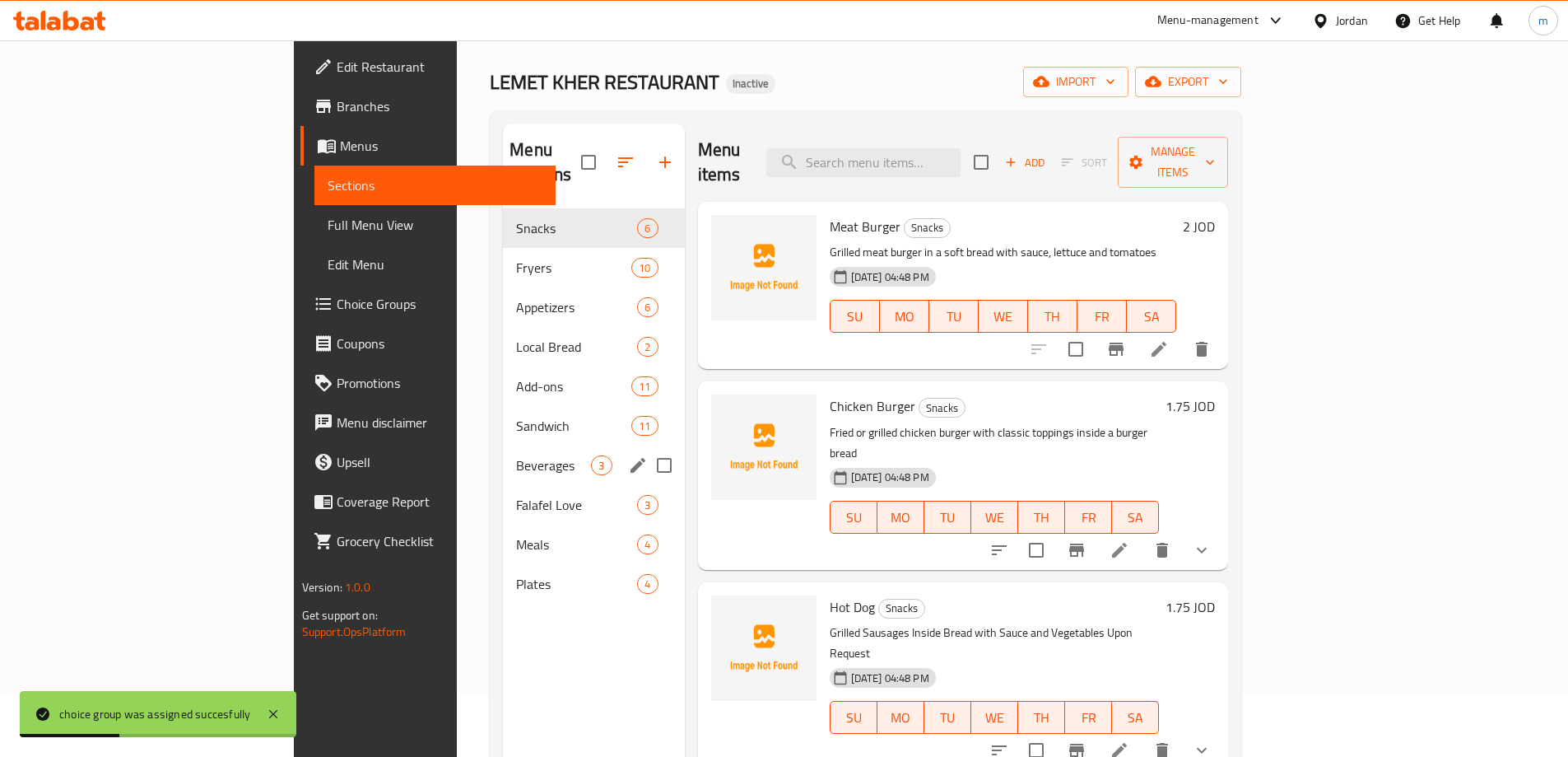
scroll to position [164, 0]
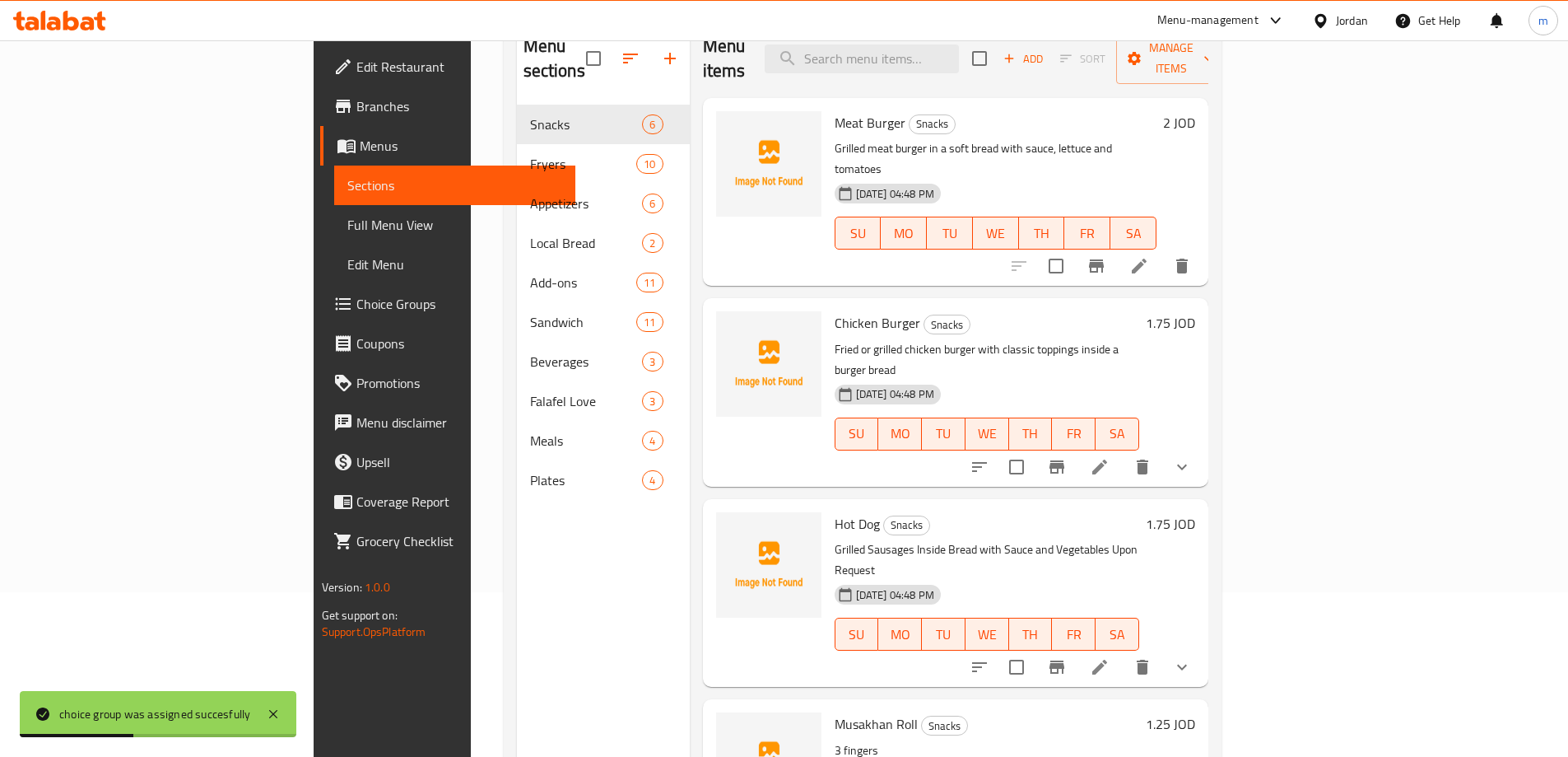
click at [347, 218] on span "Full Menu View" at bounding box center [454, 225] width 215 height 19
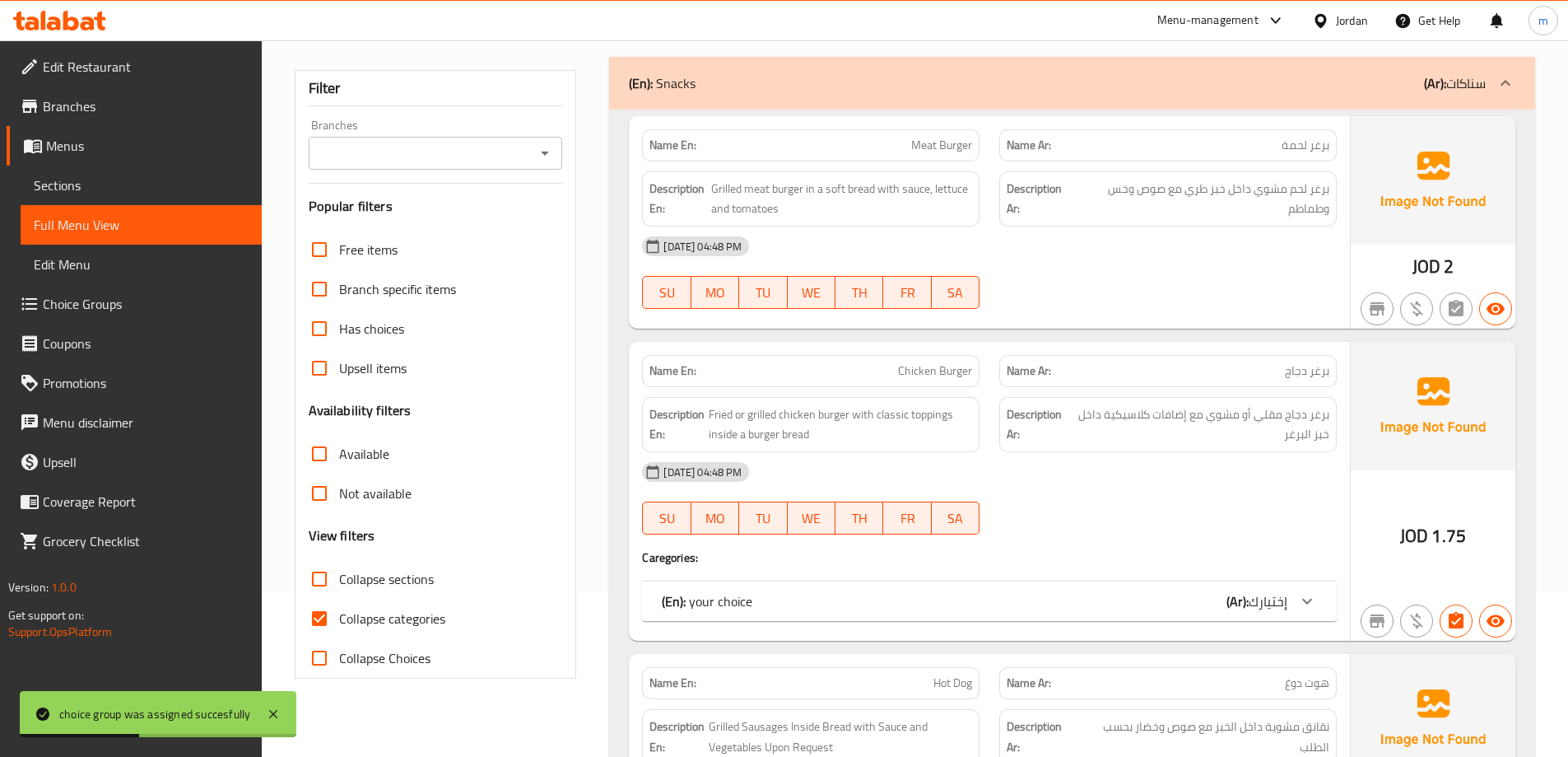
scroll to position [231, 0]
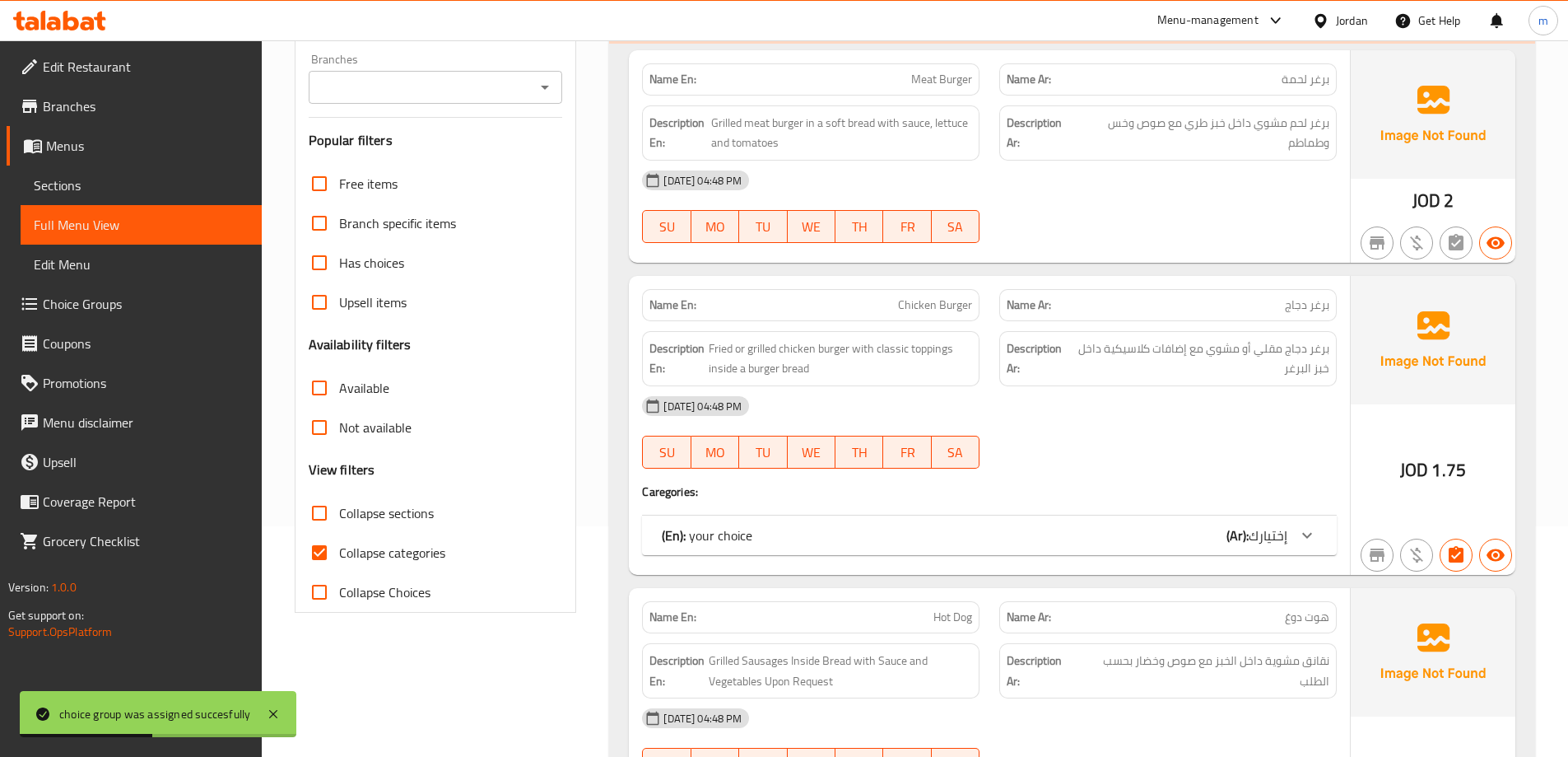
click at [371, 553] on span "Collapse categories" at bounding box center [392, 553] width 106 height 19
click at [339, 553] on input "Collapse categories" at bounding box center [319, 553] width 40 height 40
checkbox input "false"
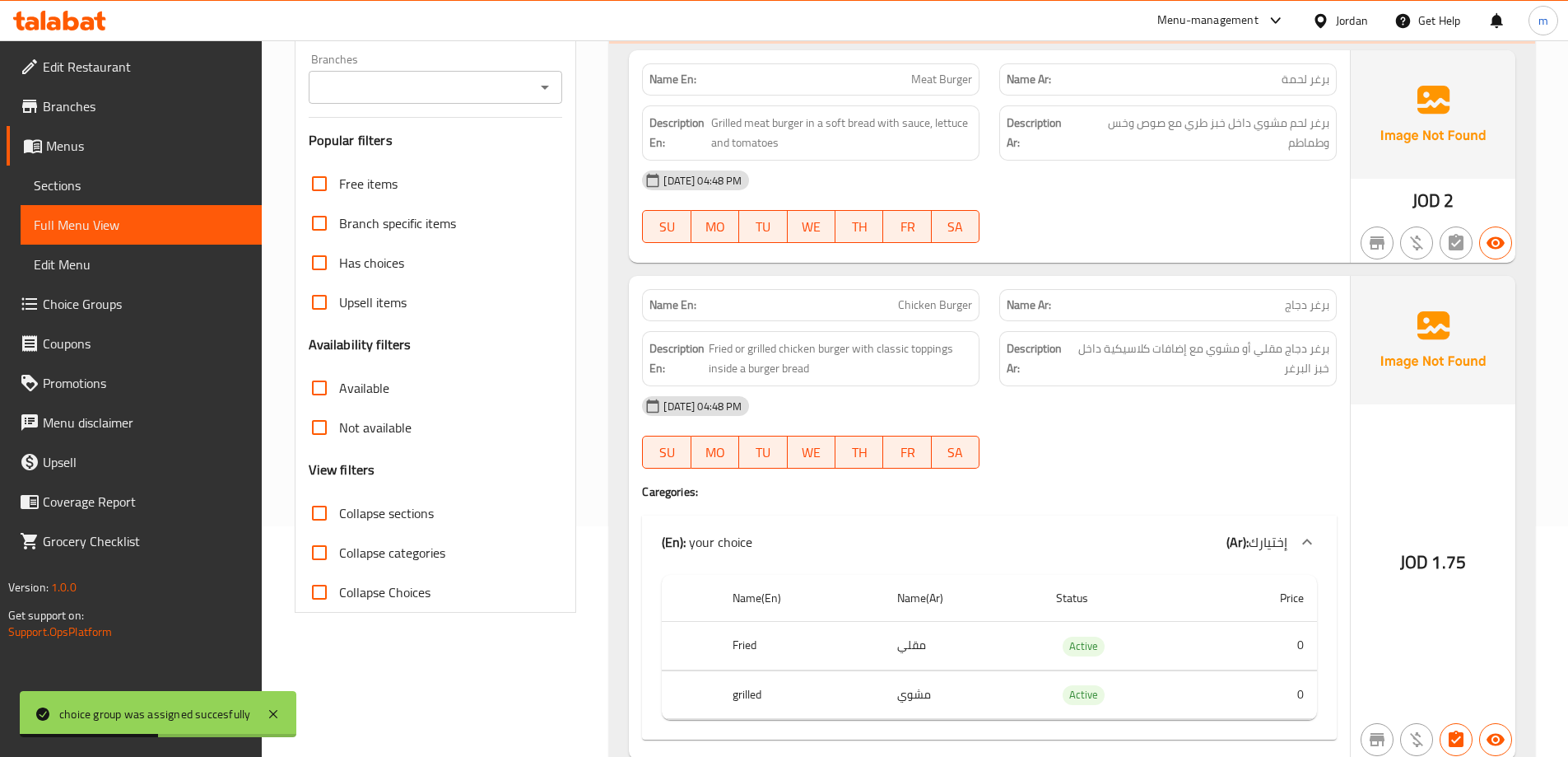
click at [368, 523] on span "Collapse sections" at bounding box center [386, 513] width 95 height 19
click at [339, 524] on input "Collapse sections" at bounding box center [319, 513] width 40 height 40
checkbox input "true"
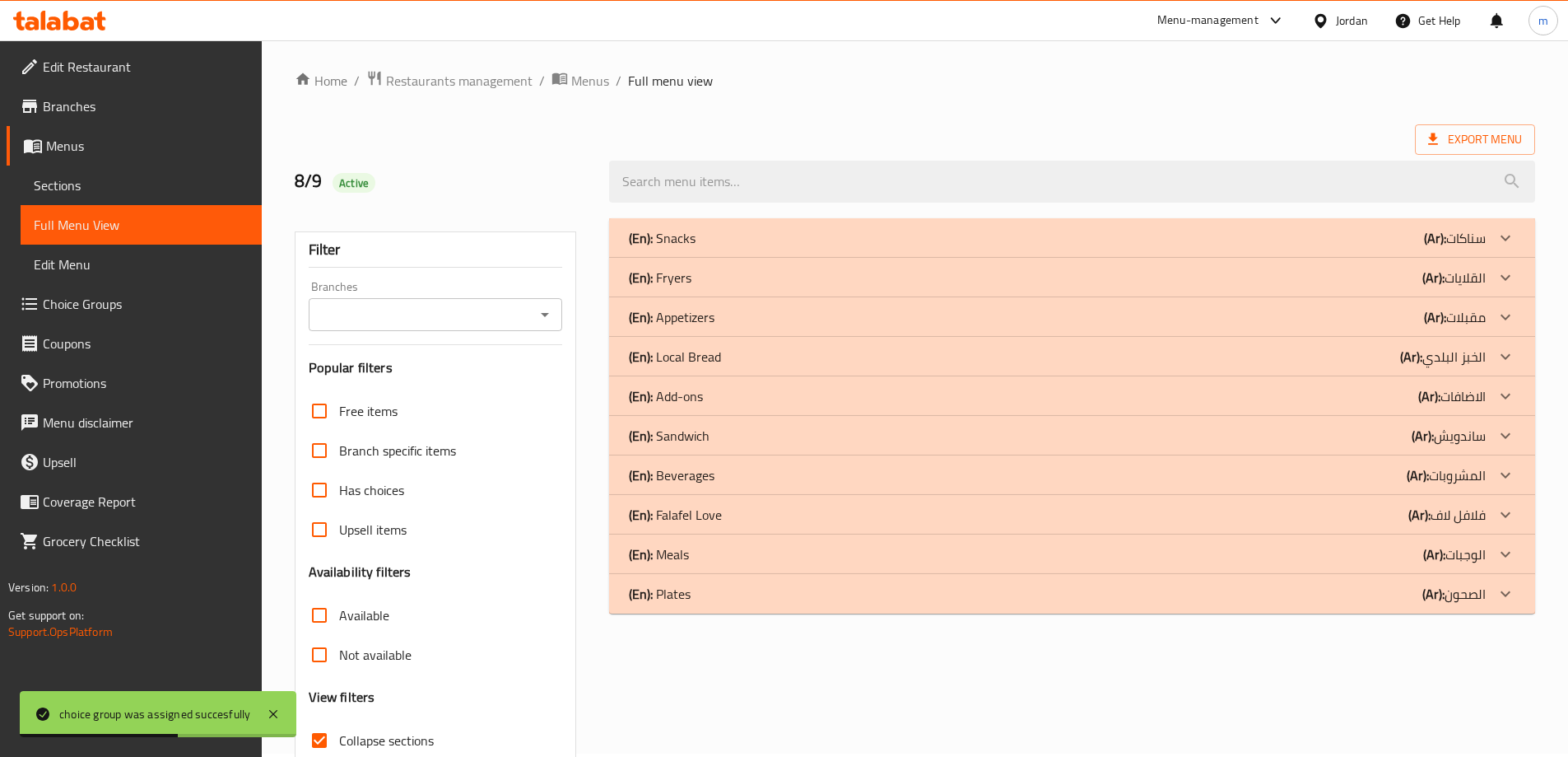
scroll to position [0, 0]
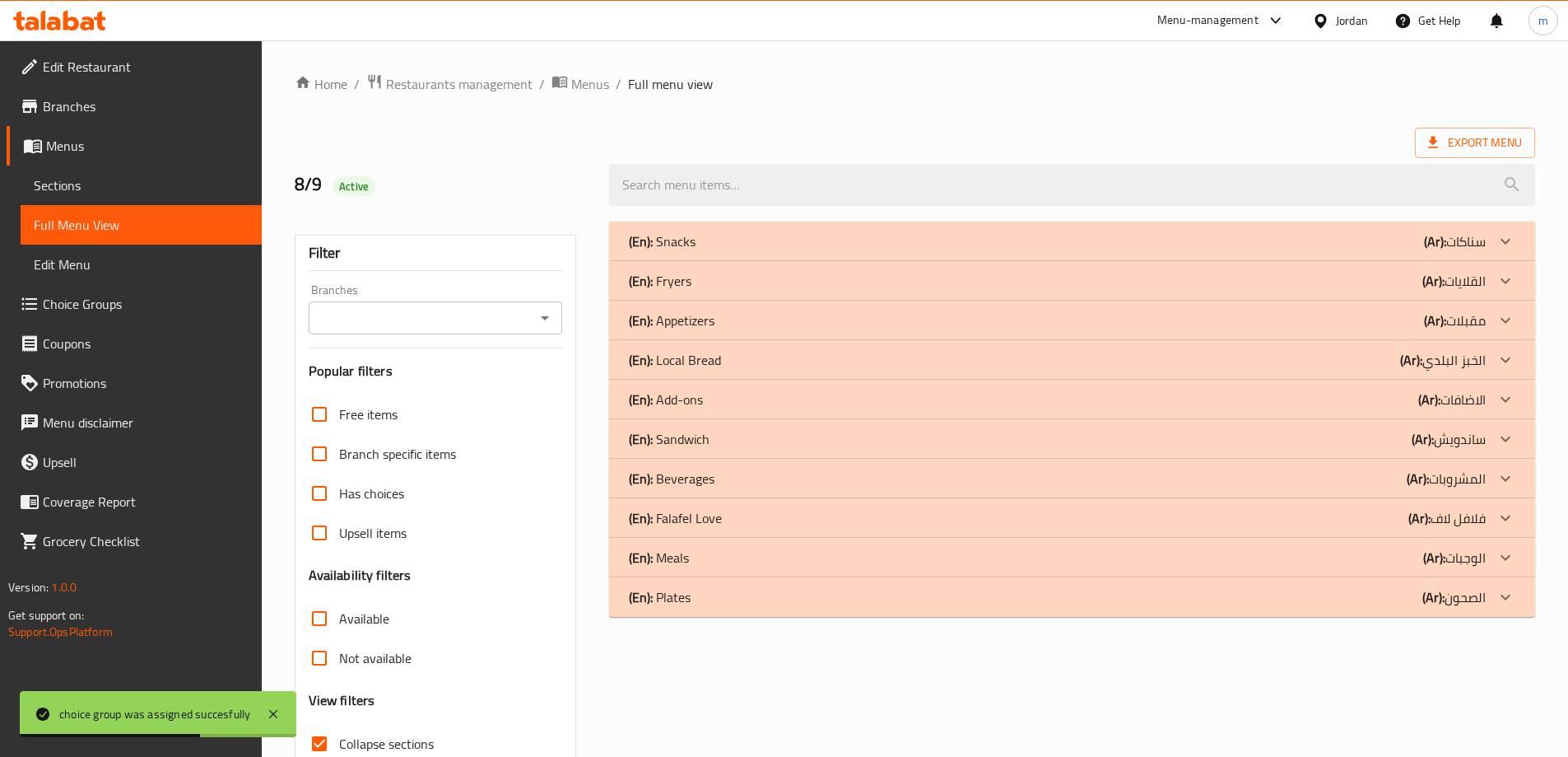
click at [815, 284] on div "(En): Fryers (Ar): القلايات" at bounding box center [1058, 280] width 857 height 19
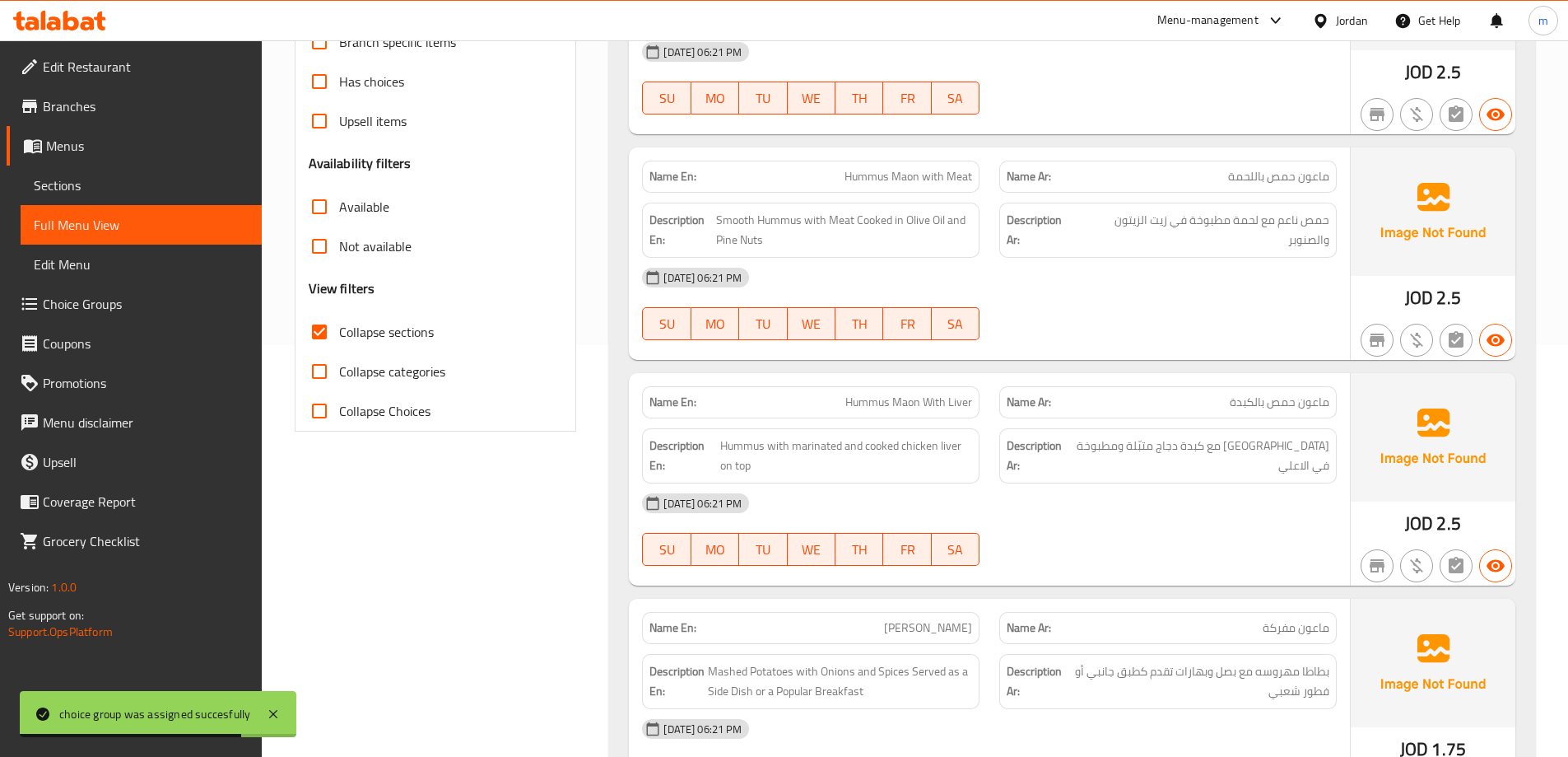
scroll to position [2757, 0]
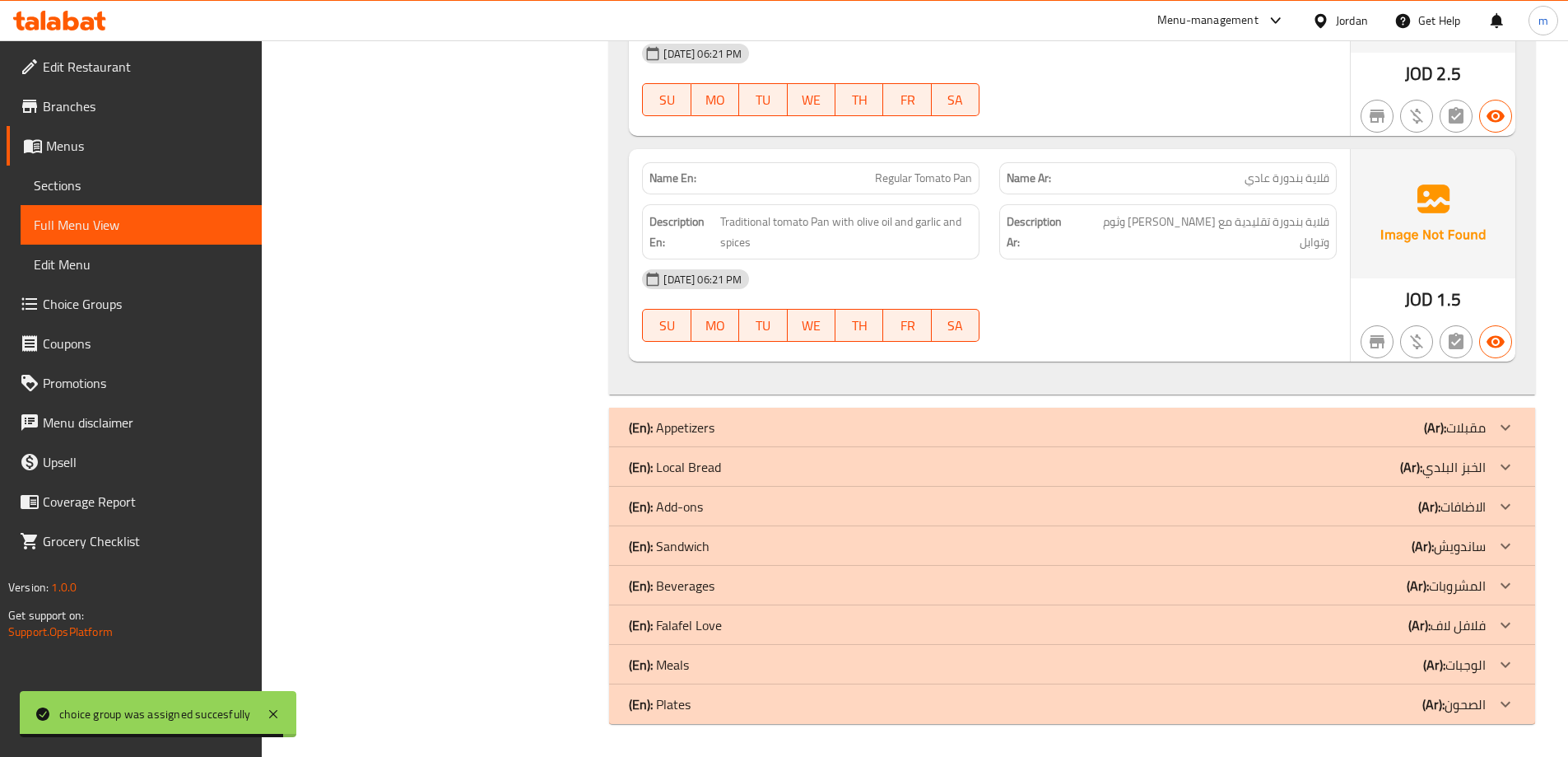
click at [742, 664] on div "(En): Meals (Ar): الوجبات" at bounding box center [1058, 664] width 857 height 19
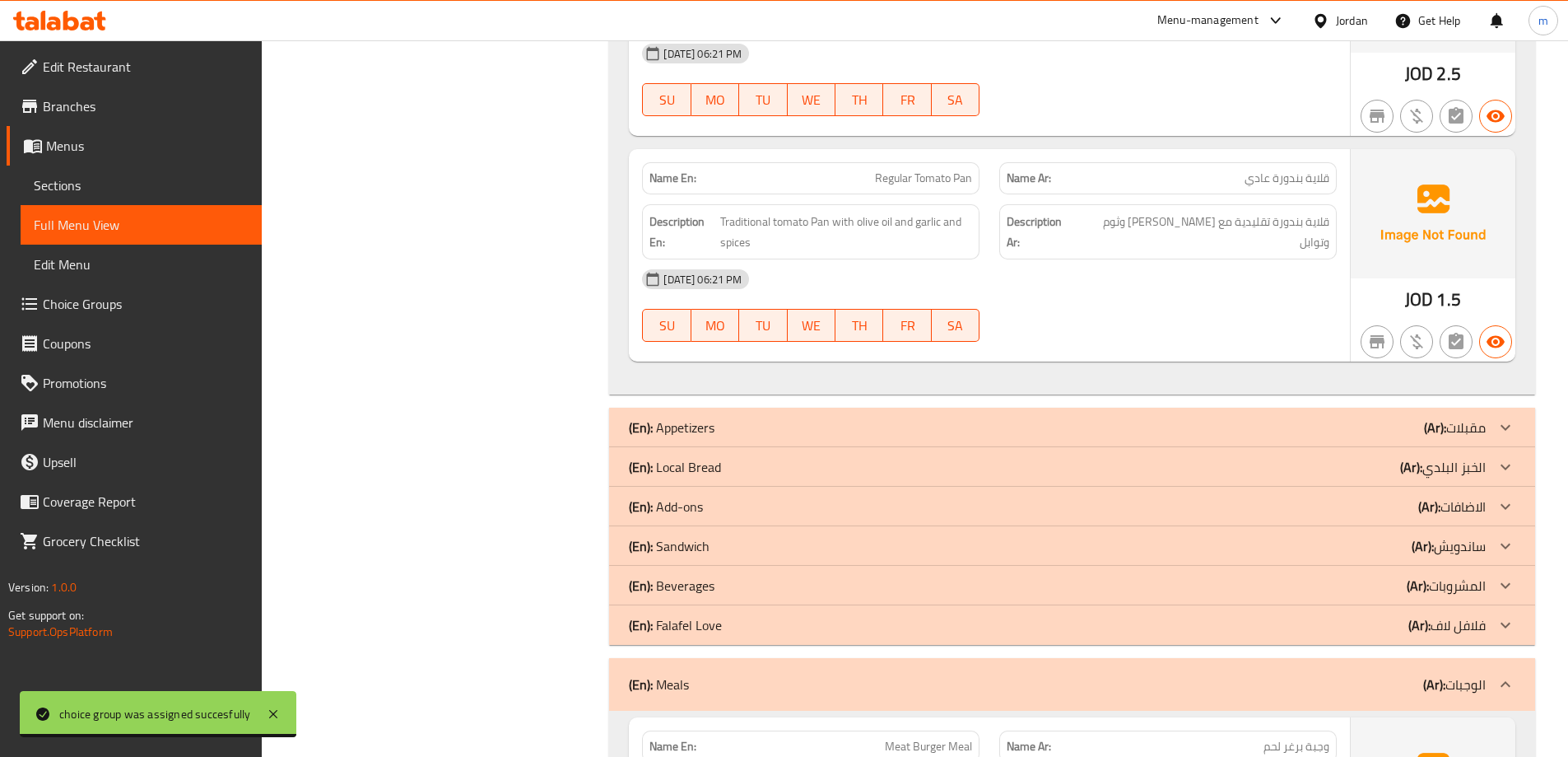
click at [754, 587] on div "(En): Beverages (Ar): المشروبات" at bounding box center [1058, 585] width 857 height 19
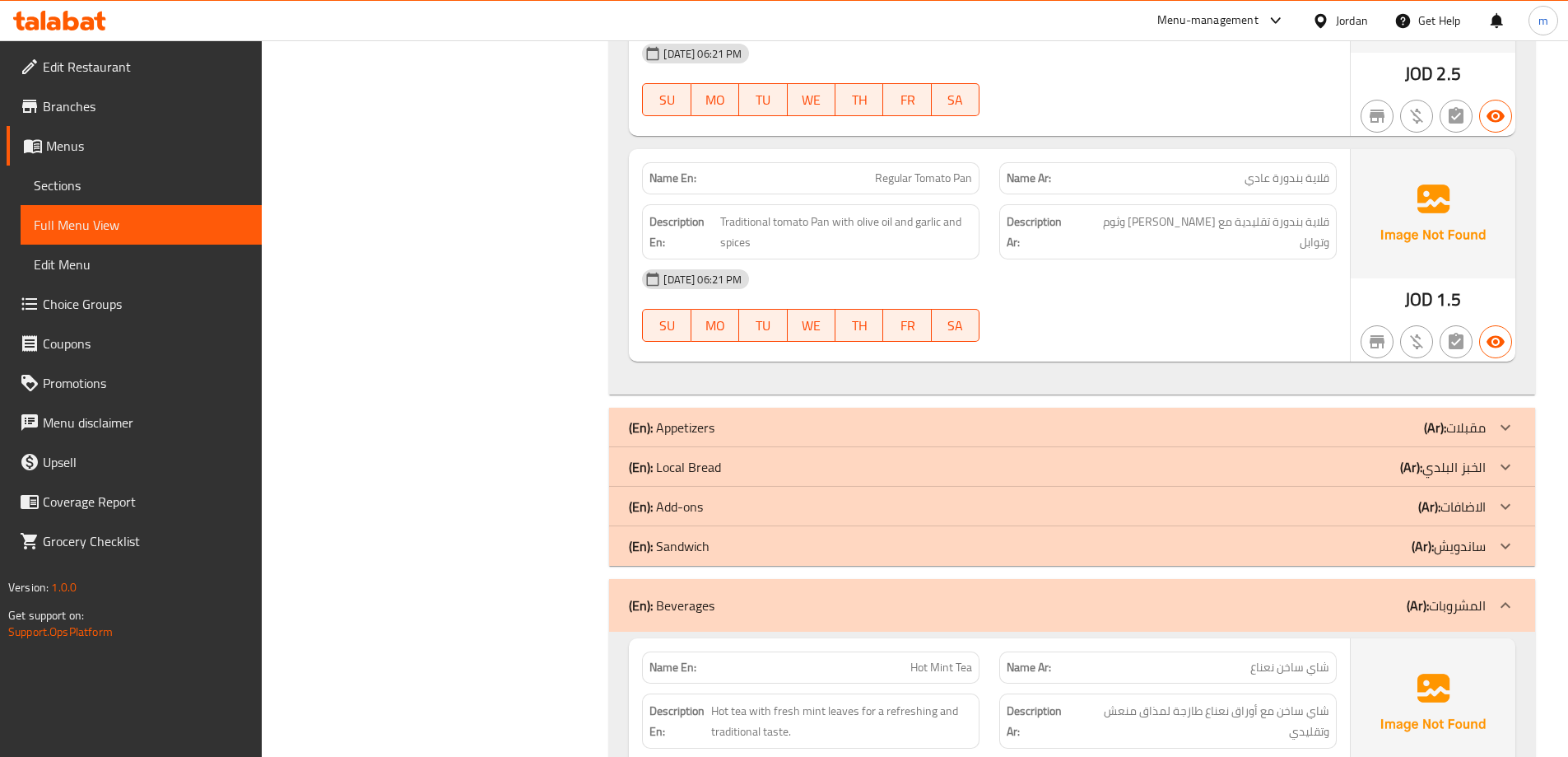
click at [736, 514] on div "(En): Add-ons (Ar): الاضافات" at bounding box center [1058, 507] width 857 height 19
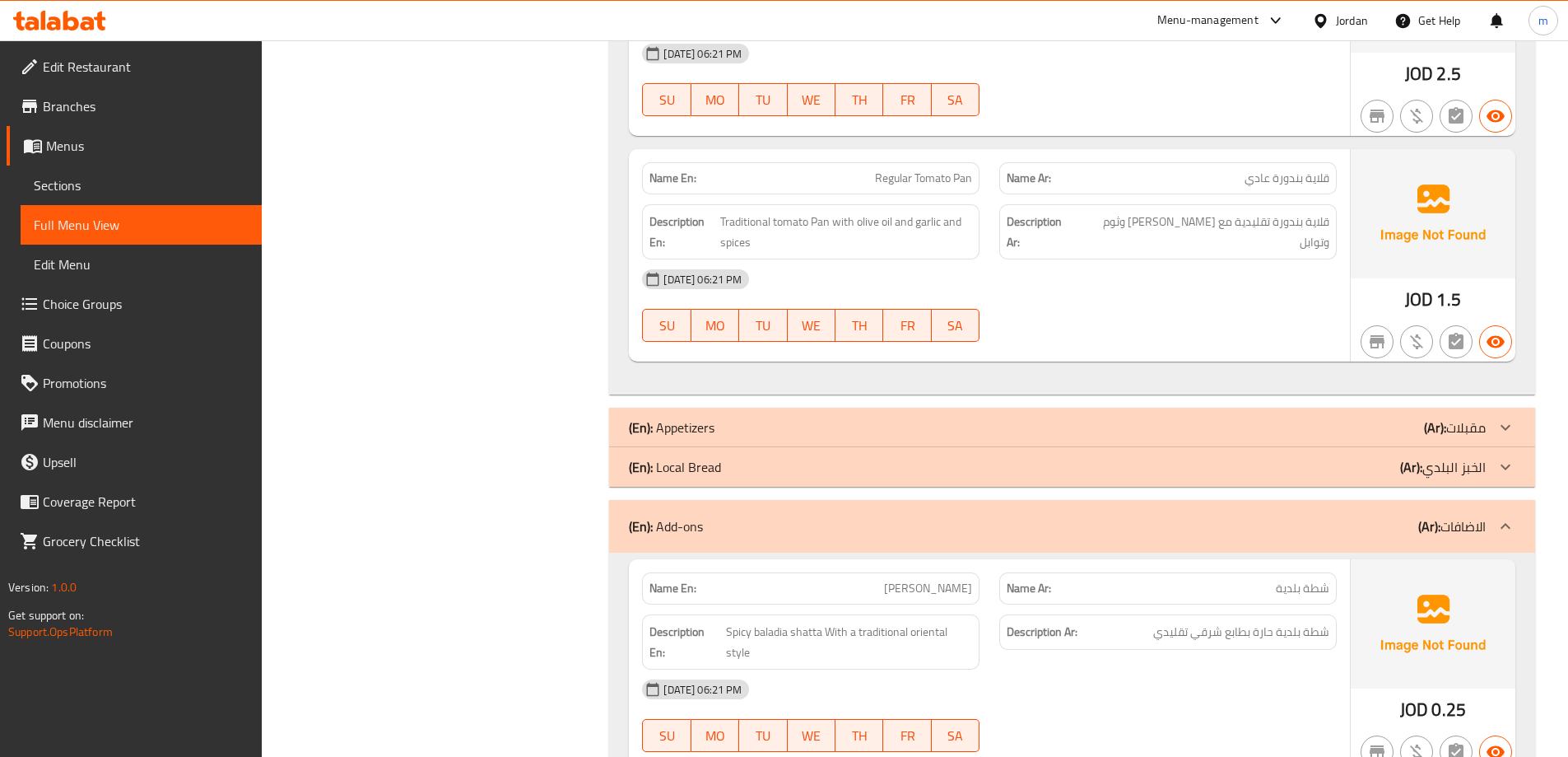
click at [756, 428] on div "(En): Appetizers (Ar): مقبلات" at bounding box center [1058, 427] width 857 height 19
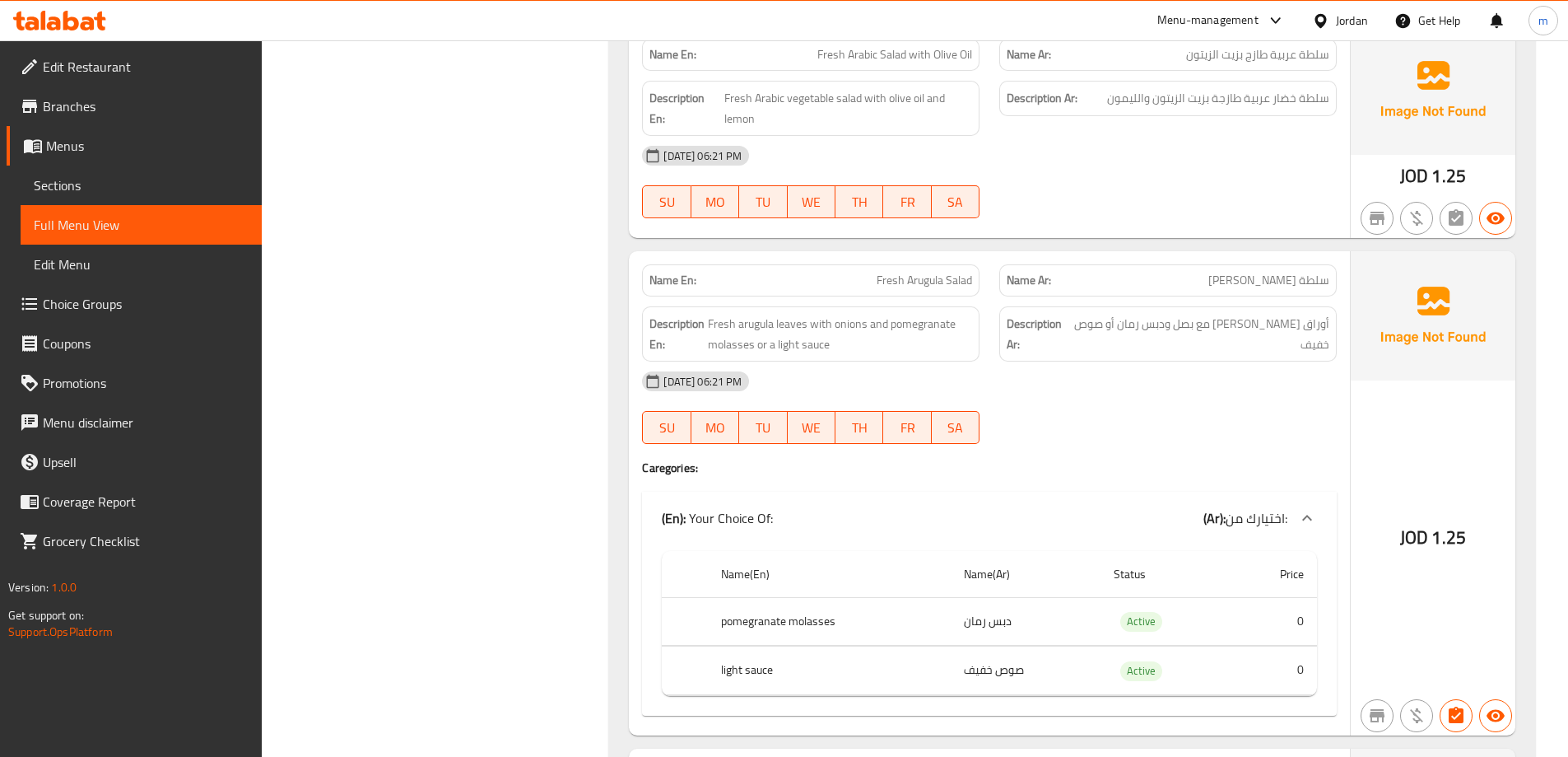
scroll to position [3169, 0]
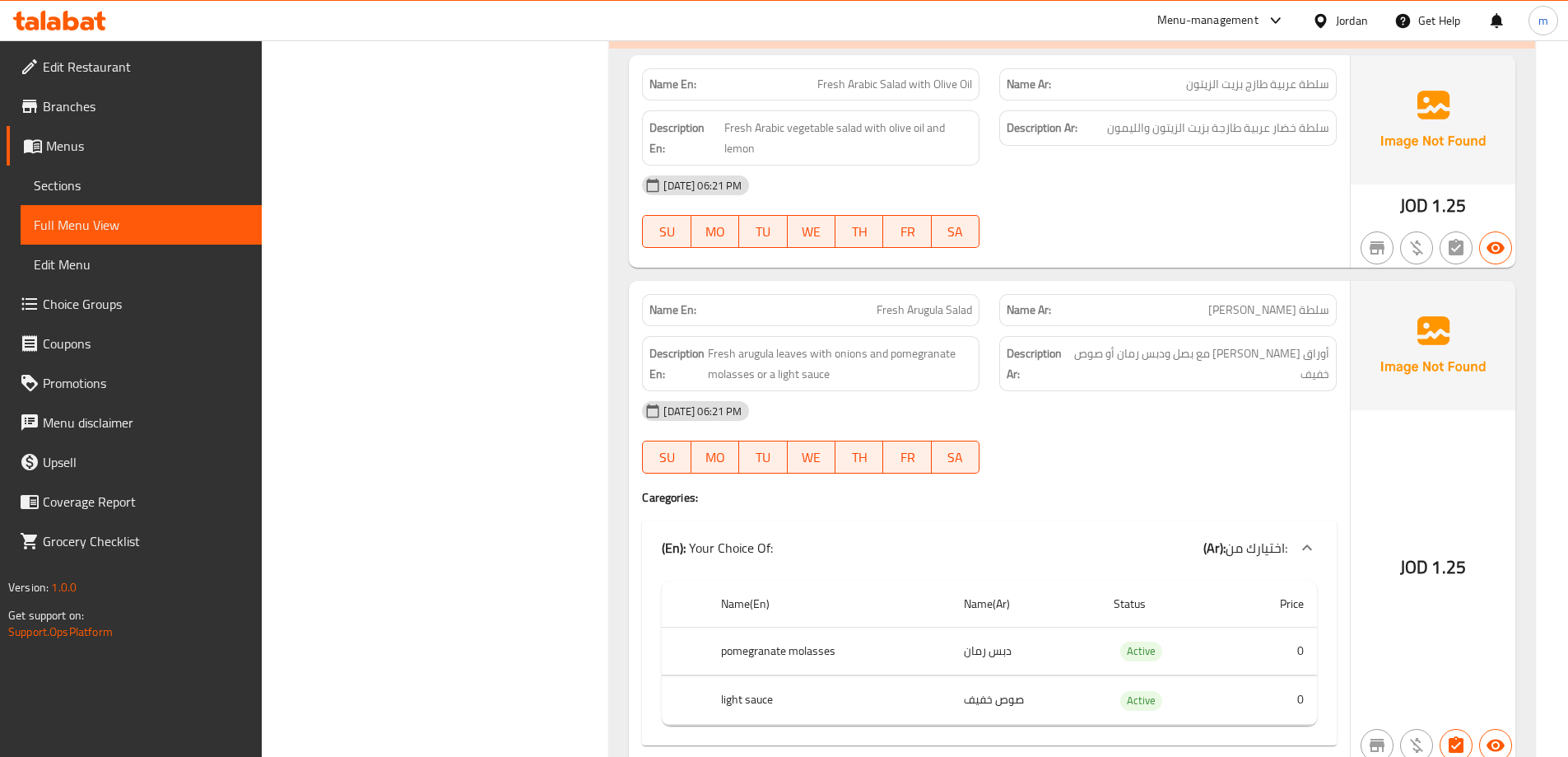
click at [942, 309] on span "Fresh Arugula Salad" at bounding box center [925, 310] width 95 height 18
click at [102, 298] on span "Choice Groups" at bounding box center [145, 304] width 206 height 19
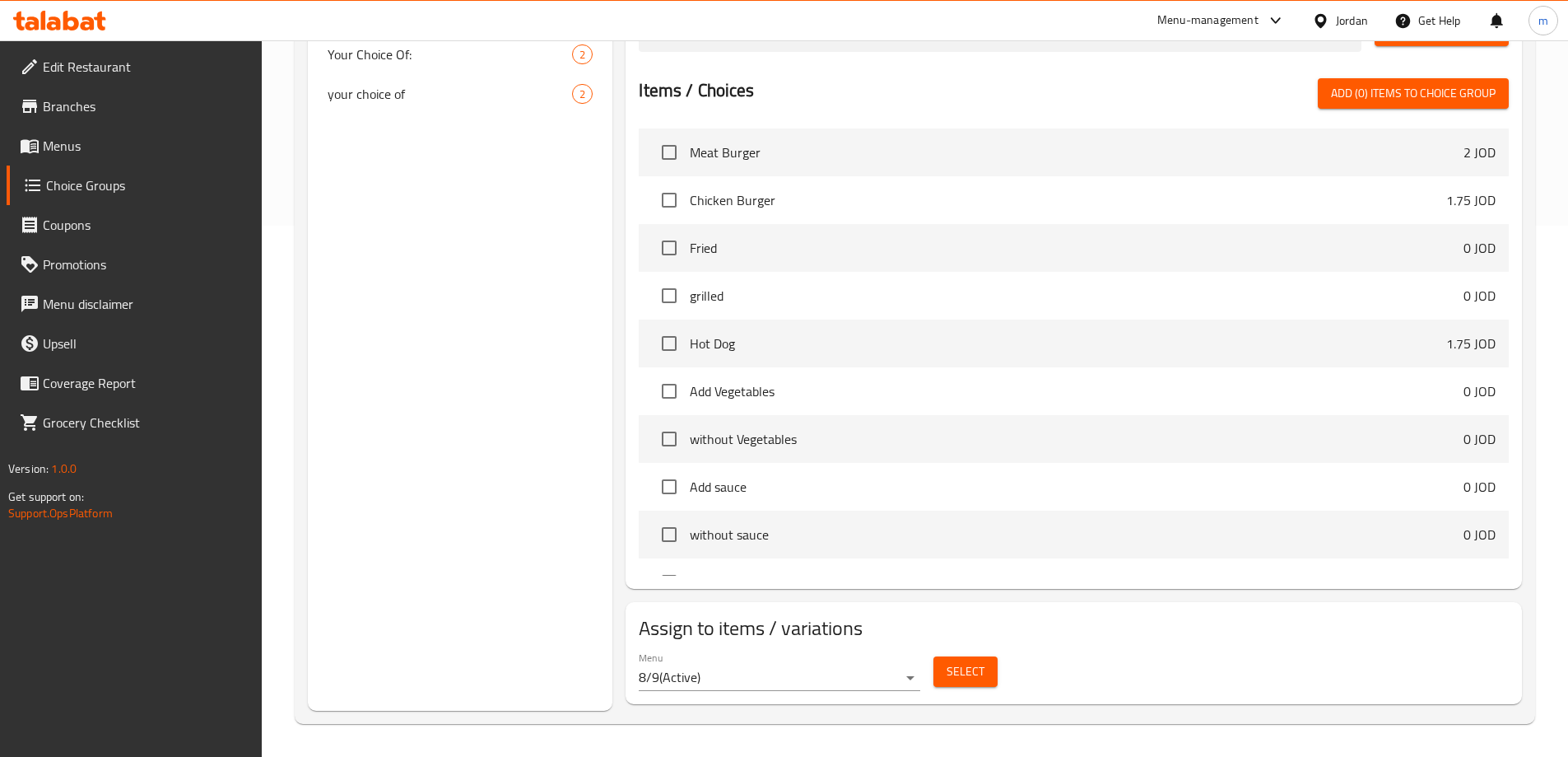
scroll to position [233, 0]
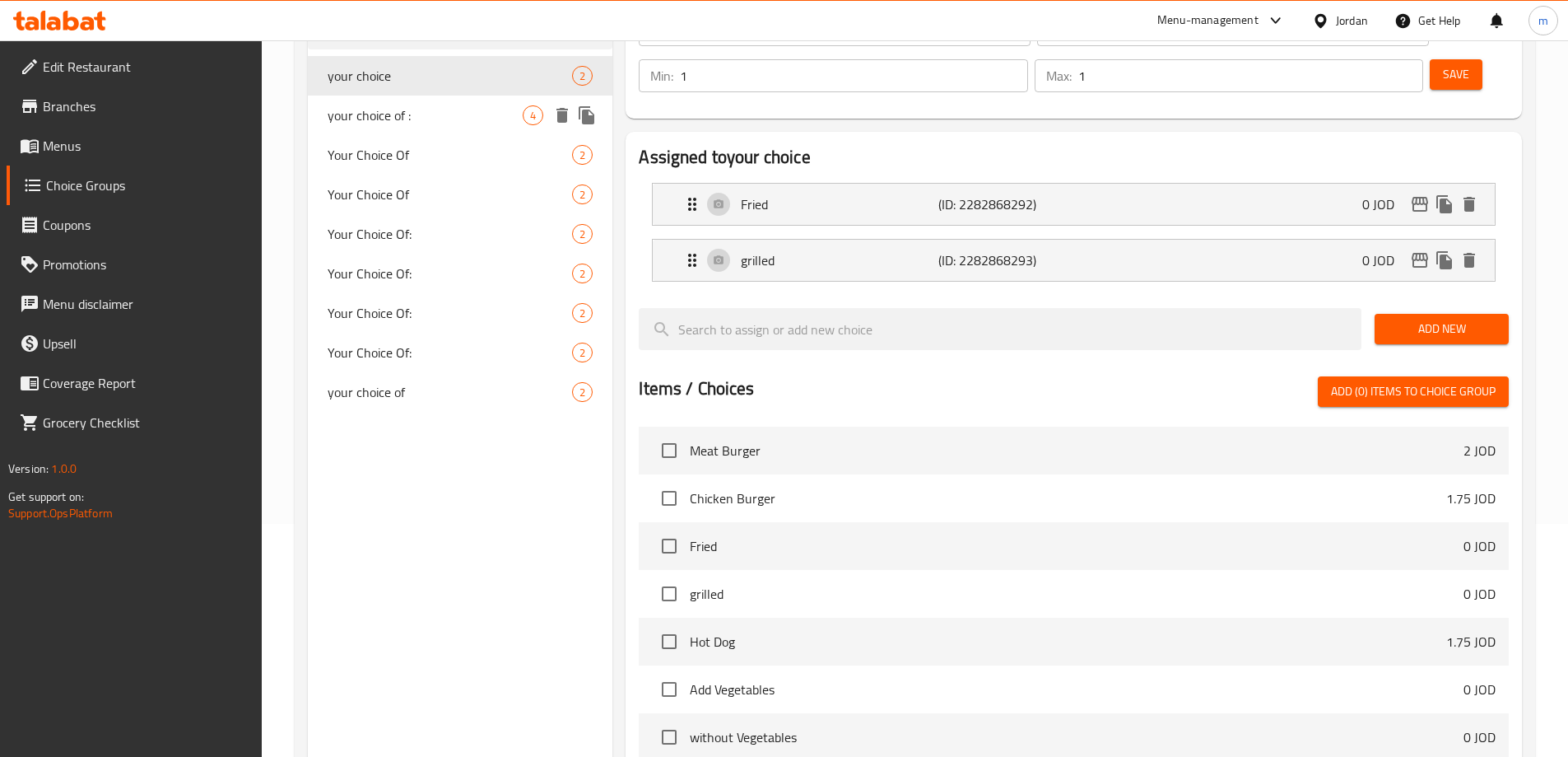
click at [438, 113] on span "your choice of :" at bounding box center [426, 115] width 196 height 19
type input "your choice of :"
type input "إختيارك من :"
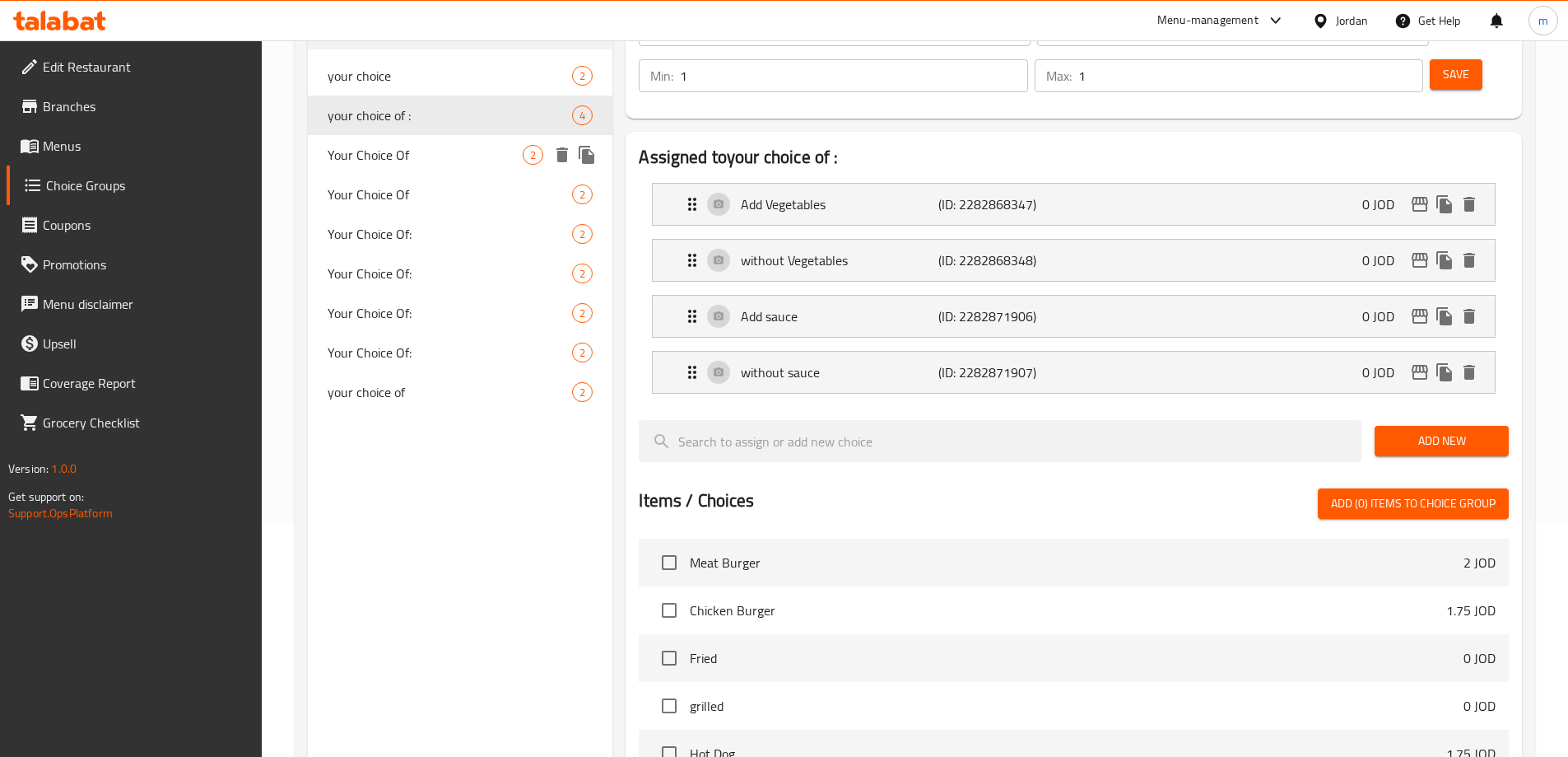
click at [450, 150] on span "Your Choice Of" at bounding box center [426, 155] width 196 height 19
type input "Your Choice Of"
type input "اختيارك من"
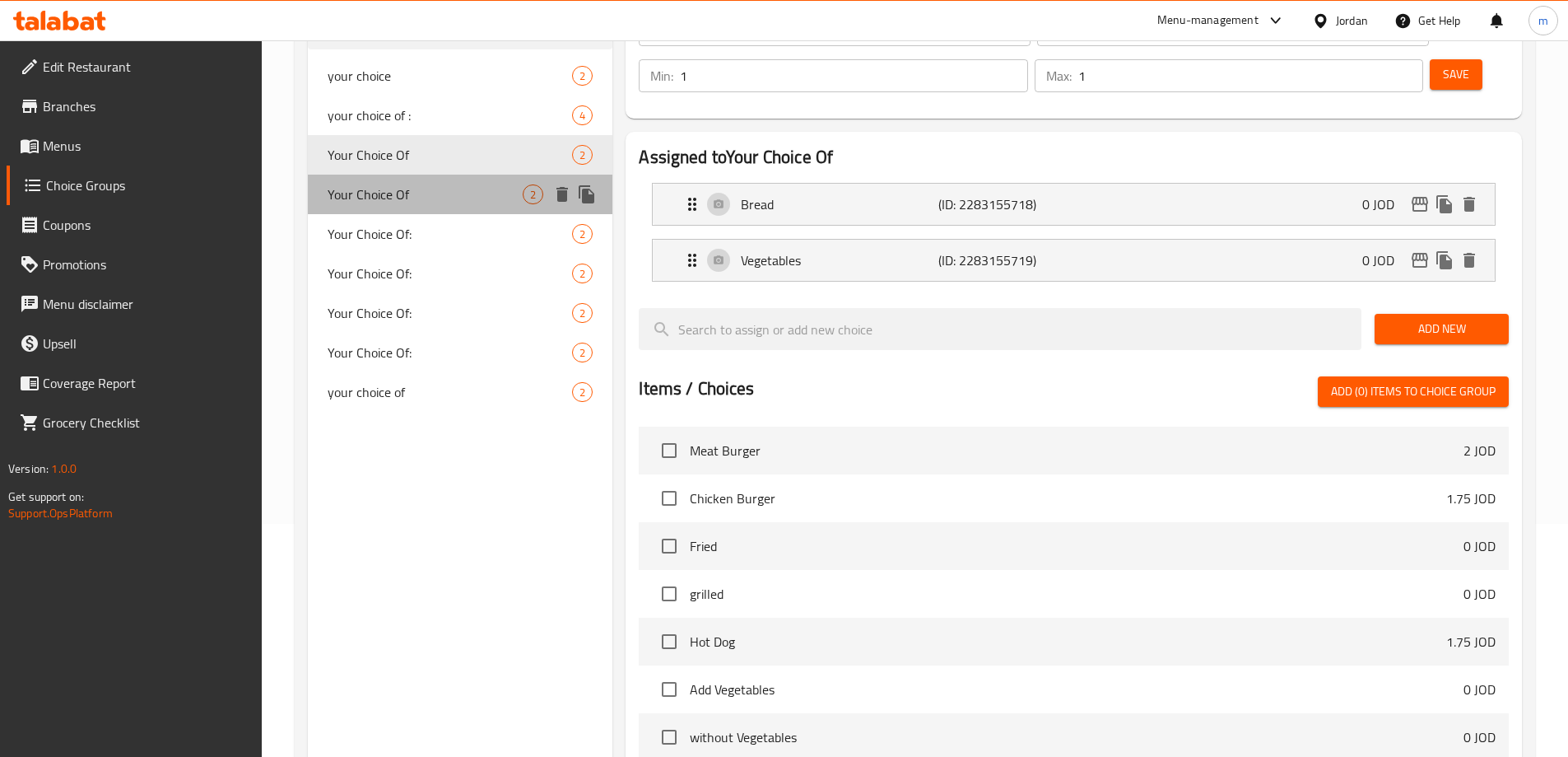
click at [456, 194] on span "Your Choice Of" at bounding box center [426, 195] width 196 height 19
type input "Your Choice Of"
type input "اختيارك من"
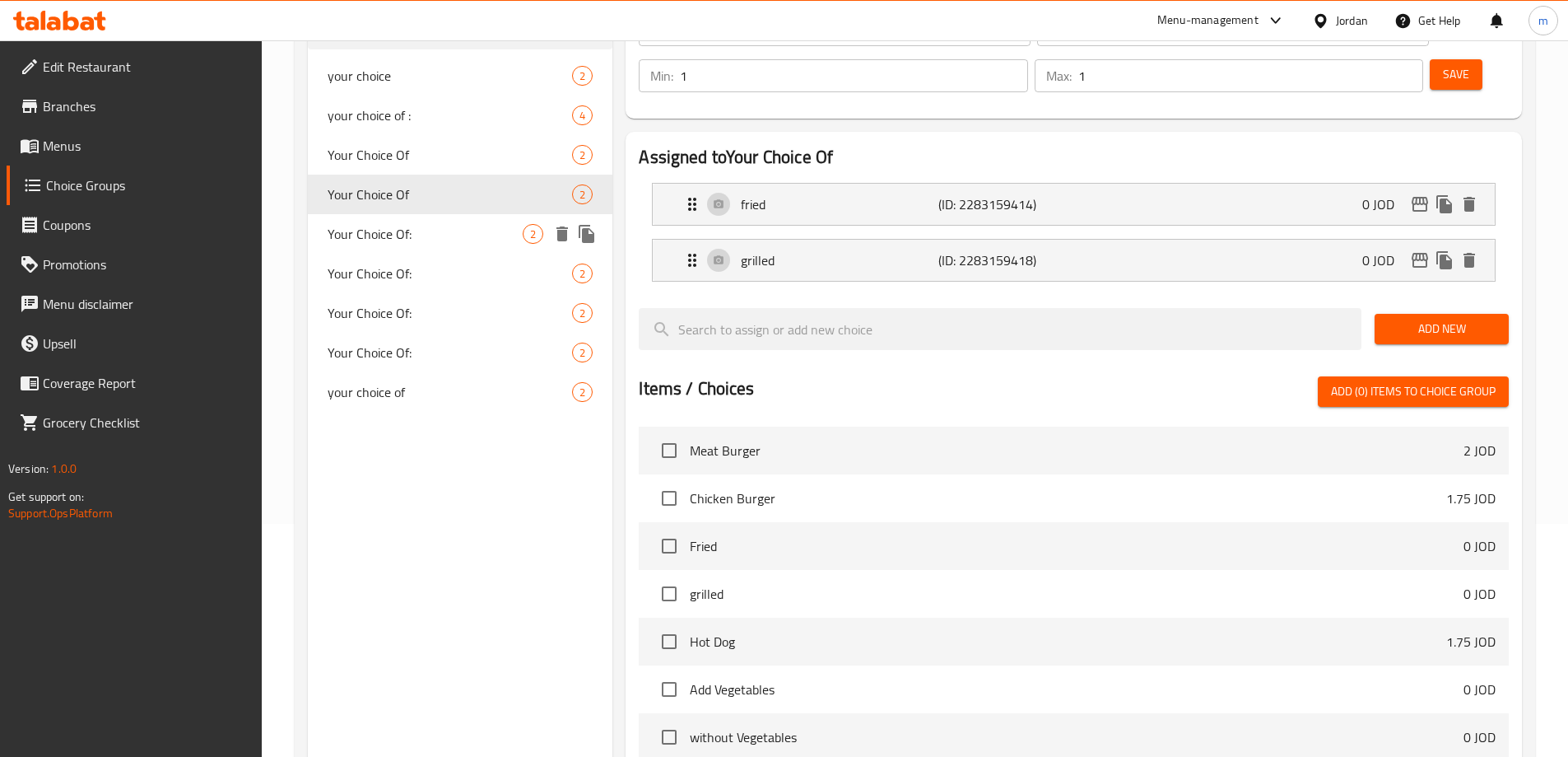
click at [450, 241] on span "Your Choice Of:" at bounding box center [426, 233] width 196 height 19
type input "Your Choice Of:"
type input "اختيارك من:"
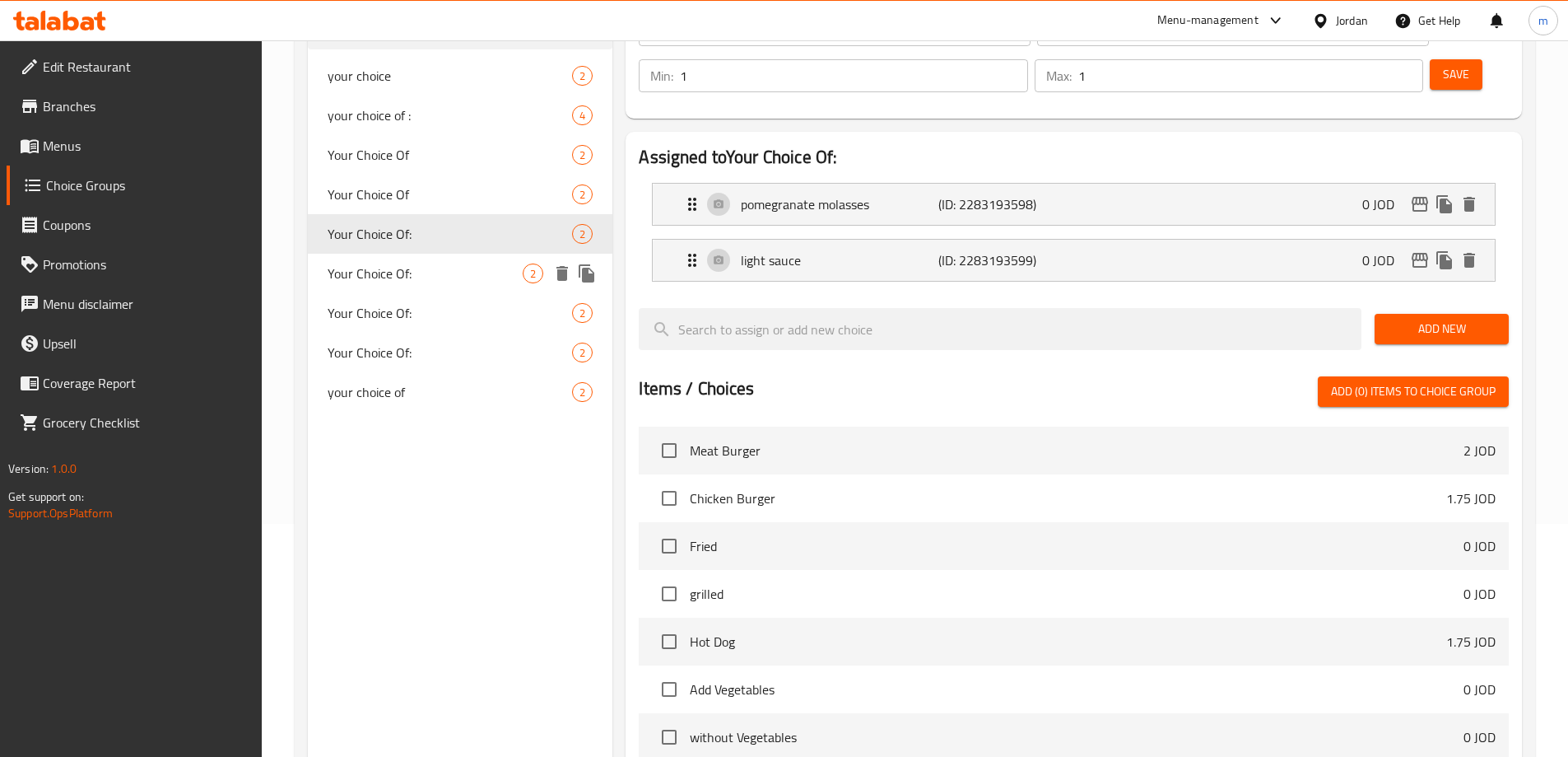
click at [453, 271] on span "Your Choice Of:" at bounding box center [426, 273] width 196 height 19
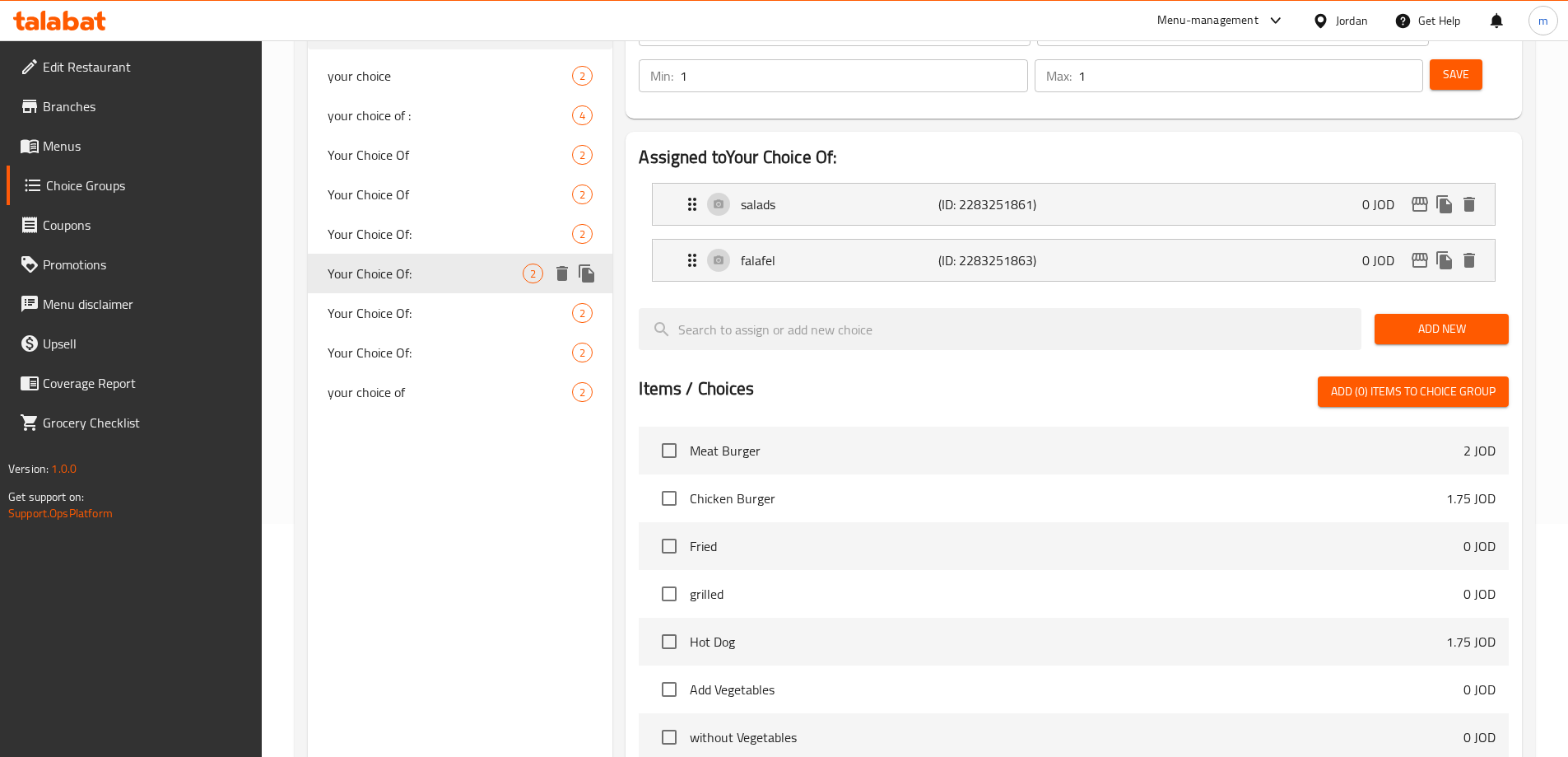
type input "Your Choice Of:"
type input "اختيارك من:"
click at [416, 245] on div "Your Choice Of: 2" at bounding box center [461, 233] width 306 height 40
type input "Your Choice Of:"
type input "اختيارك من:"
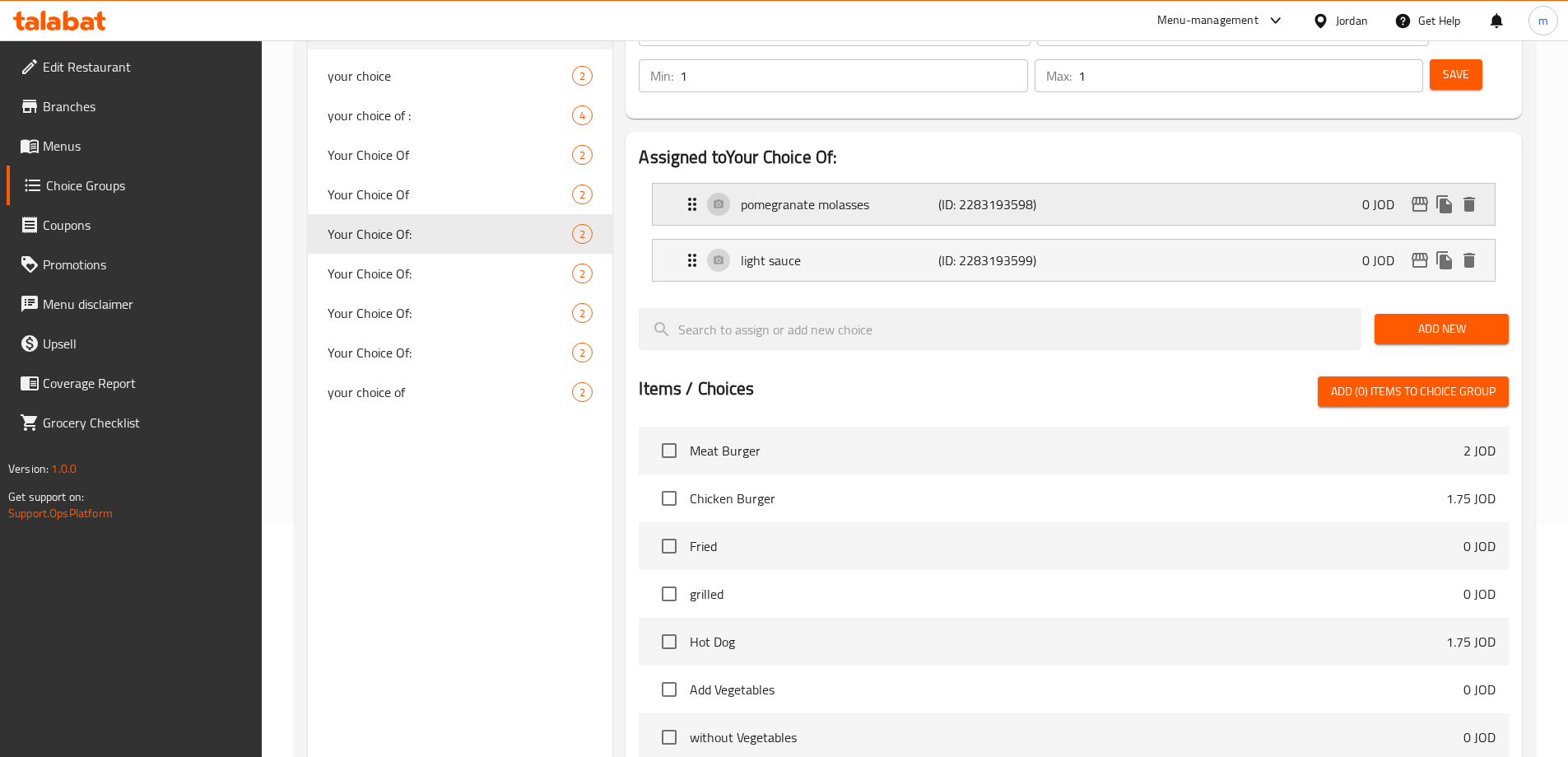
click at [1009, 195] on p "(ID: 2283193598)" at bounding box center [1004, 204] width 132 height 19
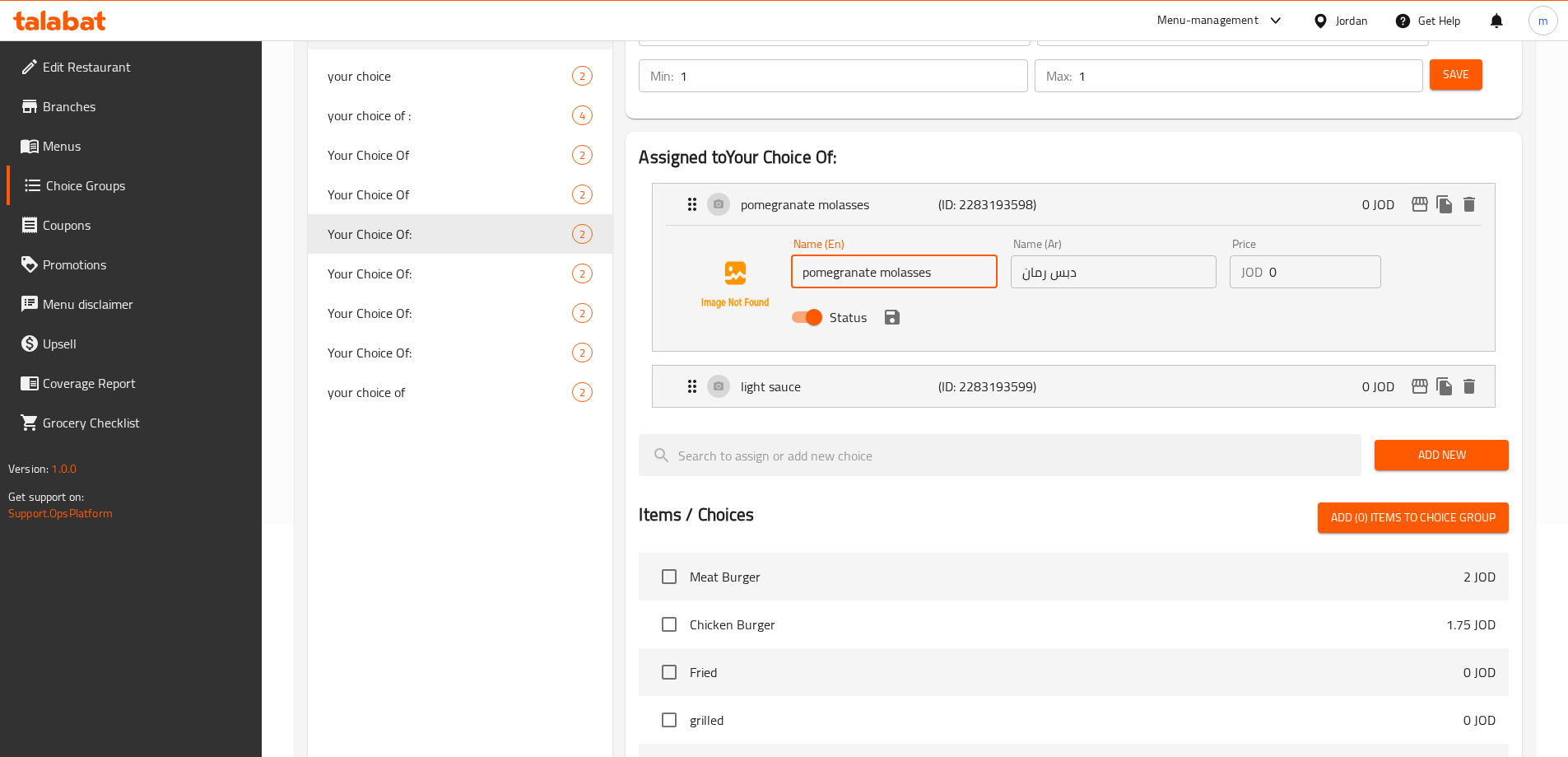
click at [935, 256] on input "pomegranate molasses" at bounding box center [894, 271] width 206 height 33
click at [878, 256] on input "pomegranate molasses" at bounding box center [894, 271] width 206 height 33
paste input "onions and"
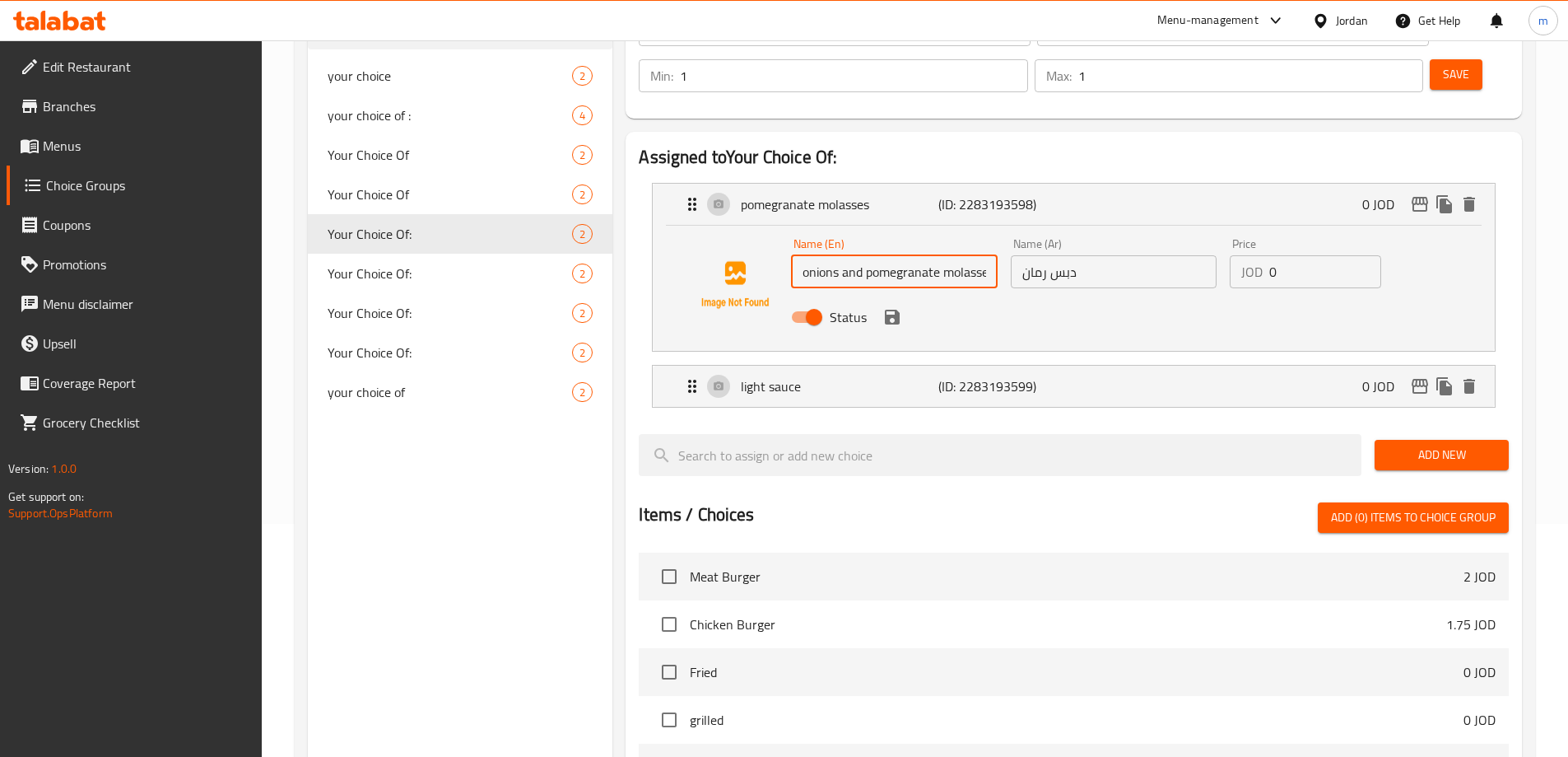
scroll to position [0, 10]
type input "onions and pomegranate molasses"
click at [1064, 256] on input "دبس رمان" at bounding box center [1114, 271] width 206 height 33
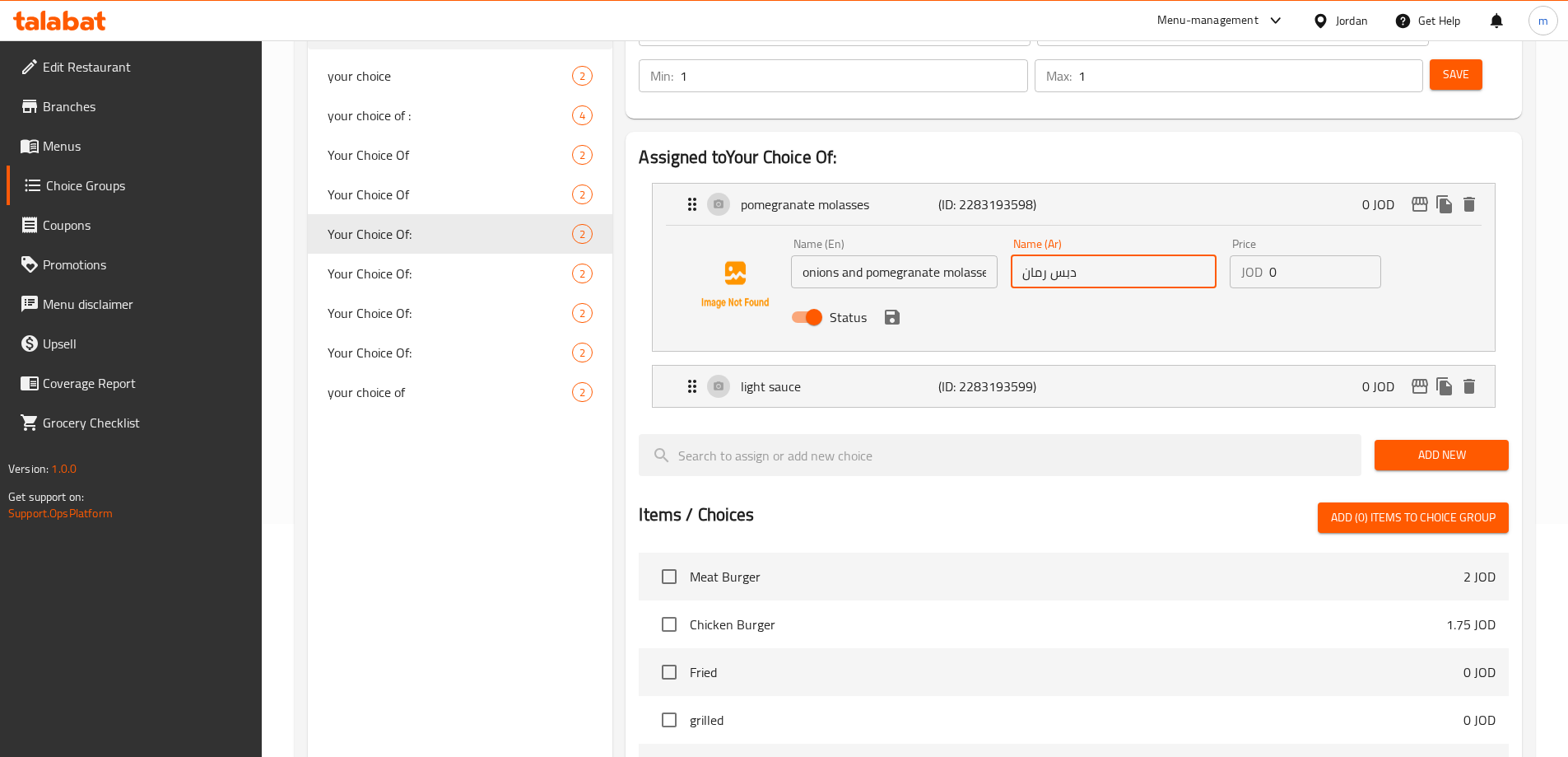
click at [1064, 256] on input "دبس رمان" at bounding box center [1114, 271] width 206 height 33
click at [1044, 256] on input "دبس رمان" at bounding box center [1114, 271] width 206 height 33
paste input "دبس بصل و"
click at [1101, 256] on input "دبس بصل ودبس رمان" at bounding box center [1114, 271] width 206 height 33
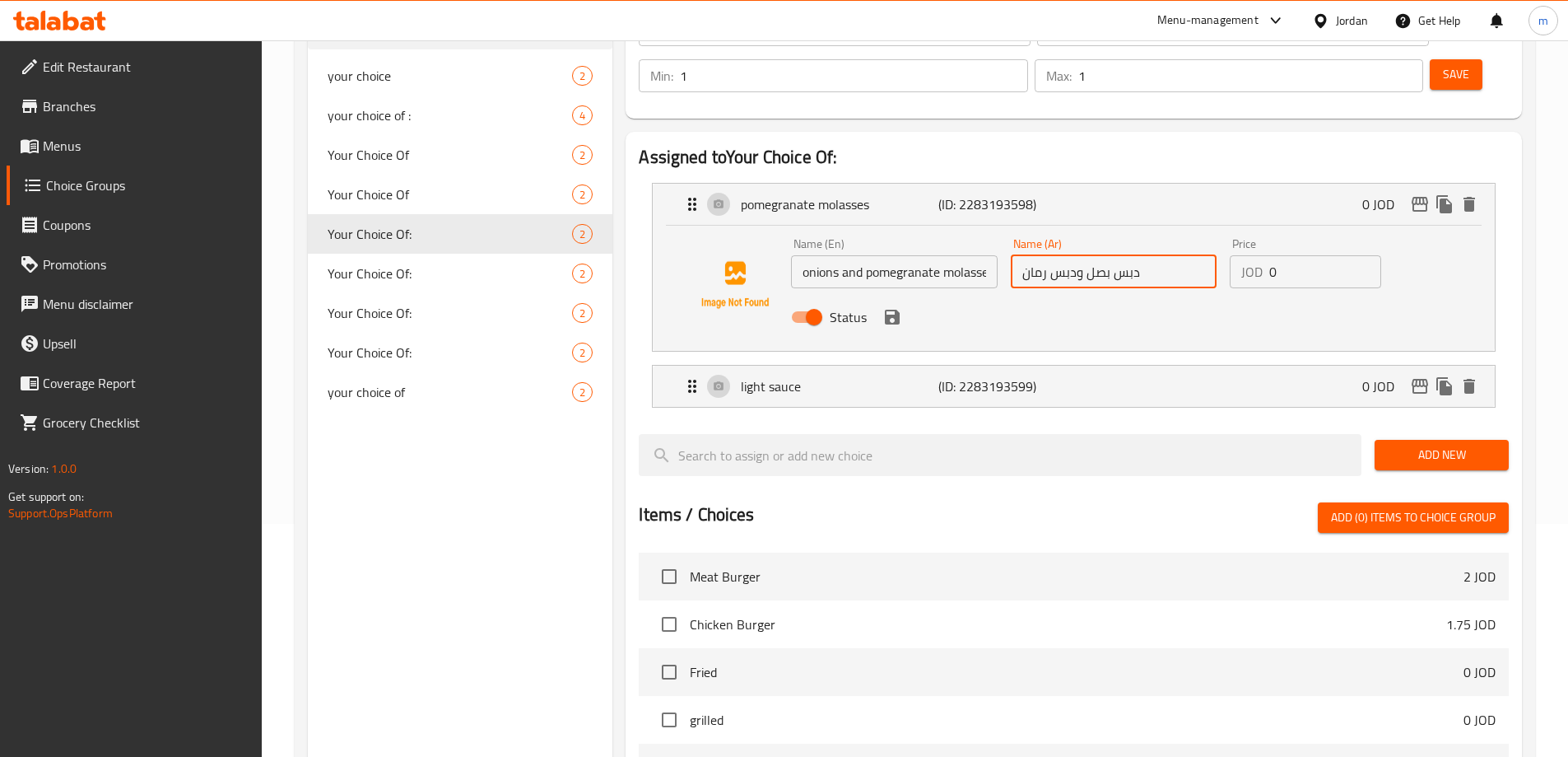
click at [1101, 256] on input "دبس بصل ودبس رمان" at bounding box center [1114, 271] width 206 height 33
paste input "text"
click at [998, 294] on div "Status" at bounding box center [1114, 317] width 658 height 44
click at [898, 307] on icon "save" at bounding box center [892, 317] width 19 height 19
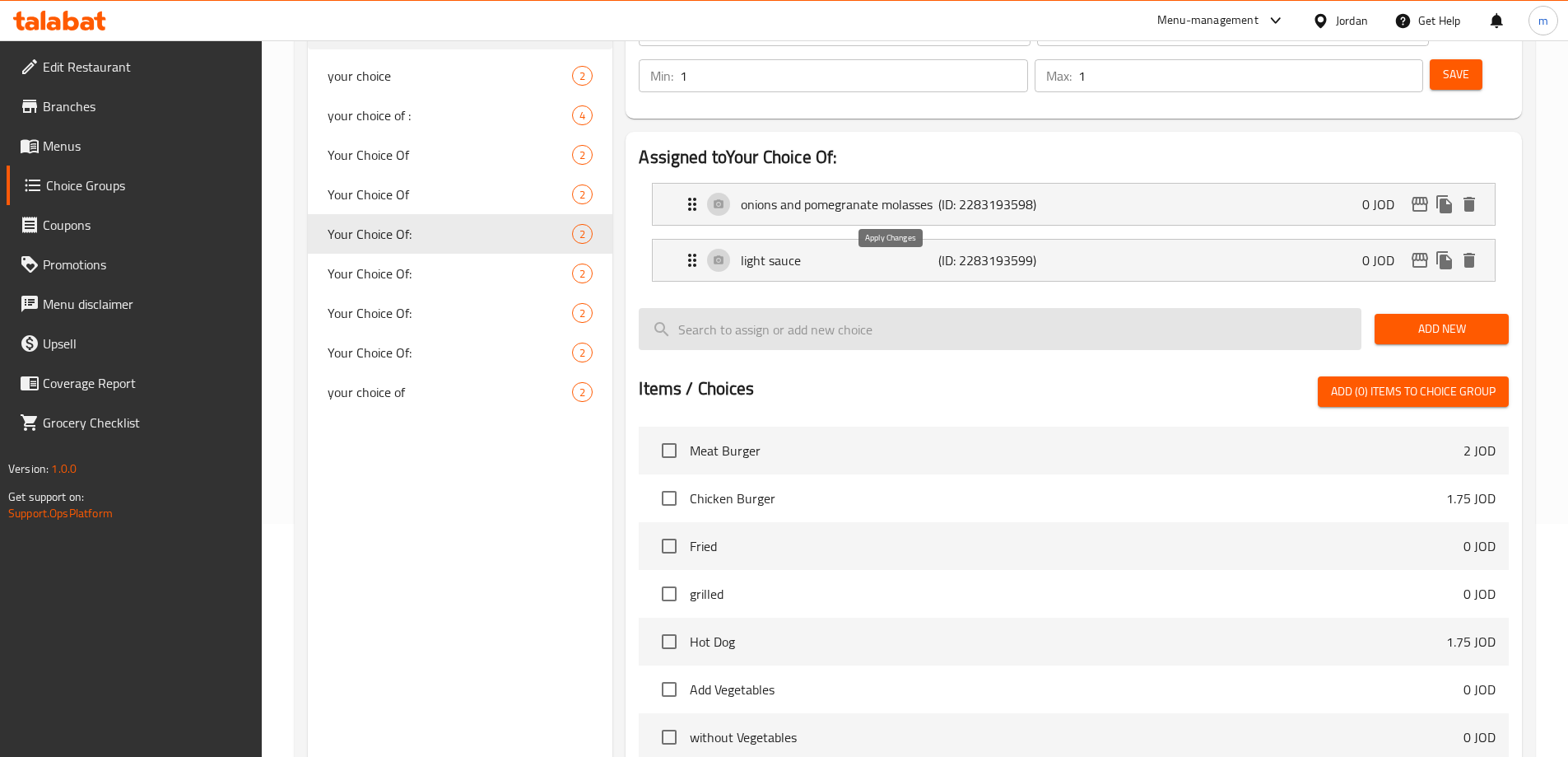
type input "بصل ودبس رمان"
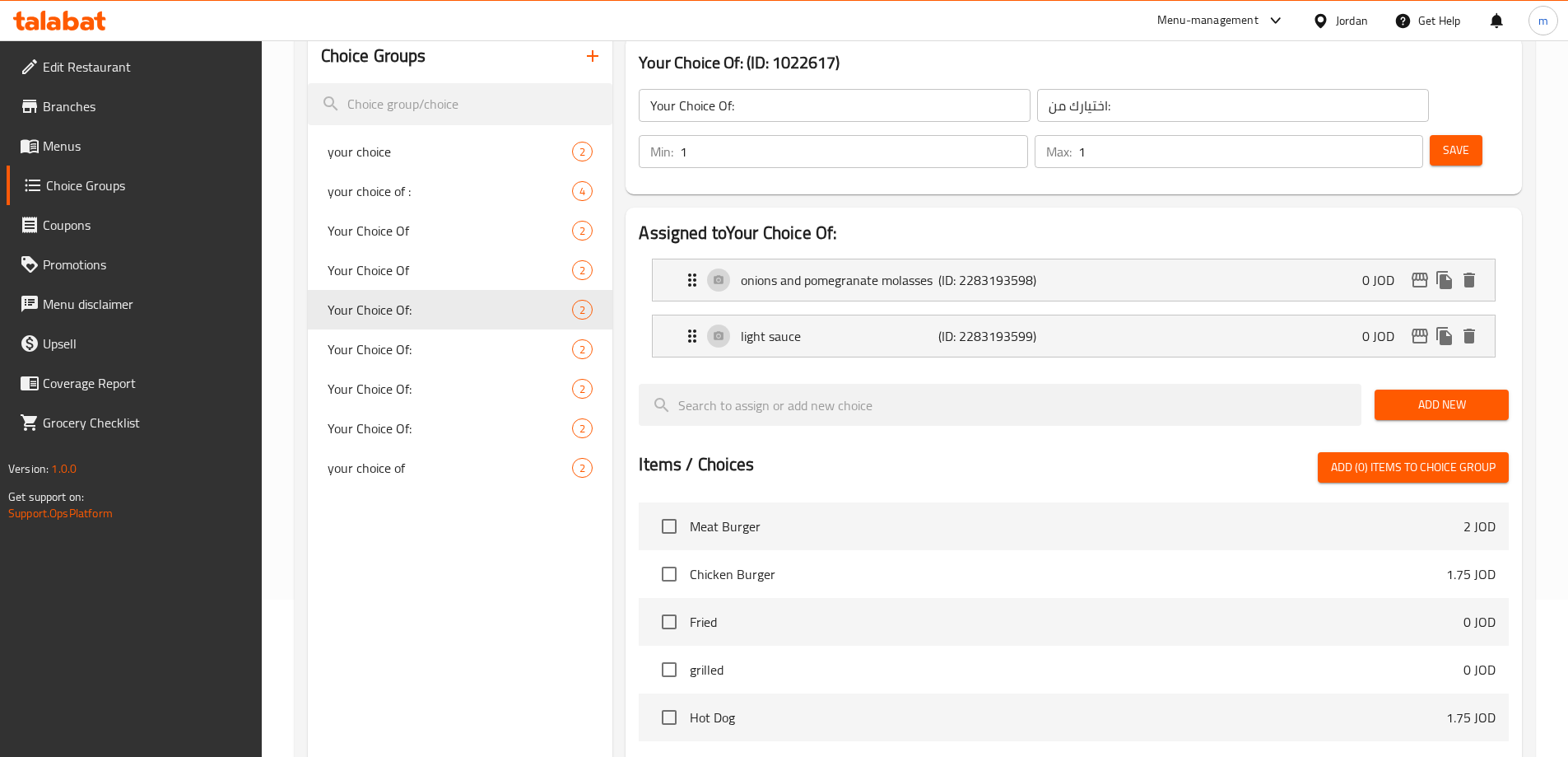
scroll to position [68, 0]
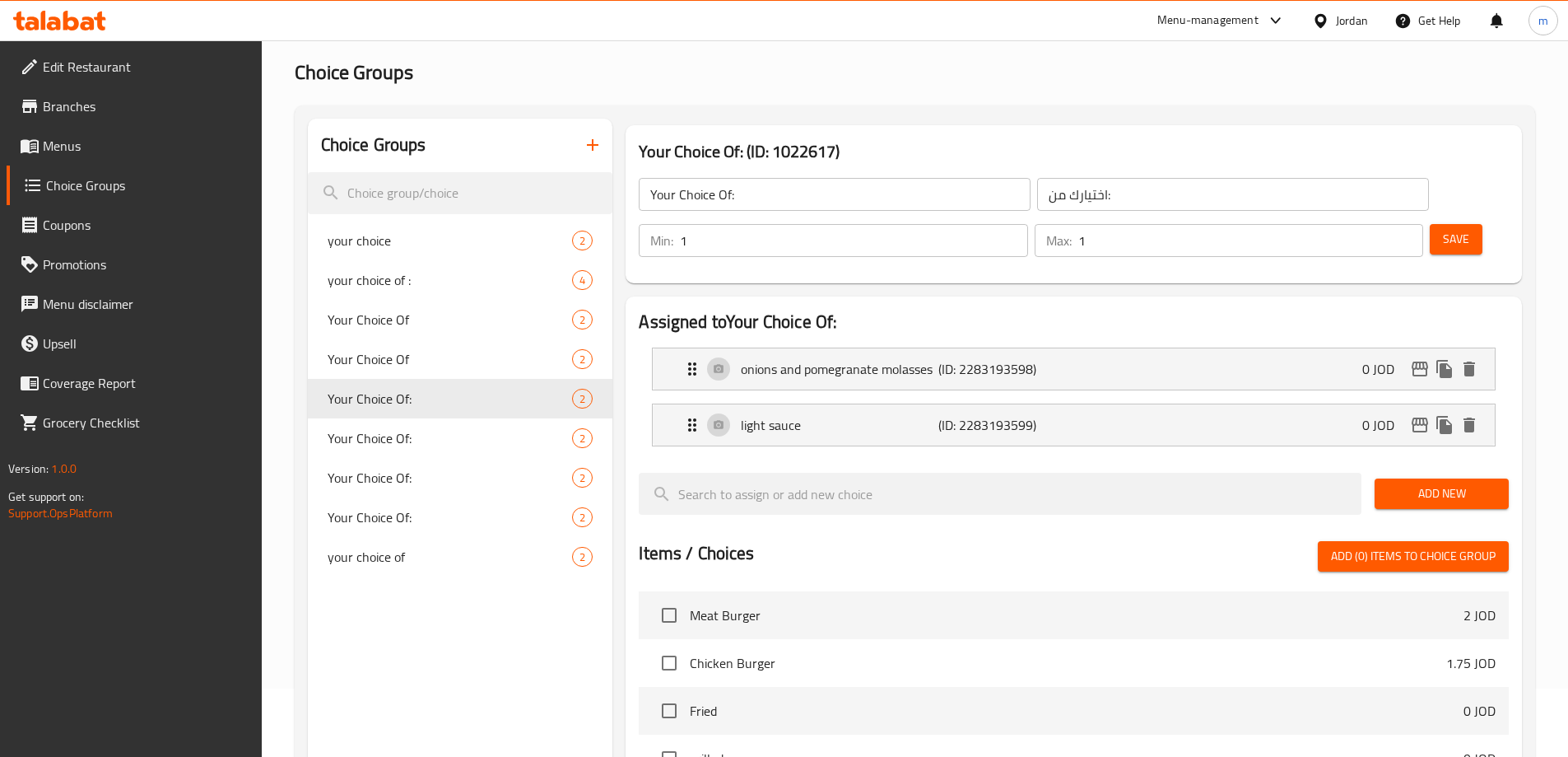
click at [1430, 224] on button "Save" at bounding box center [1457, 239] width 53 height 30
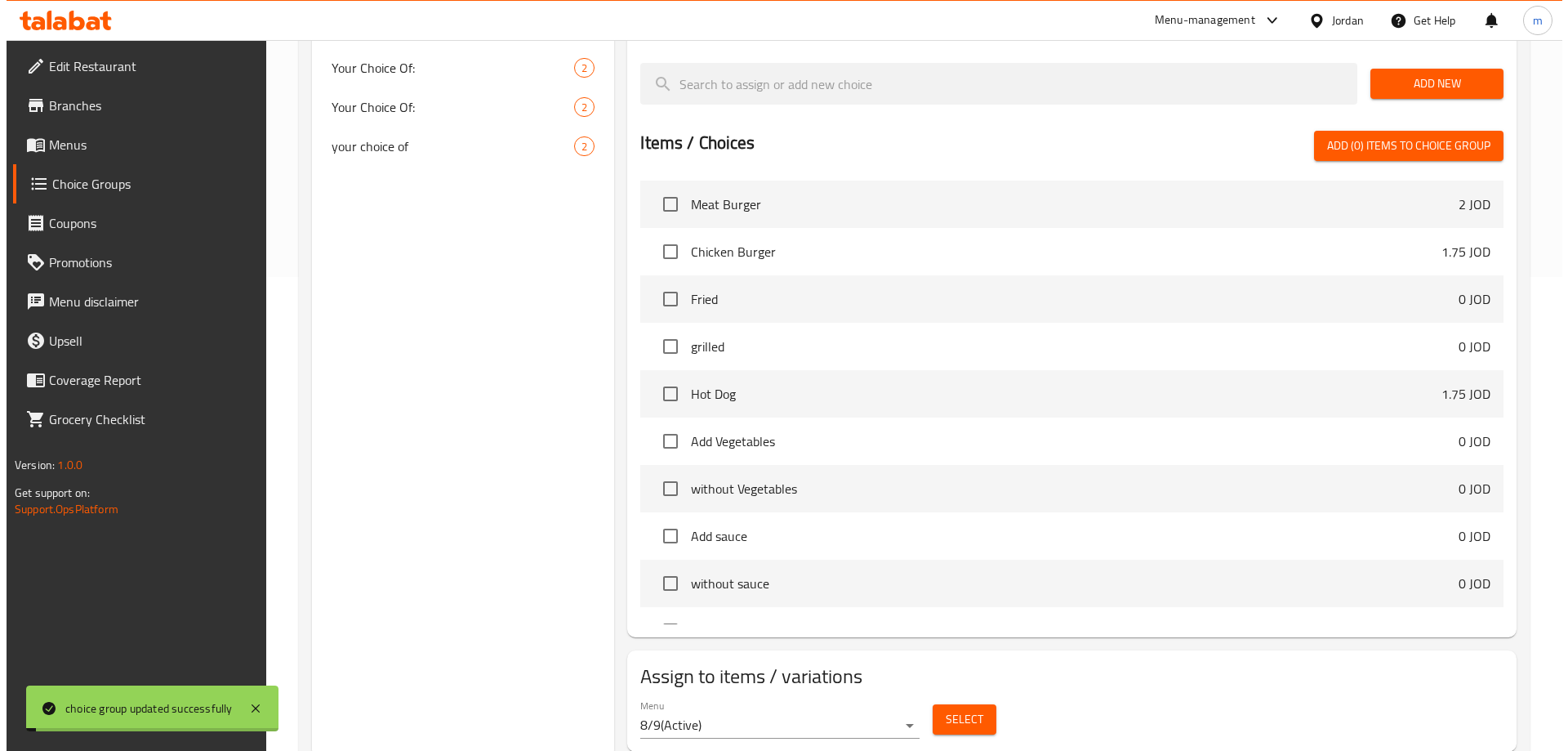
scroll to position [482, 0]
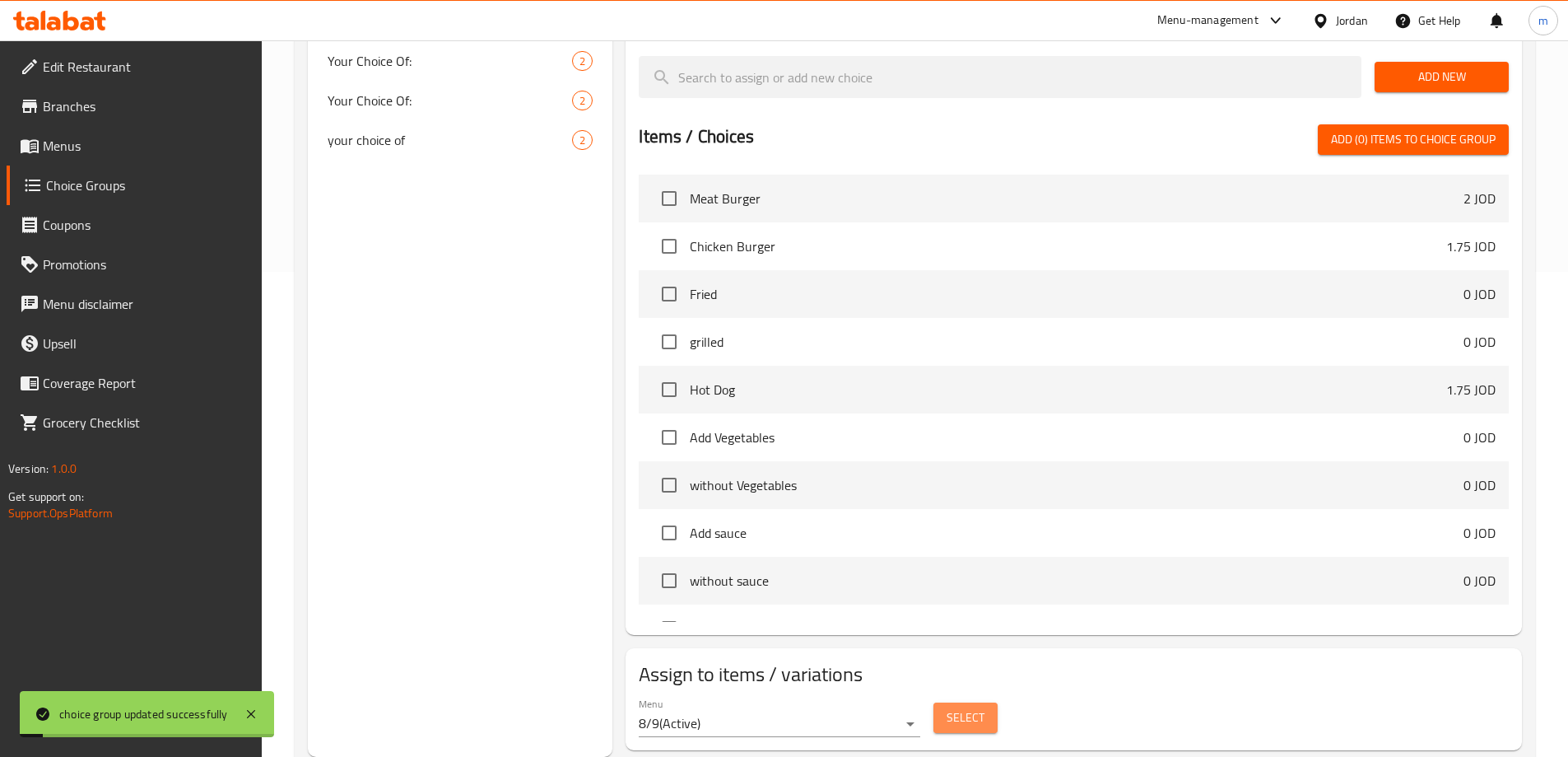
click at [983, 703] on button "Select" at bounding box center [965, 718] width 65 height 30
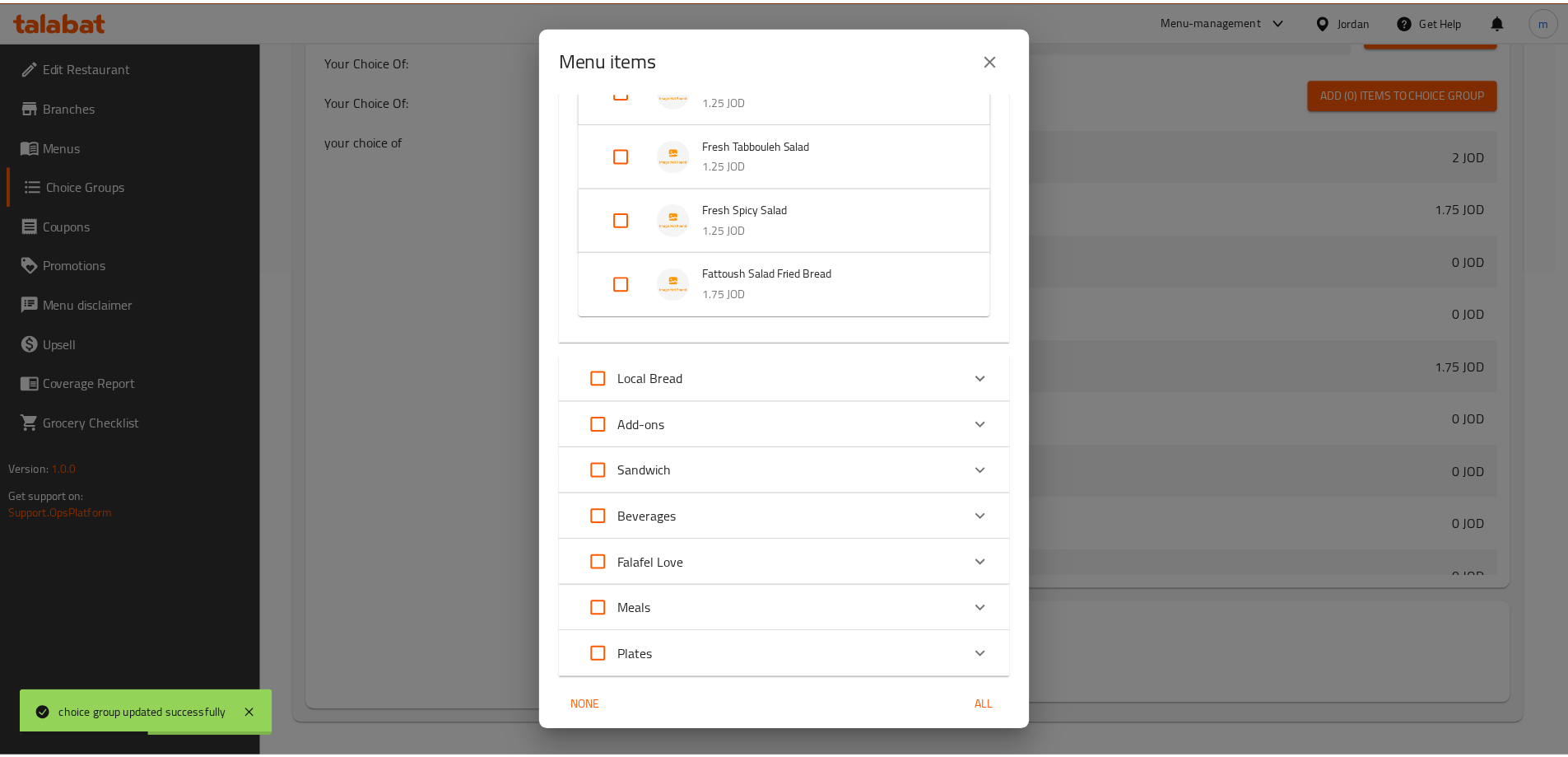
scroll to position [474, 0]
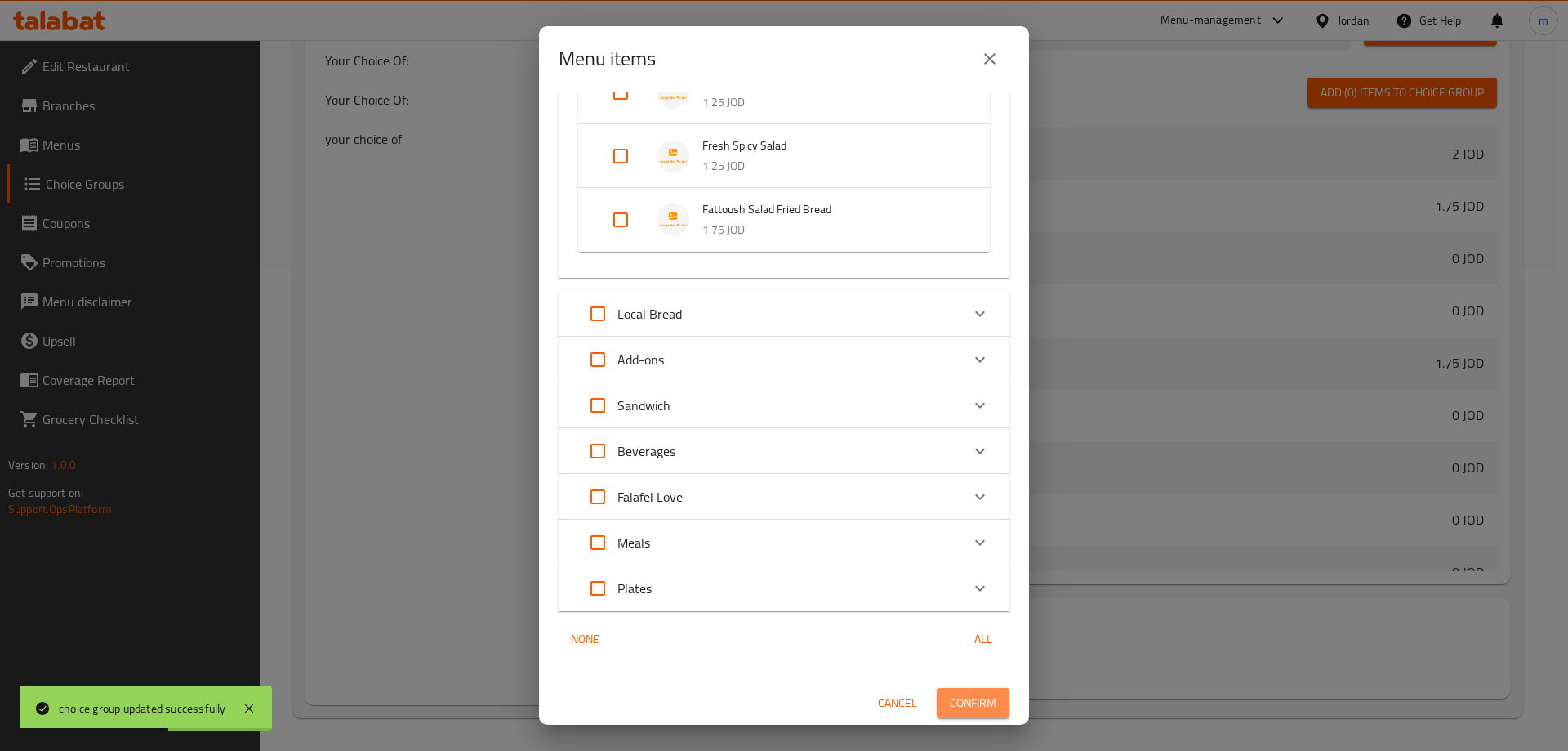
drag, startPoint x: 958, startPoint y: 697, endPoint x: 946, endPoint y: 684, distance: 17.7
click at [958, 698] on span "Confirm" at bounding box center [973, 703] width 46 height 20
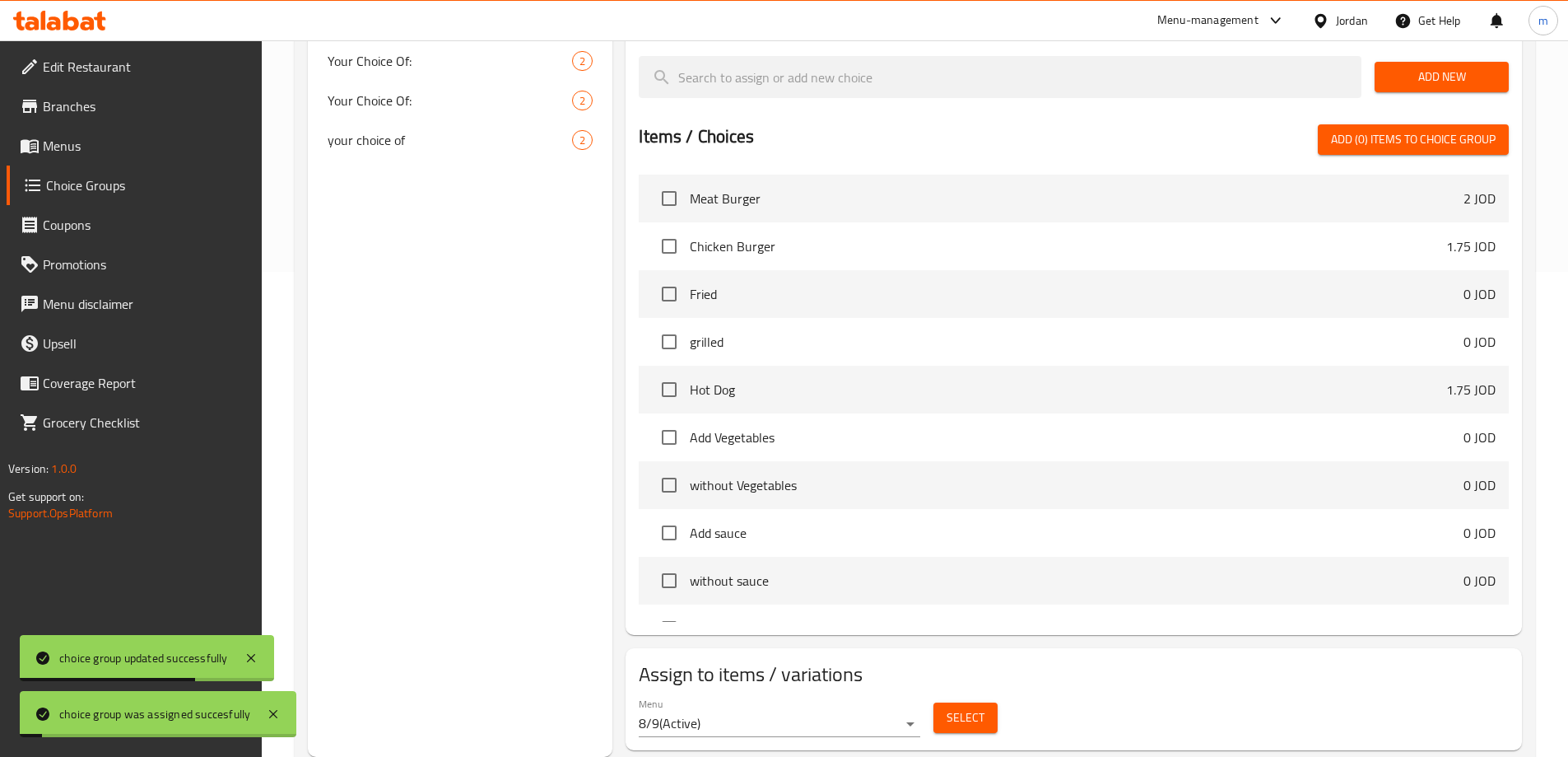
click at [141, 178] on span "Choice Groups" at bounding box center [147, 185] width 202 height 19
click at [137, 153] on span "Menus" at bounding box center [145, 146] width 206 height 19
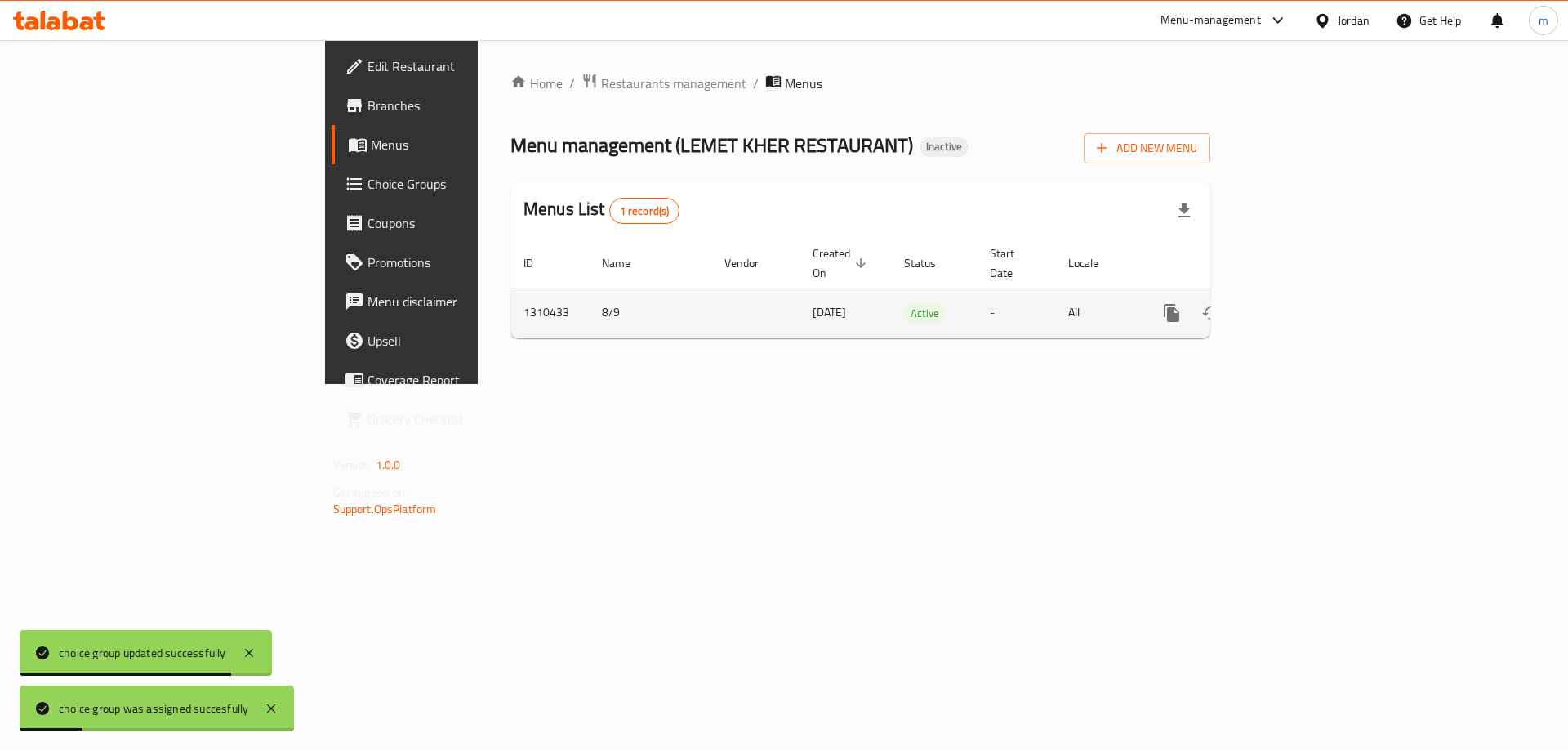
click at [1309, 293] on link "enhanced table" at bounding box center [1289, 312] width 39 height 39
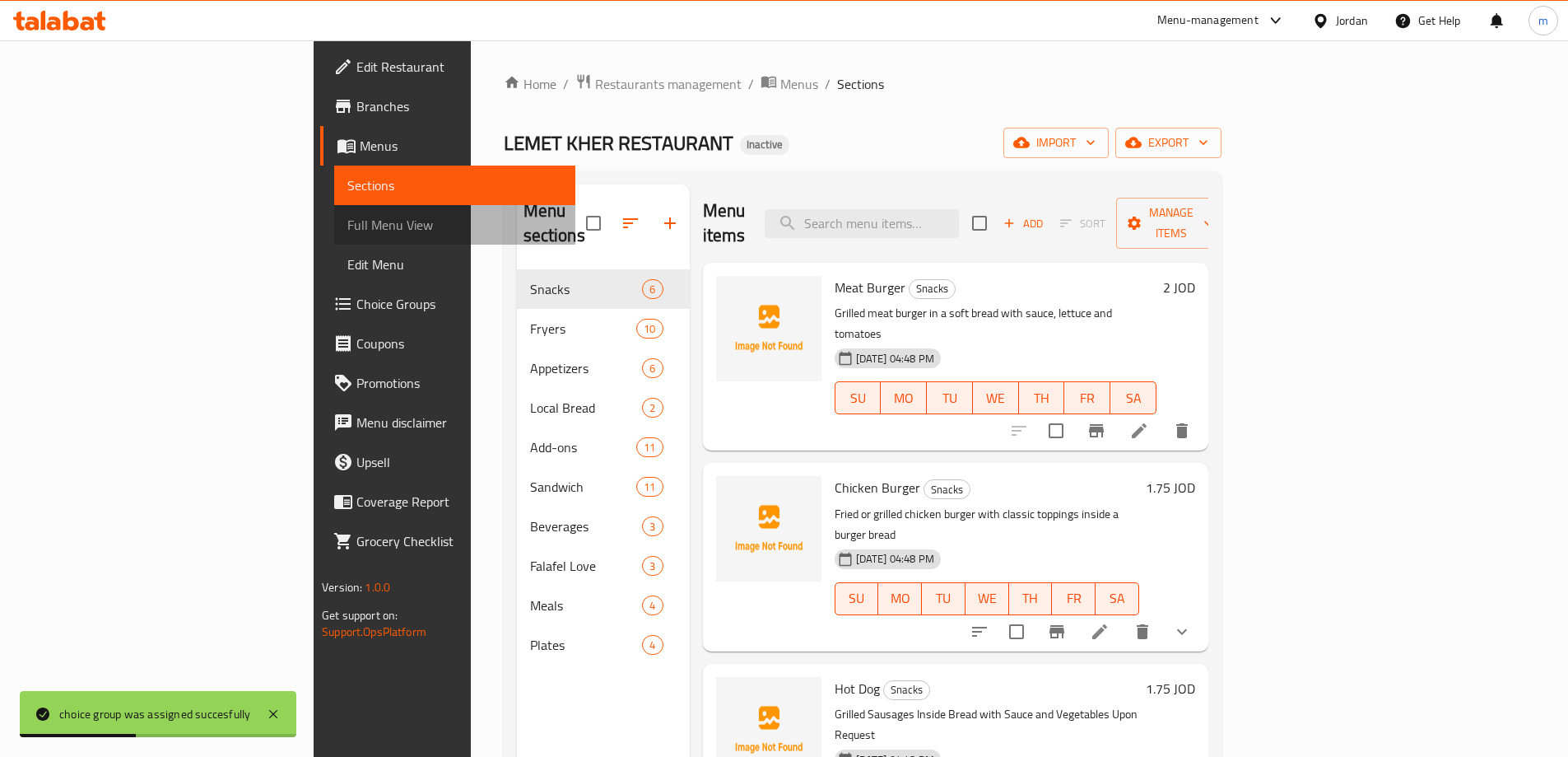
click at [347, 221] on span "Full Menu View" at bounding box center [454, 225] width 215 height 19
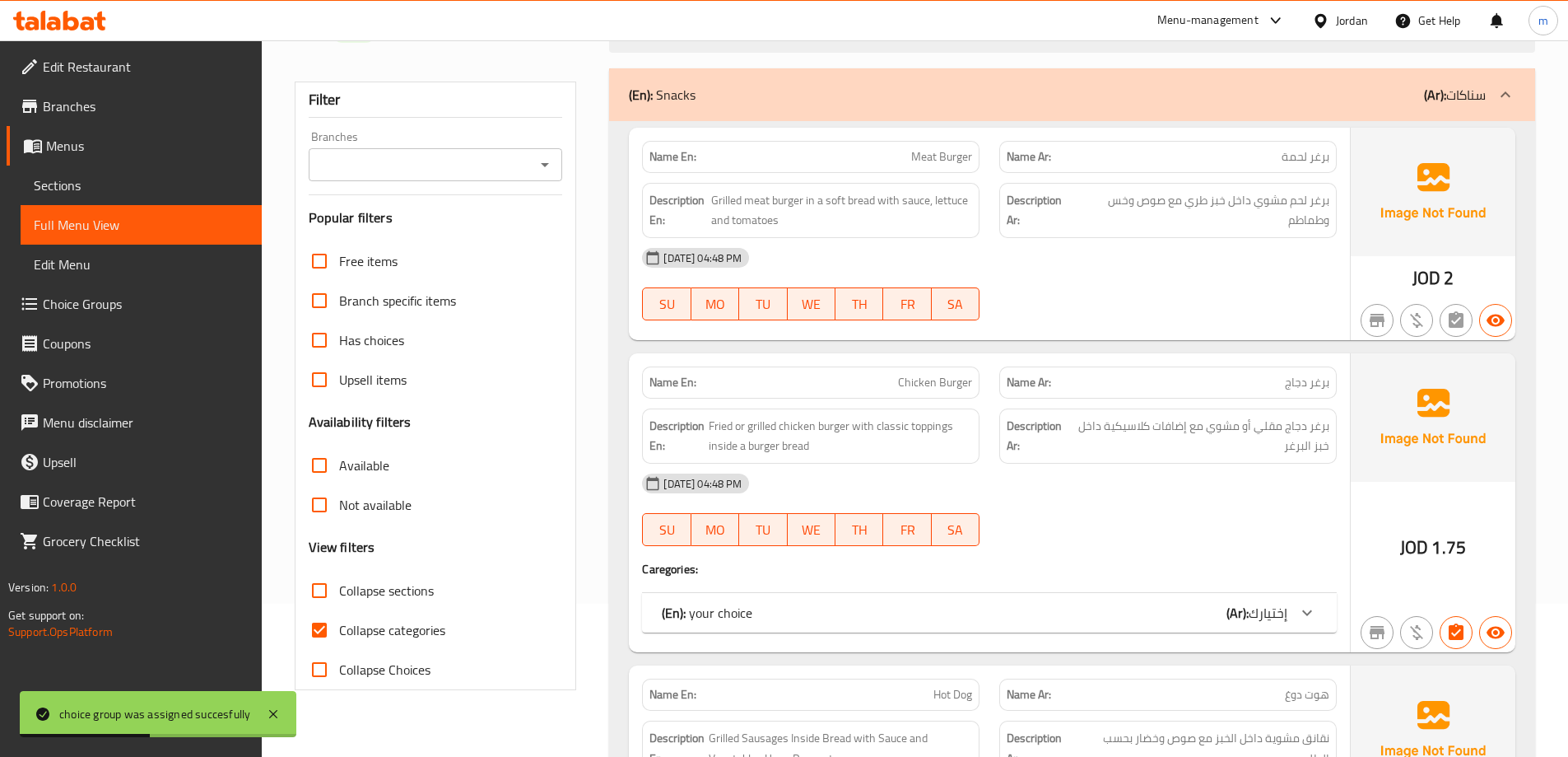
scroll to position [412, 0]
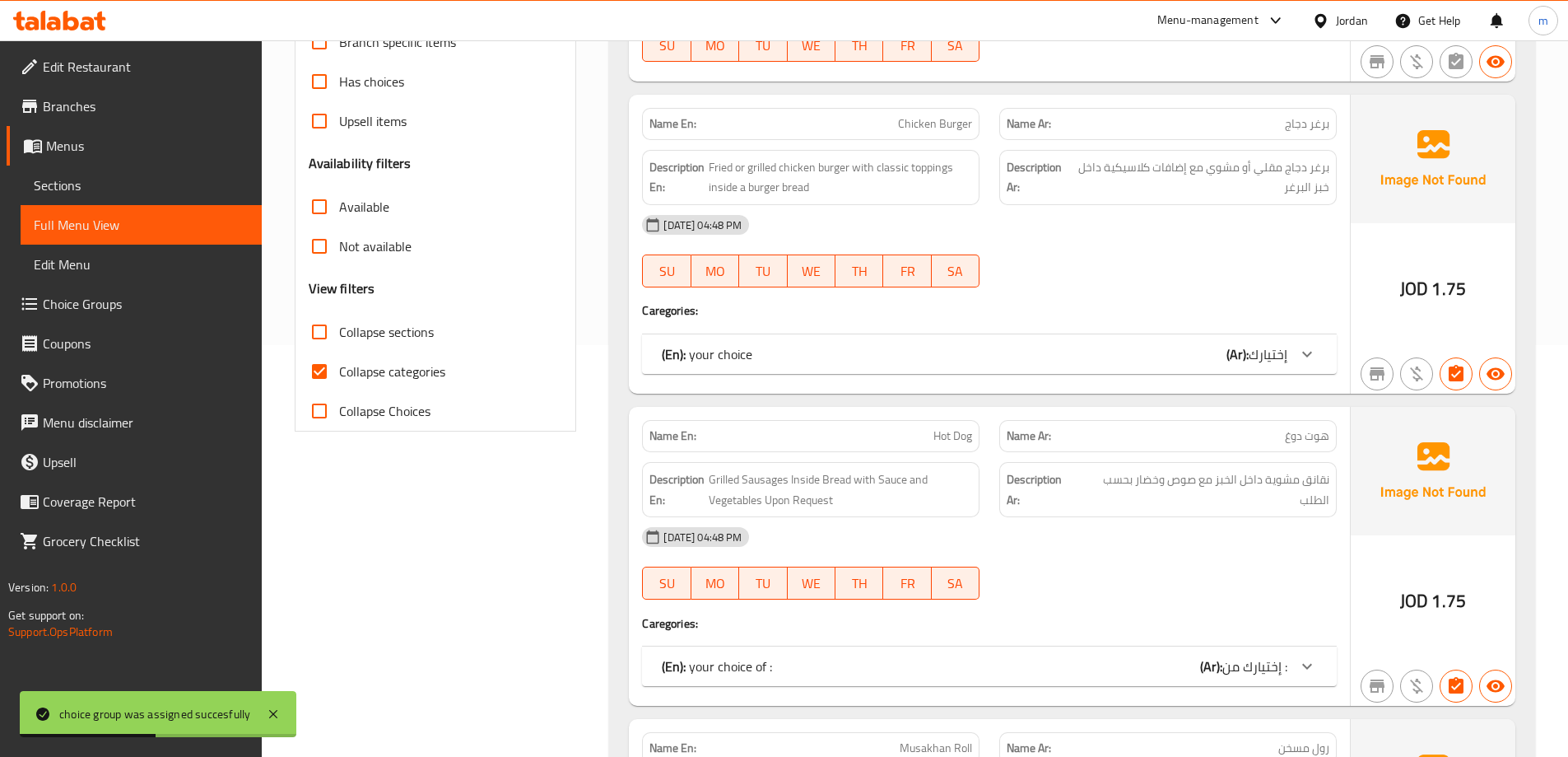
click at [379, 353] on label "Collapse categories" at bounding box center [372, 371] width 146 height 40
click at [339, 353] on input "Collapse categories" at bounding box center [319, 371] width 40 height 40
checkbox input "false"
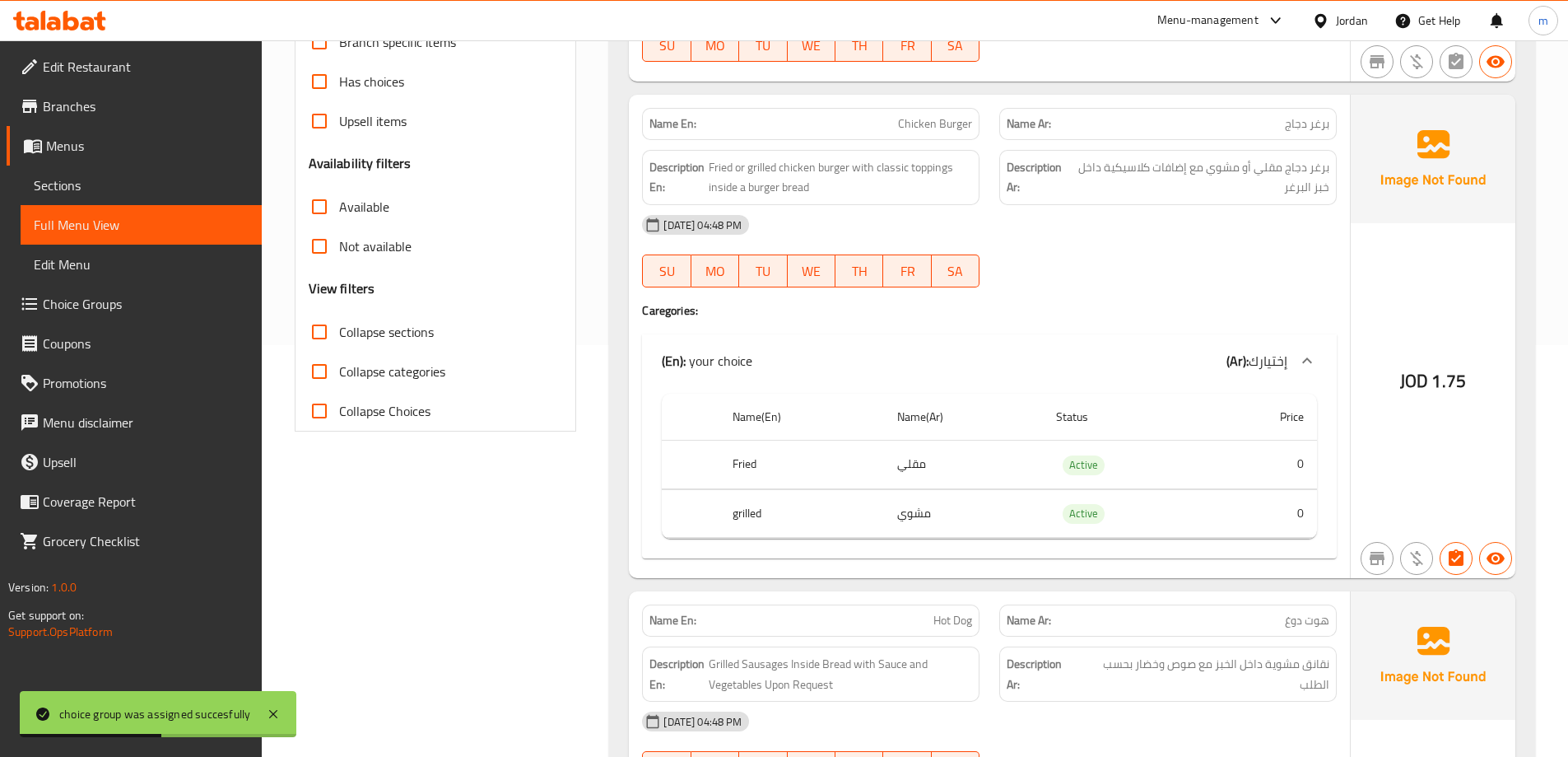
click at [400, 337] on span "Collapse sections" at bounding box center [386, 332] width 95 height 19
click at [339, 337] on input "Collapse sections" at bounding box center [319, 332] width 40 height 40
checkbox input "true"
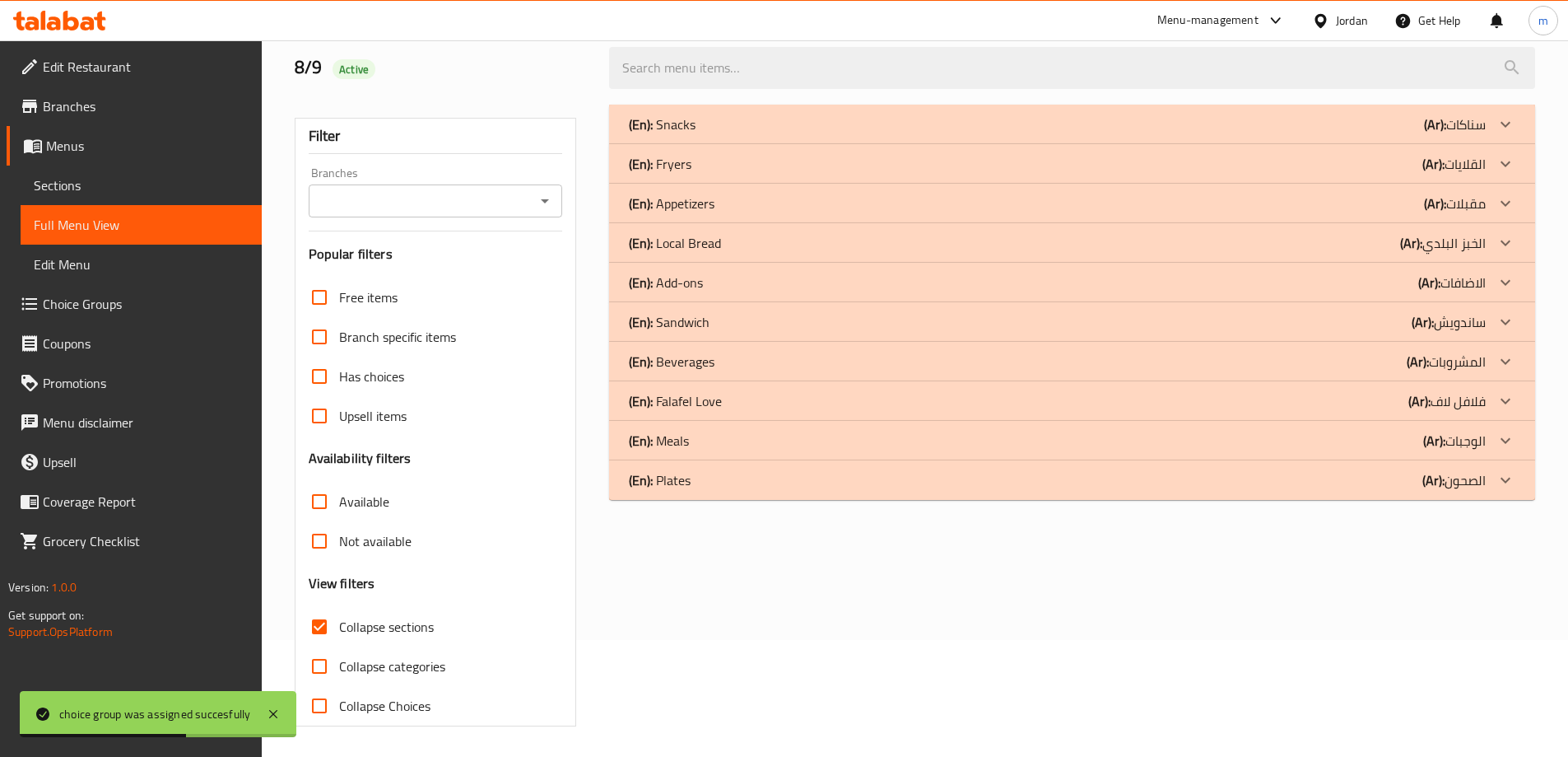
scroll to position [119, 0]
click at [740, 435] on div "(En): Meals (Ar): الوجبات" at bounding box center [1058, 438] width 857 height 19
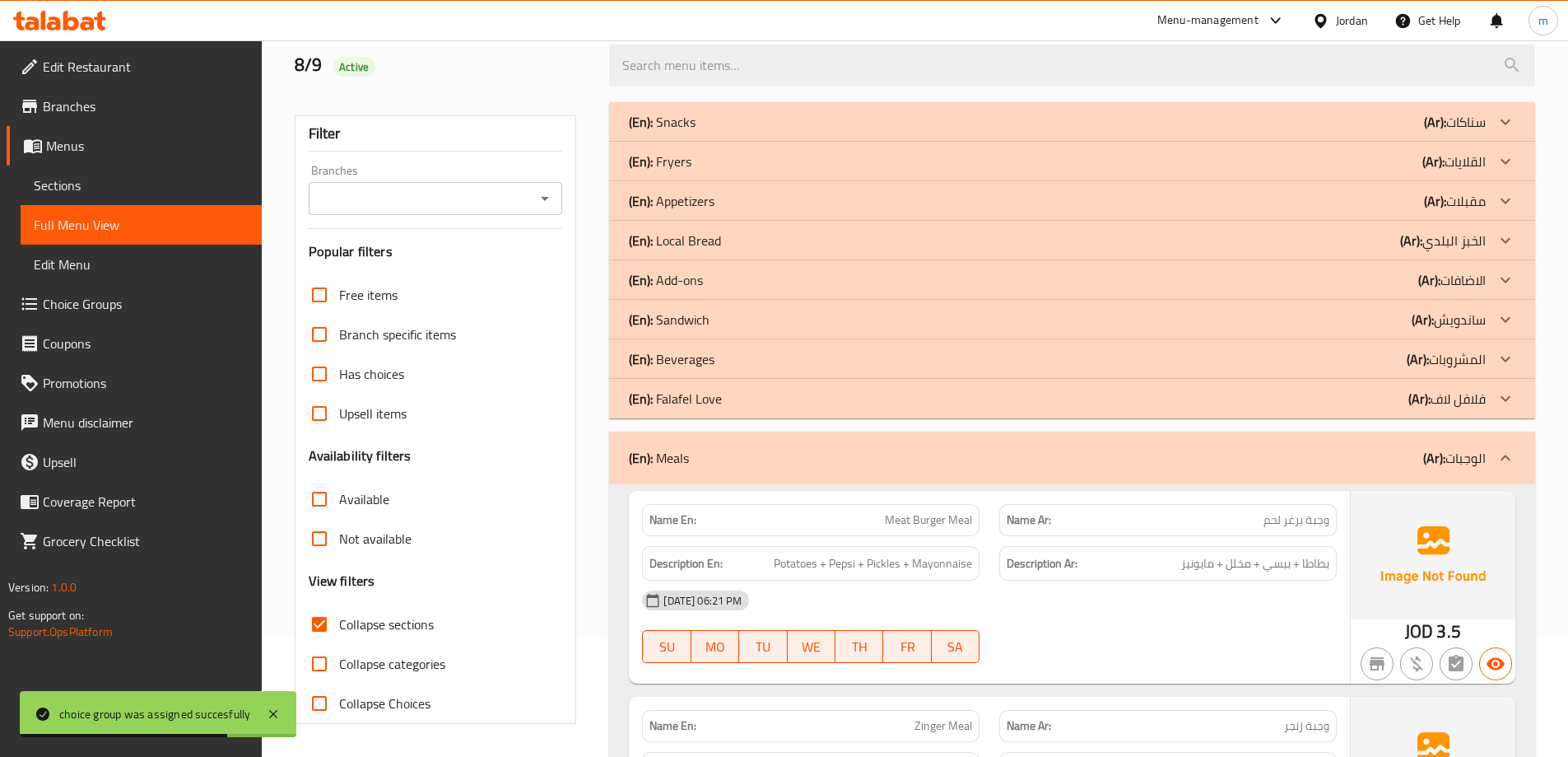
click at [723, 358] on div "(En): Beverages (Ar): المشروبات" at bounding box center [1058, 359] width 857 height 19
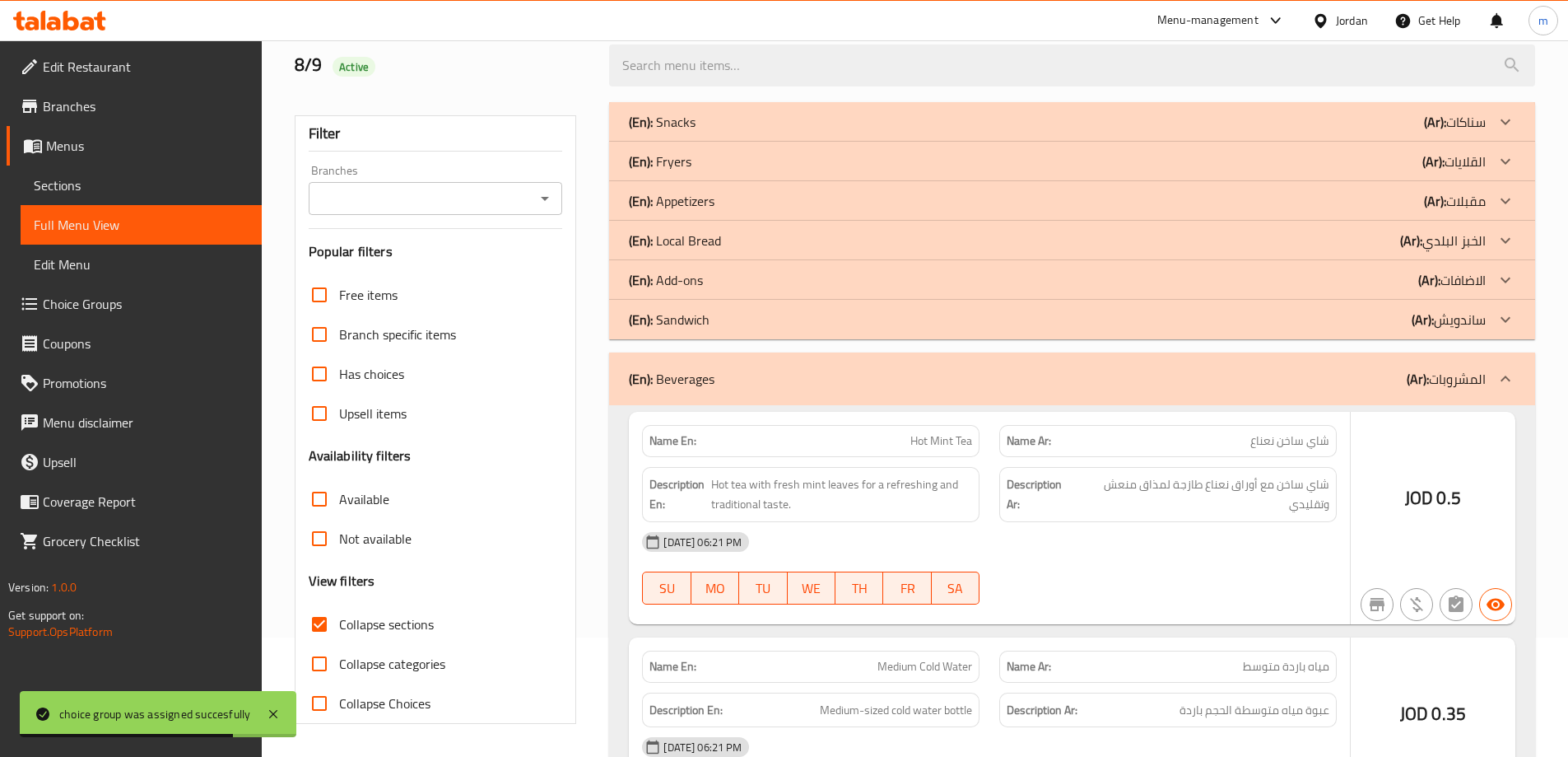
click at [742, 271] on div "(En): Add-ons (Ar): الاضافات" at bounding box center [1058, 280] width 857 height 19
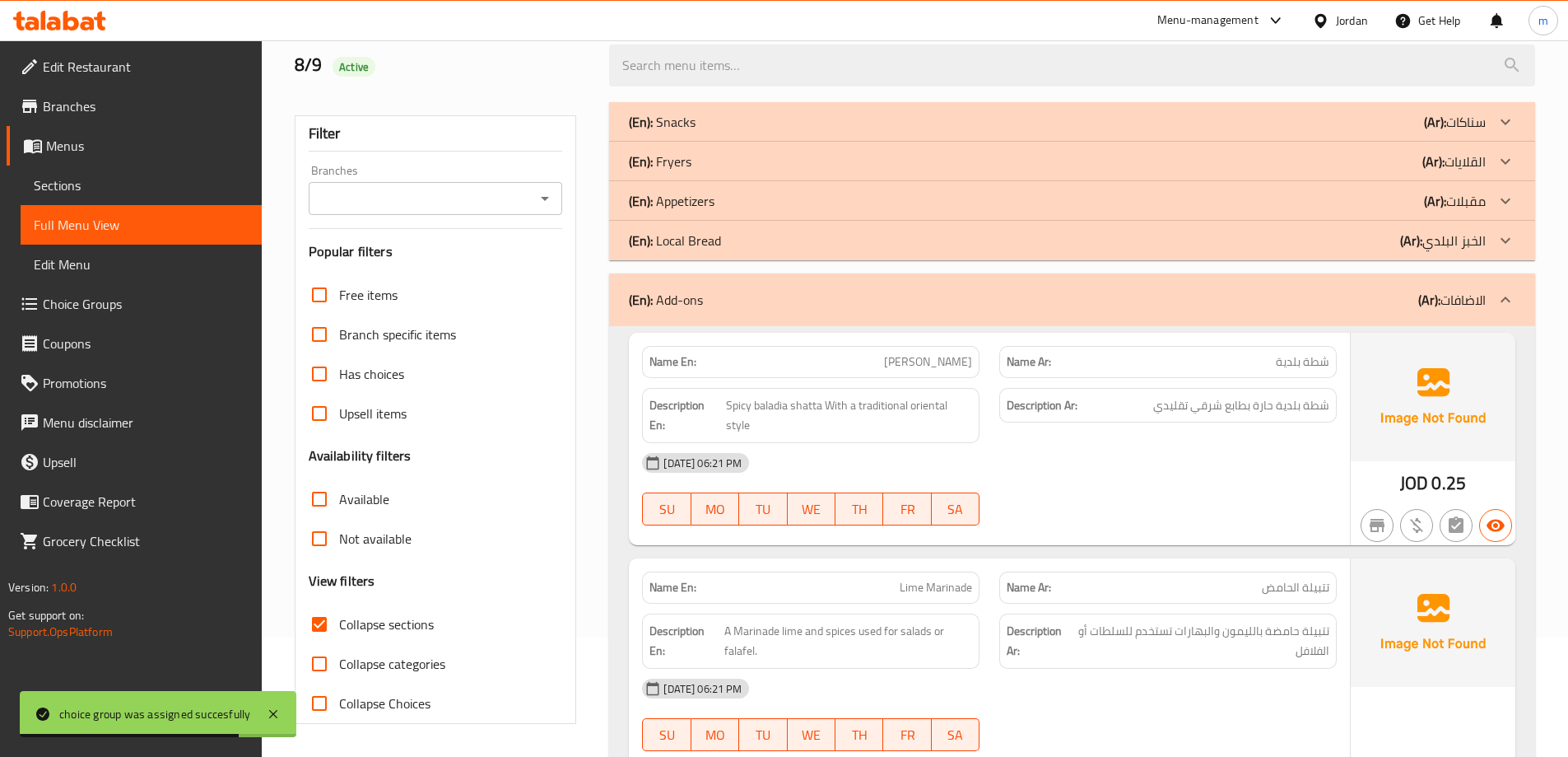
click at [750, 208] on div "(En): Appetizers (Ar): مقبلات" at bounding box center [1058, 201] width 857 height 19
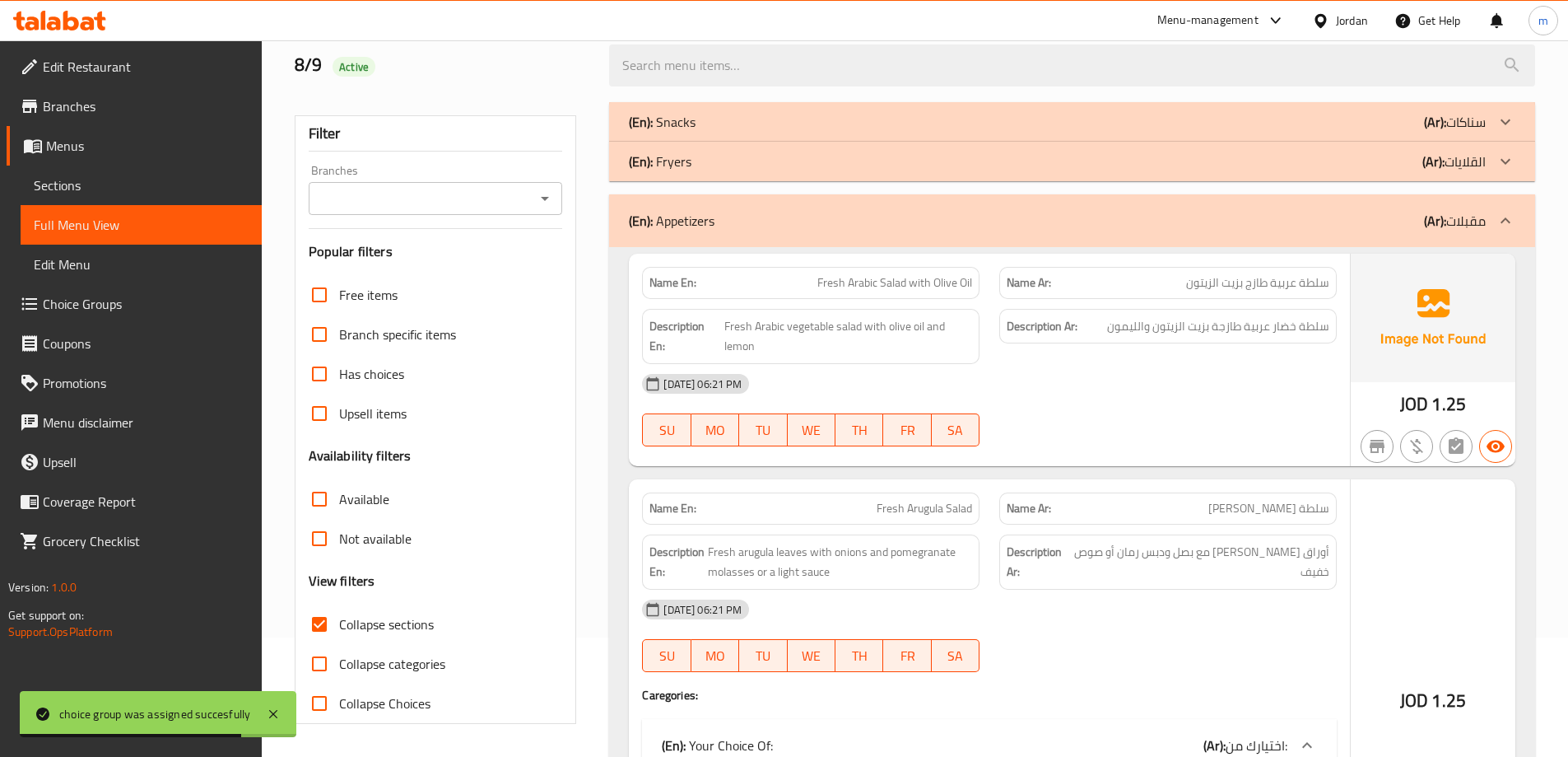
click at [750, 164] on div "(En): Fryers (Ar): القلايات" at bounding box center [1058, 161] width 857 height 19
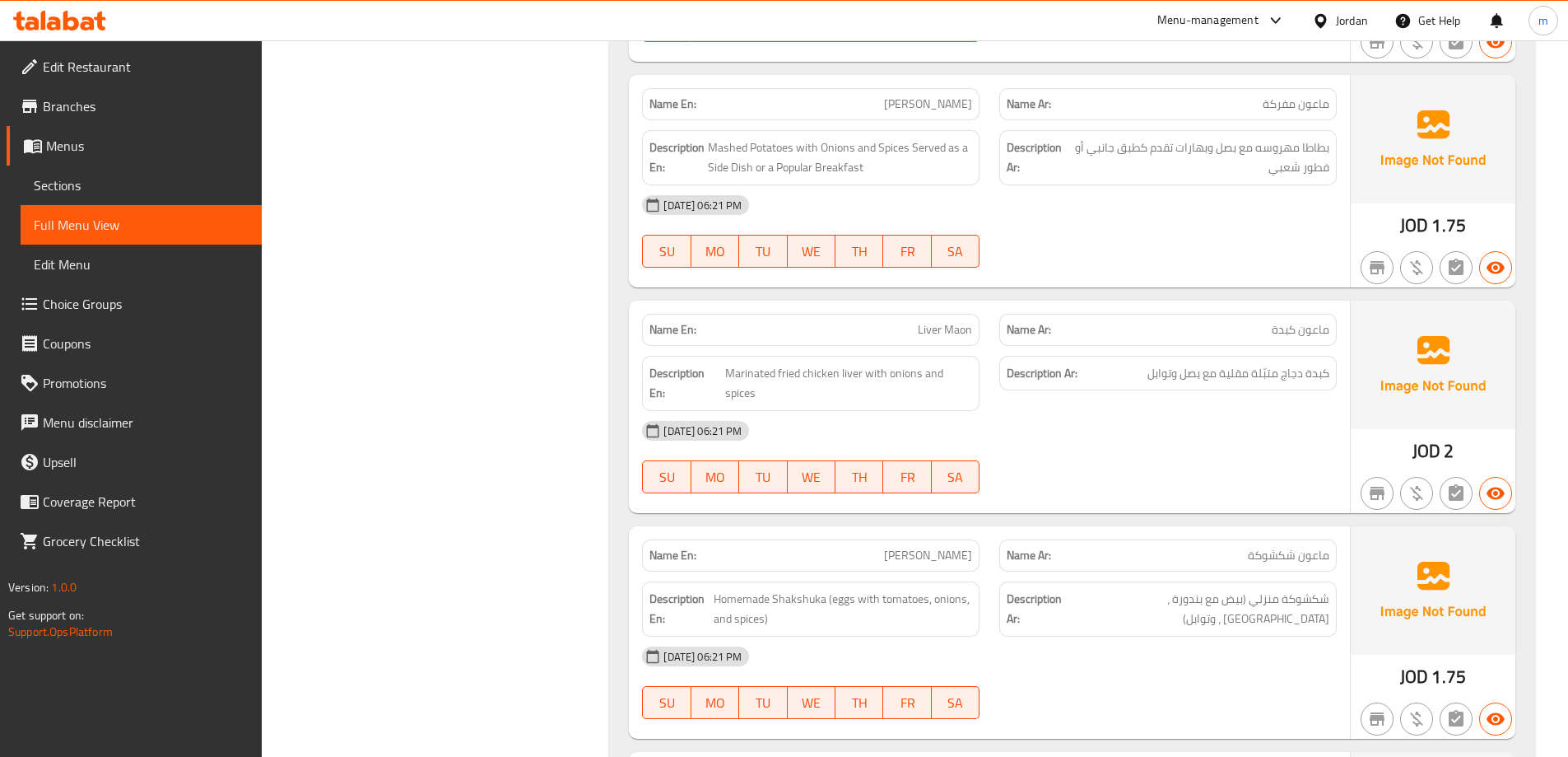
scroll to position [906, 0]
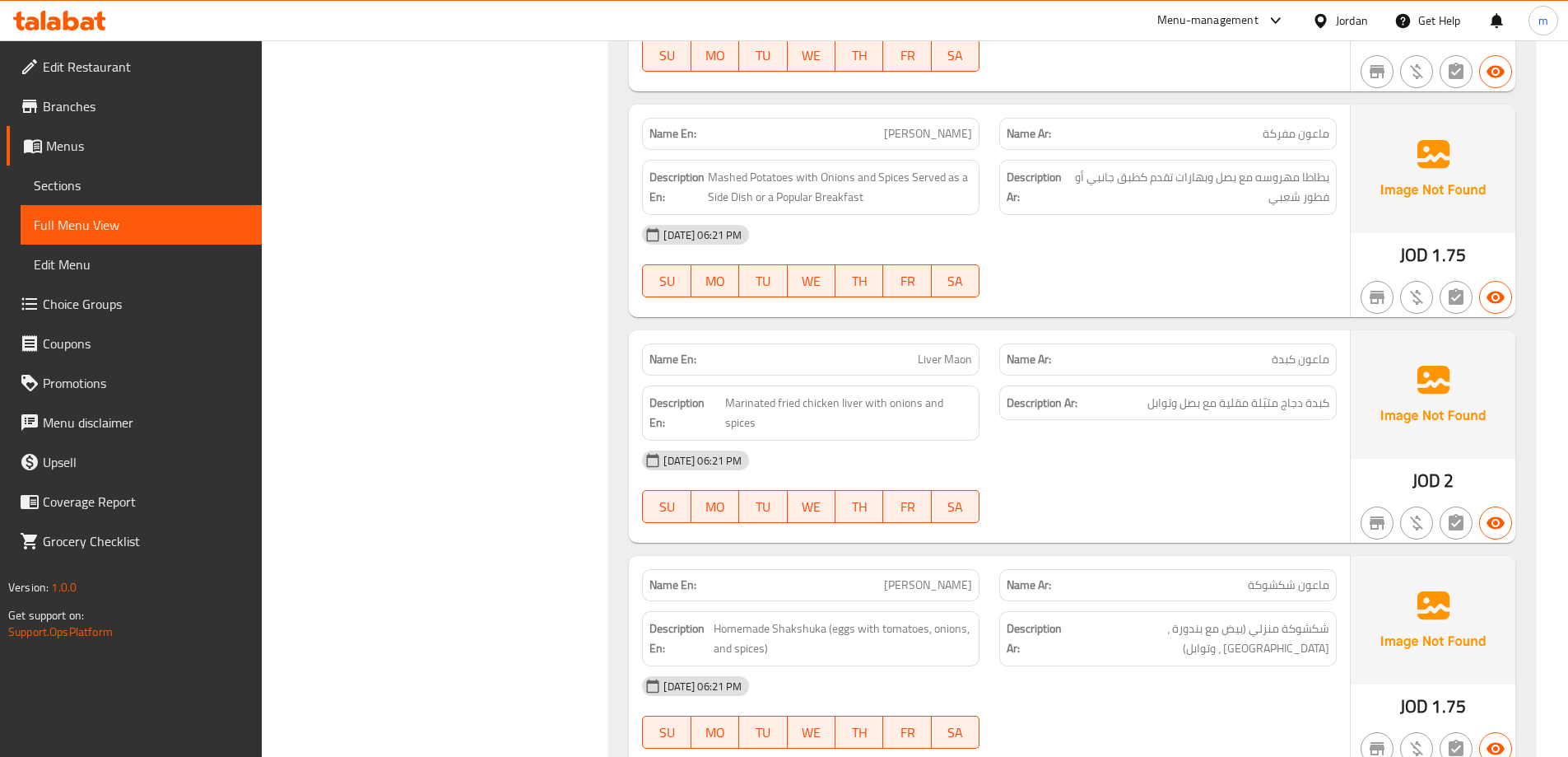
click at [916, 134] on span "[PERSON_NAME]" at bounding box center [928, 134] width 88 height 18
click at [916, 134] on span "[PERSON_NAME]" at bounding box center [928, 134] width 88 height 18
click at [917, 140] on span "[PERSON_NAME]" at bounding box center [928, 134] width 88 height 18
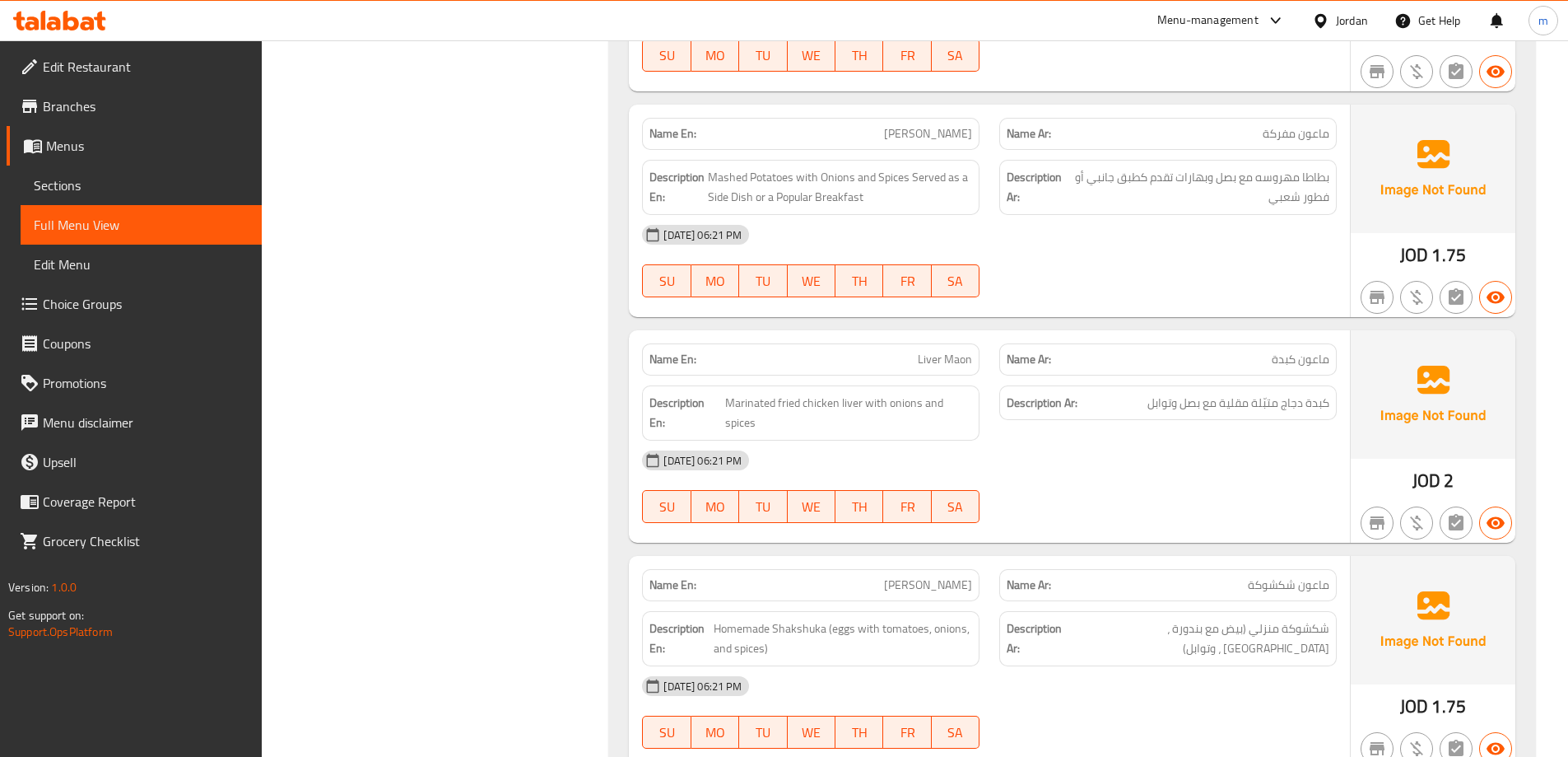
click at [1114, 258] on div "[DATE] 06:21 PM SU MO TU WE TH FR SA" at bounding box center [989, 261] width 714 height 92
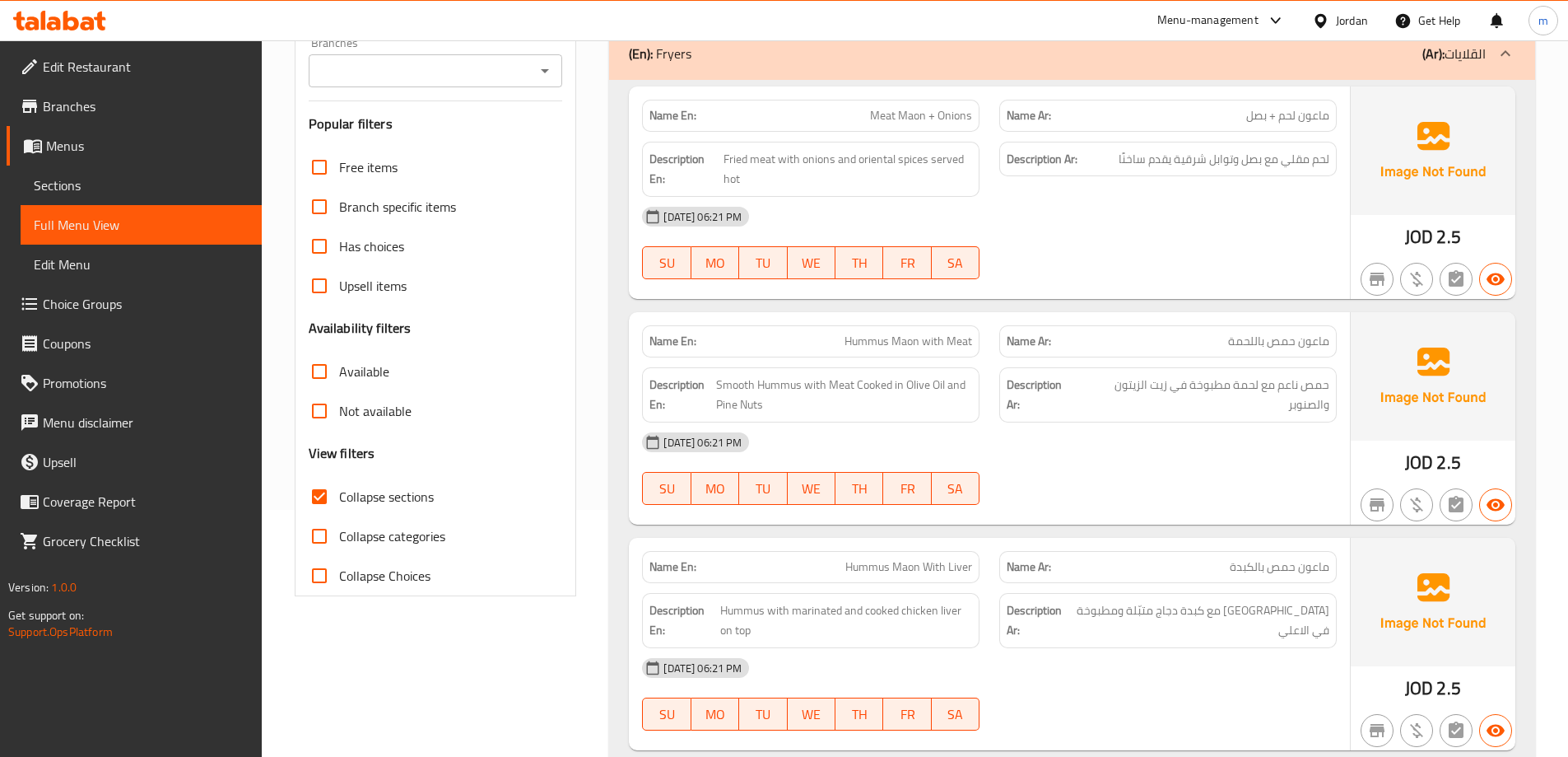
scroll to position [164, 0]
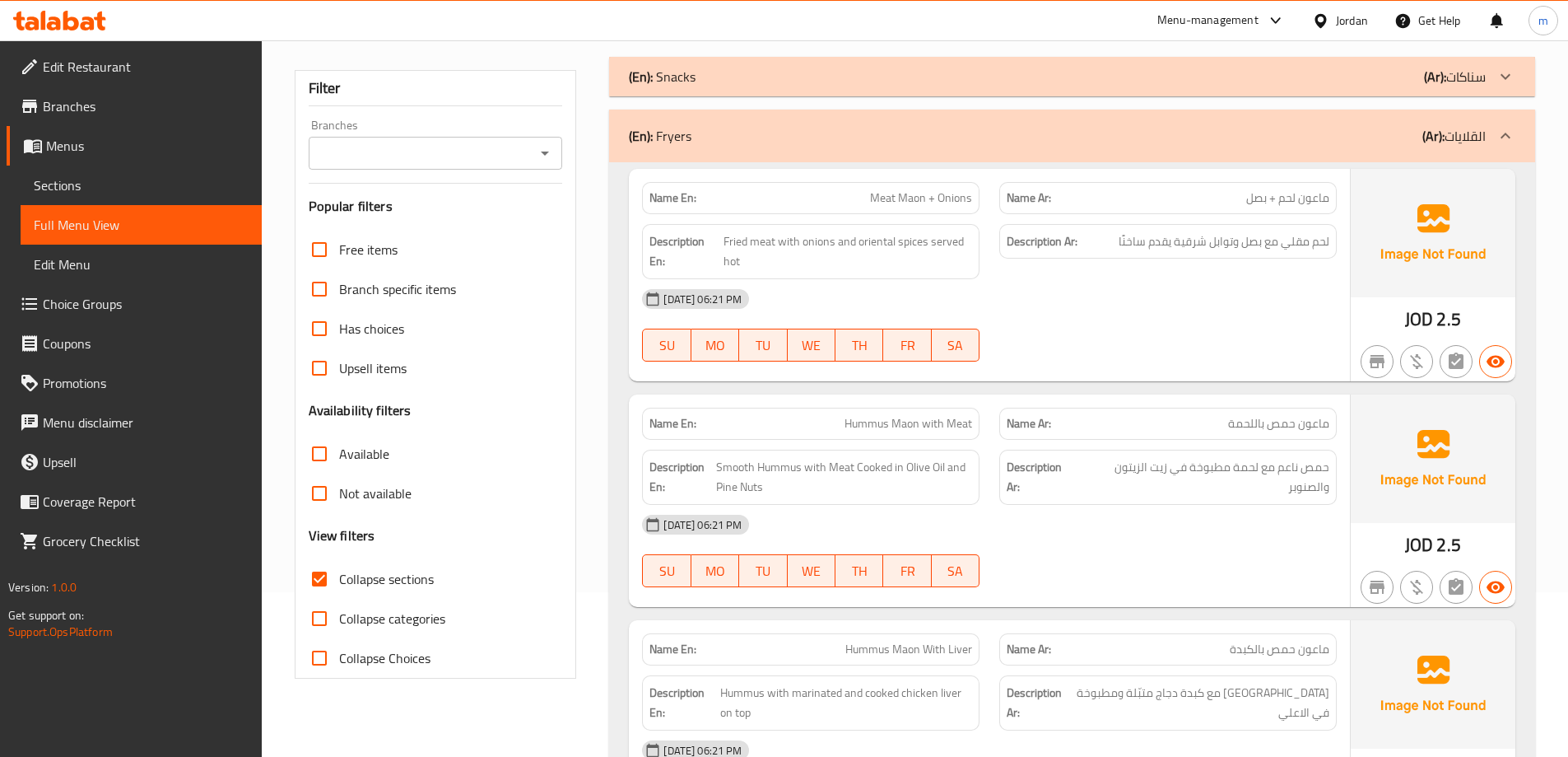
click at [1275, 302] on div "[DATE] 06:21 PM" at bounding box center [989, 299] width 714 height 40
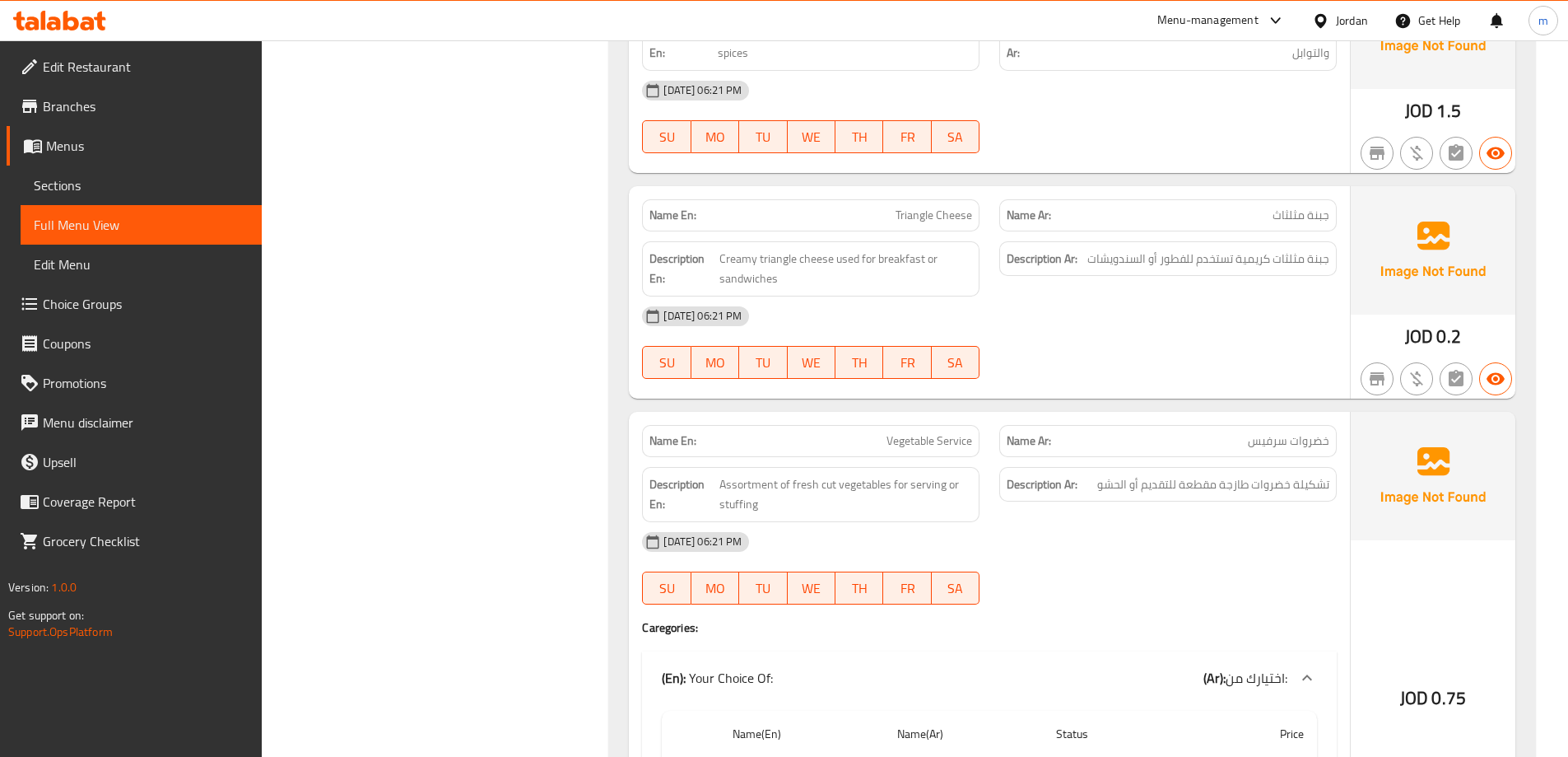
scroll to position [6013, 0]
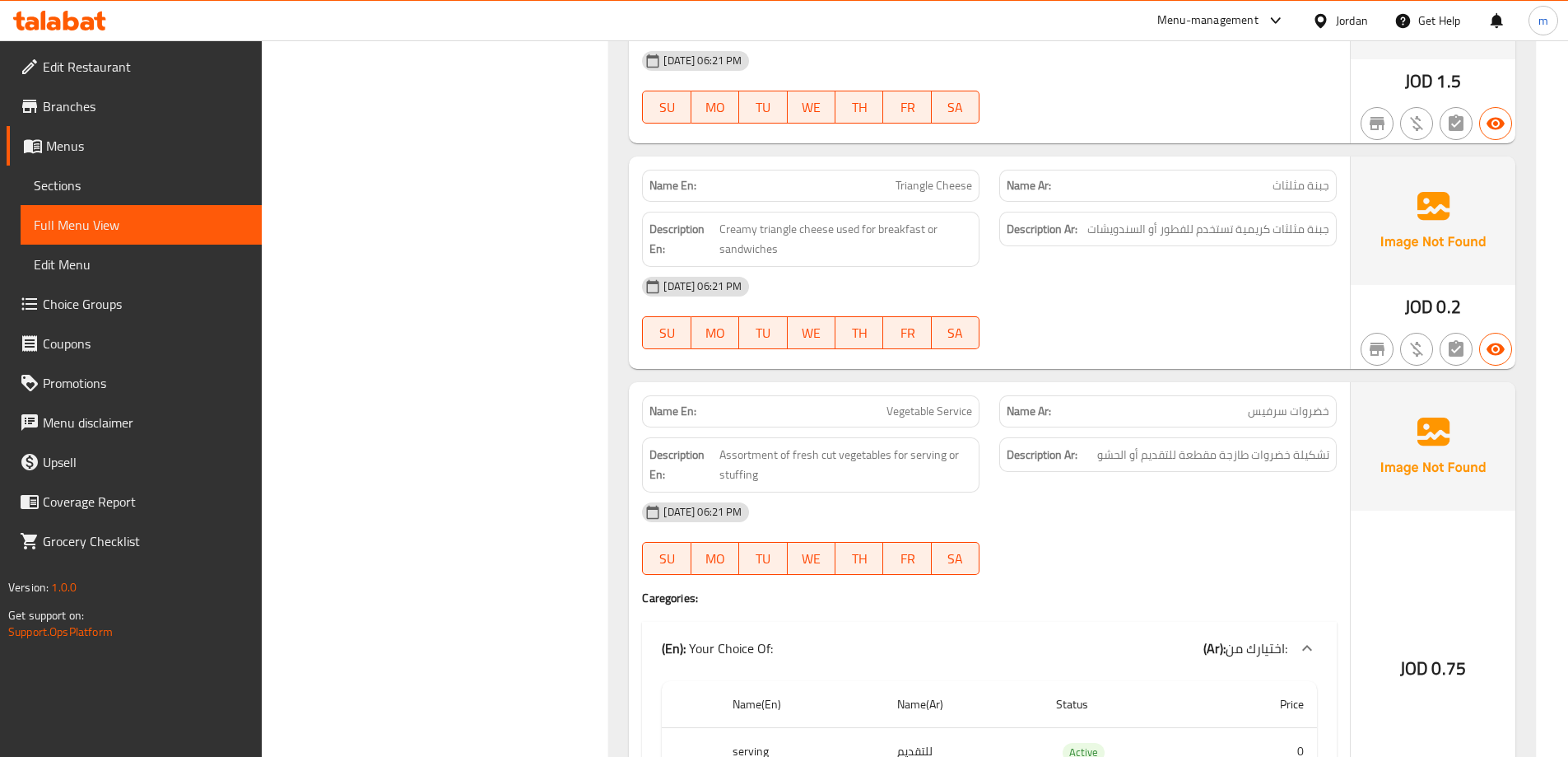
click at [921, 187] on span "Triangle Cheese" at bounding box center [933, 186] width 77 height 18
click at [1183, 182] on p "Name Ar: جبنة مثلثاث" at bounding box center [1168, 186] width 323 height 18
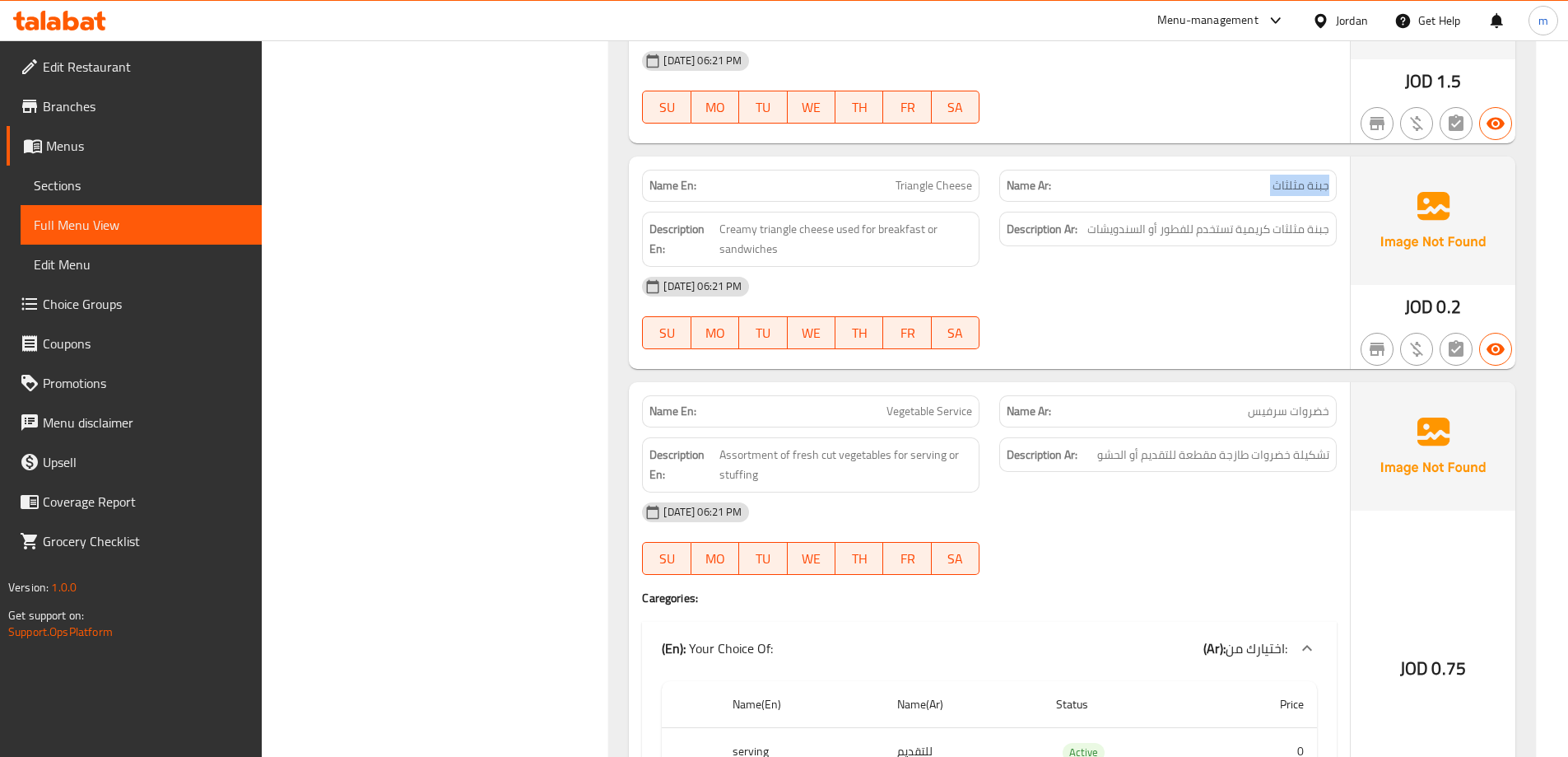
click at [1183, 182] on p "Name Ar: جبنة مثلثاث" at bounding box center [1168, 186] width 323 height 18
click at [1206, 343] on div at bounding box center [1168, 349] width 357 height 19
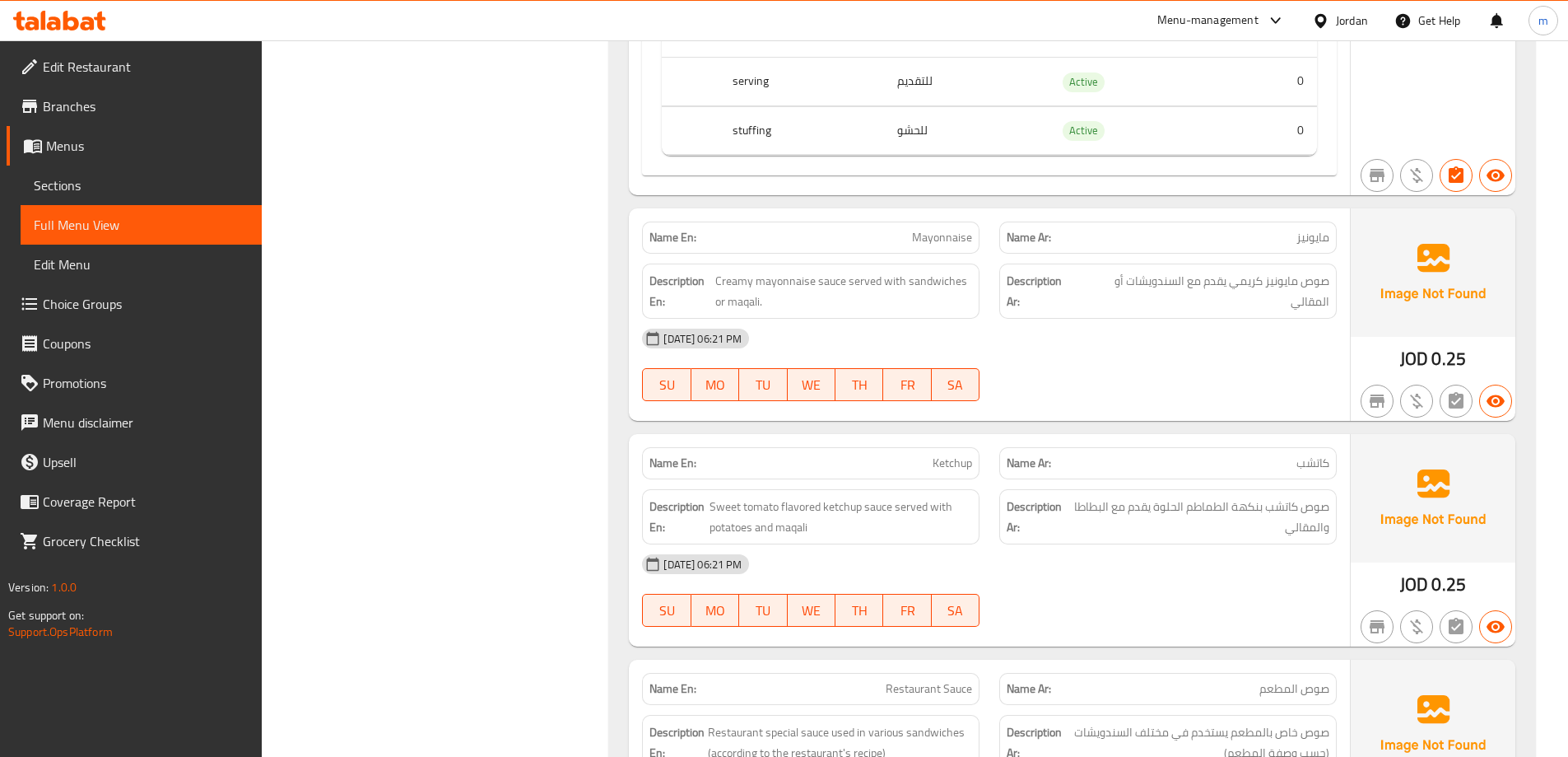
scroll to position [6755, 0]
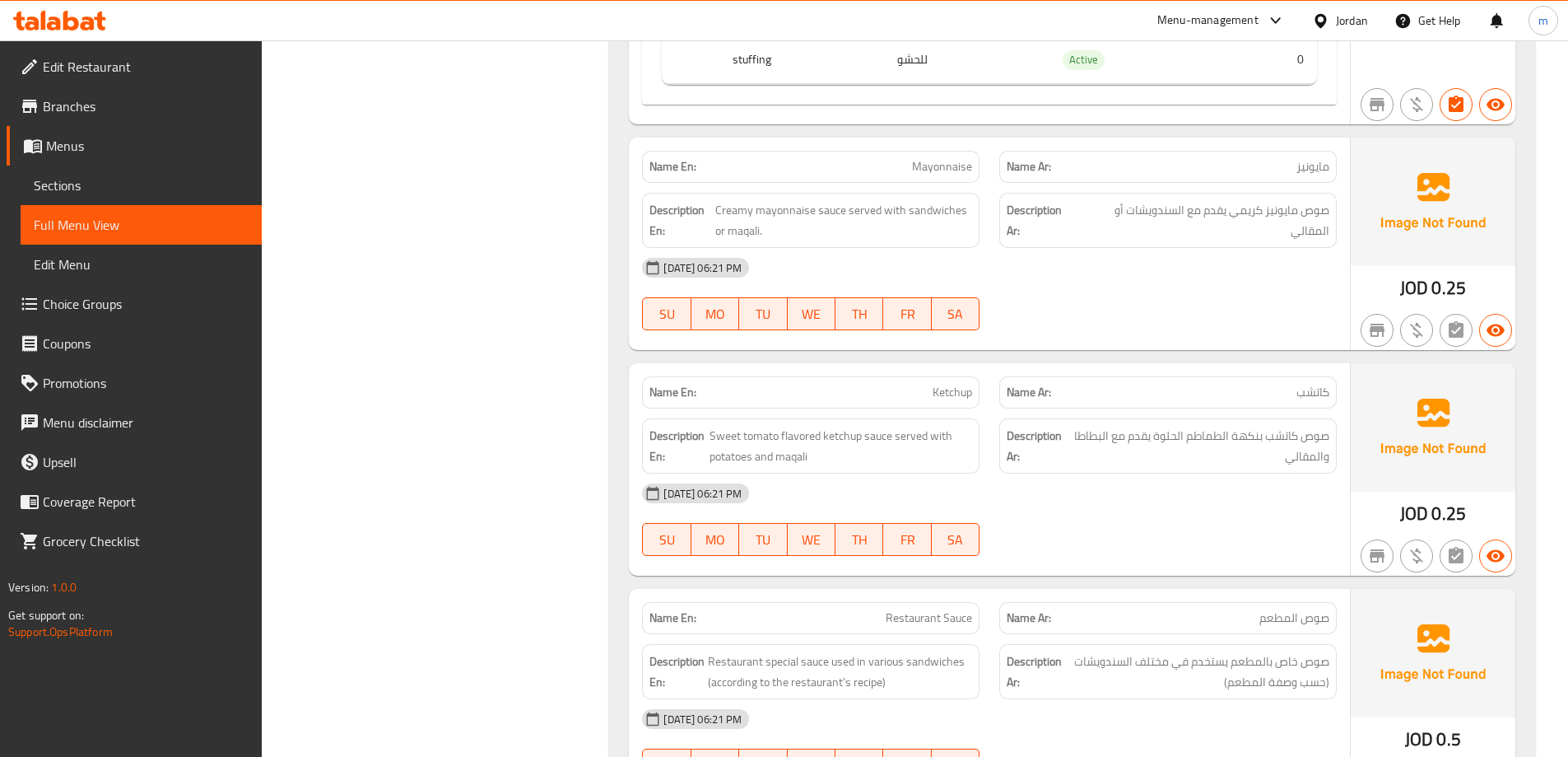
click at [952, 169] on span "Mayonnaise" at bounding box center [942, 167] width 60 height 18
copy span "Mayonnaise"
click at [142, 295] on span "Choice Groups" at bounding box center [145, 304] width 206 height 19
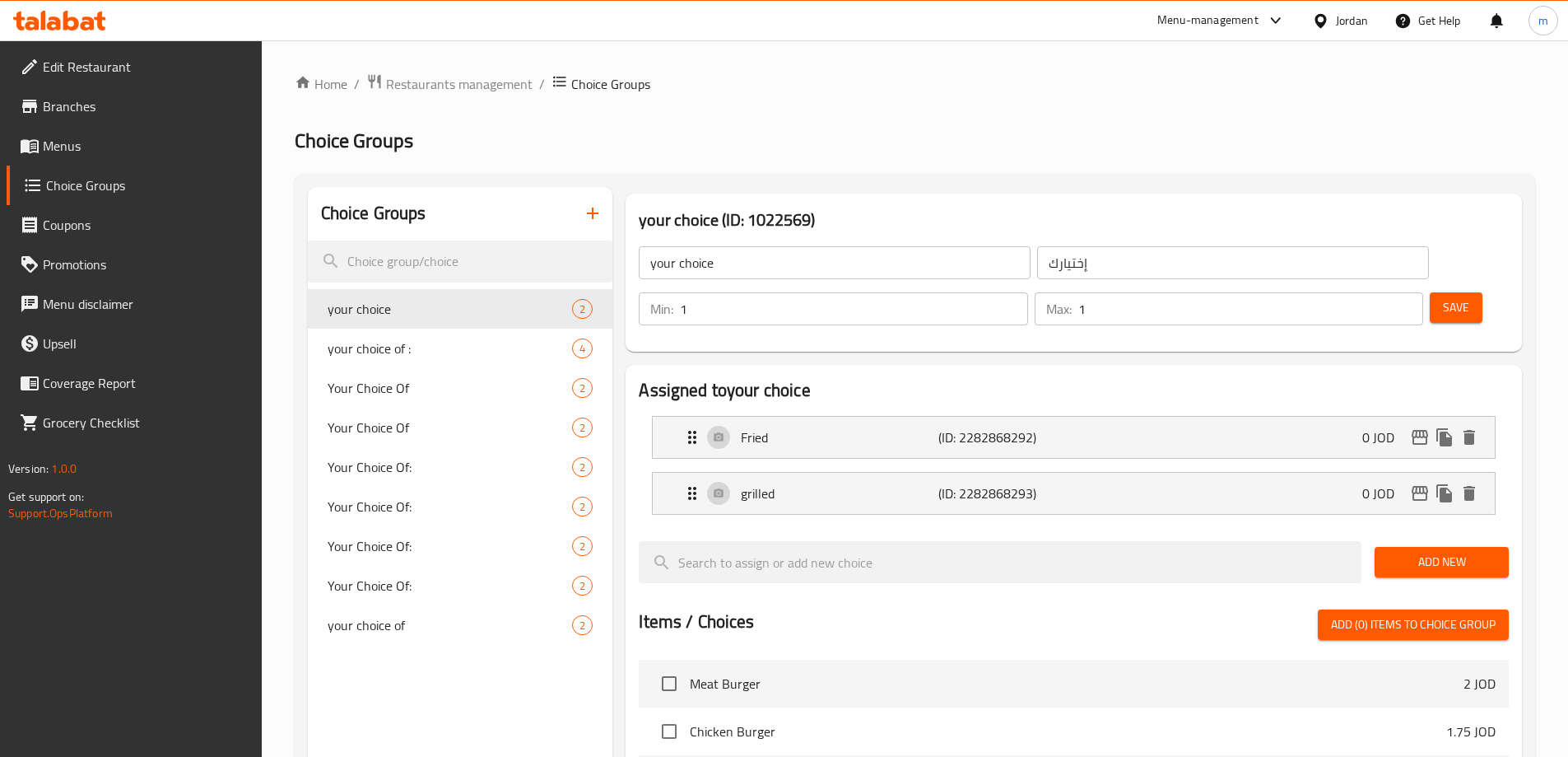
click at [601, 207] on icon "button" at bounding box center [592, 213] width 19 height 19
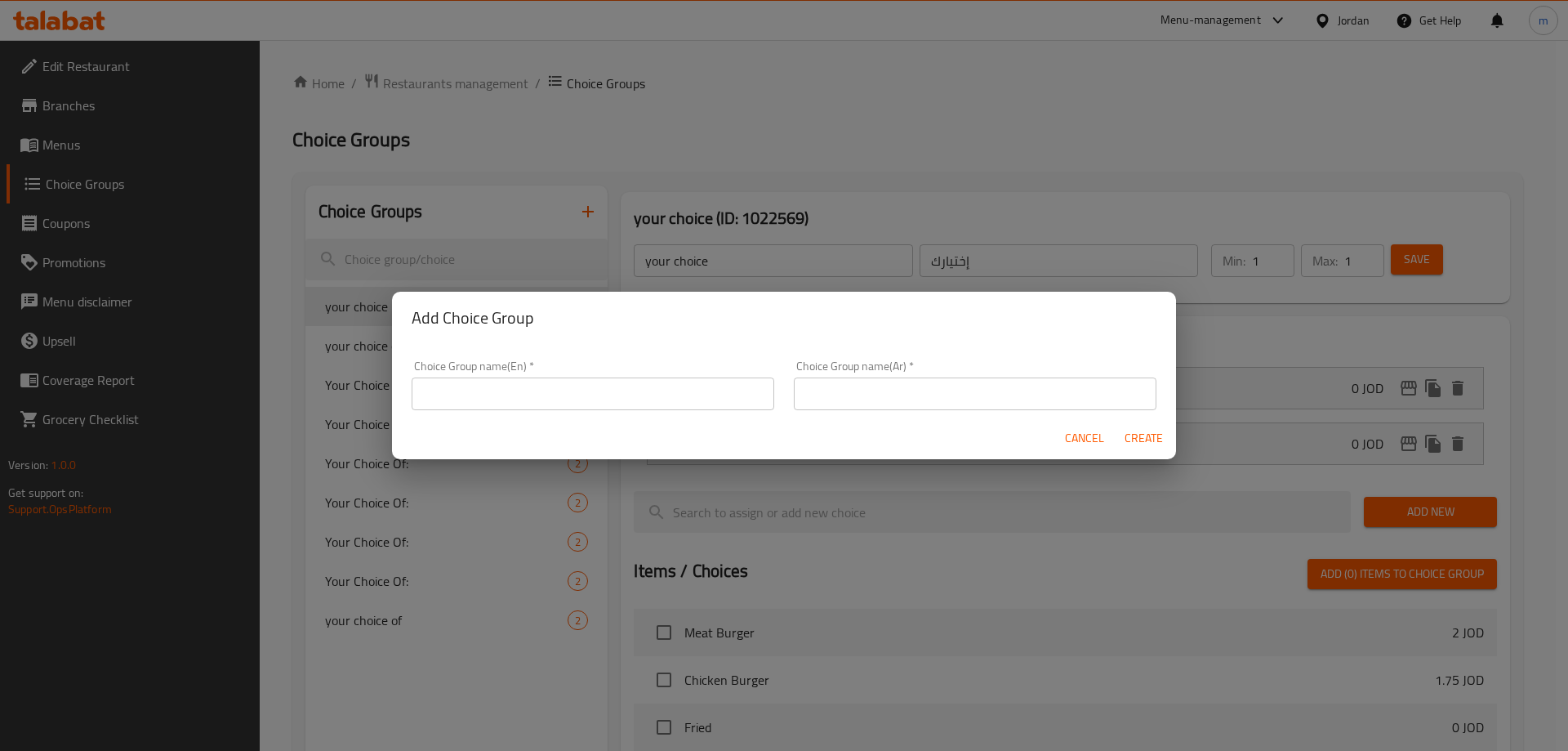
drag, startPoint x: 637, startPoint y: 396, endPoint x: 630, endPoint y: 404, distance: 10.6
click at [637, 396] on input "text" at bounding box center [593, 393] width 363 height 32
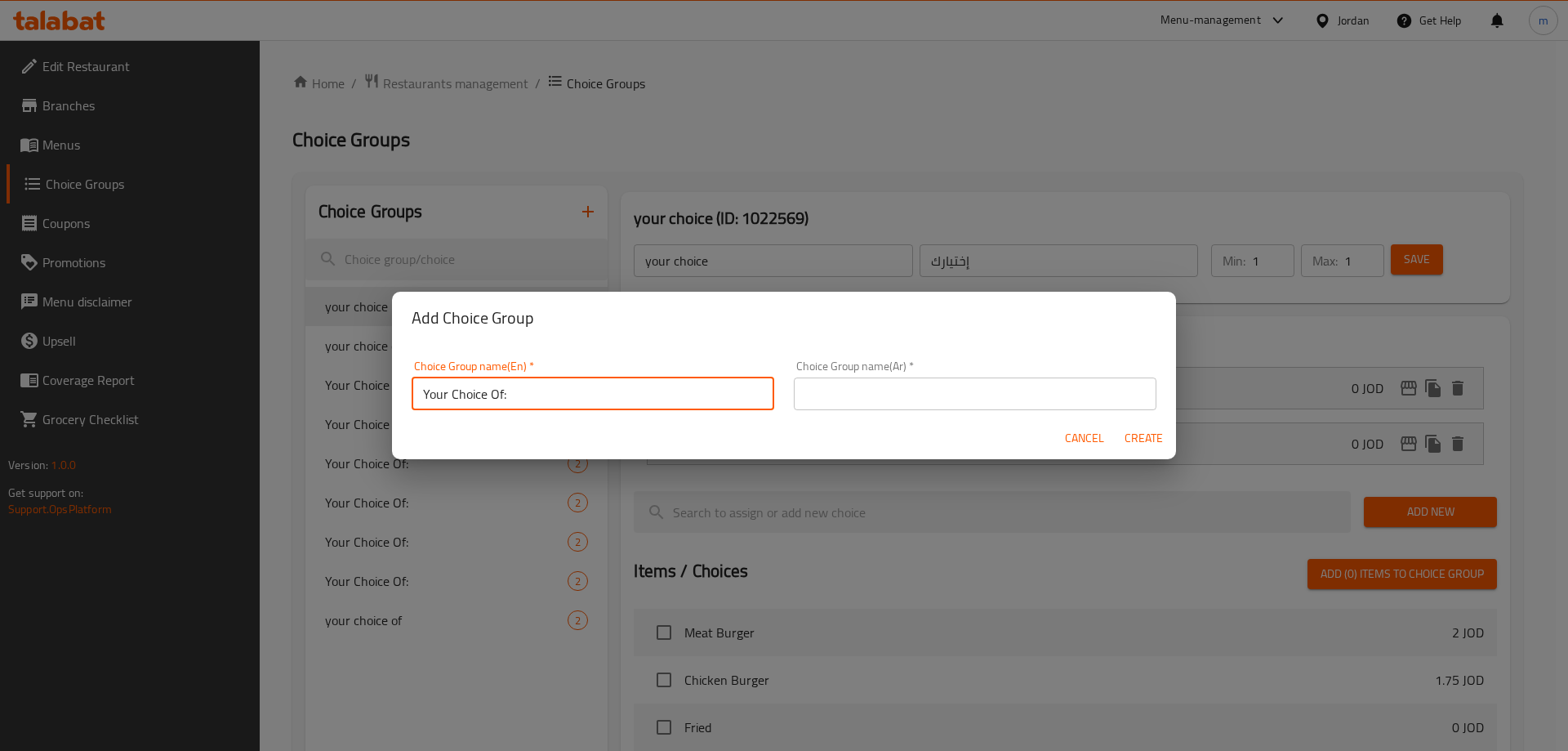
type input "Your Choice Of:"
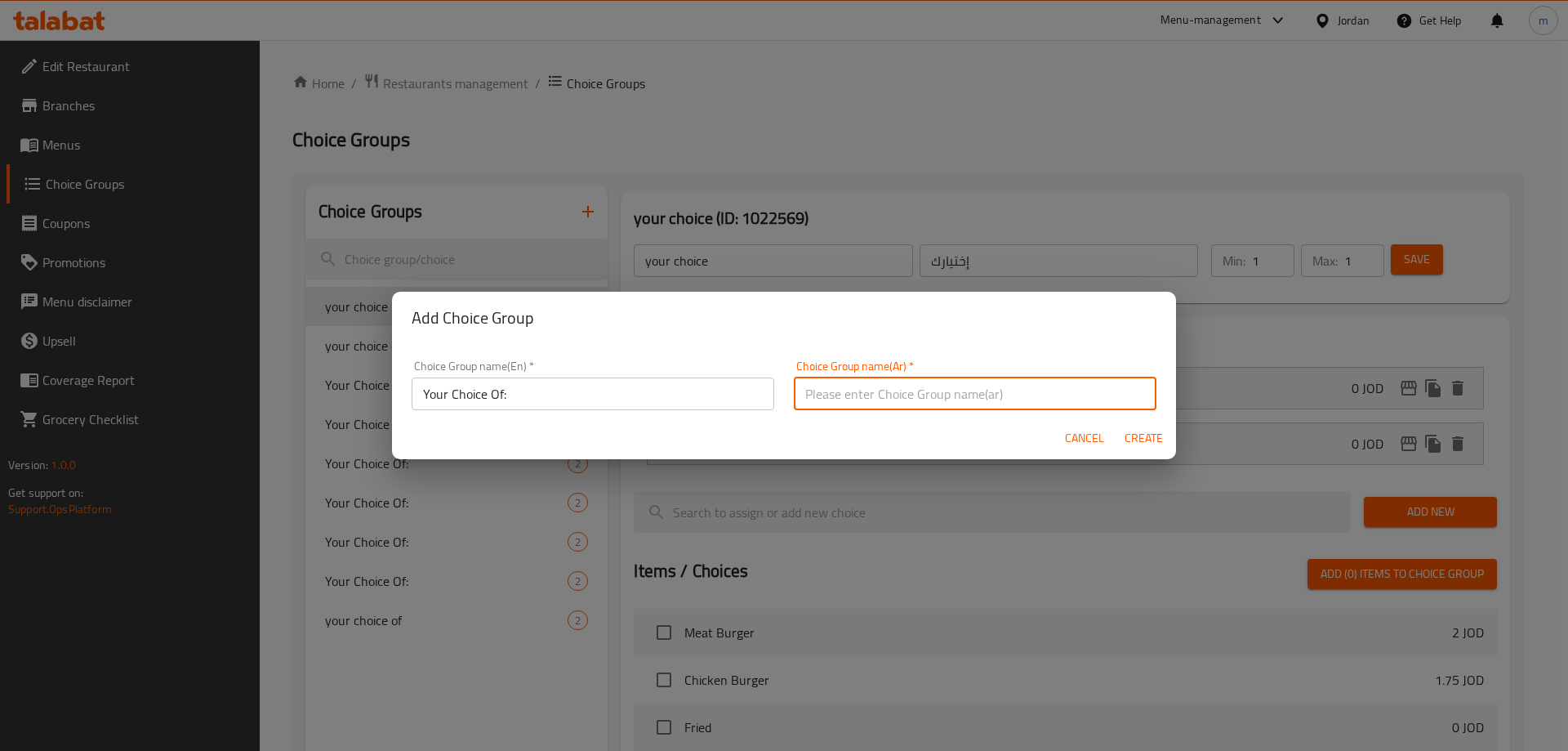
click at [956, 397] on input "text" at bounding box center [975, 393] width 363 height 32
type input "اختيارك من:"
click at [1131, 437] on span "Create" at bounding box center [1144, 438] width 39 height 20
type input "Your Choice Of:"
type input "اختيارك من:"
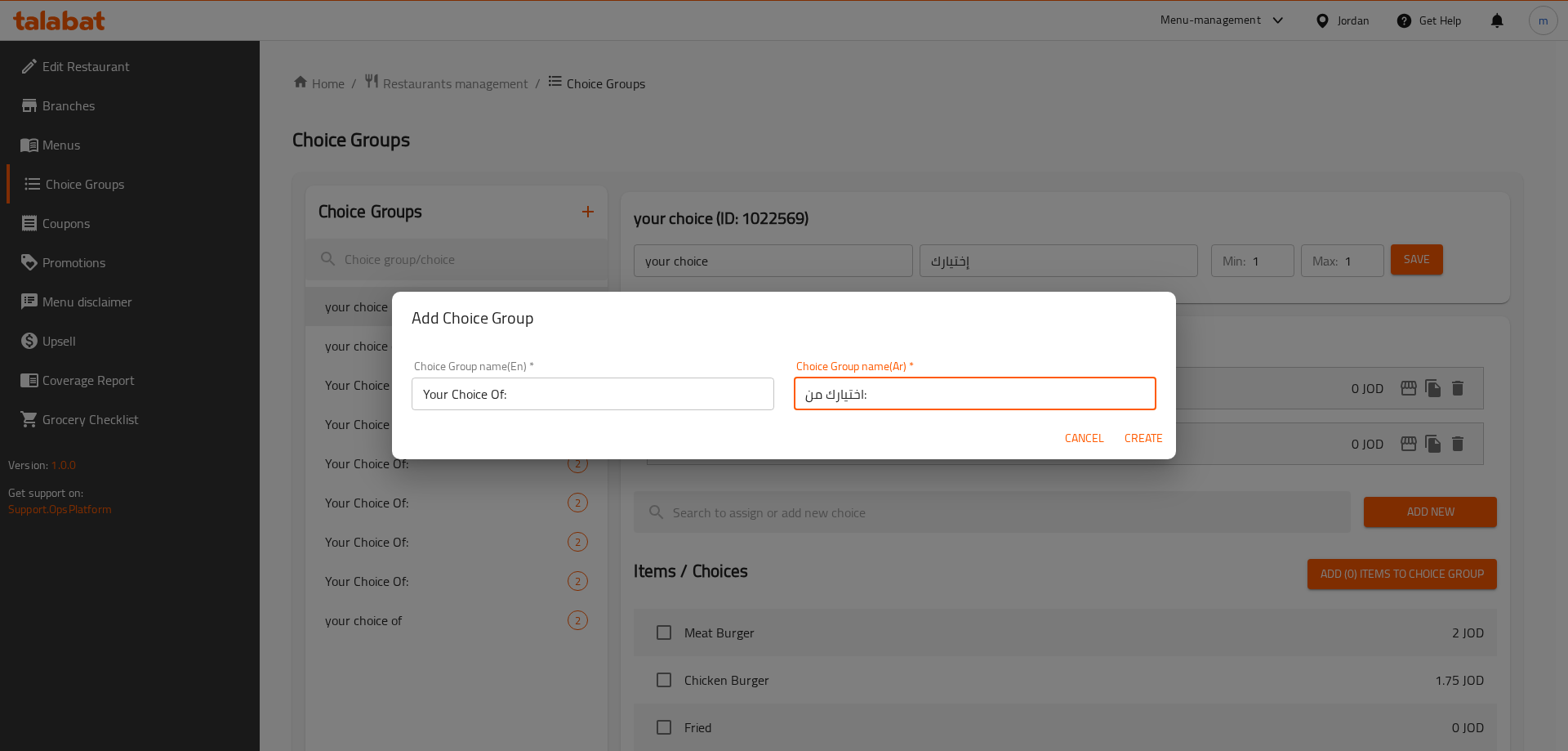
type input "0"
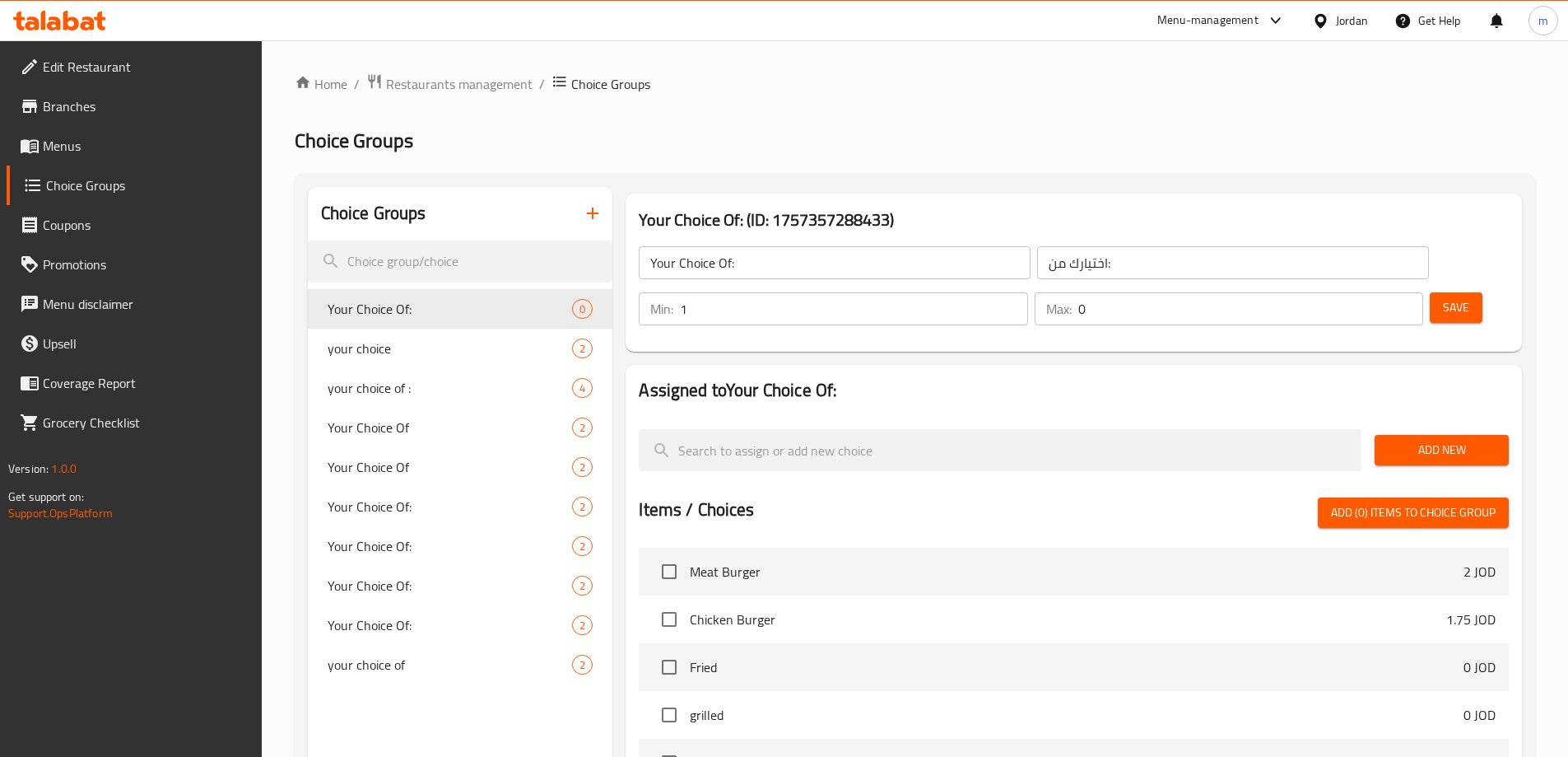
type input "1"
click at [1027, 293] on input "1" at bounding box center [853, 309] width 347 height 33
type input "1"
click at [1378, 293] on input "1" at bounding box center [1251, 309] width 345 height 33
drag, startPoint x: 1435, startPoint y: 411, endPoint x: 1423, endPoint y: 411, distance: 12.0
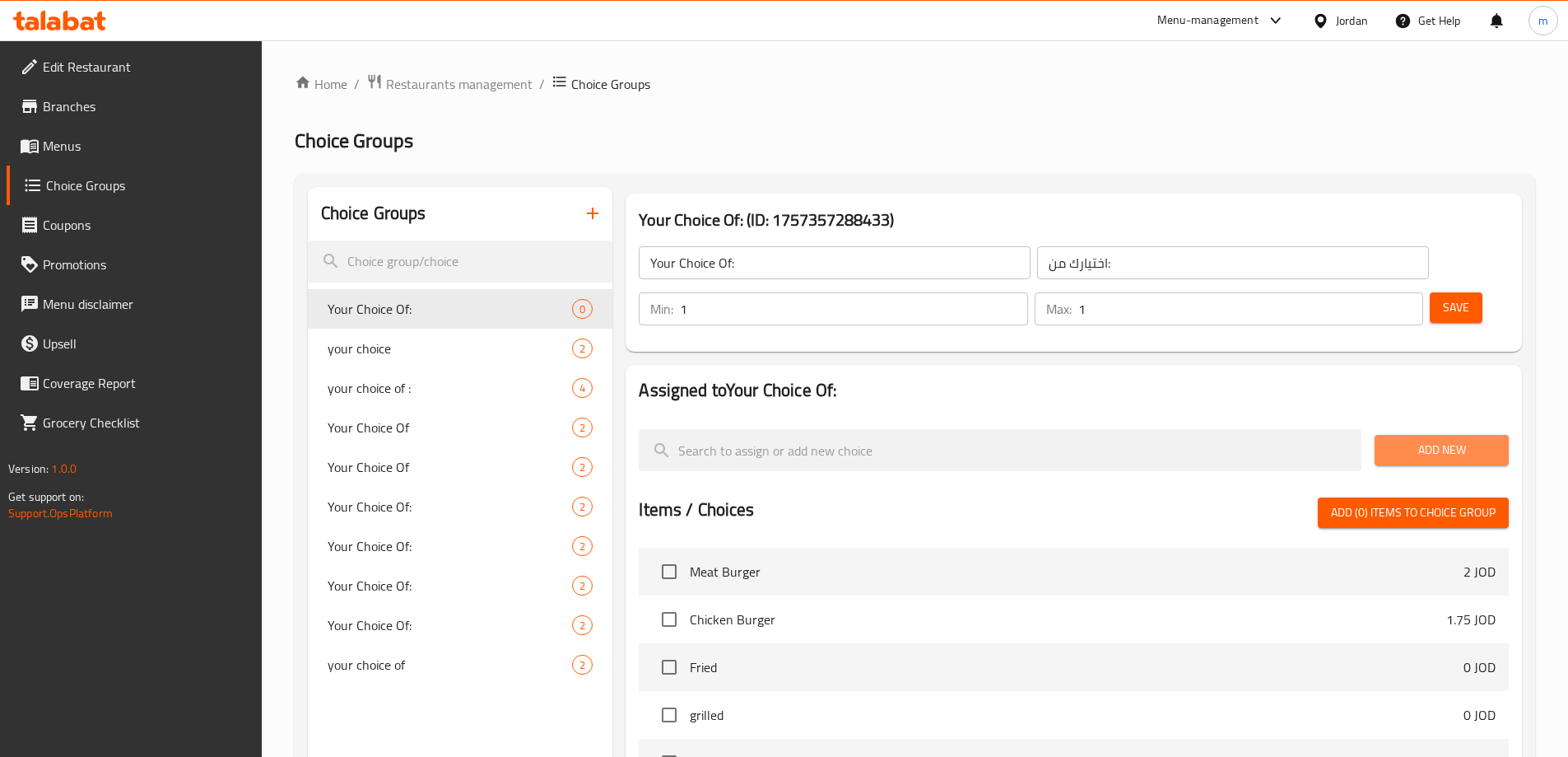
click at [1434, 440] on span "Add New" at bounding box center [1442, 449] width 108 height 20
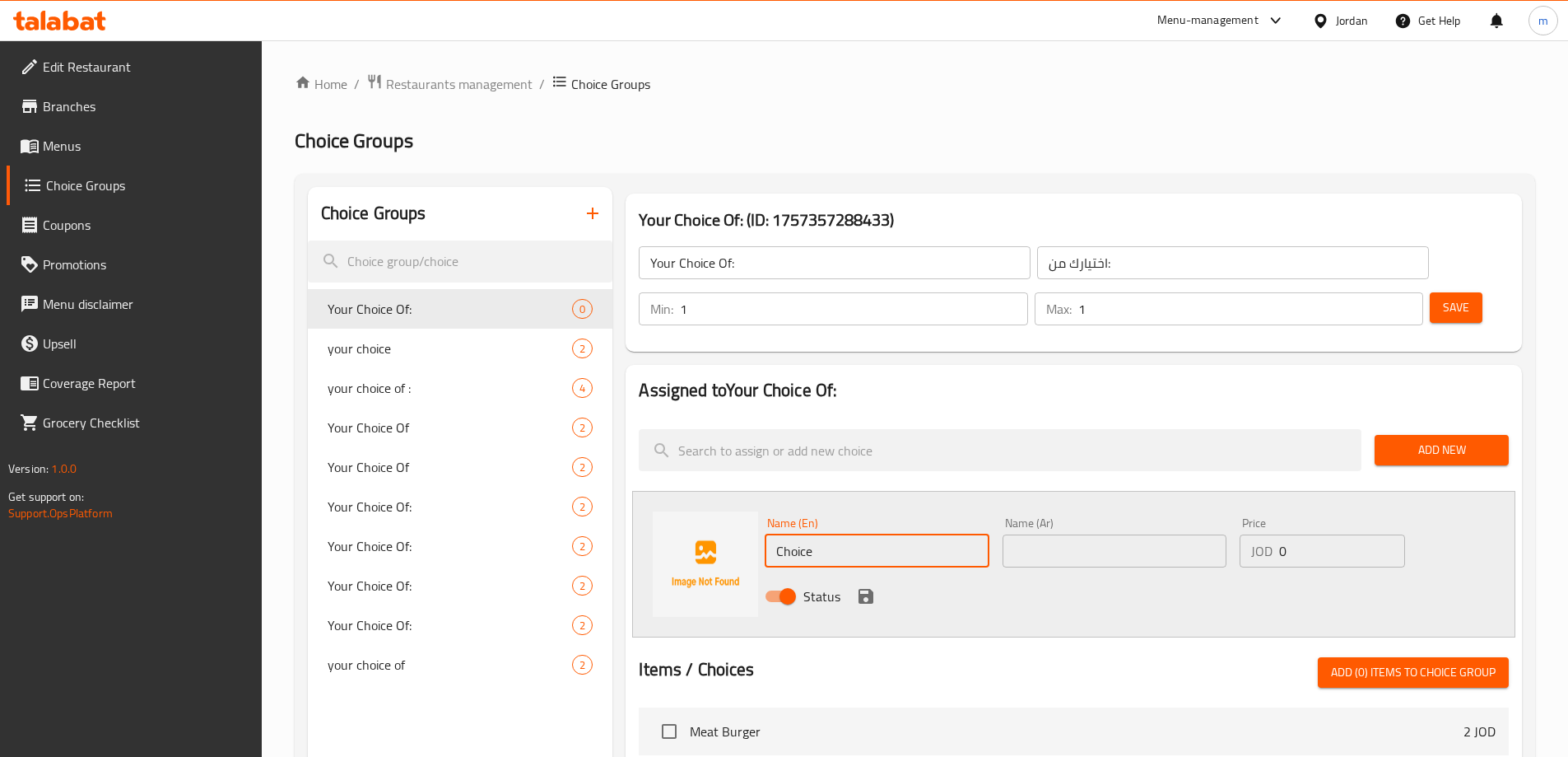
click at [841, 534] on input "Choice" at bounding box center [876, 550] width 224 height 33
click at [1155, 534] on input "text" at bounding box center [1114, 550] width 224 height 33
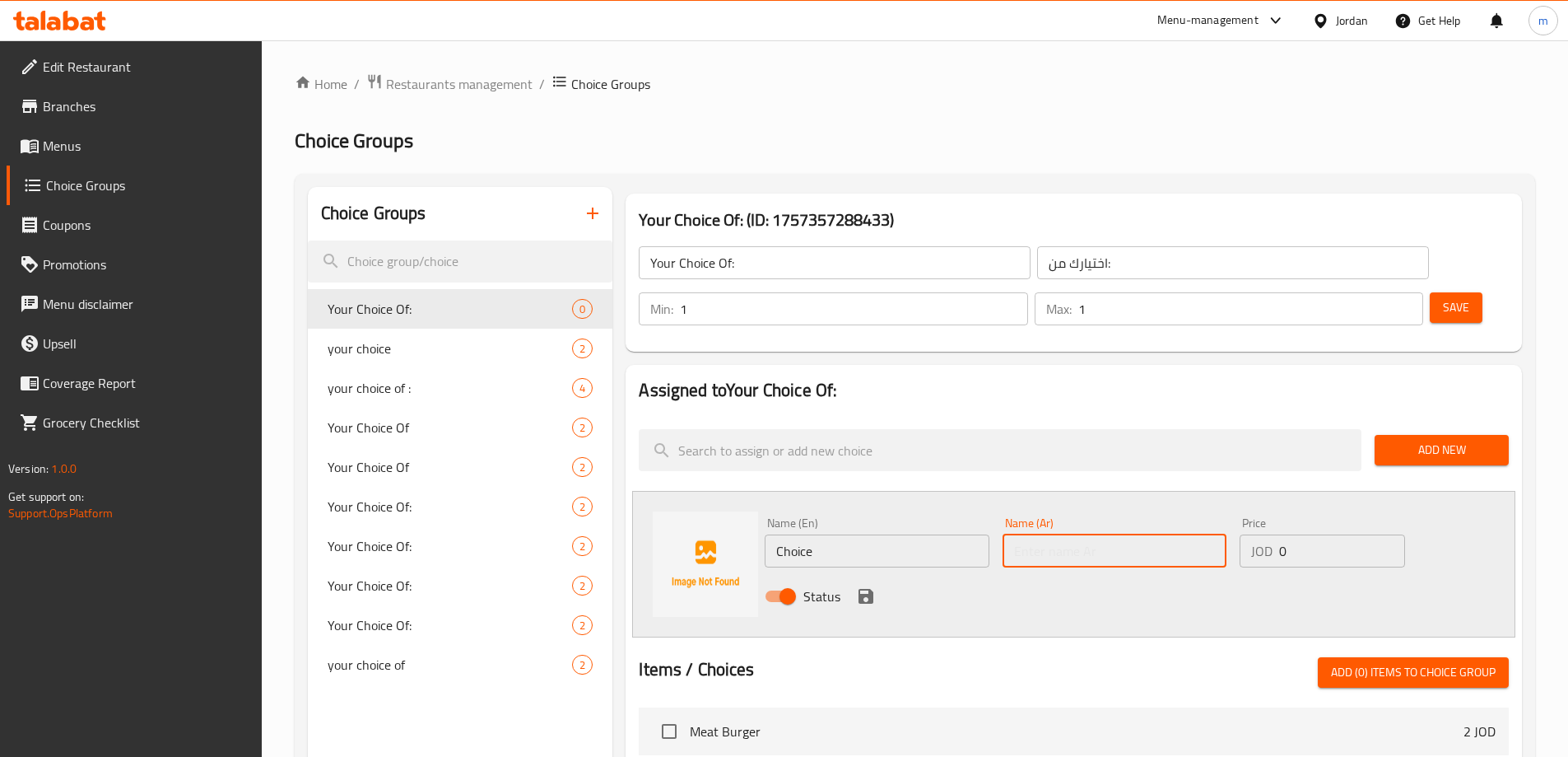
paste input "السندويشات"
click at [1071, 534] on input "السندويشات" at bounding box center [1114, 550] width 224 height 33
type input "سندويشات"
click at [864, 534] on input "Choice" at bounding box center [876, 550] width 224 height 33
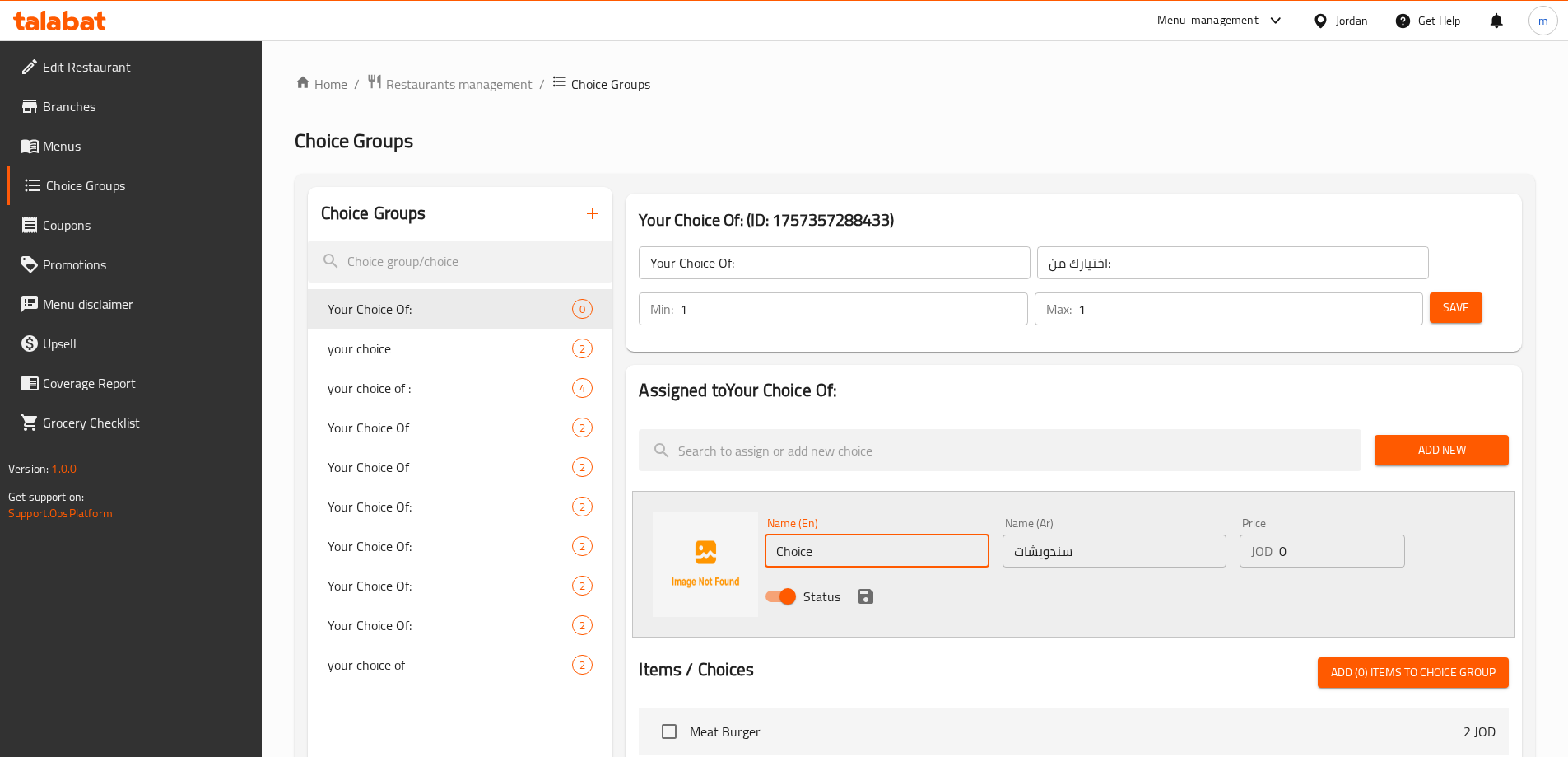
click at [864, 534] on input "Choice" at bounding box center [876, 550] width 224 height 33
click at [869, 534] on input "Sandwichs" at bounding box center [876, 550] width 224 height 33
type input "Sandwiches"
click at [867, 586] on icon "save" at bounding box center [866, 596] width 19 height 19
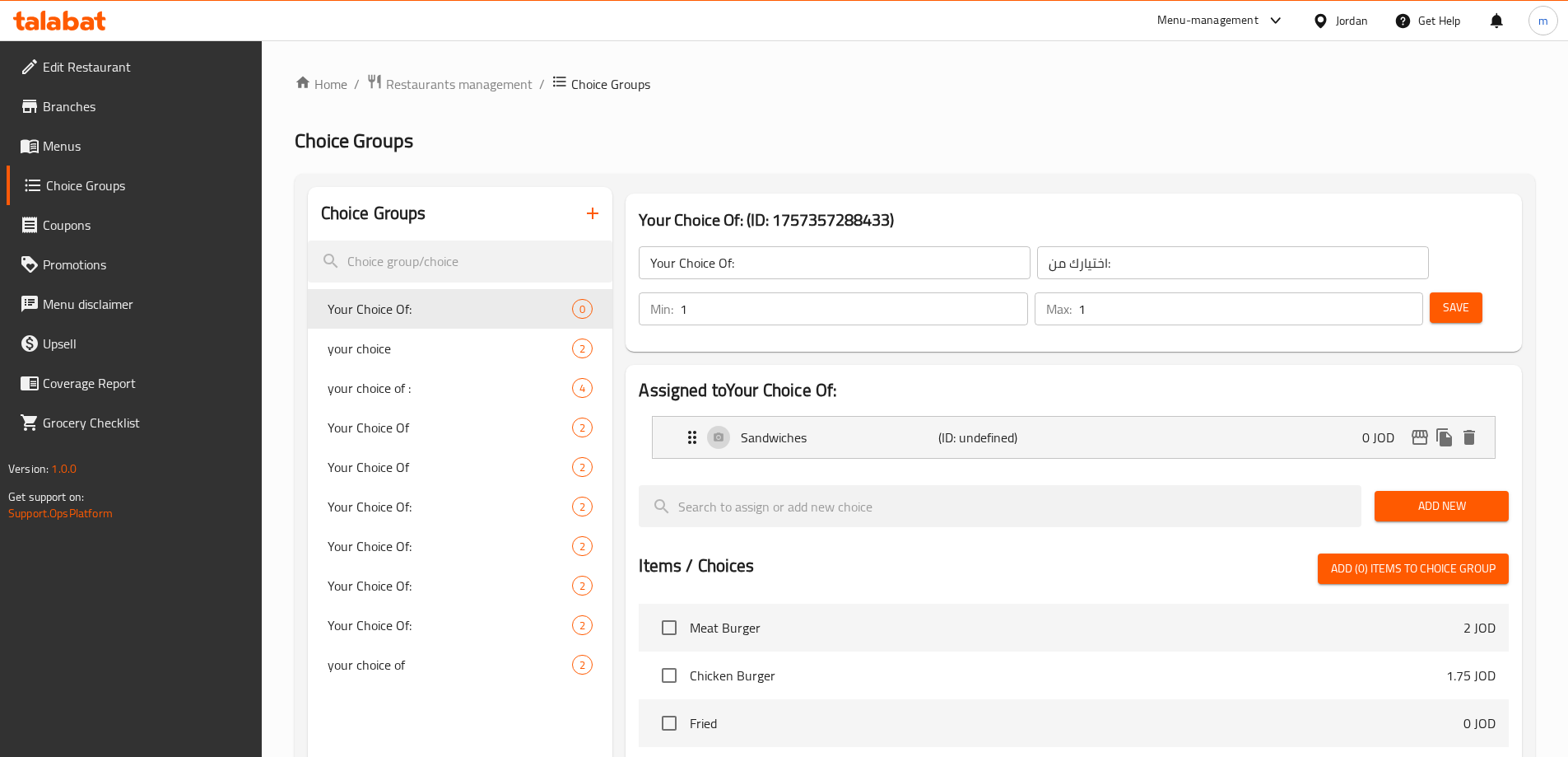
click at [1389, 496] on span "Add New" at bounding box center [1442, 506] width 108 height 20
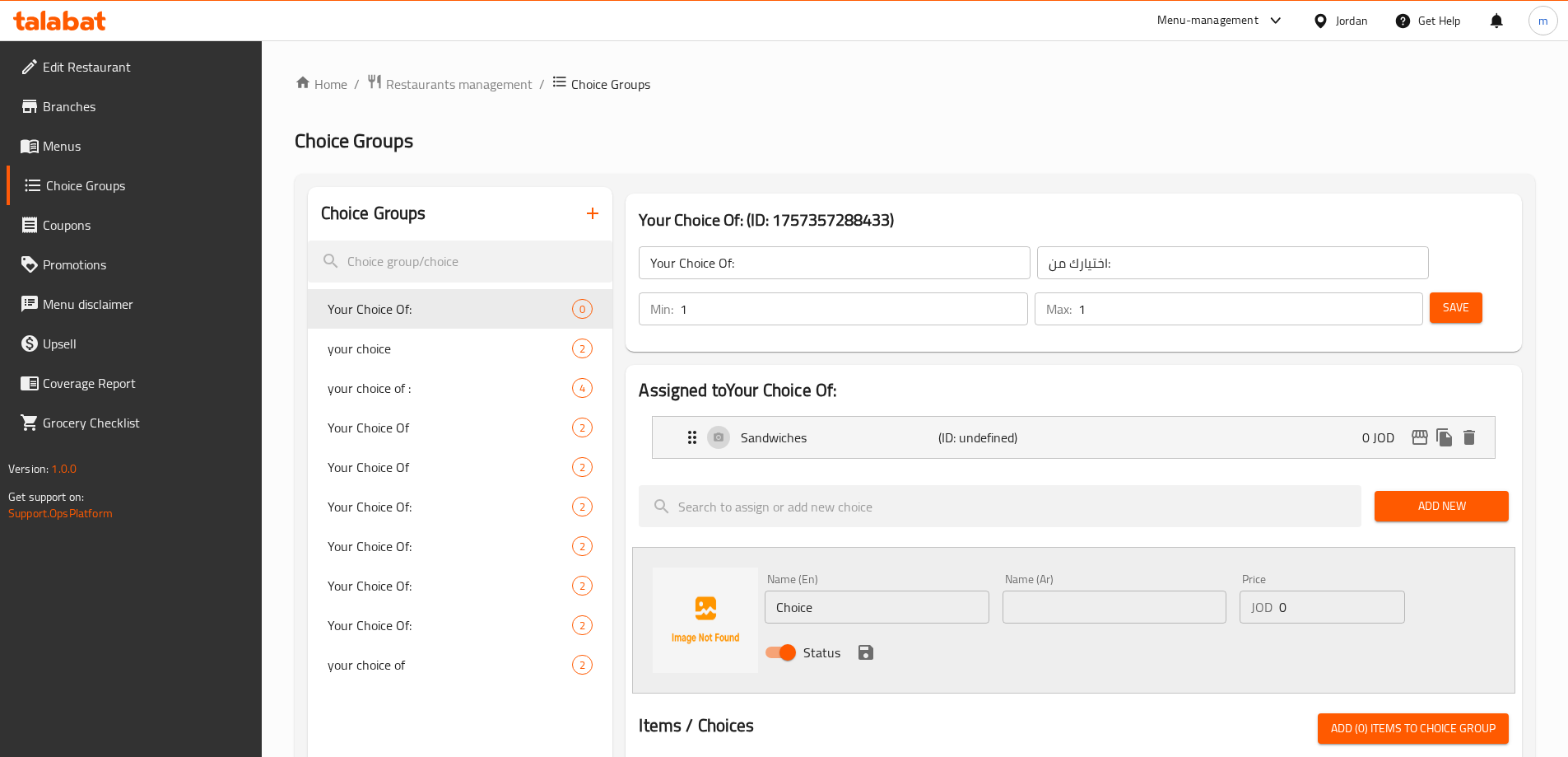
click at [1088, 591] on input "text" at bounding box center [1114, 607] width 224 height 33
paste input "المقالي"
type input "المقالي"
click at [849, 591] on input "Choice" at bounding box center [876, 607] width 224 height 33
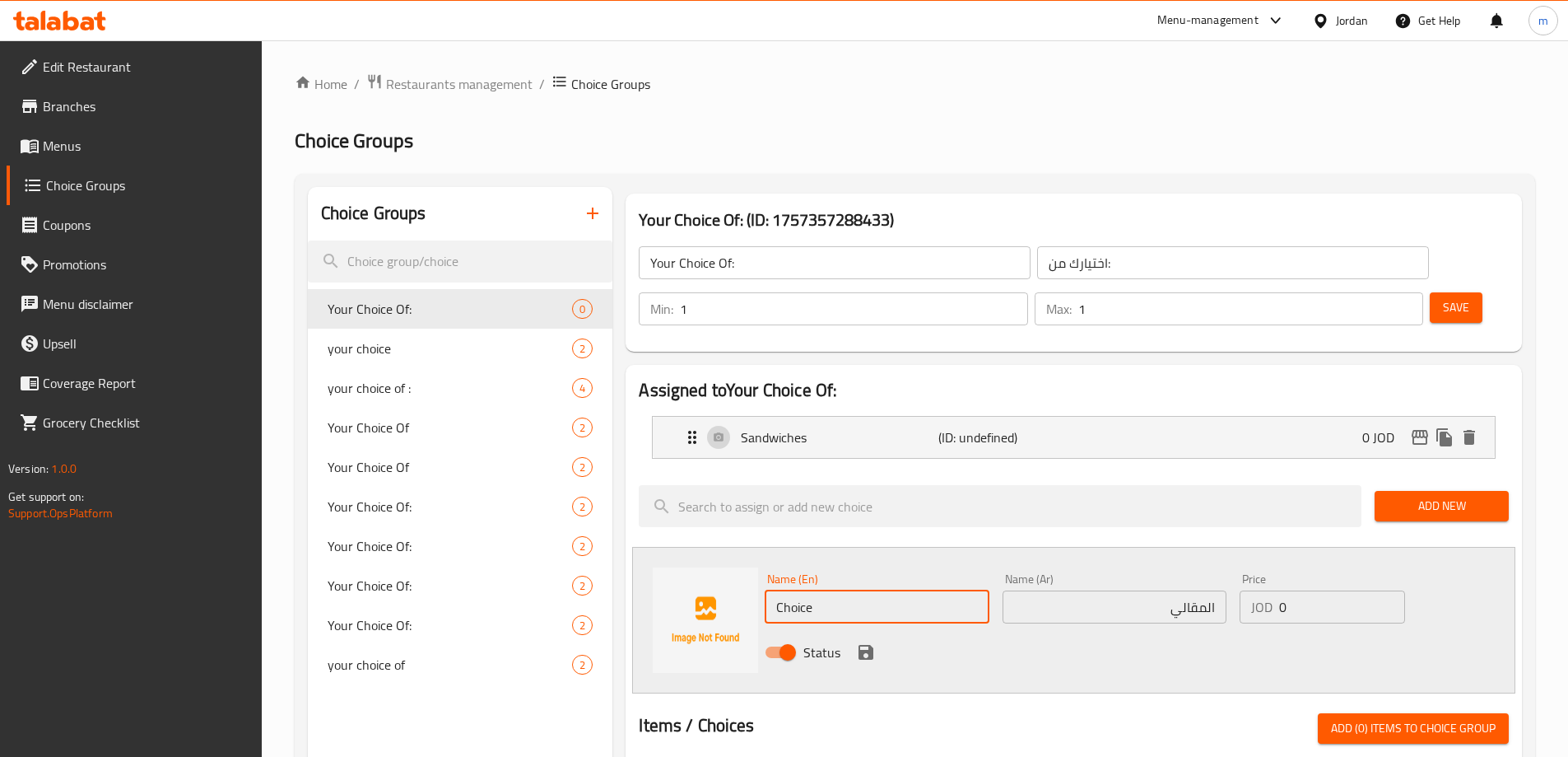
click at [849, 591] on input "Choice" at bounding box center [876, 607] width 224 height 33
type input "A"
type input "Maqali"
click at [1207, 591] on input "المقالي" at bounding box center [1114, 607] width 224 height 33
type input "مقالي"
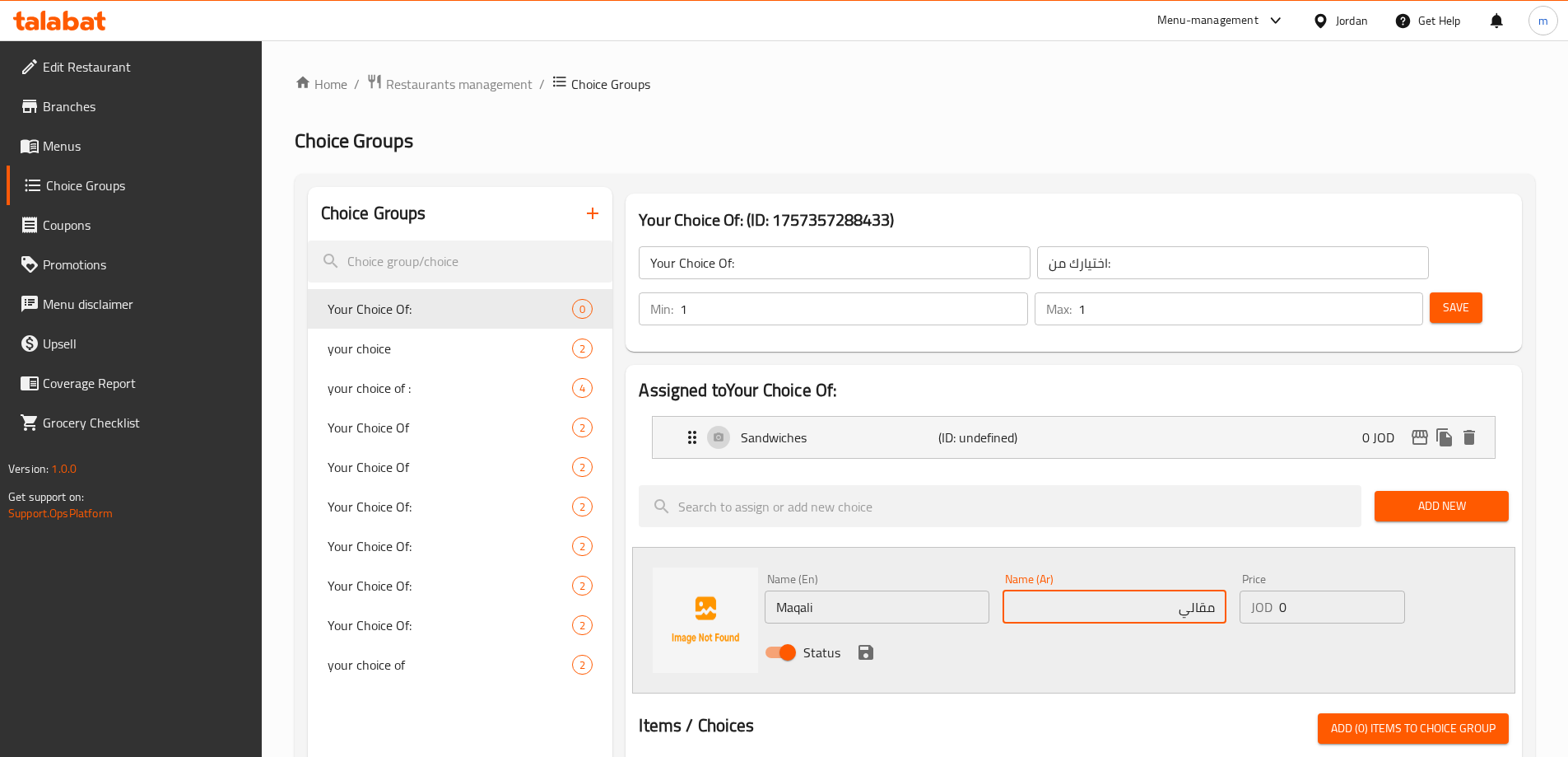
click at [862, 645] on icon "save" at bounding box center [865, 652] width 15 height 15
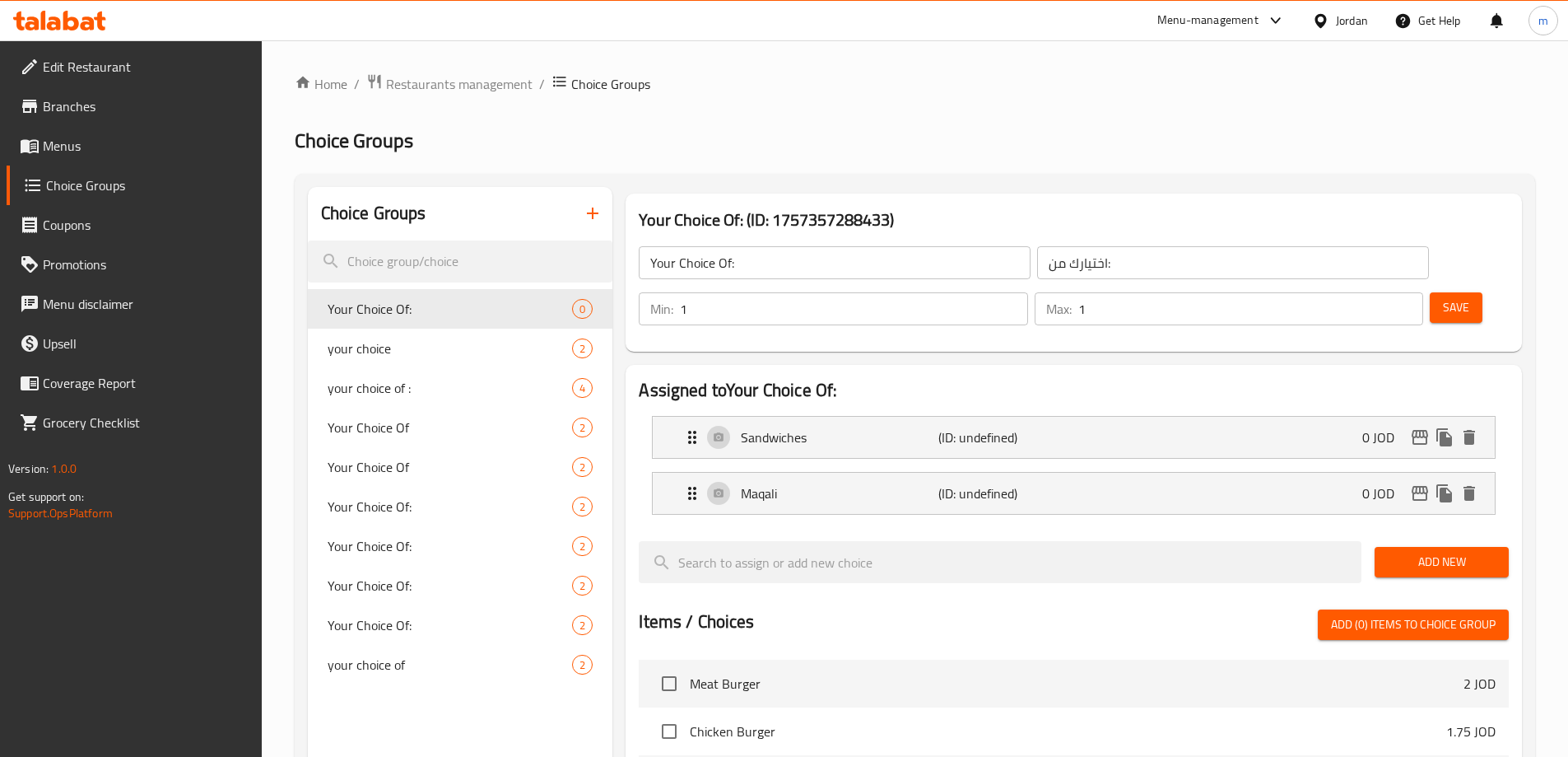
click at [1430, 293] on button "Save" at bounding box center [1457, 308] width 53 height 30
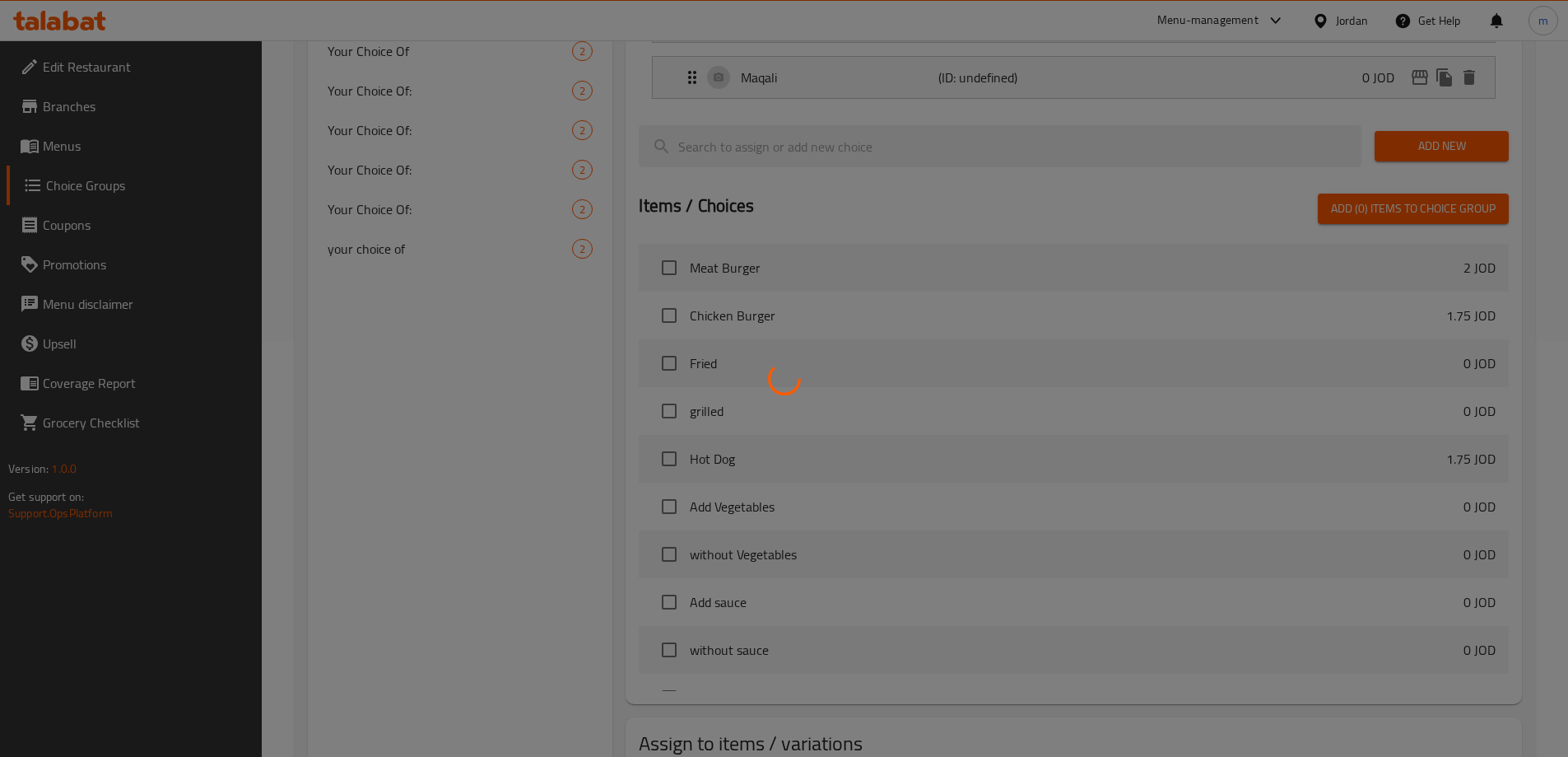
scroll to position [486, 0]
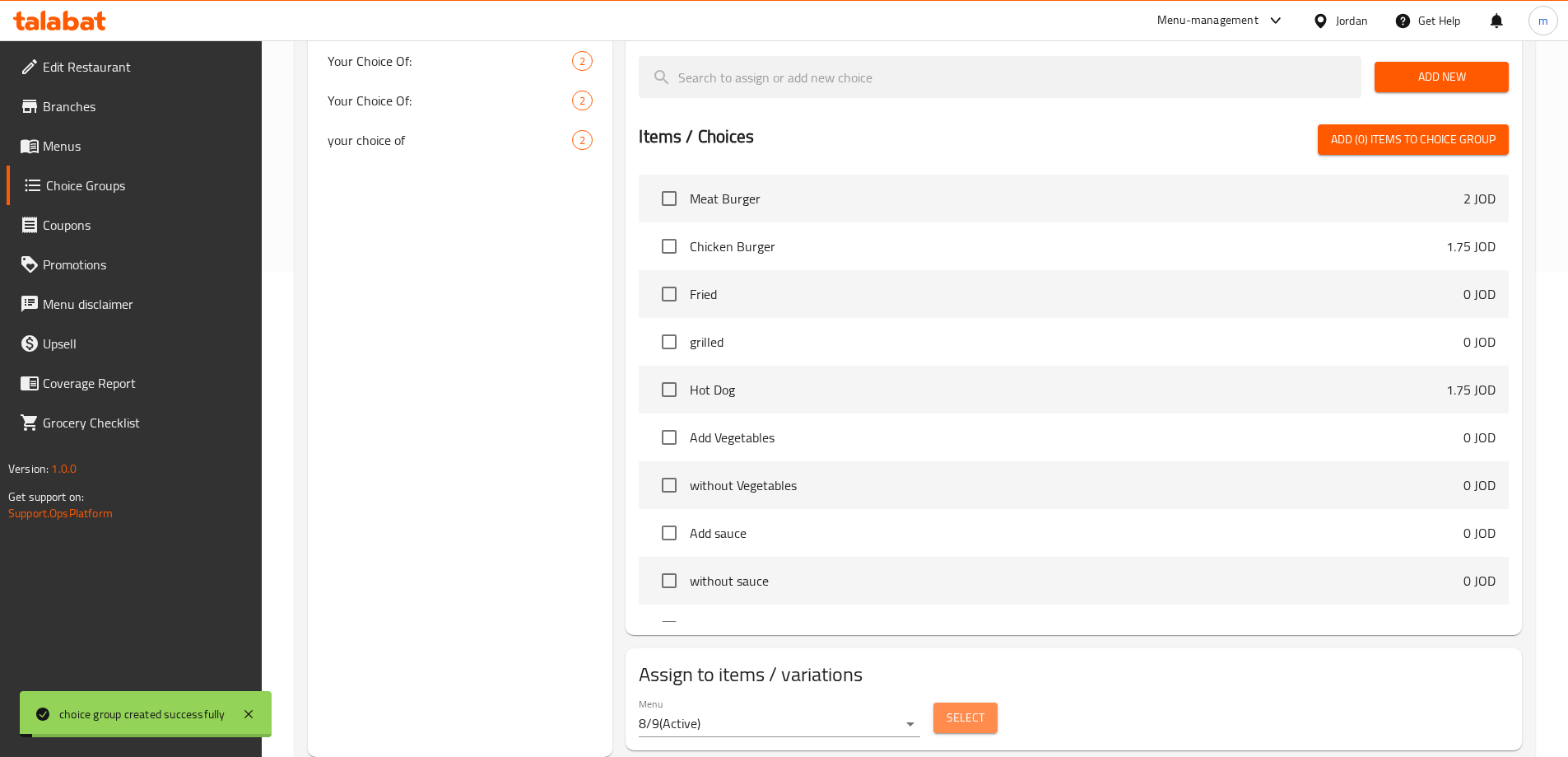
click at [964, 707] on span "Select" at bounding box center [965, 717] width 38 height 20
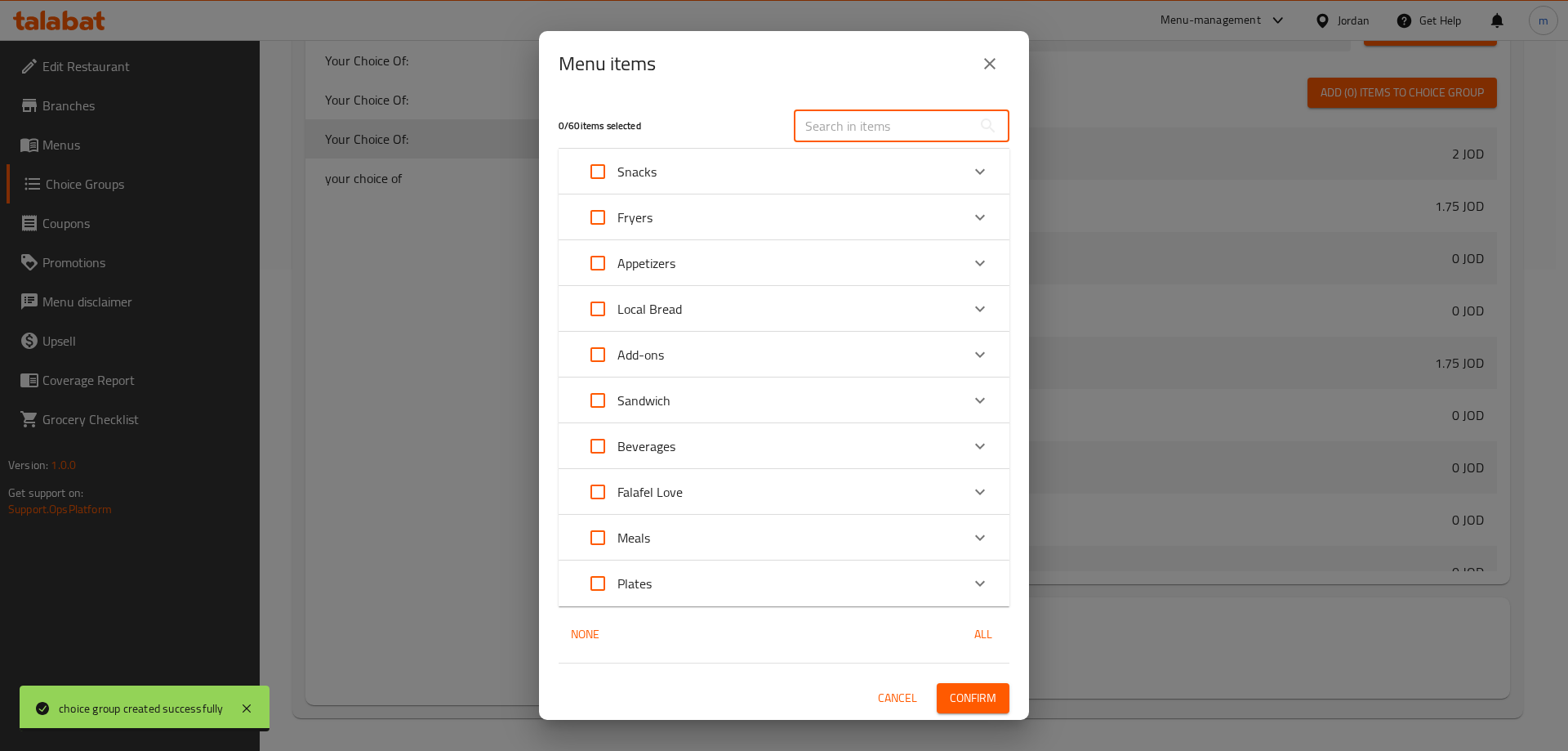
click at [893, 117] on input "text" at bounding box center [882, 125] width 178 height 32
paste input "Mayonnaise"
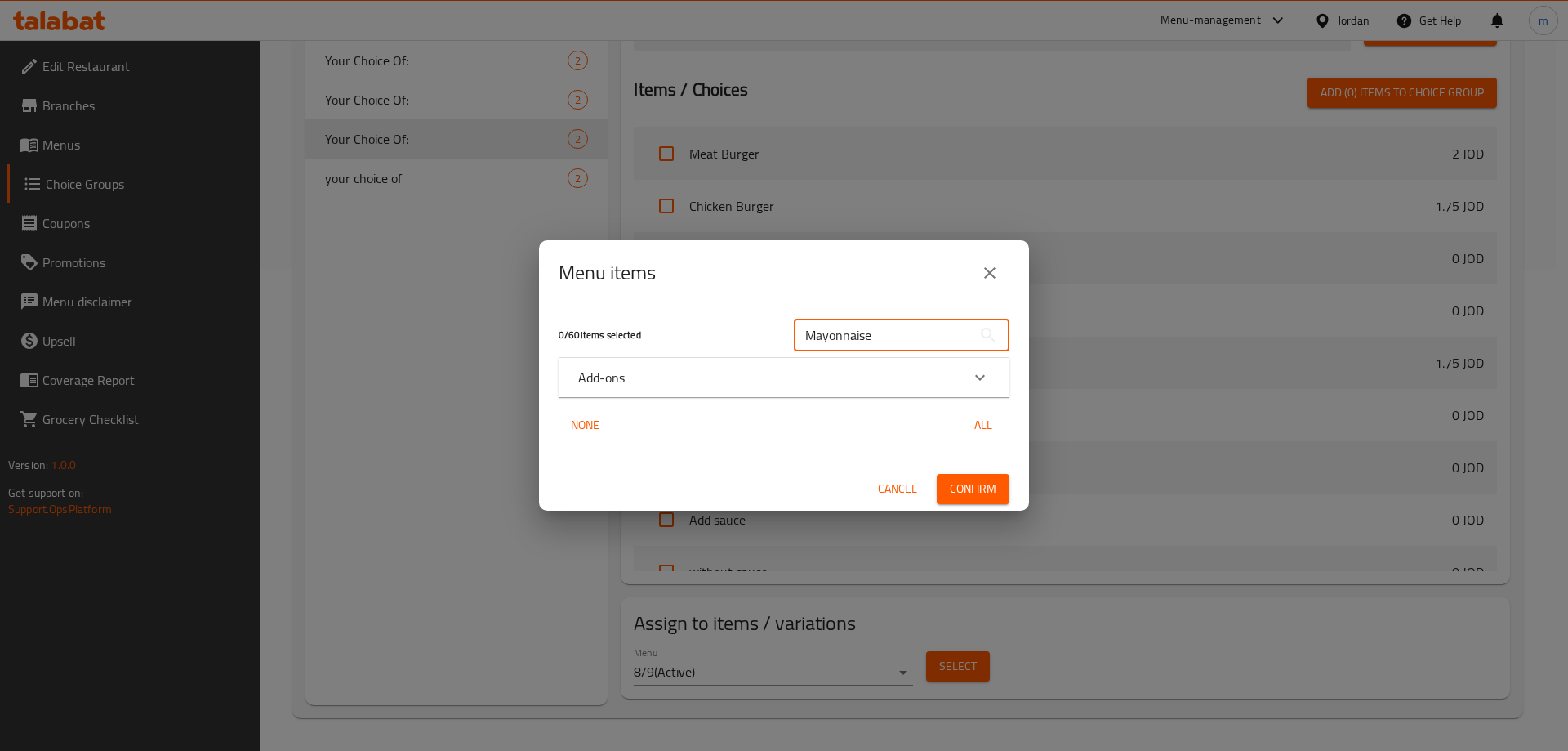
type input "Mayonnaise"
click at [911, 392] on div "Add-ons" at bounding box center [784, 377] width 451 height 39
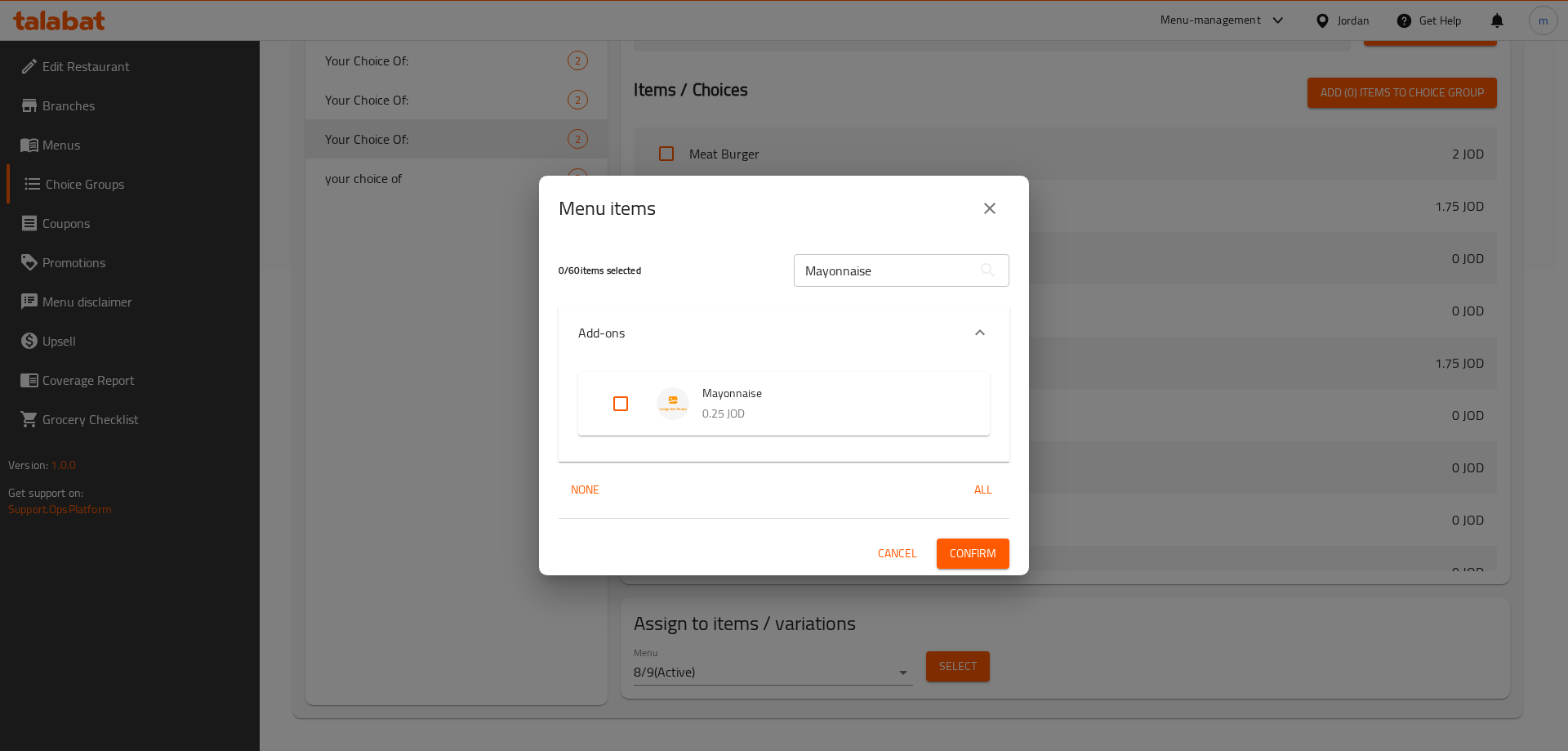
click at [631, 407] on input "Expand" at bounding box center [621, 404] width 39 height 39
checkbox input "true"
click at [958, 556] on span "Confirm" at bounding box center [973, 553] width 46 height 20
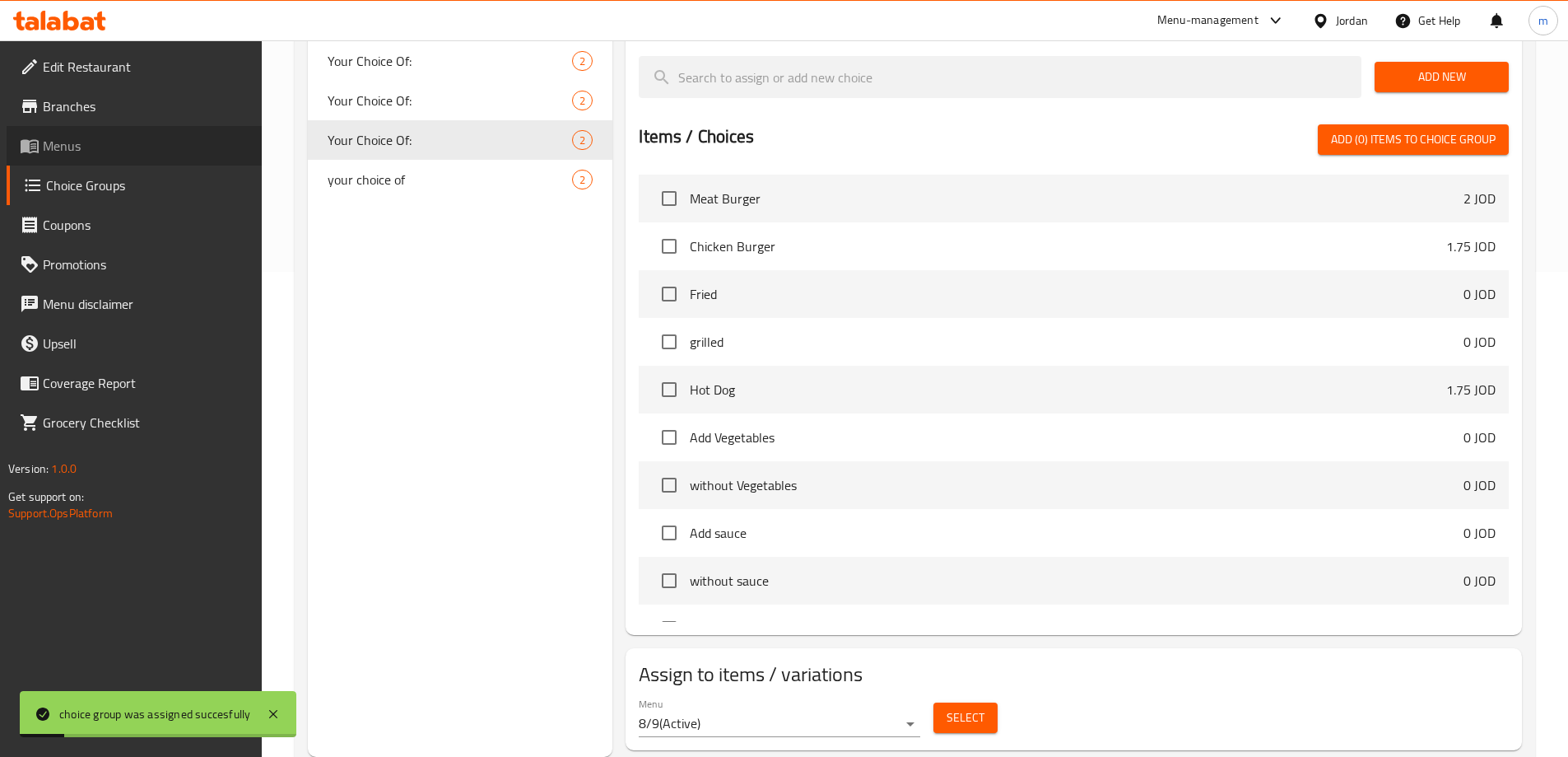
click at [110, 131] on link "Menus" at bounding box center [133, 146] width 255 height 40
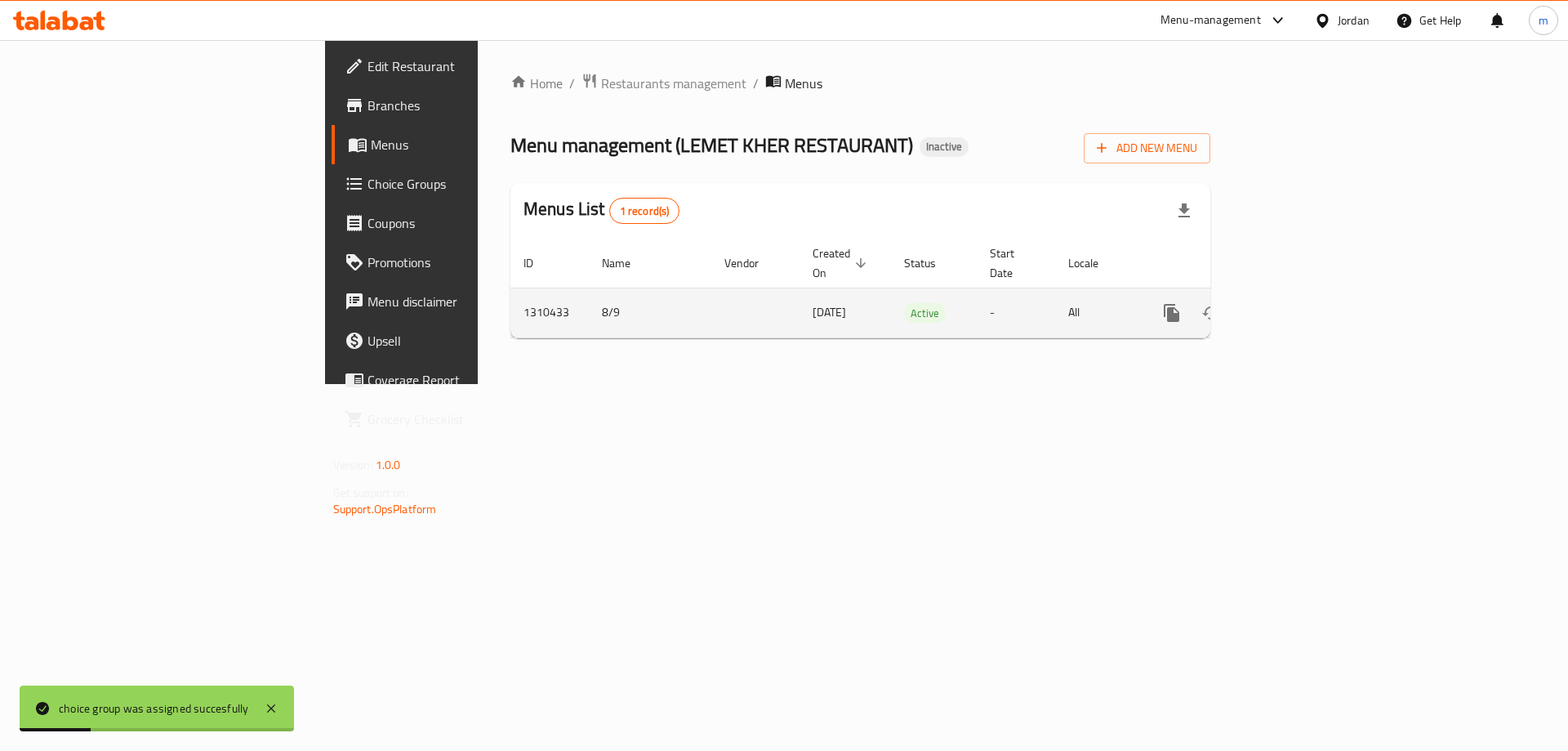
click at [1309, 304] on link "enhanced table" at bounding box center [1289, 312] width 39 height 39
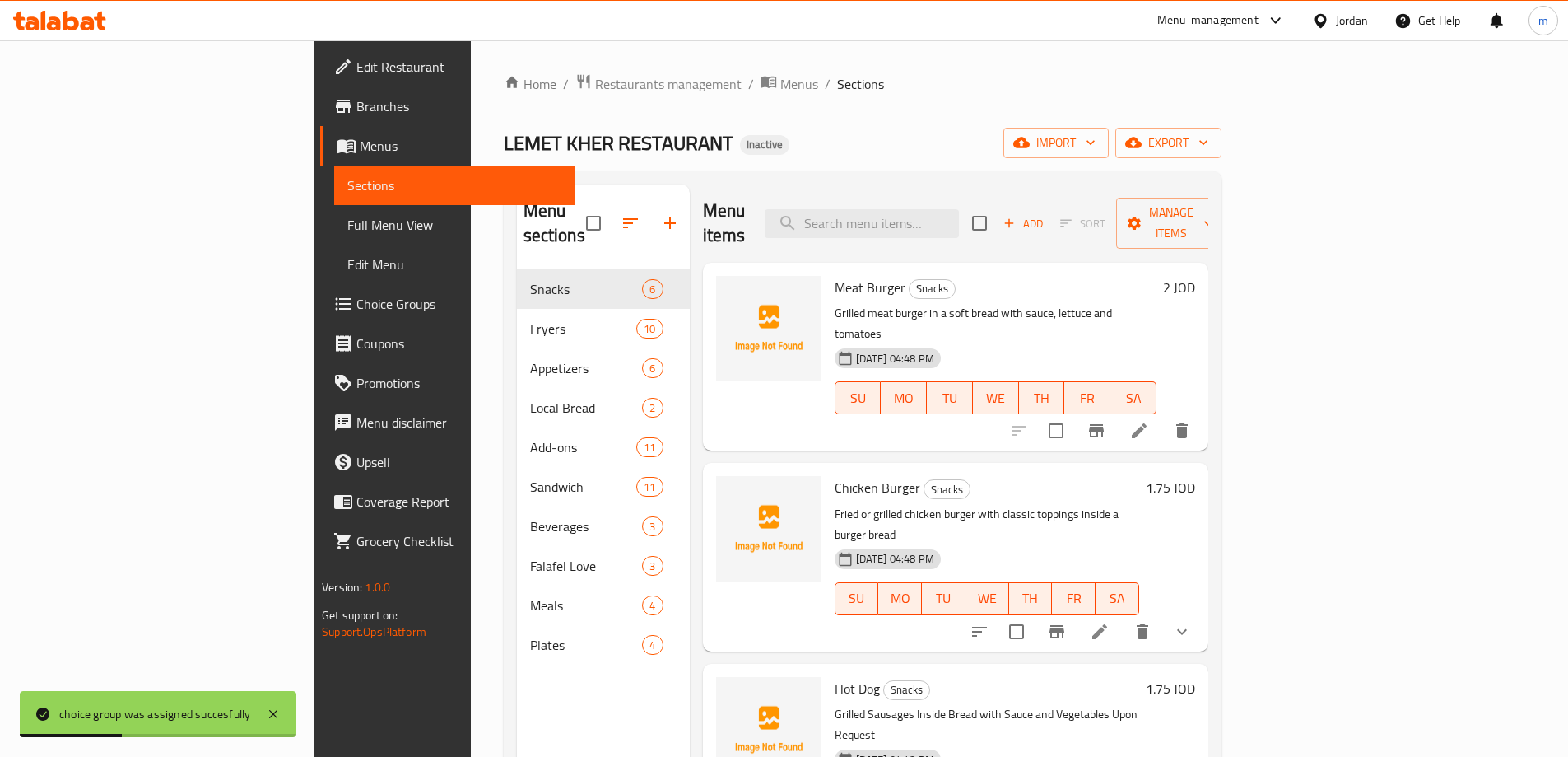
click at [334, 210] on link "Full Menu View" at bounding box center [454, 225] width 241 height 40
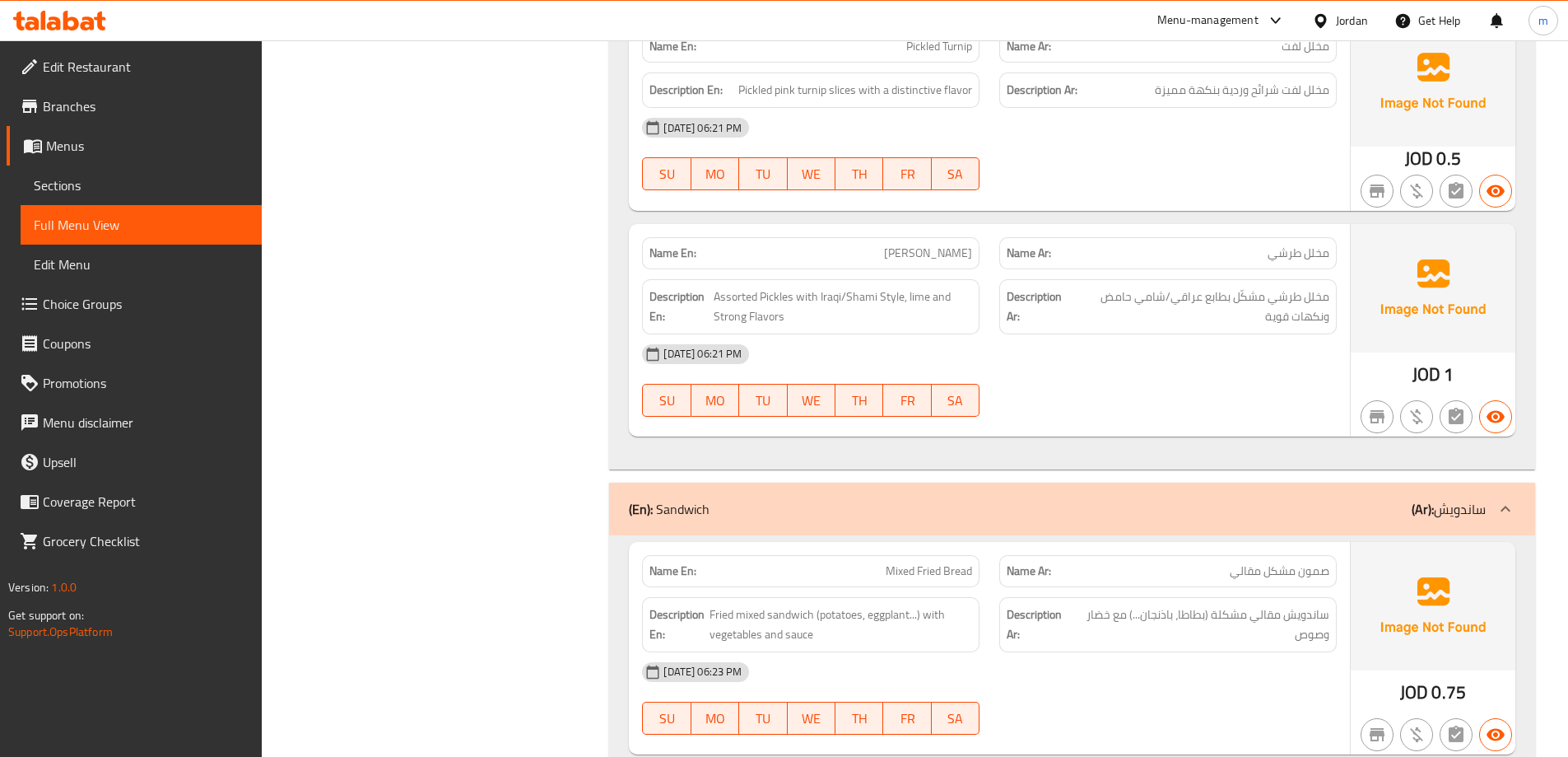
scroll to position [8705, 0]
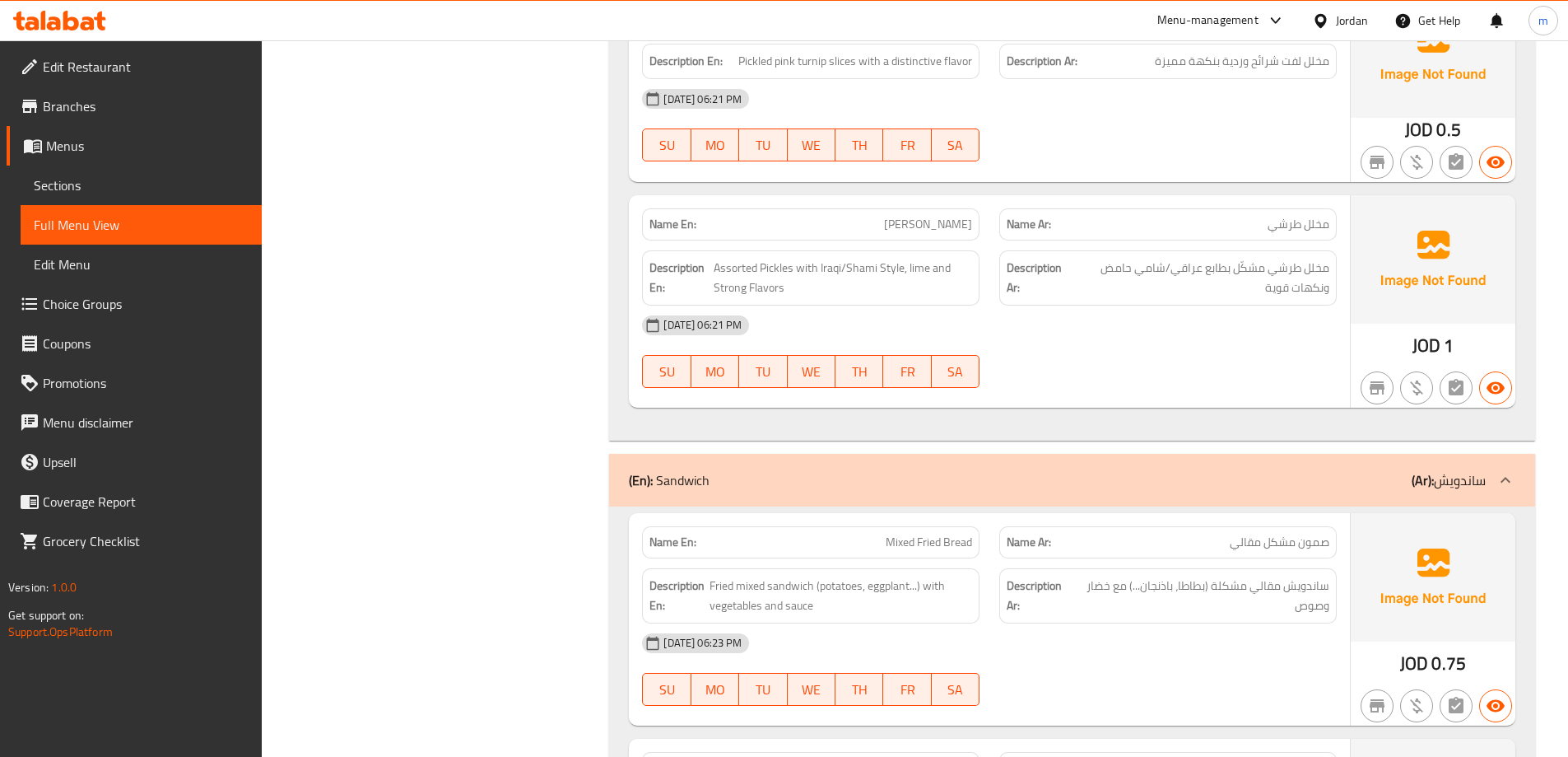
click at [922, 227] on span "[PERSON_NAME]" at bounding box center [928, 225] width 88 height 18
copy span "[PERSON_NAME]"
click at [134, 173] on link "Sections" at bounding box center [141, 185] width 241 height 40
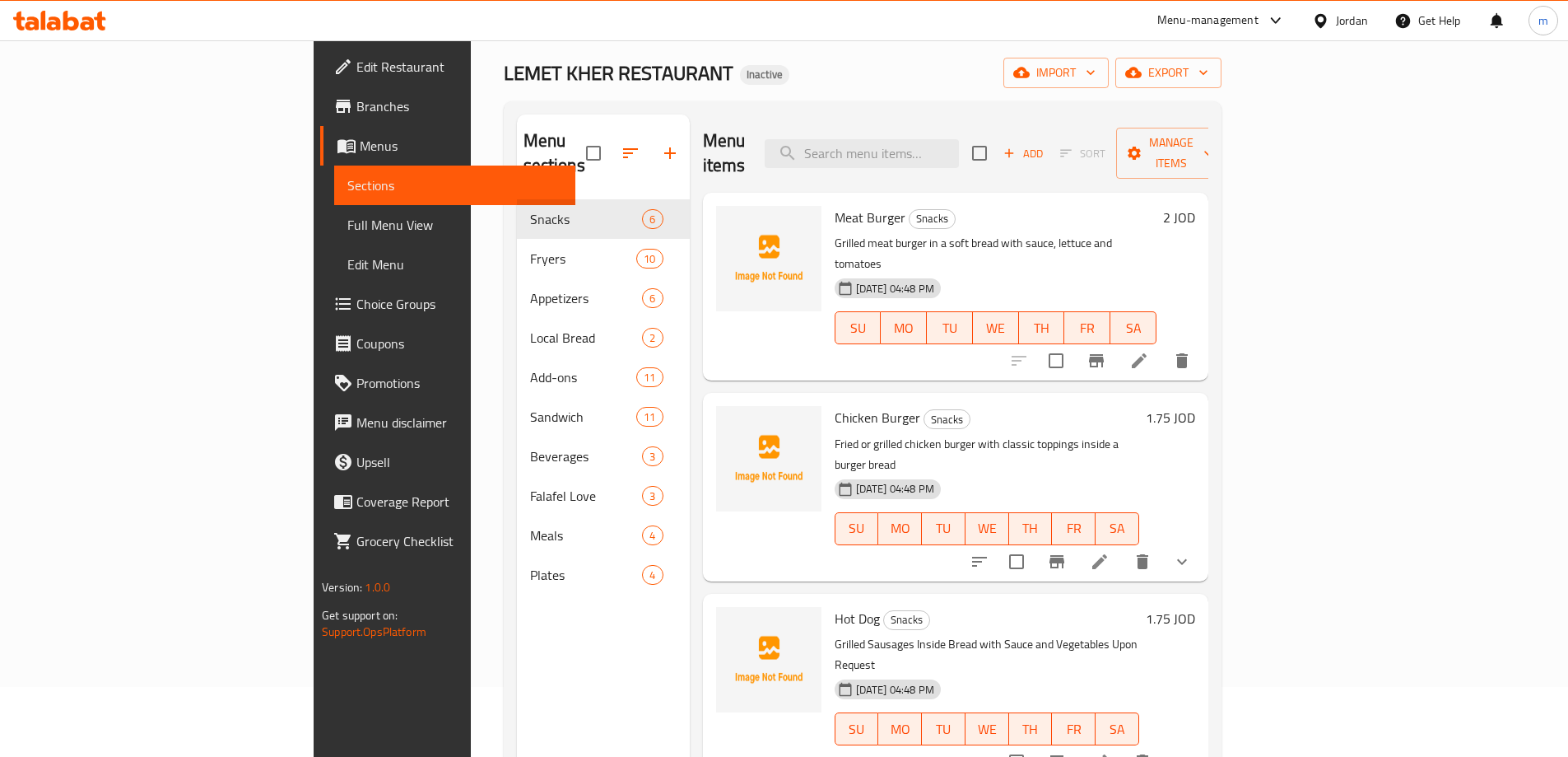
scroll to position [66, 0]
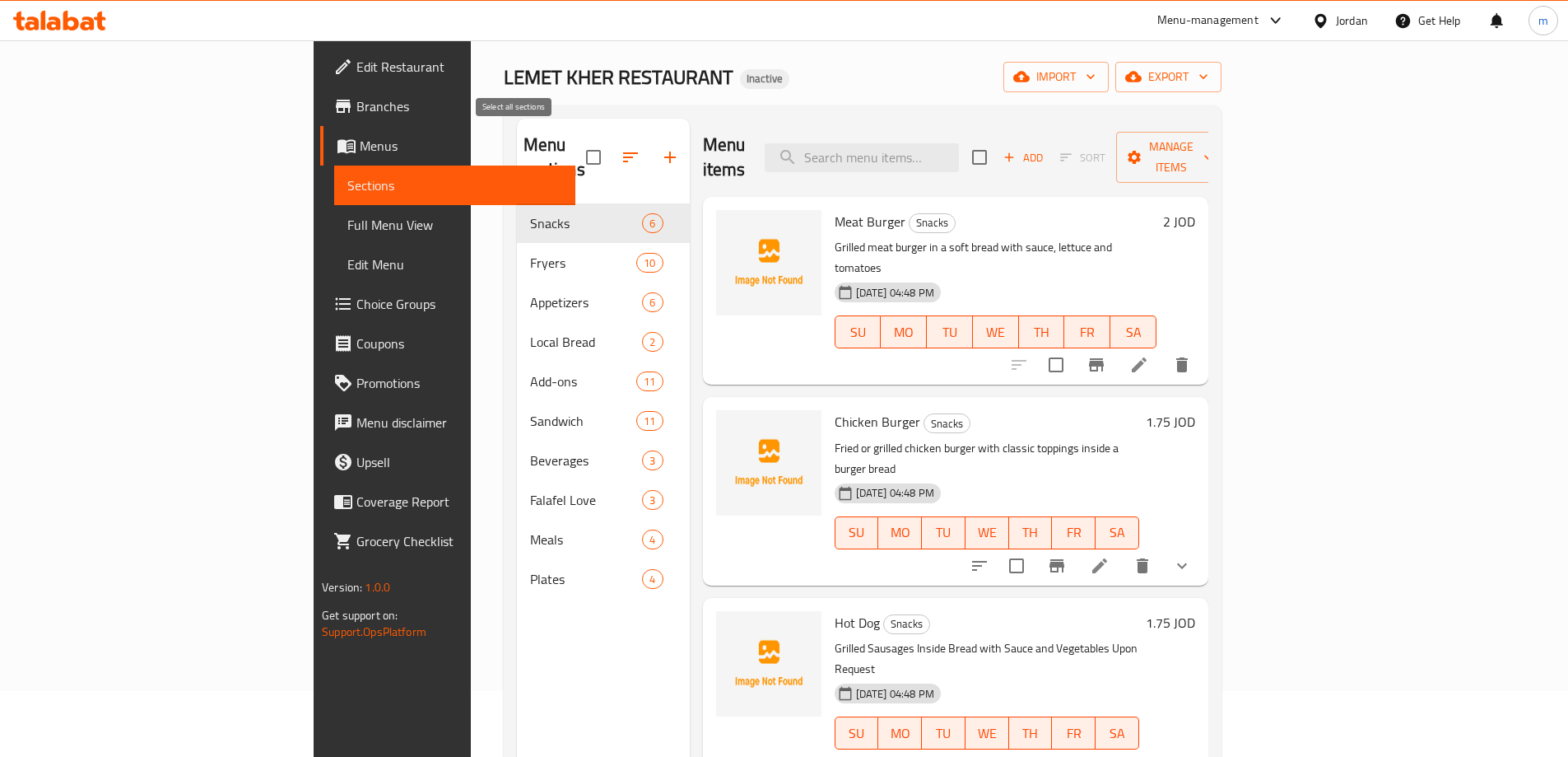
click at [576, 140] on input "checkbox" at bounding box center [593, 157] width 34 height 34
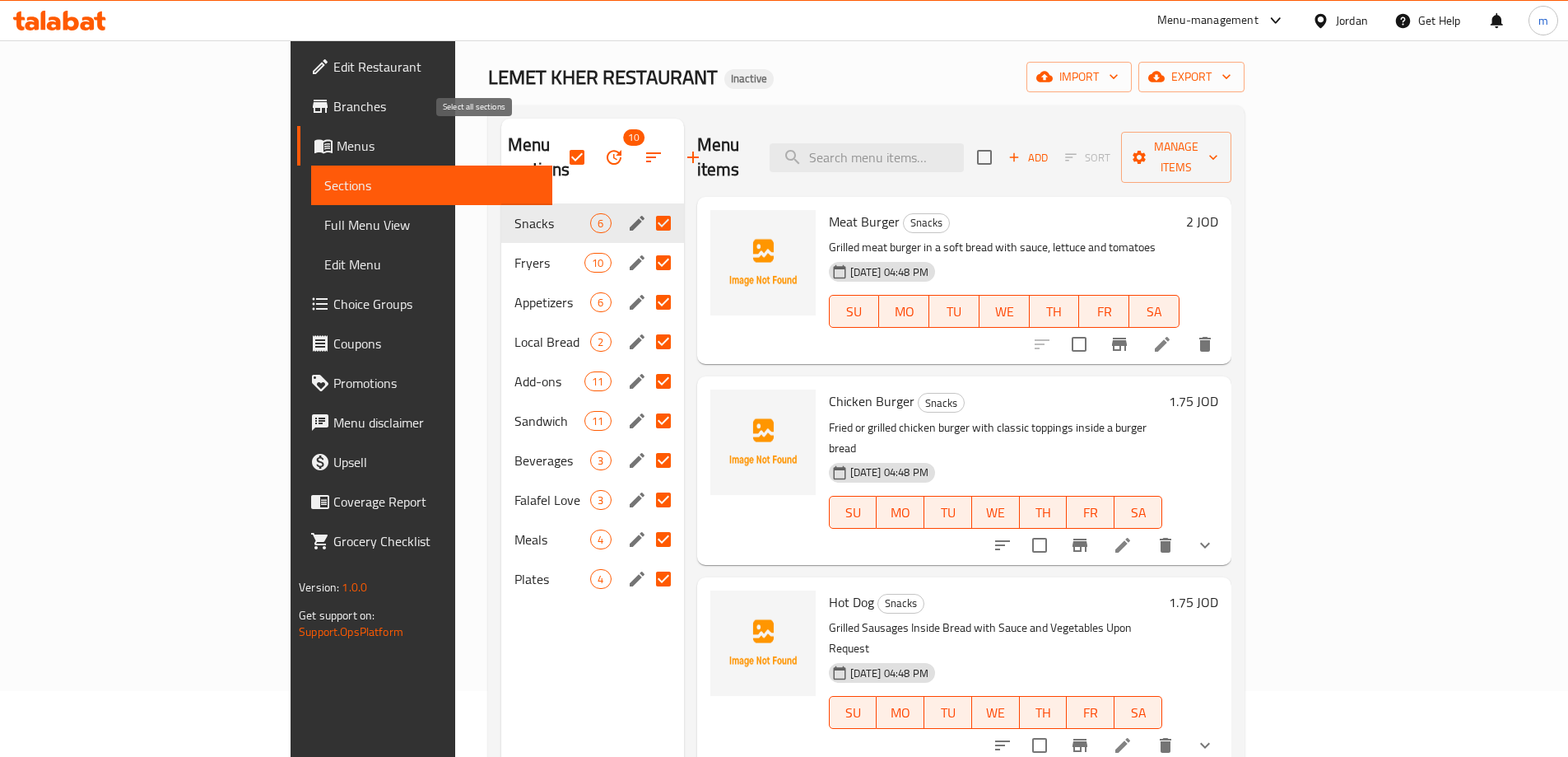
click at [559, 141] on input "checkbox" at bounding box center [576, 157] width 34 height 34
checkbox input "false"
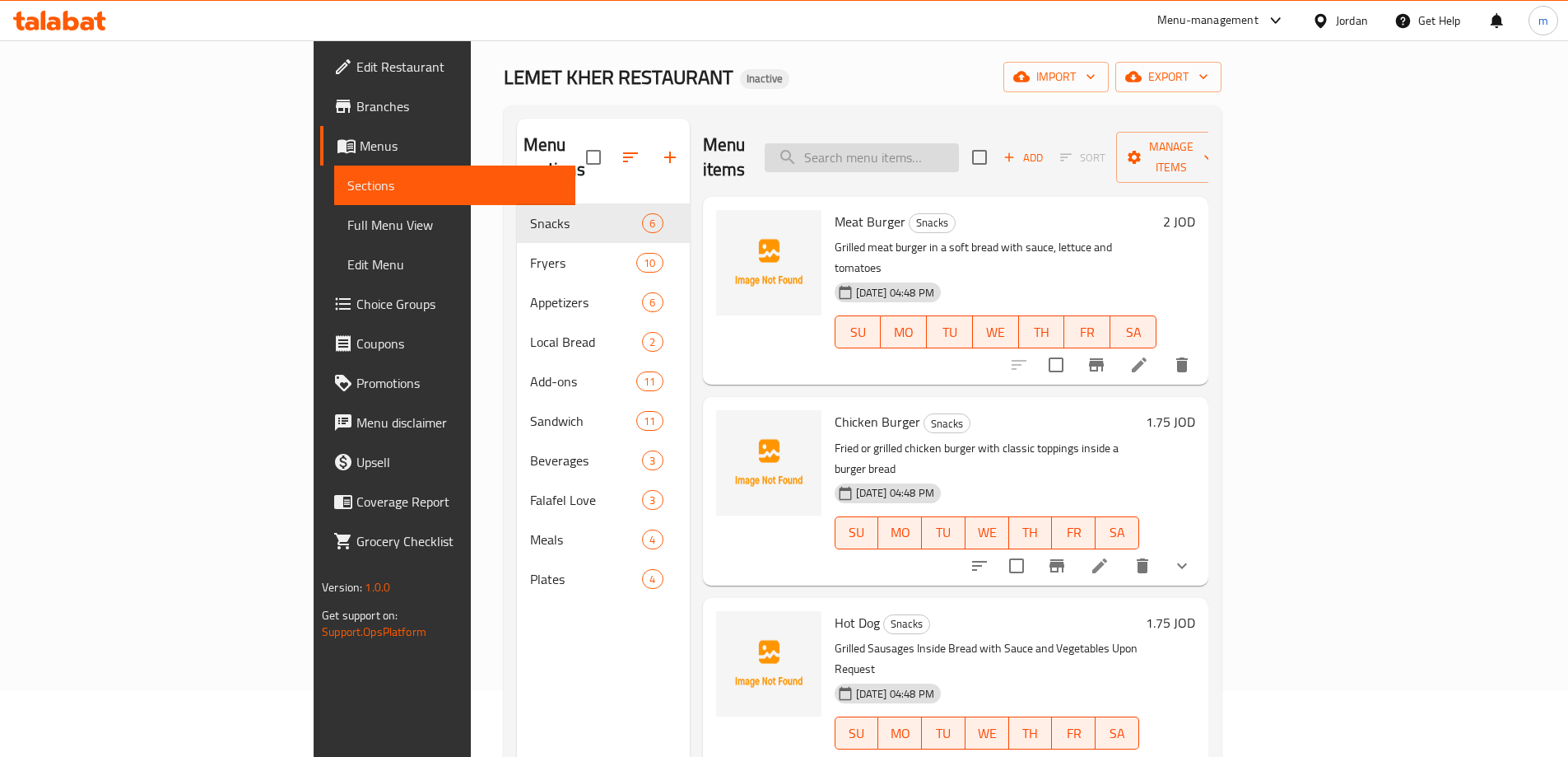
click at [959, 148] on input "search" at bounding box center [862, 157] width 194 height 29
click at [347, 230] on span "Full Menu View" at bounding box center [454, 225] width 215 height 19
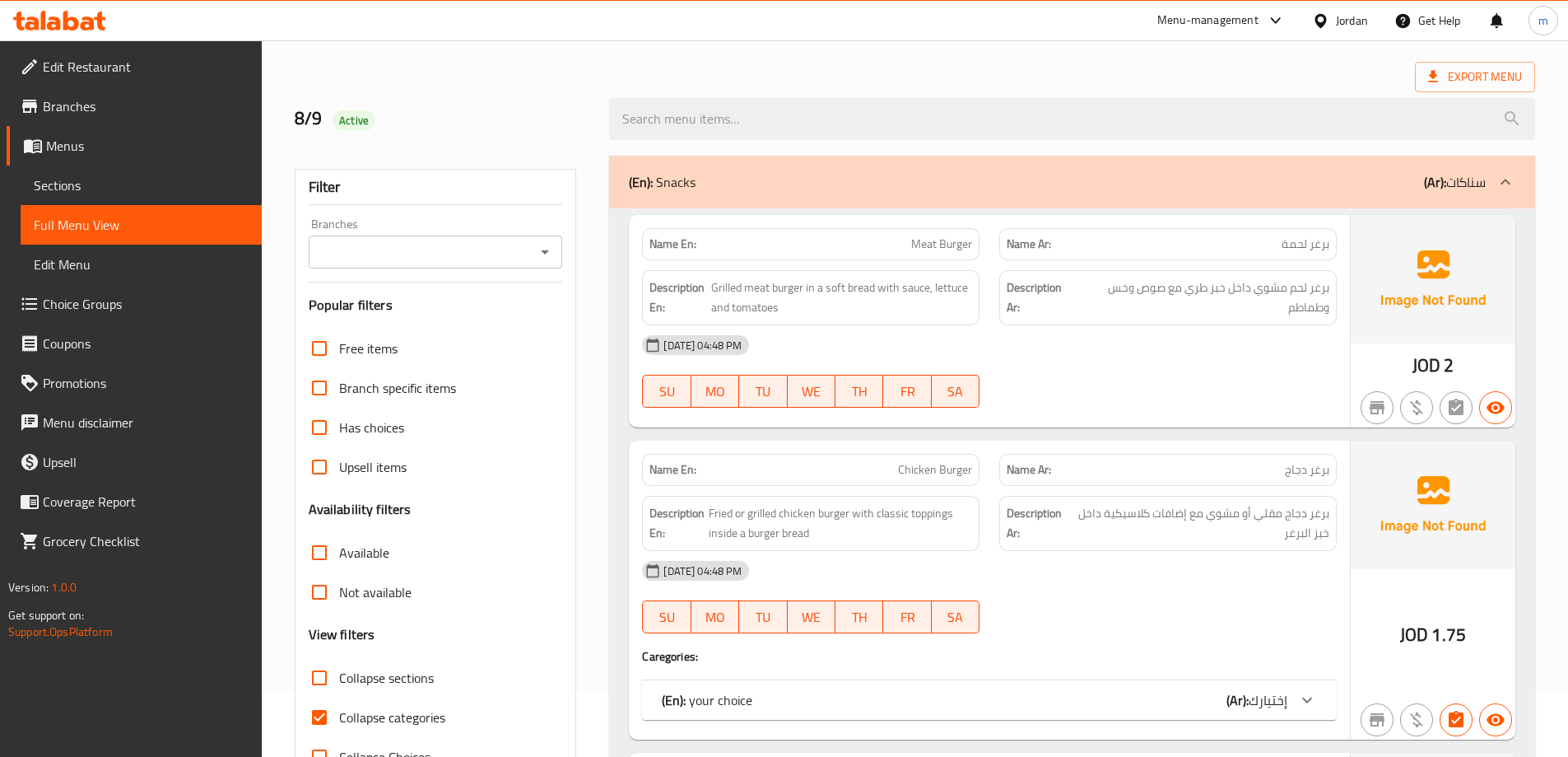
scroll to position [313, 0]
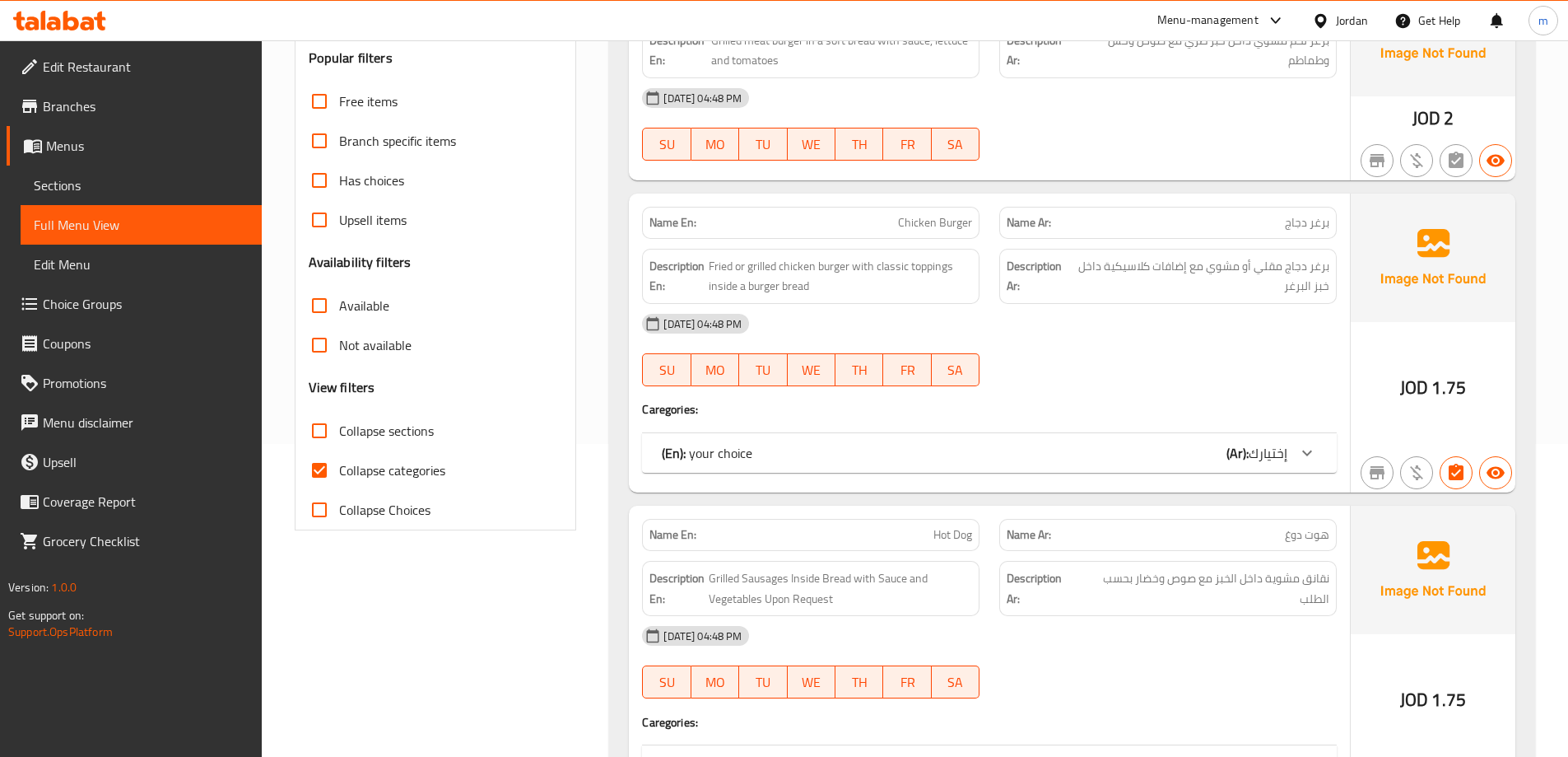
click at [318, 472] on input "Collapse categories" at bounding box center [319, 470] width 40 height 40
checkbox input "false"
click at [336, 424] on input "Collapse sections" at bounding box center [319, 431] width 40 height 40
checkbox input "true"
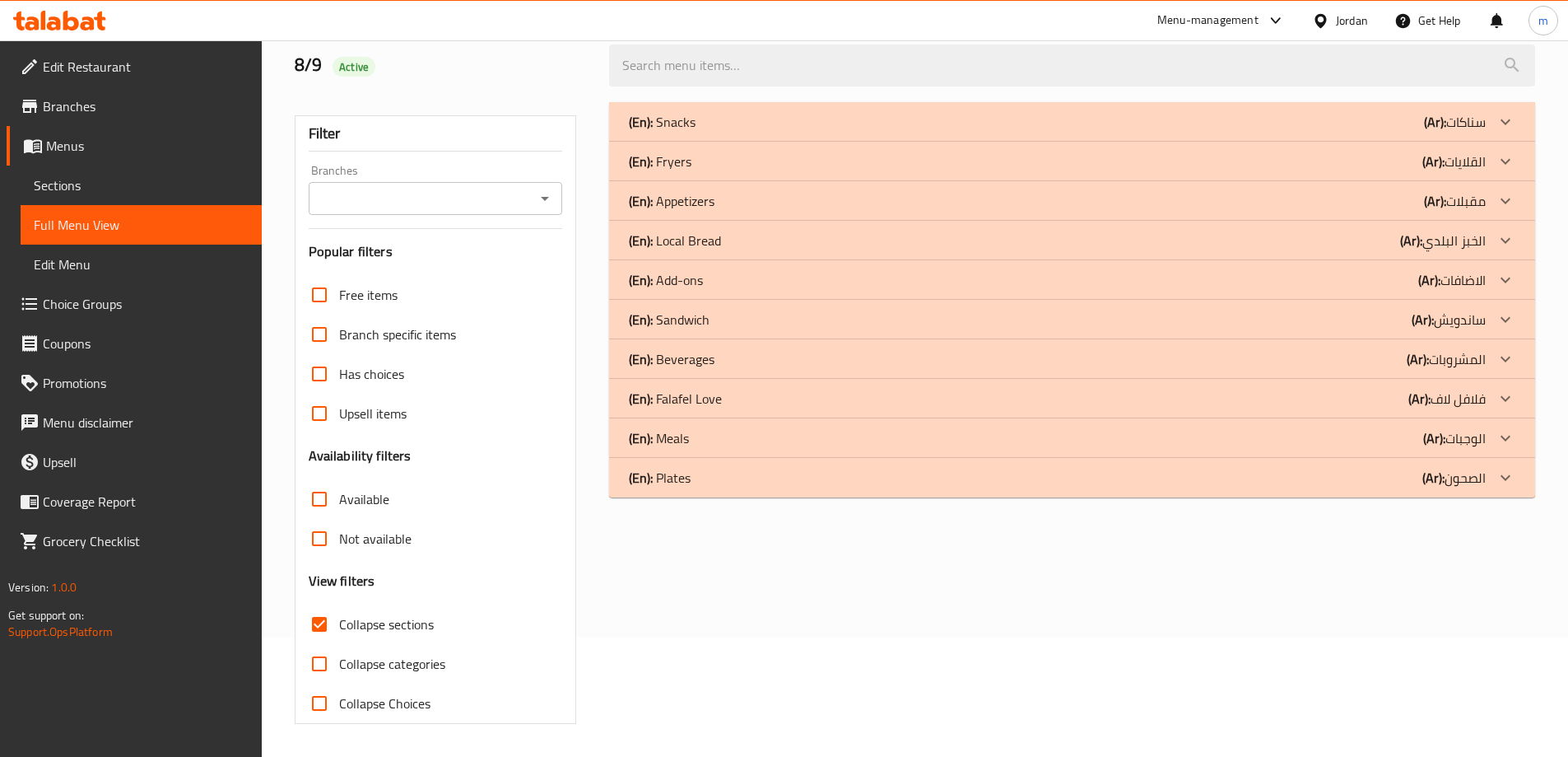
scroll to position [119, 0]
click at [749, 346] on div "(En): Beverages (Ar): المشروبات" at bounding box center [1072, 359] width 926 height 40
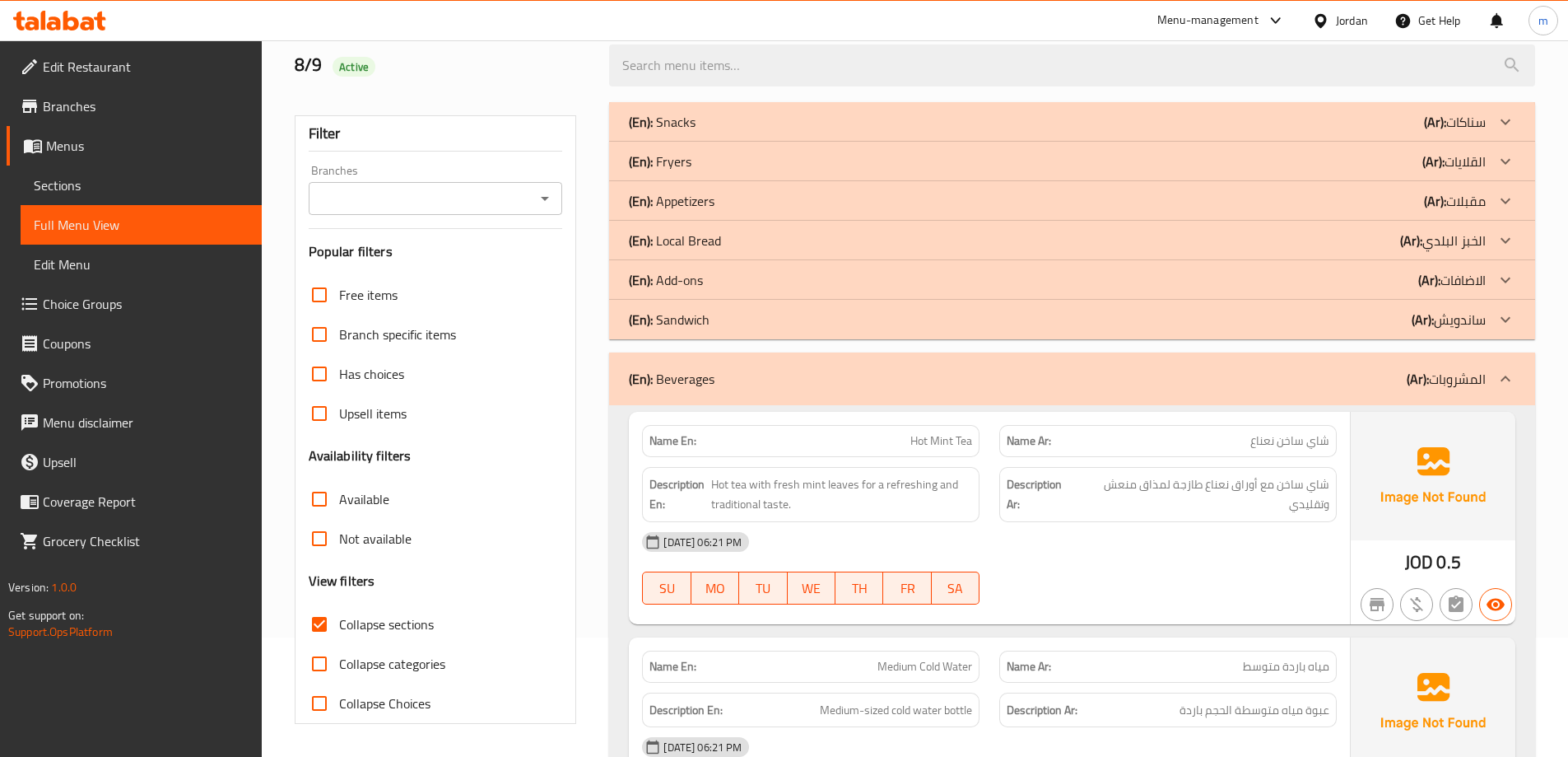
click at [755, 281] on div "(En): Add-ons (Ar): الاضافات" at bounding box center [1058, 280] width 857 height 19
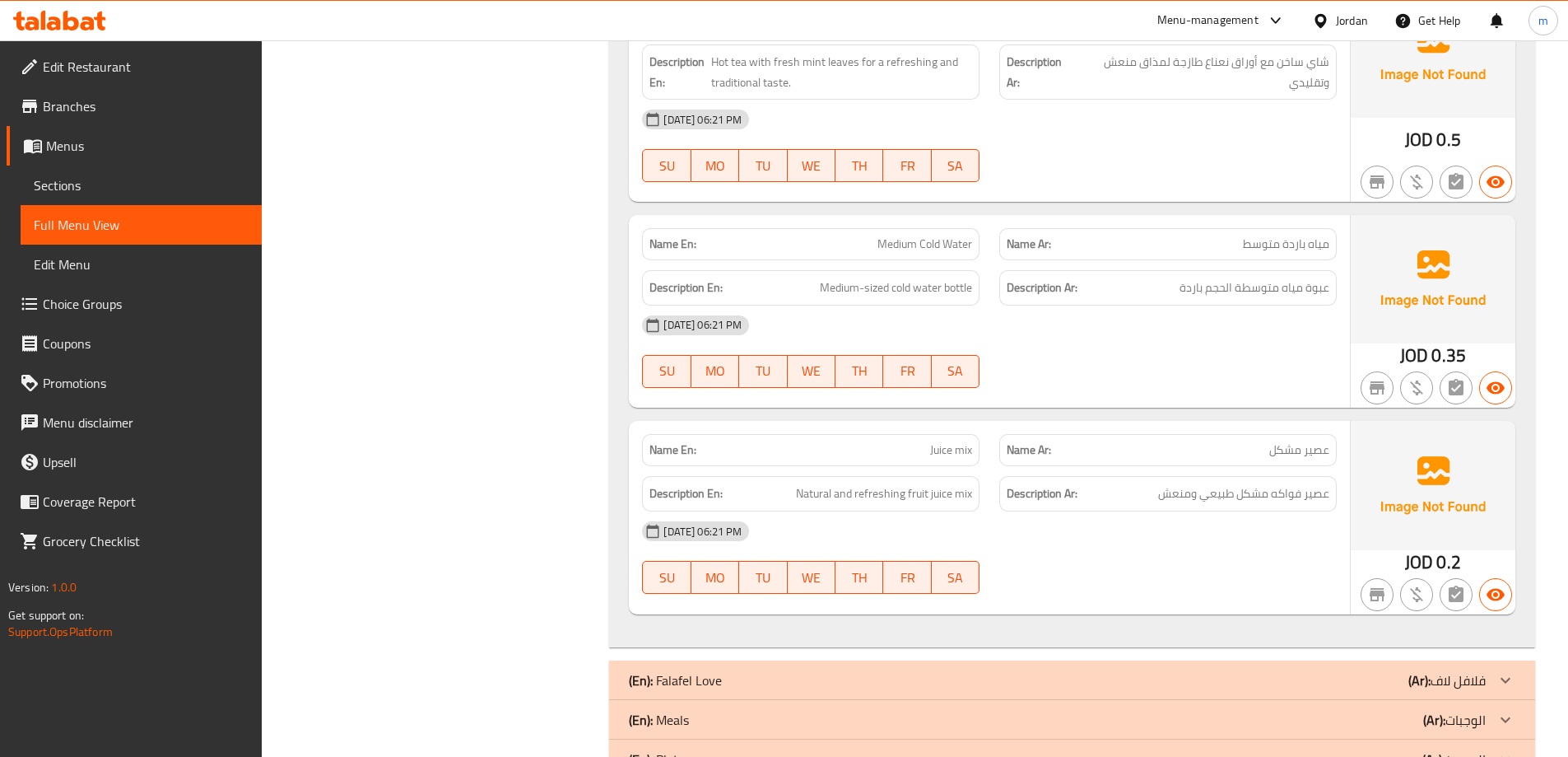
scroll to position [4210, 0]
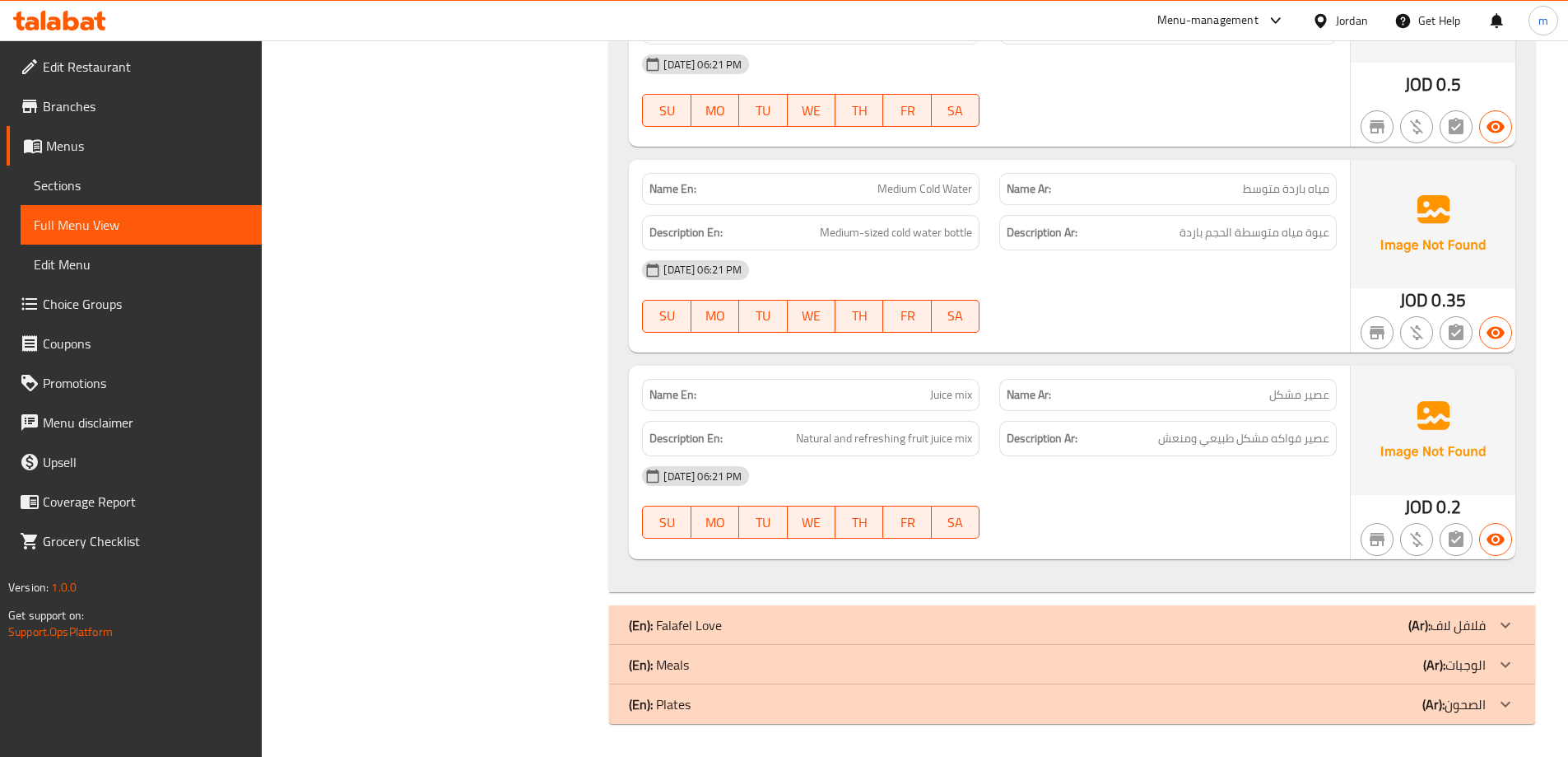
click at [1399, 669] on div "(En): Meals (Ar): الوجبات" at bounding box center [1058, 664] width 857 height 19
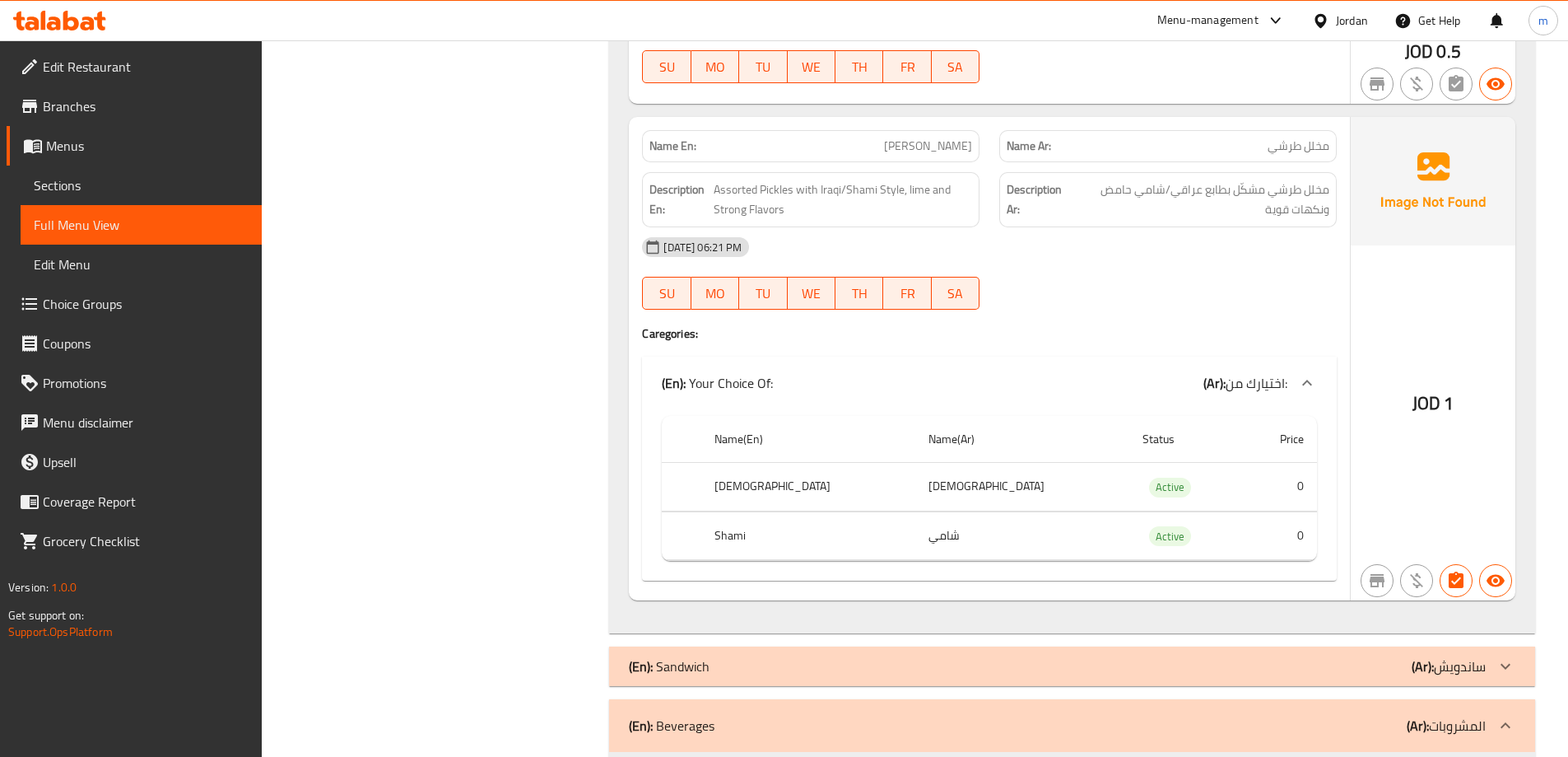
scroll to position [3140, 0]
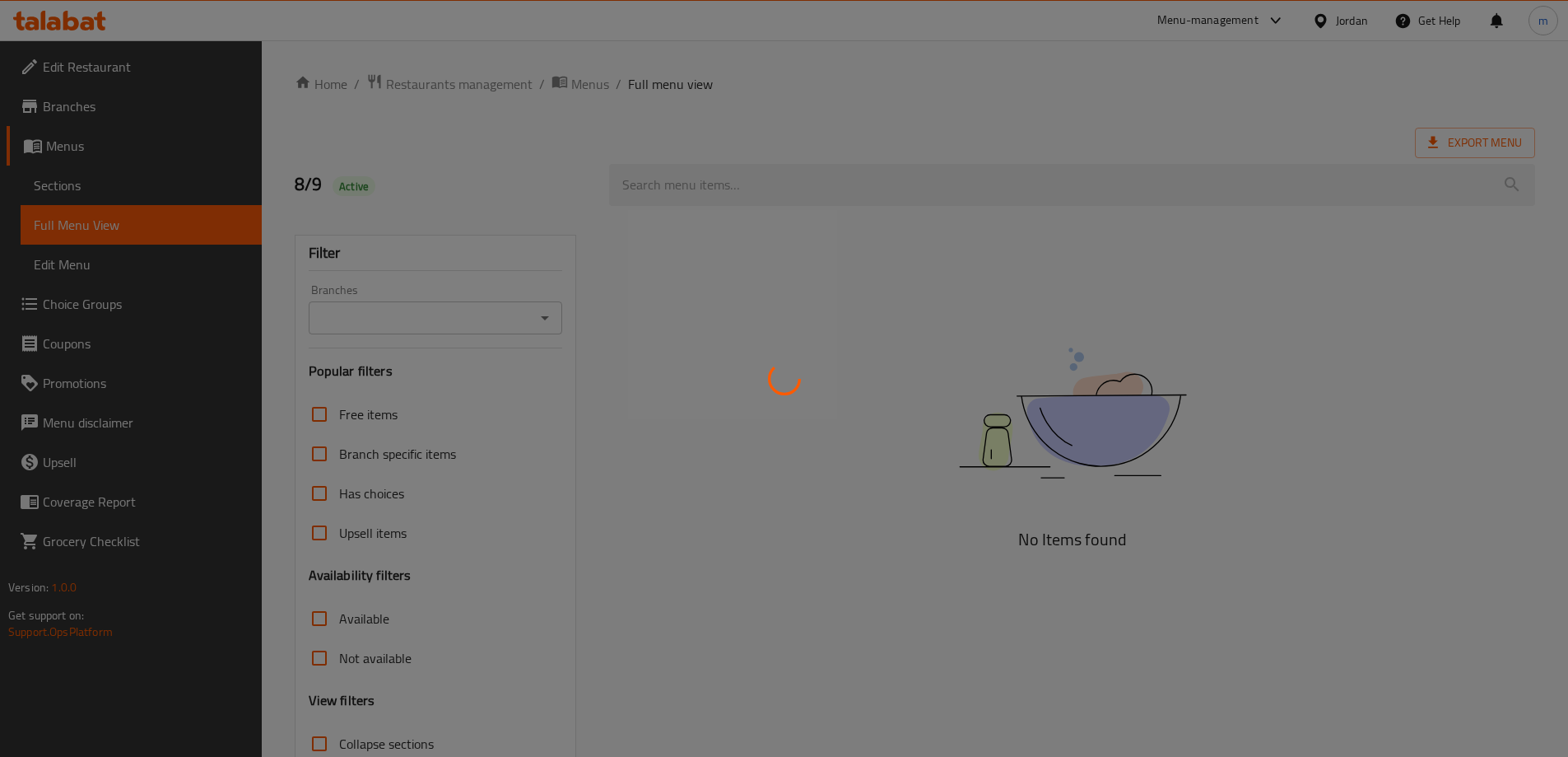
click at [123, 191] on div at bounding box center [784, 378] width 1568 height 757
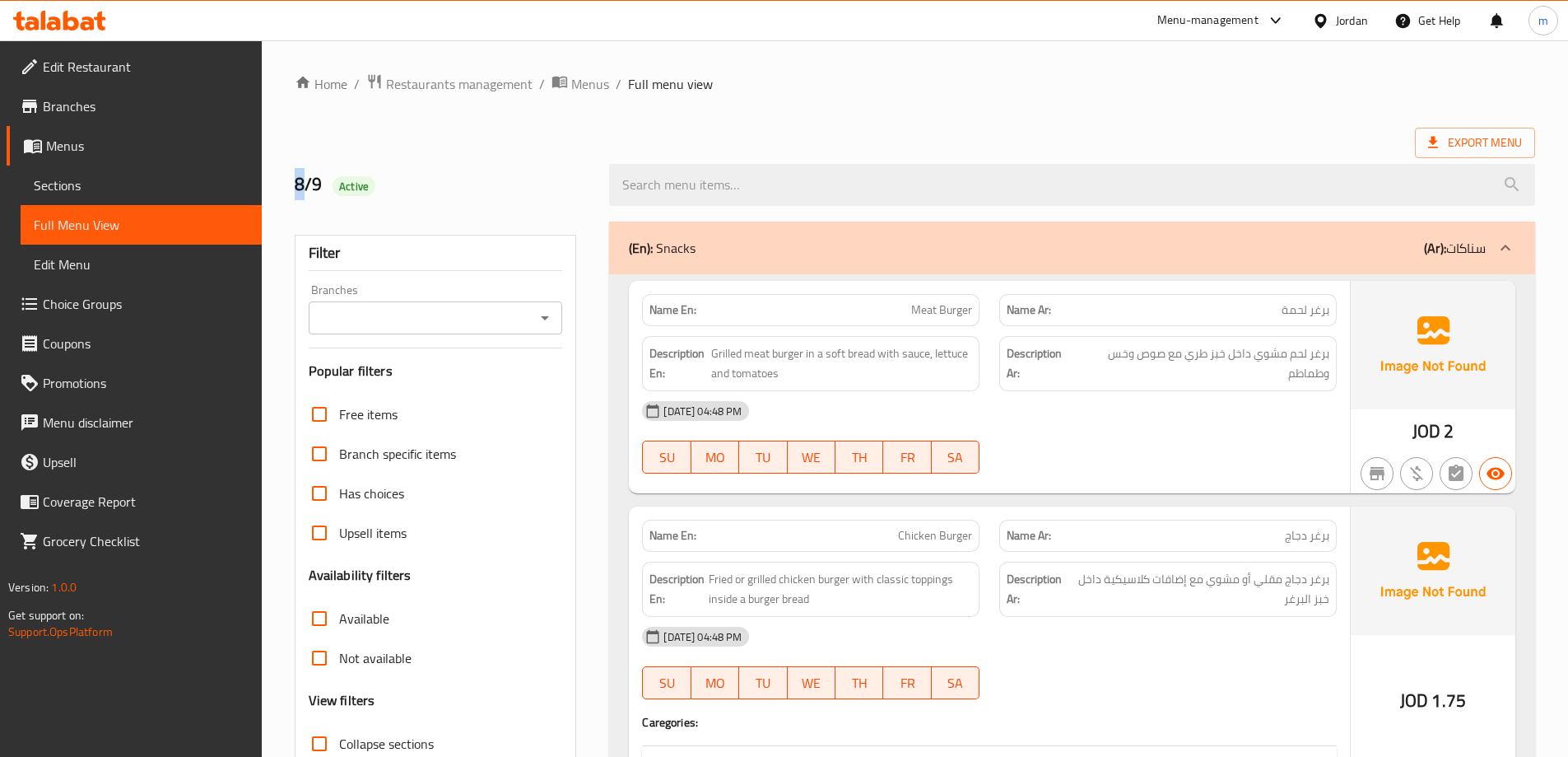
click at [123, 191] on span "Sections" at bounding box center [141, 185] width 215 height 19
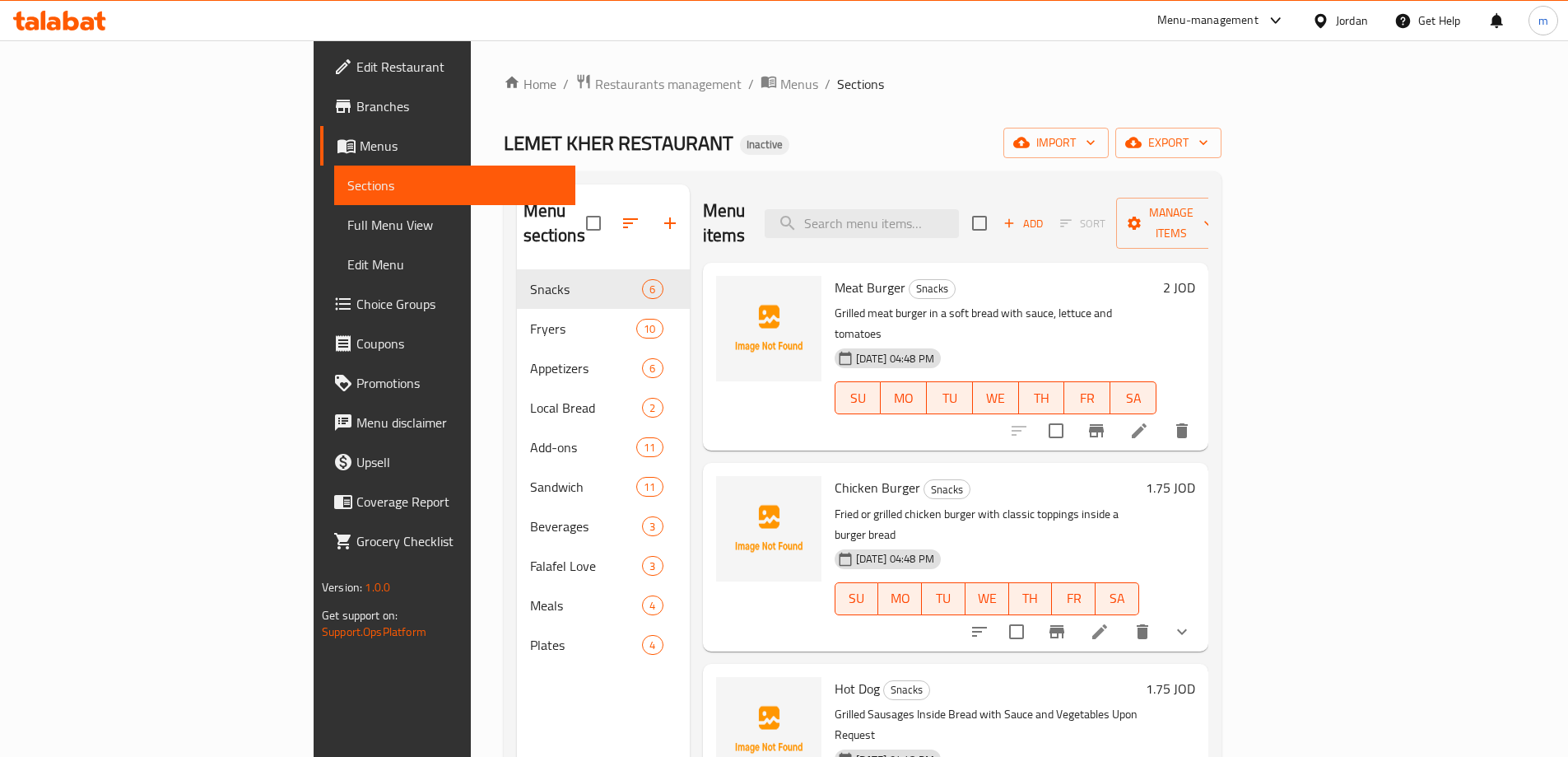
click at [972, 195] on div "Menu items Add Sort Manage items" at bounding box center [955, 224] width 506 height 78
click at [959, 210] on input "search" at bounding box center [862, 224] width 194 height 29
paste input "[PERSON_NAME]"
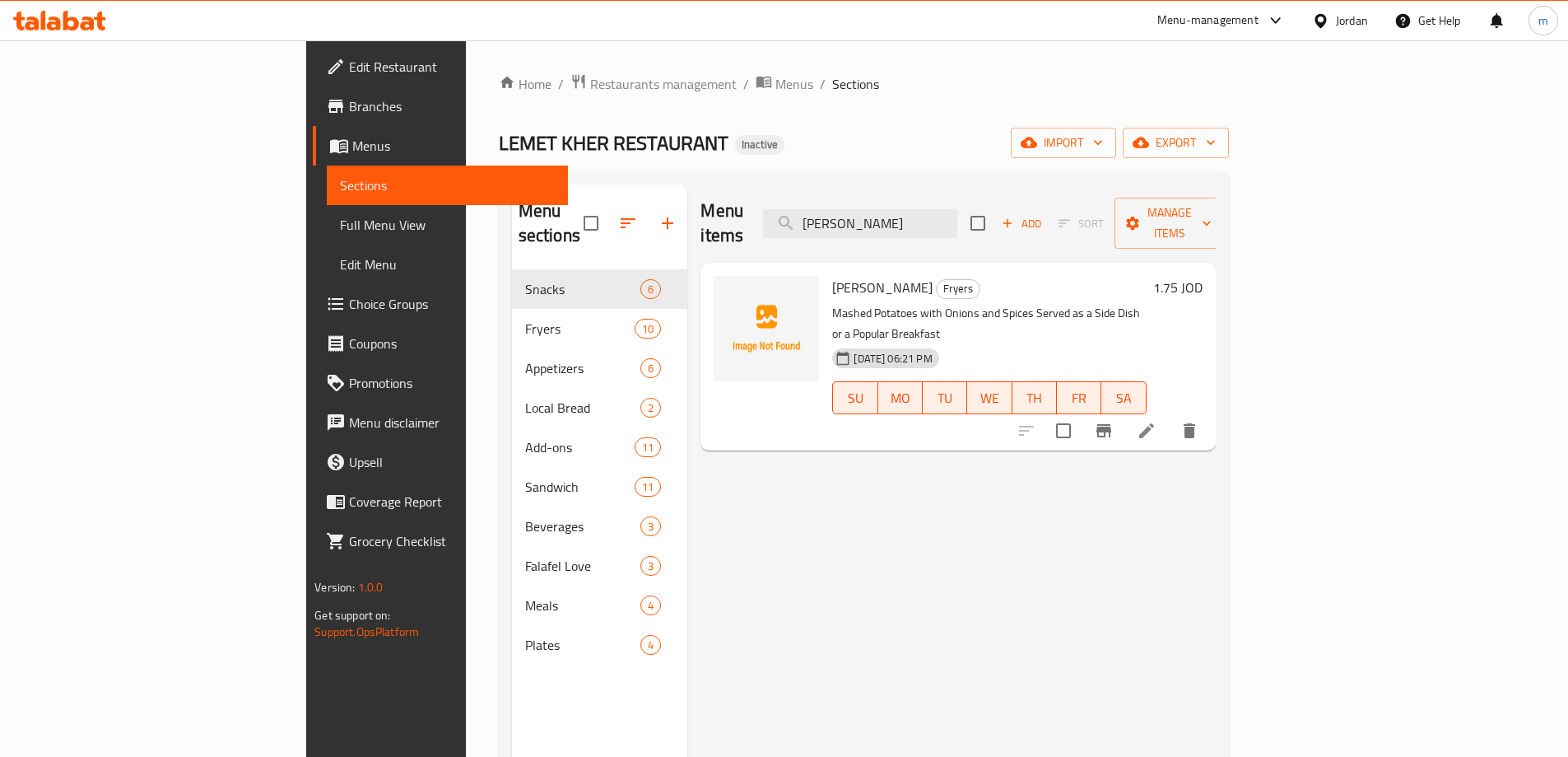
type input "[PERSON_NAME]"
click at [1170, 416] on li at bounding box center [1146, 431] width 46 height 30
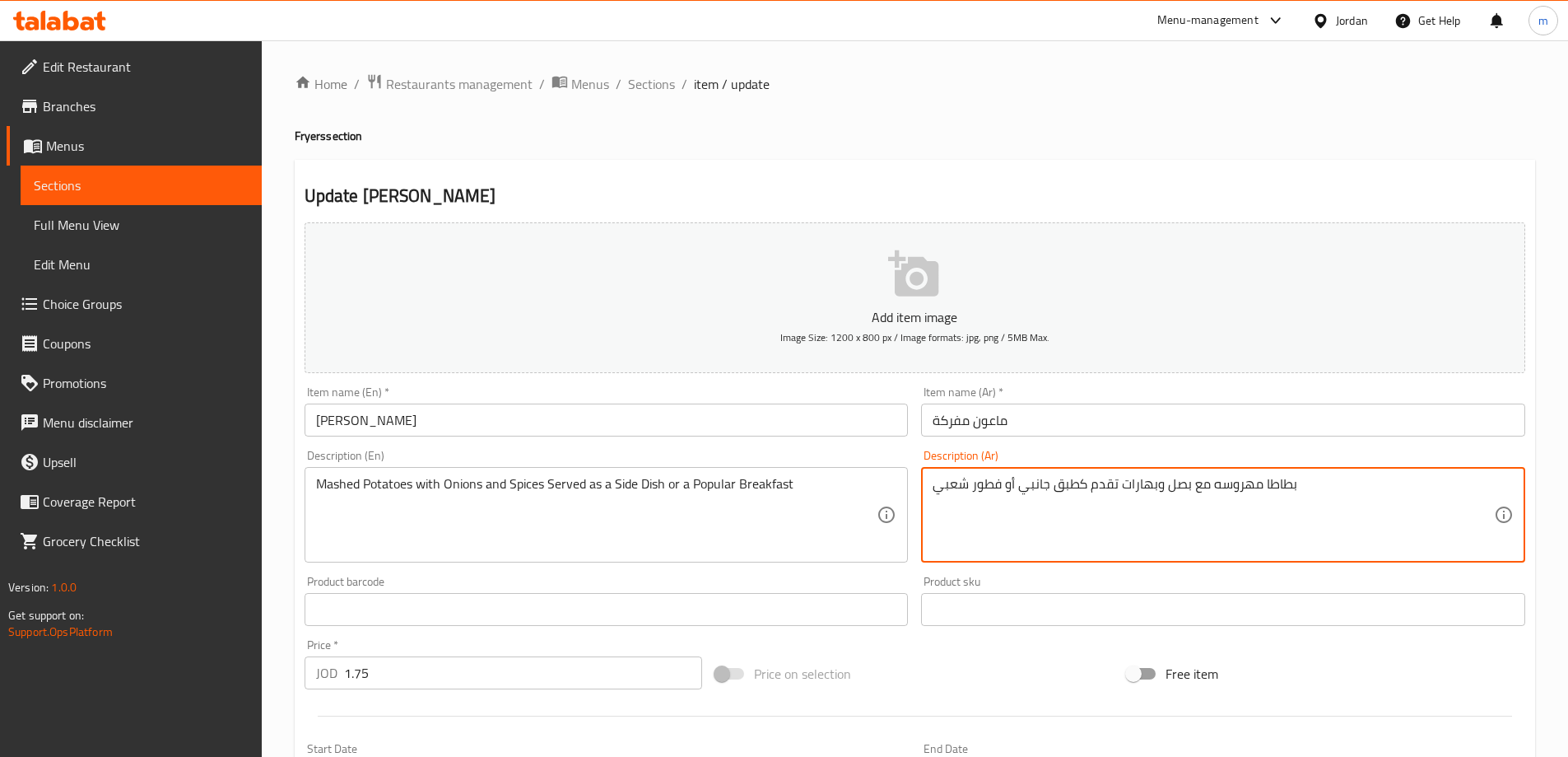
click at [1233, 492] on textarea "بطاطا مهروسه مع بصل وبهارات تقدم كطبق جانبي أو فطور شعبي" at bounding box center [1213, 515] width 561 height 78
paste textarea "ركة"
type textarea "بطاطا مفركة مع بصل وبهارات تقدم كطبق جانبي أو فطور شعبي"
click at [341, 414] on input "[PERSON_NAME]" at bounding box center [607, 419] width 605 height 33
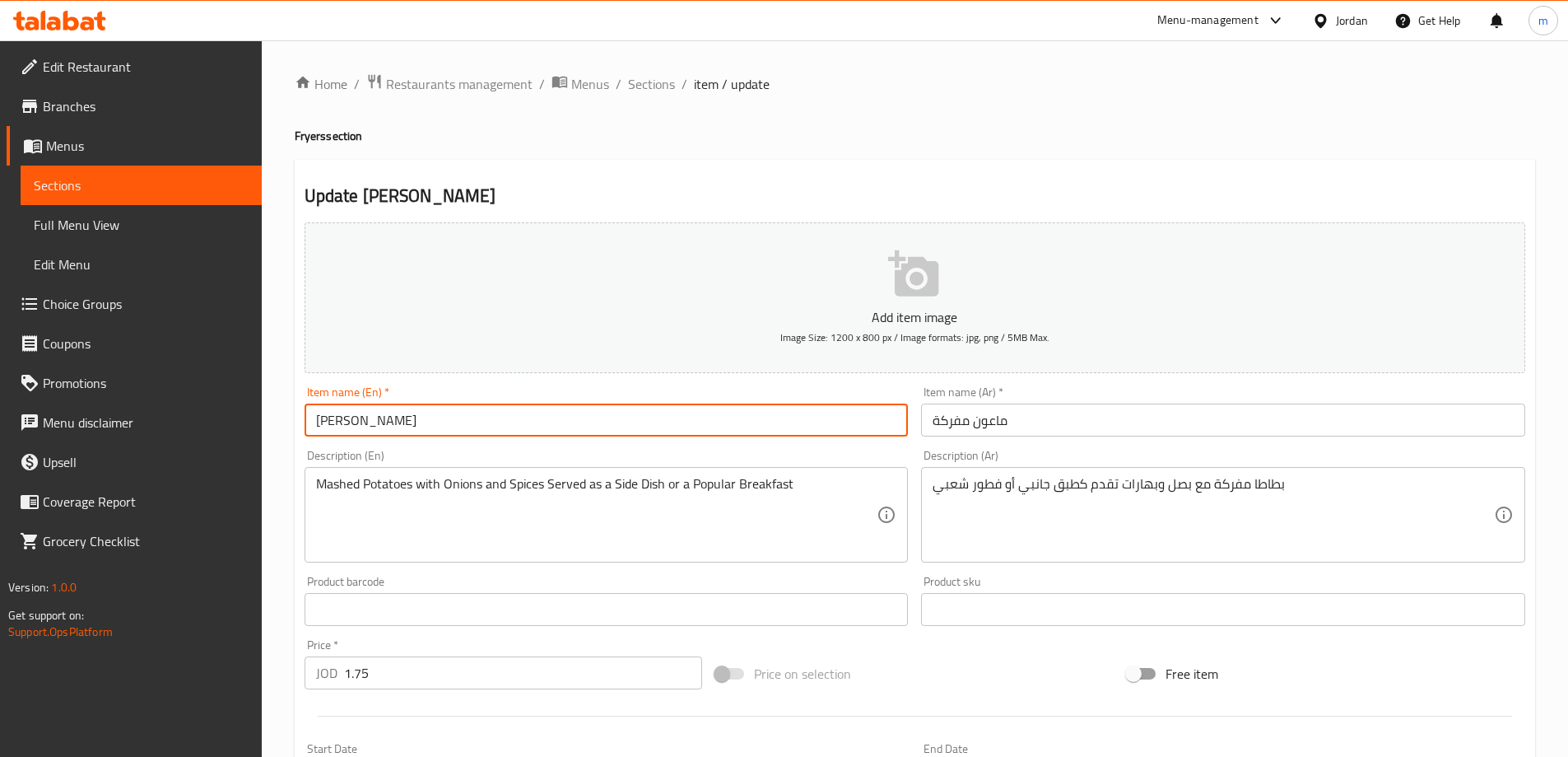
click at [341, 414] on input "[PERSON_NAME]" at bounding box center [607, 419] width 605 height 33
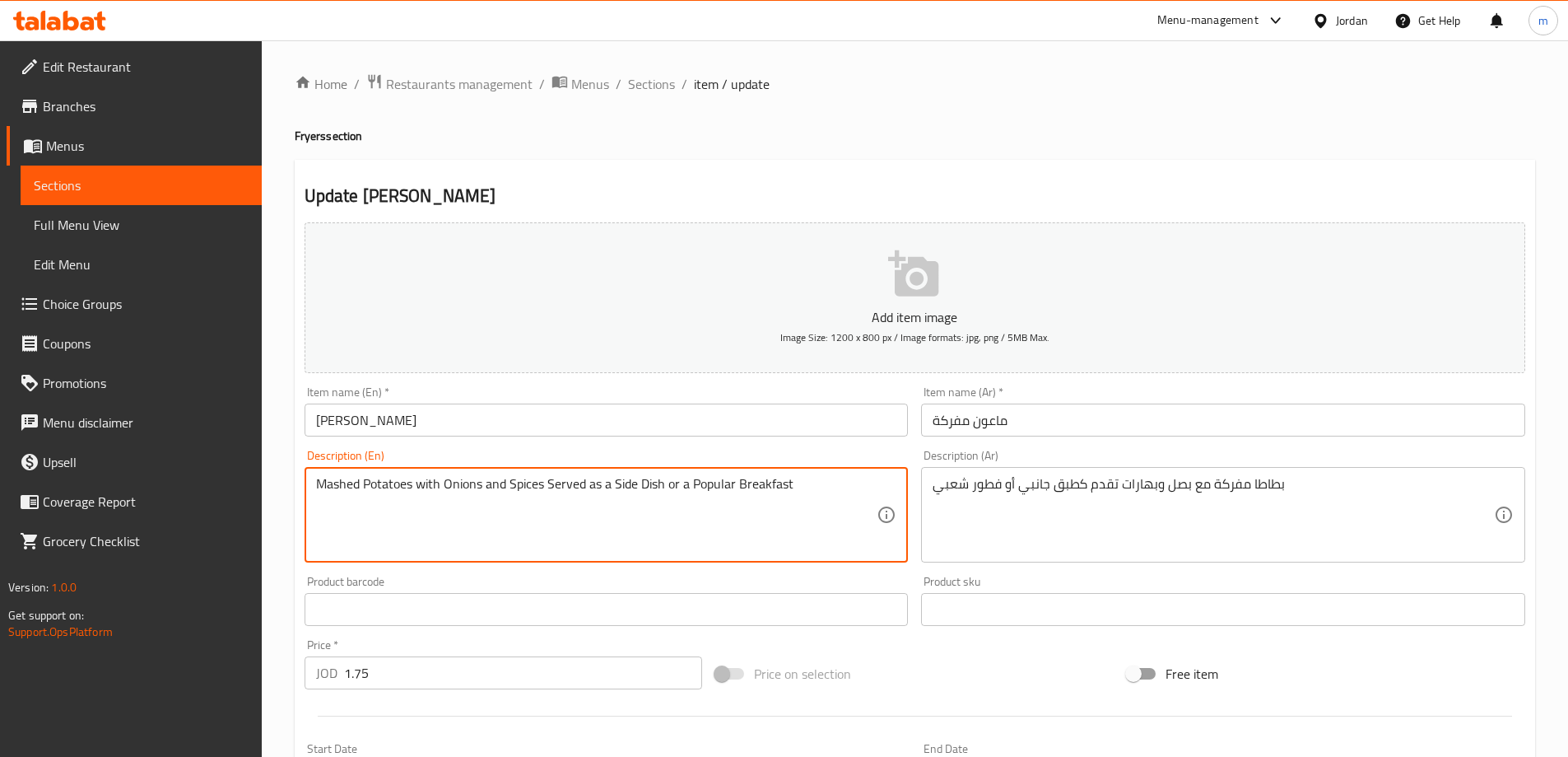
click at [326, 486] on textarea "Mashed Potatoes with Onions and Spices Served as a Side Dish or a Popular Break…" at bounding box center [597, 515] width 561 height 78
paste textarea "fraka"
type textarea "Mafraka Potatoes with Onions and Spices Served as a Side Dish or a Popular Brea…"
click at [1032, 137] on h4 "Fryers section" at bounding box center [915, 135] width 1241 height 17
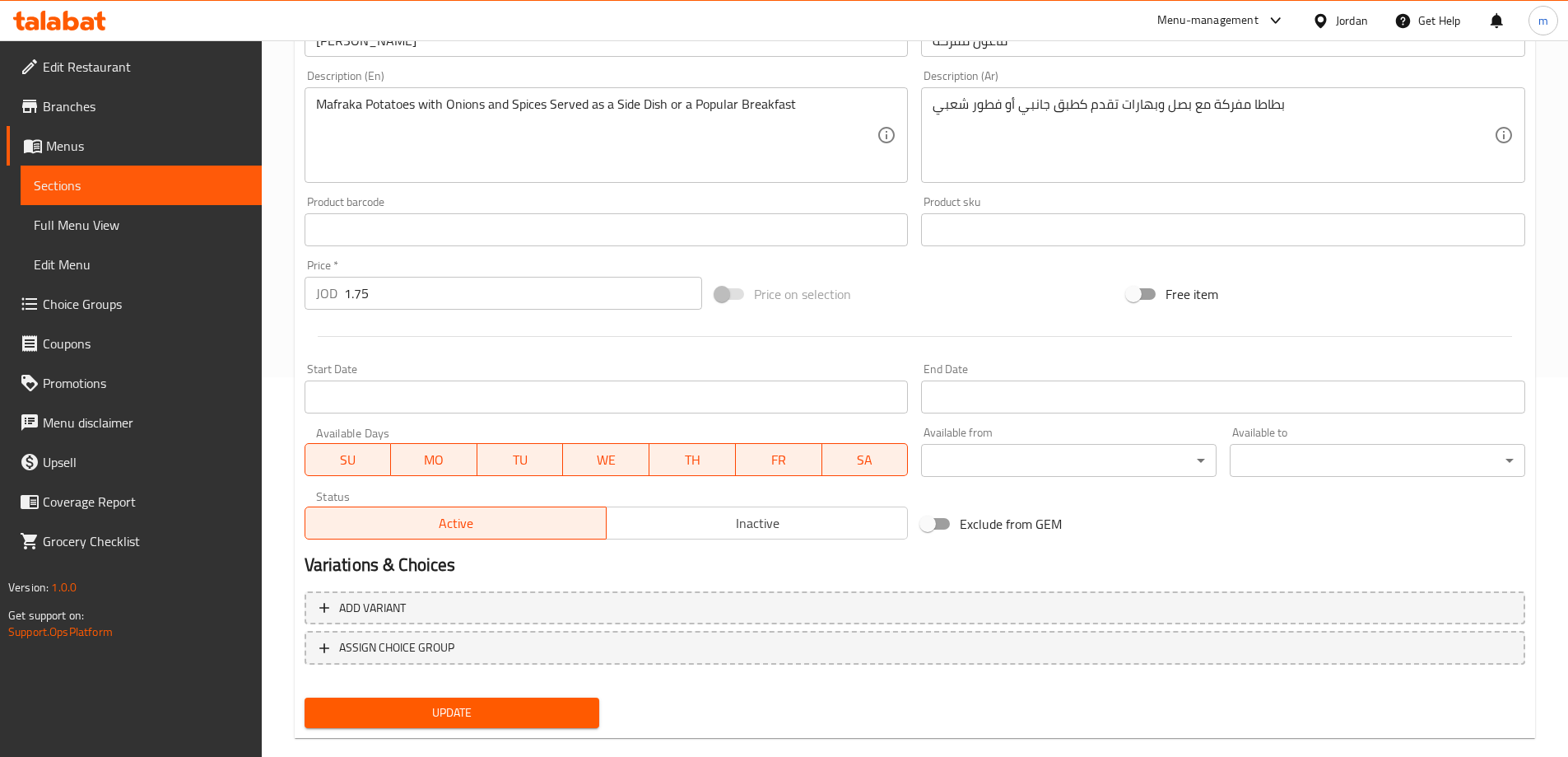
scroll to position [407, 0]
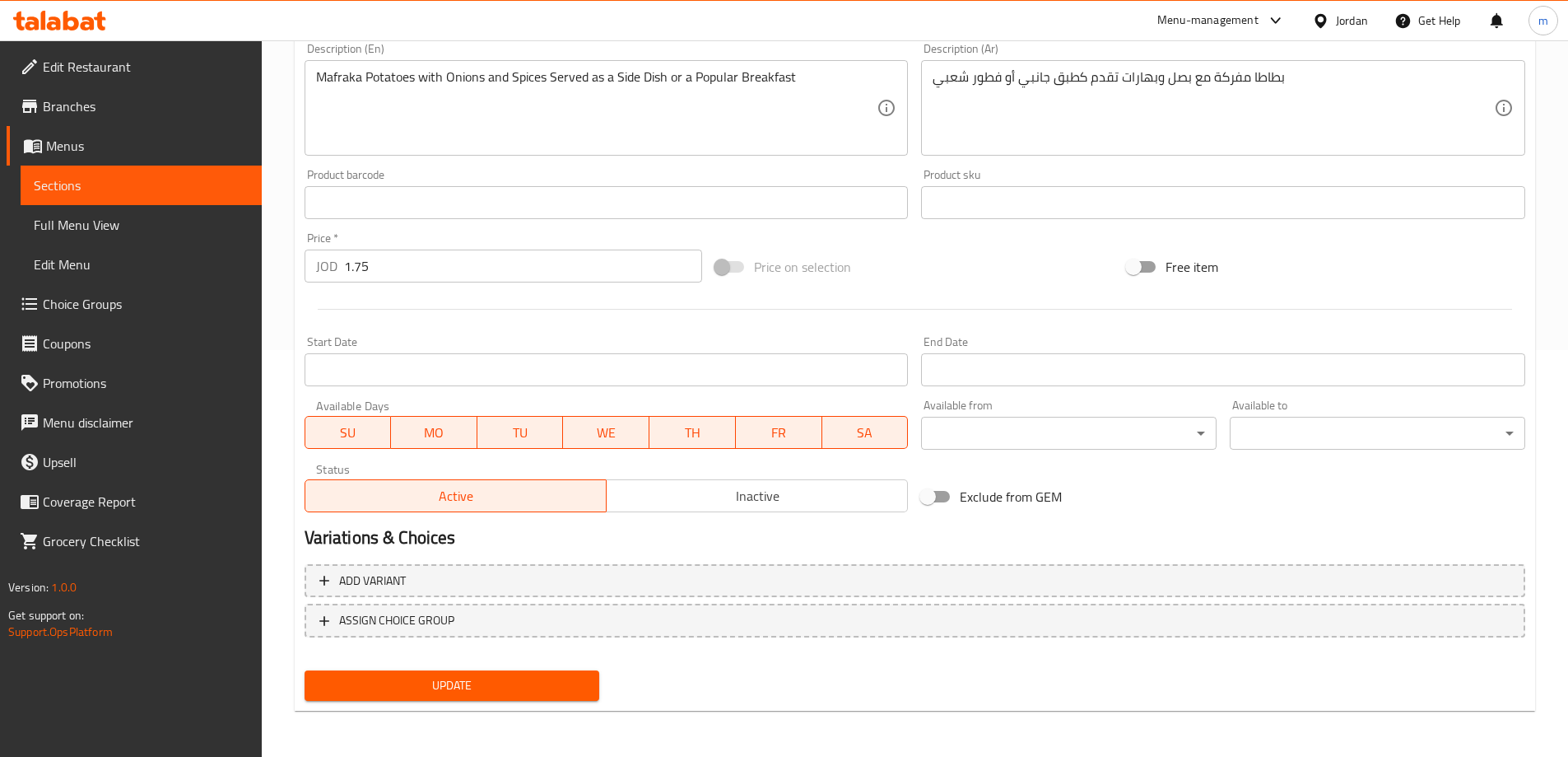
click at [529, 671] on button "Update" at bounding box center [453, 685] width 295 height 30
drag, startPoint x: 541, startPoint y: 664, endPoint x: 541, endPoint y: 675, distance: 11.0
click at [541, 664] on div "Update" at bounding box center [452, 685] width 308 height 43
click at [541, 675] on button "Update" at bounding box center [453, 685] width 295 height 30
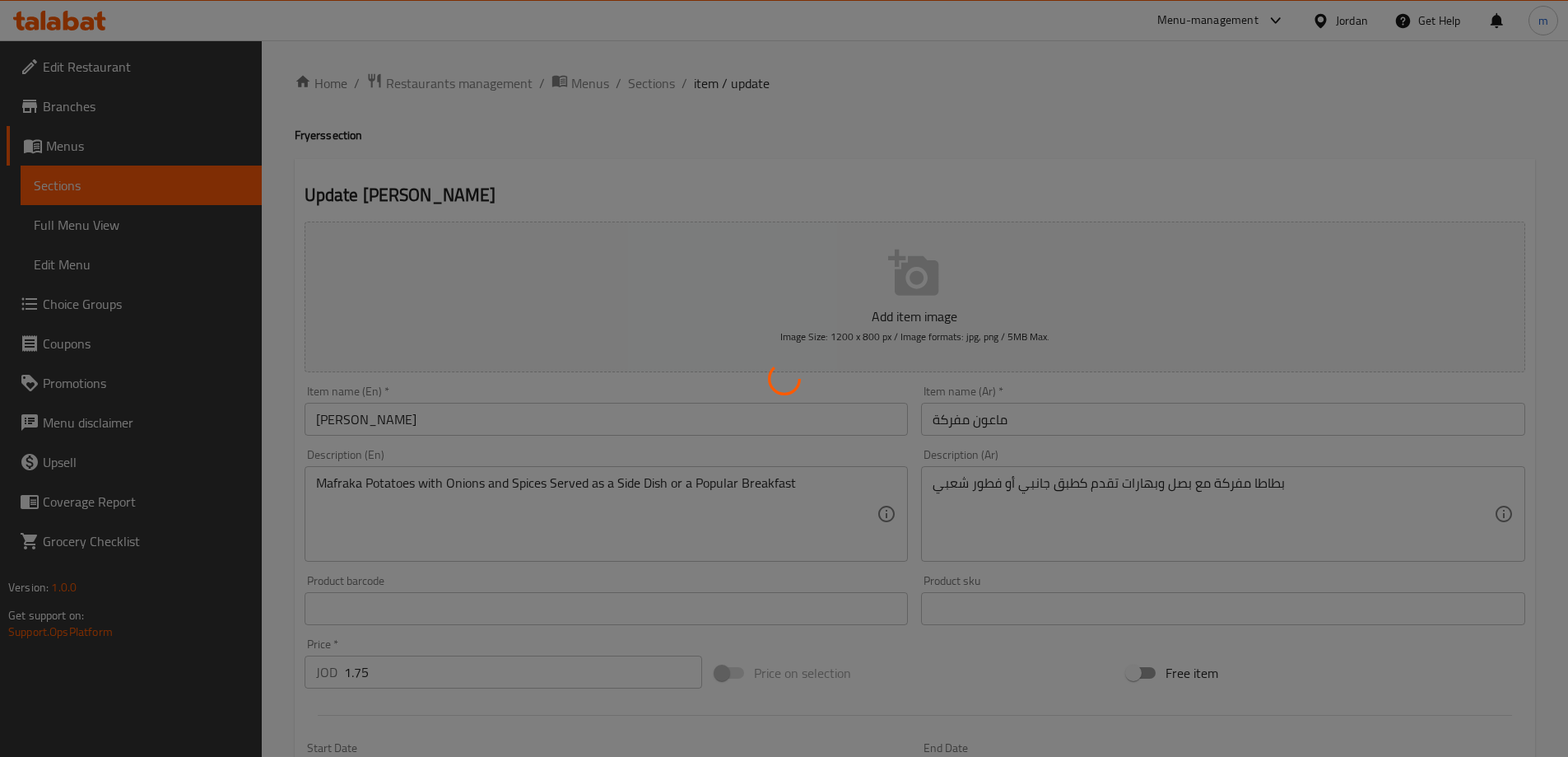
scroll to position [0, 0]
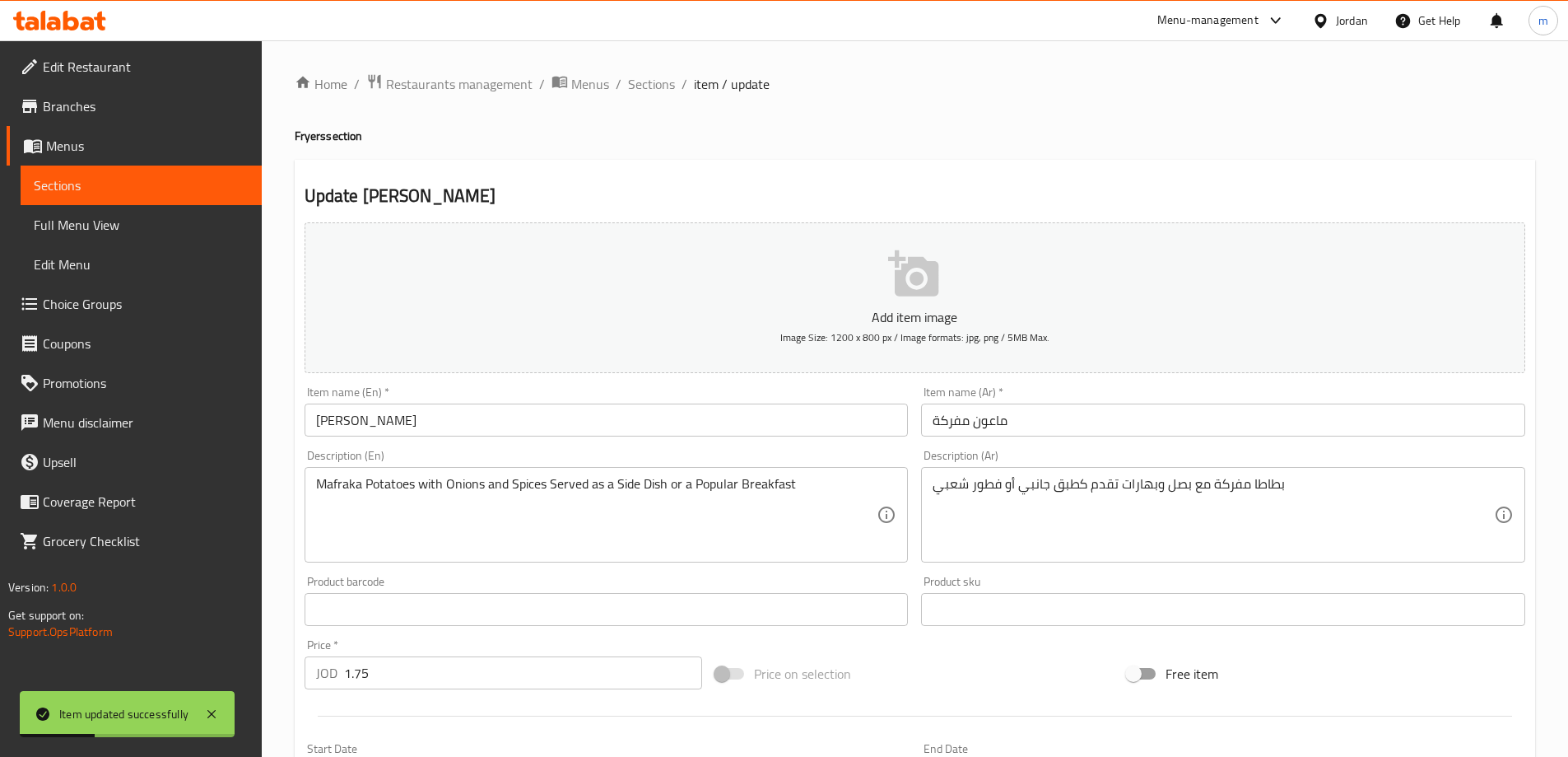
click at [636, 89] on span "Sections" at bounding box center [651, 84] width 47 height 19
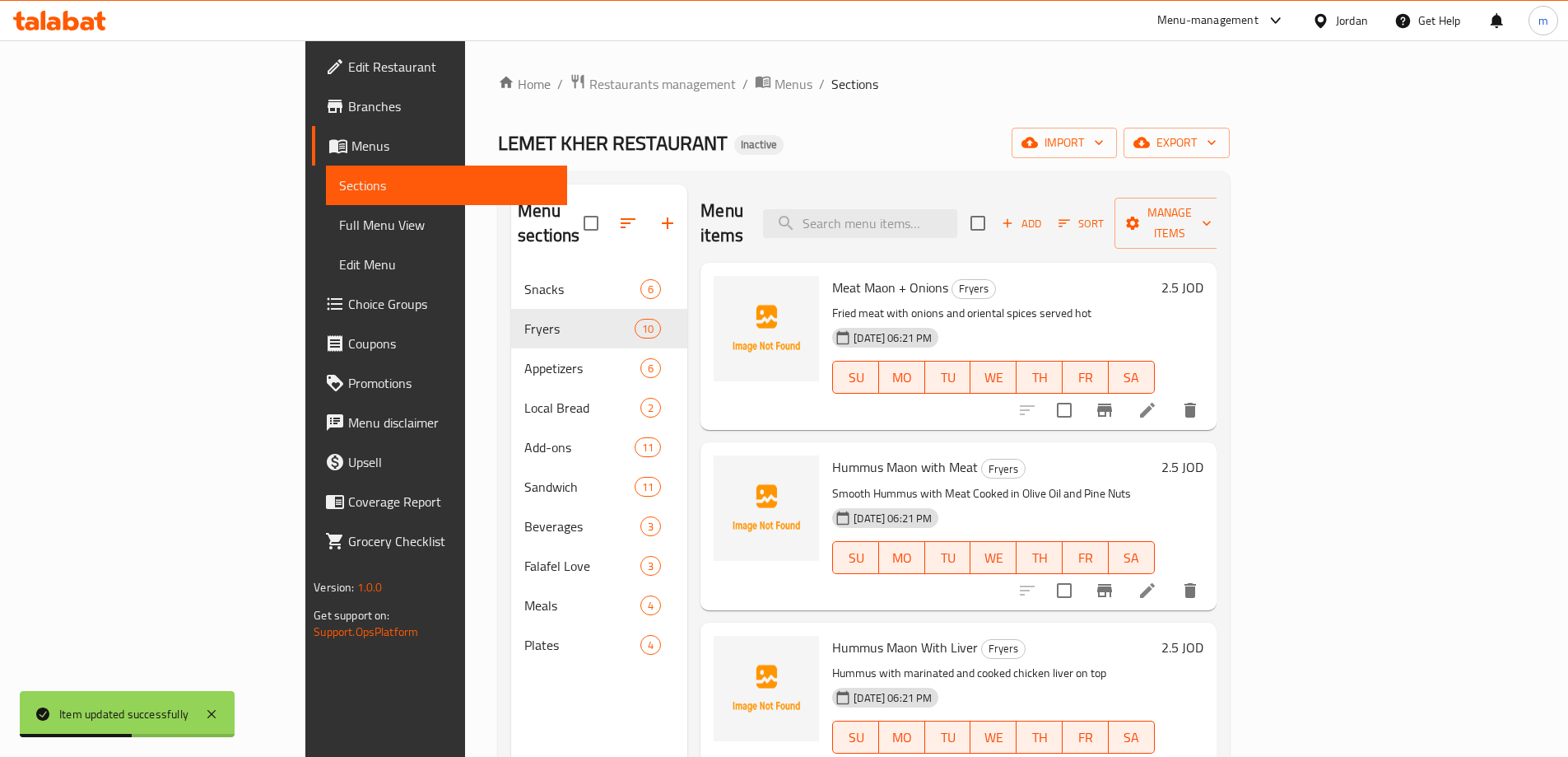
click at [339, 225] on span "Full Menu View" at bounding box center [446, 225] width 215 height 19
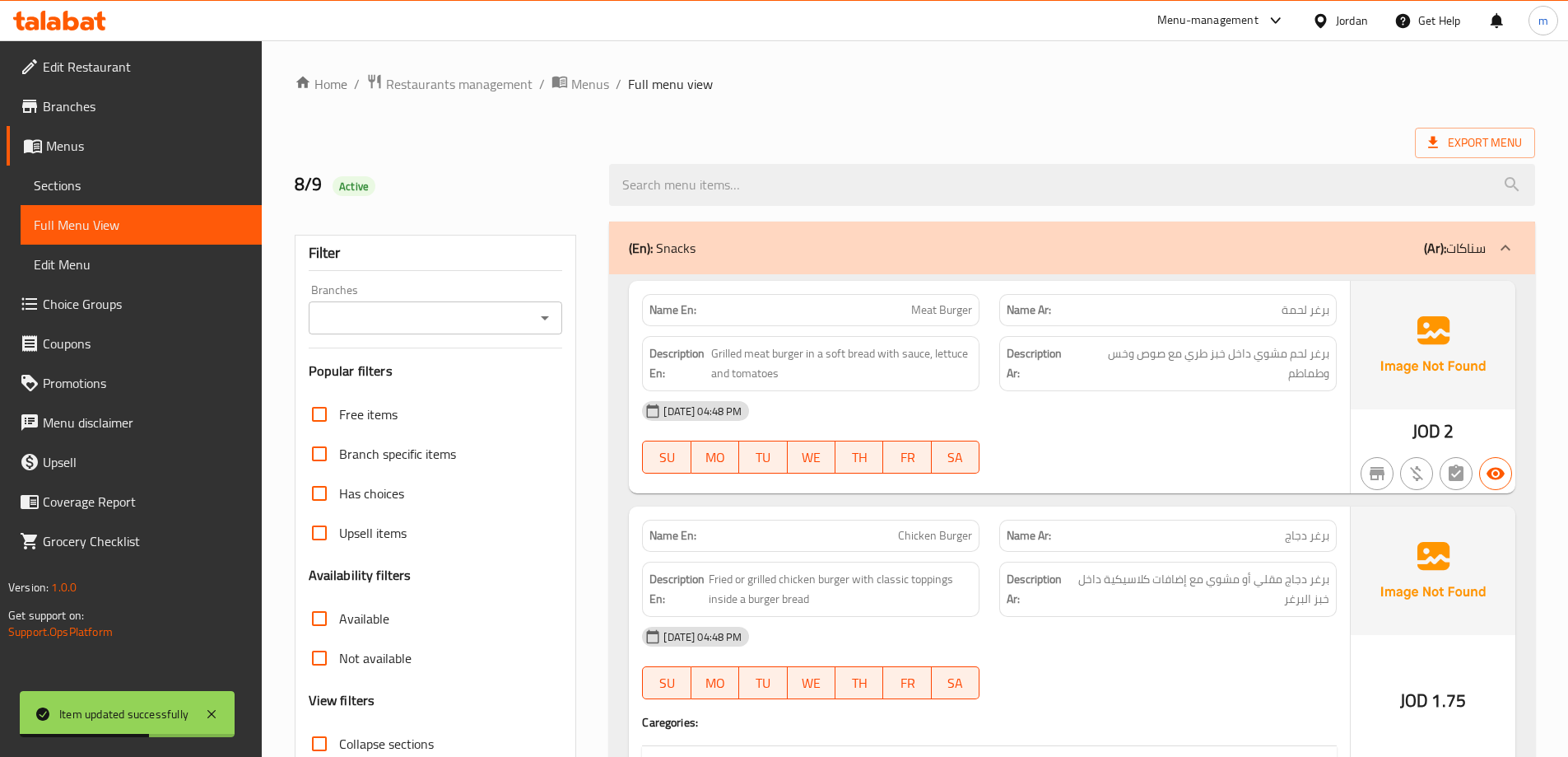
scroll to position [247, 0]
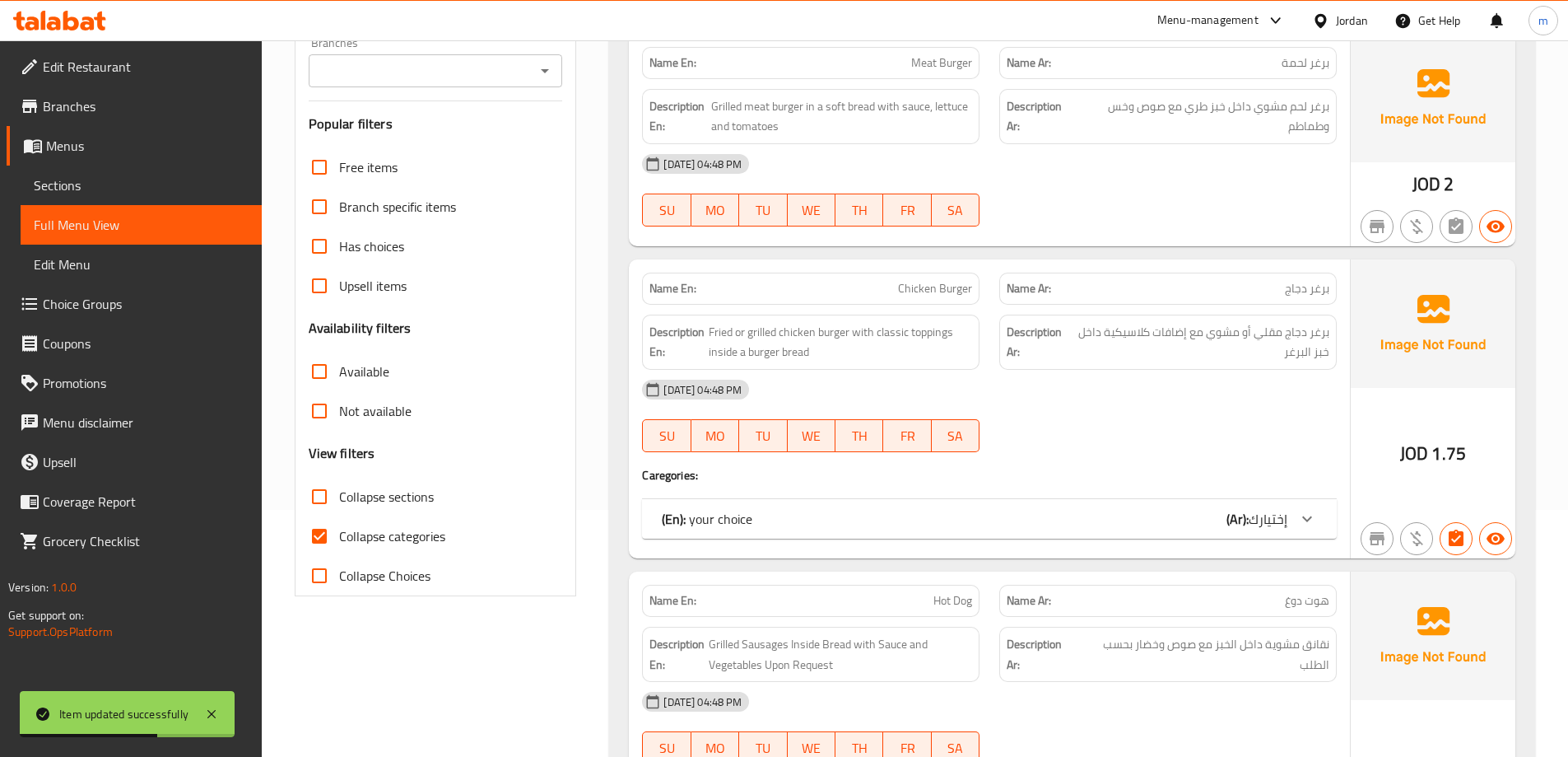
click at [369, 510] on label "Collapse sections" at bounding box center [367, 496] width 134 height 40
click at [339, 510] on input "Collapse sections" at bounding box center [319, 496] width 40 height 40
checkbox input "true"
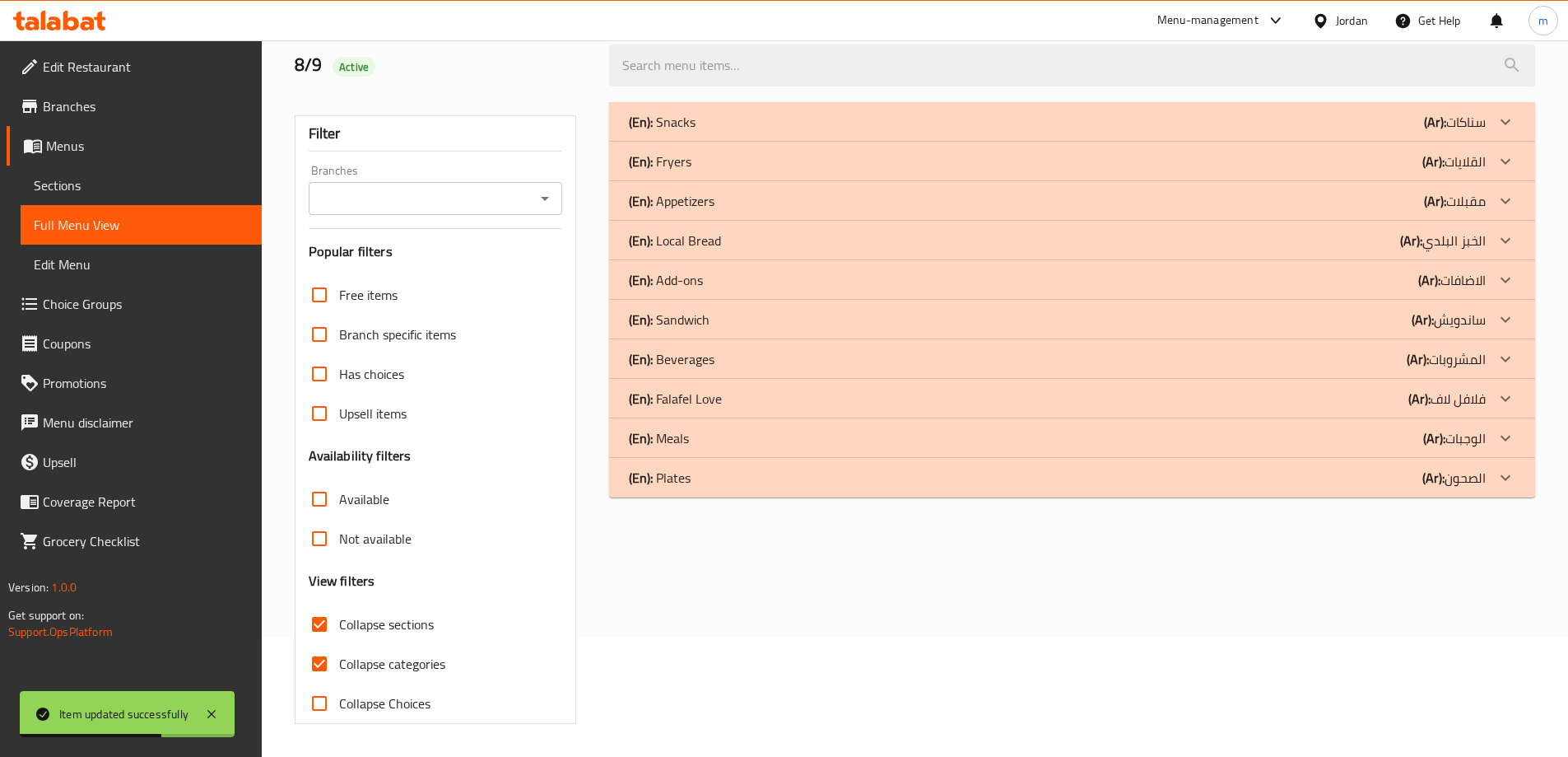
click at [402, 654] on span "Collapse categories" at bounding box center [392, 664] width 106 height 19
click at [339, 644] on input "Collapse categories" at bounding box center [319, 663] width 40 height 40
checkbox input "false"
click at [888, 432] on div "(En): Meals (Ar): الوجبات" at bounding box center [1058, 438] width 857 height 19
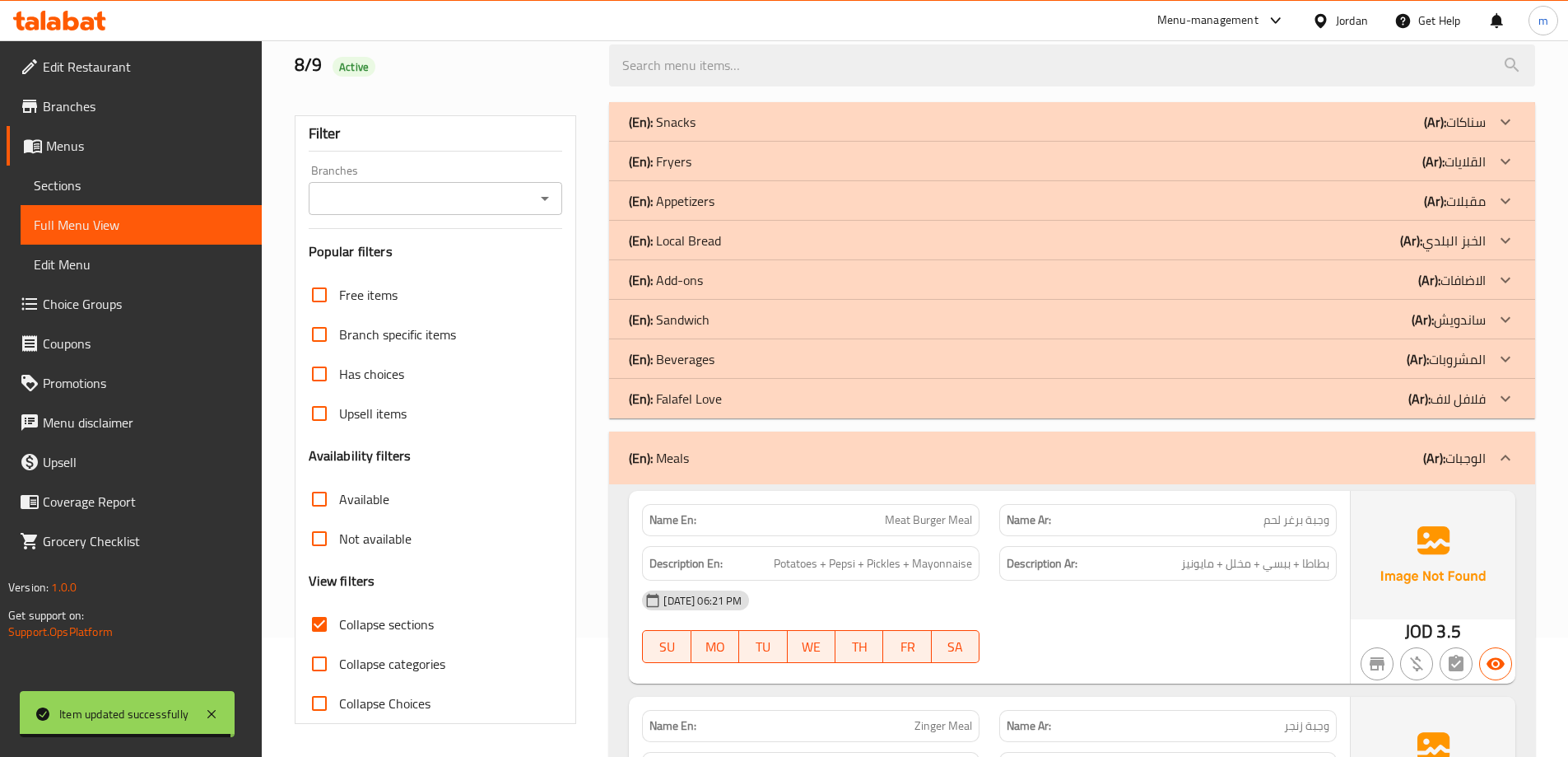
click at [795, 367] on div "(En): Beverages (Ar): المشروبات" at bounding box center [1058, 359] width 857 height 19
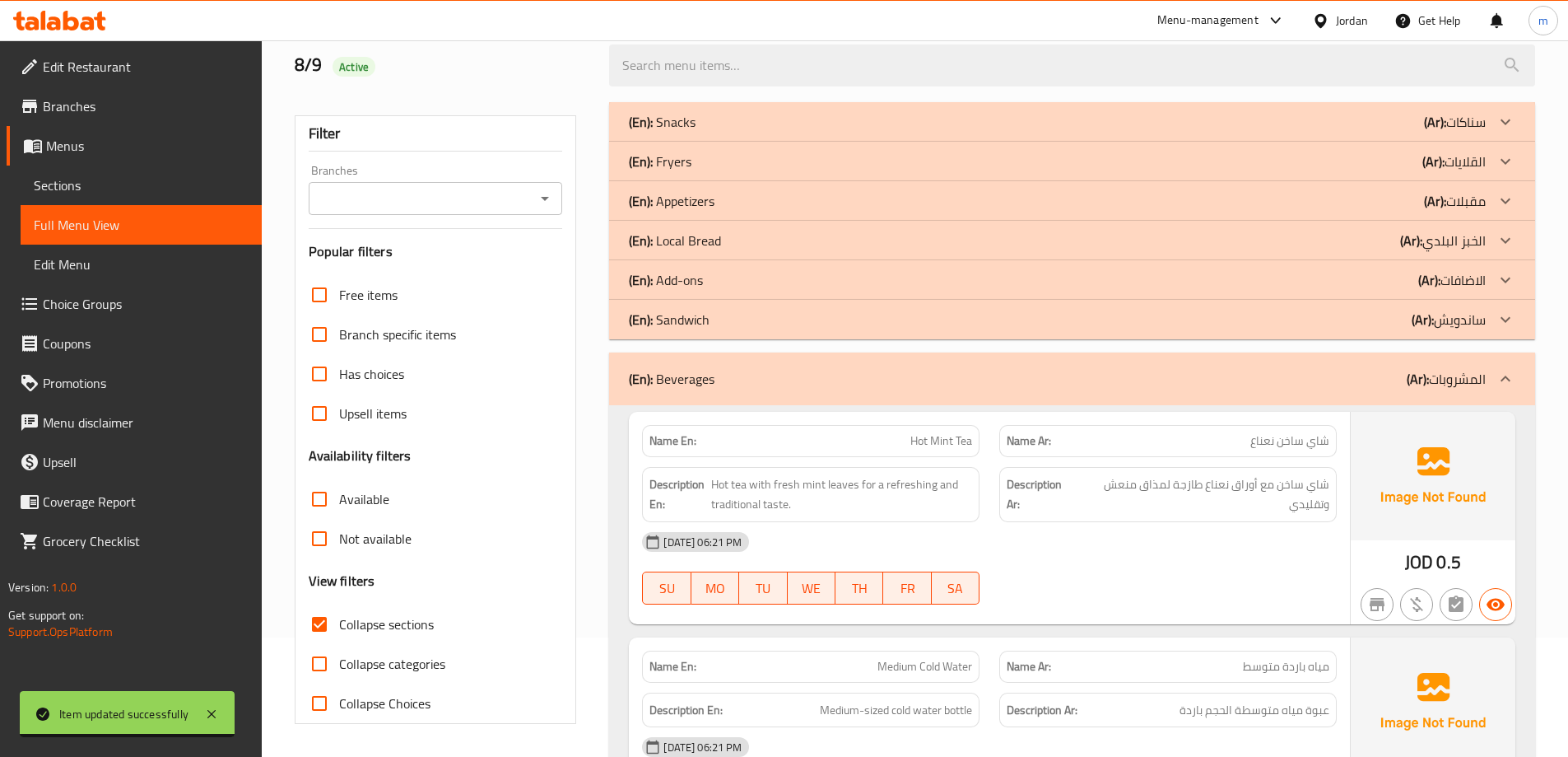
click at [762, 265] on div "(En): Add-ons (Ar): الاضافات" at bounding box center [1072, 279] width 926 height 40
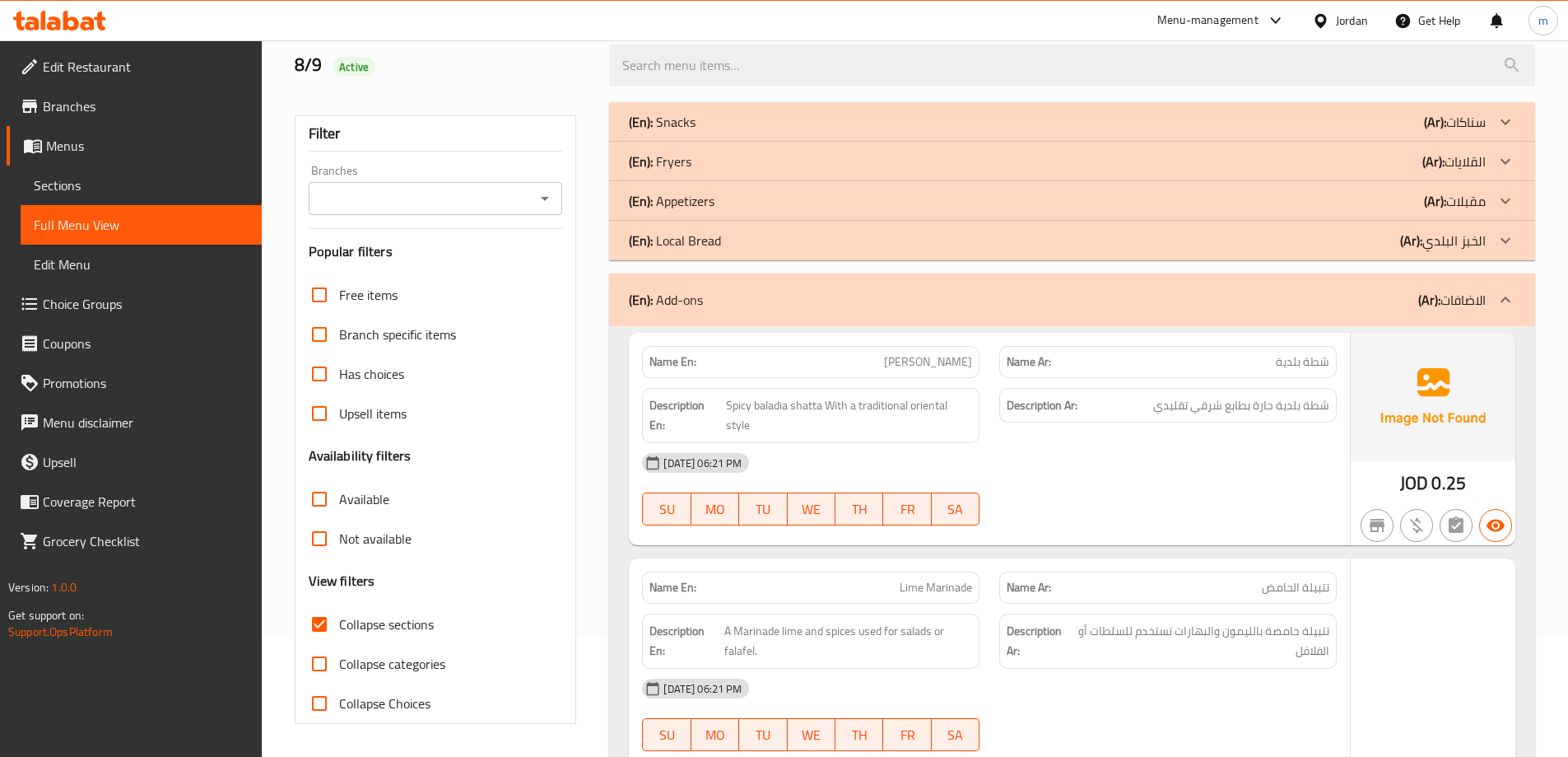
click at [762, 203] on div "(En): Appetizers (Ar): مقبلات" at bounding box center [1058, 201] width 857 height 19
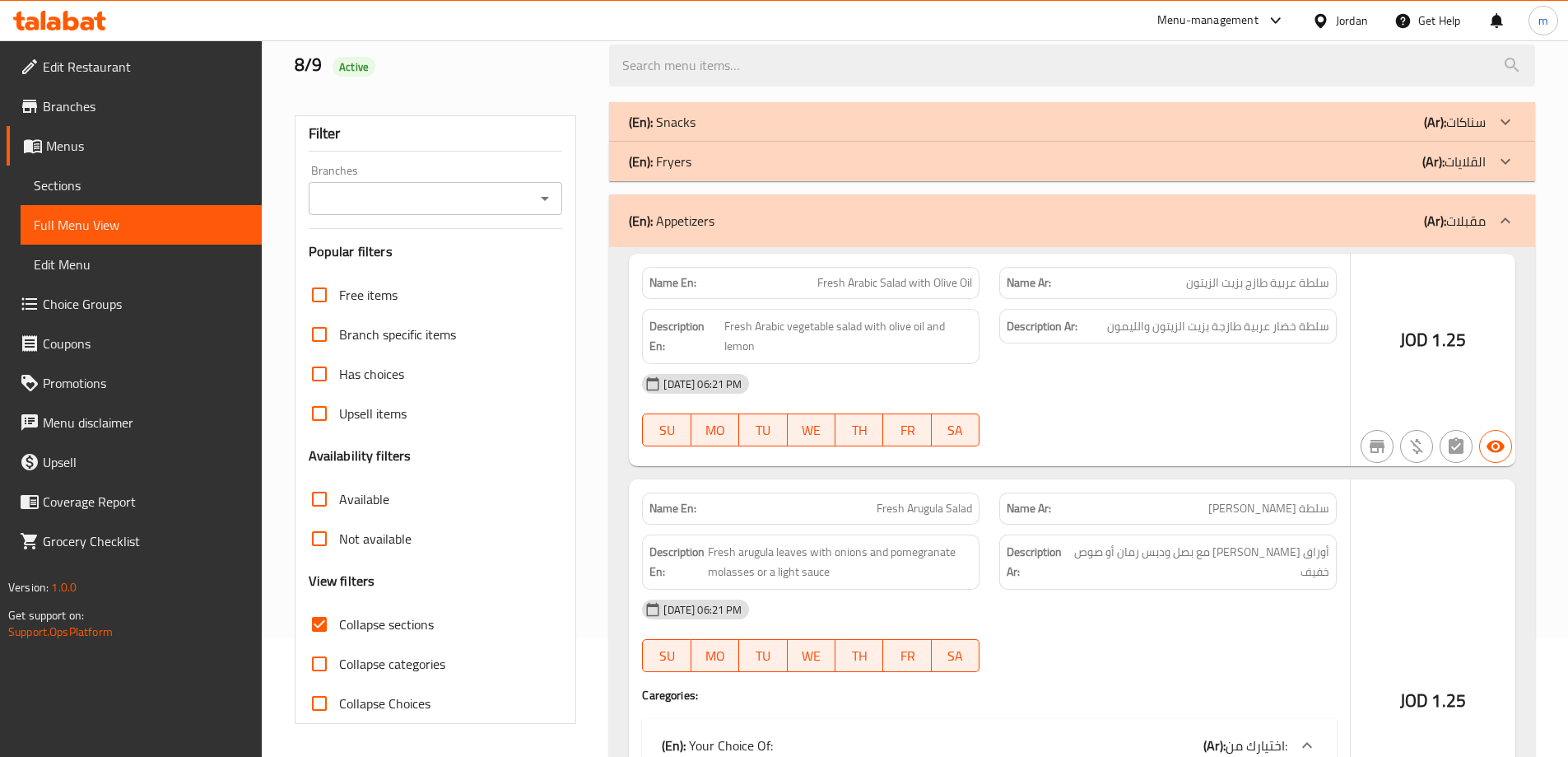
click at [759, 163] on div "(En): Fryers (Ar): القلايات" at bounding box center [1058, 161] width 857 height 19
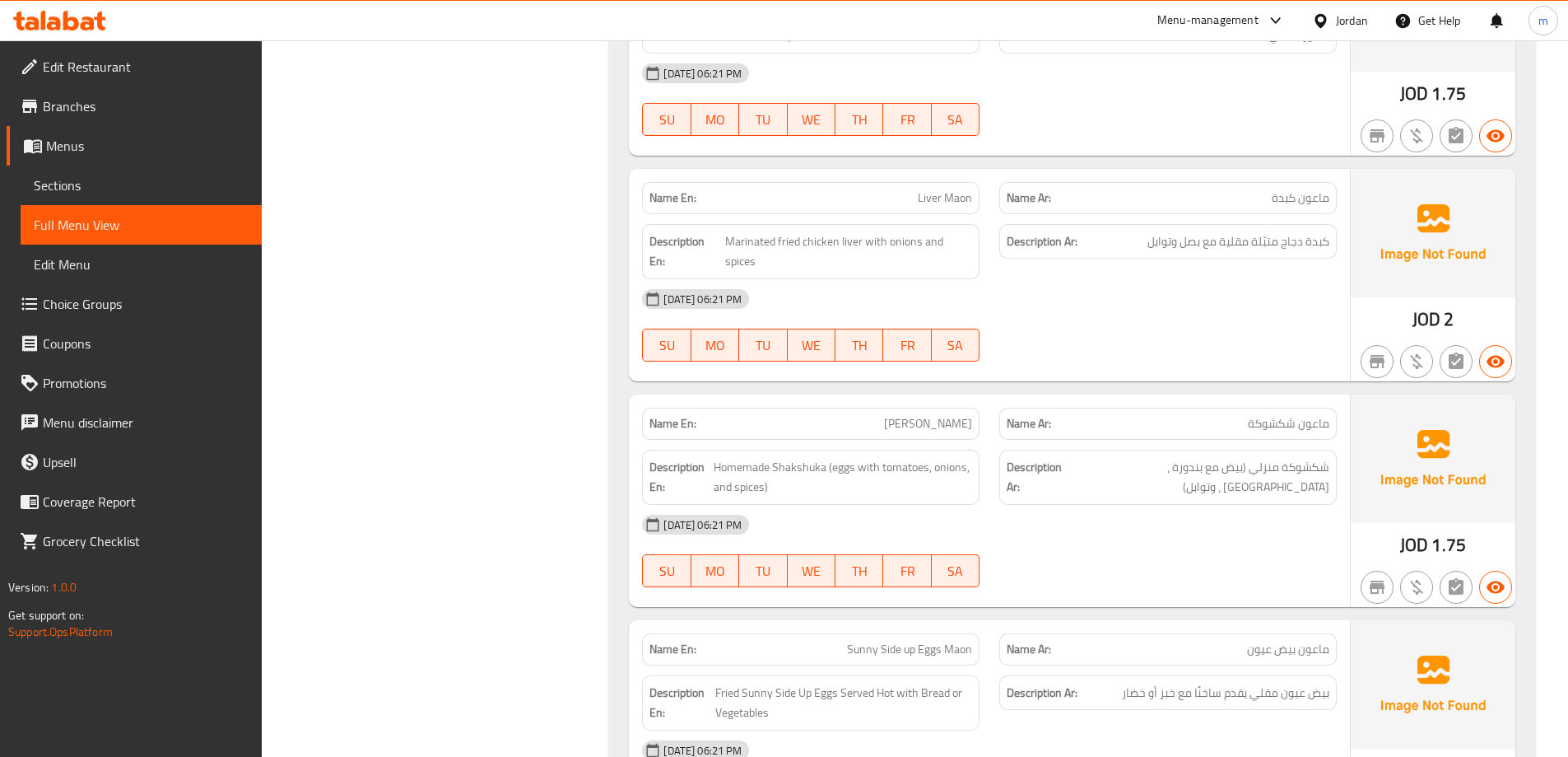
scroll to position [1108, 0]
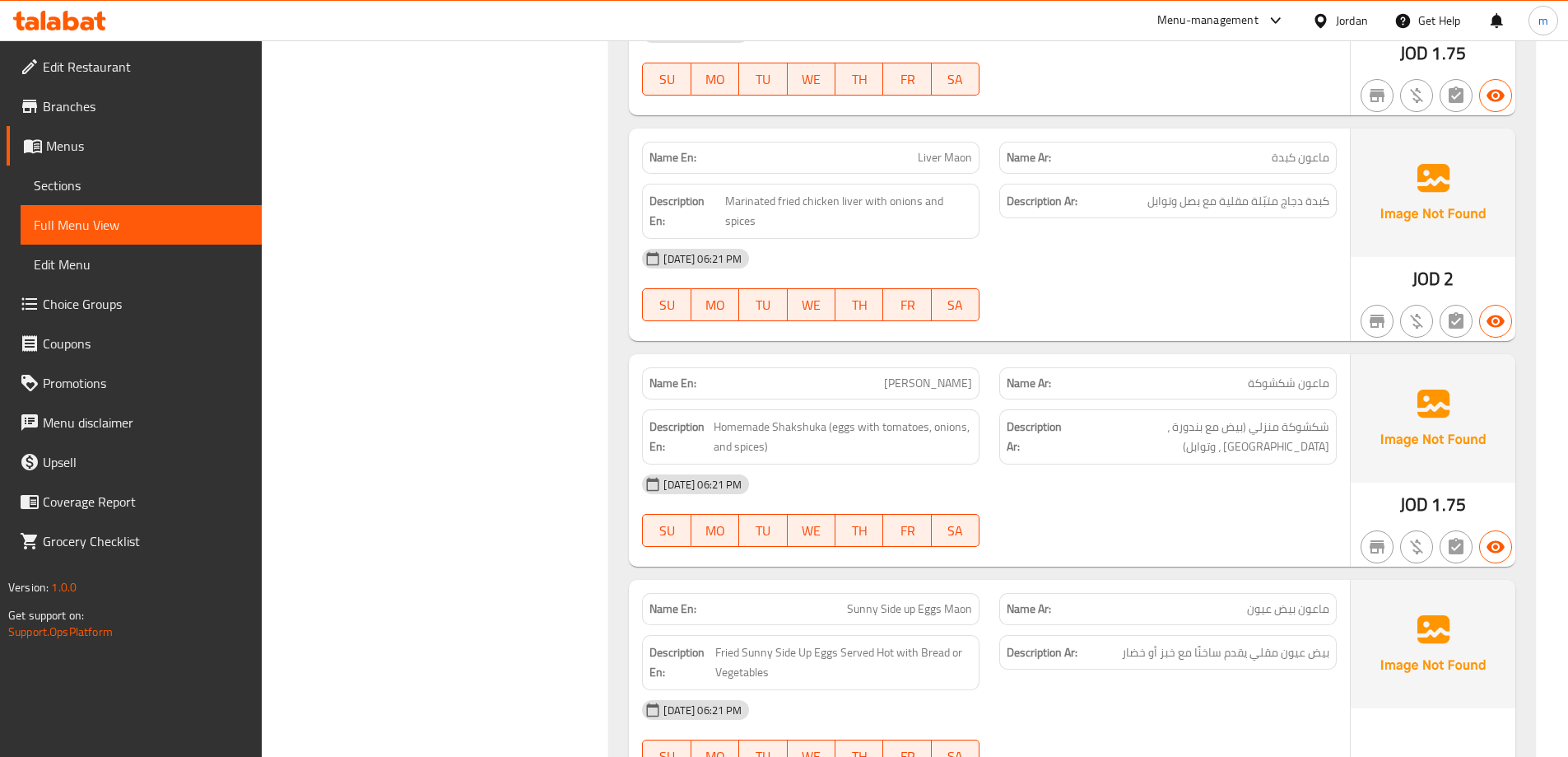
click at [913, 386] on span "[PERSON_NAME]" at bounding box center [928, 384] width 88 height 18
copy span "[PERSON_NAME]"
click at [82, 191] on span "Sections" at bounding box center [141, 185] width 215 height 19
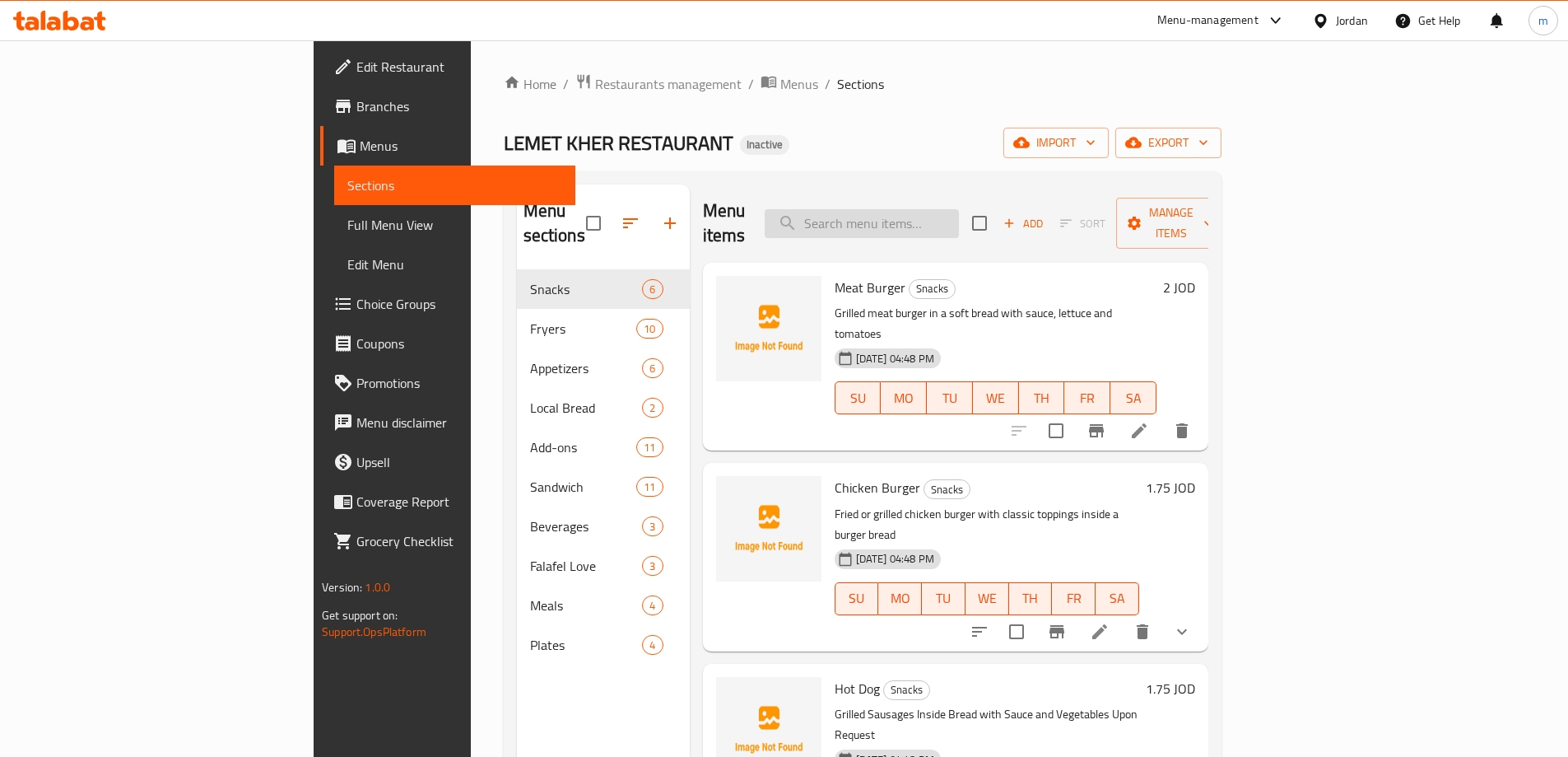
click at [959, 210] on input "search" at bounding box center [862, 224] width 194 height 29
paste input "[PERSON_NAME]"
type input "[PERSON_NAME]"
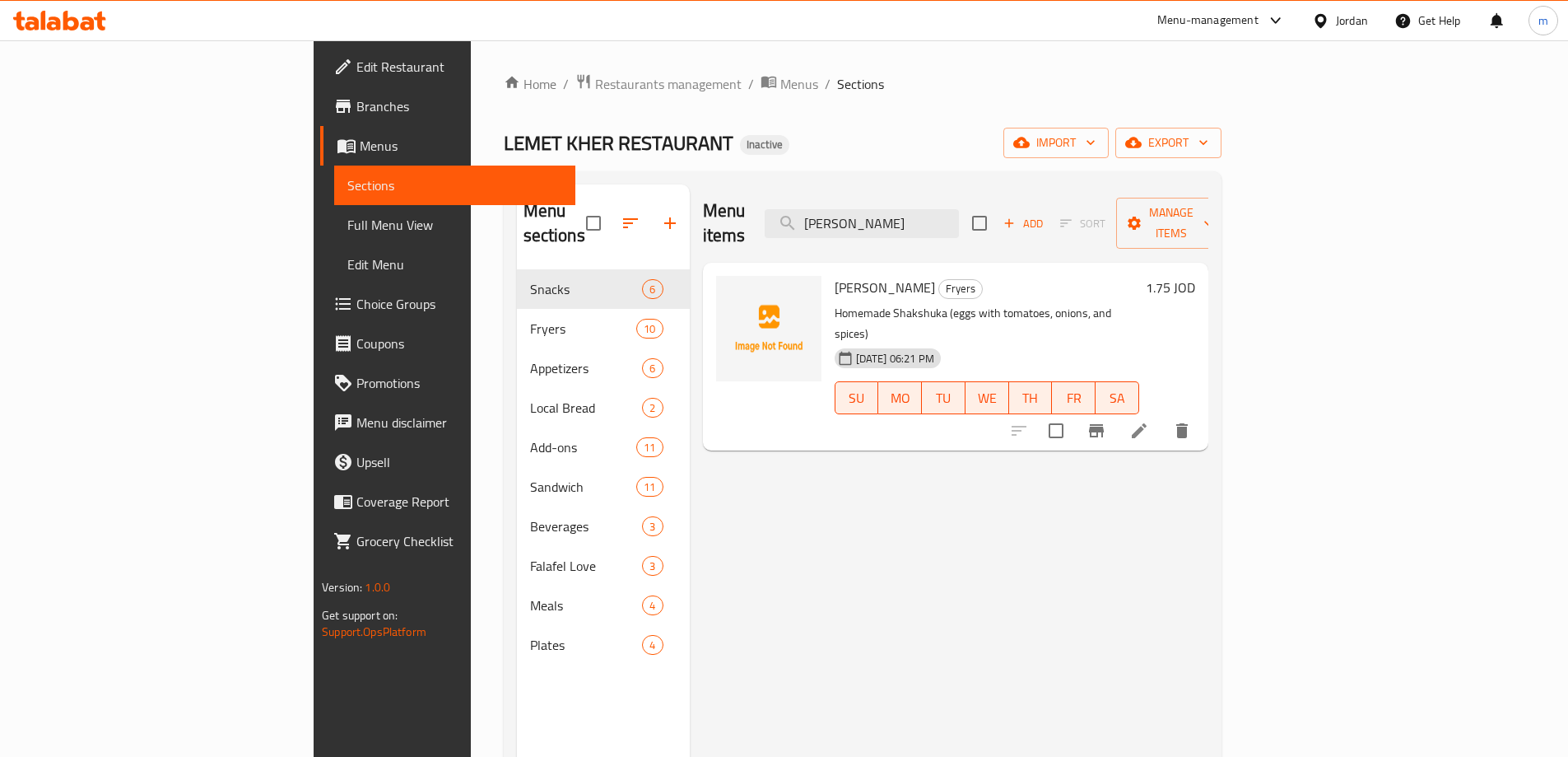
click at [1149, 421] on icon at bounding box center [1139, 431] width 19 height 19
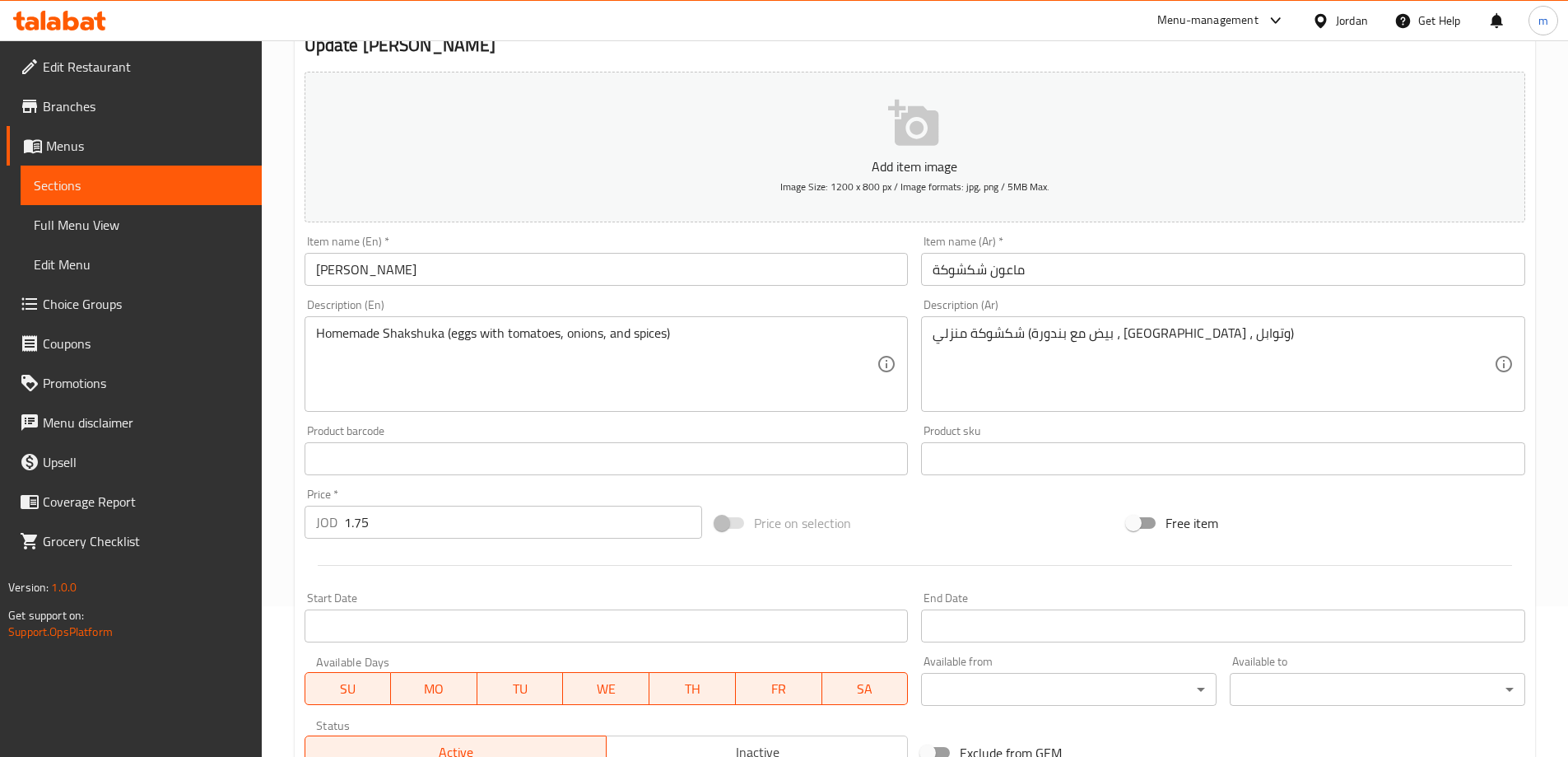
scroll to position [164, 0]
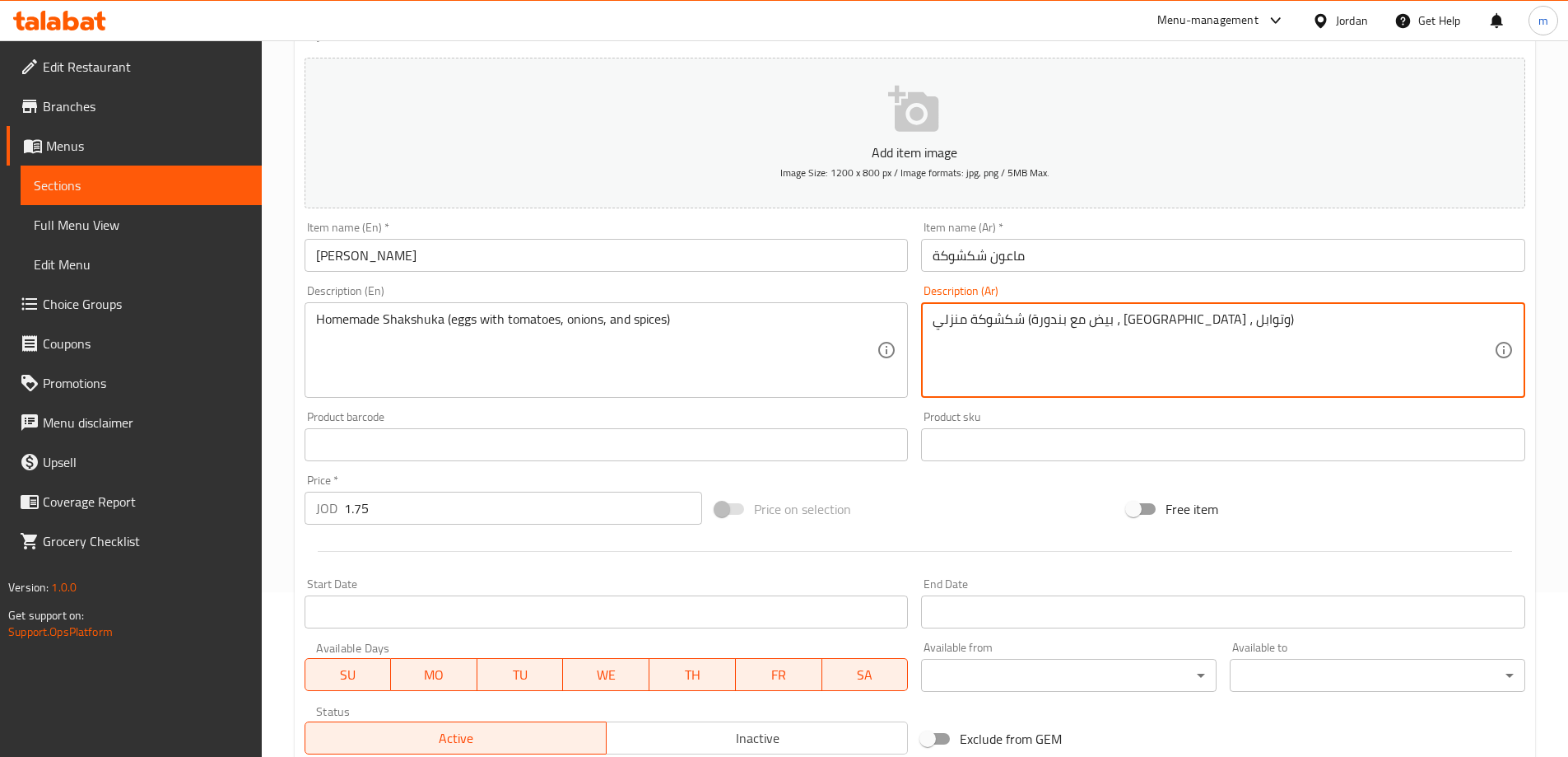
click at [1146, 331] on textarea "شكشوكة منزلي (بيض مع بندورة ، [GEOGRAPHIC_DATA] ، وتوابل)" at bounding box center [1213, 350] width 561 height 78
click at [1426, 329] on textarea "شكشوكة منزلي (بيض مع بندورة ، [GEOGRAPHIC_DATA] ، وتوابل)" at bounding box center [1213, 350] width 561 height 78
type textarea "شكشوكة بيتيه (بيض مع بندورة ، [GEOGRAPHIC_DATA] ، وتوابل)"
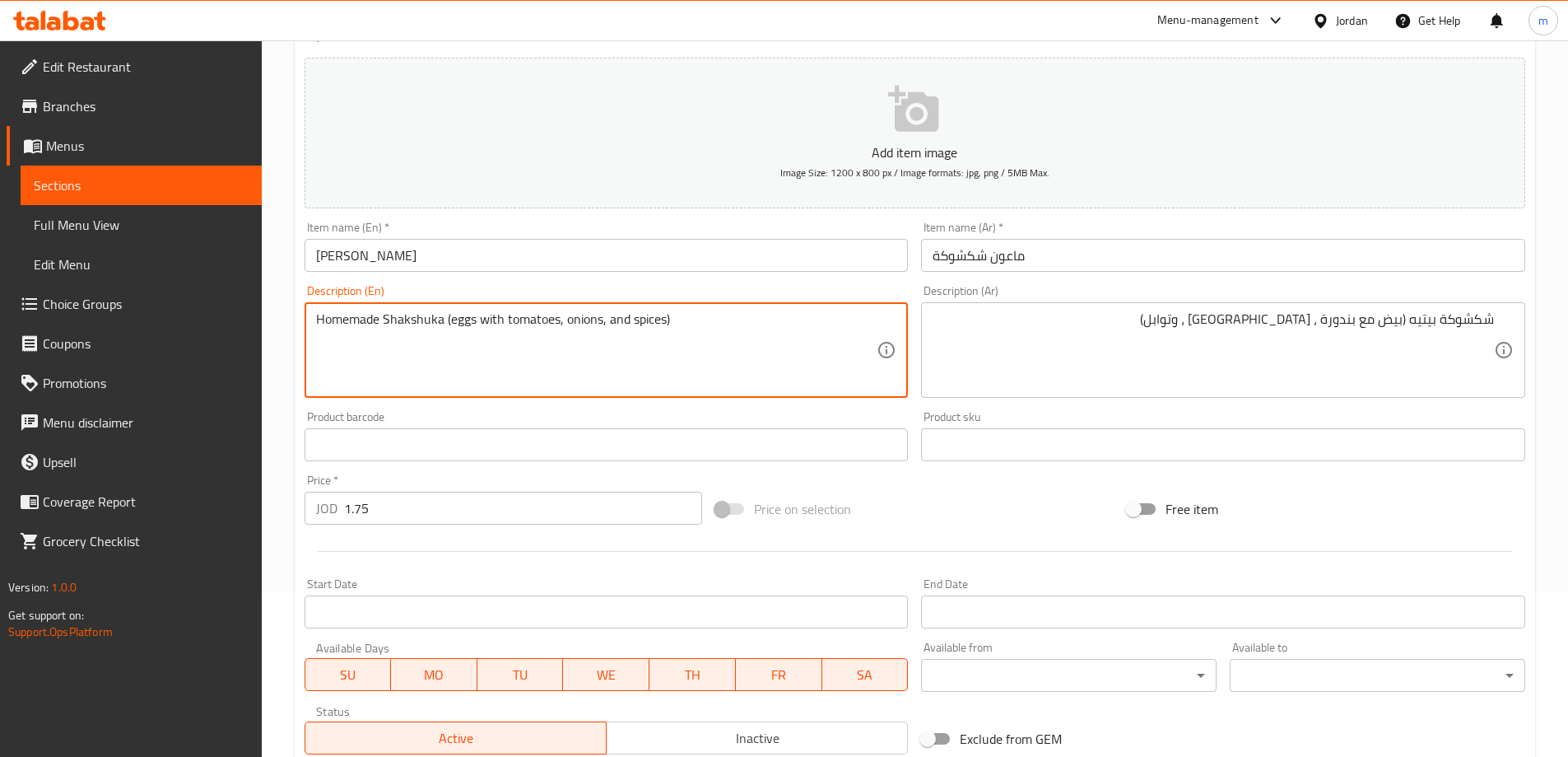
click at [368, 315] on textarea "Homemade Shakshuka (eggs with tomatoes, onions, and spices)" at bounding box center [597, 350] width 561 height 78
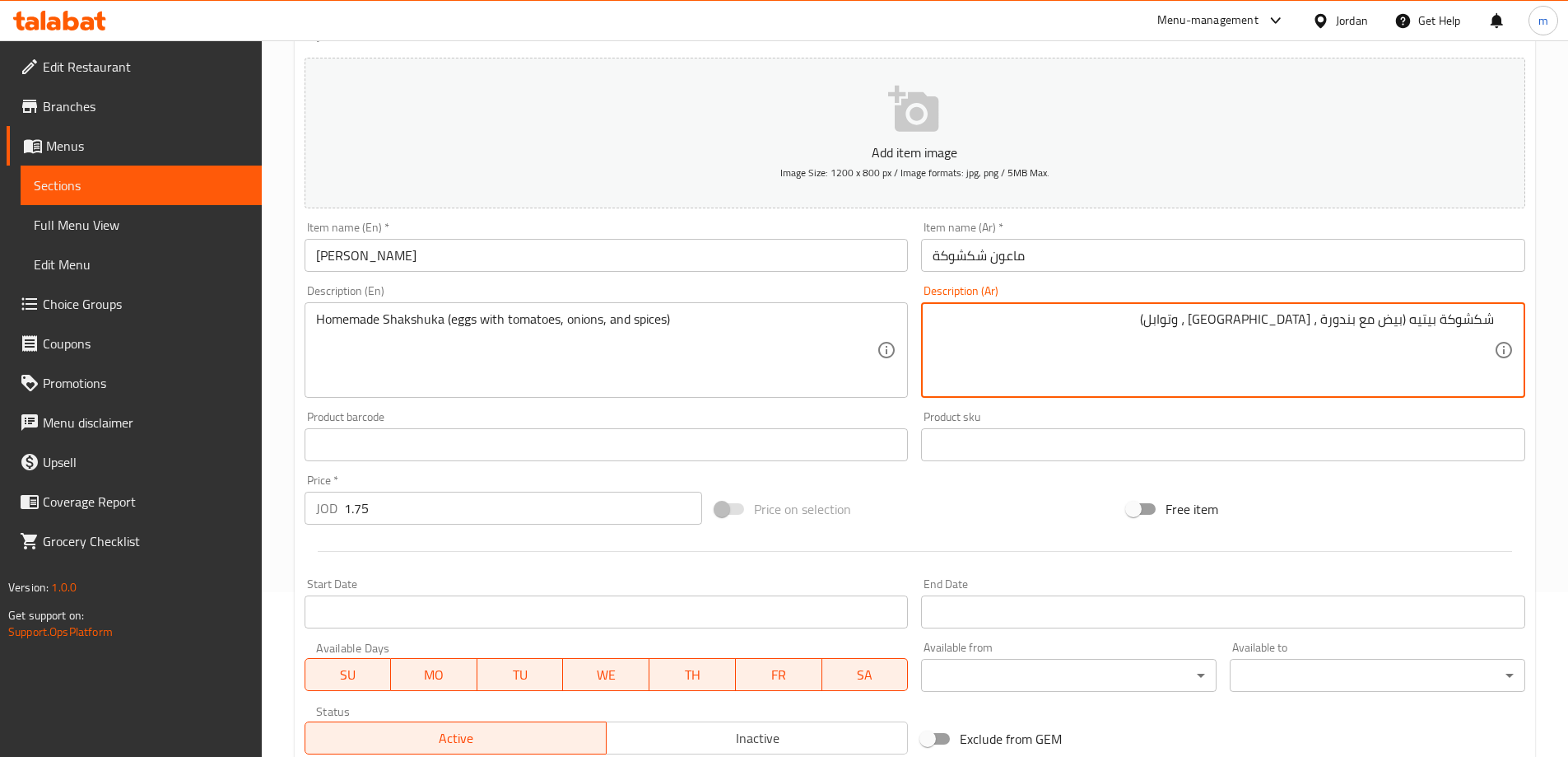
click at [1420, 331] on textarea "شكشوكة بيتيه (بيض مع بندورة ، [GEOGRAPHIC_DATA] ، وتوابل)" at bounding box center [1213, 350] width 561 height 78
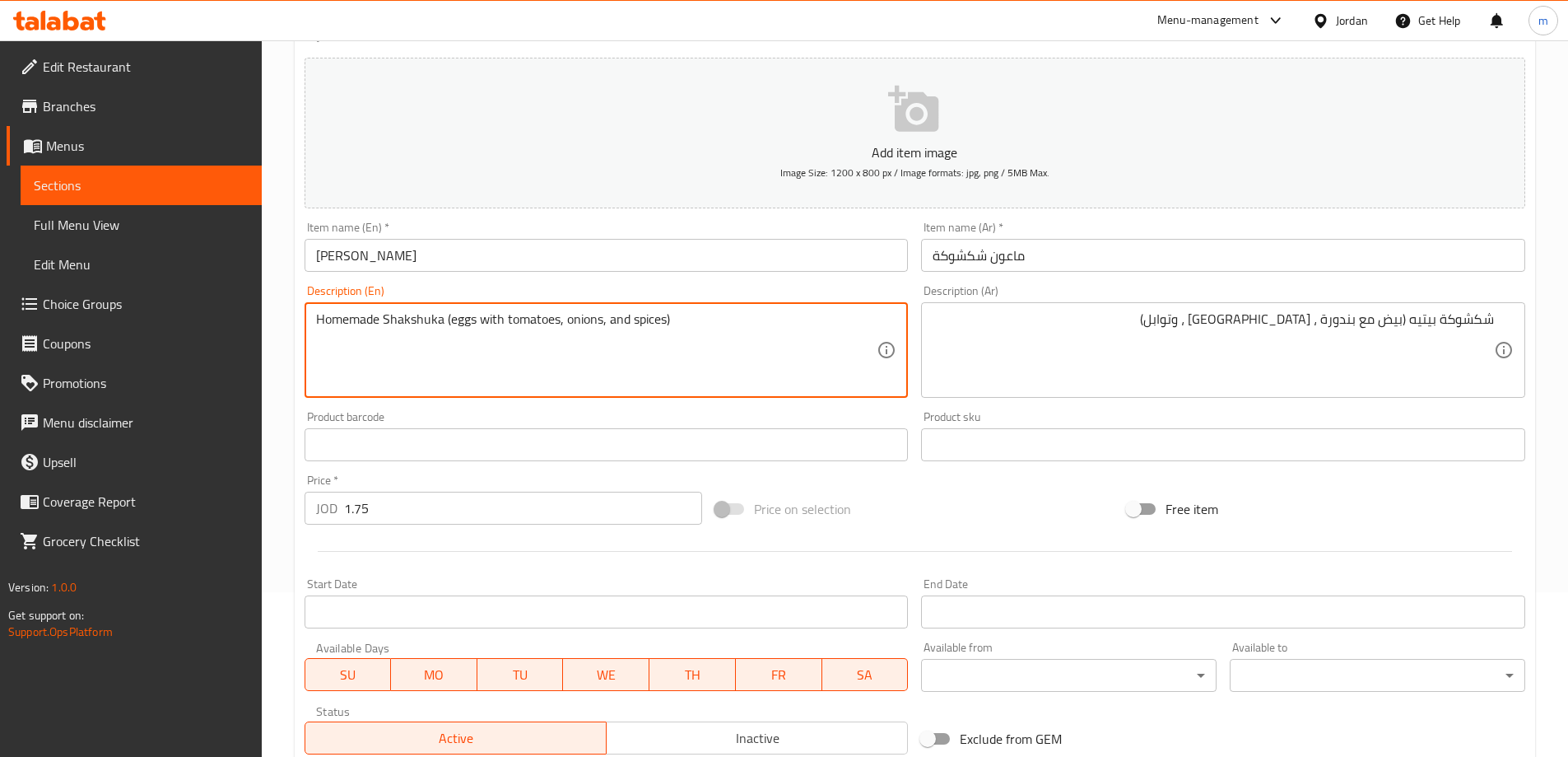
click at [364, 321] on textarea "Homemade Shakshuka (eggs with tomatoes, onions, and spices)" at bounding box center [597, 350] width 561 height 78
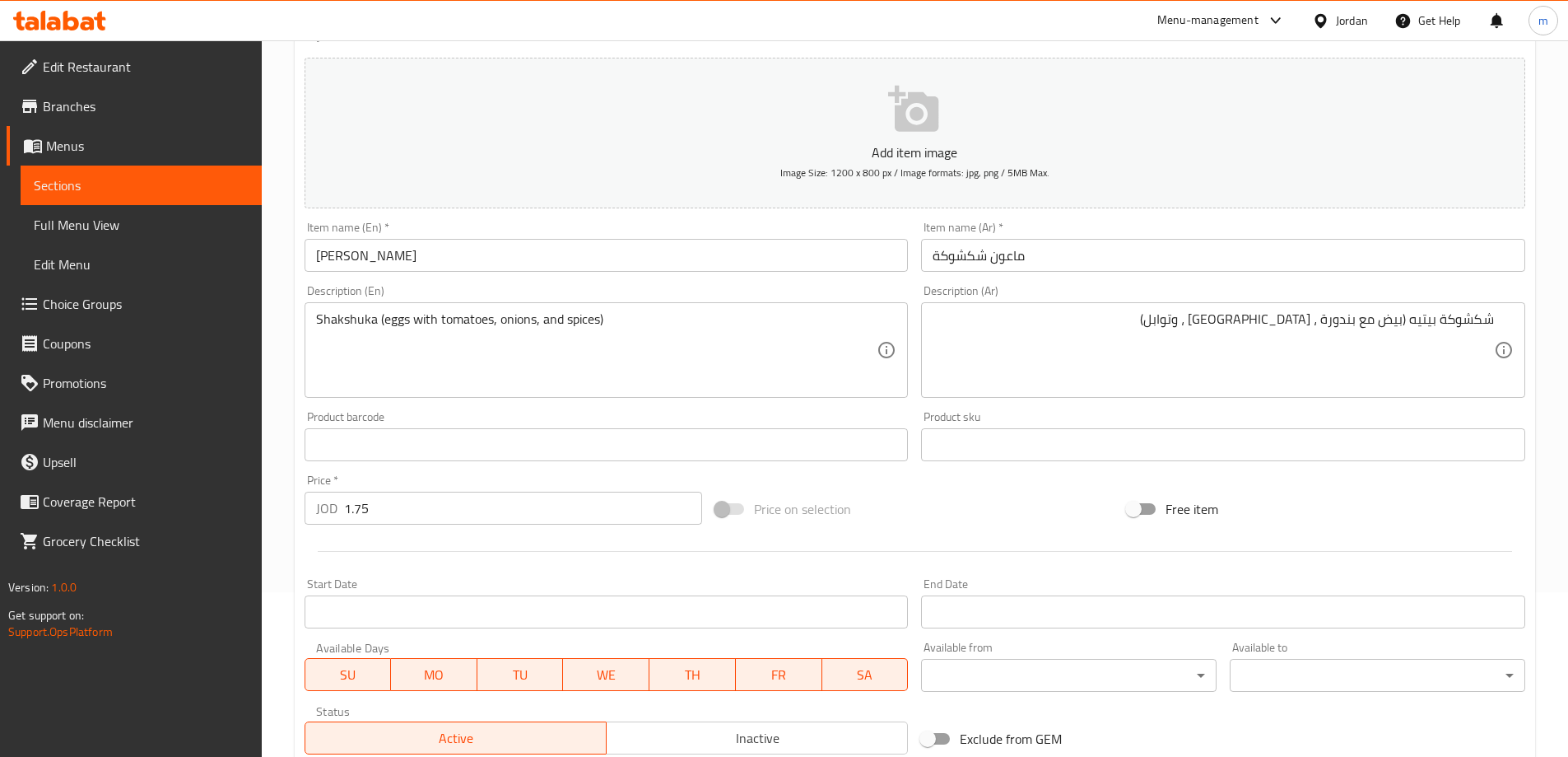
click at [313, 324] on div "Shakshuka (eggs with tomatoes, onions, and spices) Description (En)" at bounding box center [607, 350] width 605 height 96
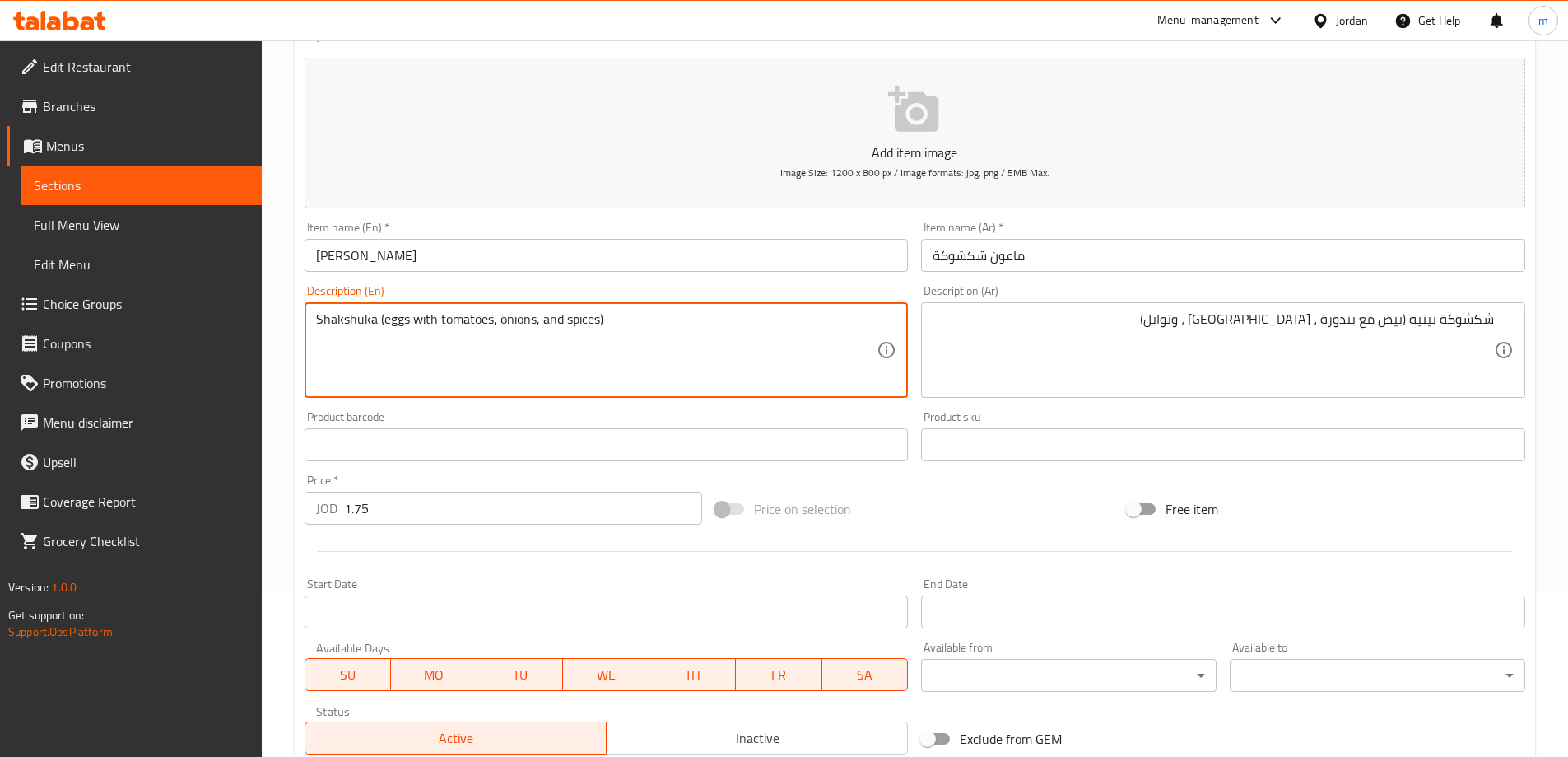
click at [317, 318] on textarea "Shakshuka (eggs with tomatoes, onions, and spices)" at bounding box center [597, 350] width 561 height 78
type textarea "homemade Shakshuka (eggs with tomatoes, onions, and spices)"
click at [278, 361] on div "Home / Restaurants management / Menus / Sections / item / update Fryers section…" at bounding box center [915, 437] width 1306 height 1123
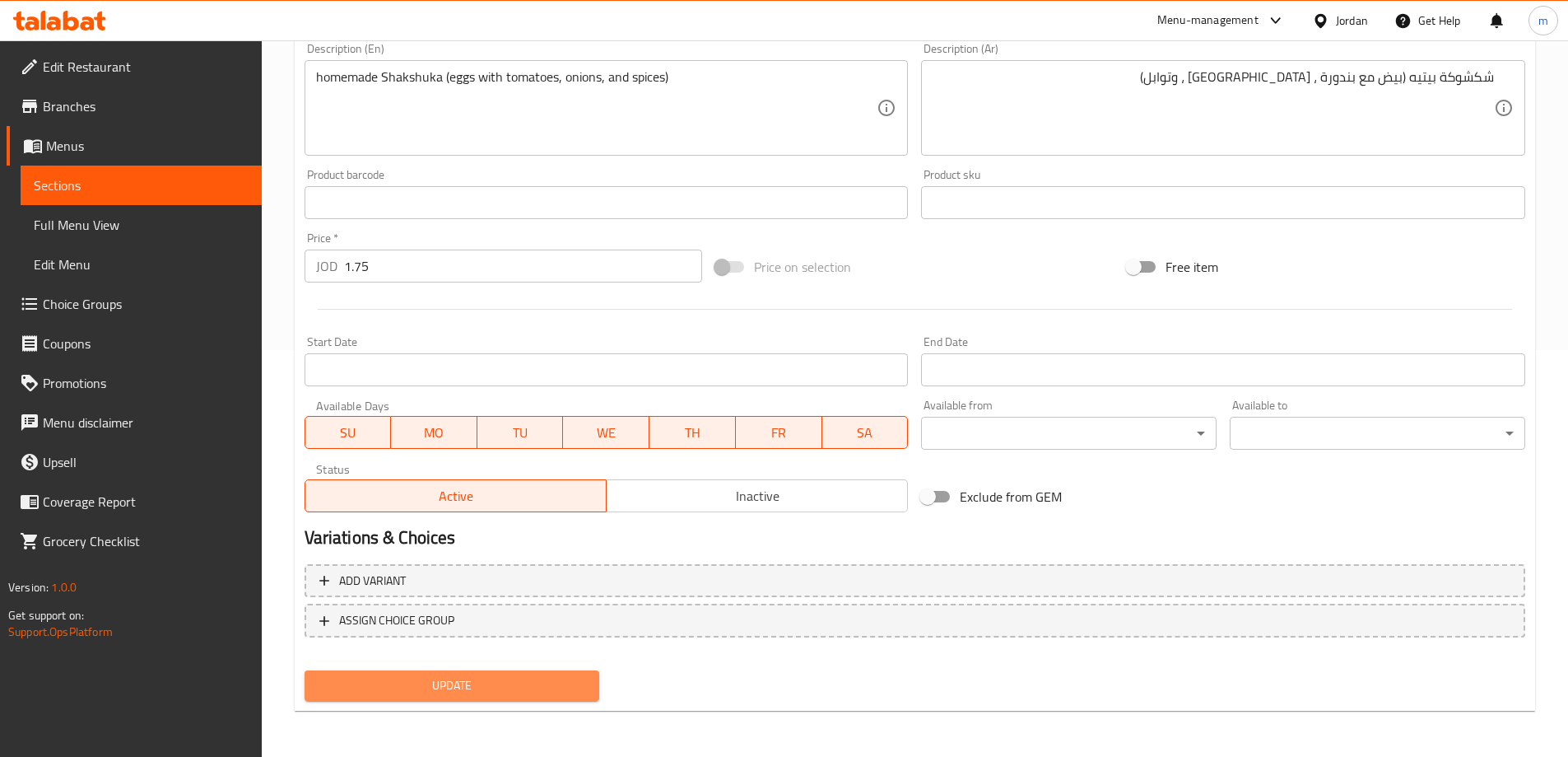
click at [482, 695] on span "Update" at bounding box center [453, 685] width 270 height 20
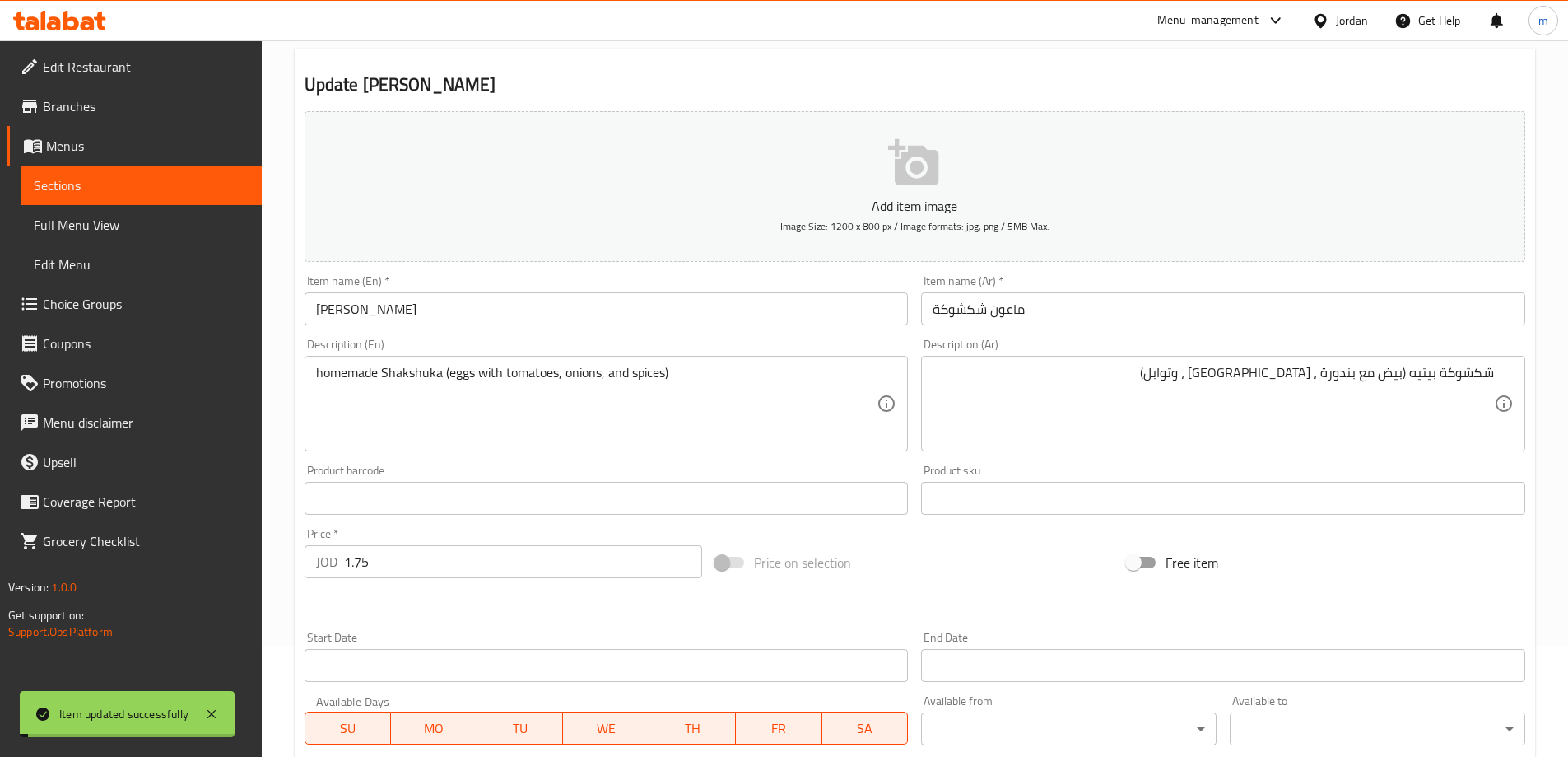
scroll to position [0, 0]
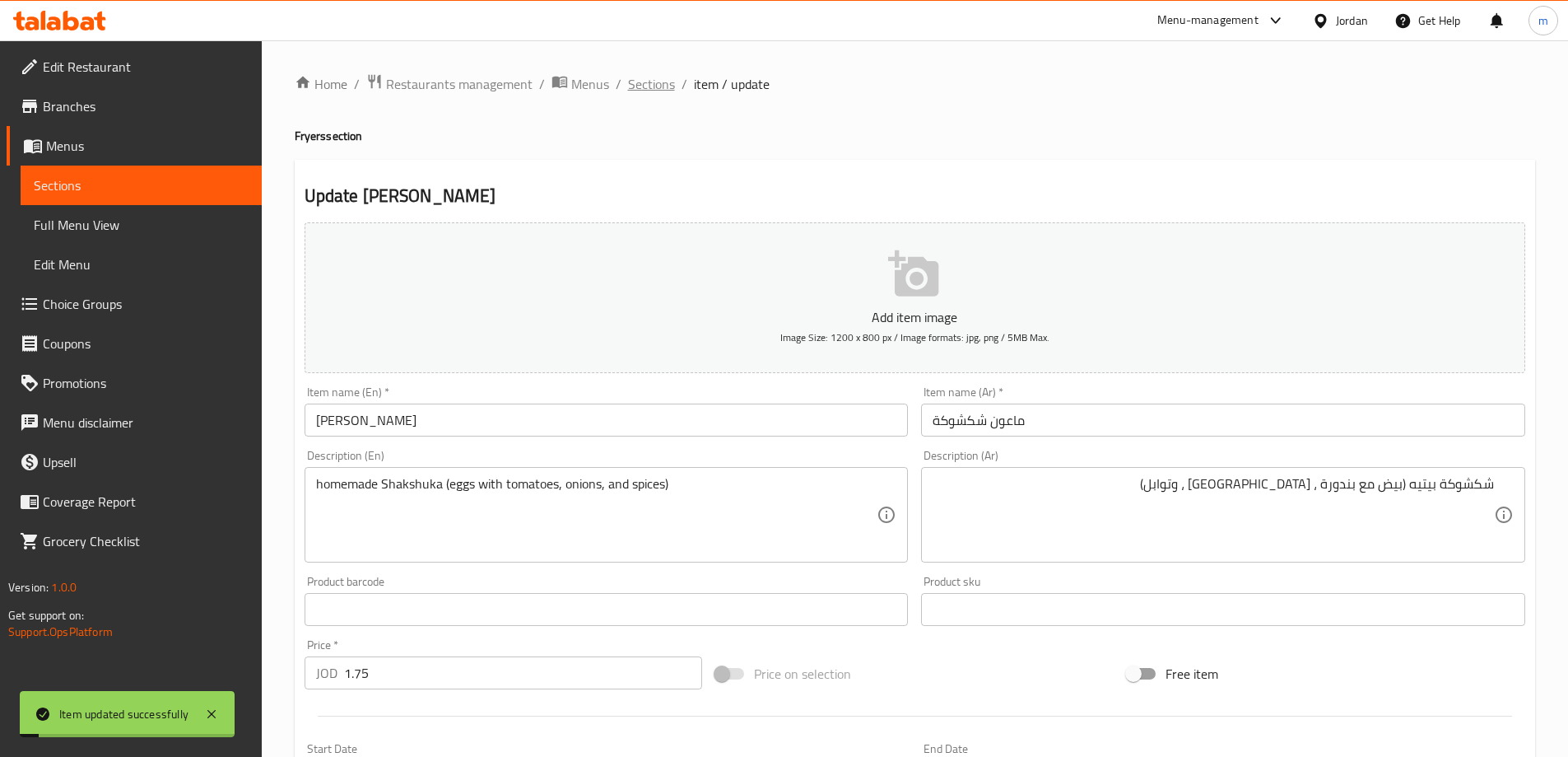
click at [659, 82] on span "Sections" at bounding box center [651, 84] width 47 height 19
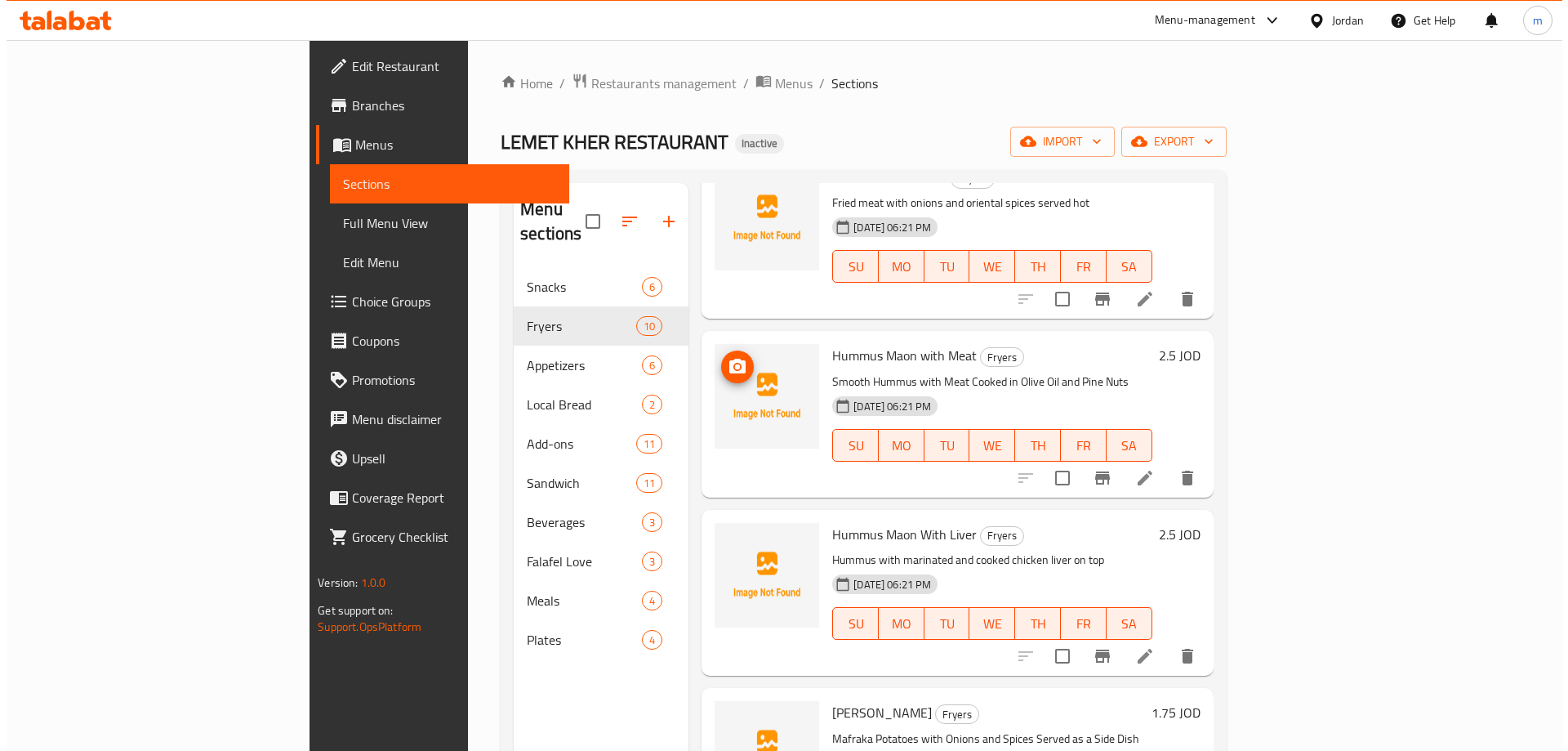
scroll to position [163, 0]
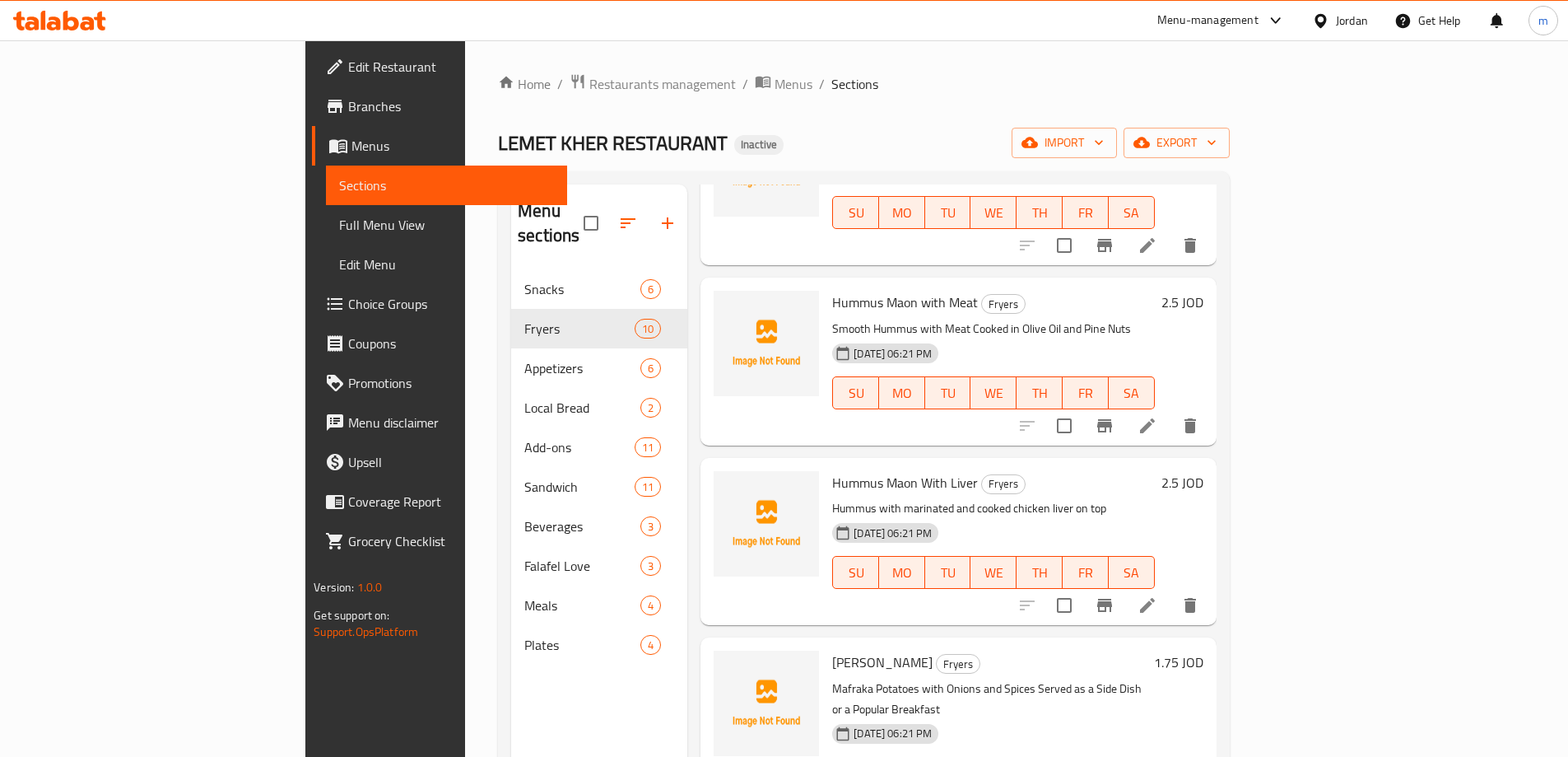
click at [348, 294] on span "Choice Groups" at bounding box center [451, 304] width 206 height 19
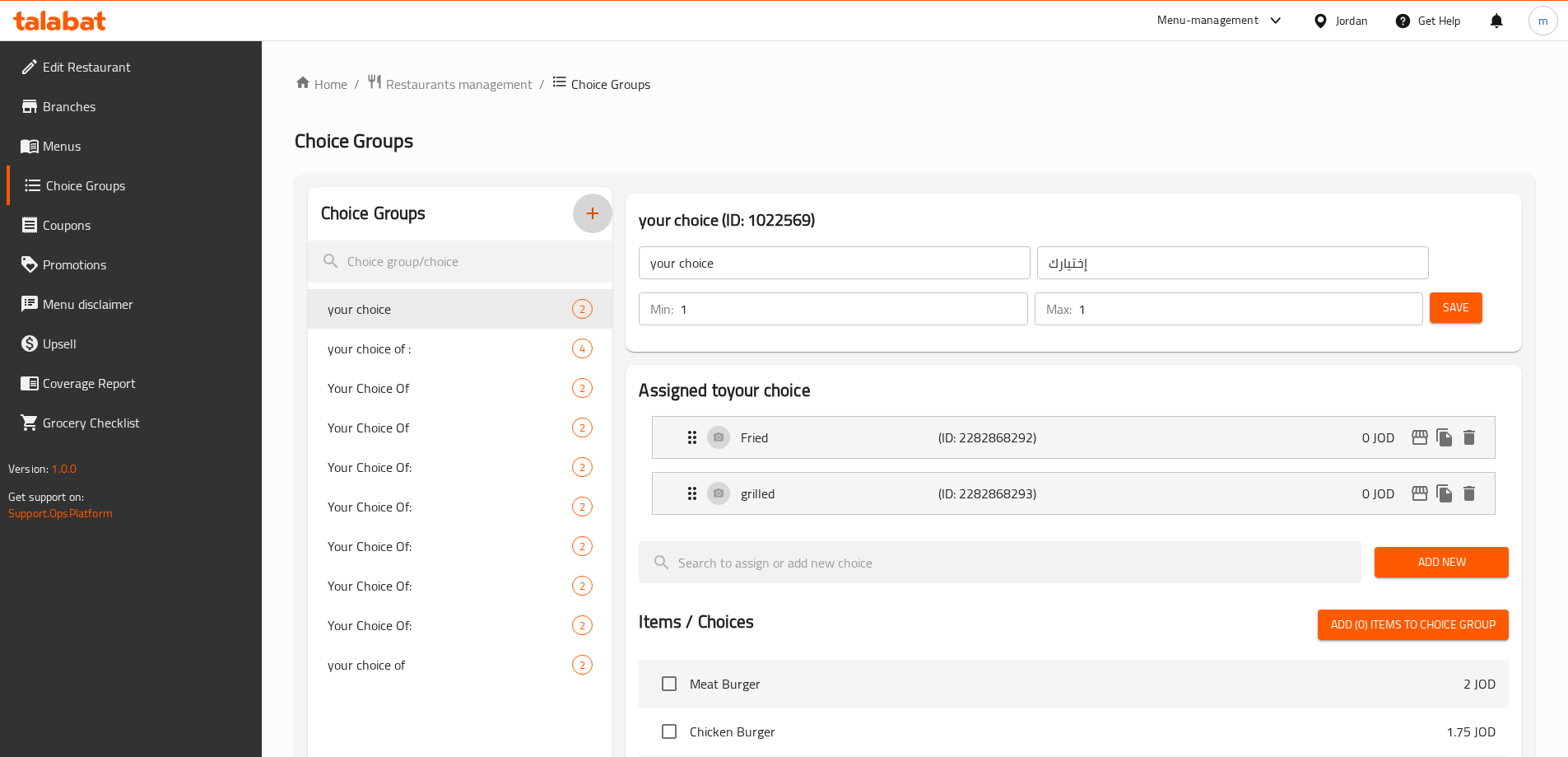
click at [576, 216] on button "button" at bounding box center [592, 213] width 40 height 40
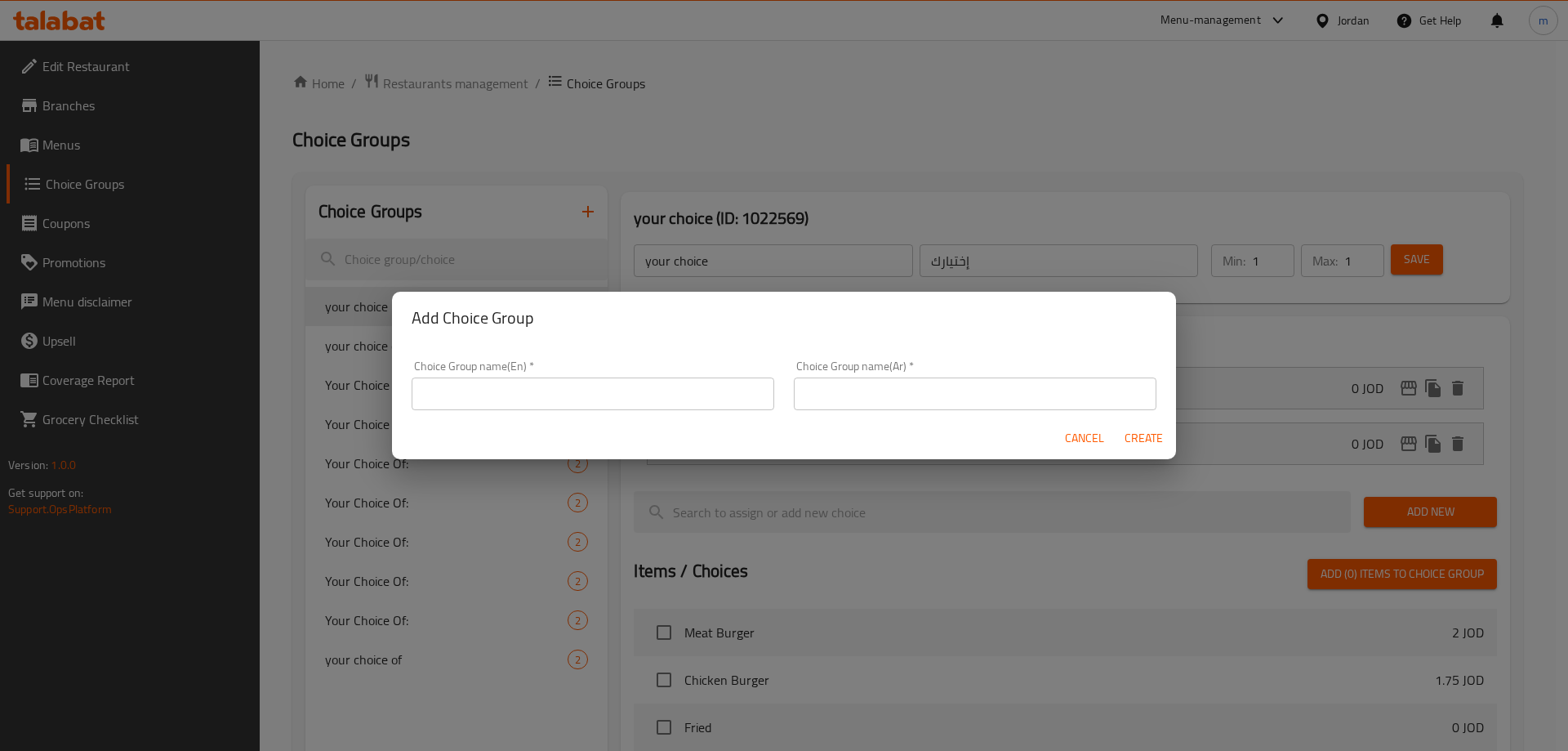
click at [541, 376] on div "Choice Group name(En)   * Choice Group name(En) *" at bounding box center [593, 385] width 363 height 50
click at [542, 391] on input "text" at bounding box center [593, 393] width 363 height 32
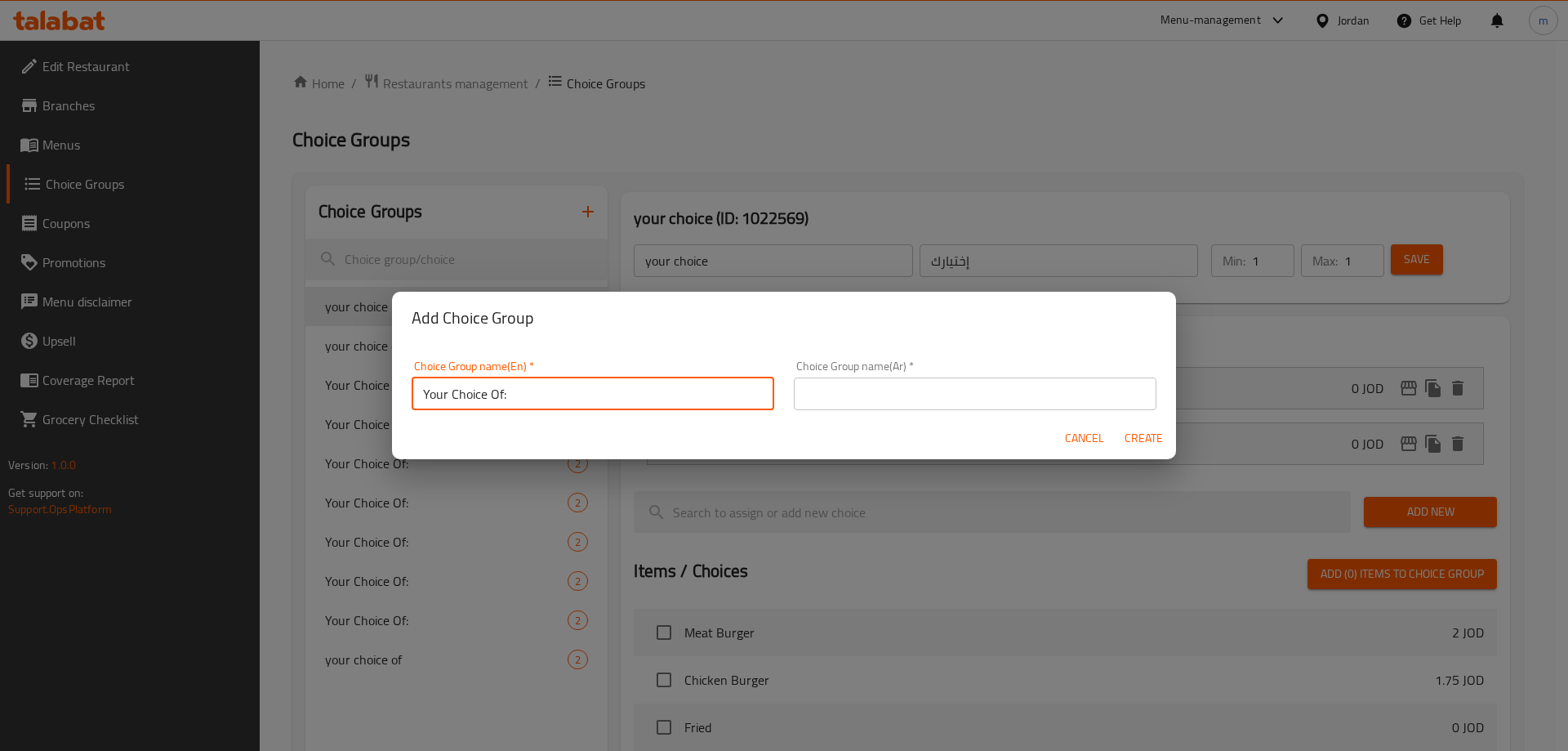
scroll to position [0, 39]
type input "Your Choice Of:"
click at [873, 381] on input "text" at bounding box center [975, 393] width 363 height 32
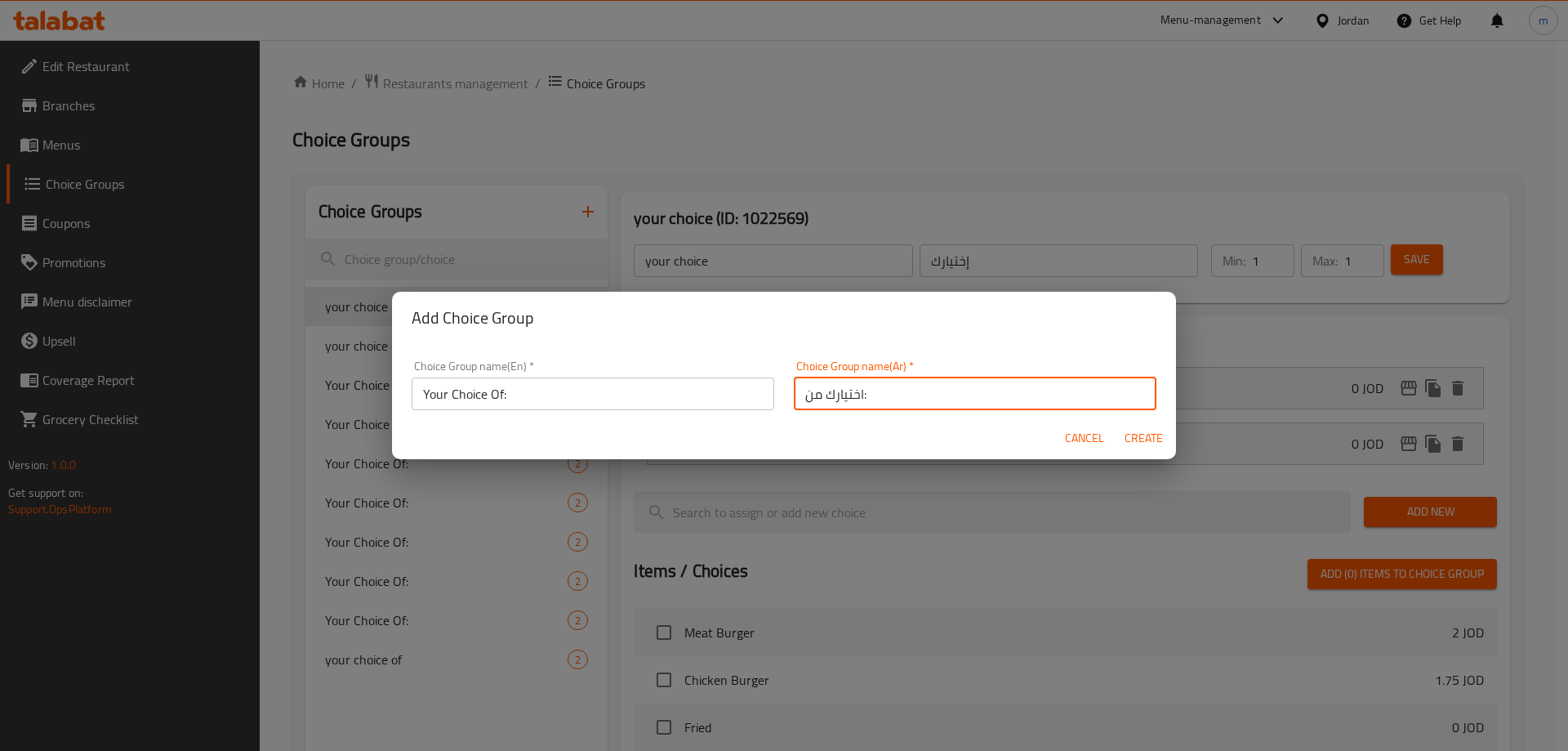
scroll to position [0, 26]
type input "اختيارك من:"
click at [1143, 435] on span "Create" at bounding box center [1144, 438] width 39 height 20
type input "Your Choice Of:"
type input "اختيارك من:"
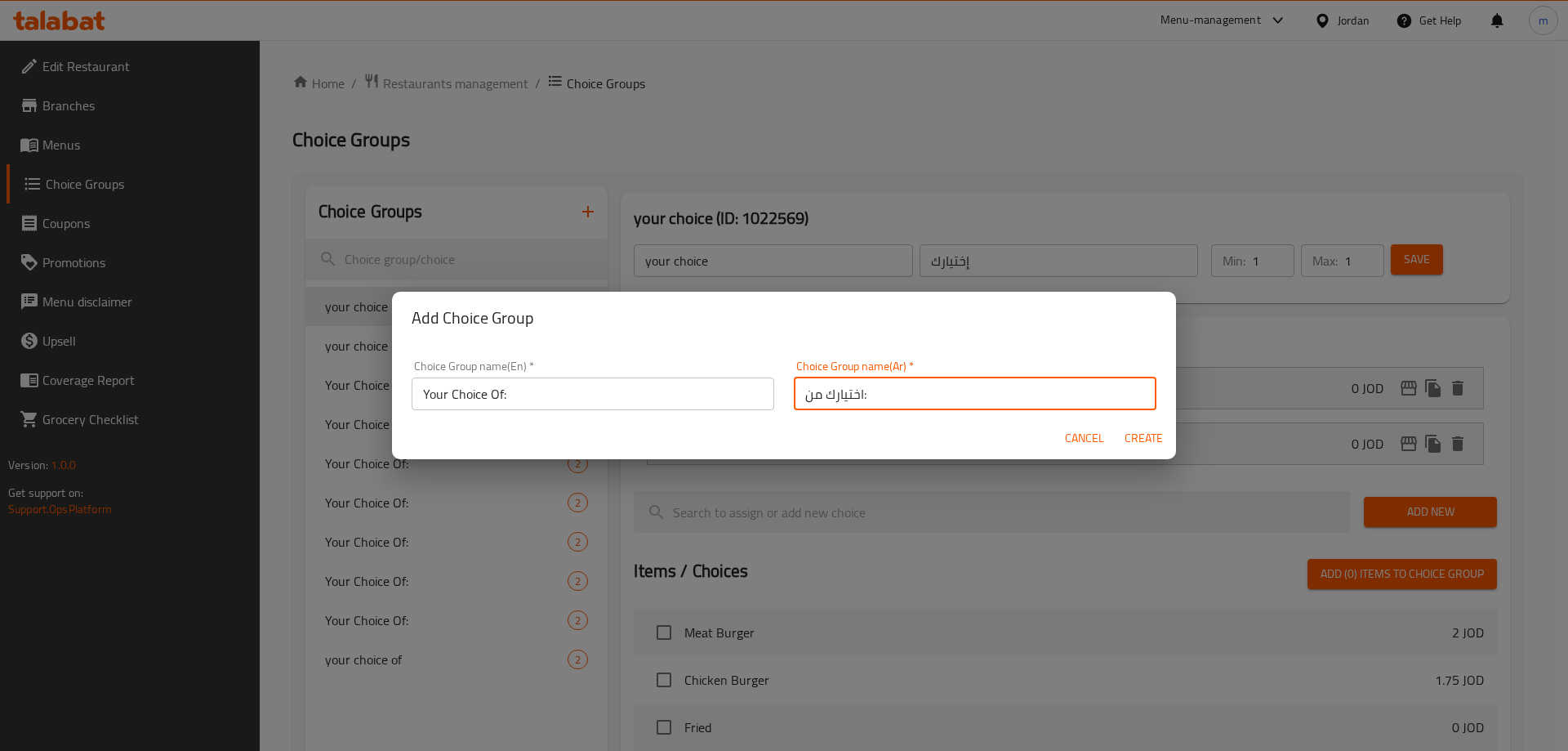
type input "0"
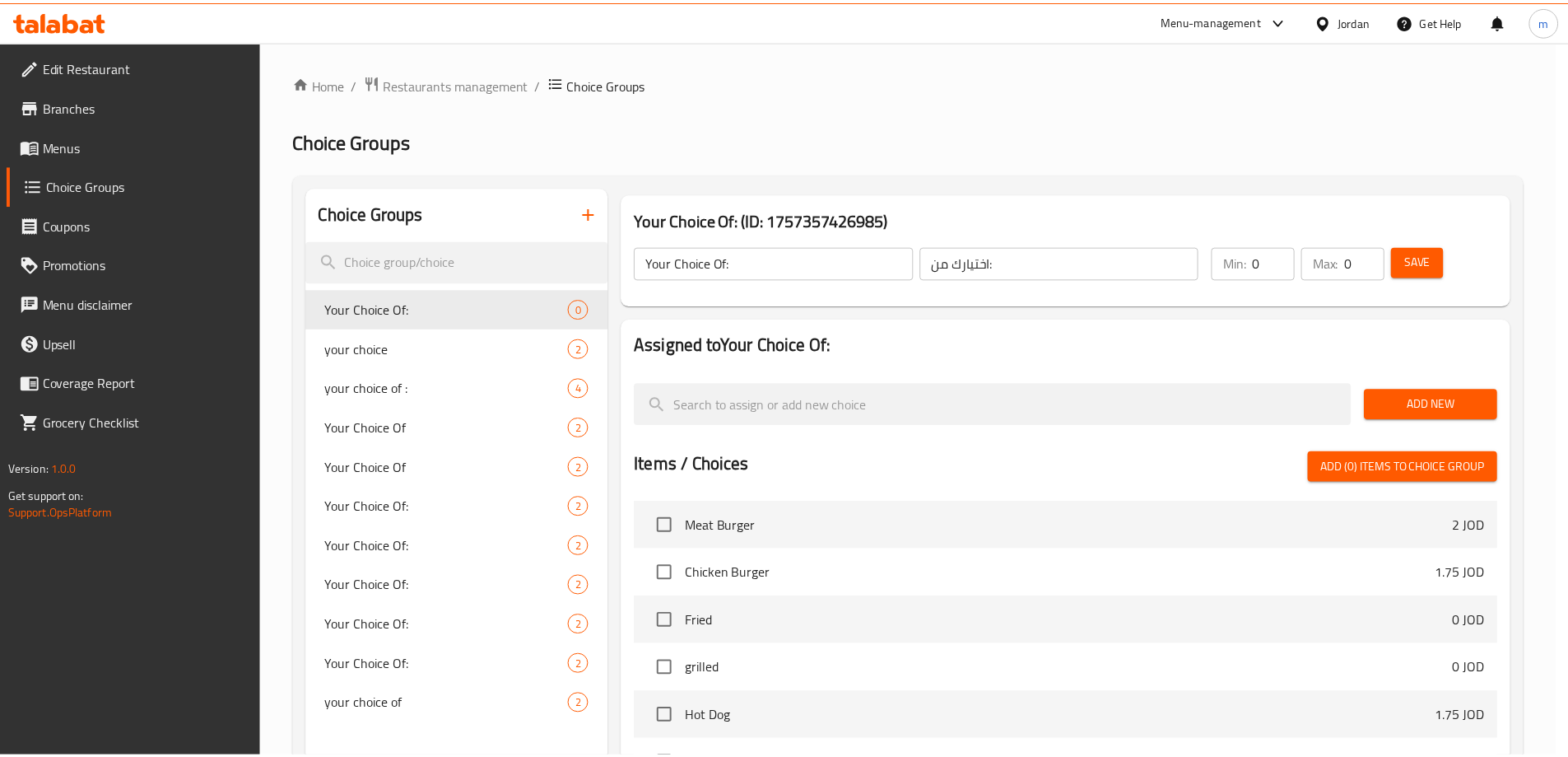
scroll to position [0, 0]
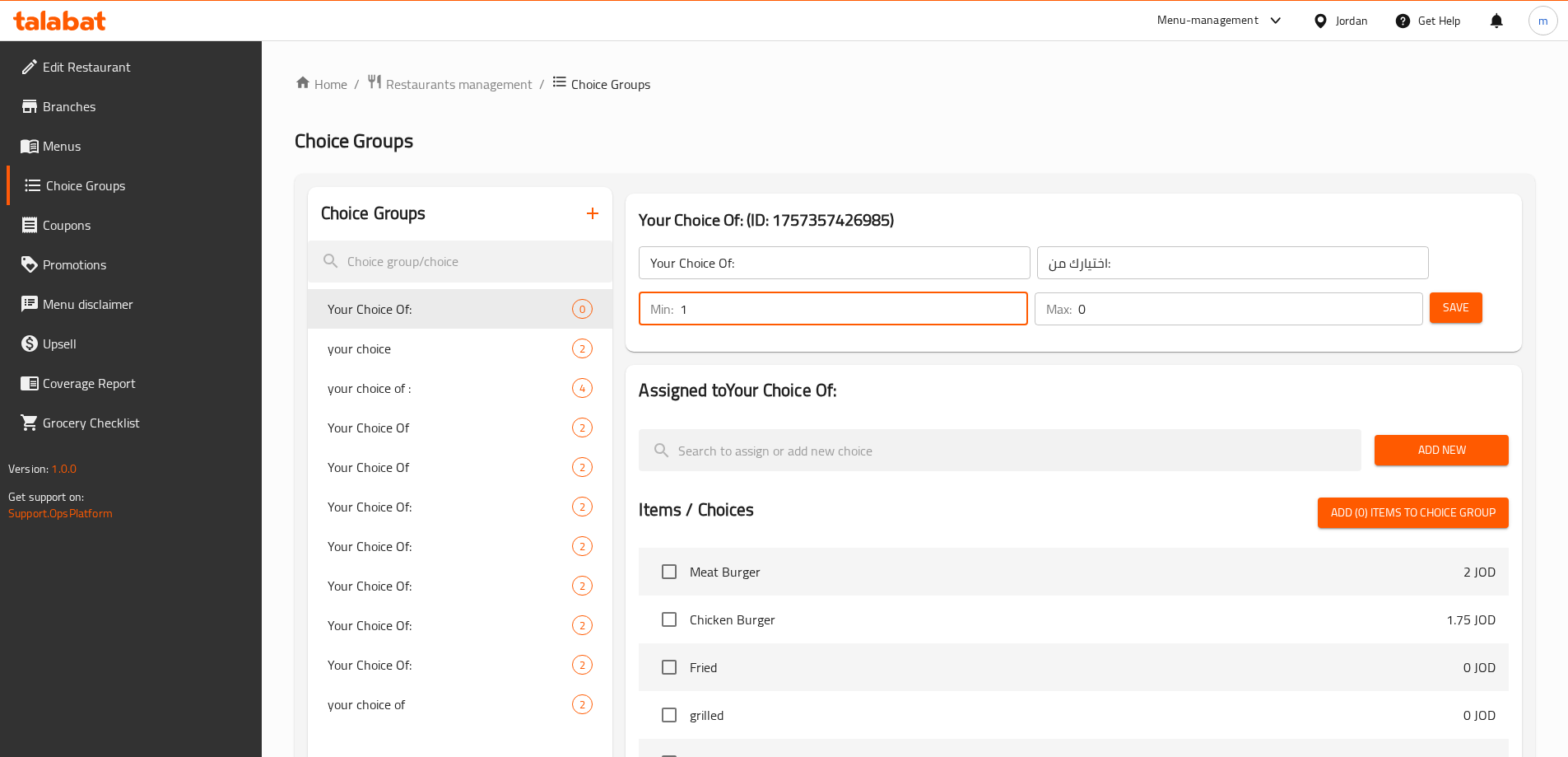
type input "1"
click at [1027, 293] on input "1" at bounding box center [853, 309] width 347 height 33
type input "1"
click at [1377, 293] on input "1" at bounding box center [1251, 309] width 345 height 33
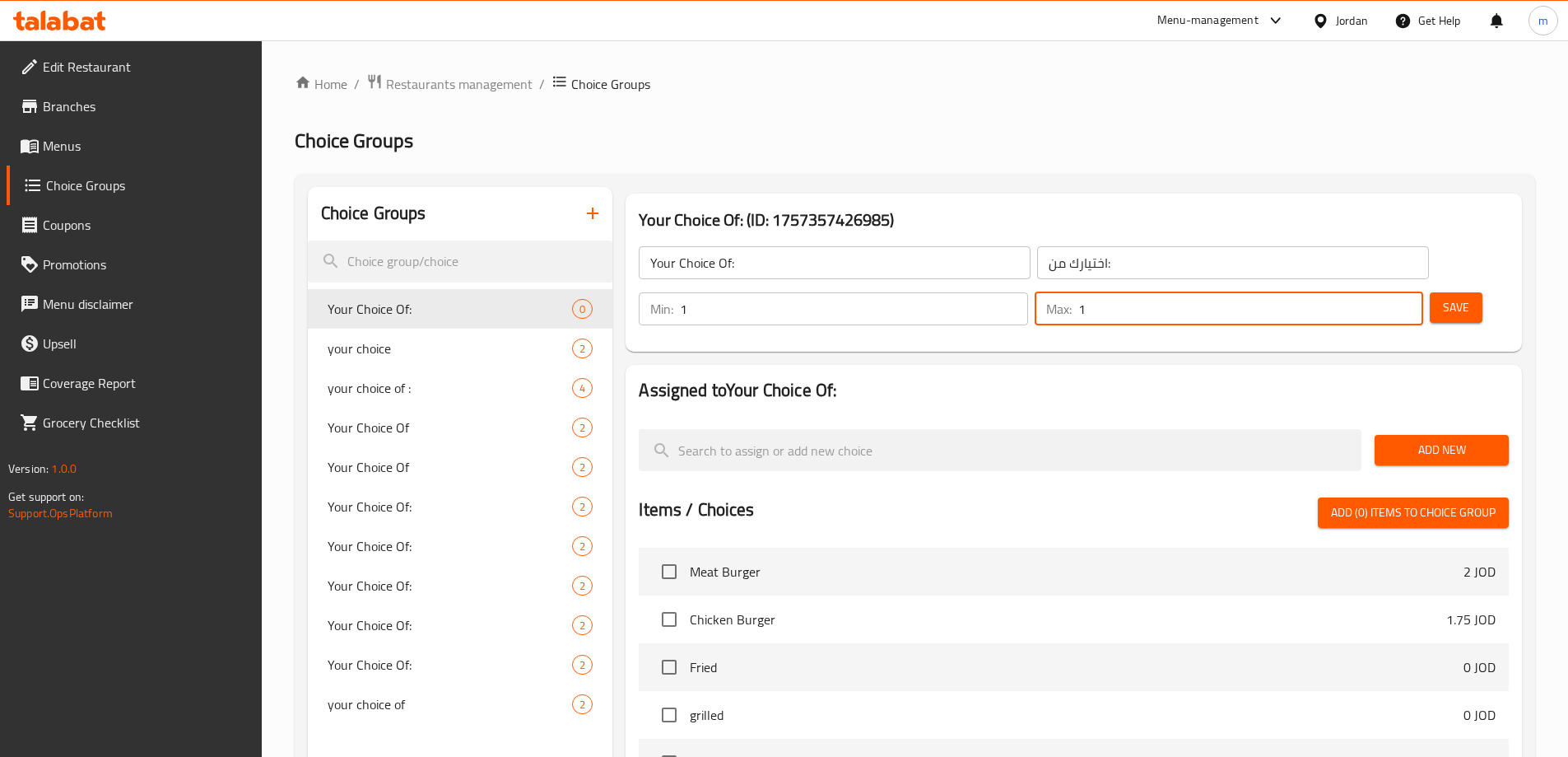
click at [1430, 440] on span "Add New" at bounding box center [1442, 449] width 108 height 20
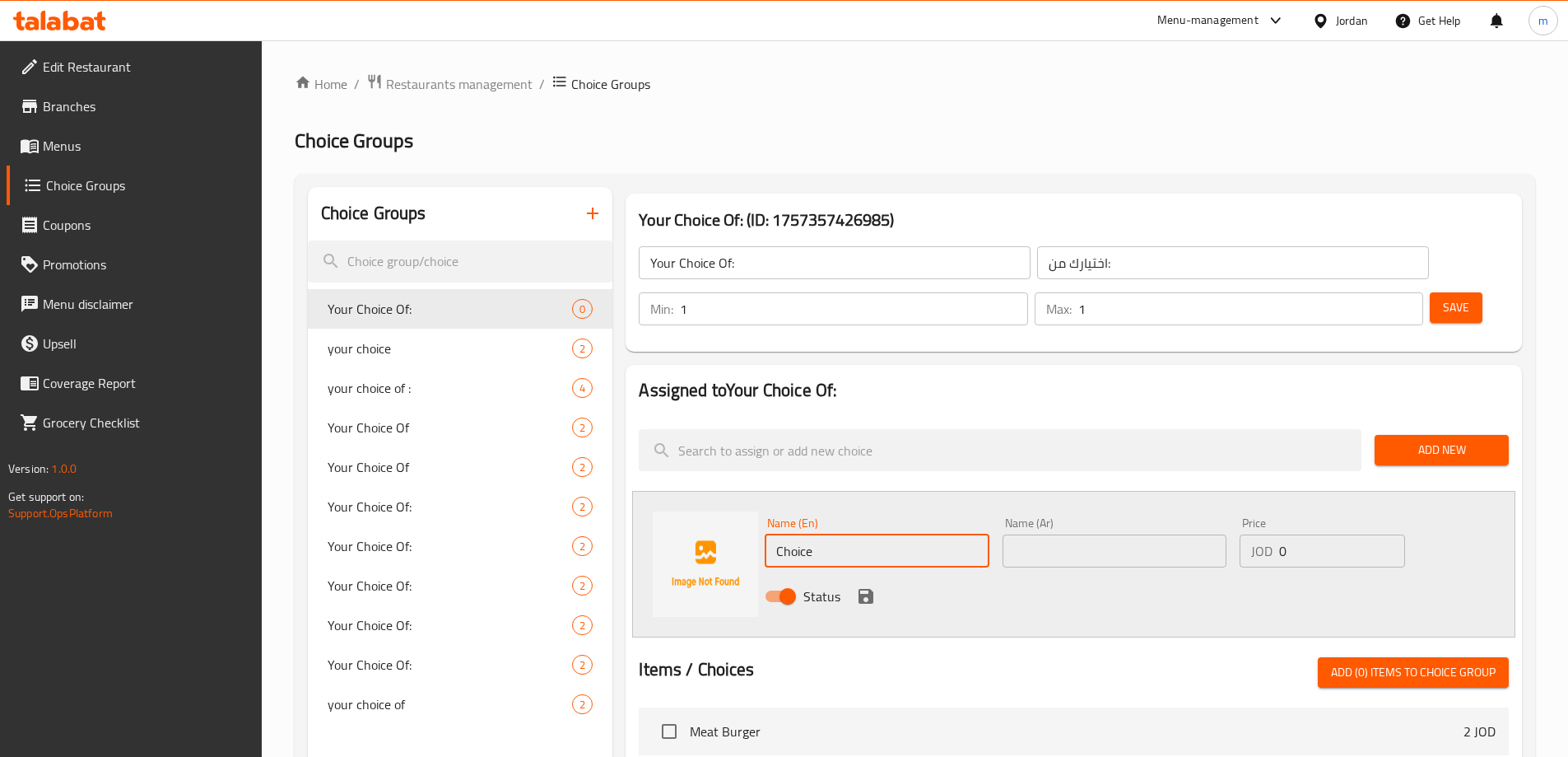
click at [869, 534] on input "Choice" at bounding box center [876, 550] width 224 height 33
paste input "[DEMOGRAPHIC_DATA]"
type input "[DEMOGRAPHIC_DATA]"
click at [1165, 534] on input "text" at bounding box center [1114, 550] width 224 height 33
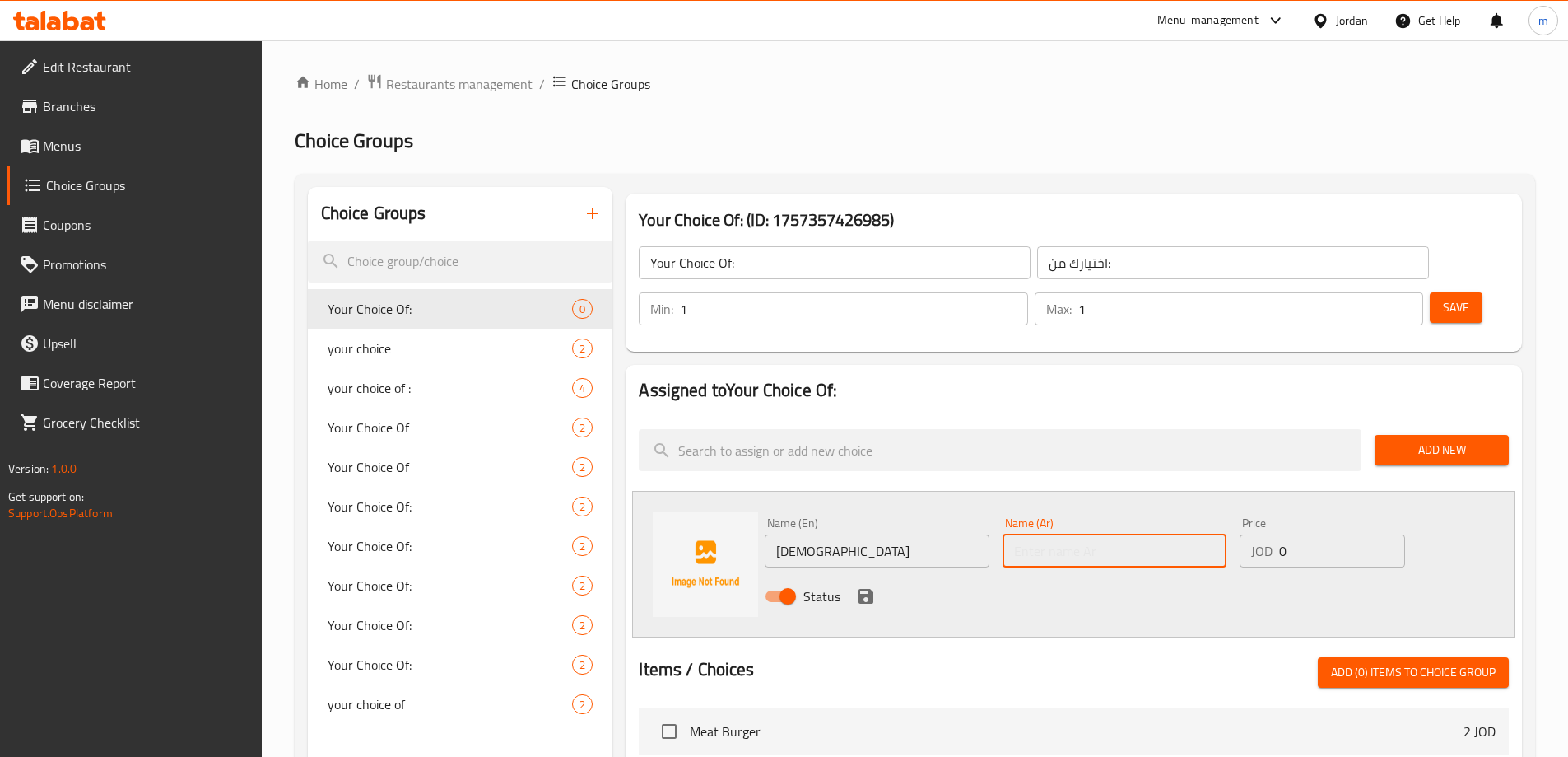
paste input "[DEMOGRAPHIC_DATA]"
type input "[DEMOGRAPHIC_DATA]"
click at [852, 574] on div "Status" at bounding box center [1115, 596] width 713 height 44
click at [864, 586] on icon "save" at bounding box center [866, 596] width 19 height 19
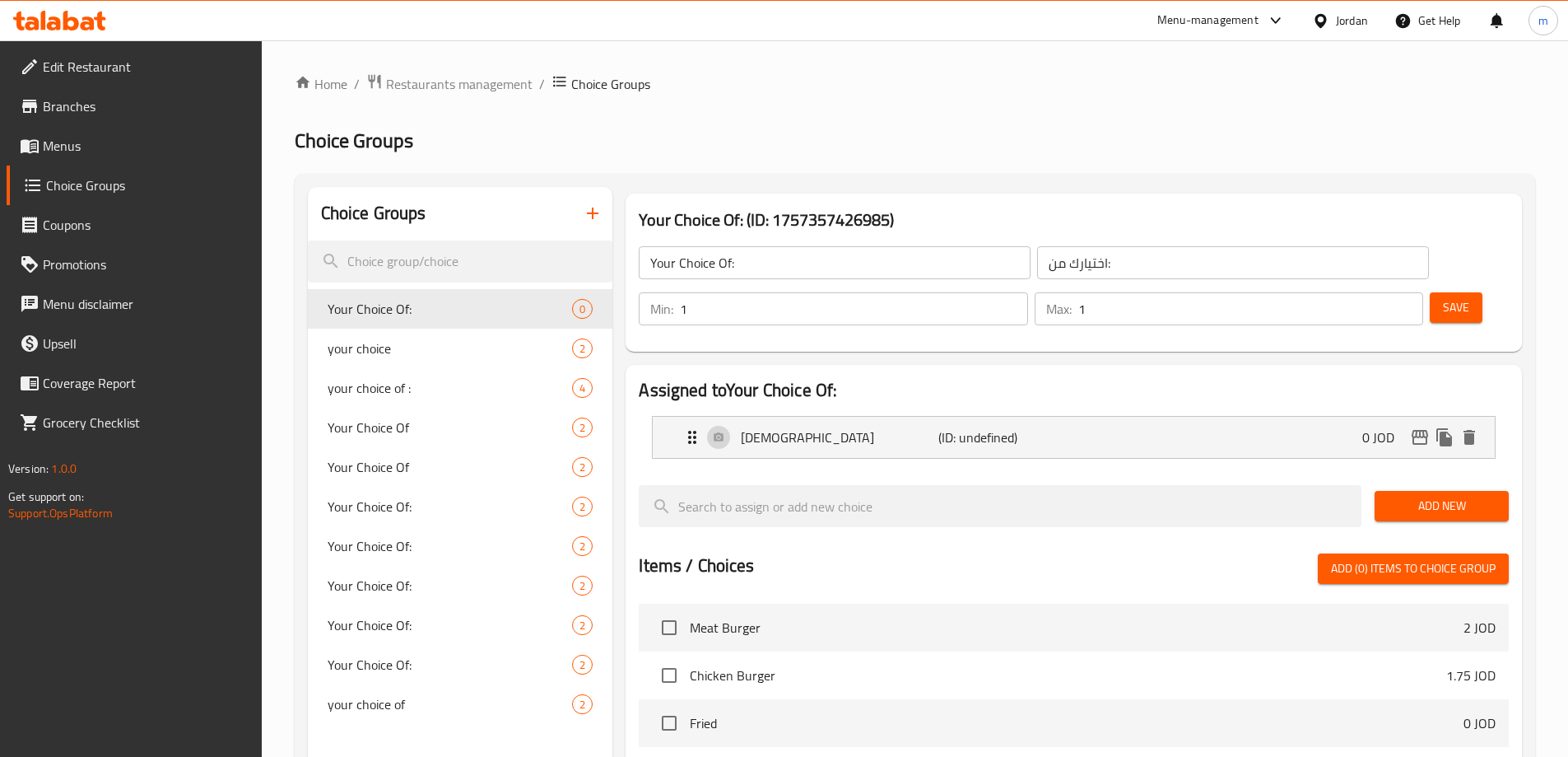
drag, startPoint x: 1465, startPoint y: 458, endPoint x: 1427, endPoint y: 470, distance: 39.8
click at [1464, 496] on span "Add New" at bounding box center [1442, 506] width 108 height 20
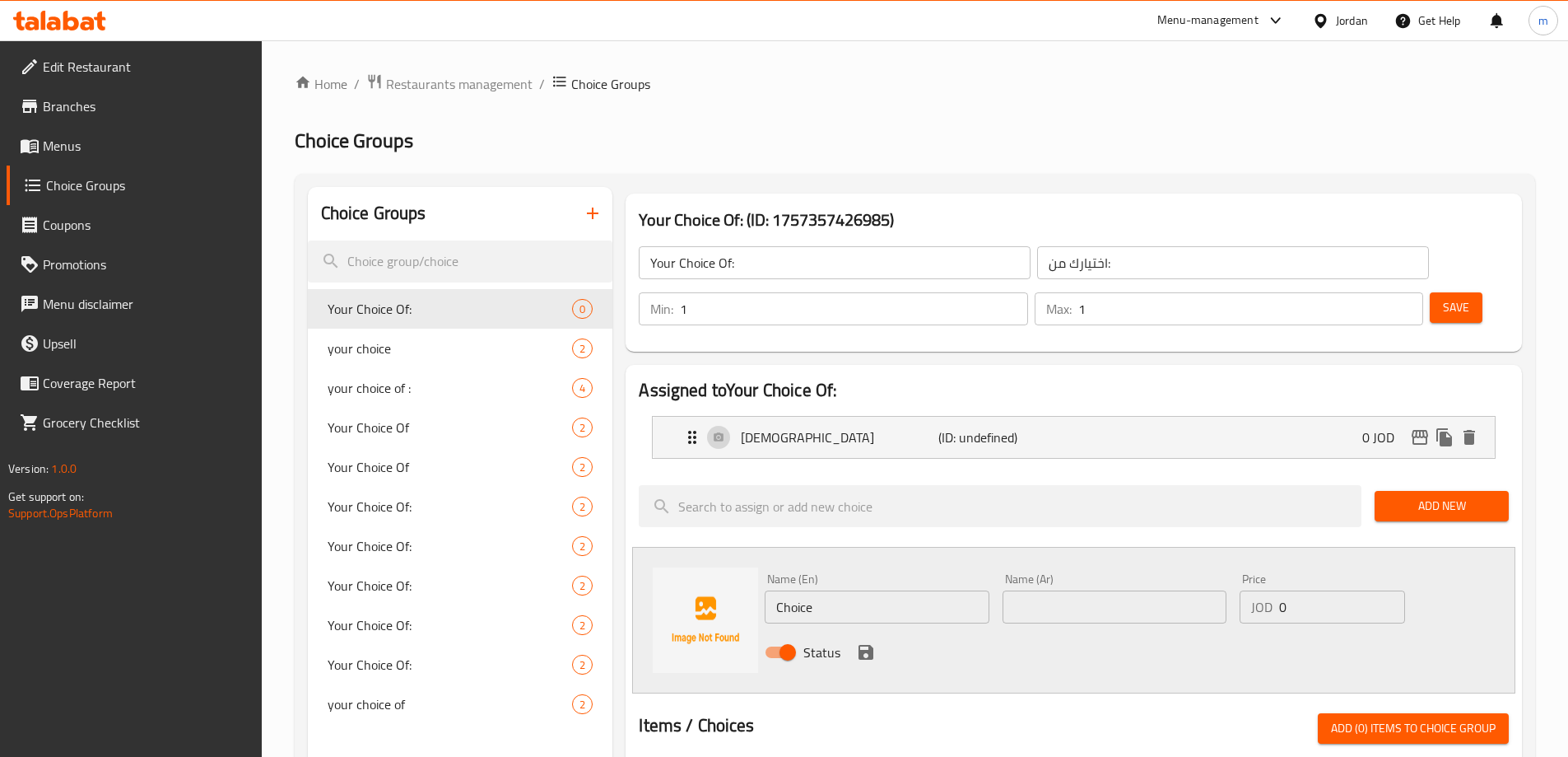
click at [901, 578] on div "Name (En) Choice Name (En)" at bounding box center [877, 599] width 237 height 64
click at [891, 591] on input "Choice" at bounding box center [876, 607] width 224 height 33
paste input "Shami"
type input "Shami"
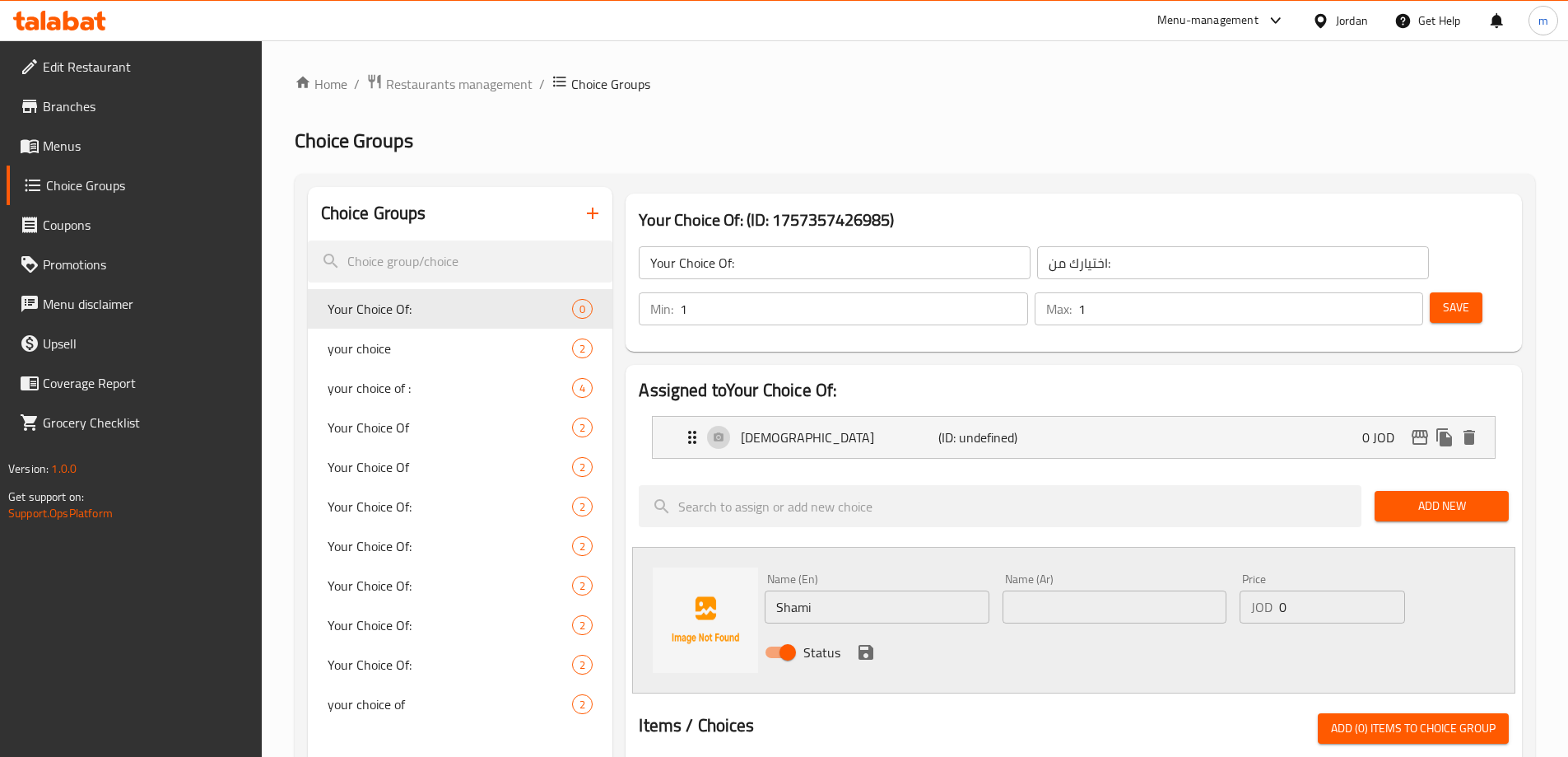
click at [1061, 591] on input "text" at bounding box center [1114, 607] width 224 height 33
paste input "شامي"
type input "شامي"
click at [872, 645] on icon "save" at bounding box center [865, 652] width 15 height 15
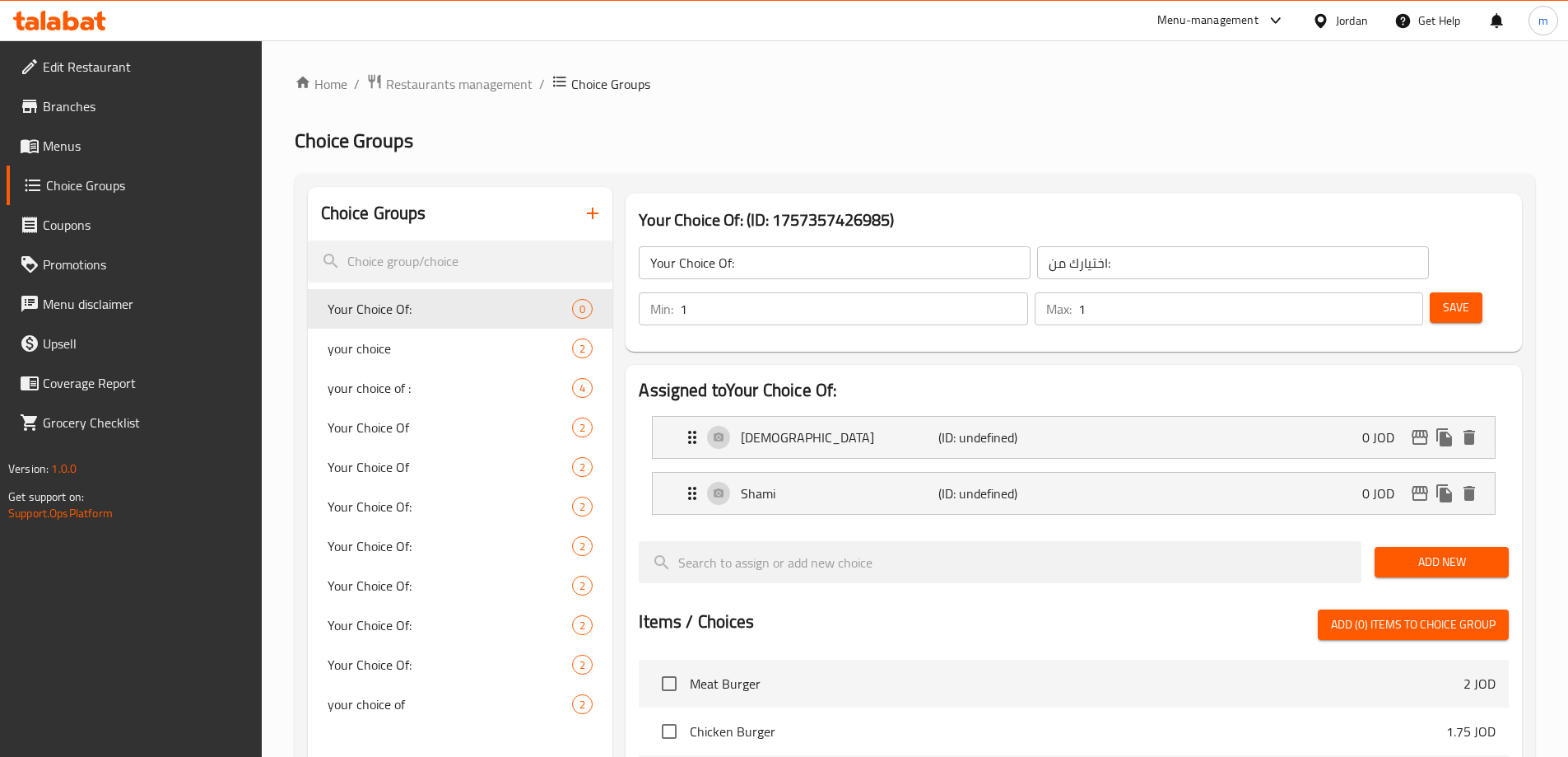
click at [1443, 297] on span "Save" at bounding box center [1457, 307] width 27 height 20
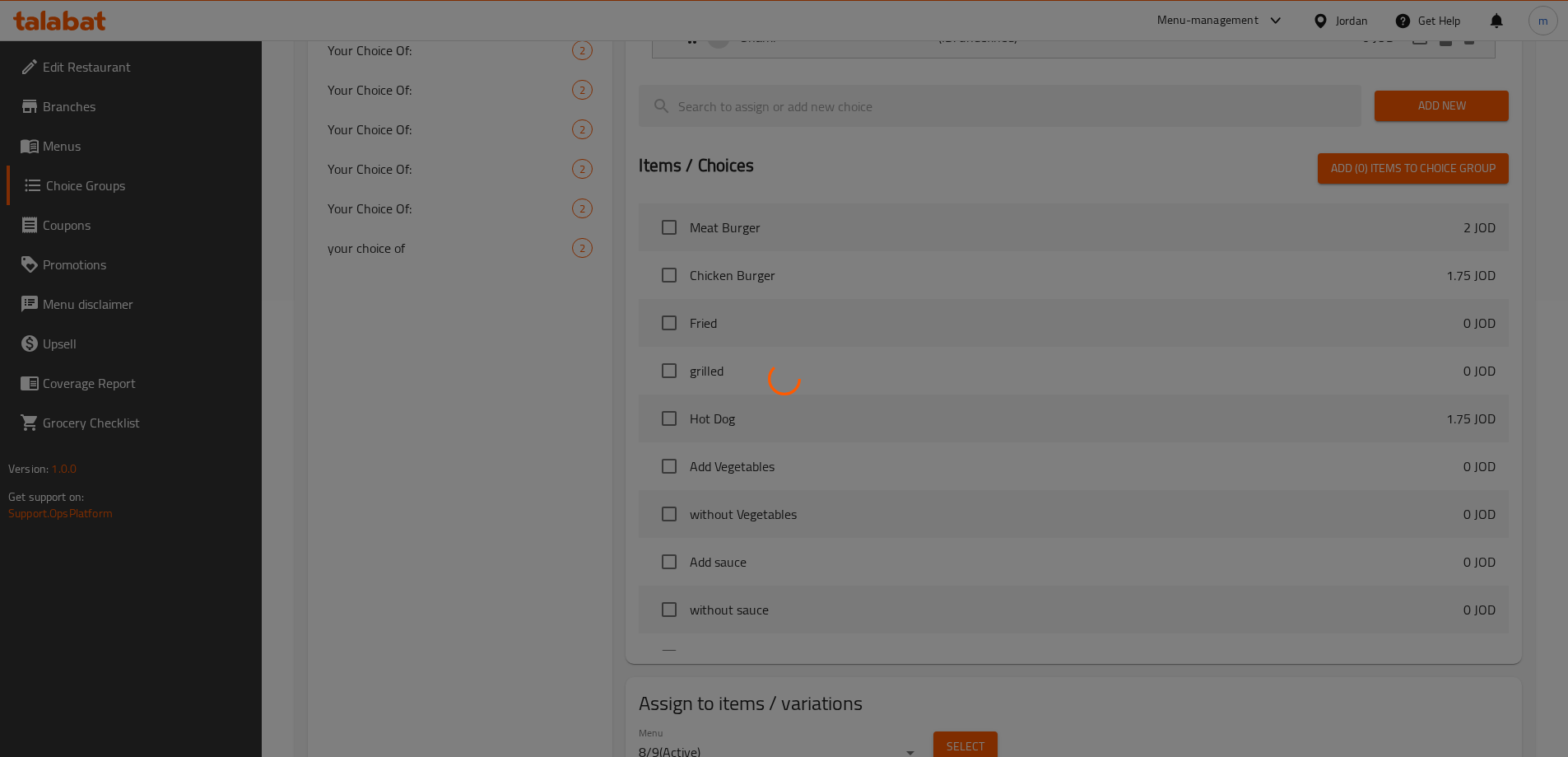
scroll to position [486, 0]
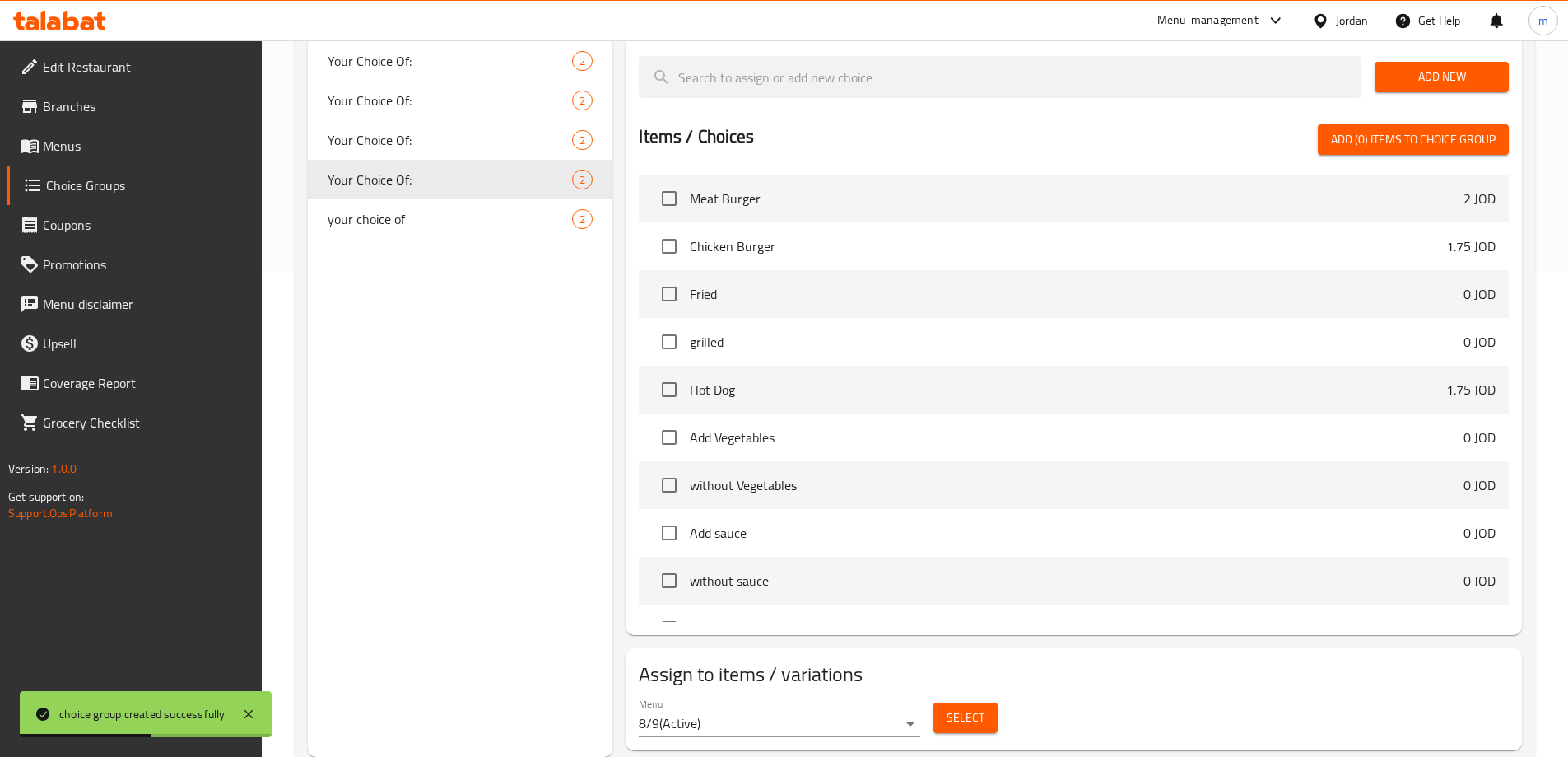
click at [976, 703] on button "Select" at bounding box center [965, 718] width 65 height 30
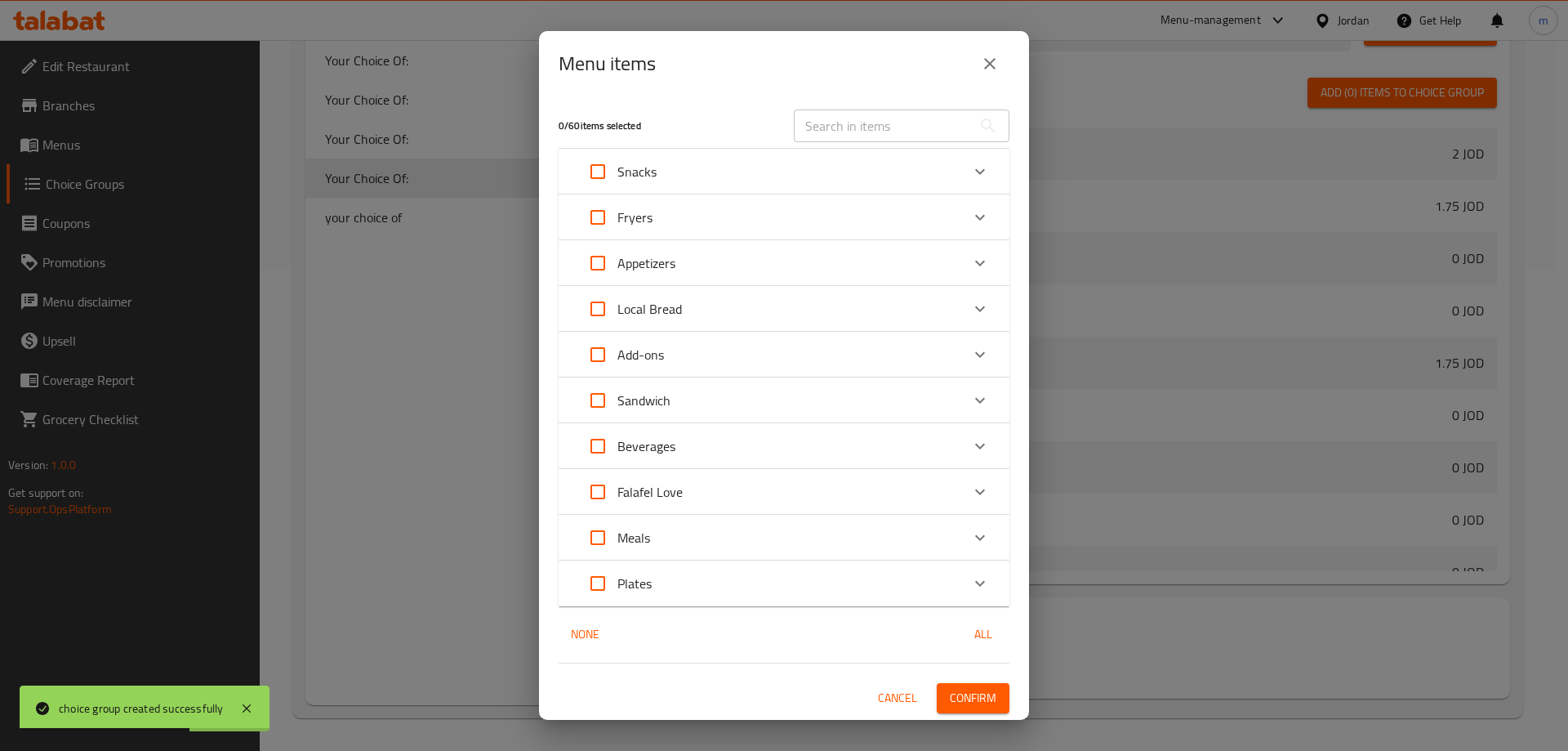
click at [887, 119] on input "text" at bounding box center [882, 125] width 178 height 32
paste input "[PERSON_NAME]"
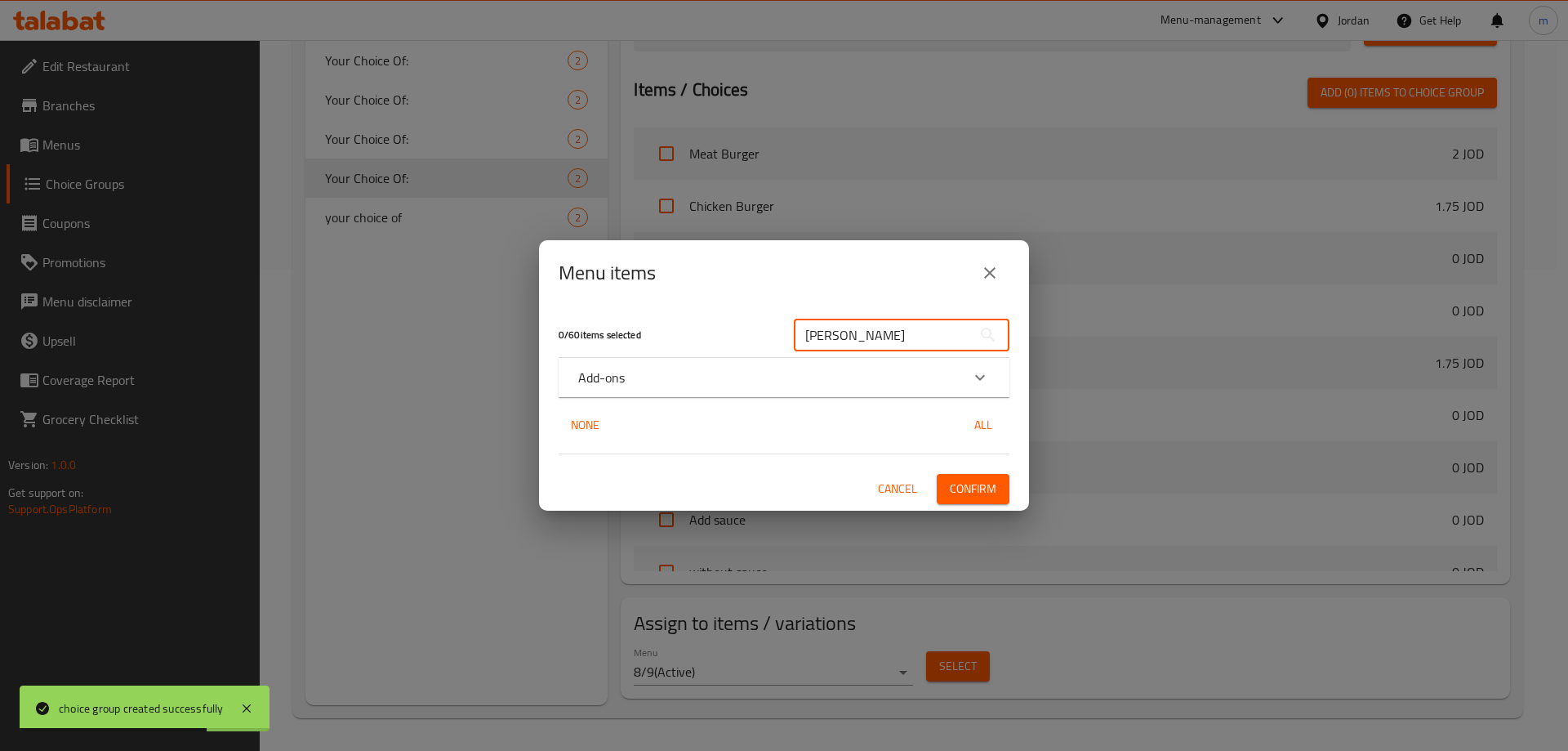
type input "[PERSON_NAME]"
click at [823, 366] on div "Add-ons" at bounding box center [784, 377] width 451 height 39
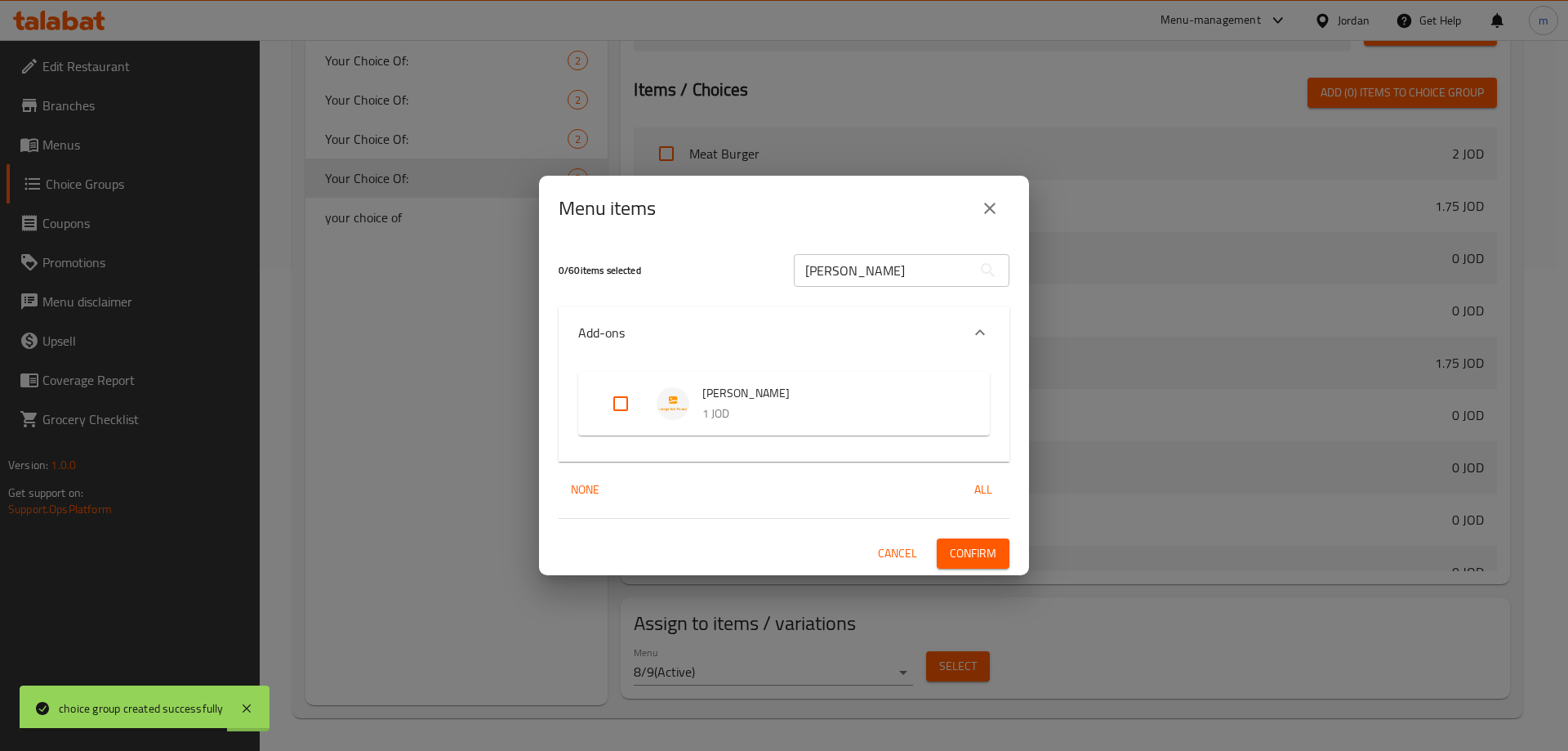
click at [617, 394] on input "Expand" at bounding box center [621, 404] width 39 height 39
checkbox input "true"
click at [973, 554] on span "Confirm" at bounding box center [973, 553] width 46 height 20
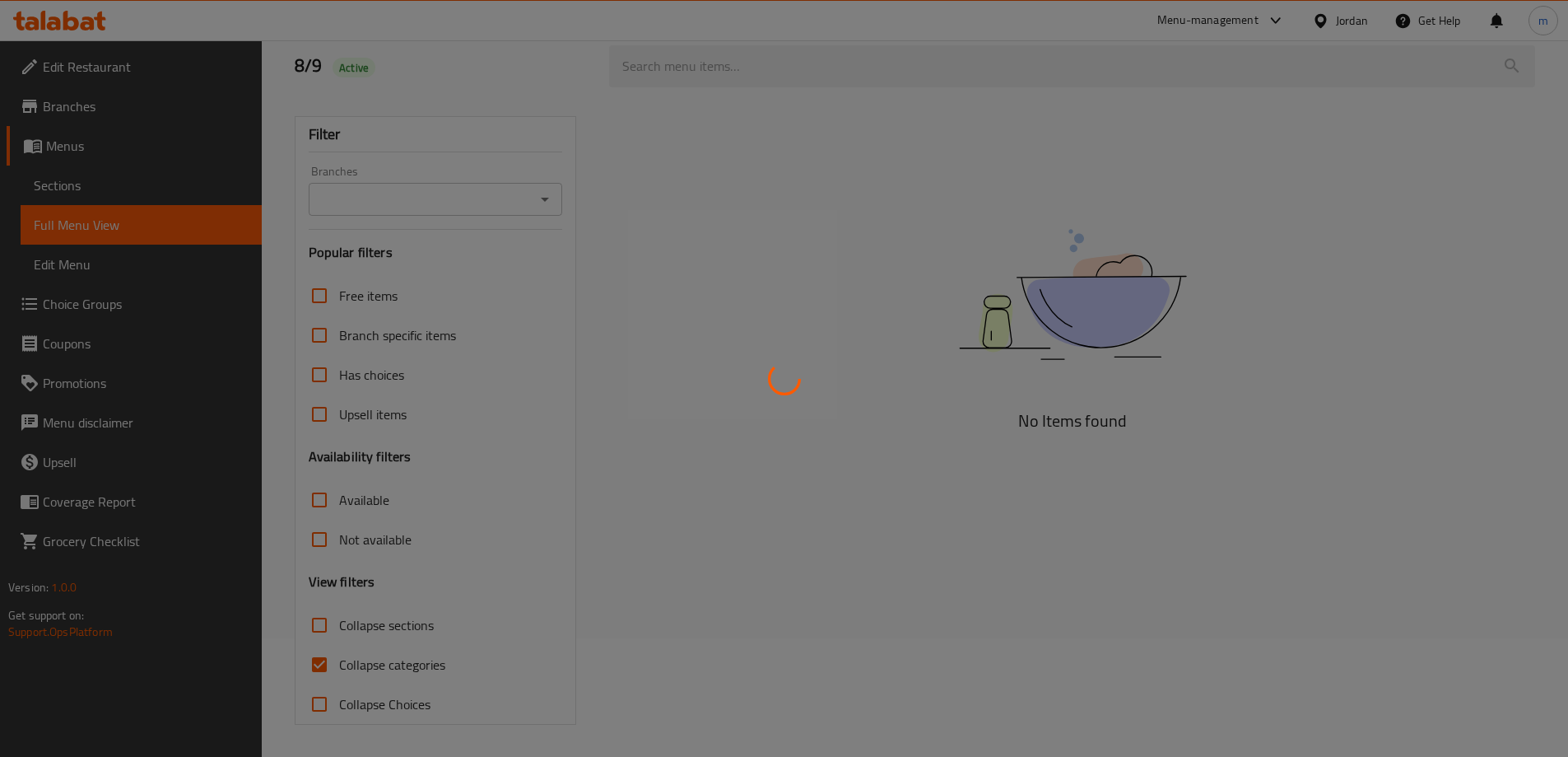
scroll to position [119, 0]
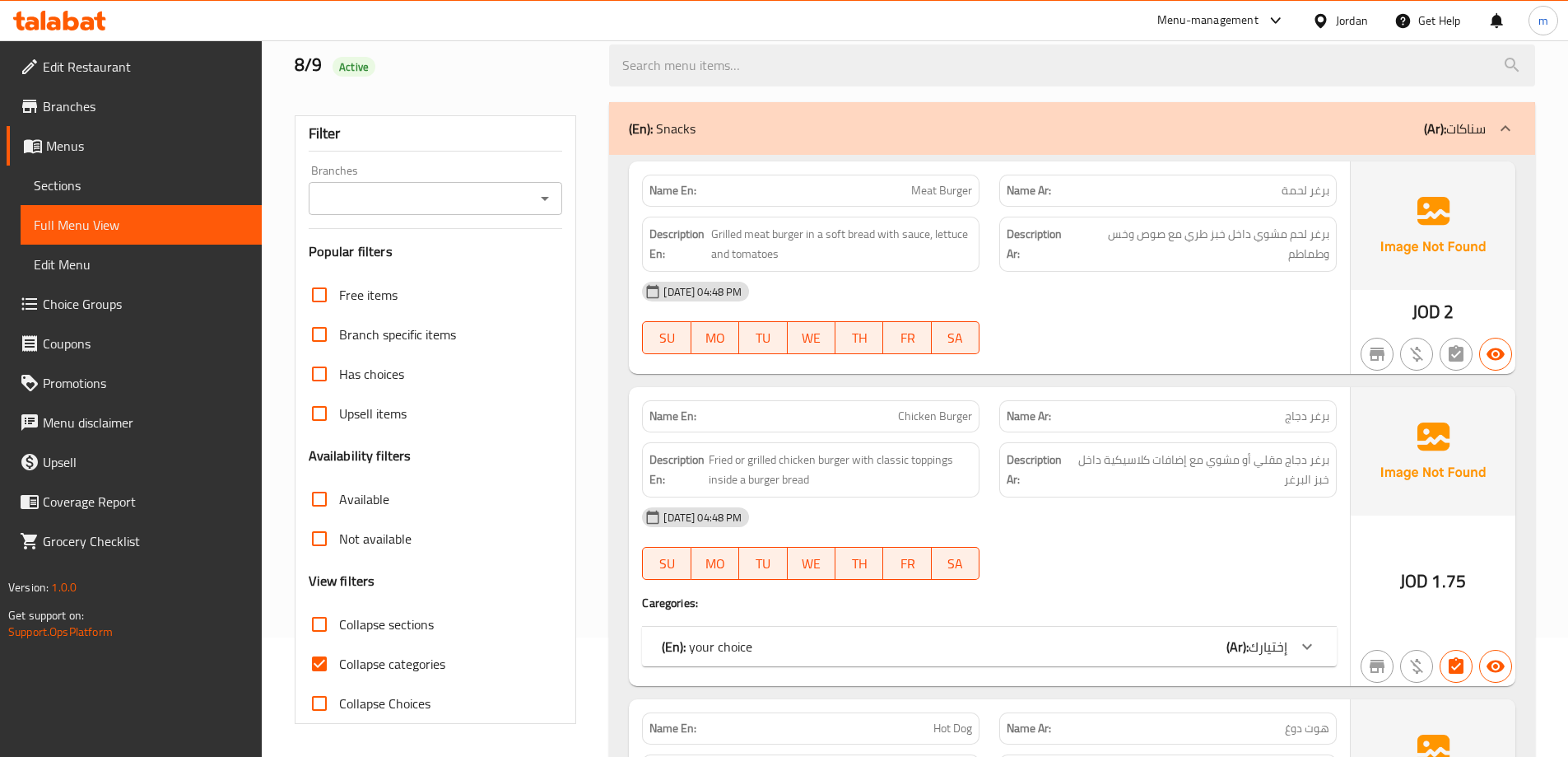
drag, startPoint x: 392, startPoint y: 658, endPoint x: 402, endPoint y: 608, distance: 51.0
click at [392, 659] on span "Collapse categories" at bounding box center [392, 664] width 106 height 19
click at [339, 659] on input "Collapse categories" at bounding box center [319, 663] width 40 height 40
checkbox input "false"
click at [390, 616] on span "Collapse sections" at bounding box center [386, 624] width 95 height 19
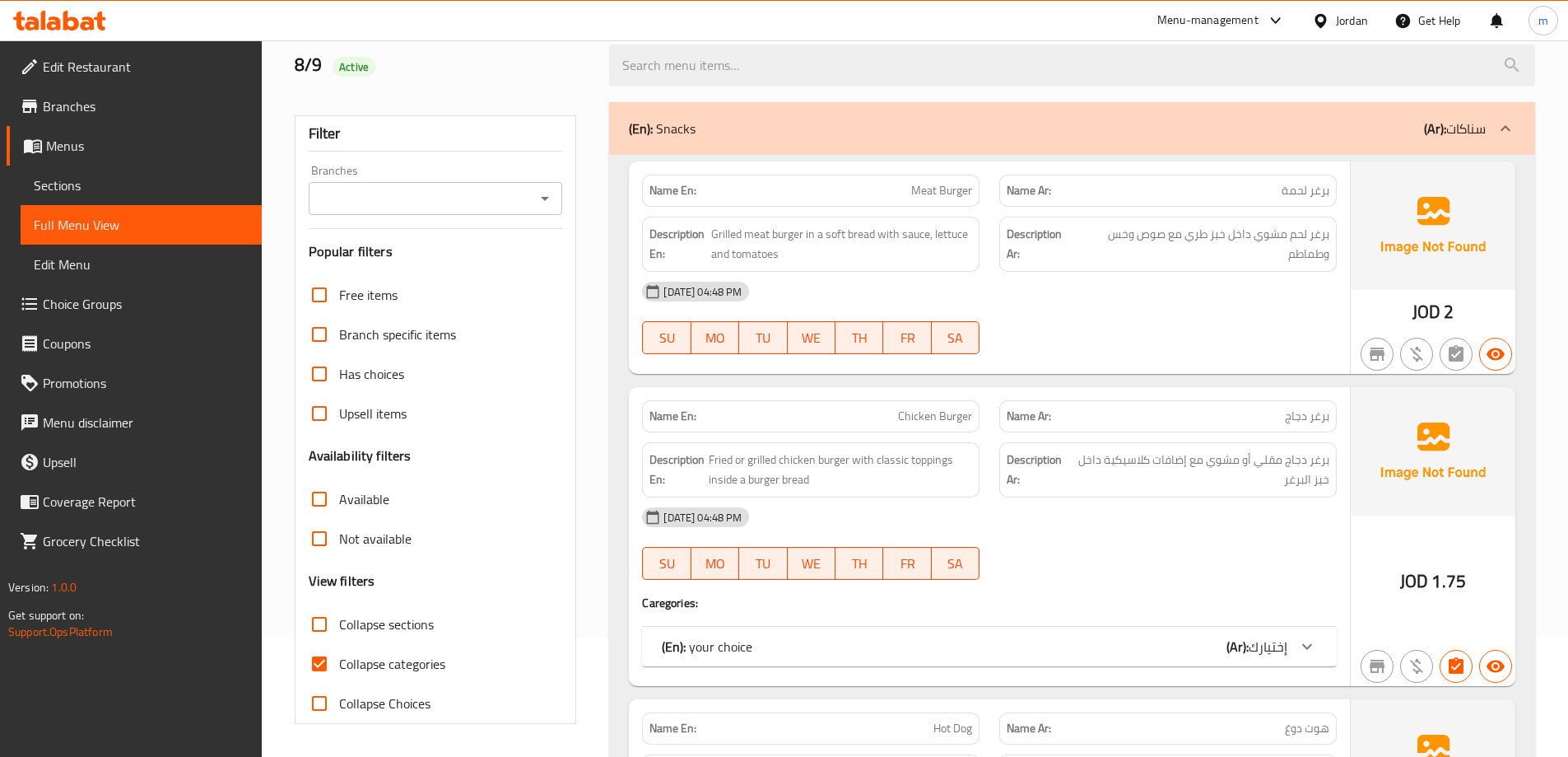
click at [339, 616] on input "Collapse sections" at bounding box center [319, 624] width 40 height 40
checkbox input "true"
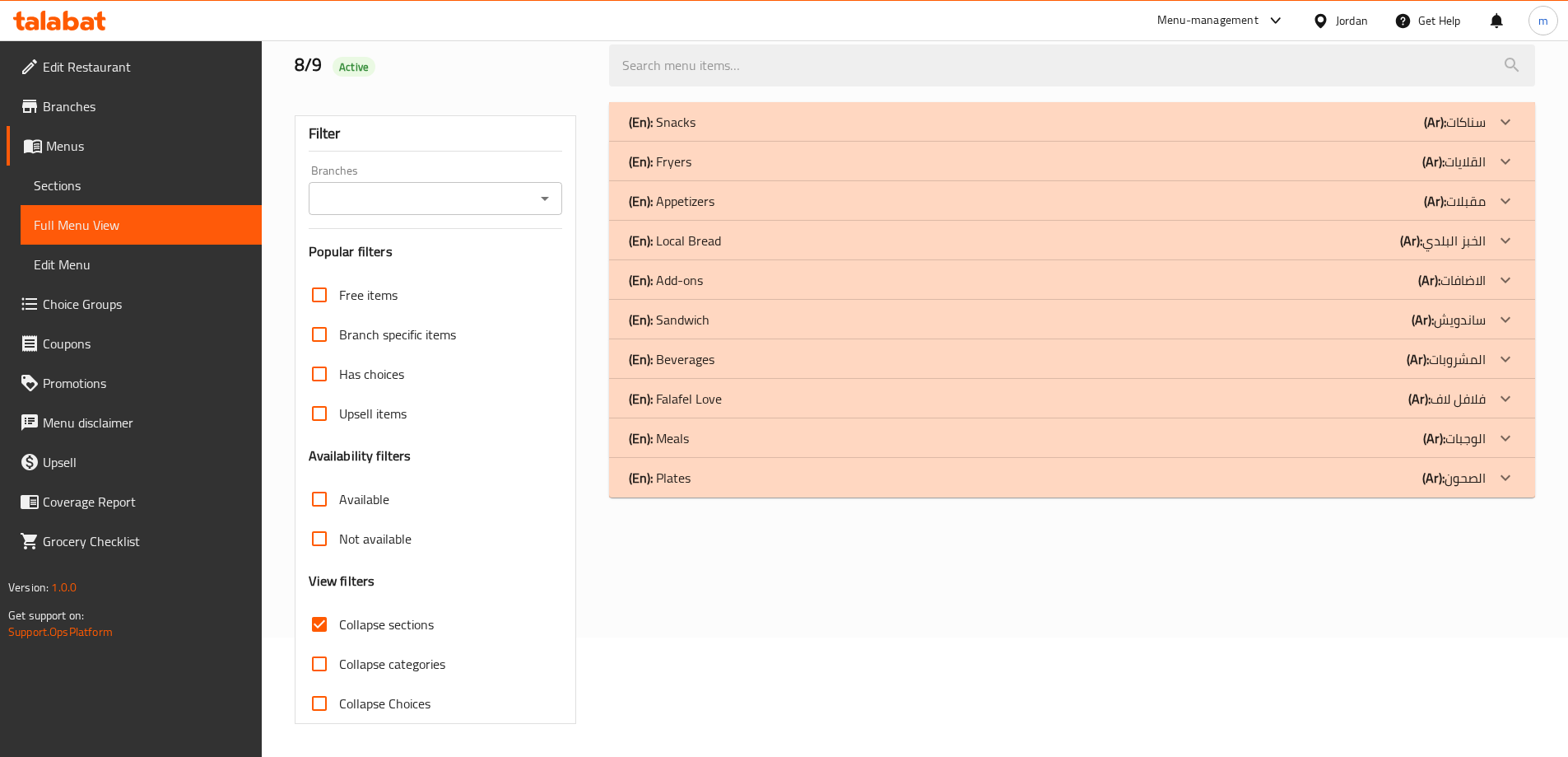
click at [784, 449] on div "(En): Meals (Ar): الوجبات" at bounding box center [1072, 438] width 926 height 40
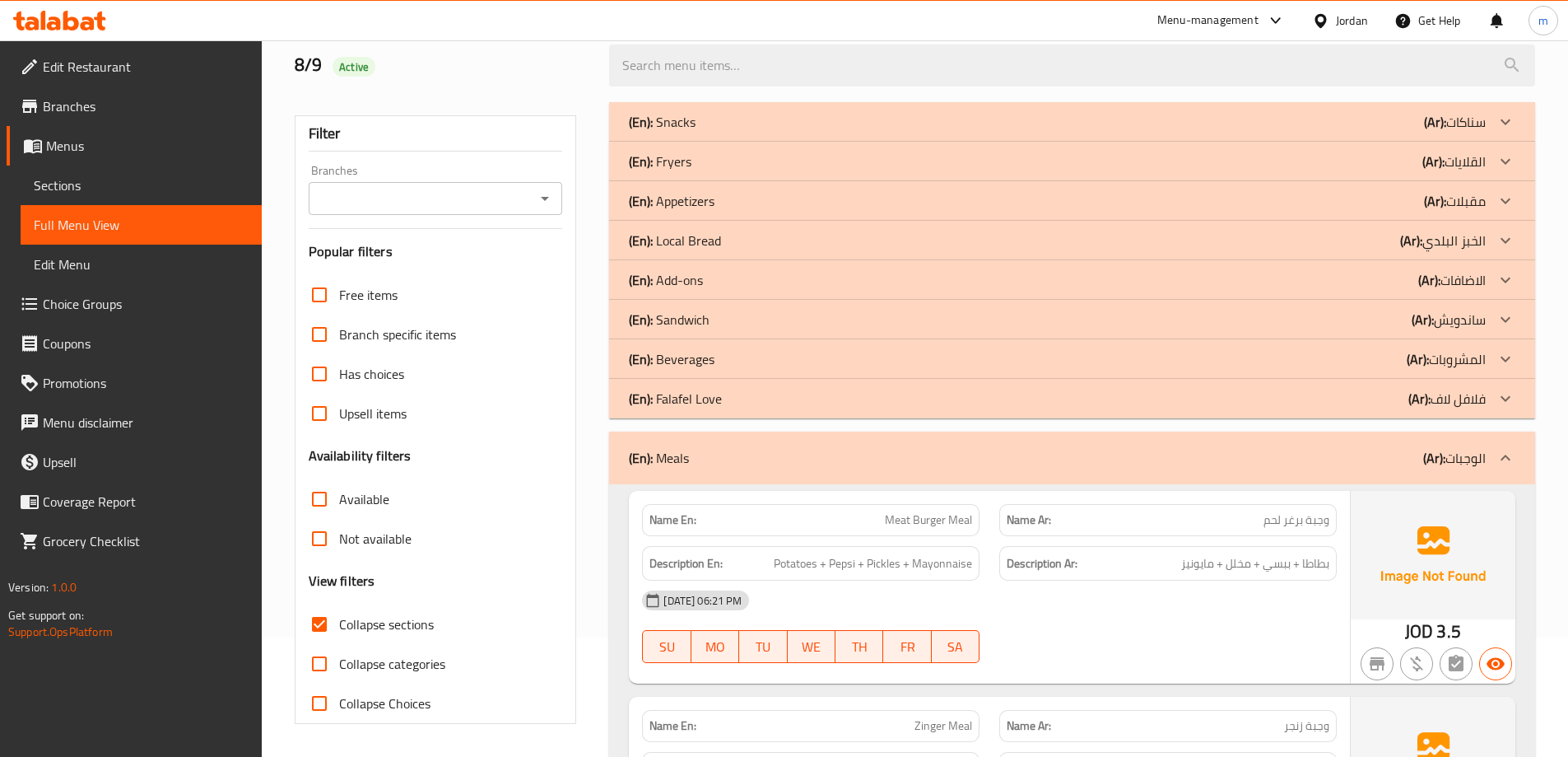
click at [749, 361] on div "(En): Beverages (Ar): المشروبات" at bounding box center [1058, 359] width 857 height 19
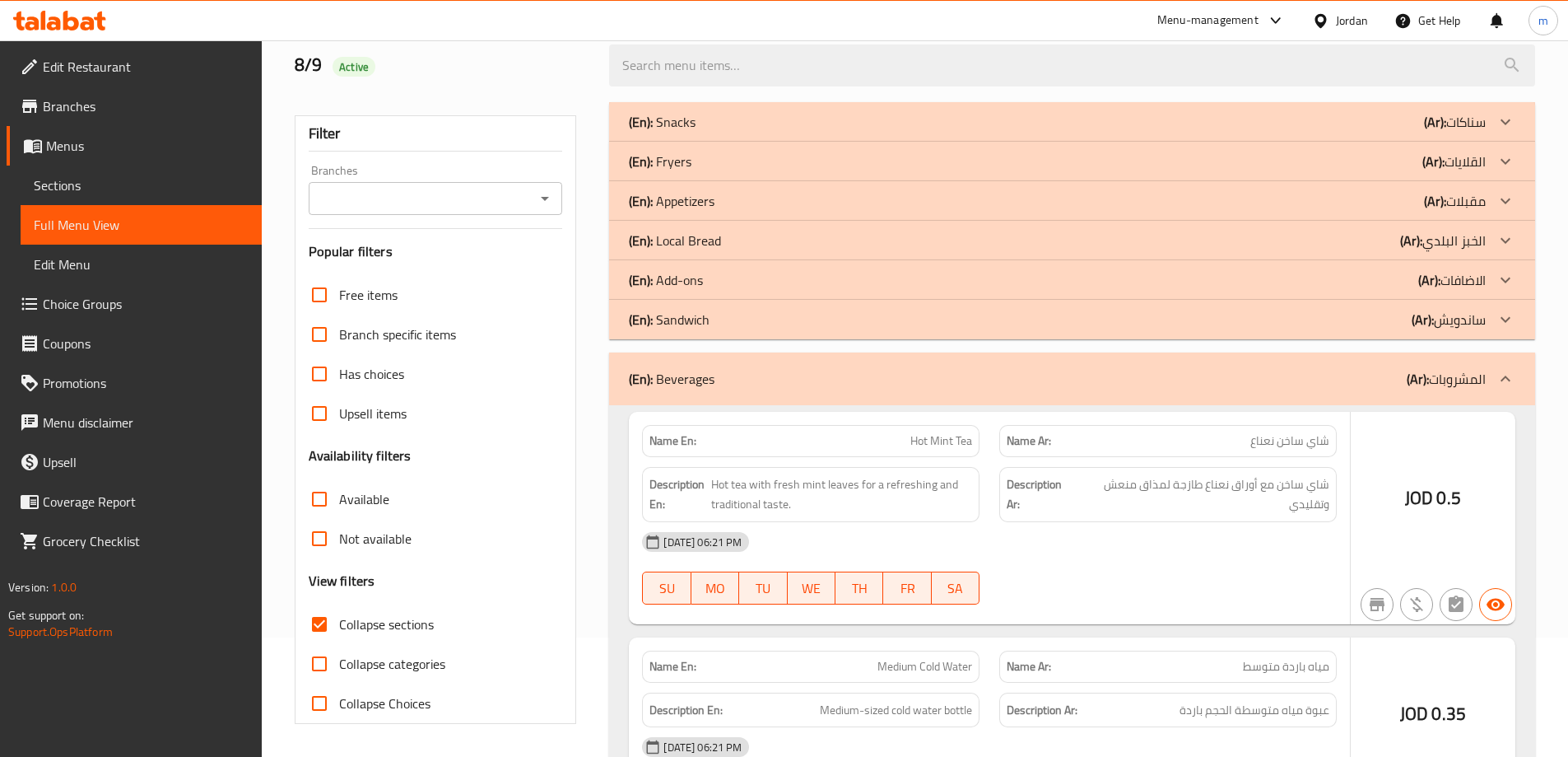
click at [750, 279] on div "(En): Add-ons (Ar): الاضافات" at bounding box center [1058, 280] width 857 height 19
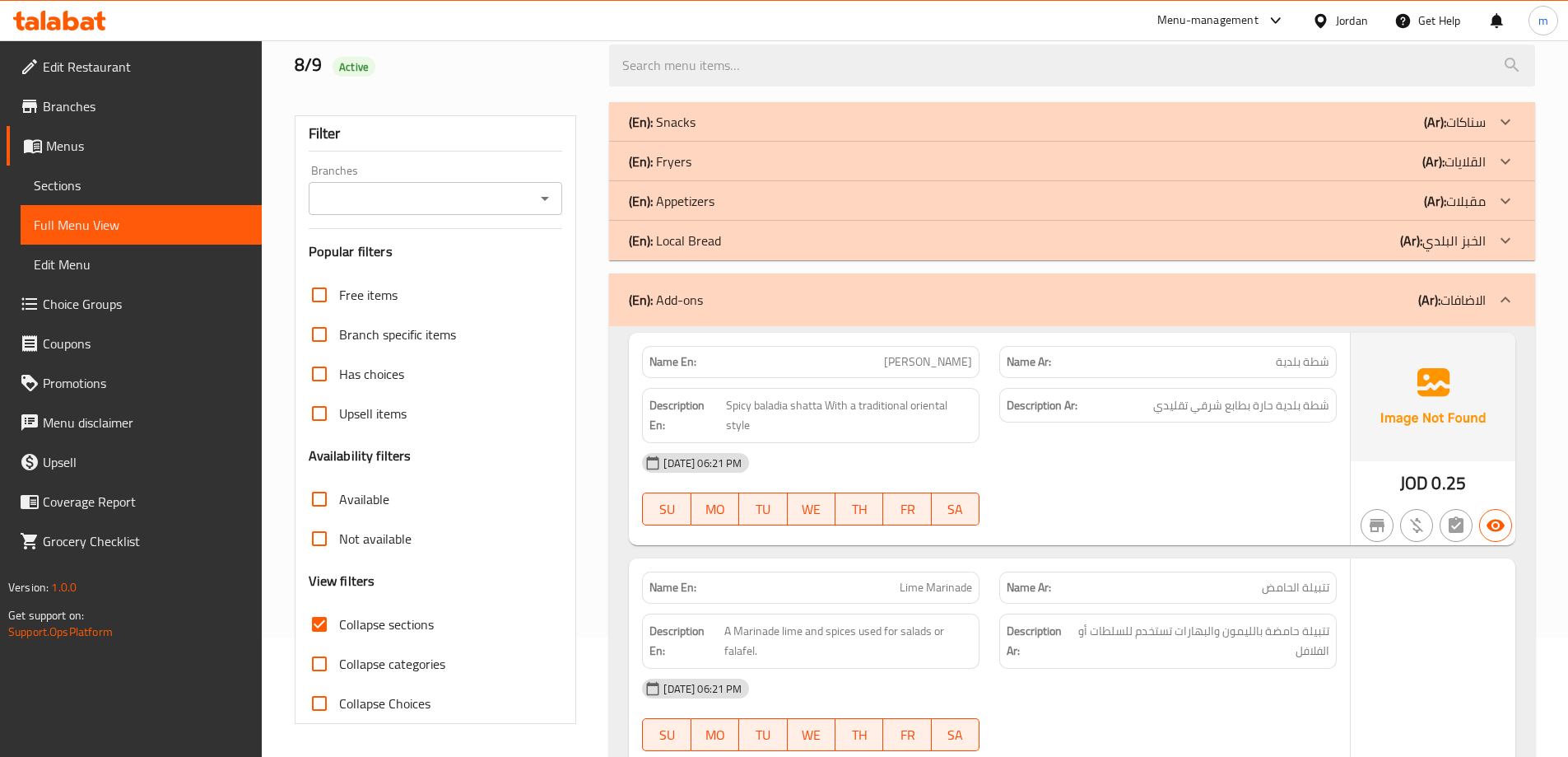
click at [755, 195] on div "(En): Appetizers (Ar): مقبلات" at bounding box center [1058, 201] width 857 height 19
click at [748, 139] on div "(En): Snacks (Ar): سناكات" at bounding box center [1072, 121] width 926 height 40
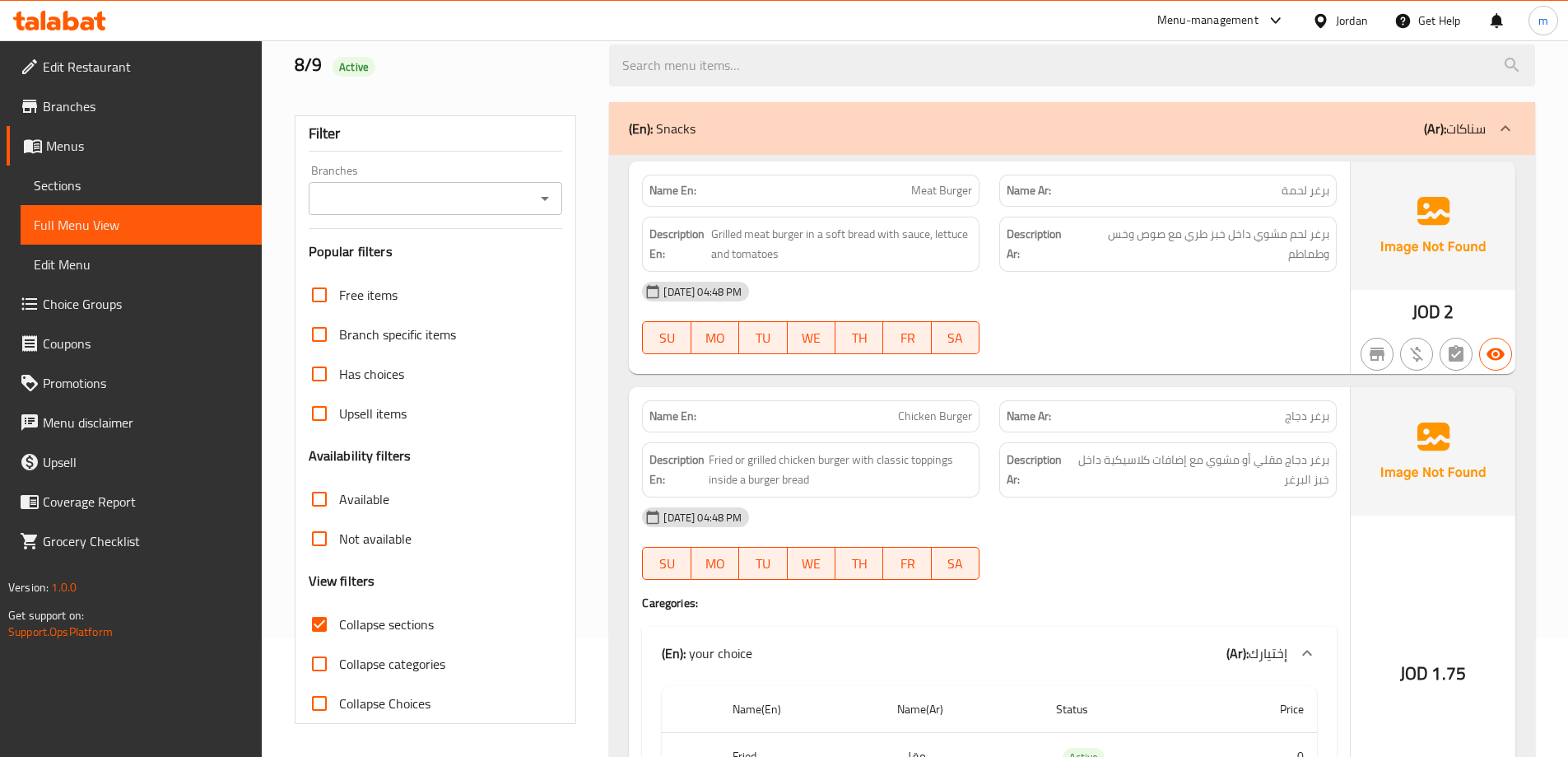
click at [786, 111] on div "(En): Snacks (Ar): سناكات" at bounding box center [1072, 128] width 926 height 53
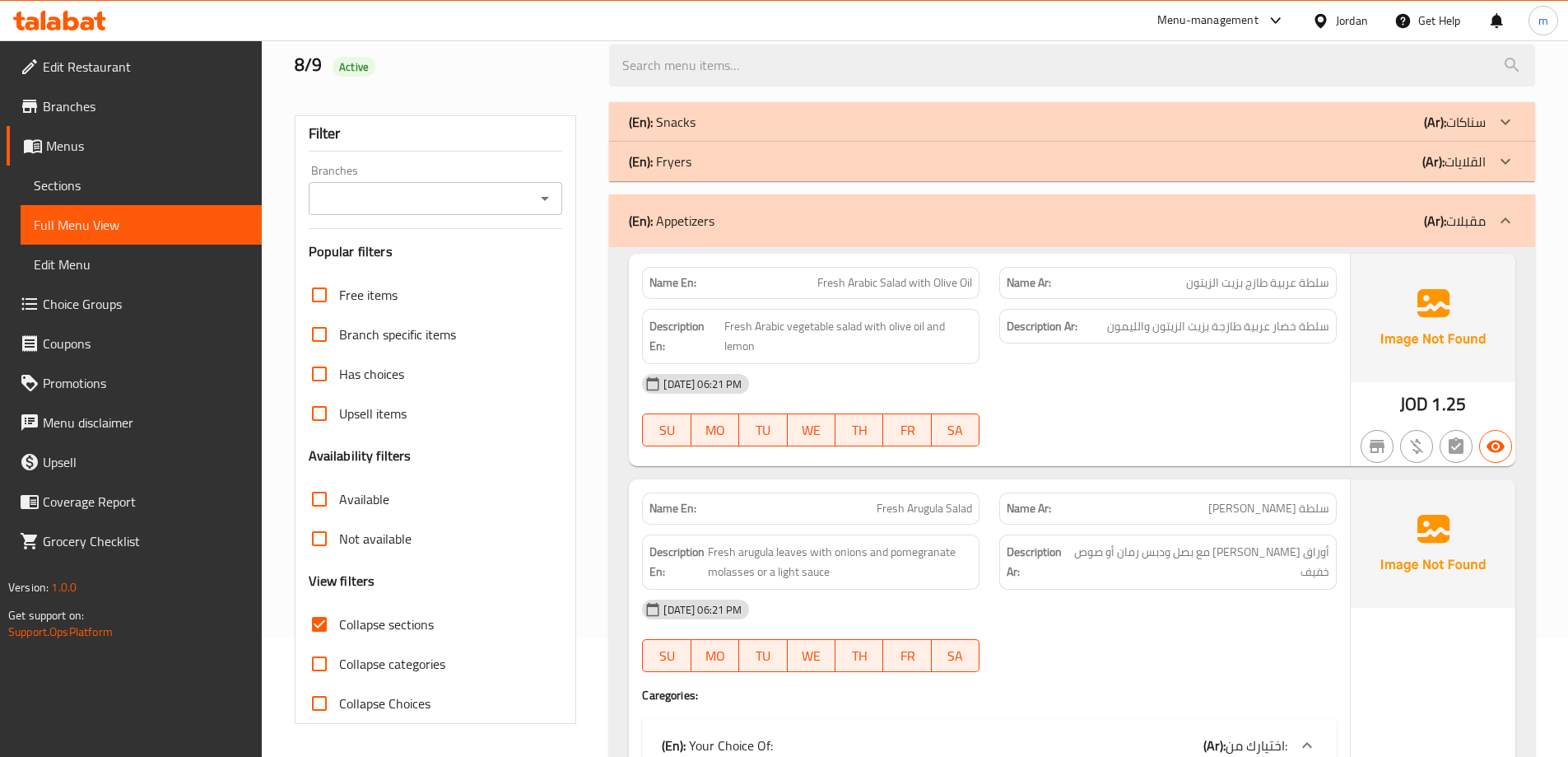
click at [742, 164] on div "(En): Fryers (Ar): القلايات" at bounding box center [1058, 161] width 857 height 19
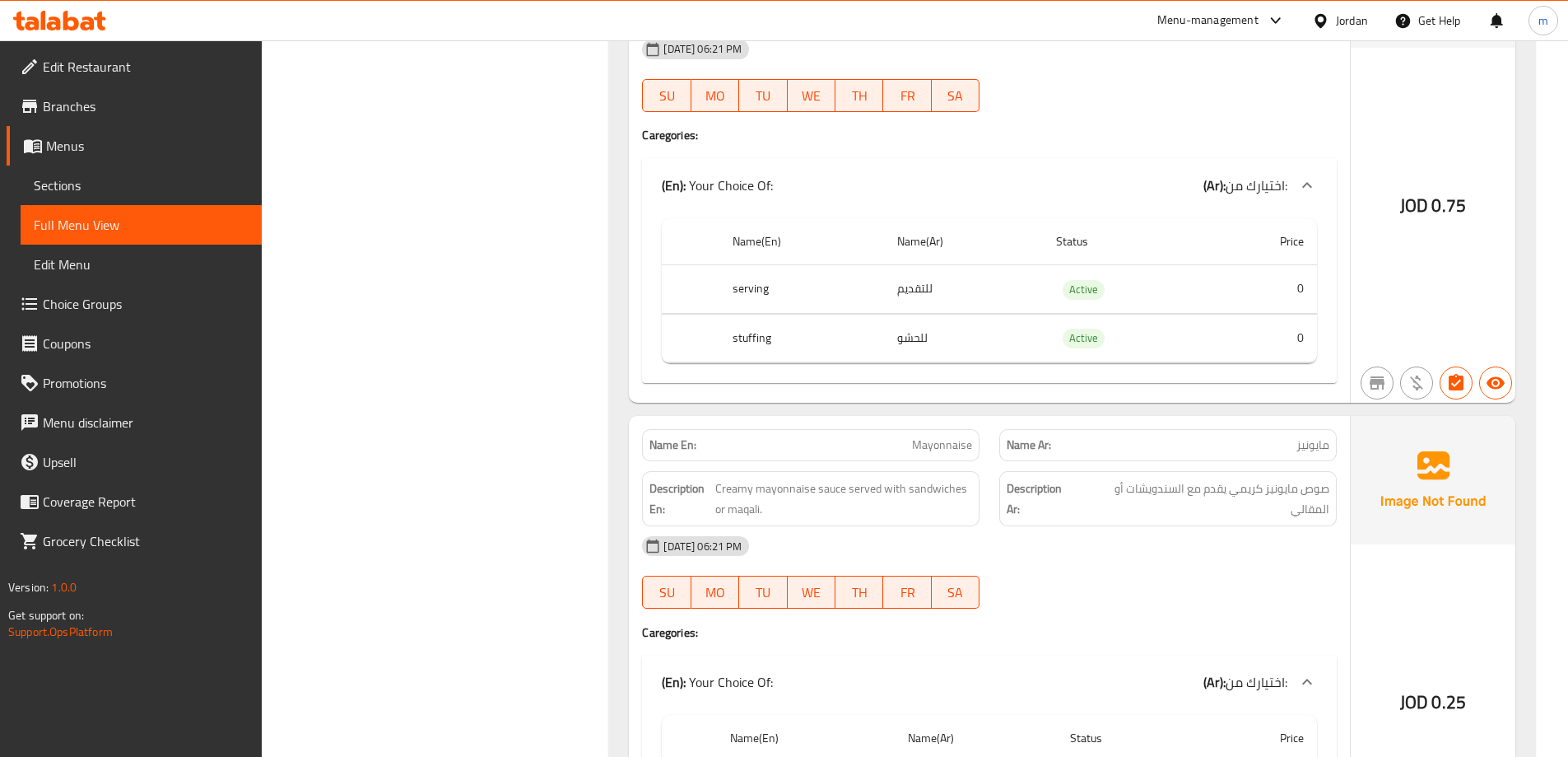
scroll to position [6228, 0]
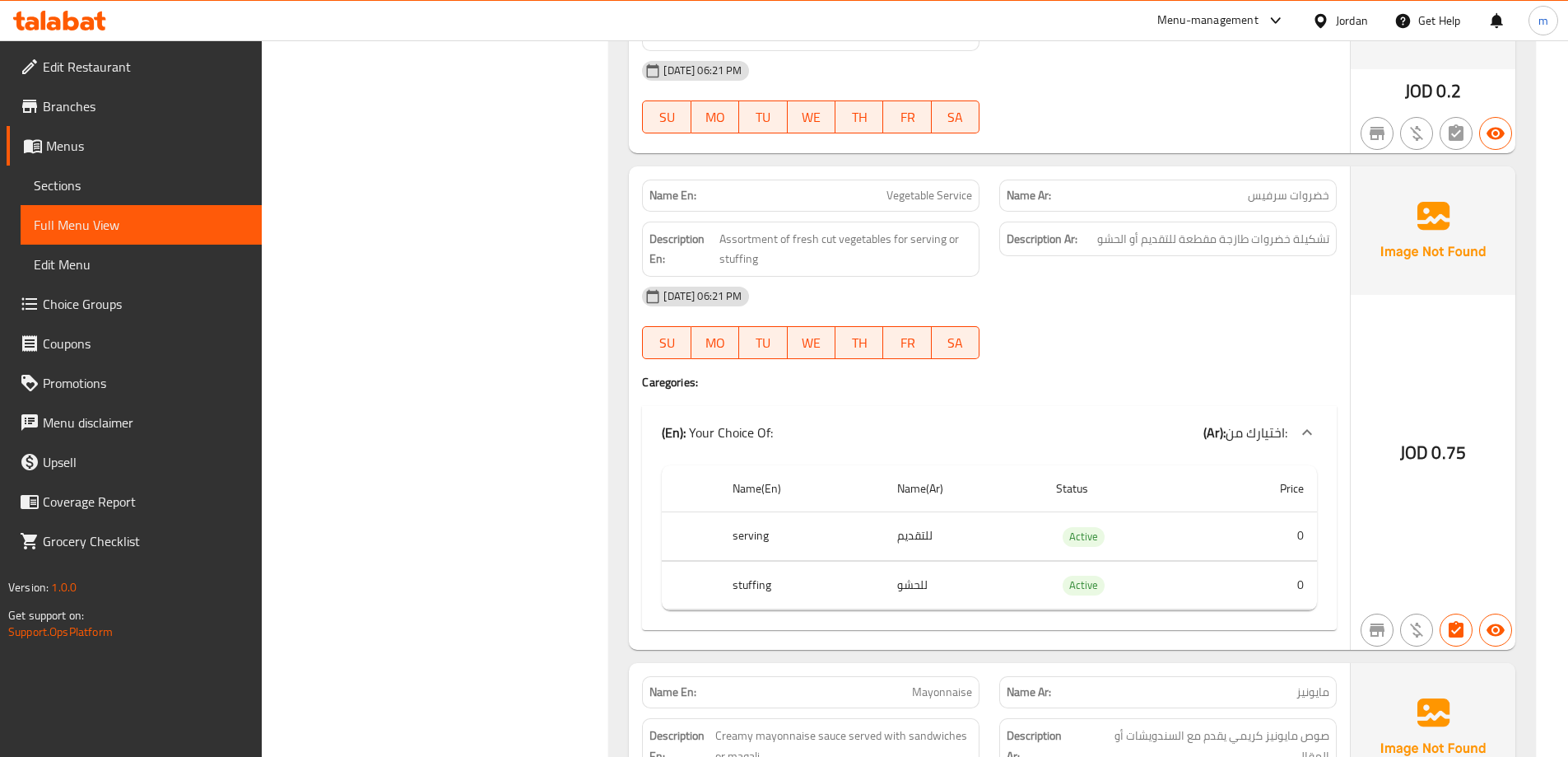
click at [920, 198] on span "Vegetable Service" at bounding box center [929, 195] width 86 height 18
copy span "Vegetable Service"
click at [138, 310] on span "Choice Groups" at bounding box center [145, 304] width 206 height 19
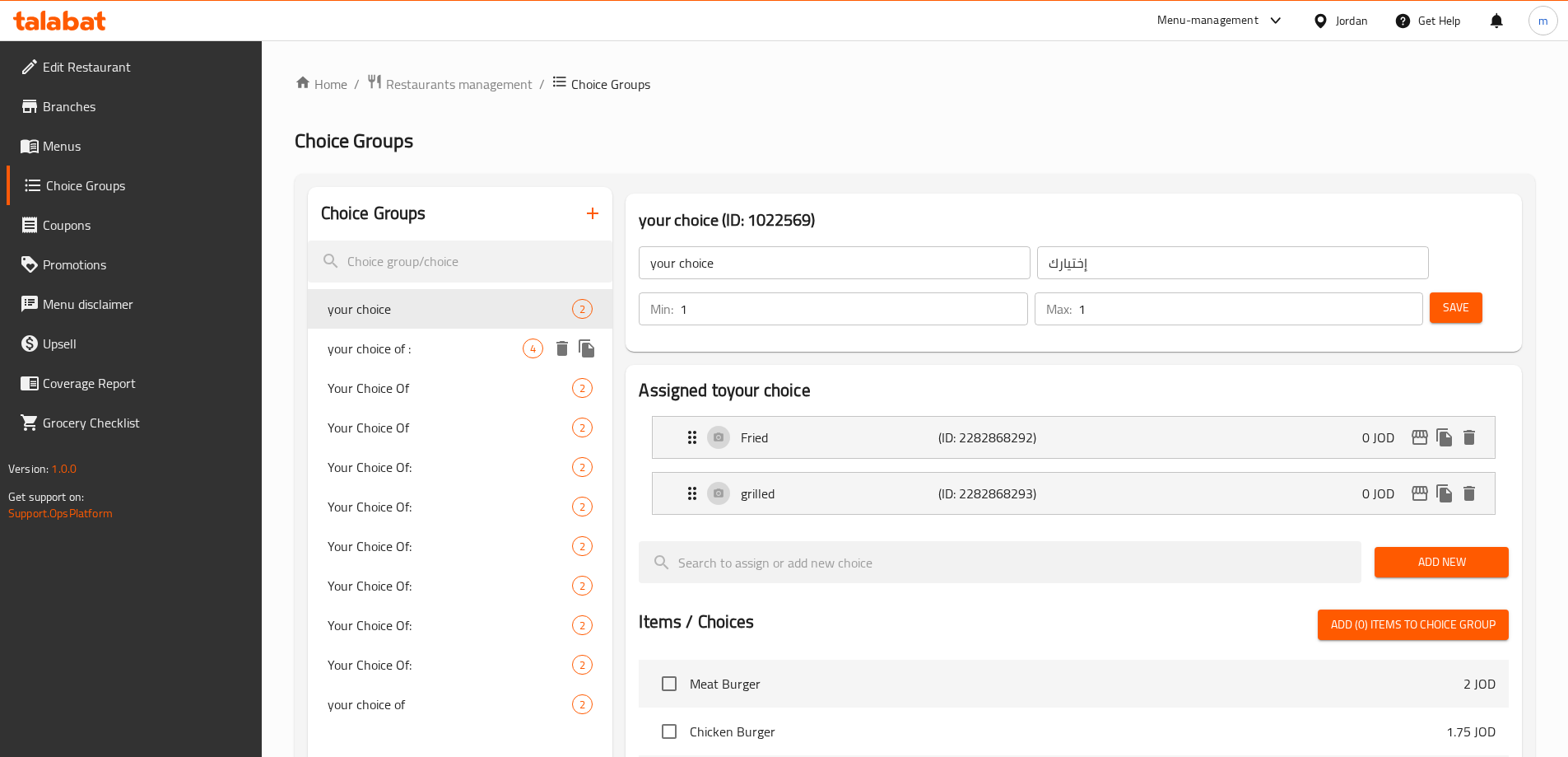
click at [415, 342] on span "your choice of :" at bounding box center [426, 348] width 196 height 19
type input "your choice of :"
type input "إختيارك من :"
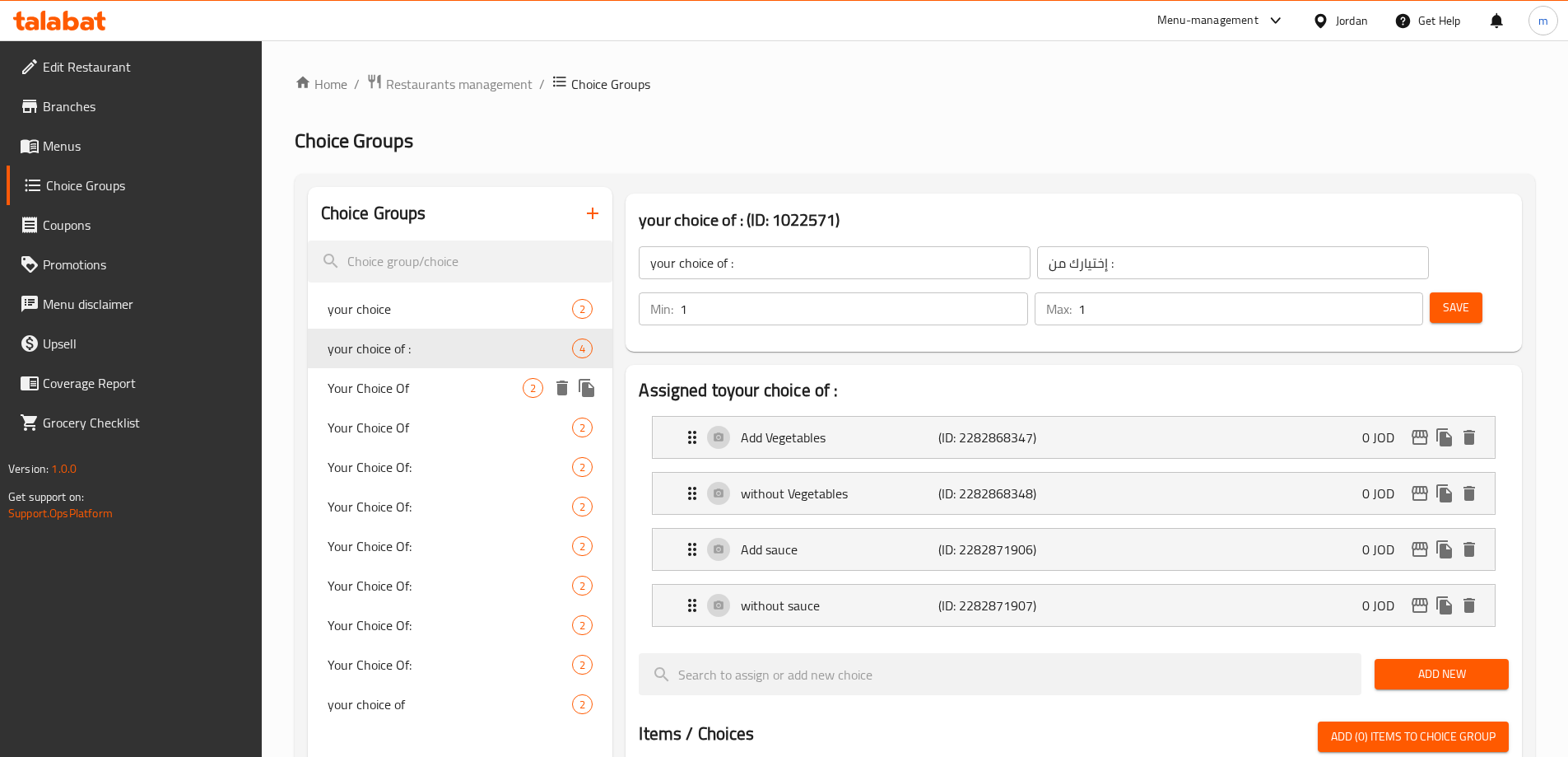
click at [431, 378] on span "Your Choice Of" at bounding box center [426, 388] width 196 height 19
type input "Your Choice Of"
type input "اختيارك من"
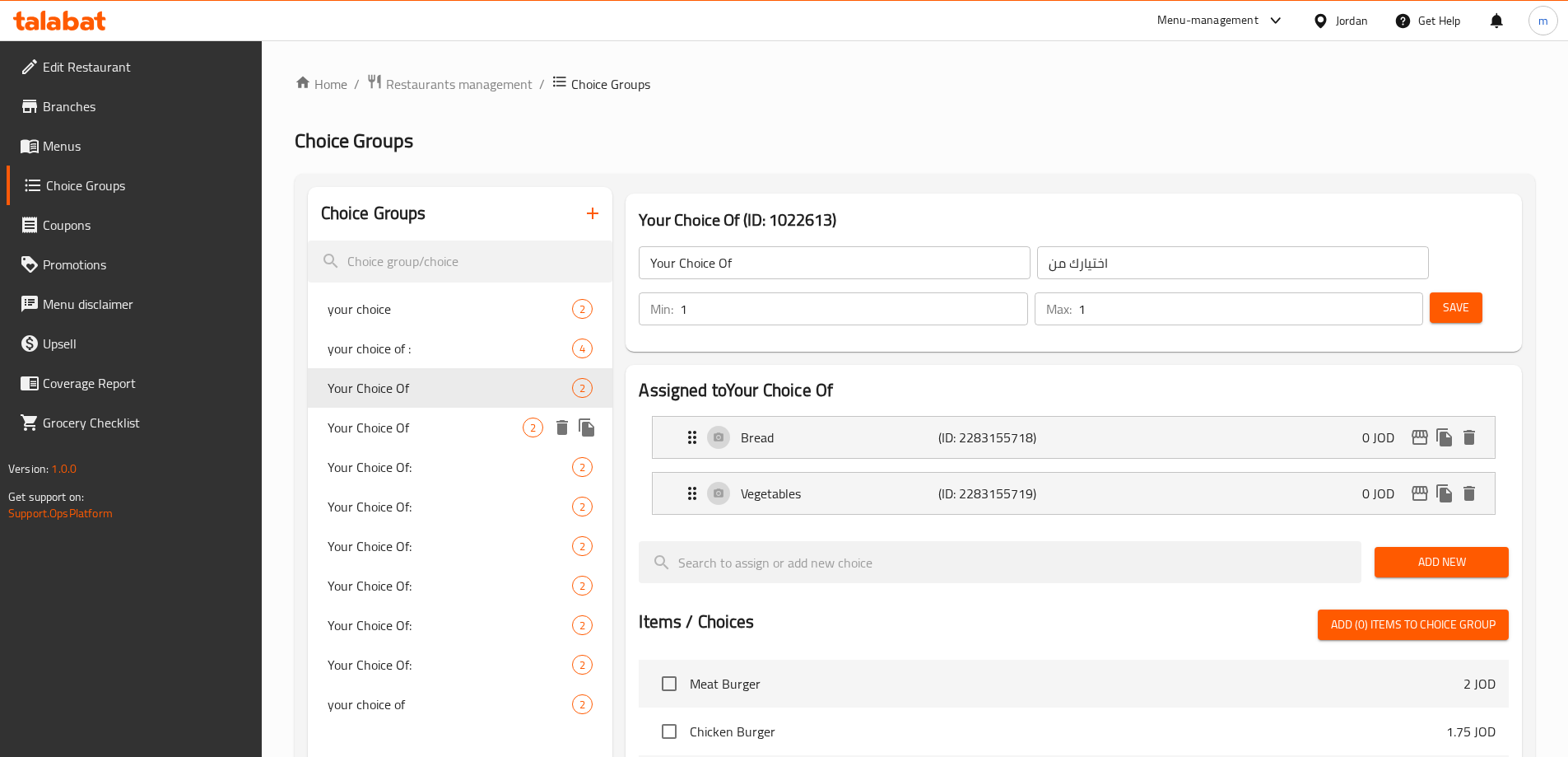
click at [435, 439] on div "Your Choice Of 2" at bounding box center [461, 427] width 306 height 40
type input "Your Choice Of"
type input "اختيارك من"
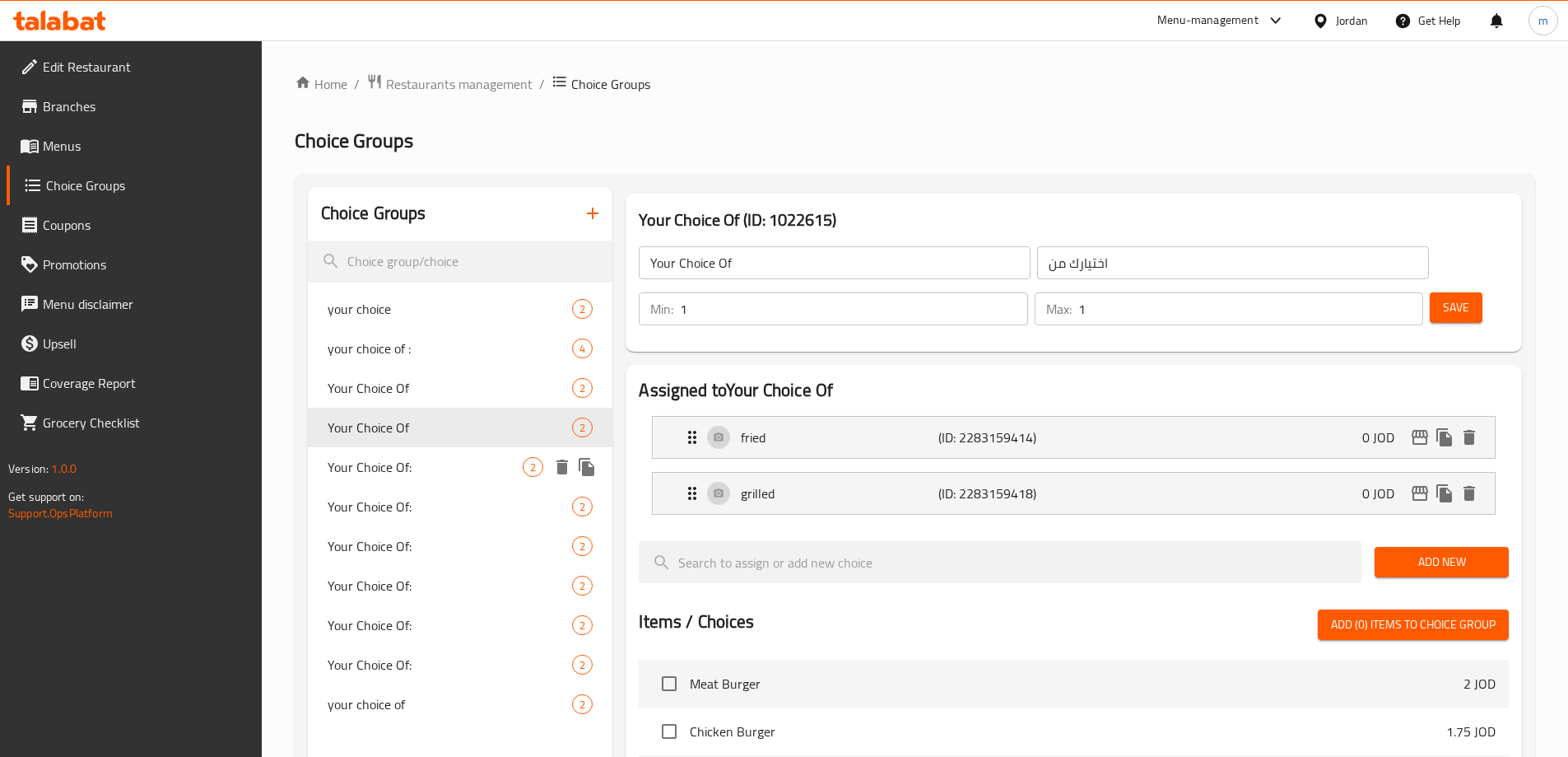
click at [437, 474] on span "Your Choice Of:" at bounding box center [426, 467] width 196 height 19
type input "Your Choice Of:"
type input "اختيارك من:"
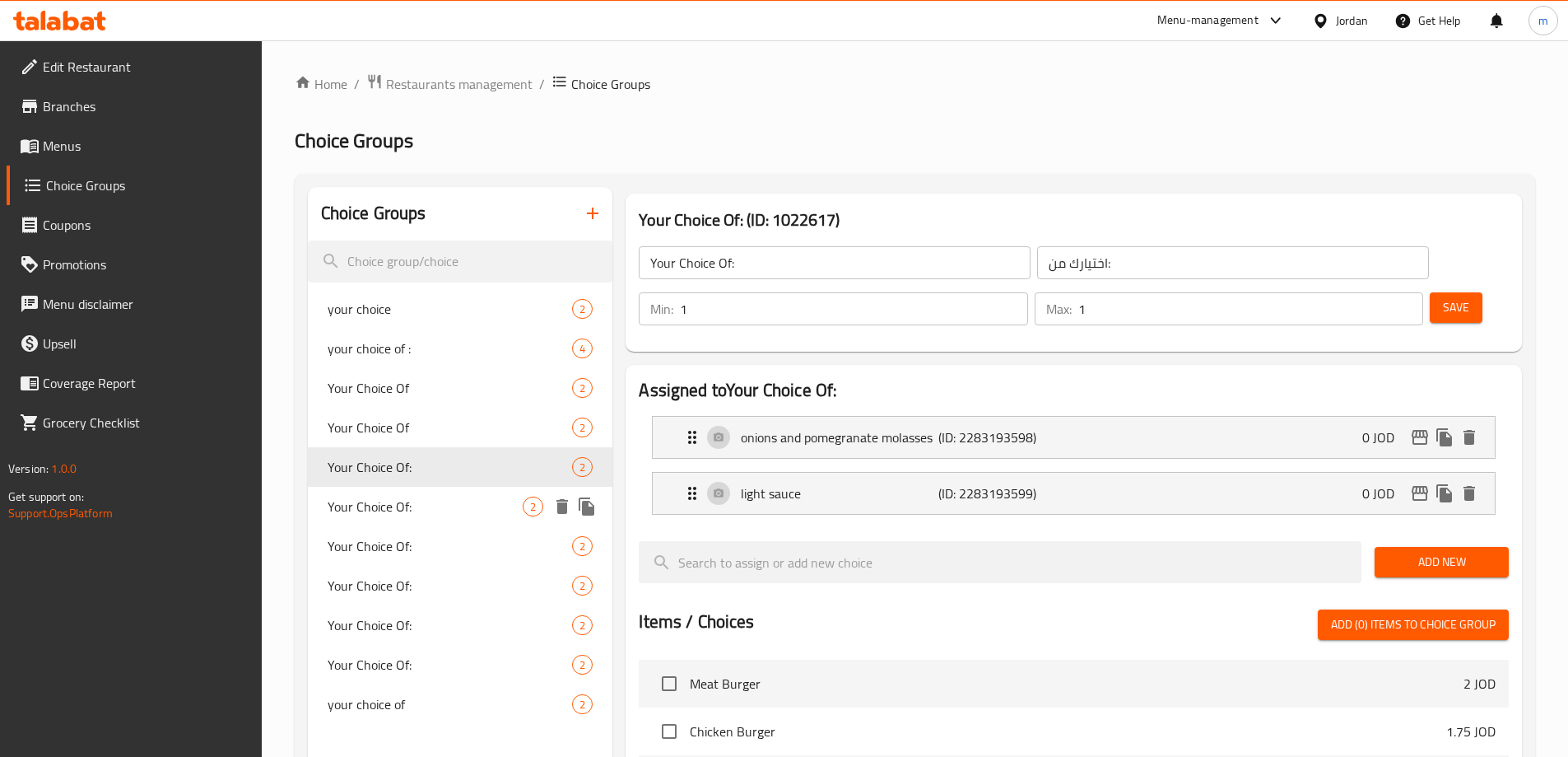
click at [433, 492] on div "Your Choice Of: 2" at bounding box center [461, 506] width 306 height 40
type input "Your Choice Of:"
type input "اختيارك من:"
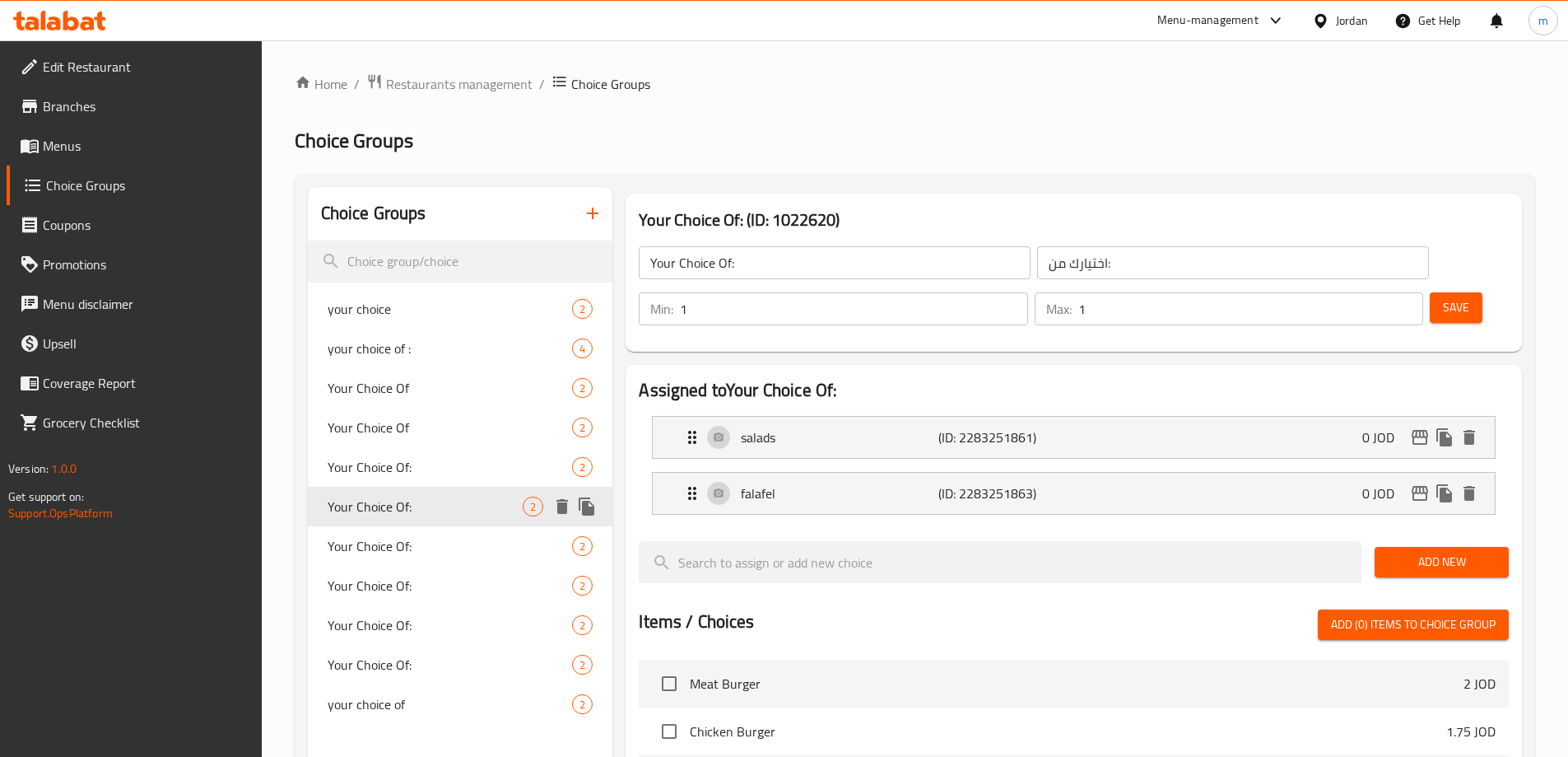
click at [422, 475] on span "Your Choice Of:" at bounding box center [451, 467] width 246 height 19
type input "Your Choice Of:"
type input "اختيارك من:"
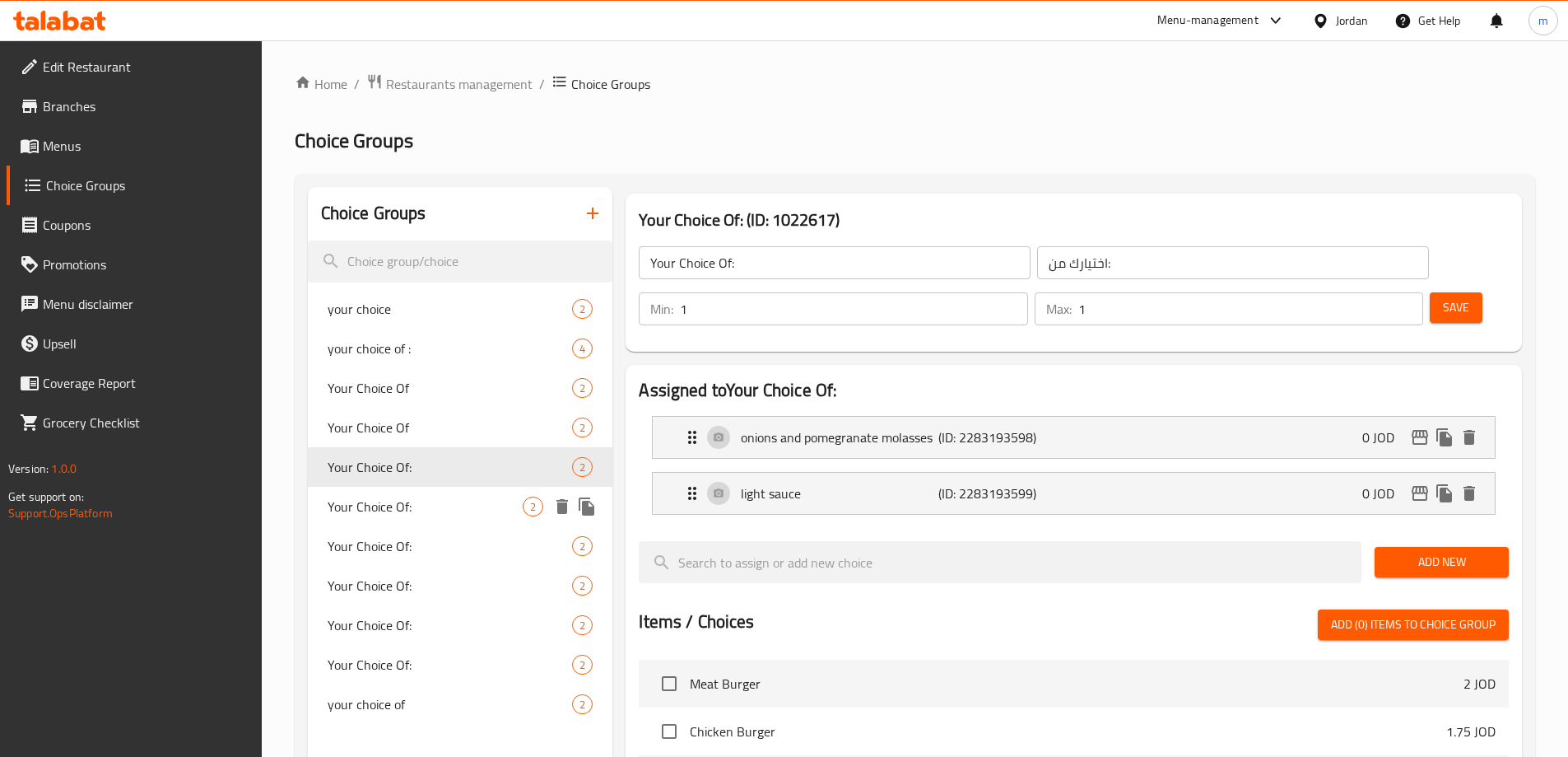
click at [409, 506] on span "Your Choice Of:" at bounding box center [426, 507] width 196 height 19
type input "Your Choice Of:"
type input "اختيارك من:"
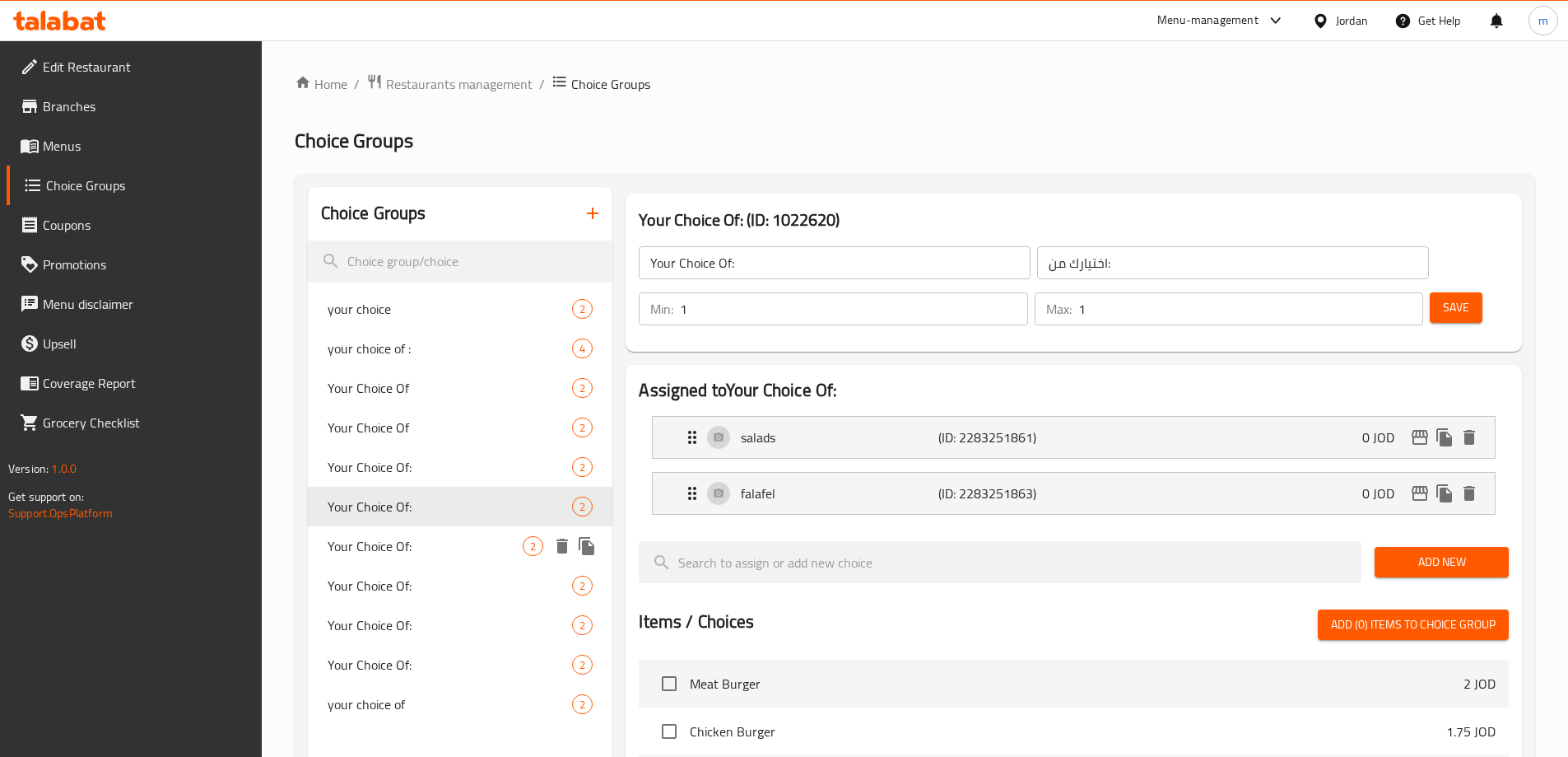
click at [428, 534] on div "Your Choice Of: 2" at bounding box center [461, 546] width 306 height 40
type input "Your Choice Of:"
type input "اختيارك من:"
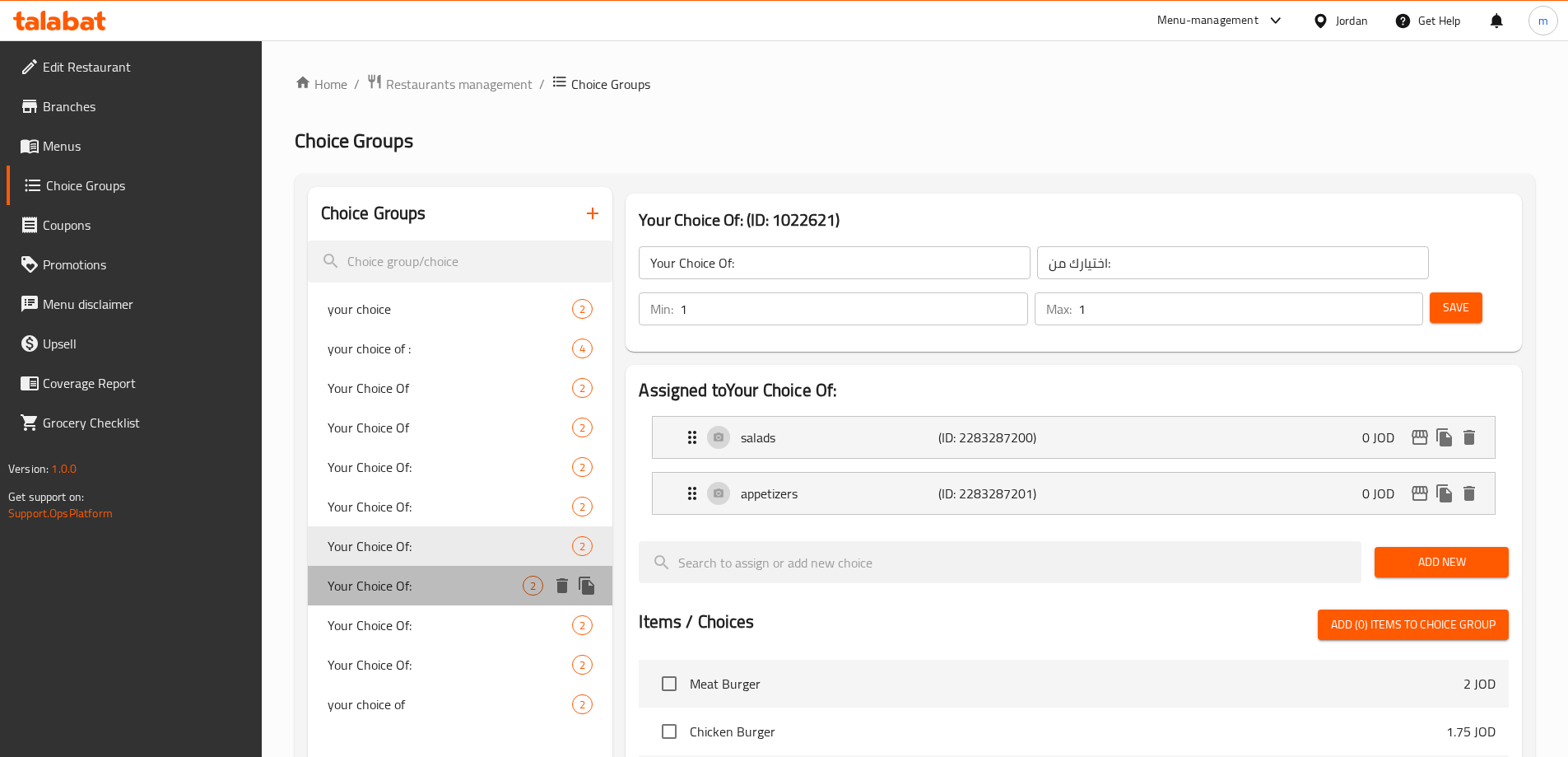
click at [421, 572] on div "Your Choice Of: 2" at bounding box center [461, 585] width 306 height 40
type input "Your Choice Of:"
type input "اختيارك من:"
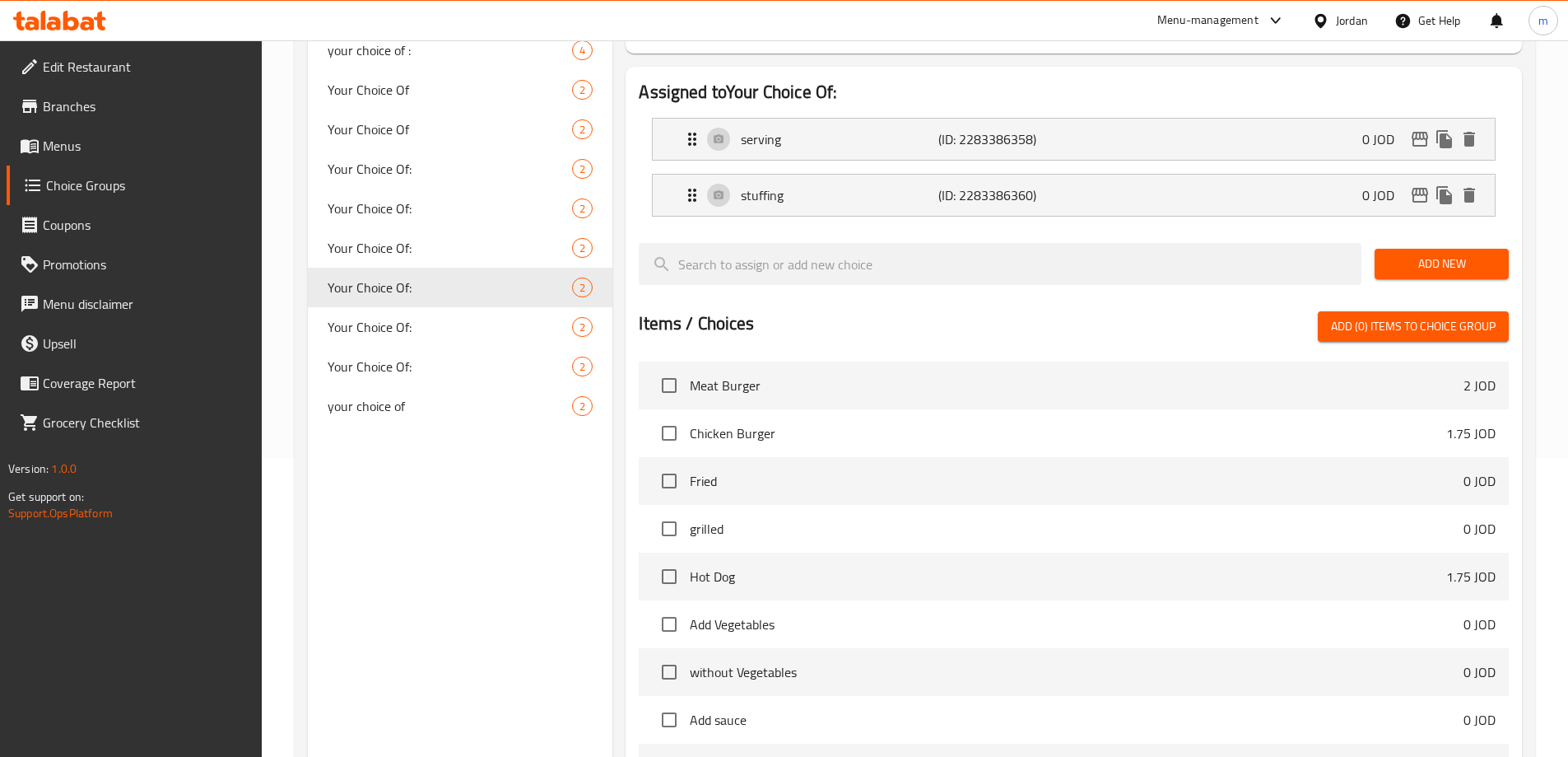
scroll to position [412, 0]
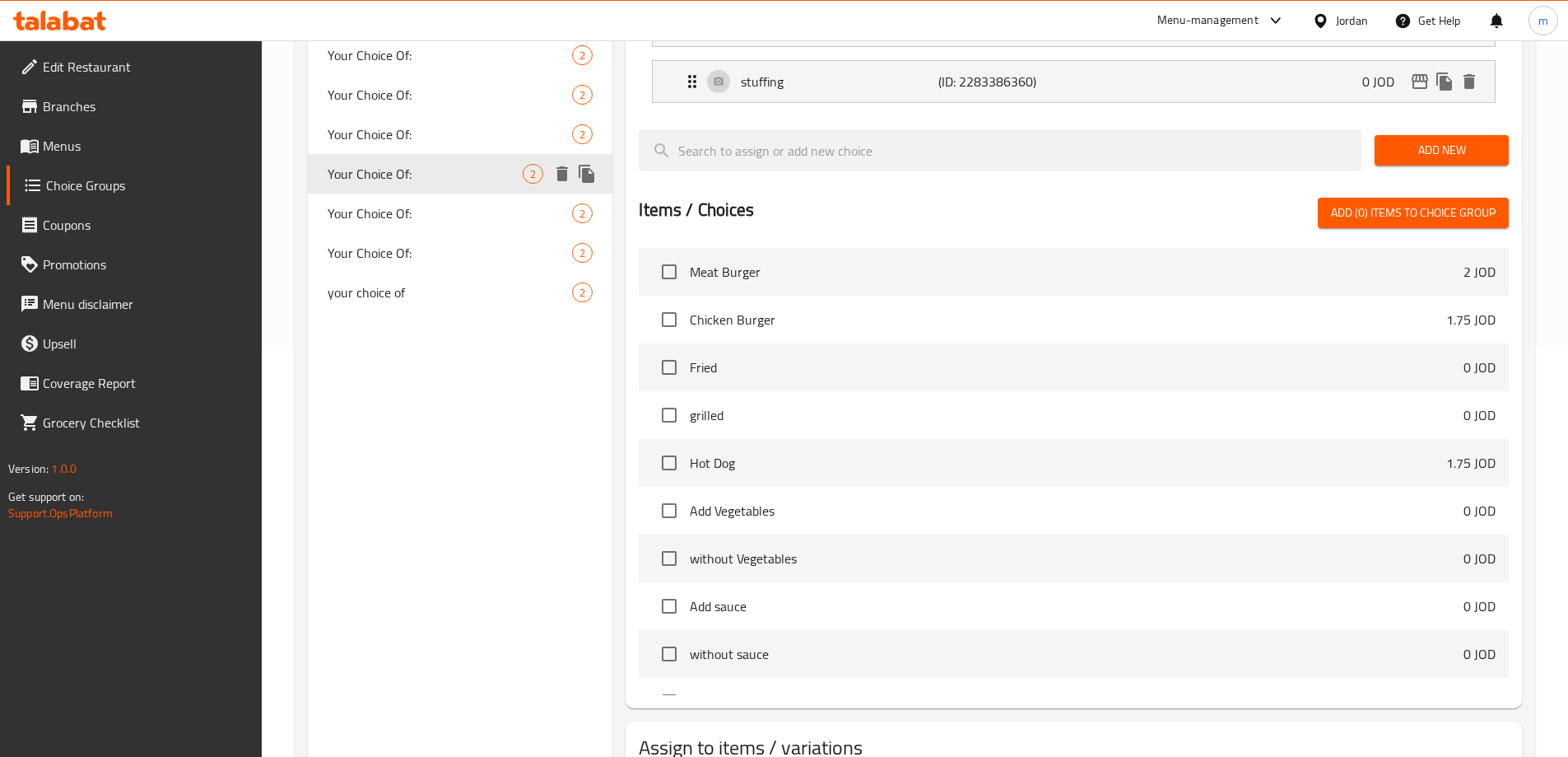
click at [561, 175] on icon "delete" at bounding box center [562, 173] width 11 height 15
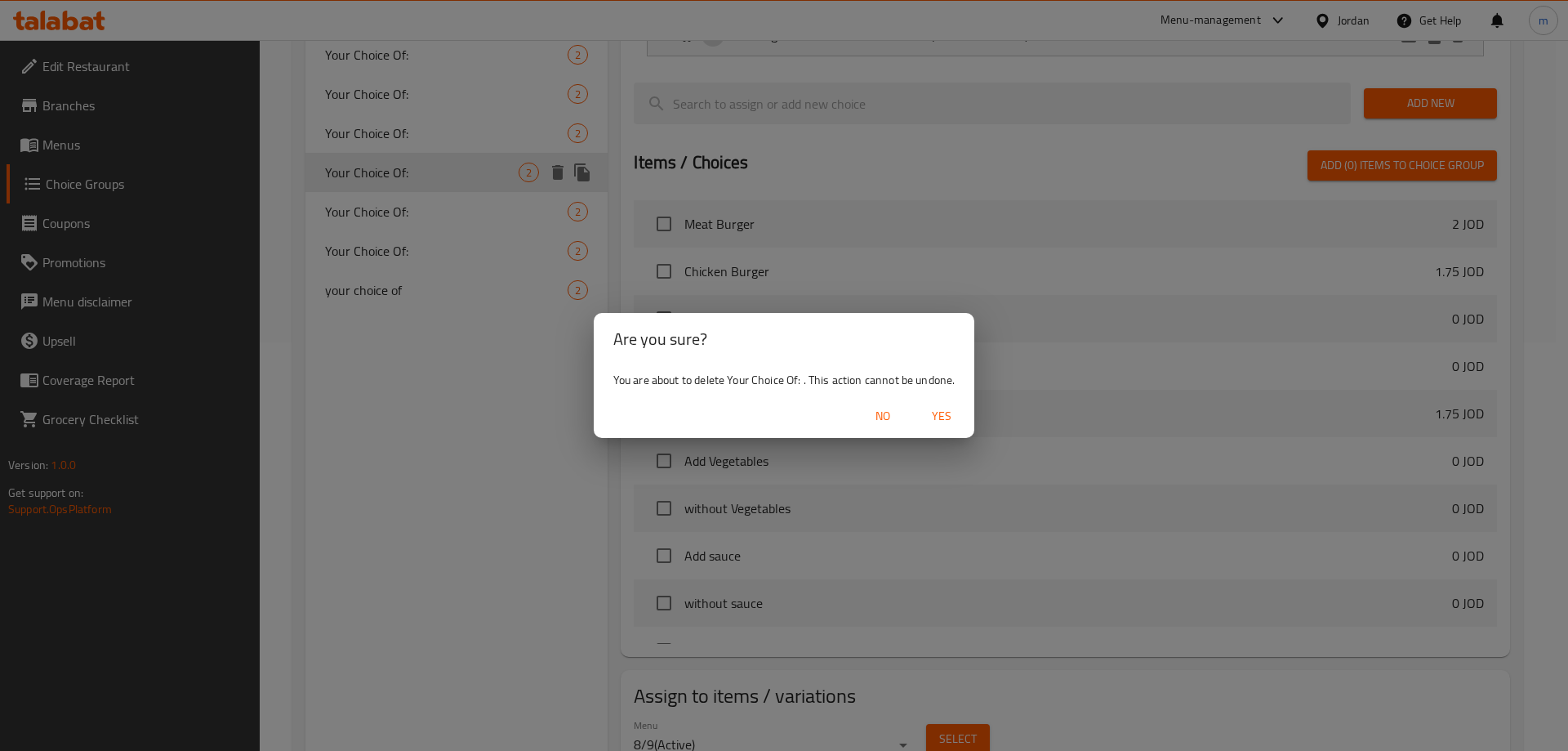
click at [951, 421] on span "Yes" at bounding box center [942, 416] width 39 height 20
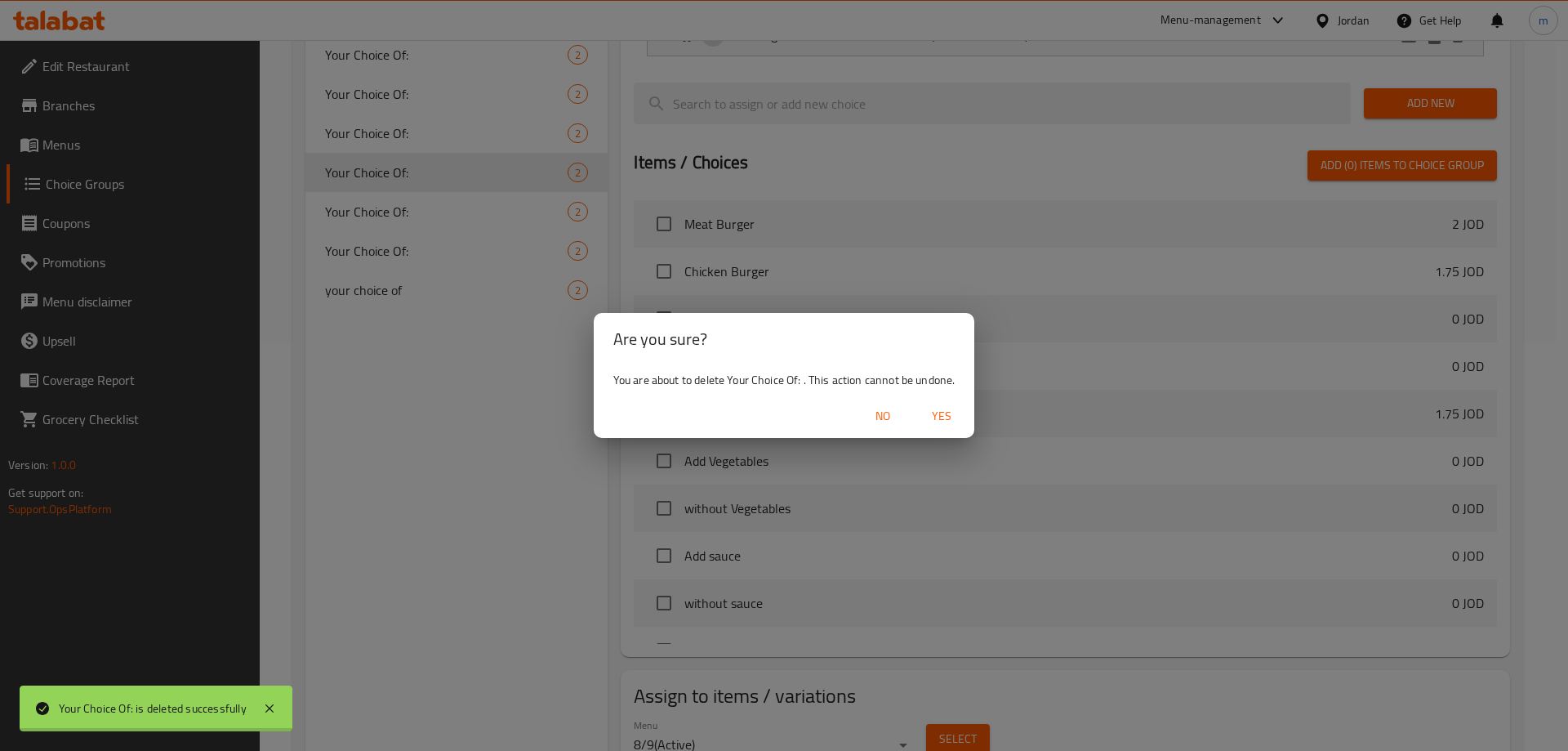
type input "your choice"
type input "إختيارك"
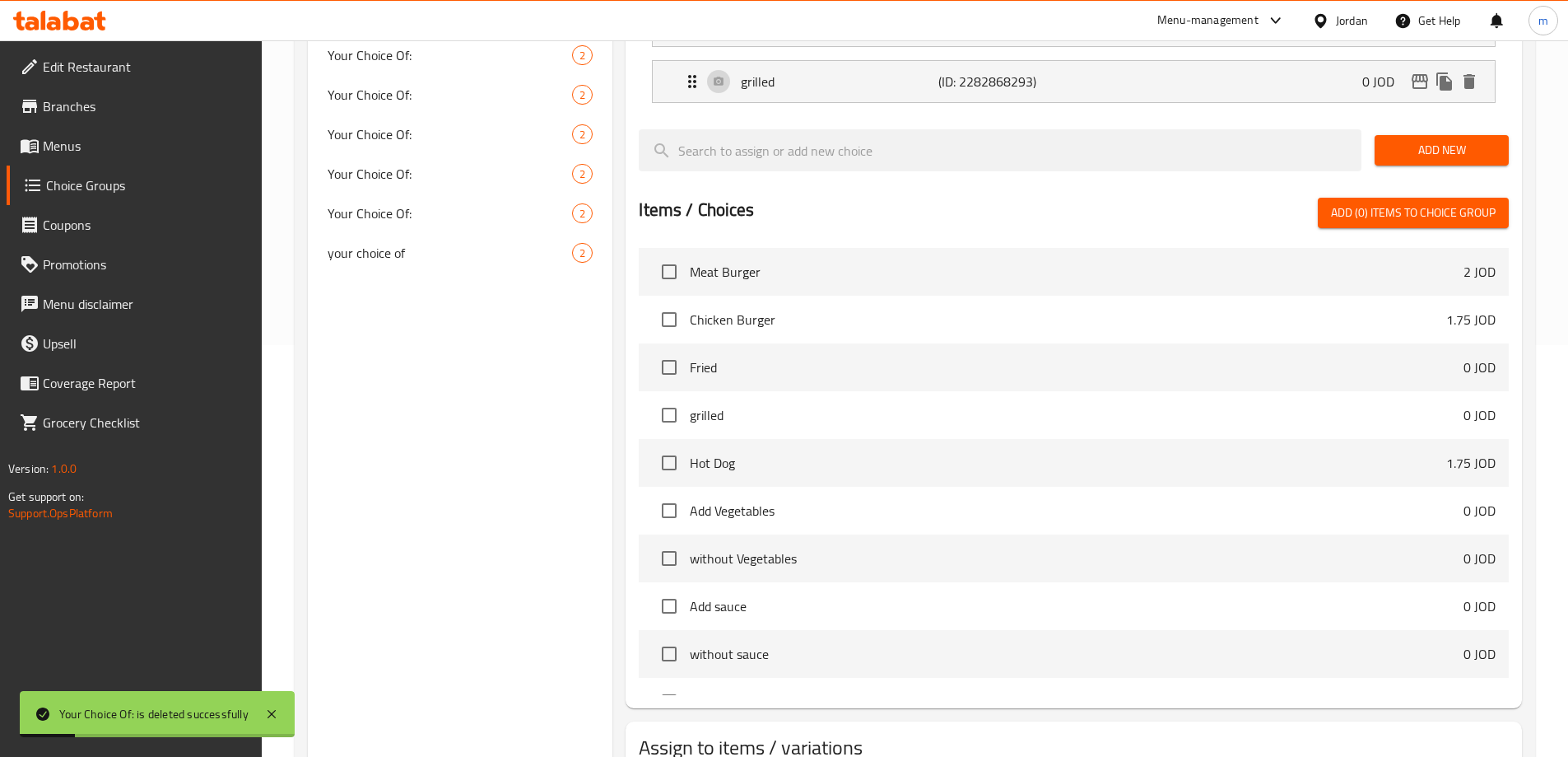
click at [103, 162] on link "Menus" at bounding box center [133, 146] width 255 height 40
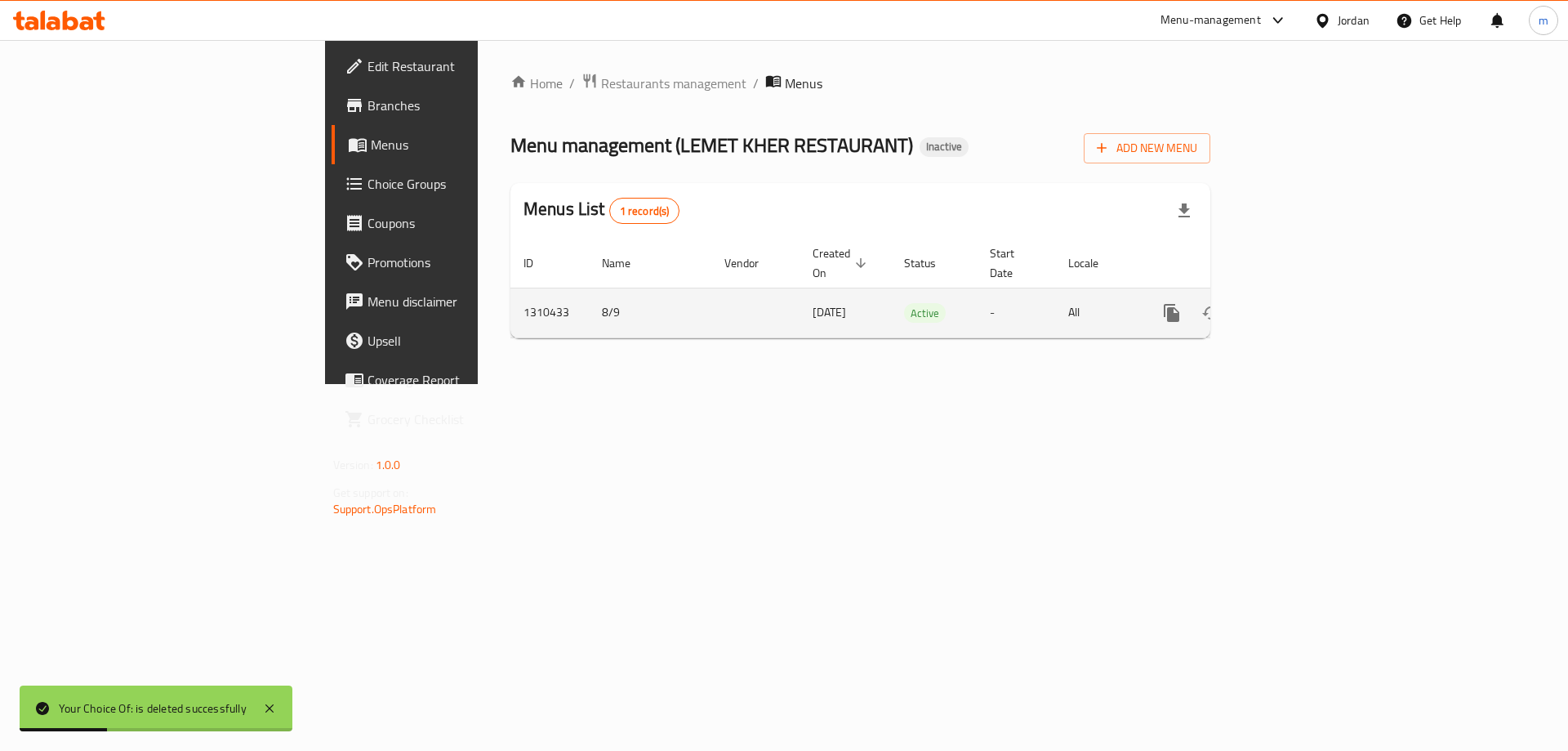
click at [1300, 304] on icon "enhanced table" at bounding box center [1290, 313] width 19 height 19
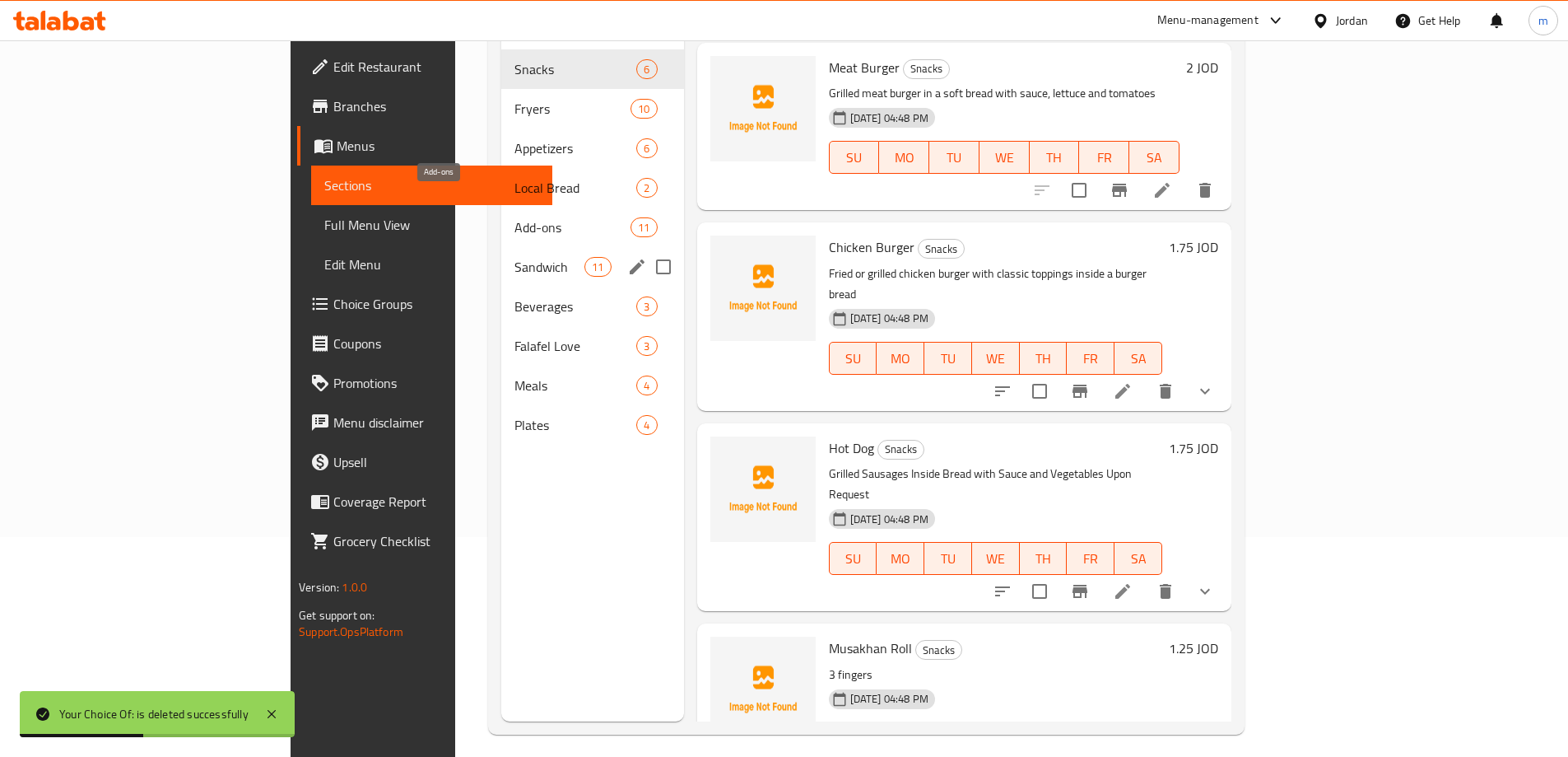
scroll to position [231, 0]
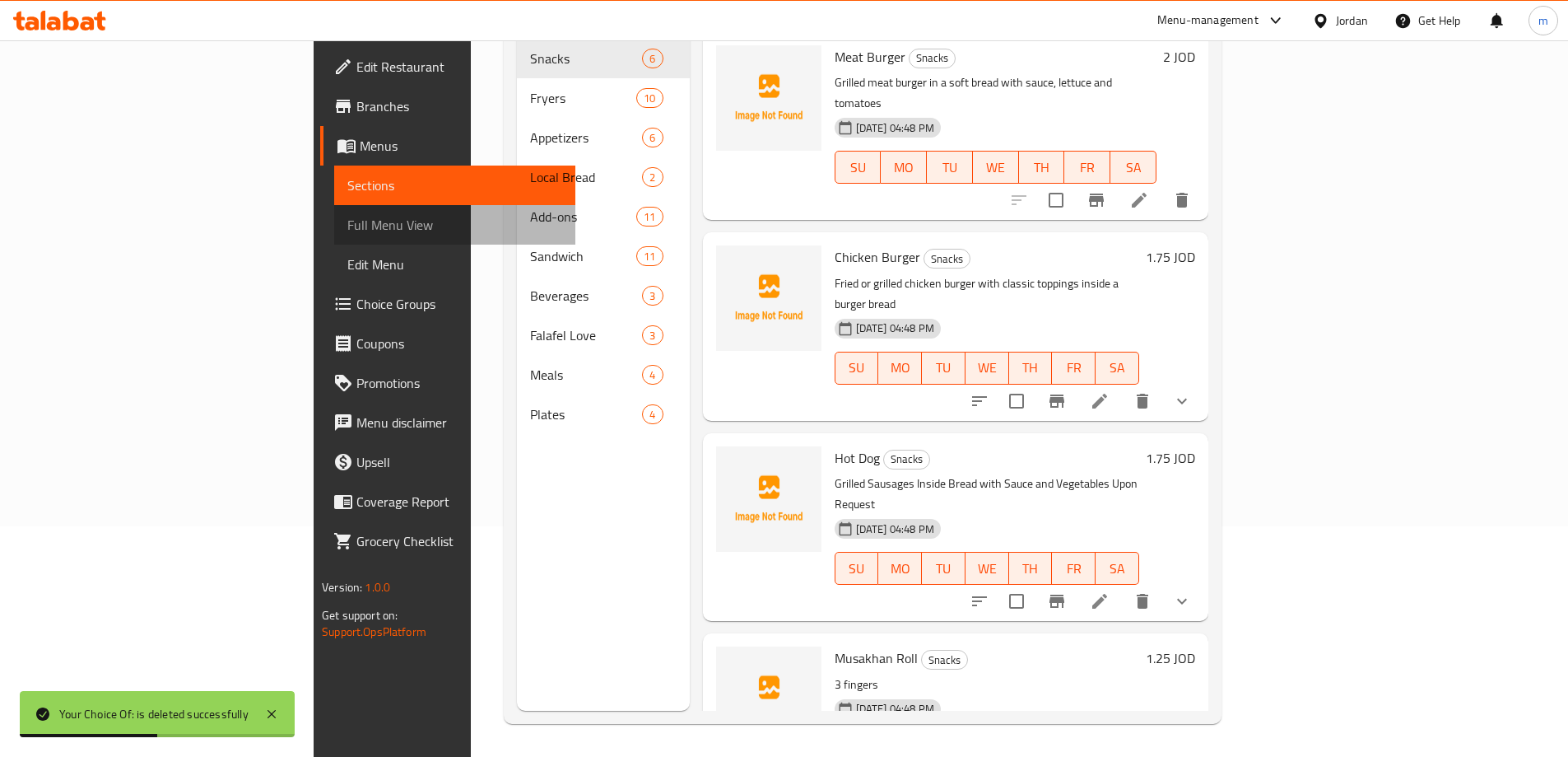
click at [334, 206] on link "Full Menu View" at bounding box center [454, 225] width 241 height 40
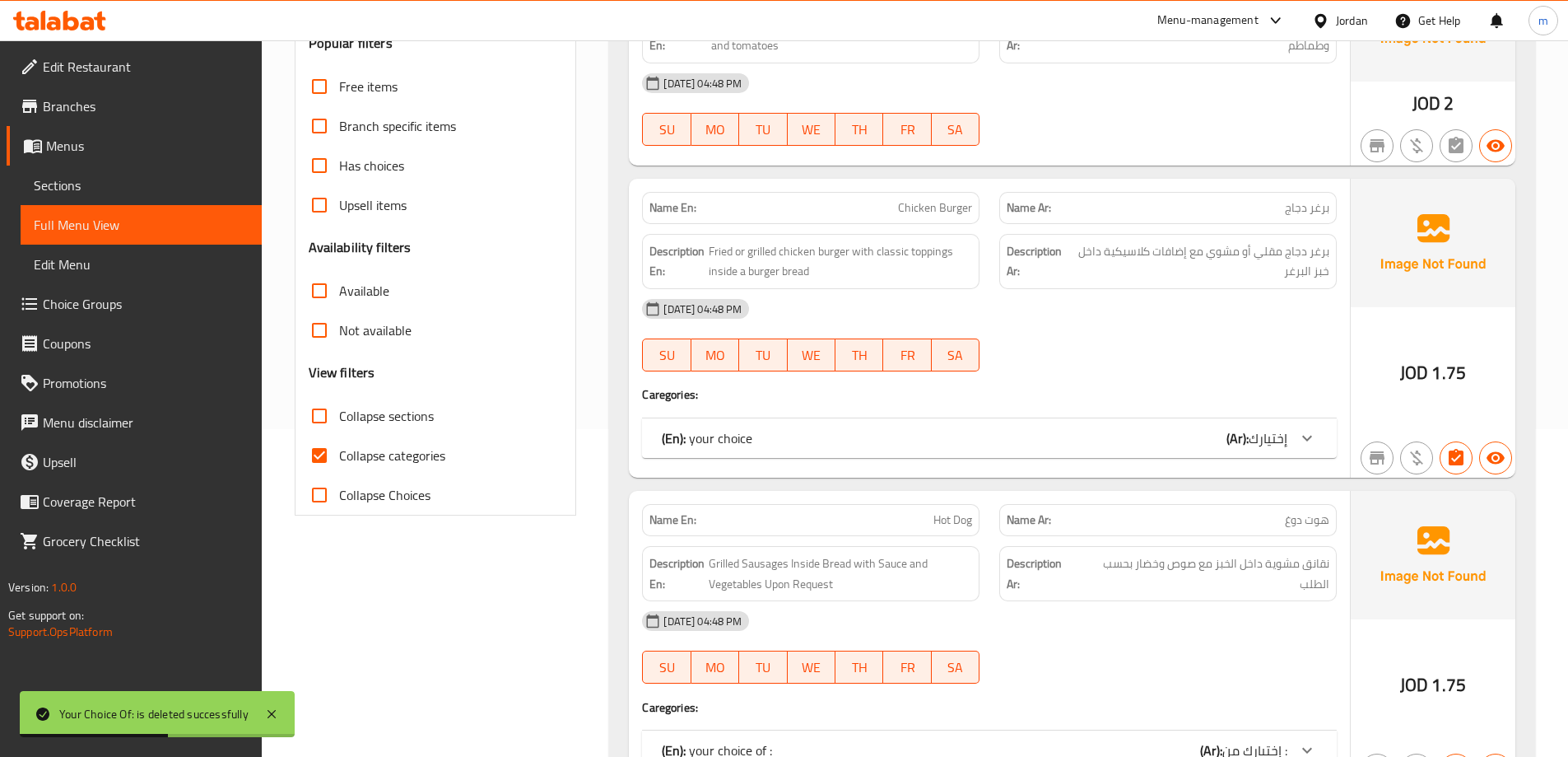
scroll to position [395, 0]
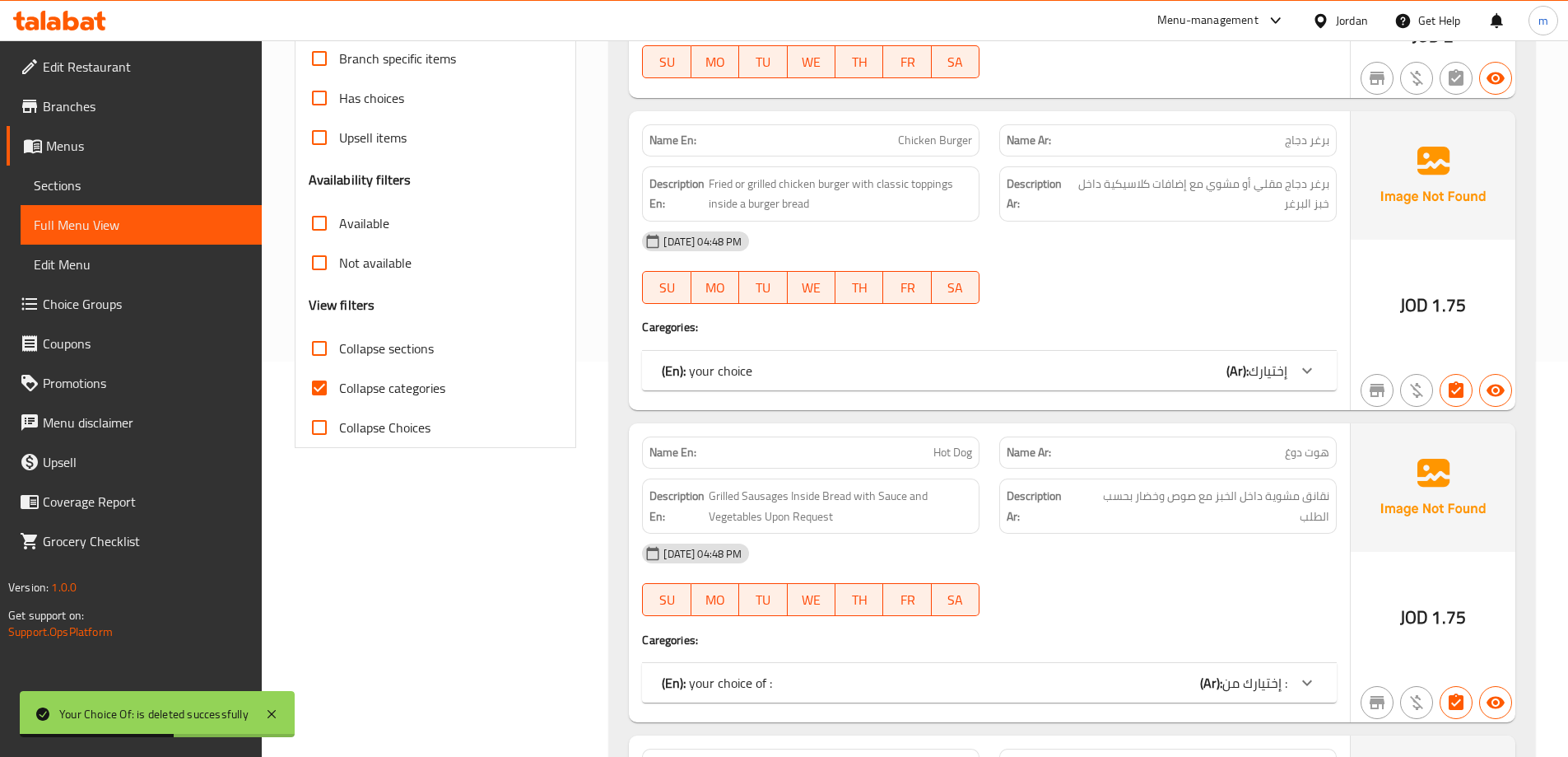
click at [402, 386] on span "Collapse categories" at bounding box center [392, 388] width 106 height 19
click at [339, 386] on input "Collapse categories" at bounding box center [319, 387] width 40 height 40
checkbox input "false"
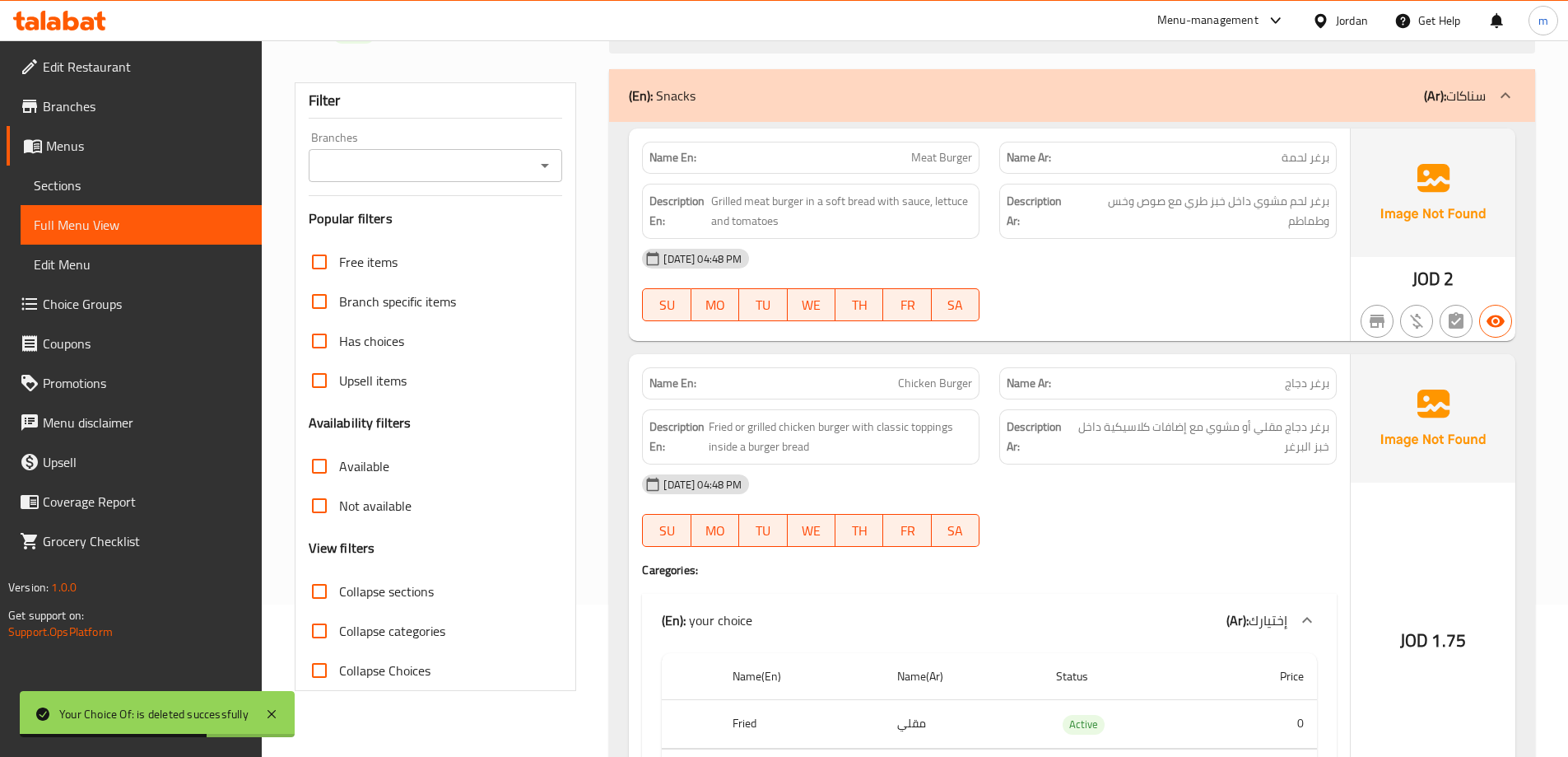
scroll to position [164, 0]
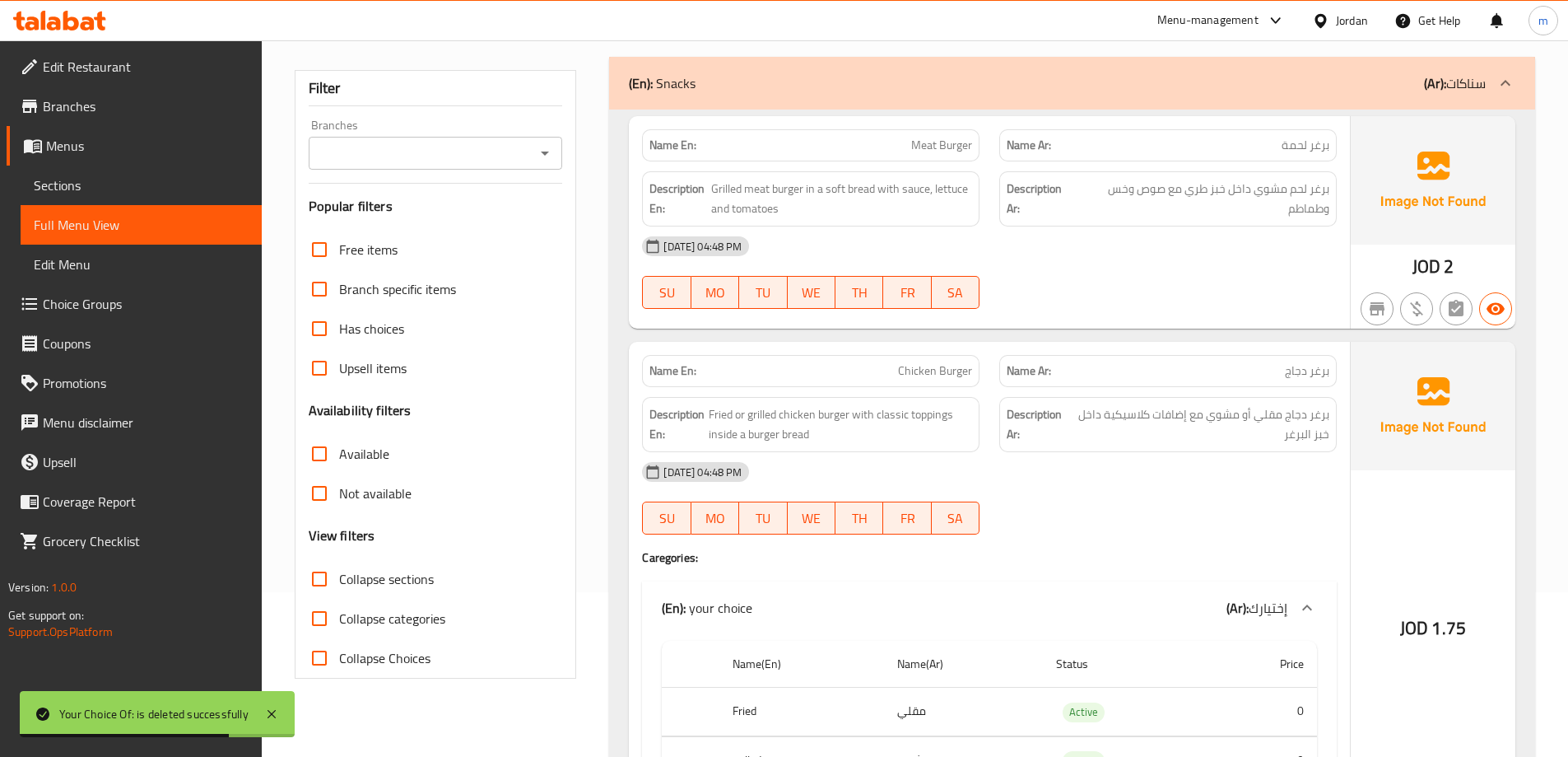
click at [352, 585] on span "Collapse sections" at bounding box center [386, 579] width 95 height 19
click at [339, 585] on input "Collapse sections" at bounding box center [319, 578] width 40 height 40
checkbox input "true"
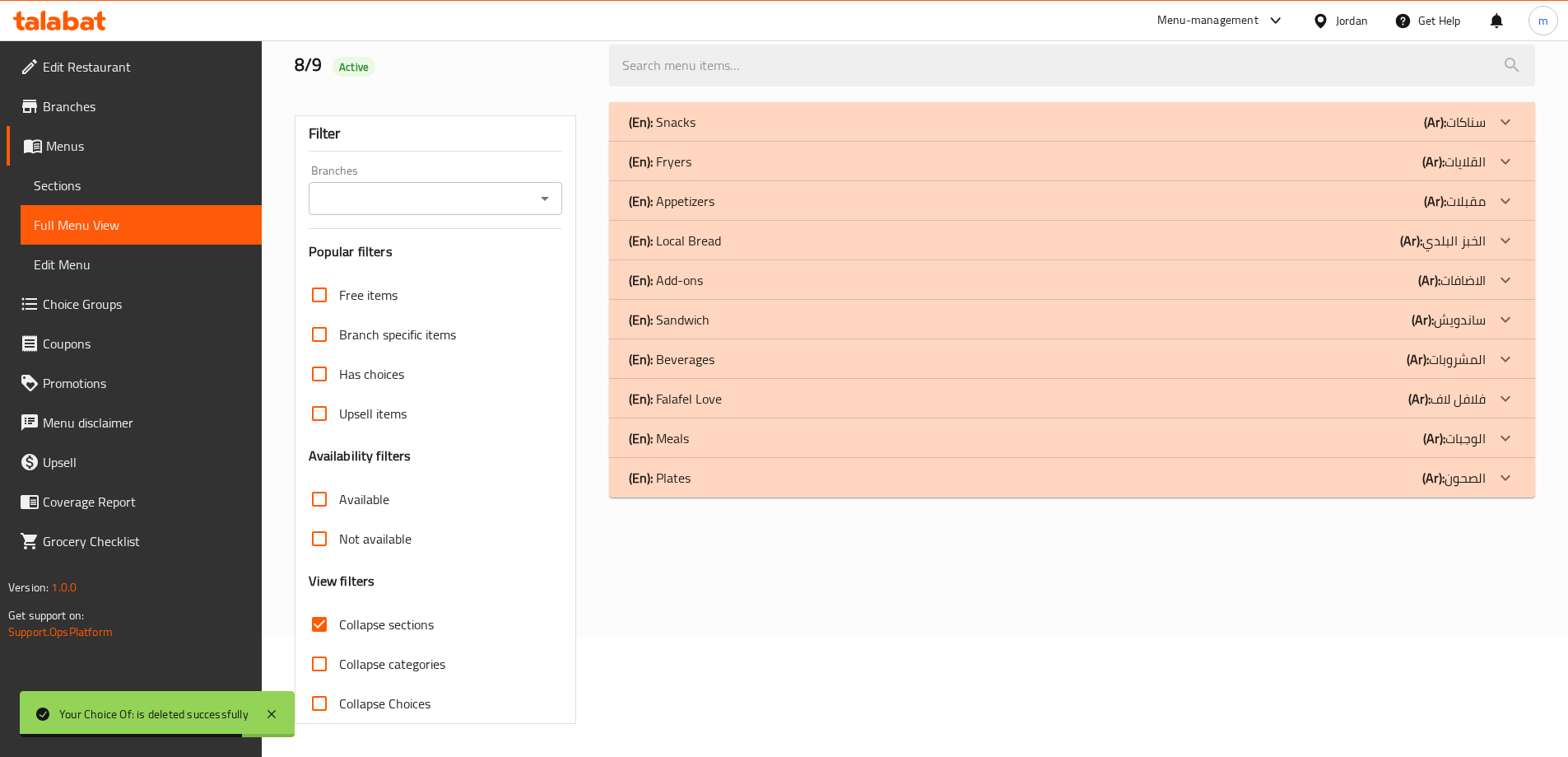
scroll to position [119, 0]
click at [777, 436] on div "(En): Meals (Ar): الوجبات" at bounding box center [1058, 438] width 857 height 19
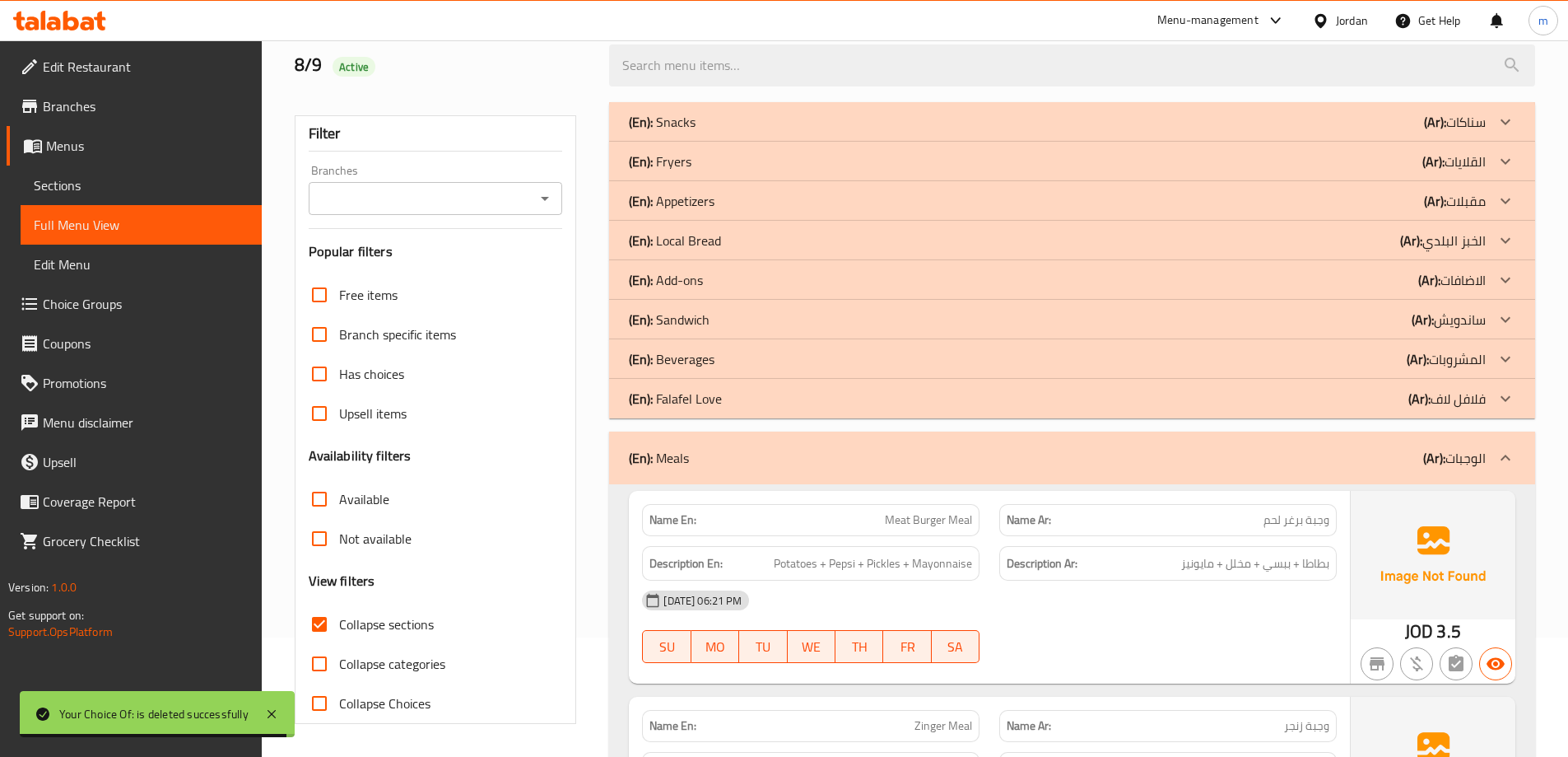
click at [780, 365] on div "(En): Beverages (Ar): المشروبات" at bounding box center [1058, 359] width 857 height 19
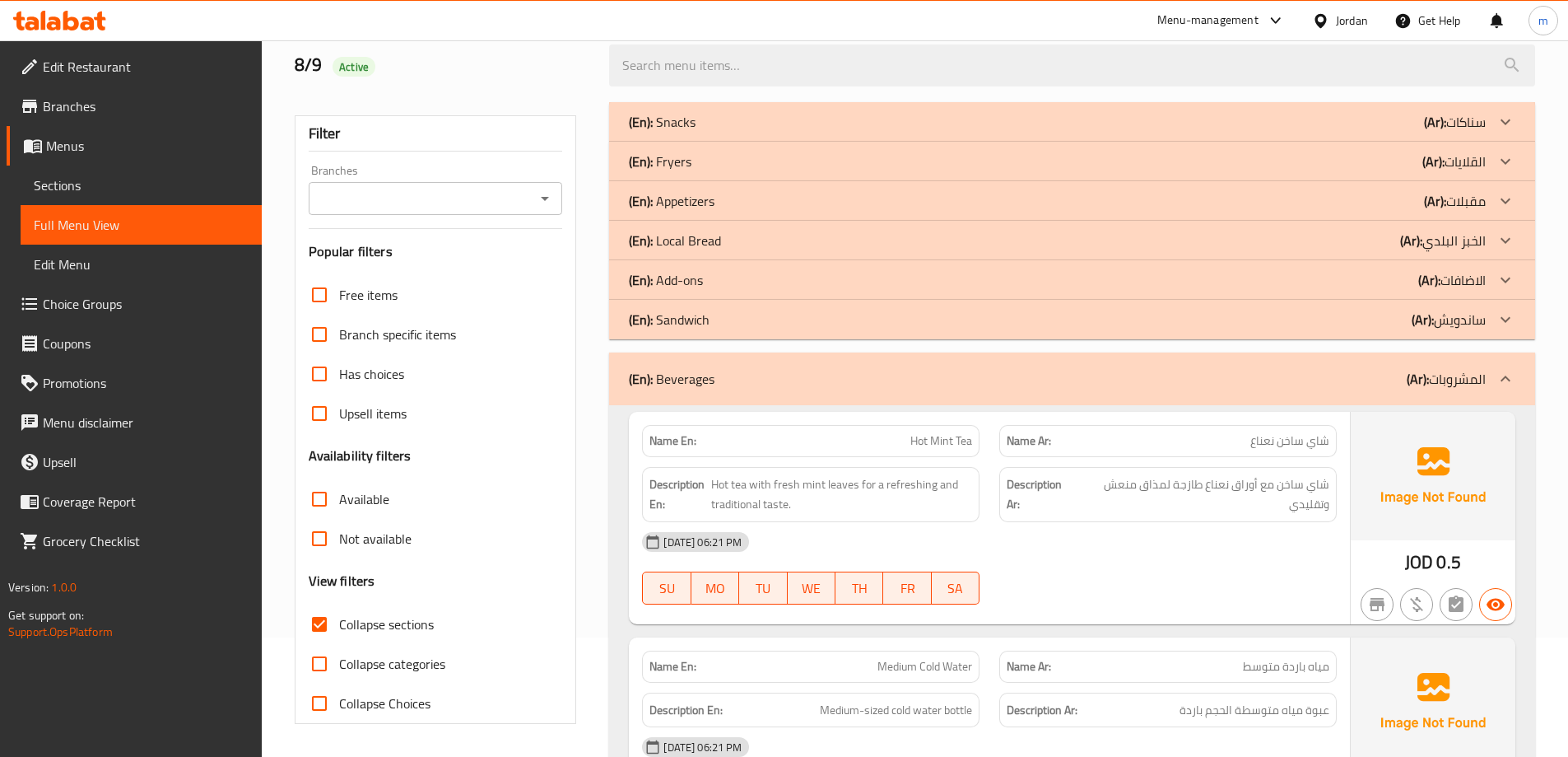
click at [740, 275] on div "(En): Add-ons (Ar): الاضافات" at bounding box center [1058, 280] width 857 height 19
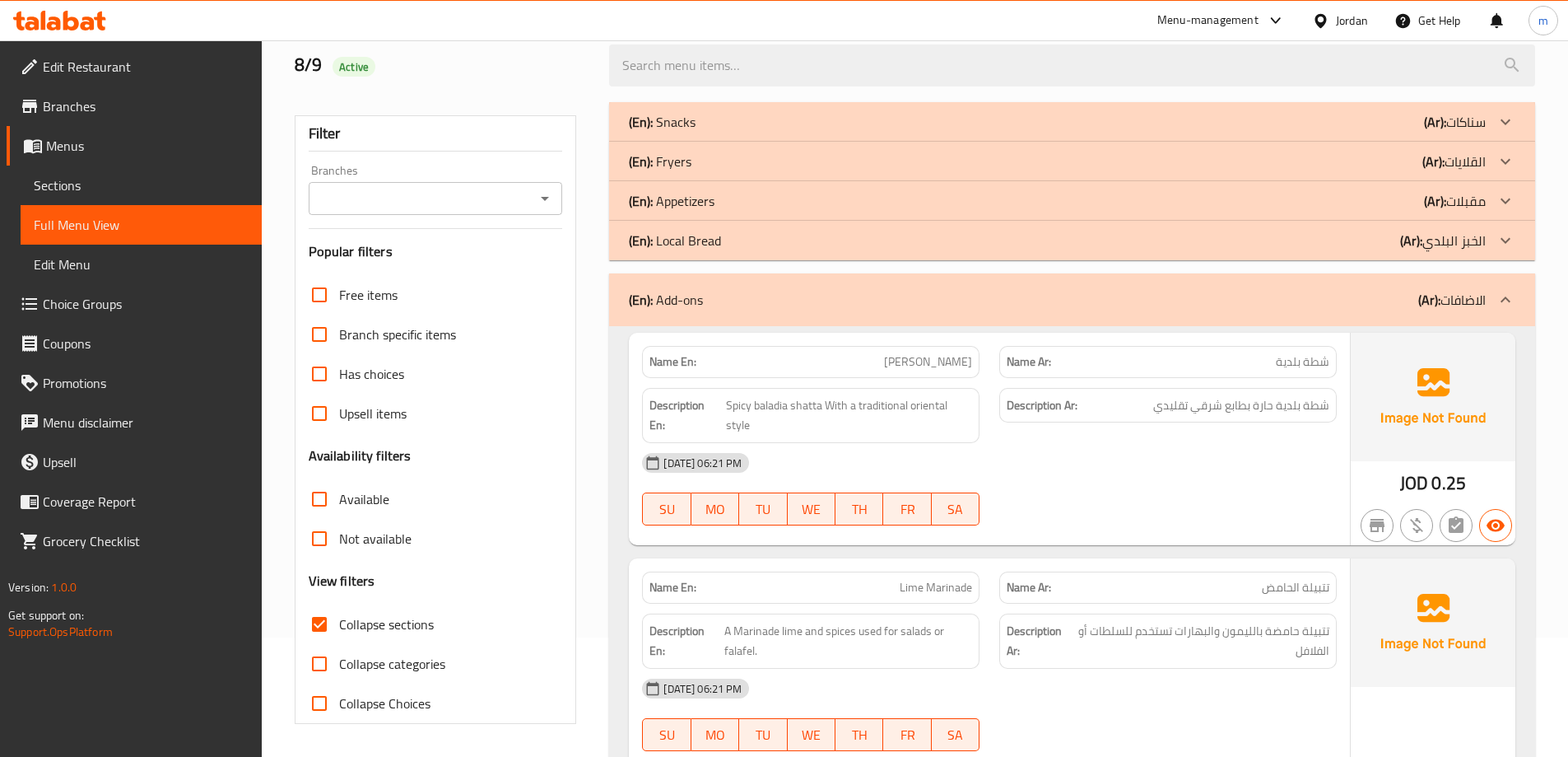
click at [737, 187] on div "(En): Appetizers (Ar): مقبلات" at bounding box center [1072, 201] width 926 height 40
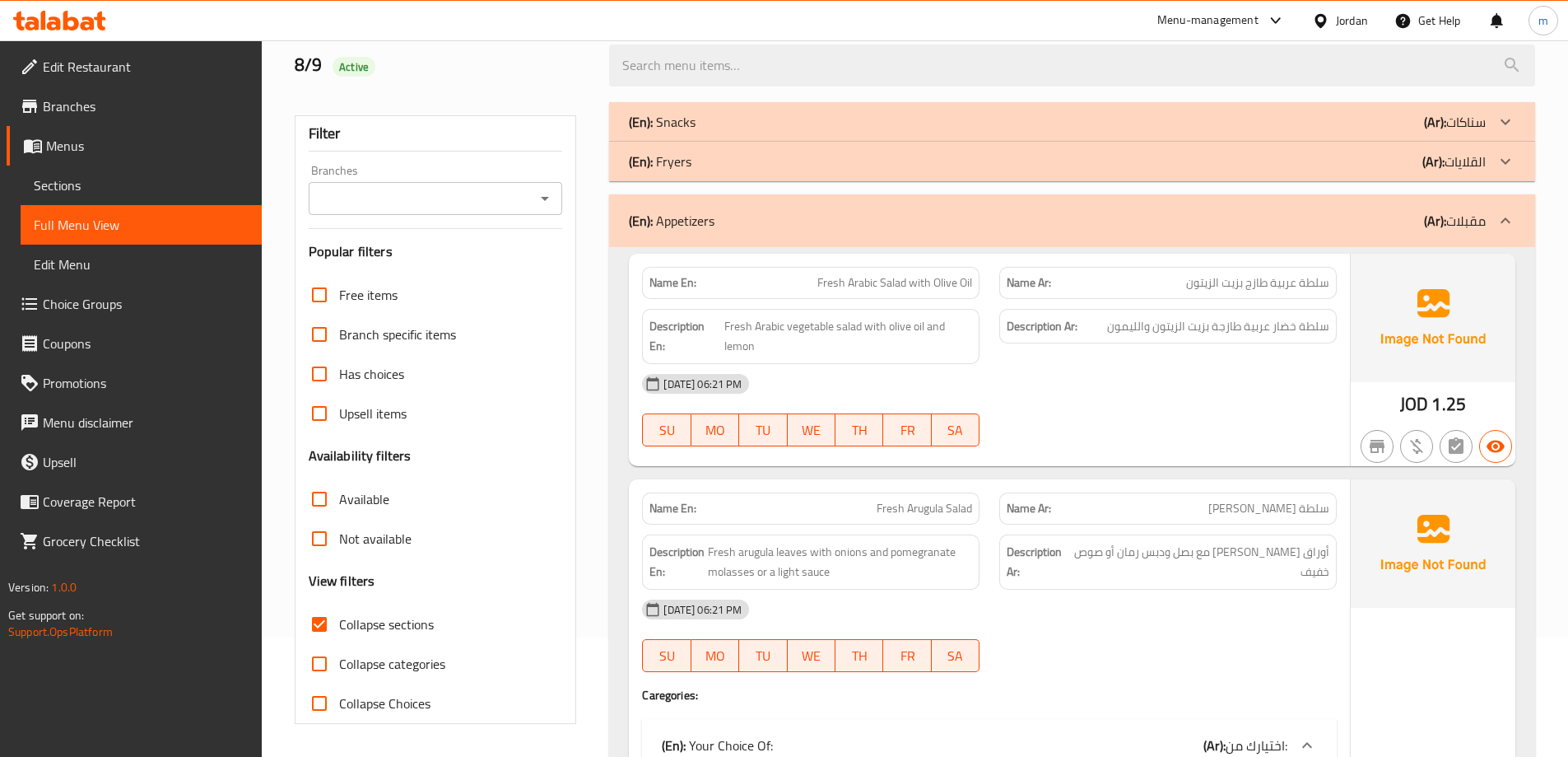
click at [739, 163] on div "(En): Fryers (Ar): القلايات" at bounding box center [1058, 161] width 857 height 19
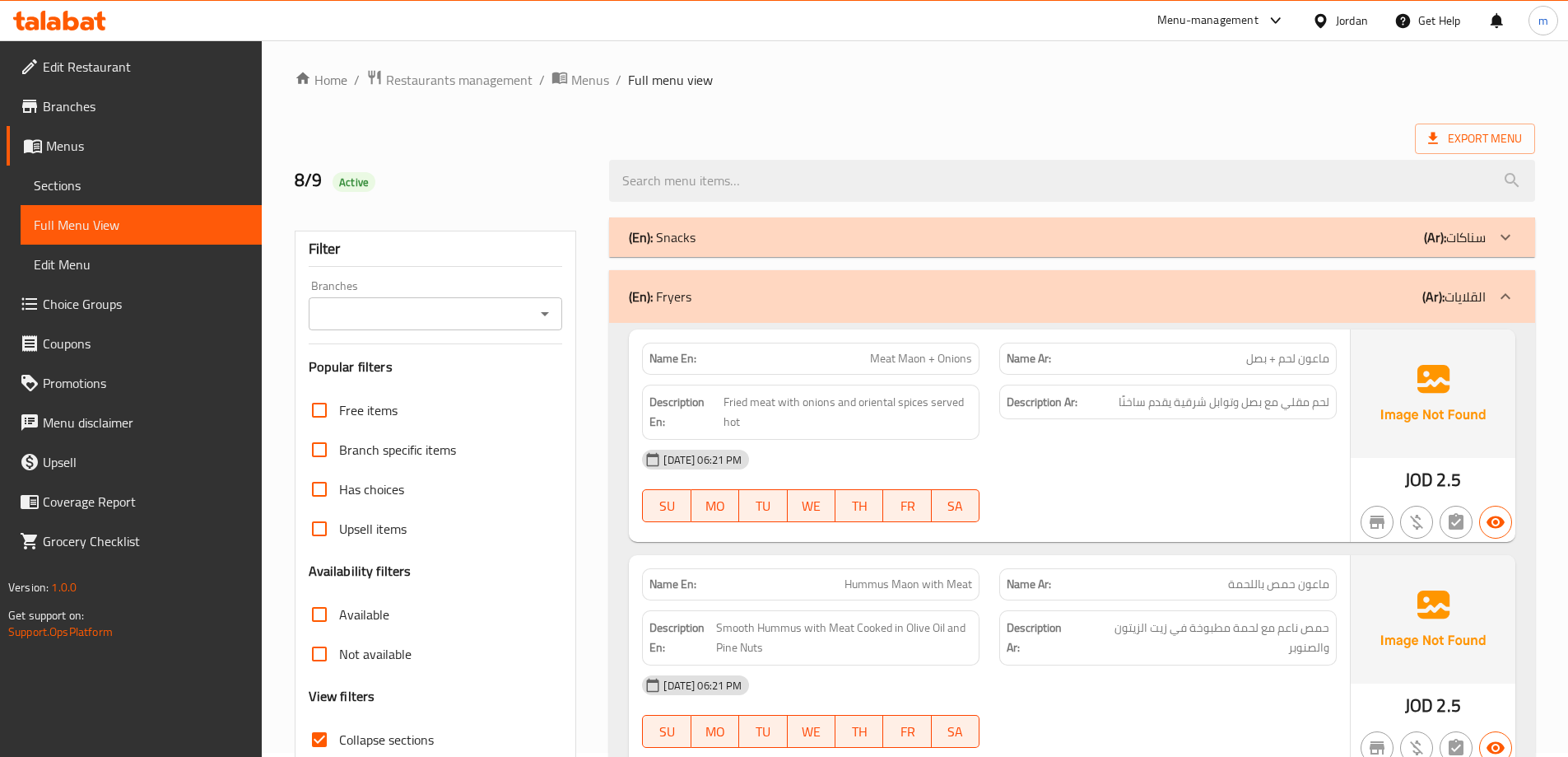
scroll to position [0, 0]
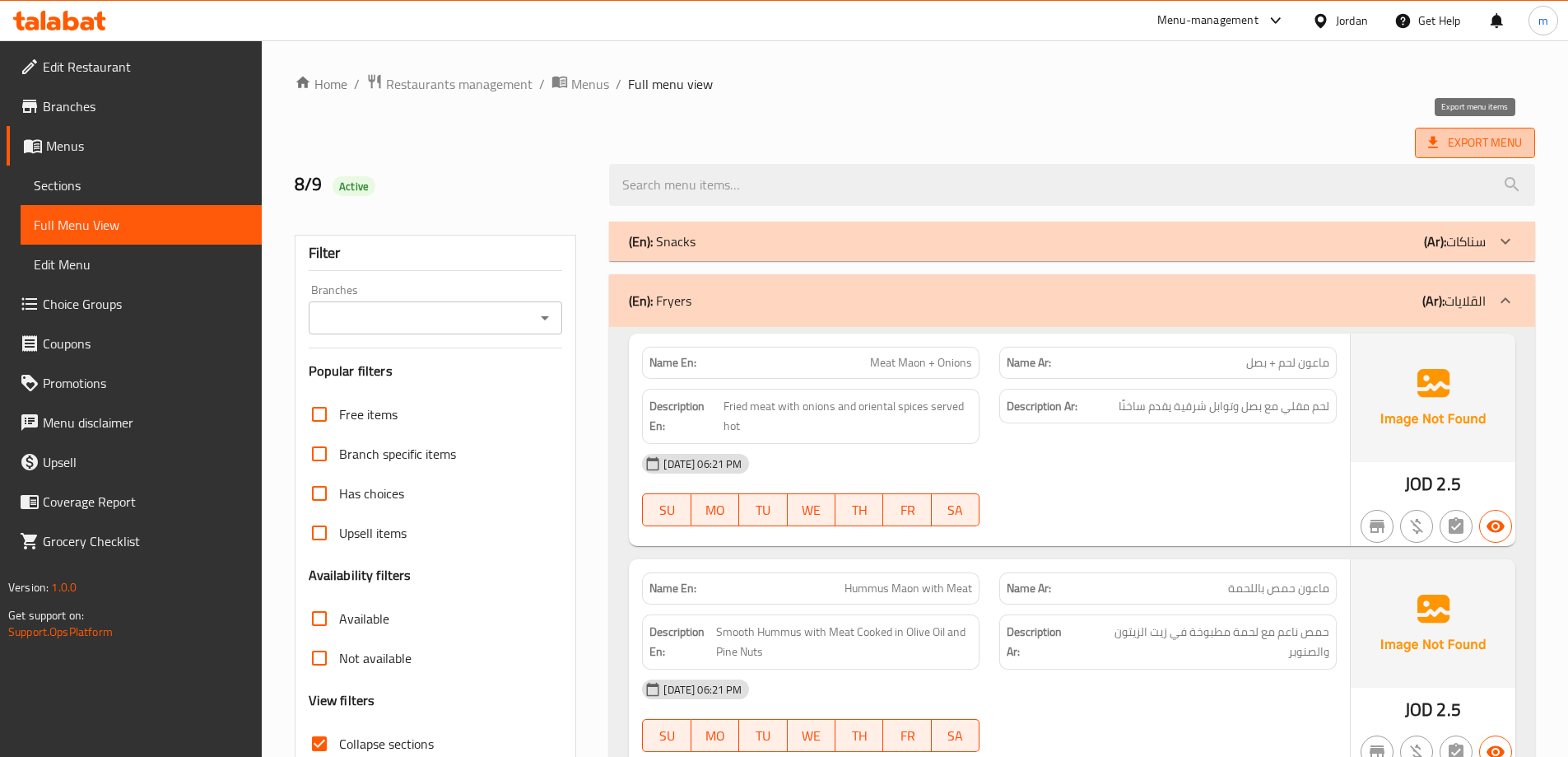
click at [1451, 138] on span "Export Menu" at bounding box center [1475, 142] width 94 height 20
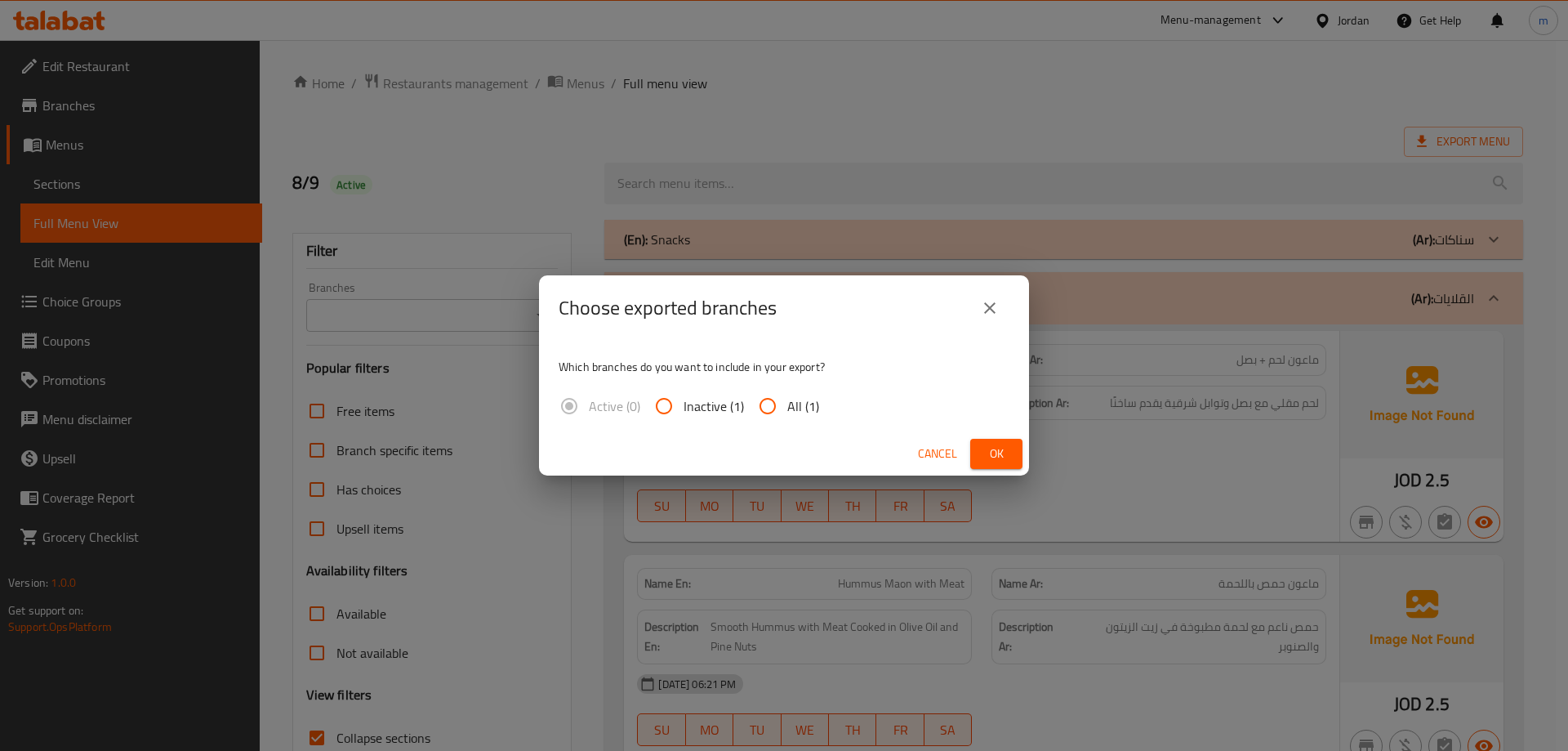
click at [806, 398] on span "All (1)" at bounding box center [803, 406] width 32 height 19
click at [788, 398] on input "All (1)" at bounding box center [767, 406] width 39 height 39
radio input "true"
click at [1006, 456] on span "Ok" at bounding box center [996, 454] width 26 height 20
